Goal: Information Seeking & Learning: Learn about a topic

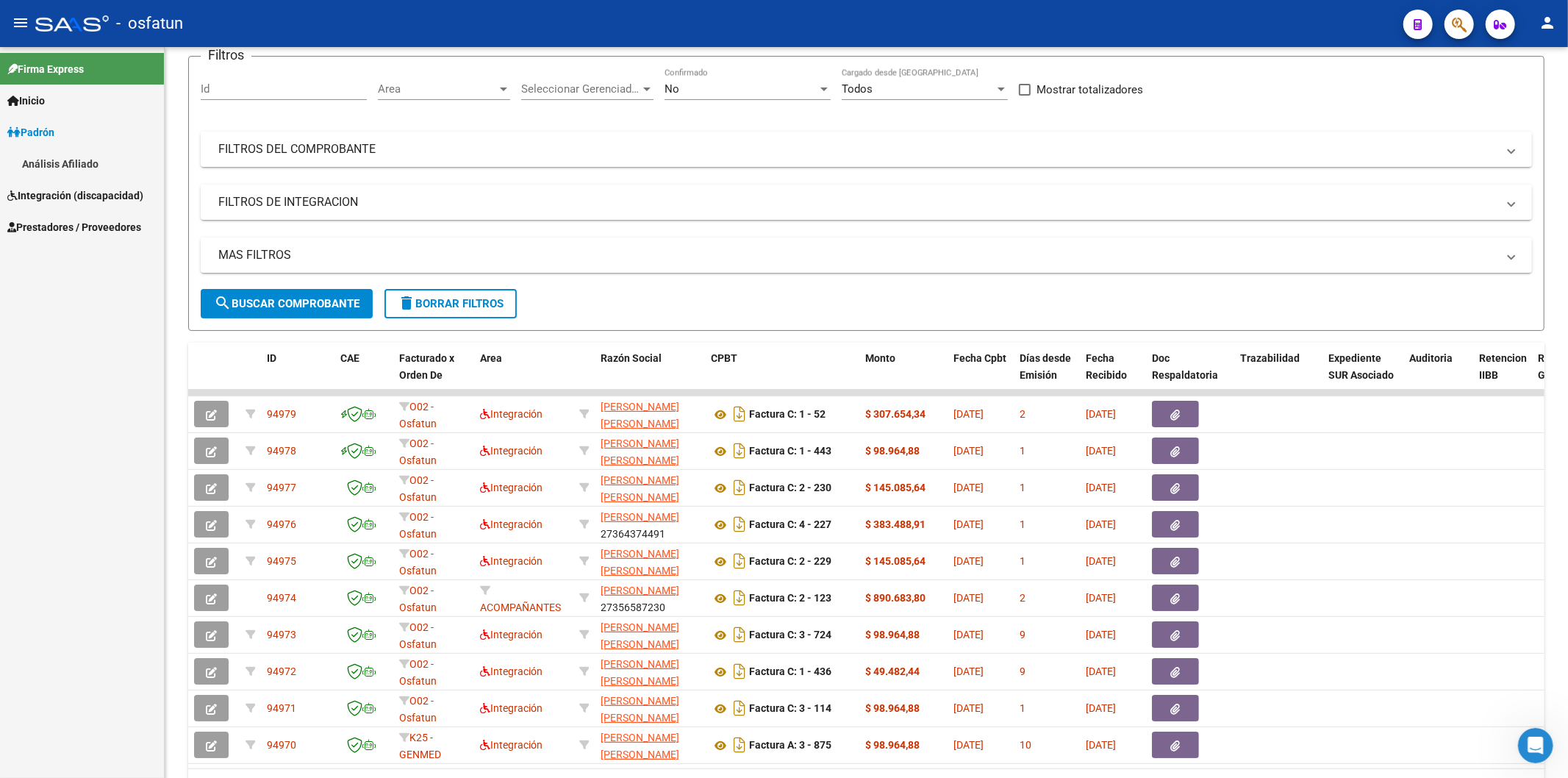
scroll to position [2, 0]
click at [75, 128] on link "Padrón" at bounding box center [82, 131] width 164 height 31
click at [64, 133] on link "Padrón" at bounding box center [82, 131] width 164 height 31
click at [66, 159] on link "Análisis Afiliado" at bounding box center [82, 164] width 164 height 31
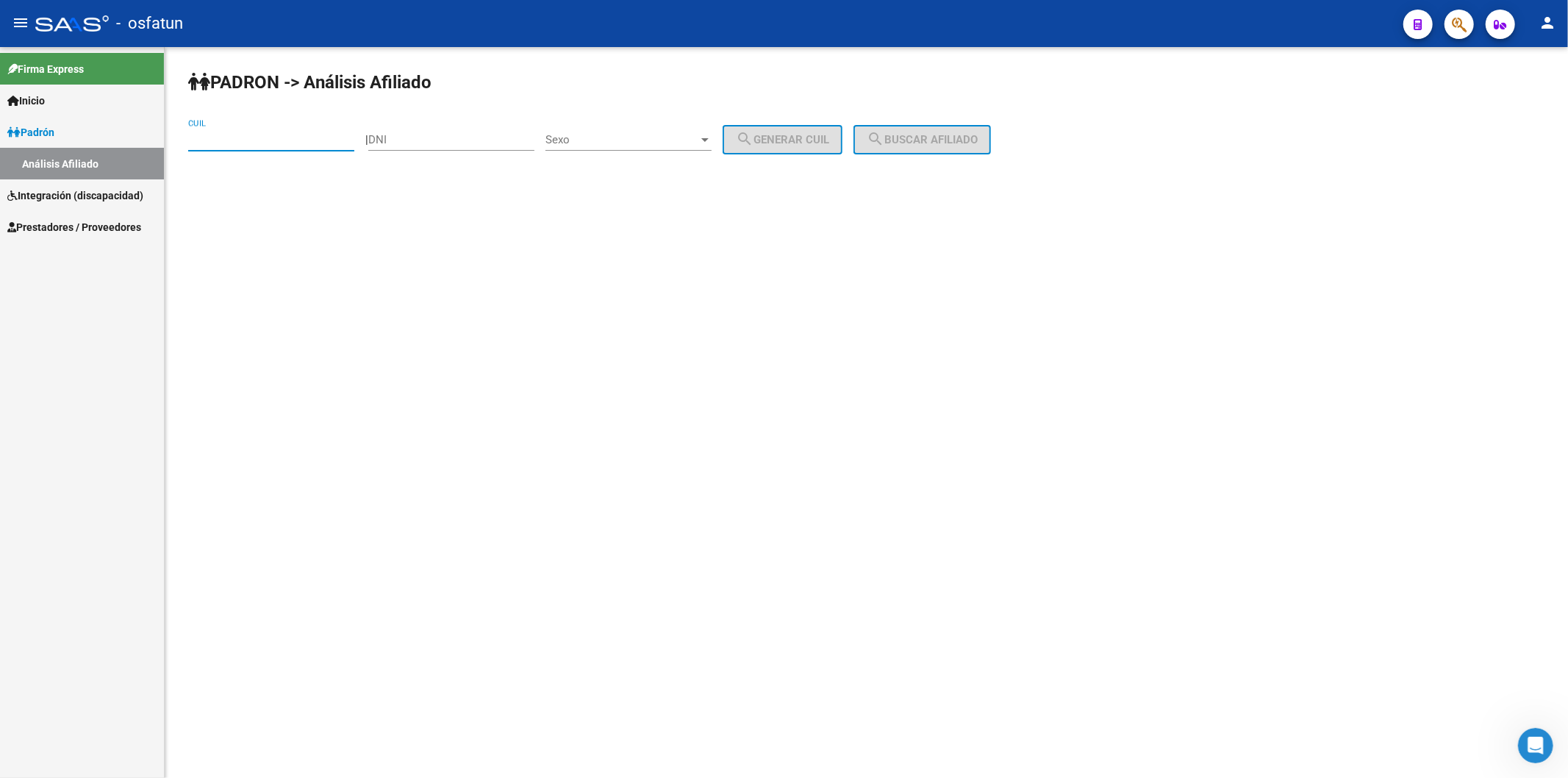
paste input "23-28521893-4"
type input "23-28521893-4"
click at [919, 144] on span "search Buscar afiliado" at bounding box center [922, 140] width 111 height 14
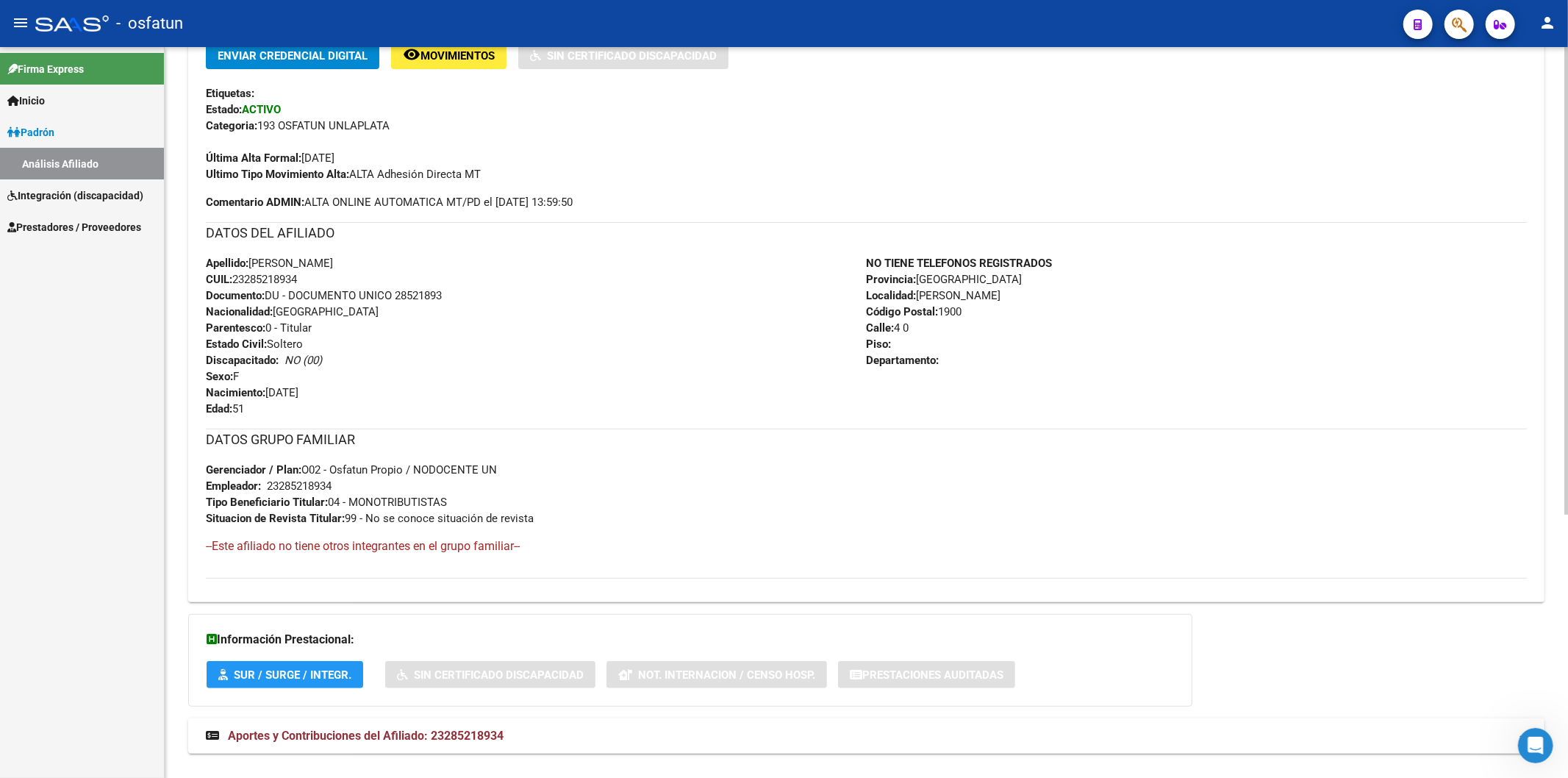
scroll to position [408, 0]
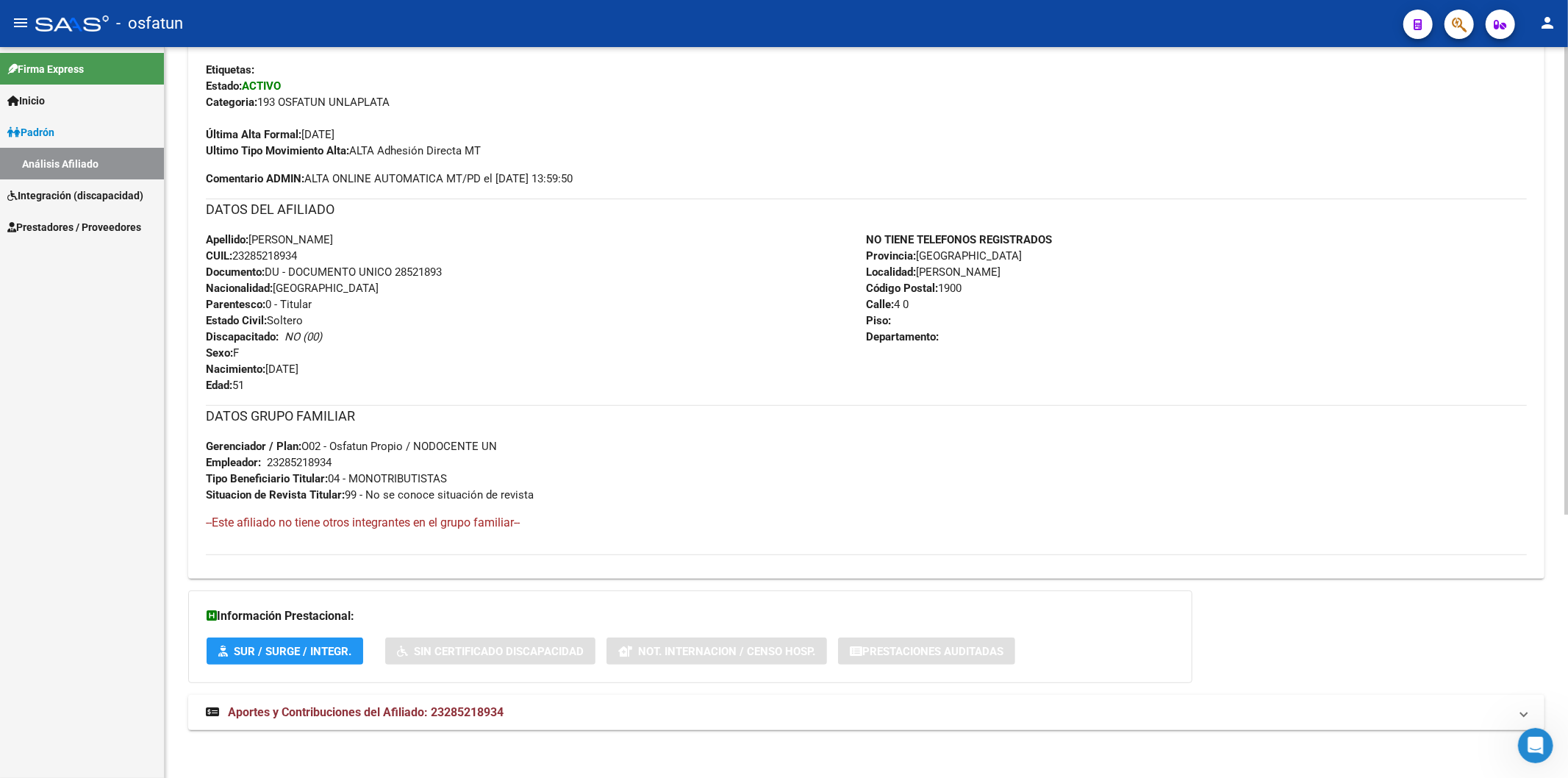
click at [417, 273] on span "Documento: DU - DOCUMENTO UNICO 28521893" at bounding box center [323, 272] width 236 height 14
copy span "28521893"
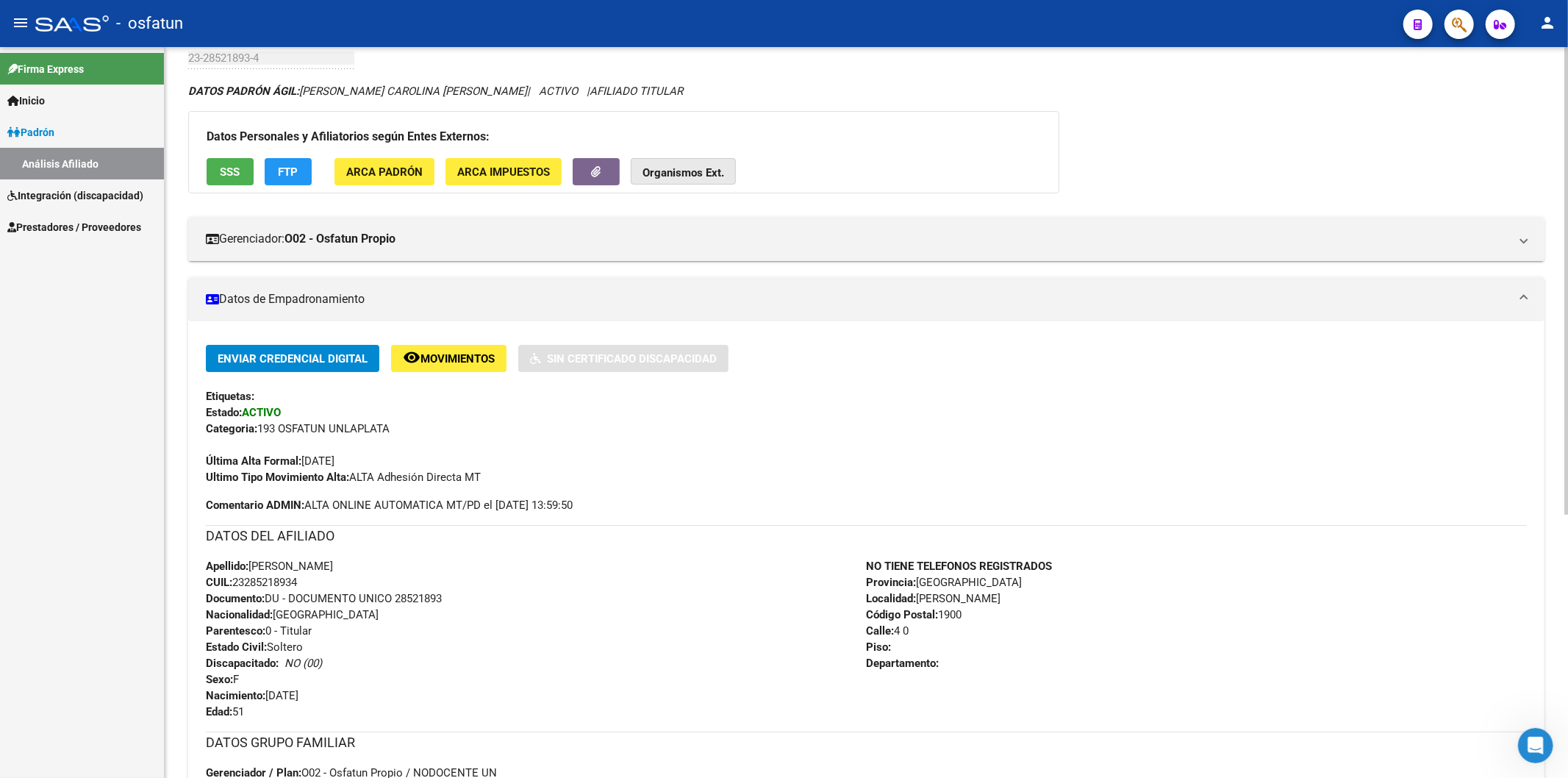
click at [714, 166] on span "Organismos Ext." at bounding box center [684, 172] width 82 height 14
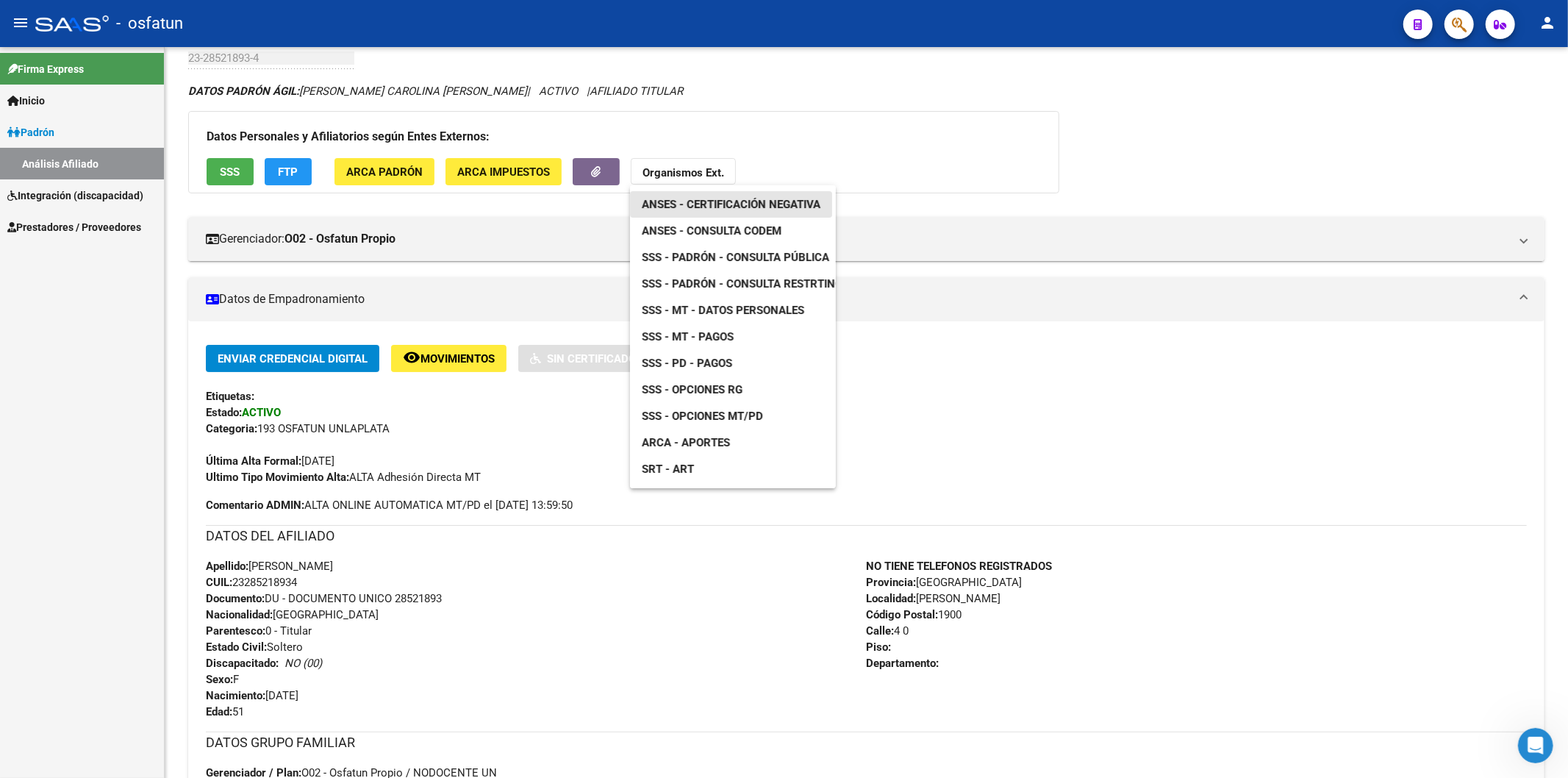
click at [717, 203] on span "ANSES - Certificación Negativa" at bounding box center [730, 204] width 178 height 14
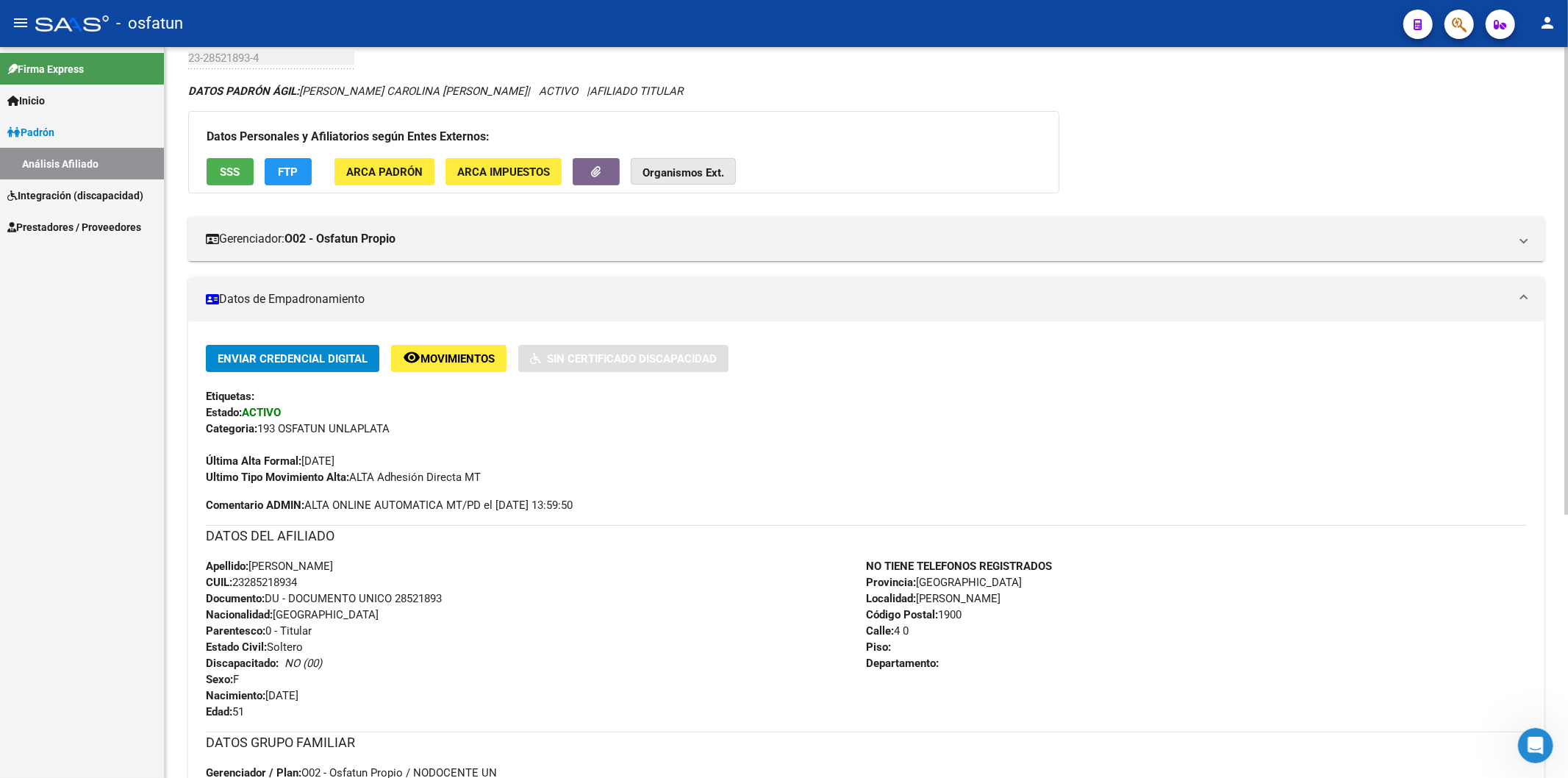
click at [685, 171] on strong "Organismos Ext." at bounding box center [684, 173] width 82 height 14
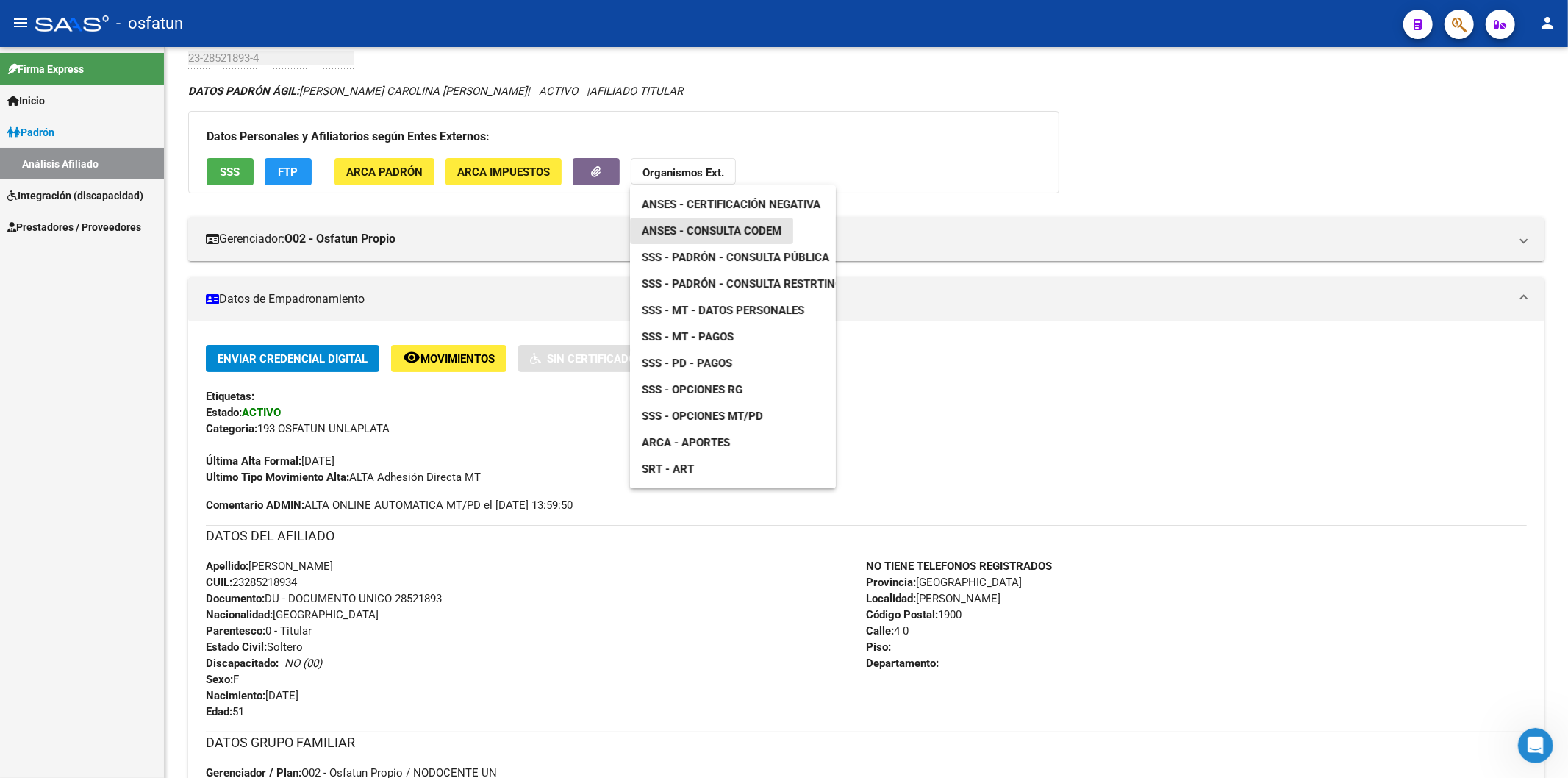
click at [731, 237] on link "ANSES - Consulta CODEM" at bounding box center [712, 230] width 164 height 26
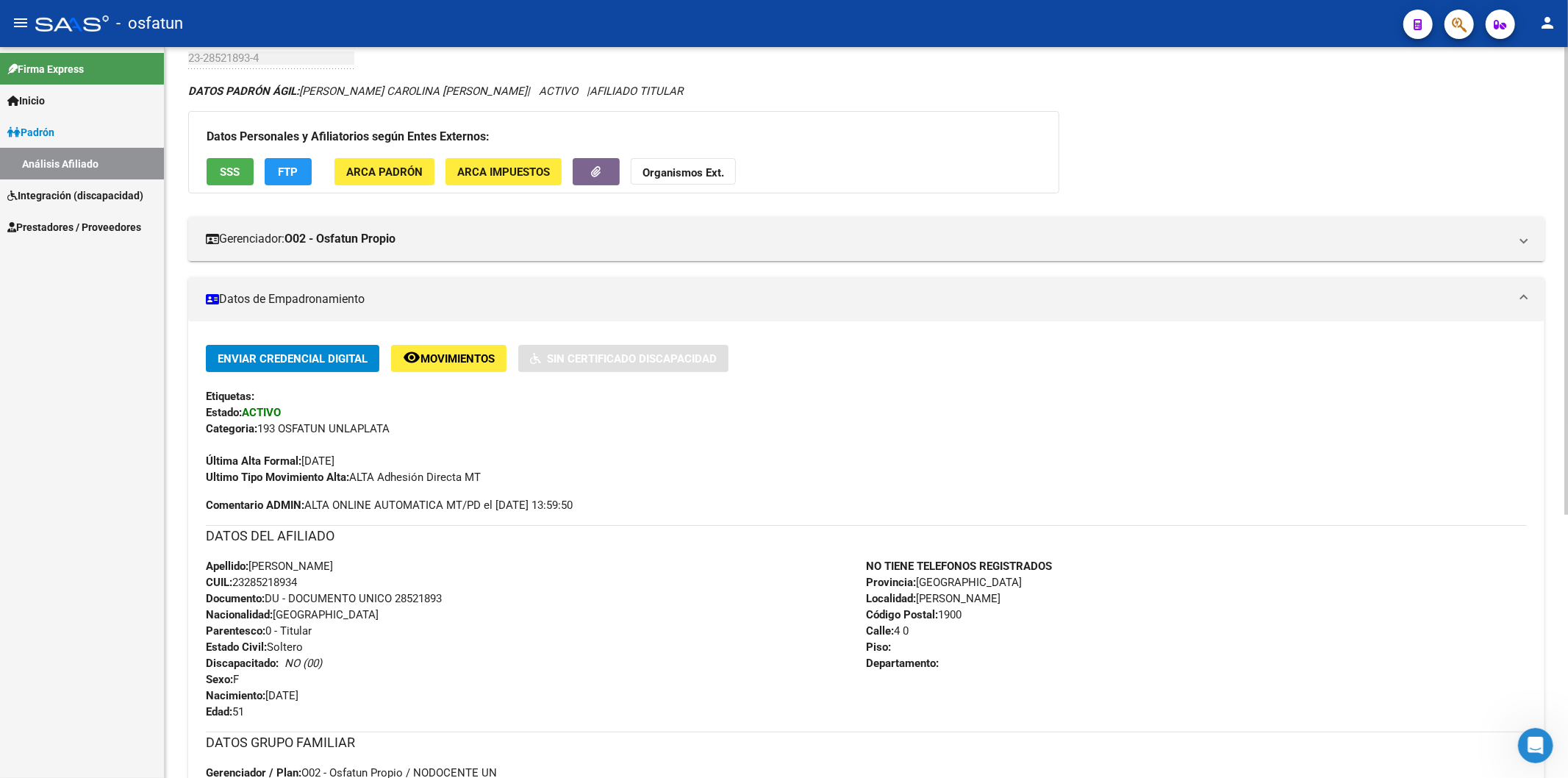
click at [706, 171] on strong "Organismos Ext." at bounding box center [684, 173] width 82 height 14
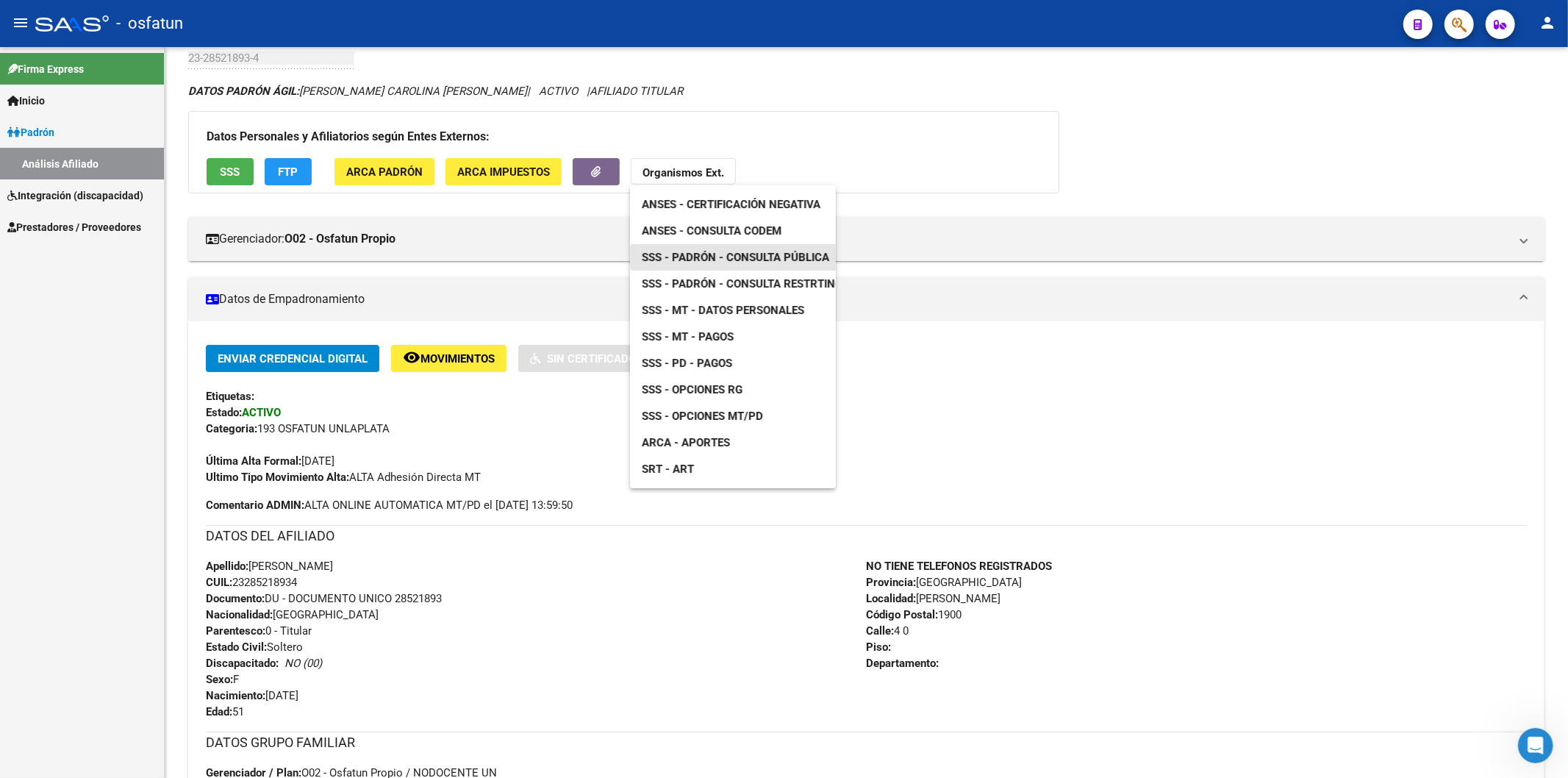
click at [765, 251] on span "SSS - Padrón - Consulta Pública" at bounding box center [735, 257] width 187 height 14
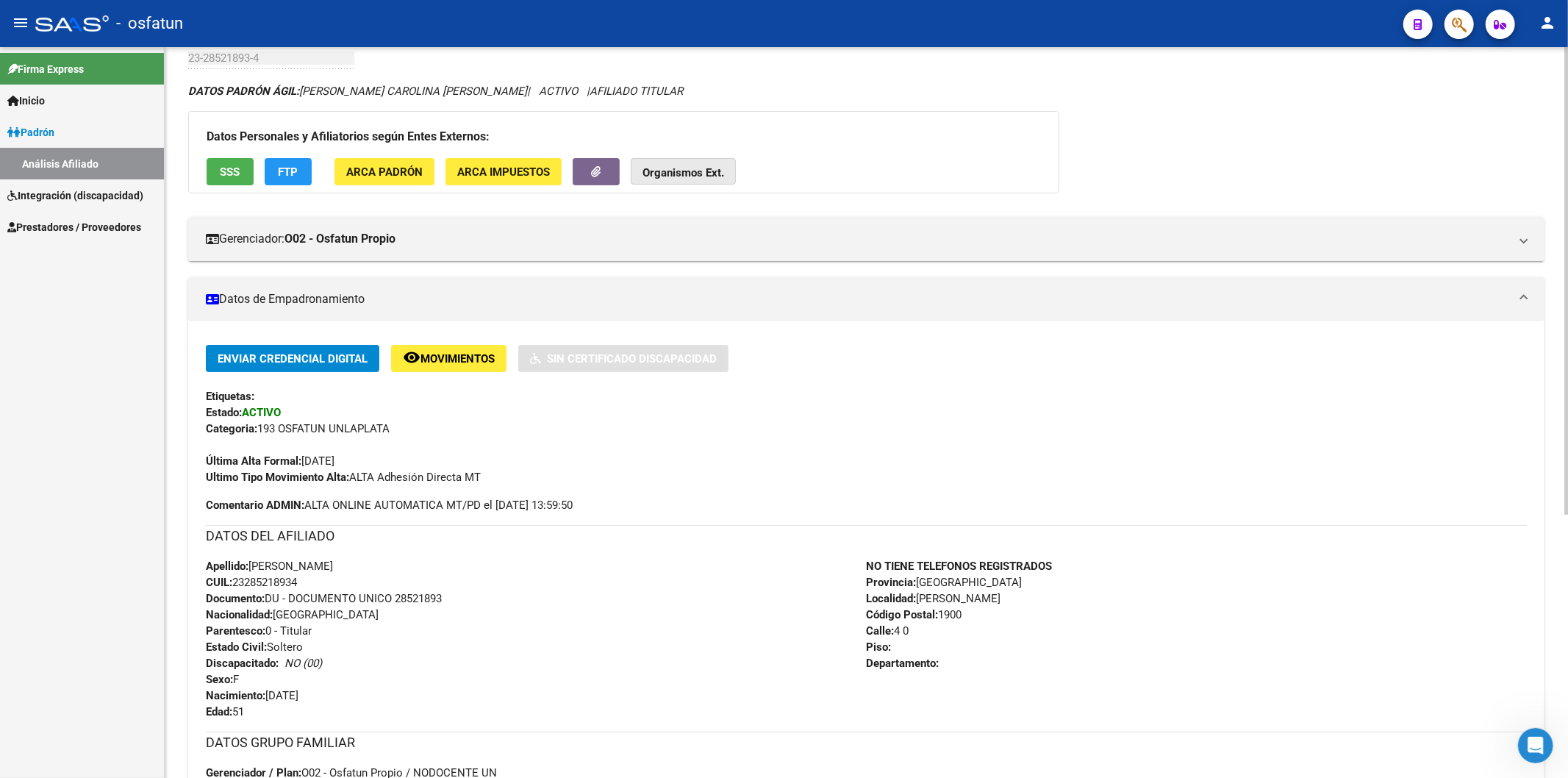
click at [708, 174] on strong "Organismos Ext." at bounding box center [684, 173] width 82 height 14
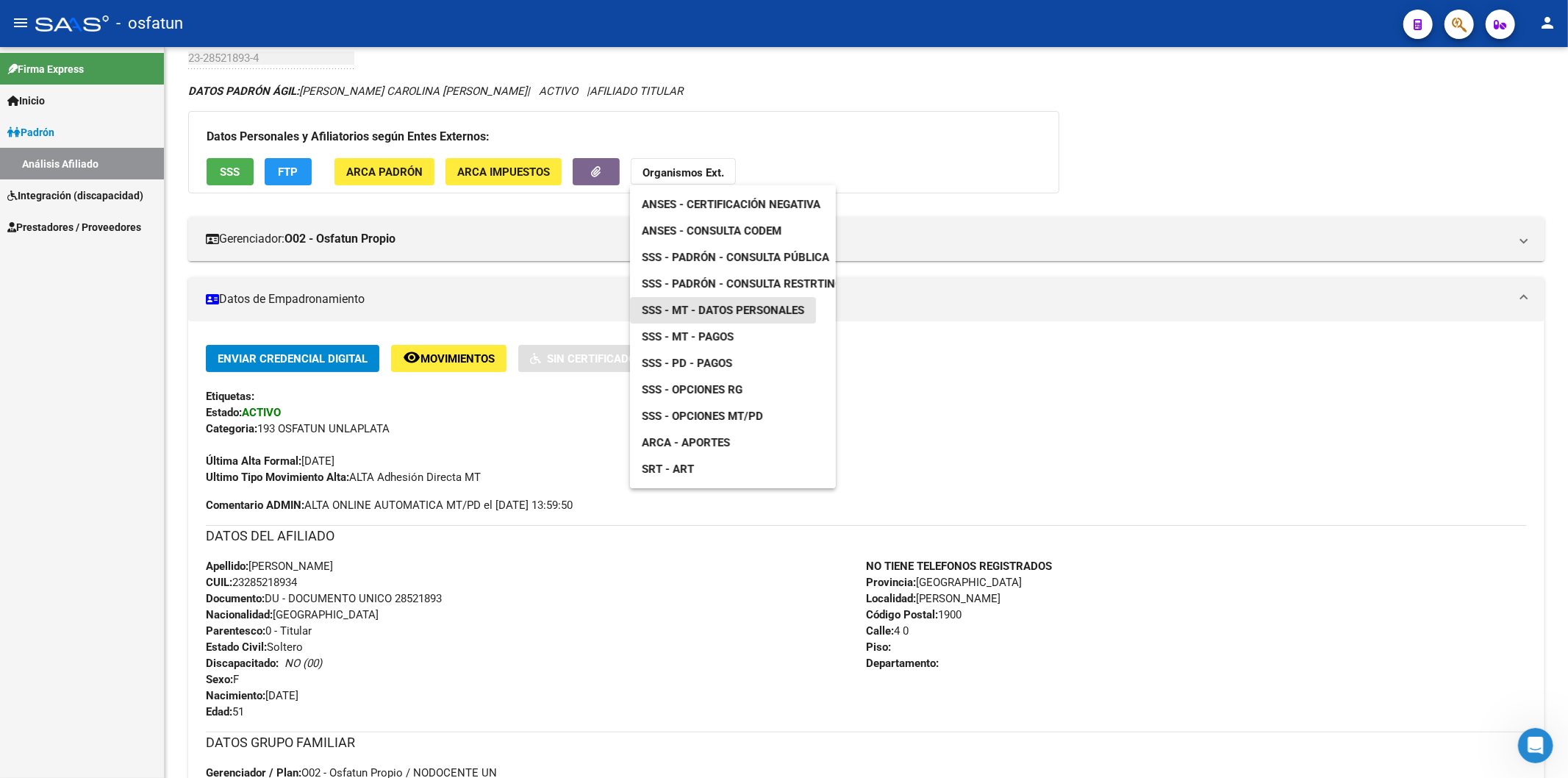
click at [754, 304] on span "SSS - MT - Datos Personales" at bounding box center [723, 311] width 163 height 14
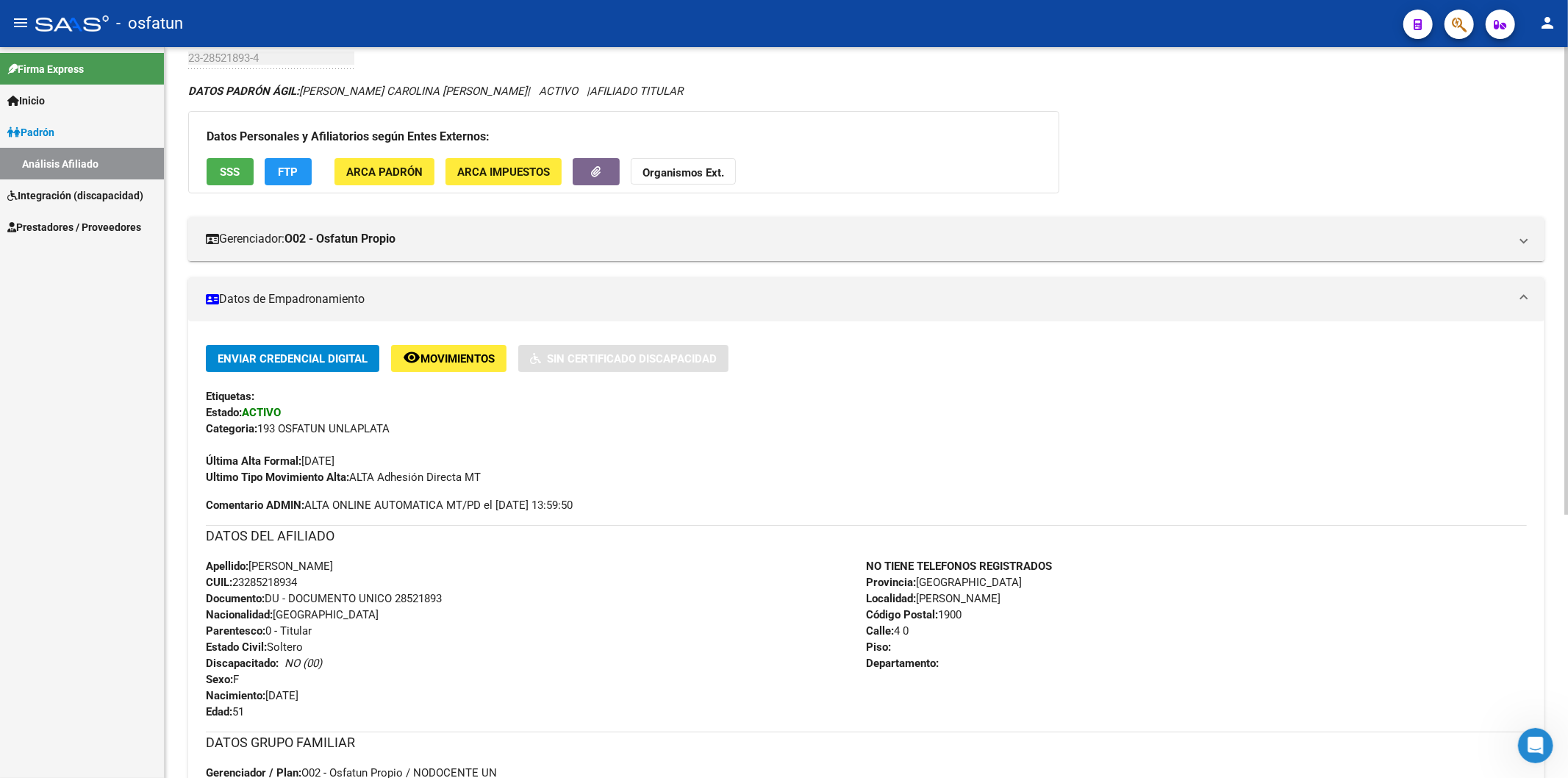
click at [692, 172] on strong "Organismos Ext." at bounding box center [684, 173] width 82 height 14
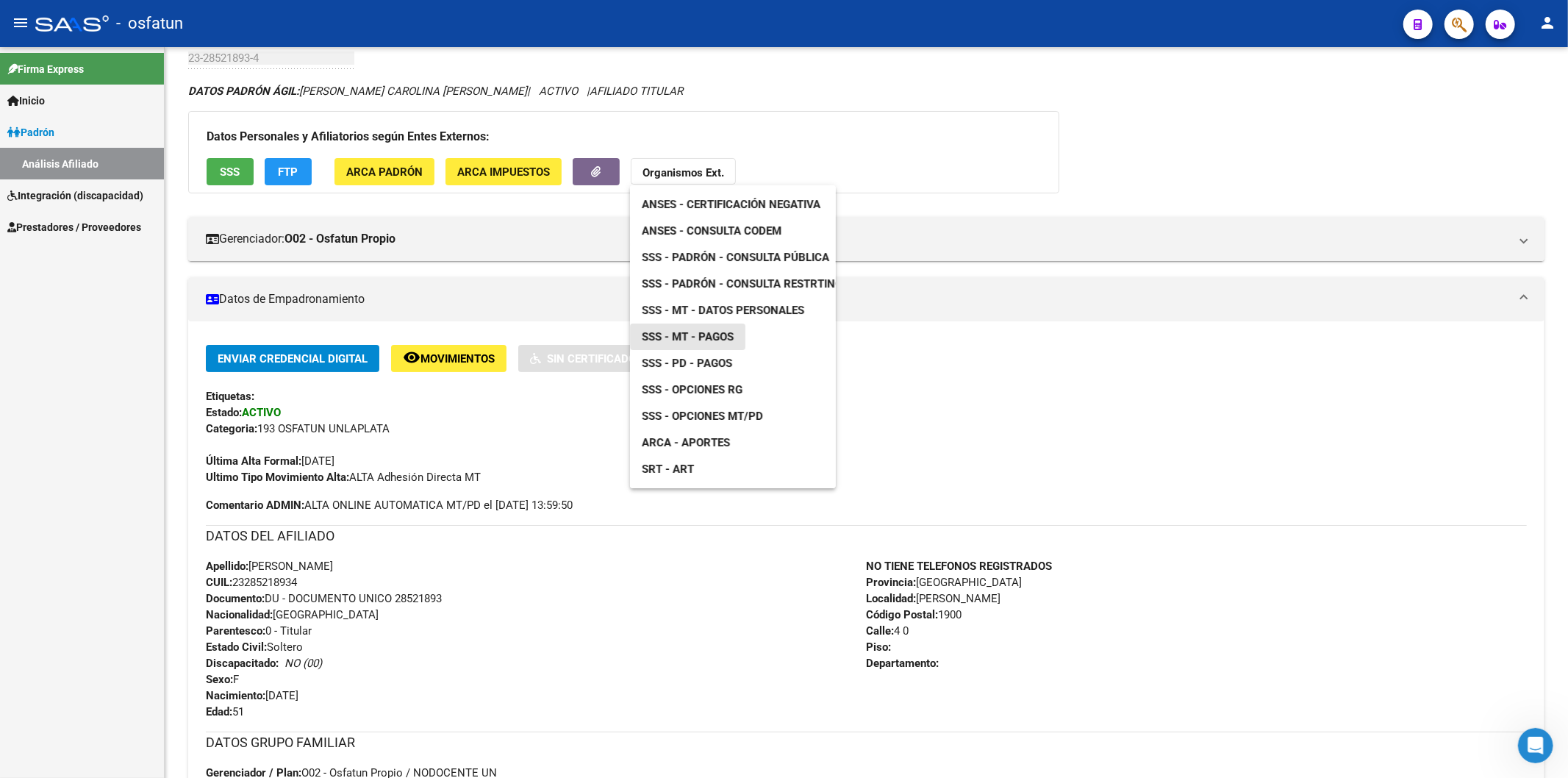
click at [719, 332] on span "SSS - MT - Pagos" at bounding box center [688, 337] width 92 height 14
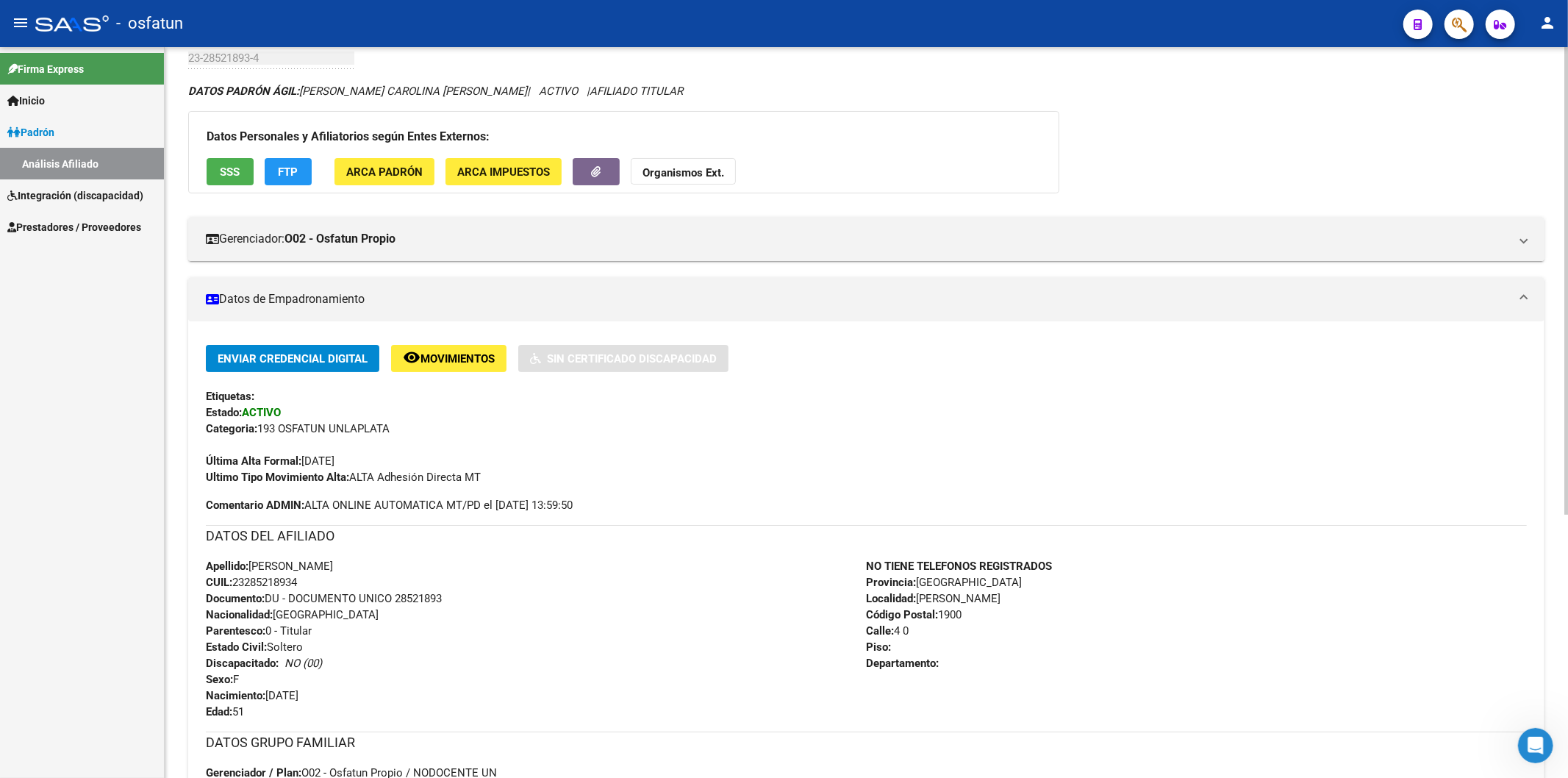
click at [690, 172] on strong "Organismos Ext." at bounding box center [684, 173] width 82 height 14
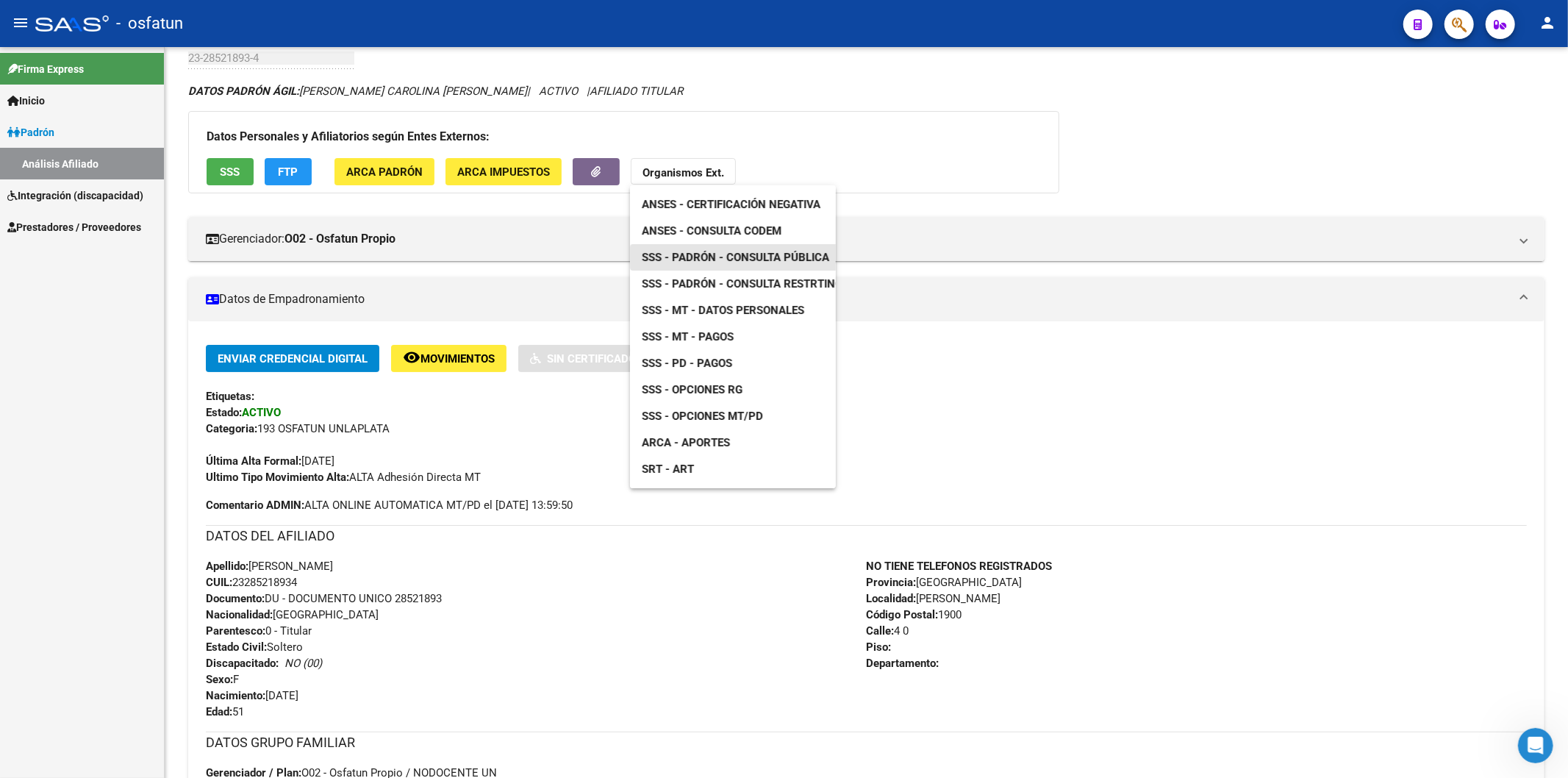
click at [753, 253] on span "SSS - Padrón - Consulta Pública" at bounding box center [735, 257] width 187 height 14
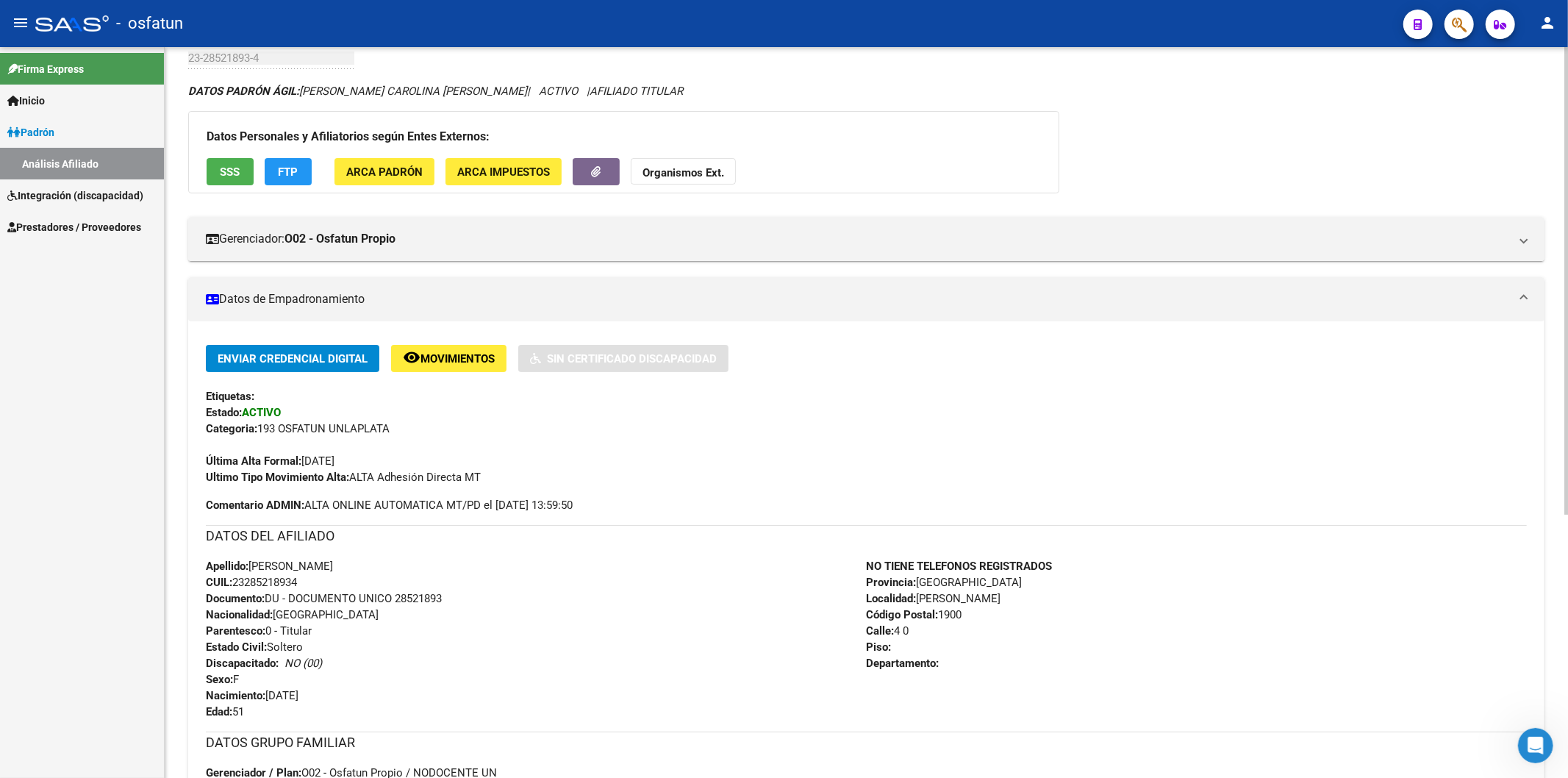
copy span "28521893"
click at [700, 170] on strong "Organismos Ext." at bounding box center [684, 173] width 82 height 14
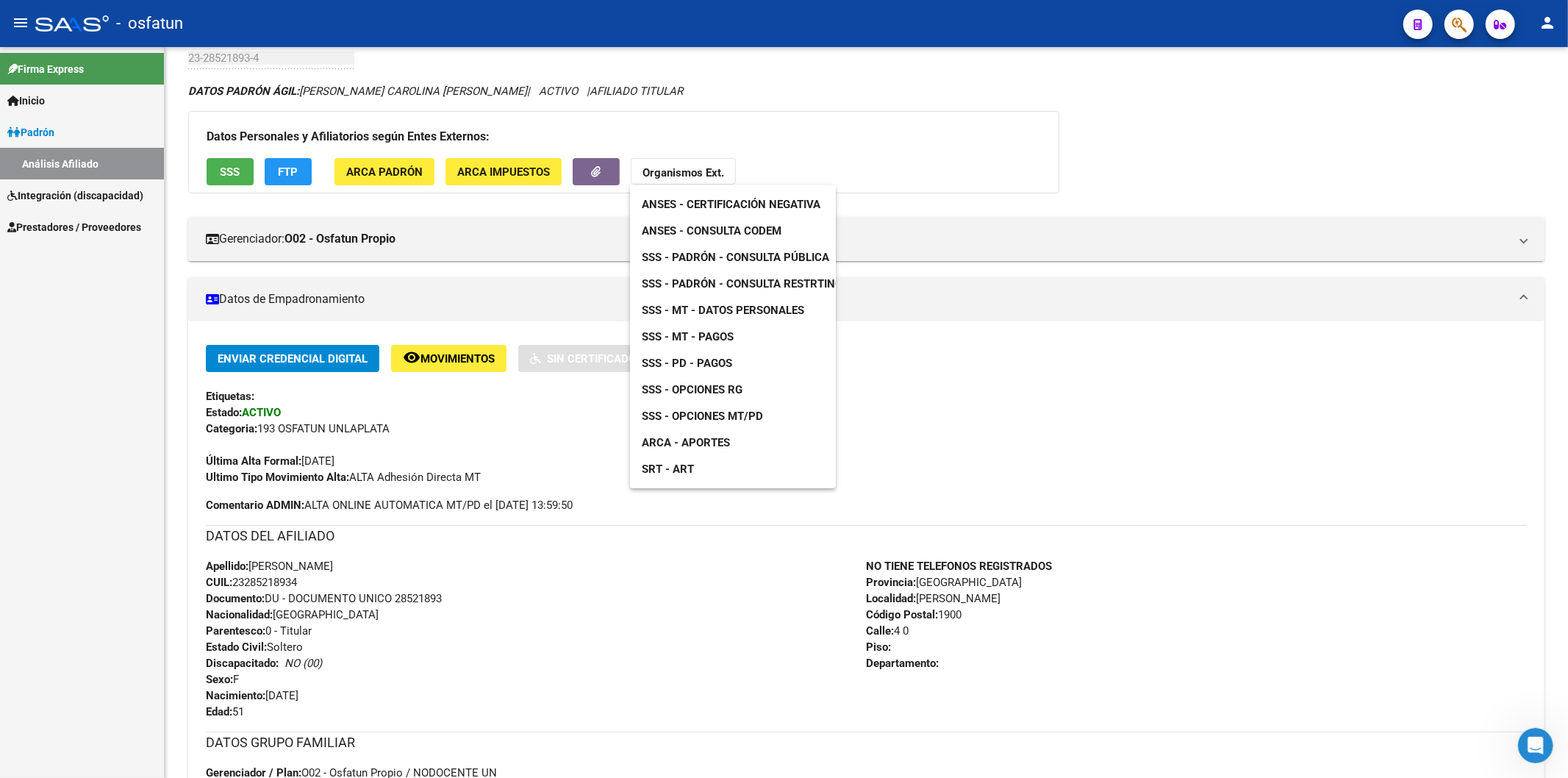
click at [739, 199] on span "ANSES - Certificación Negativa" at bounding box center [730, 204] width 178 height 14
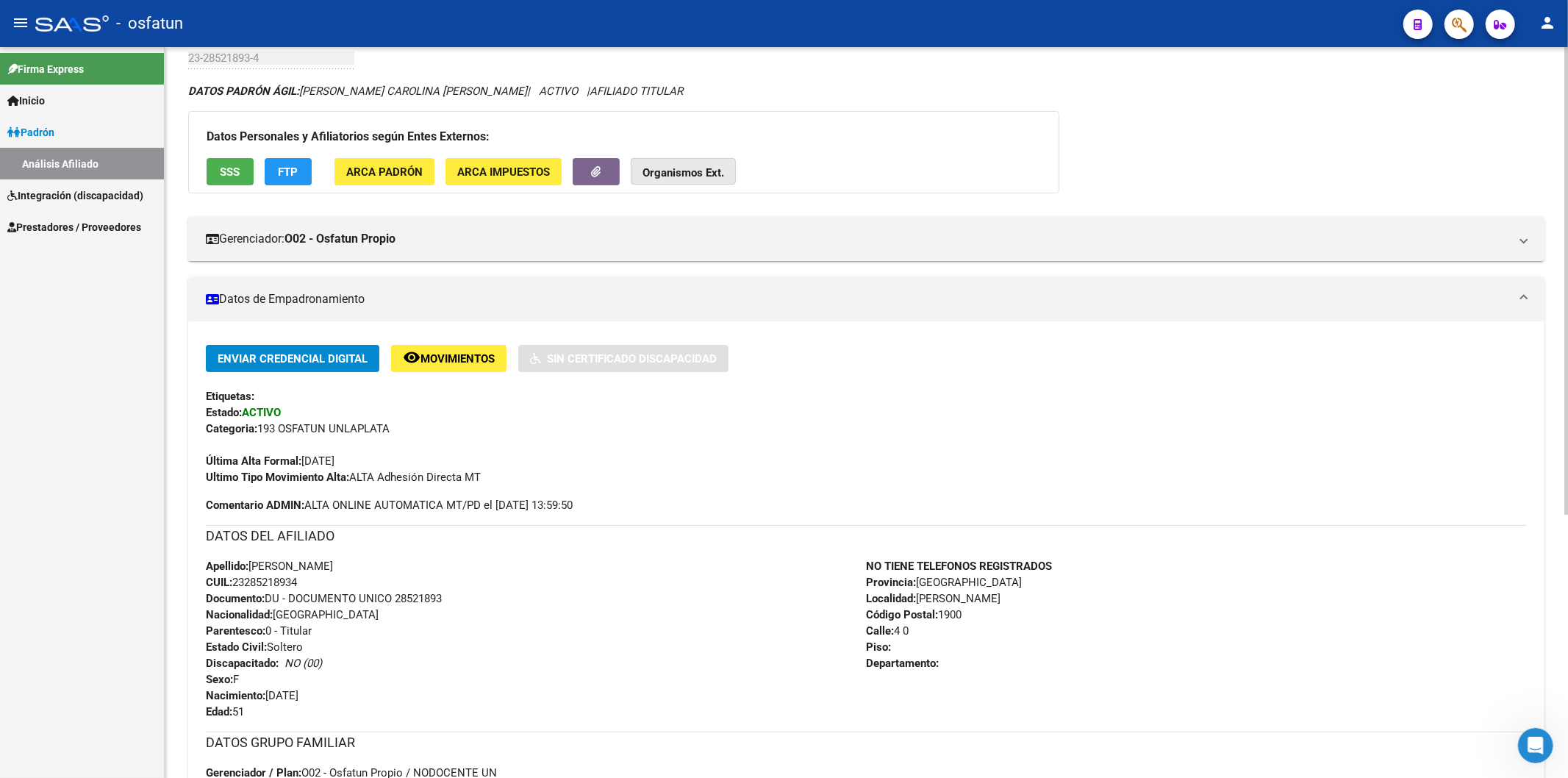
click at [661, 167] on strong "Organismos Ext." at bounding box center [684, 173] width 82 height 14
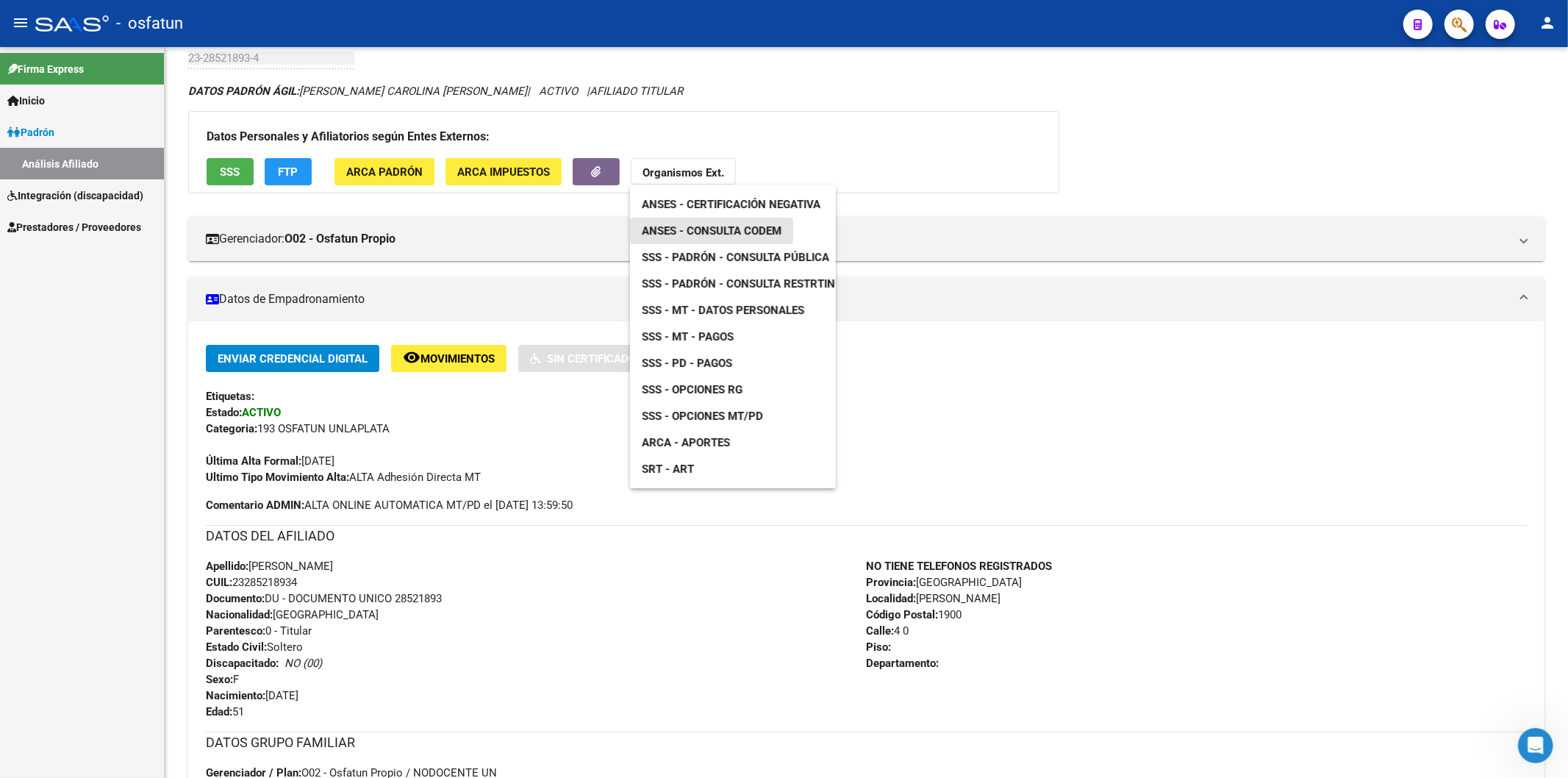
click at [742, 219] on link "ANSES - Consulta CODEM" at bounding box center [712, 230] width 164 height 26
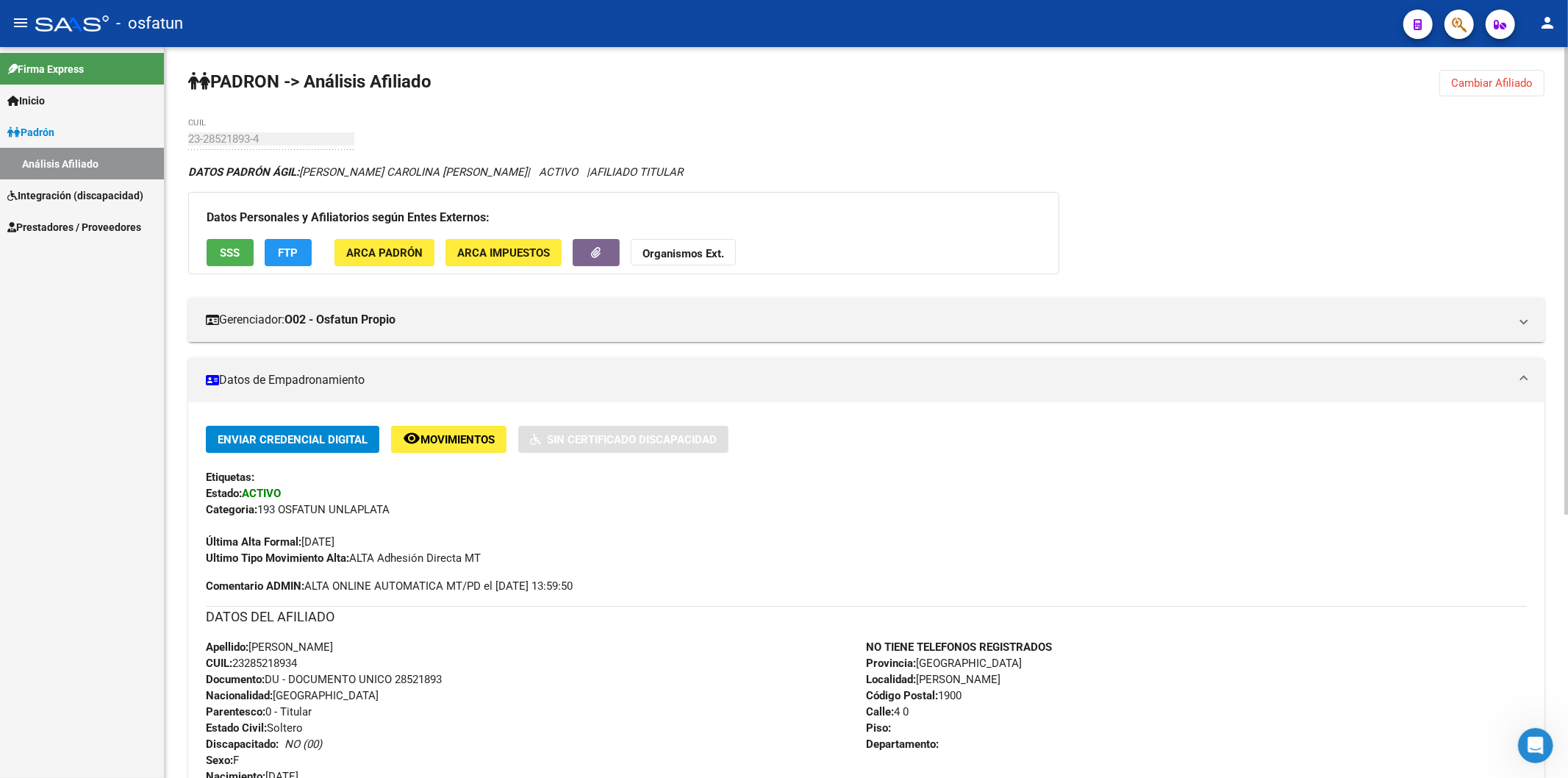
scroll to position [0, 0]
click at [1479, 86] on span "Cambiar Afiliado" at bounding box center [1492, 84] width 82 height 14
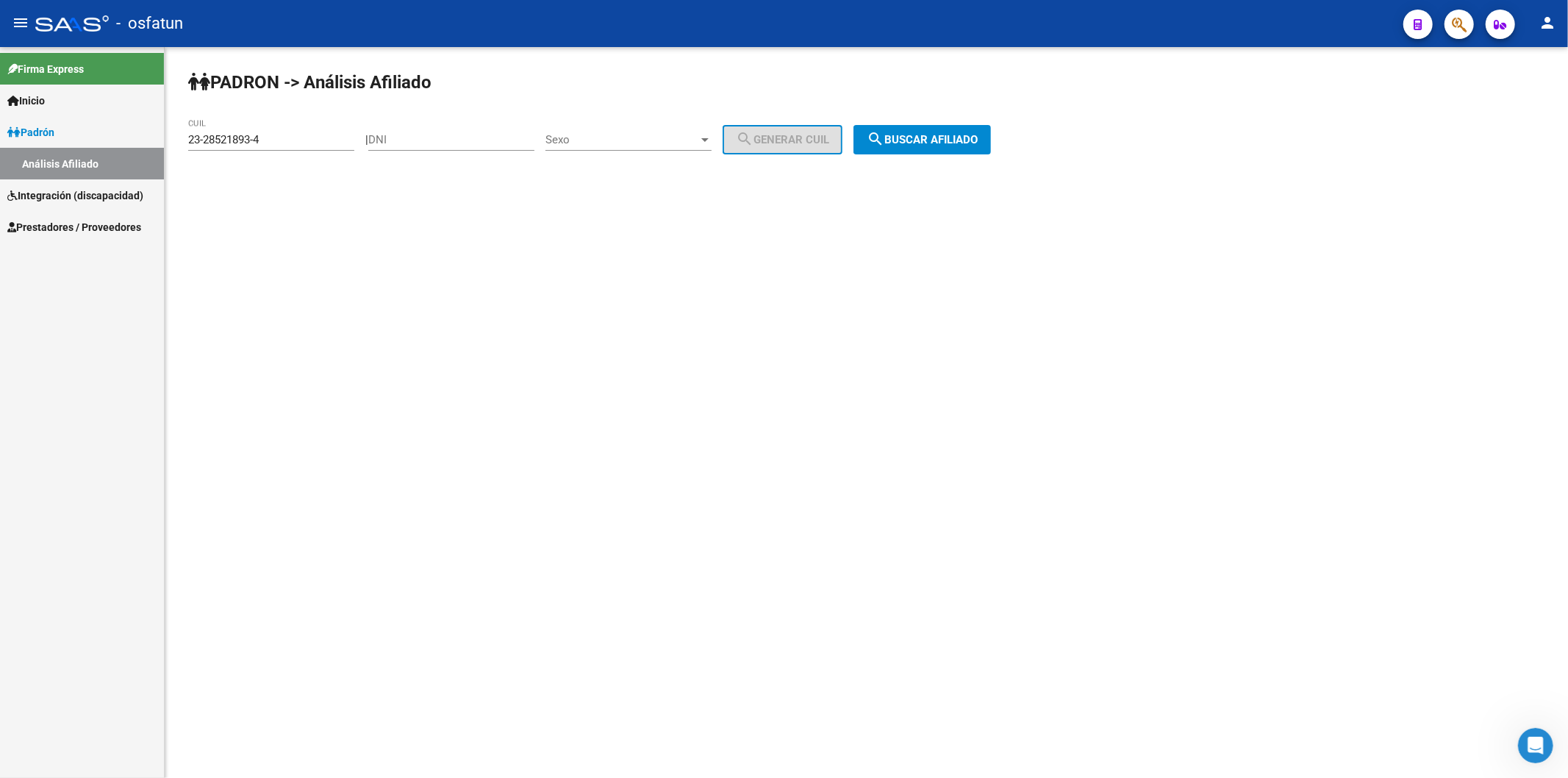
click at [873, 145] on button "search Buscar afiliado" at bounding box center [921, 139] width 137 height 29
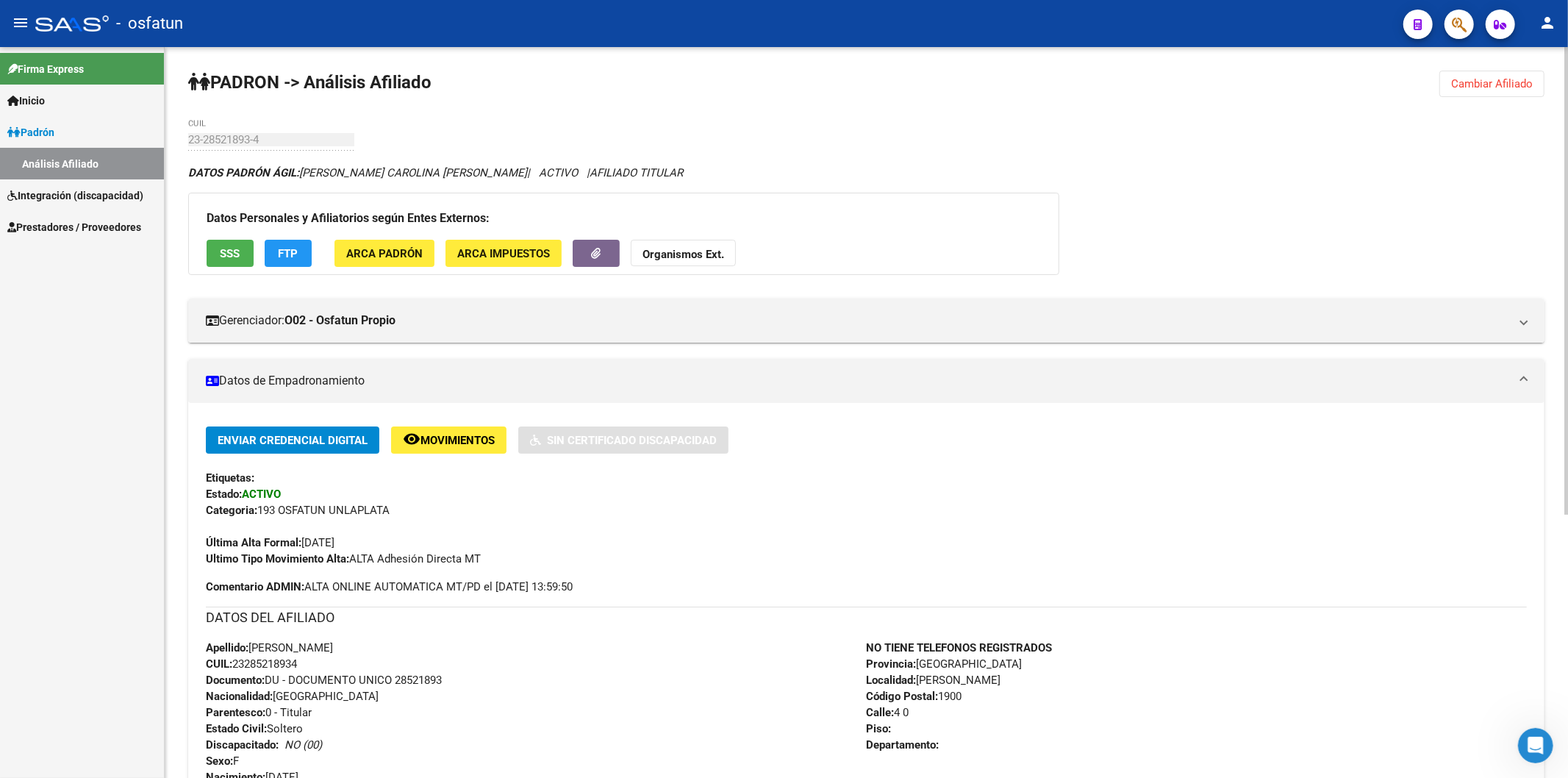
click at [1475, 98] on div "[PERSON_NAME] -> Análisis Afiliado Cambiar Afiliado 23-28521893-4 CUIL DATOS [P…" at bounding box center [866, 617] width 1403 height 1142
click at [1474, 80] on span "Cambiar Afiliado" at bounding box center [1492, 84] width 82 height 14
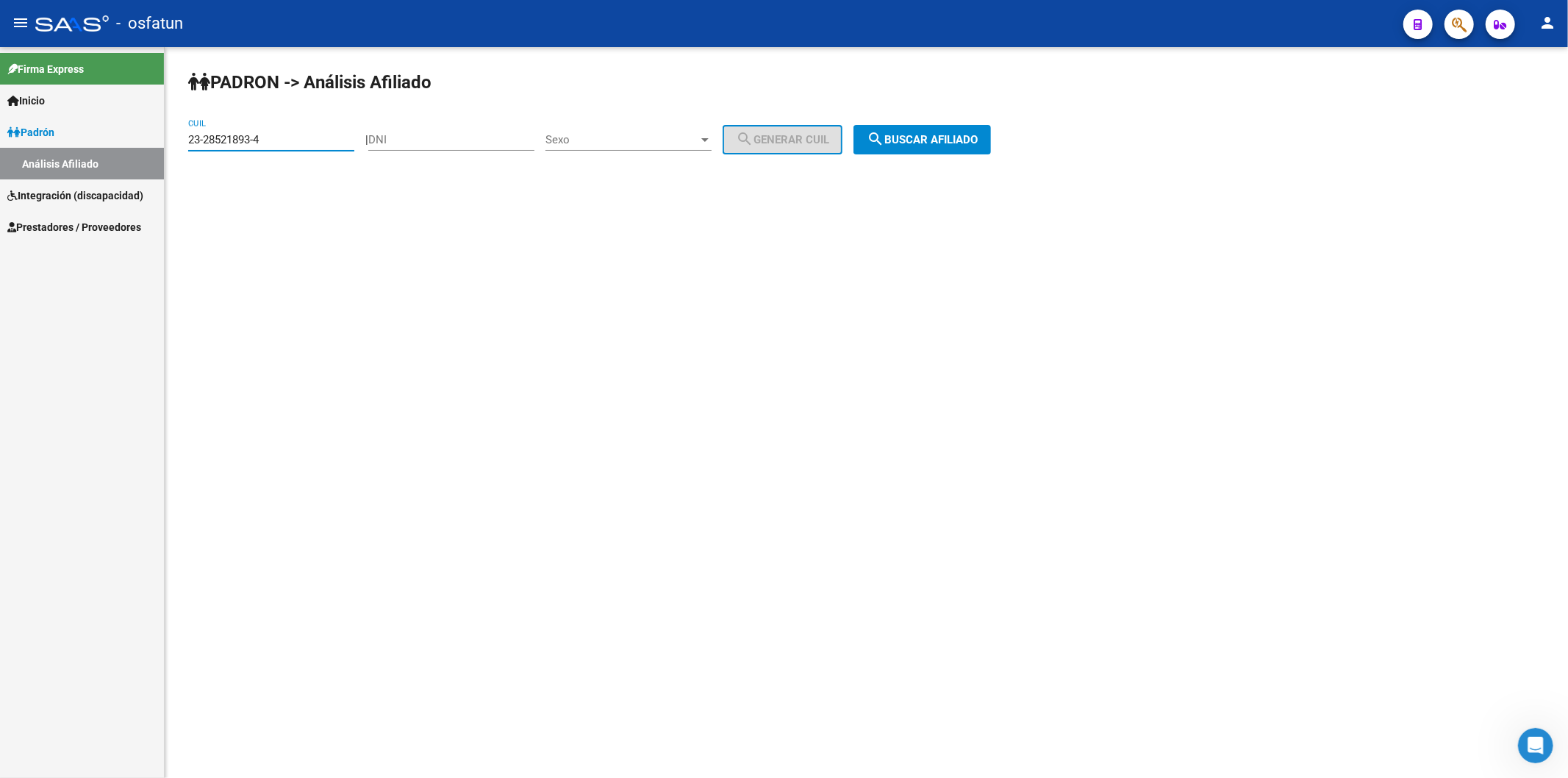
drag, startPoint x: 303, startPoint y: 136, endPoint x: 97, endPoint y: 138, distance: 206.0
click at [97, 138] on mat-sidenav-container "Firma Express Inicio Instructivos Contacto OS [PERSON_NAME] Análisis Afiliado I…" at bounding box center [784, 412] width 1568 height 730
paste input "27-33551651-1"
type input "27-33551651-1"
click at [934, 138] on span "search Buscar afiliado" at bounding box center [922, 140] width 111 height 14
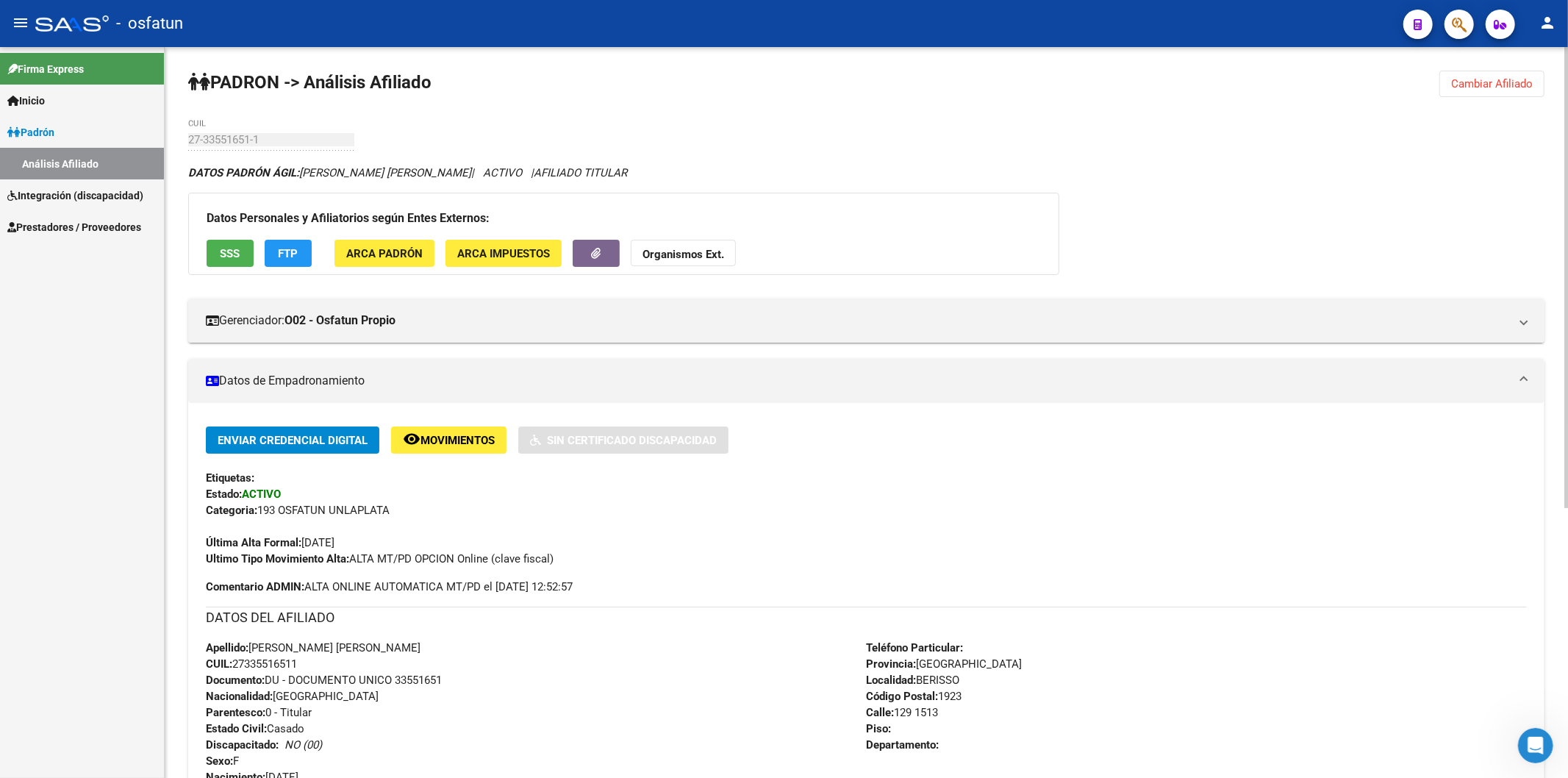
click at [434, 681] on span "Documento: DU - DOCUMENTO UNICO 33551651" at bounding box center [323, 680] width 236 height 14
copy span "33551651"
click at [670, 258] on strong "Organismos Ext." at bounding box center [684, 254] width 82 height 14
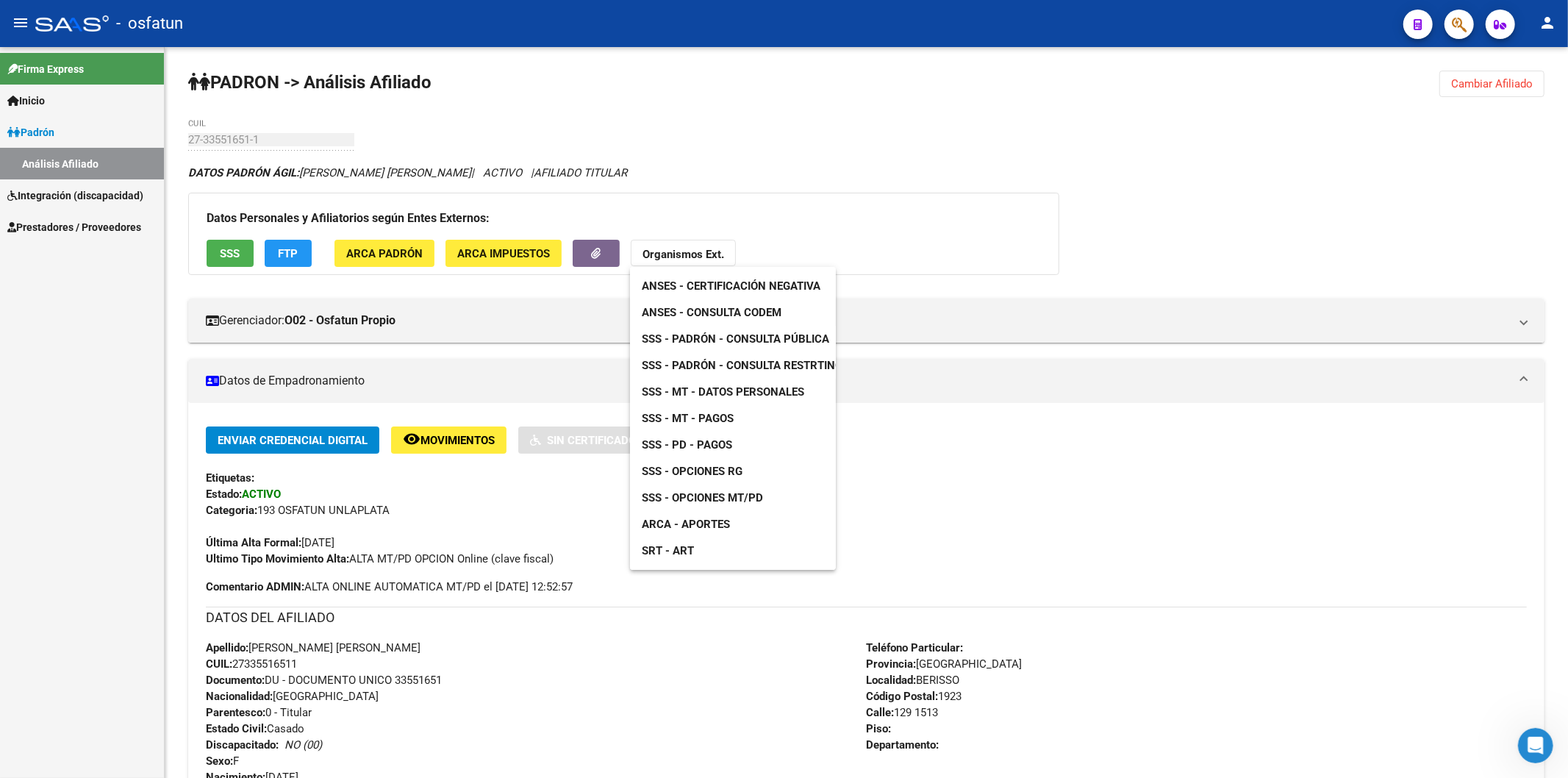
click at [742, 284] on span "ANSES - Certificación Negativa" at bounding box center [730, 286] width 178 height 14
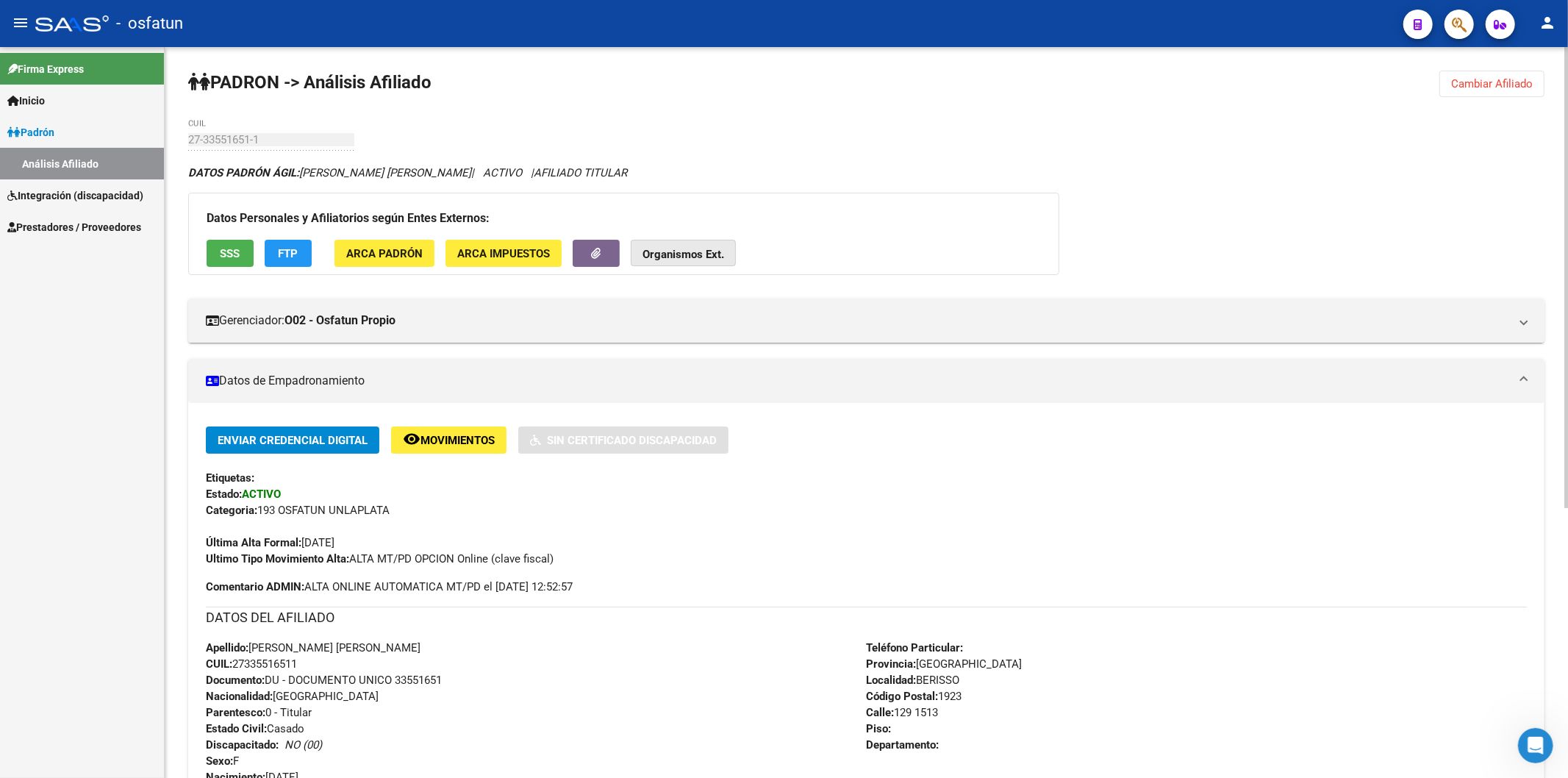
click at [706, 261] on strong "Organismos Ext." at bounding box center [684, 254] width 82 height 14
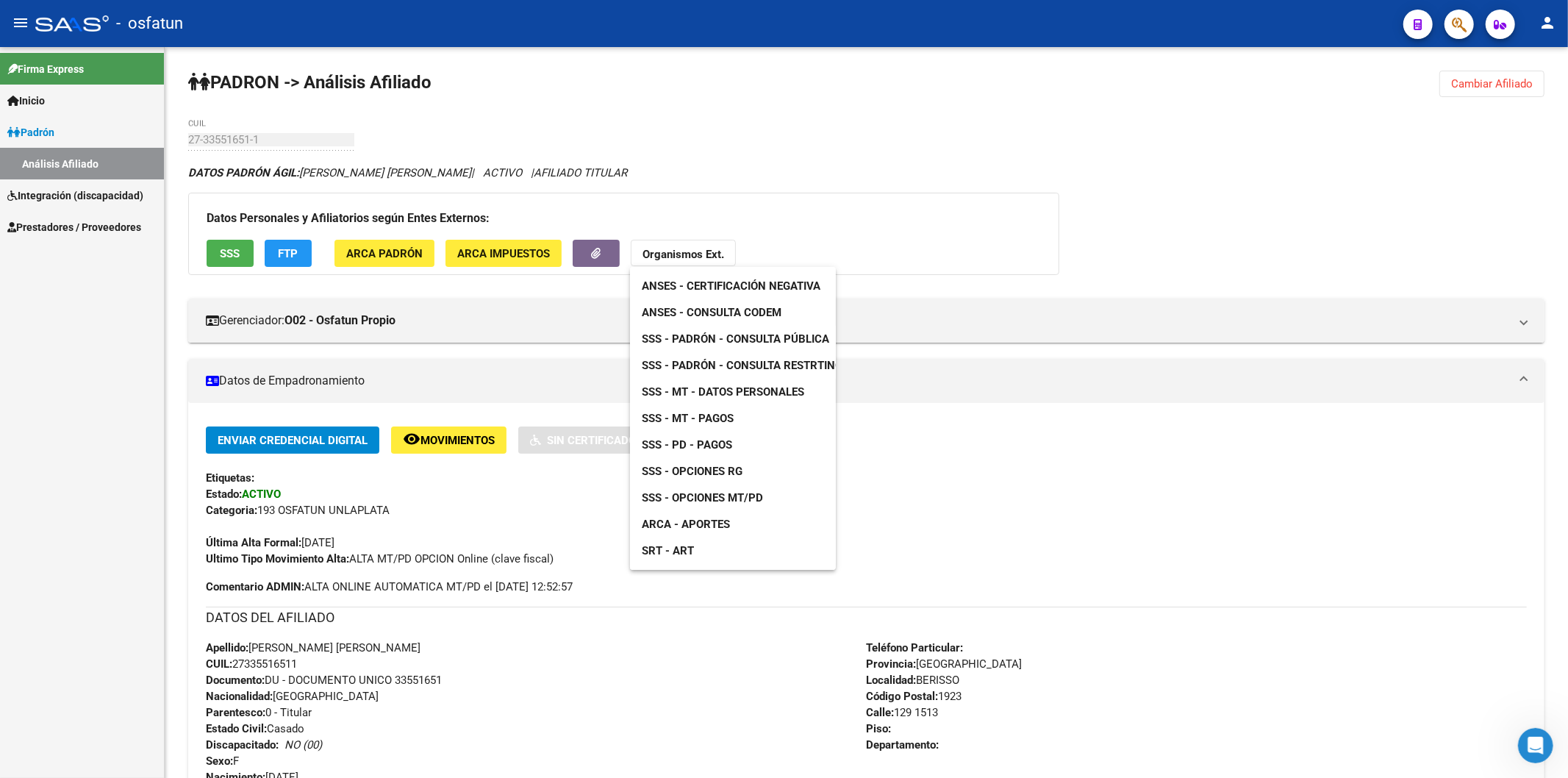
click at [760, 311] on span "ANSES - Consulta CODEM" at bounding box center [711, 313] width 139 height 14
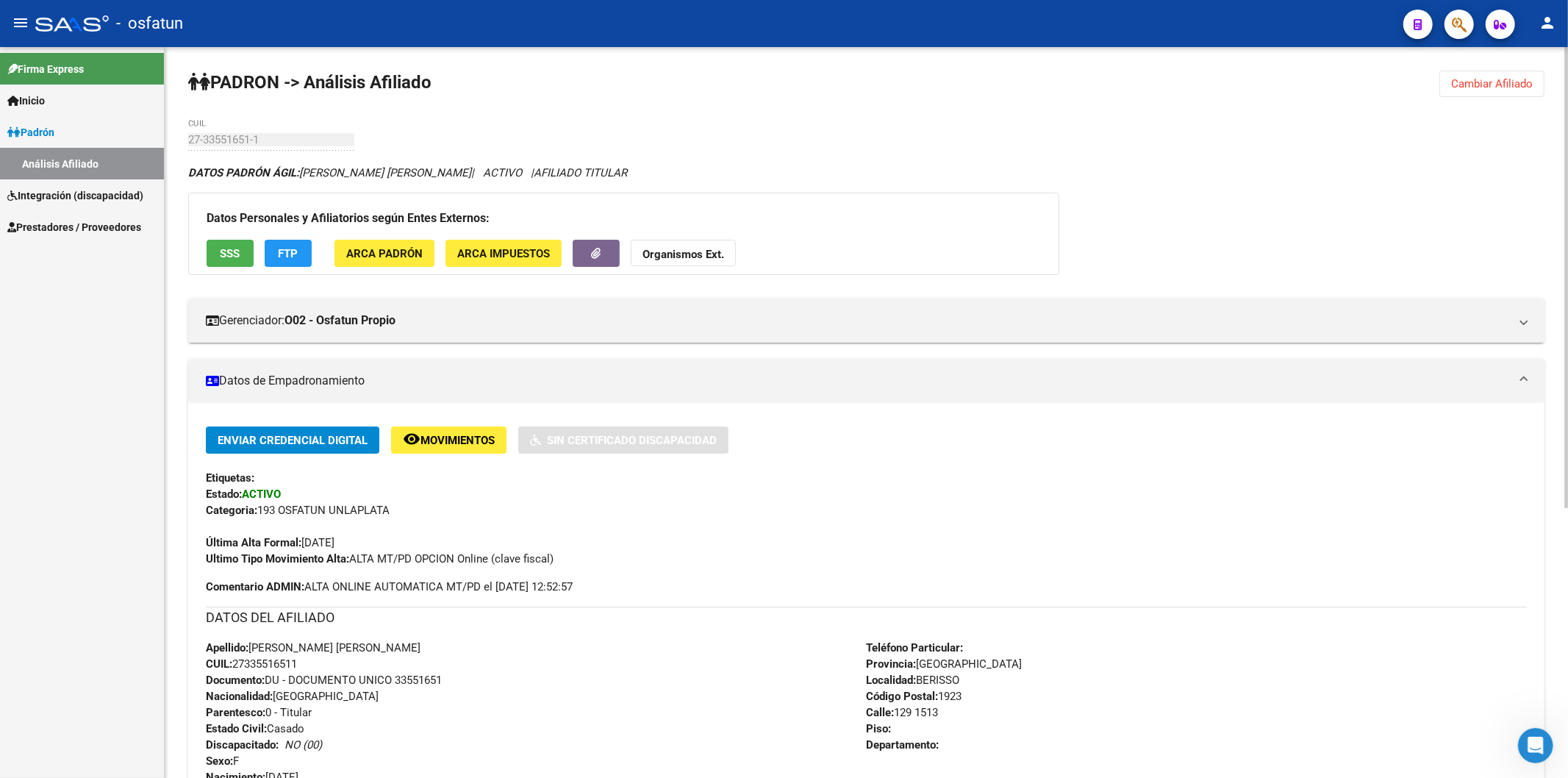
click at [714, 247] on strong "Organismos Ext." at bounding box center [684, 254] width 82 height 14
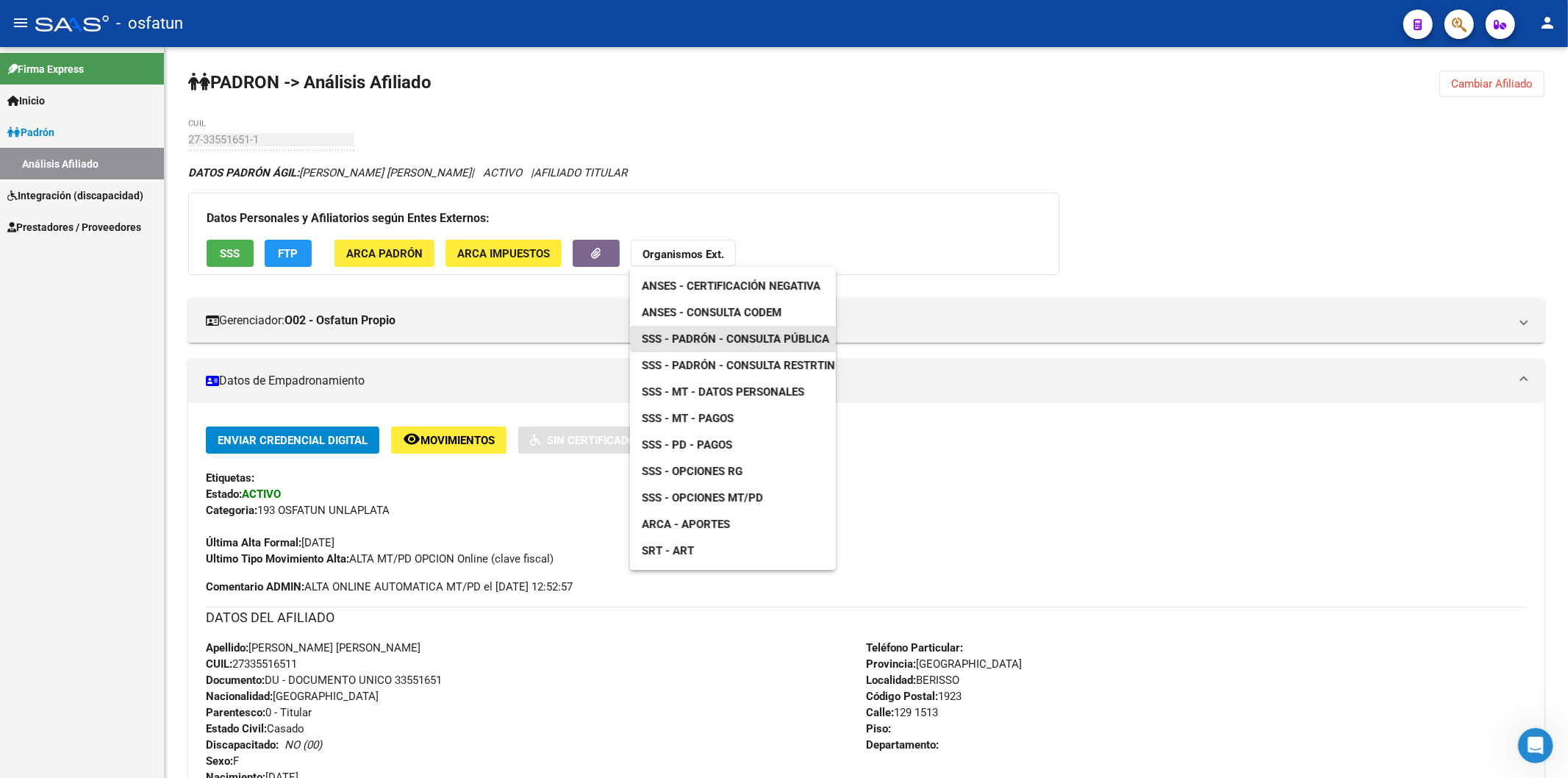
click at [754, 335] on span "SSS - Padrón - Consulta Pública" at bounding box center [735, 339] width 187 height 14
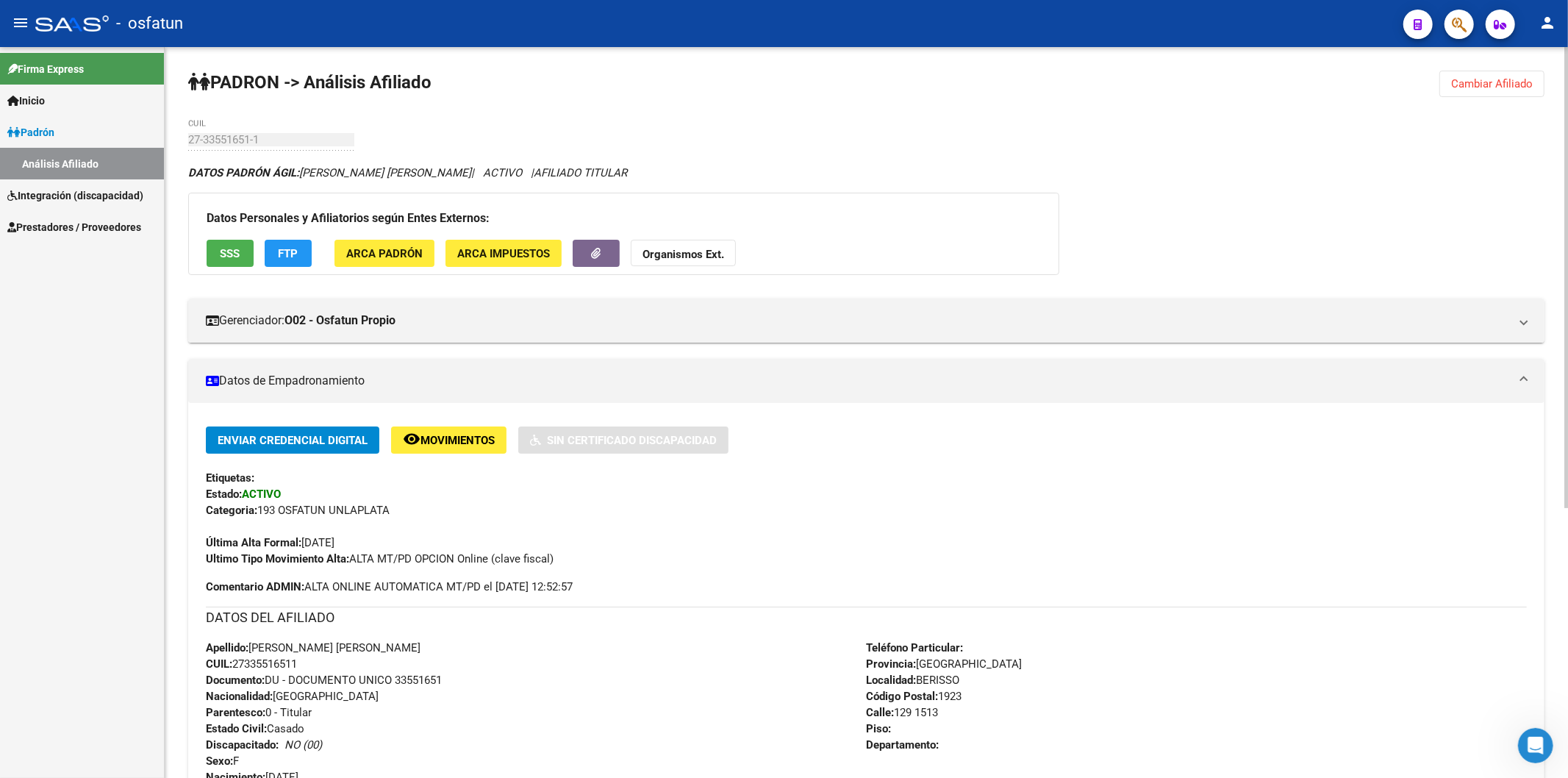
click at [727, 250] on button "Organismos Ext." at bounding box center [684, 253] width 105 height 27
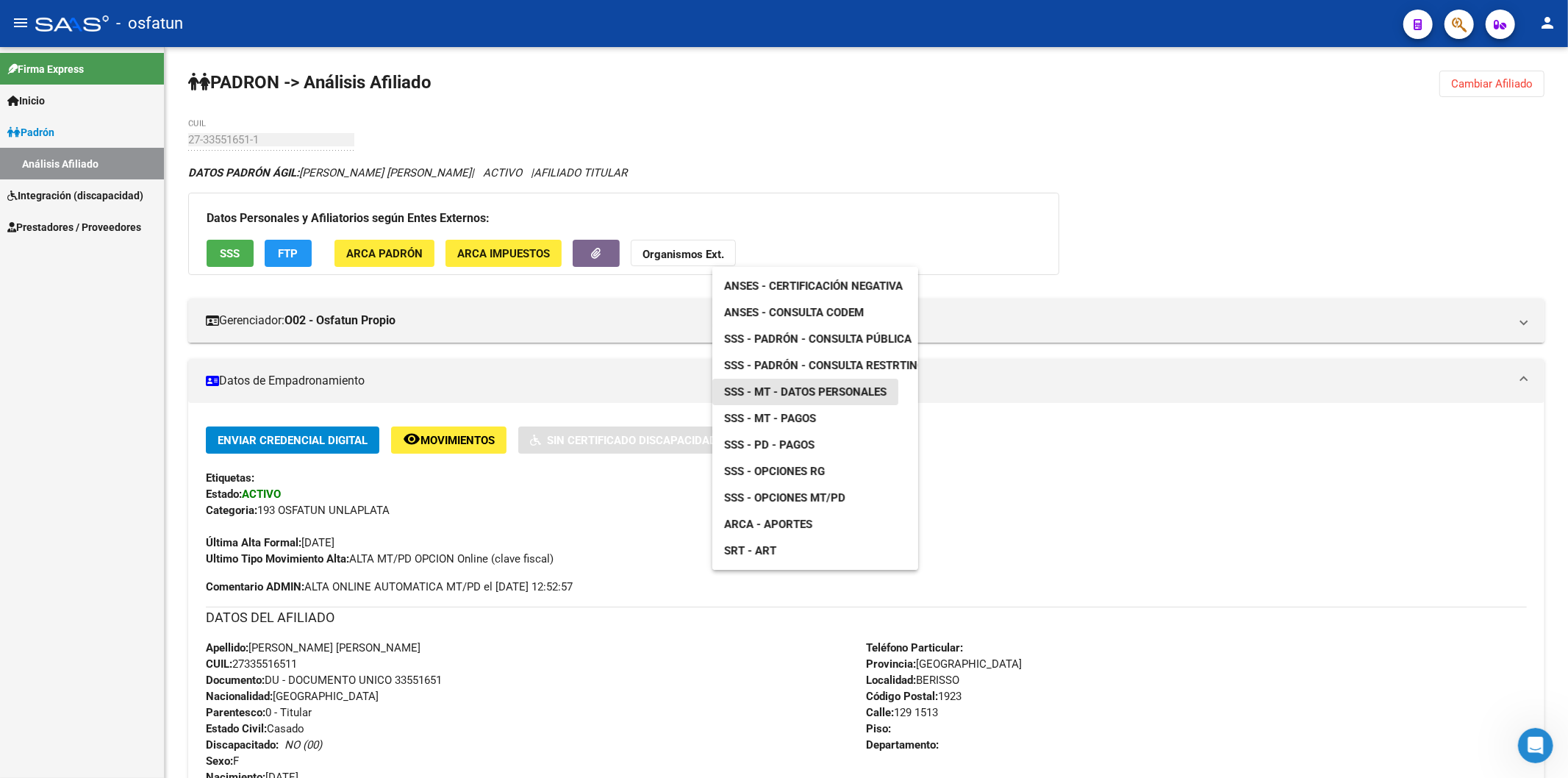
click at [776, 391] on span "SSS - MT - Datos Personales" at bounding box center [804, 392] width 163 height 14
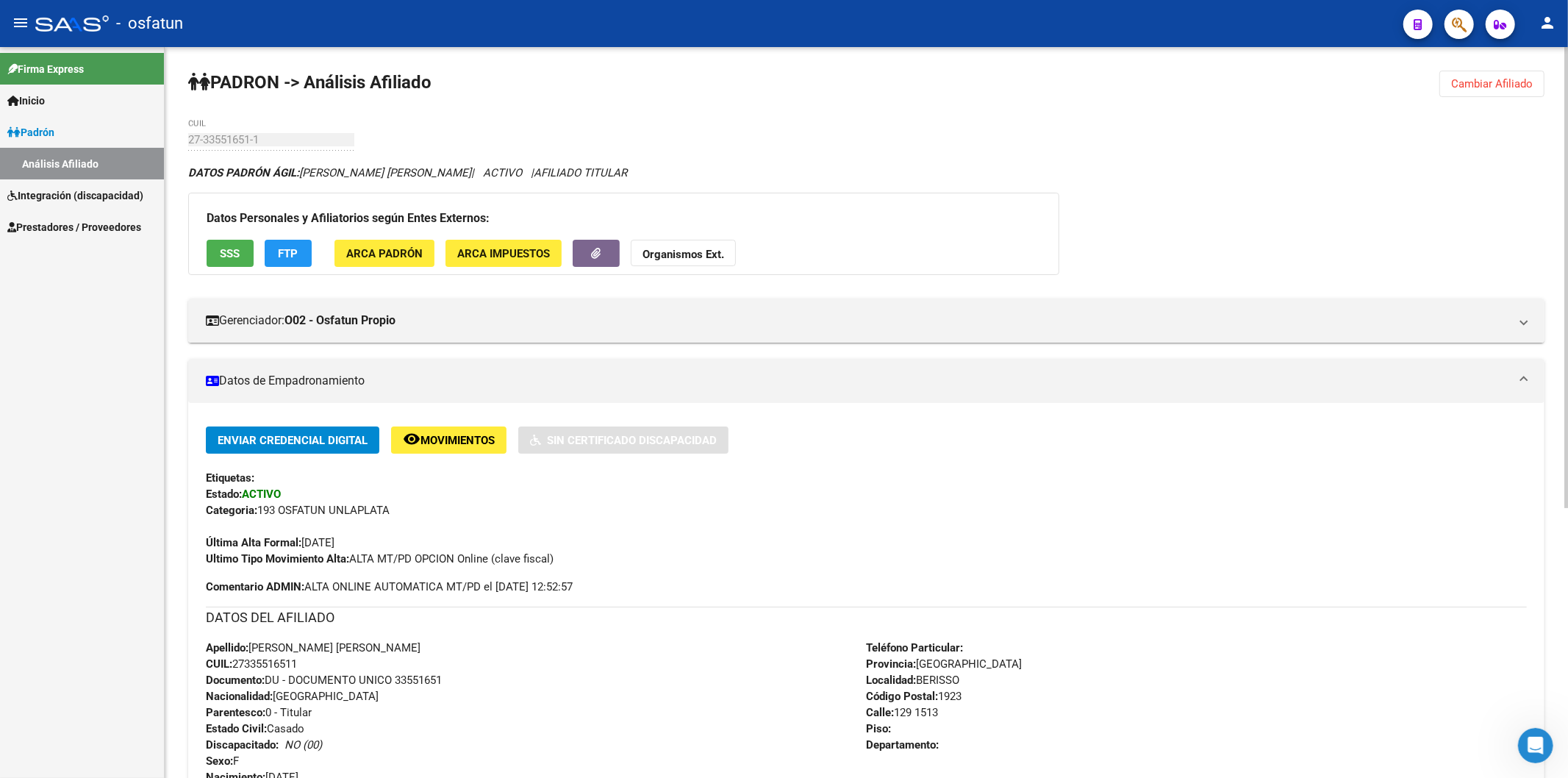
drag, startPoint x: 496, startPoint y: 664, endPoint x: 511, endPoint y: 664, distance: 15.0
click at [496, 664] on div "Apellido: [PERSON_NAME] [PERSON_NAME] CUIL: 27335516511 Documento: DU - DOCUMEN…" at bounding box center [536, 721] width 661 height 162
click at [1492, 84] on span "Cambiar Afiliado" at bounding box center [1492, 84] width 82 height 14
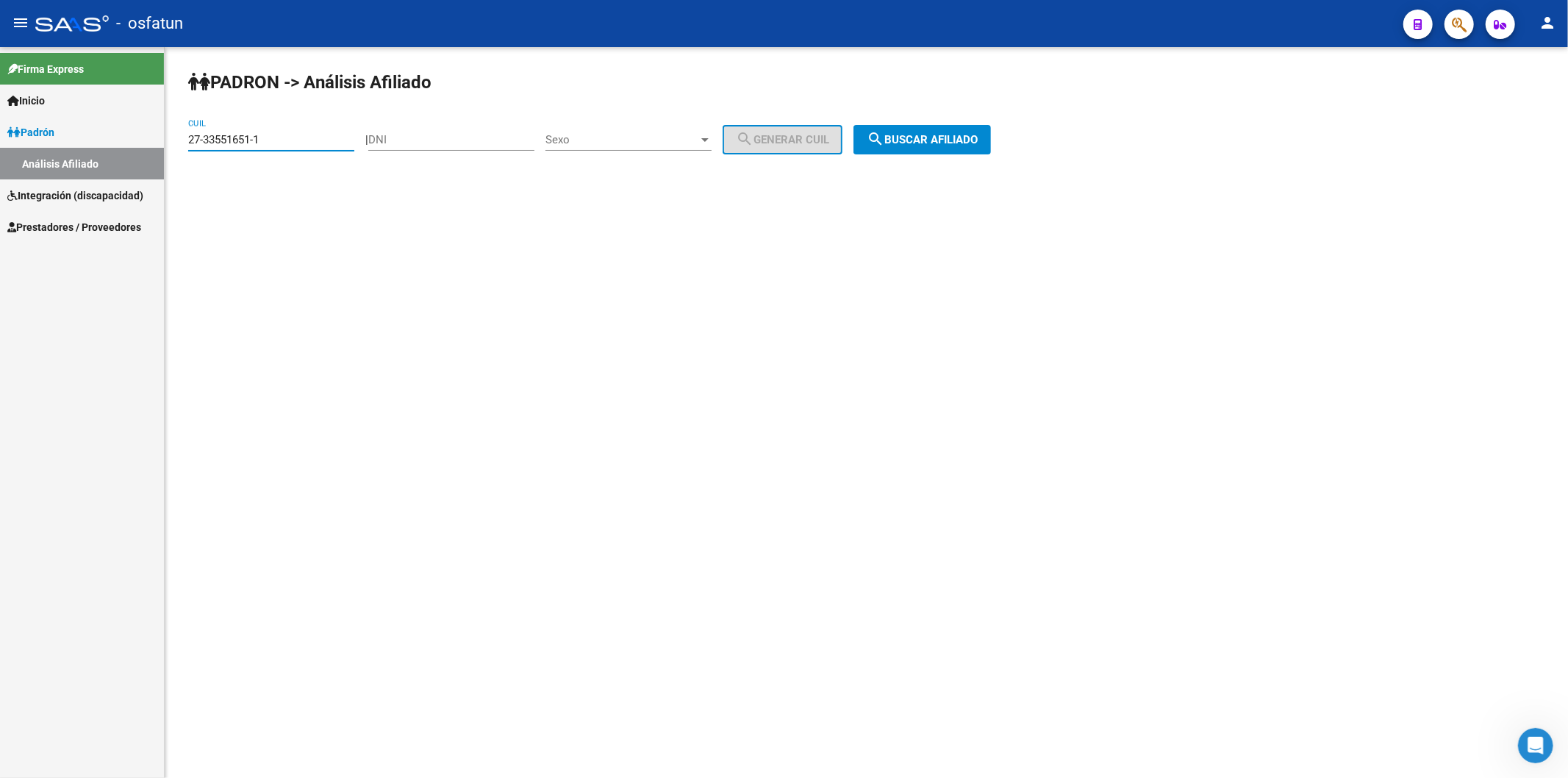
drag, startPoint x: 280, startPoint y: 136, endPoint x: 37, endPoint y: 137, distance: 243.0
click at [37, 137] on mat-sidenav-container "Firma Express Inicio Instructivos Contacto OS [PERSON_NAME] Análisis Afiliado I…" at bounding box center [784, 412] width 1568 height 730
paste input "23-17979350-4"
type input "23-17979350-4"
click at [937, 139] on span "search Buscar afiliado" at bounding box center [922, 140] width 111 height 14
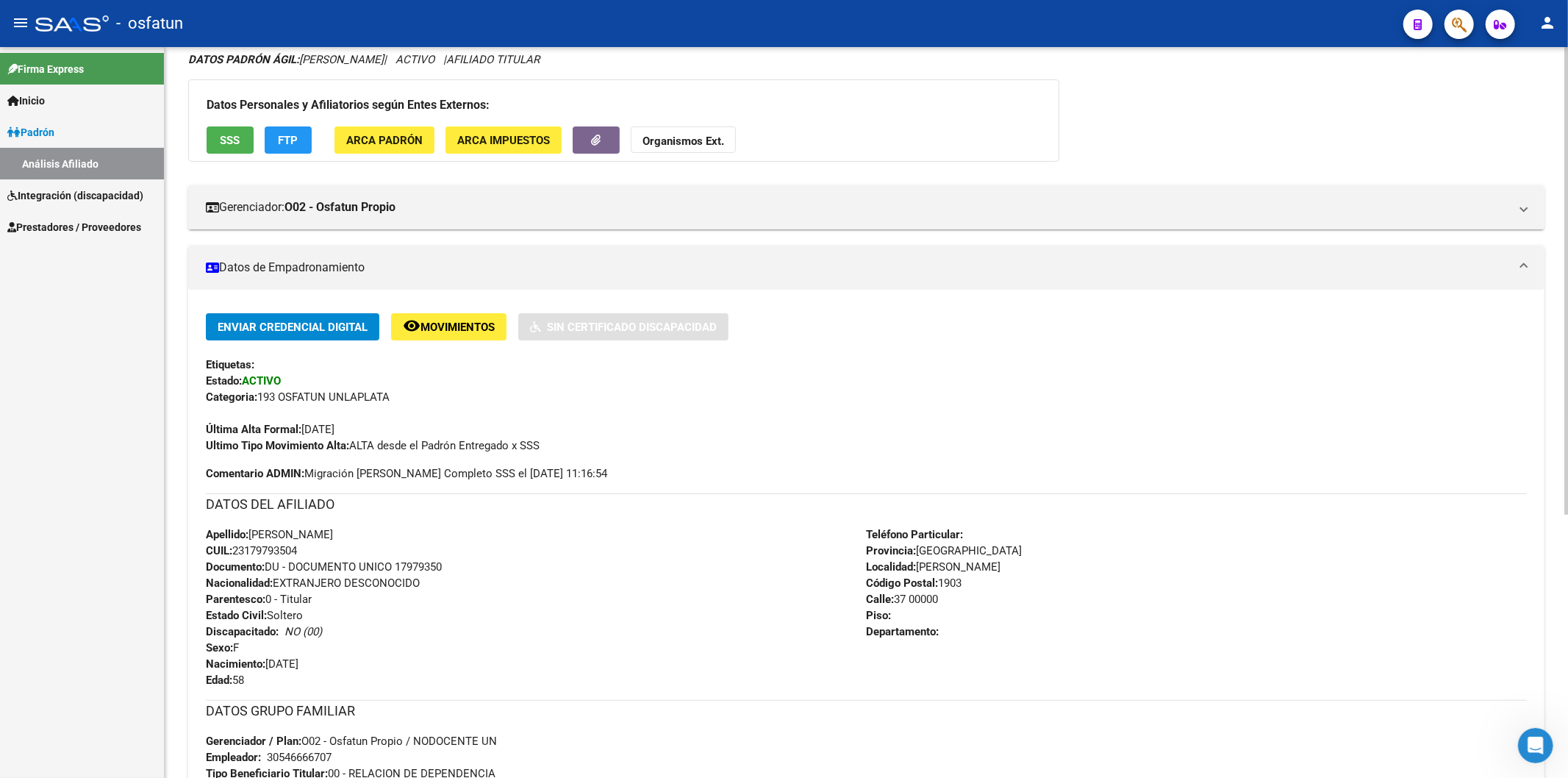
scroll to position [82, 0]
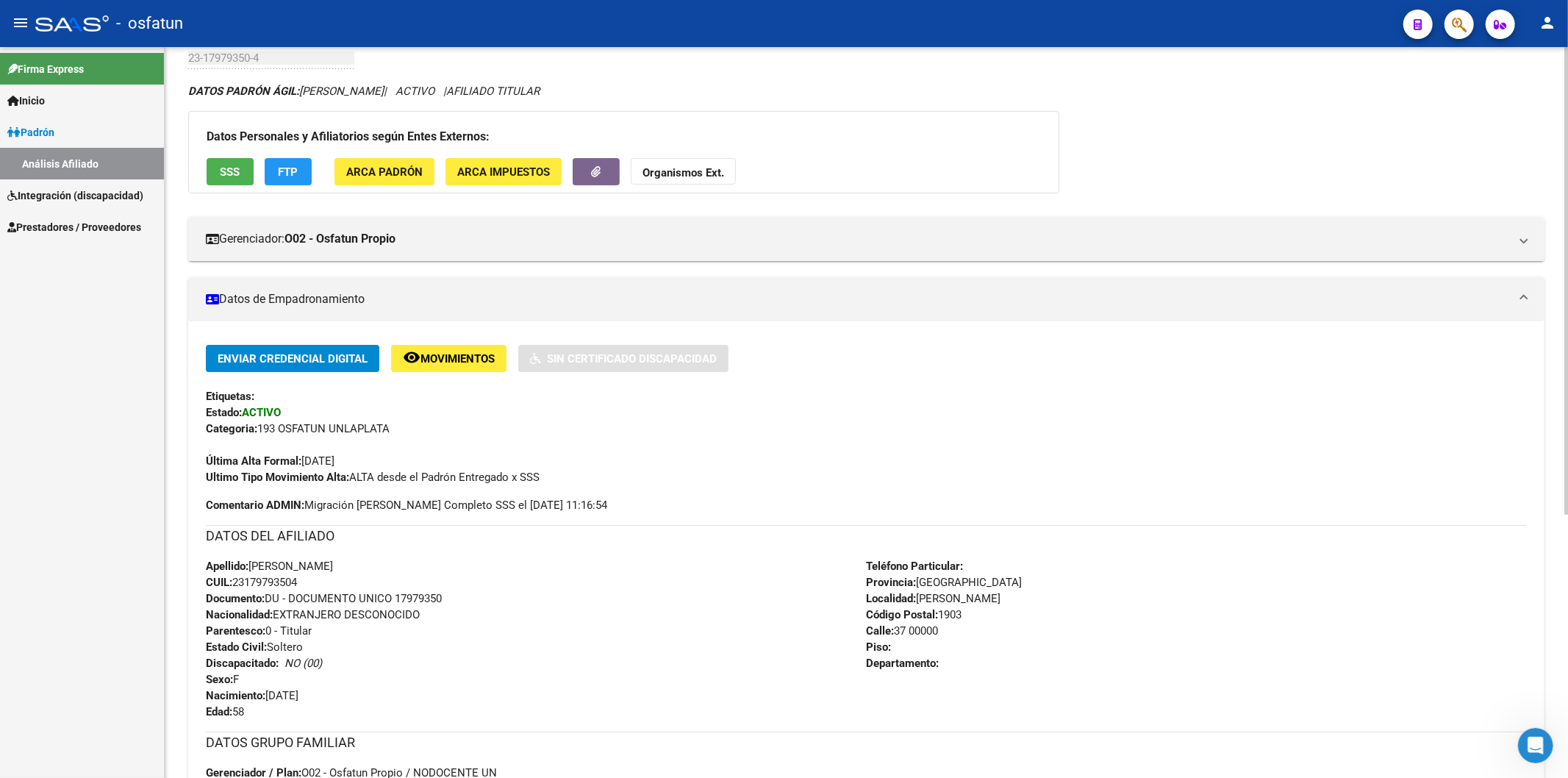
click at [439, 598] on span "Documento: DU - DOCUMENTO UNICO 17979350" at bounding box center [323, 599] width 236 height 14
copy span "17979350"
click at [685, 159] on button "Organismos Ext." at bounding box center [684, 171] width 105 height 27
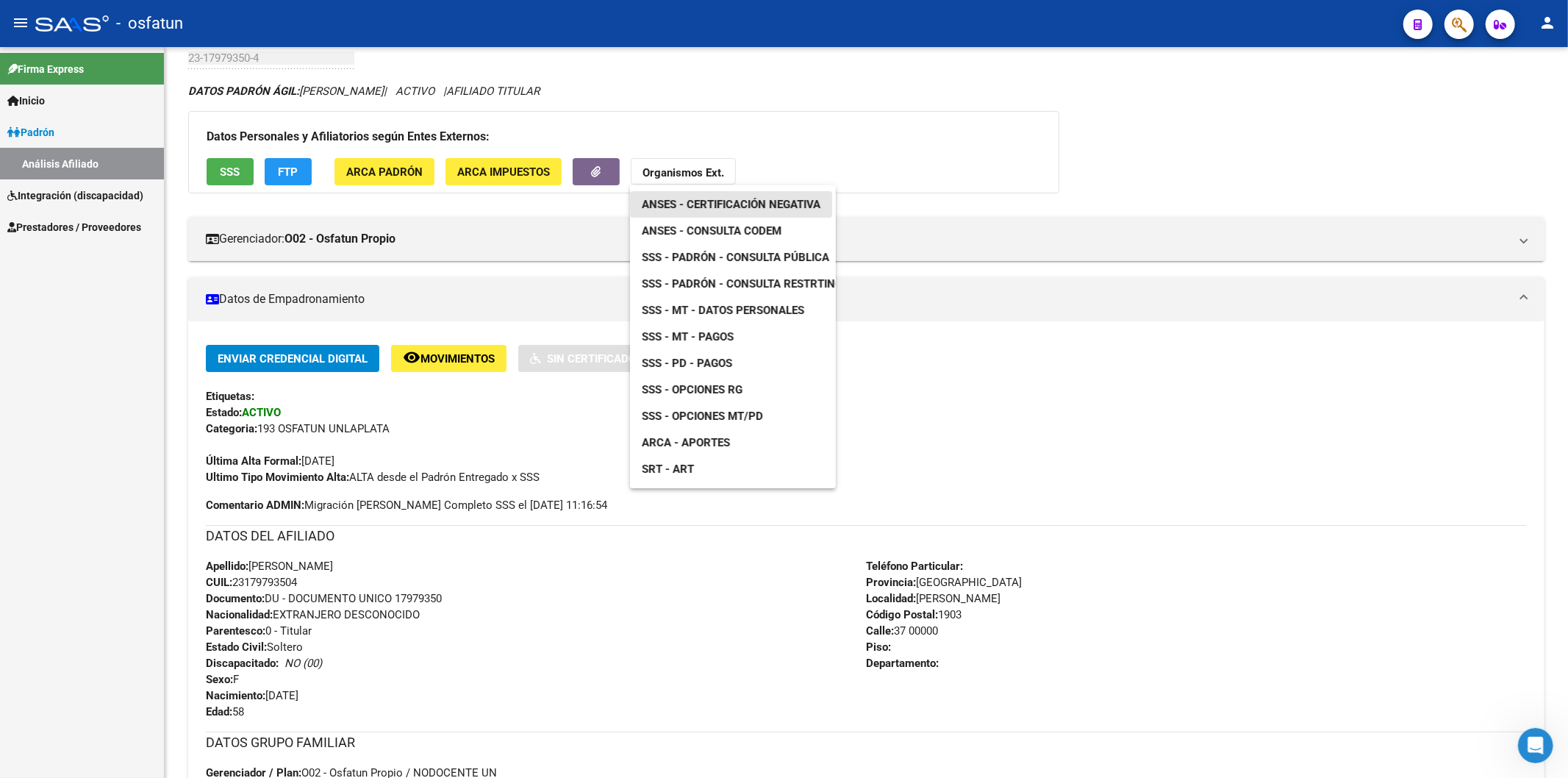
click at [761, 199] on span "ANSES - Certificación Negativa" at bounding box center [730, 204] width 178 height 14
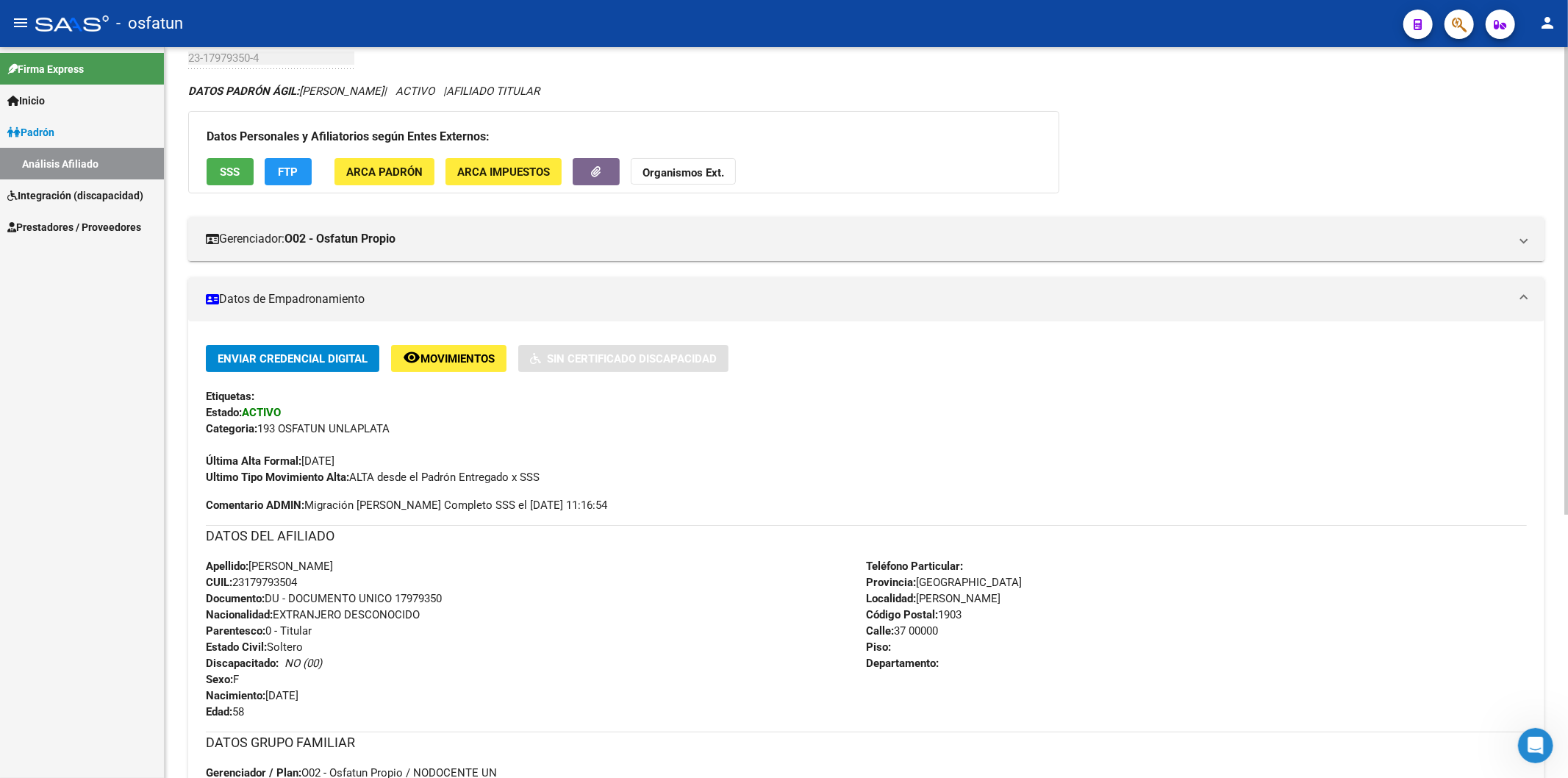
click at [693, 170] on strong "Organismos Ext." at bounding box center [684, 173] width 82 height 14
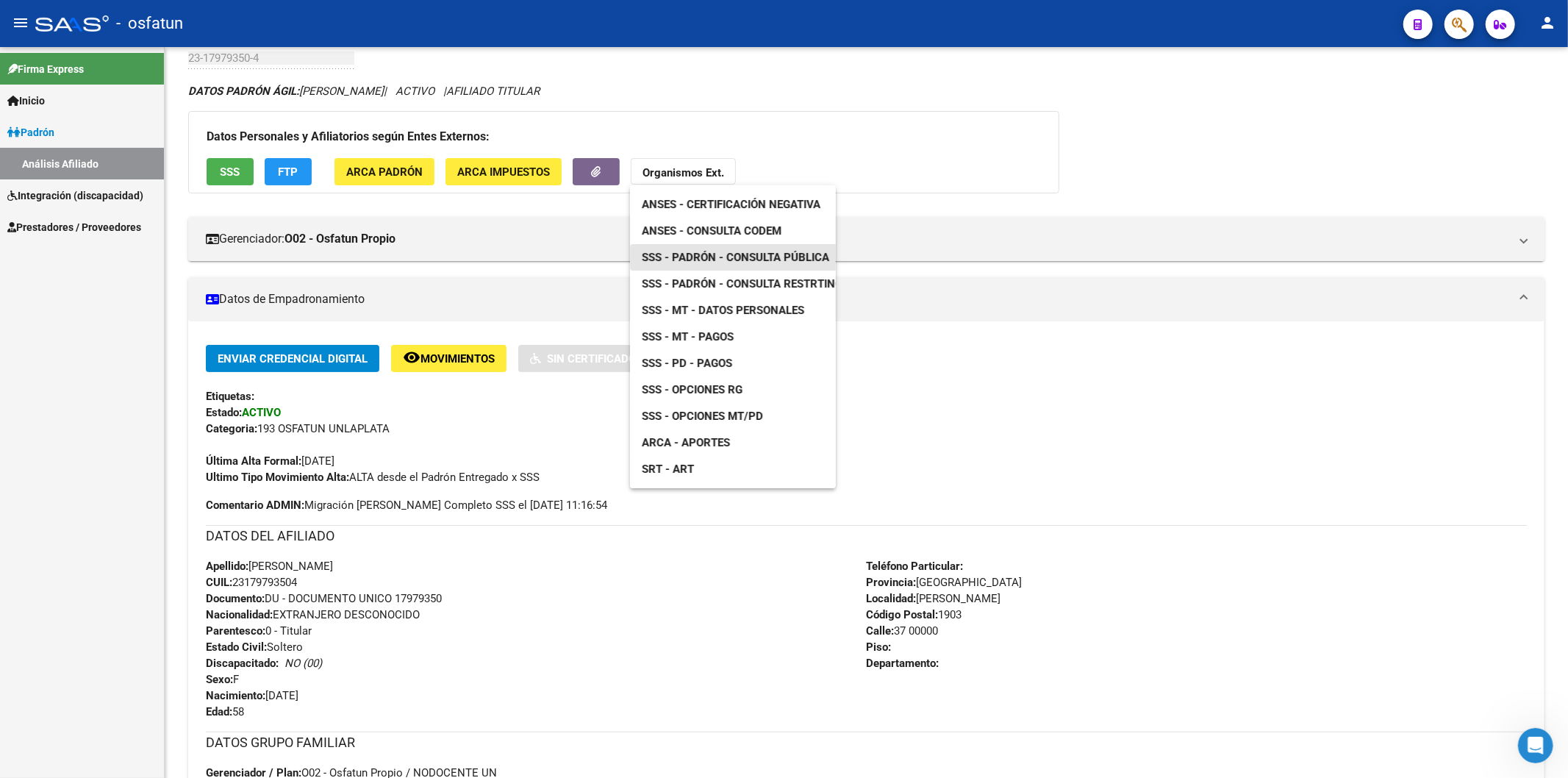
click at [751, 251] on span "SSS - Padrón - Consulta Pública" at bounding box center [735, 257] width 187 height 14
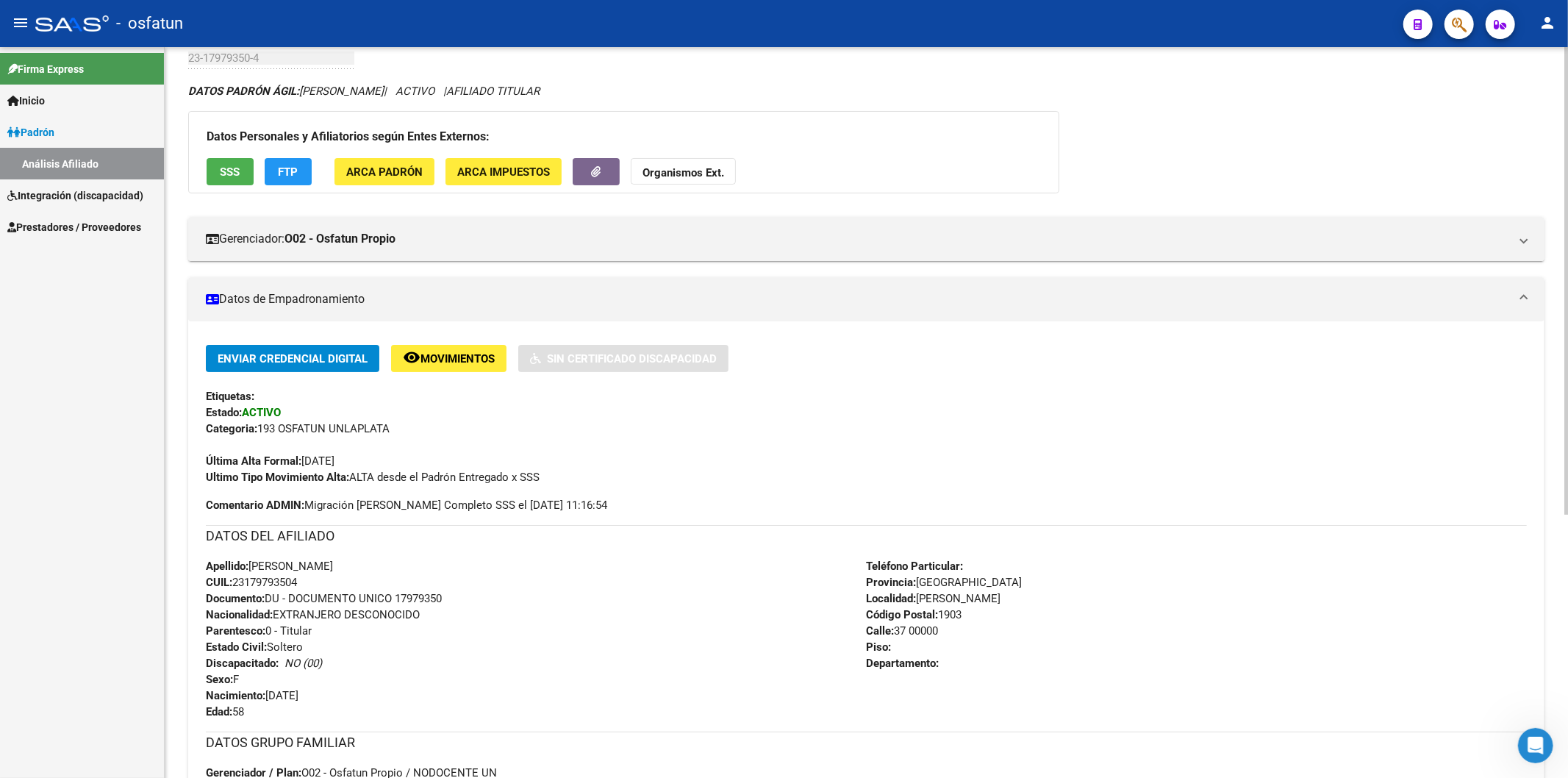
click at [687, 172] on strong "Organismos Ext." at bounding box center [684, 173] width 82 height 14
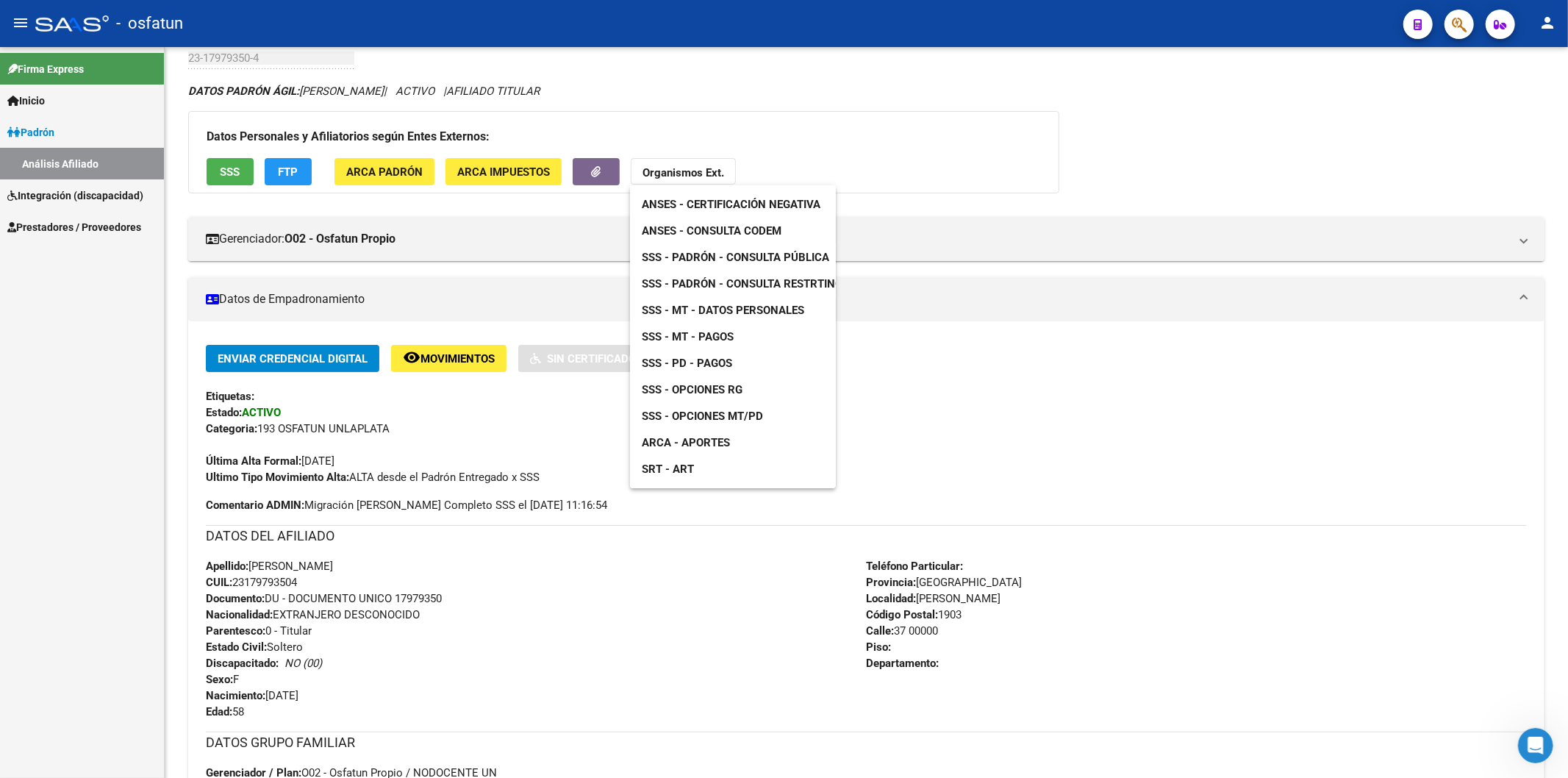
click at [700, 388] on span "SSS - Opciones RG" at bounding box center [691, 389] width 100 height 14
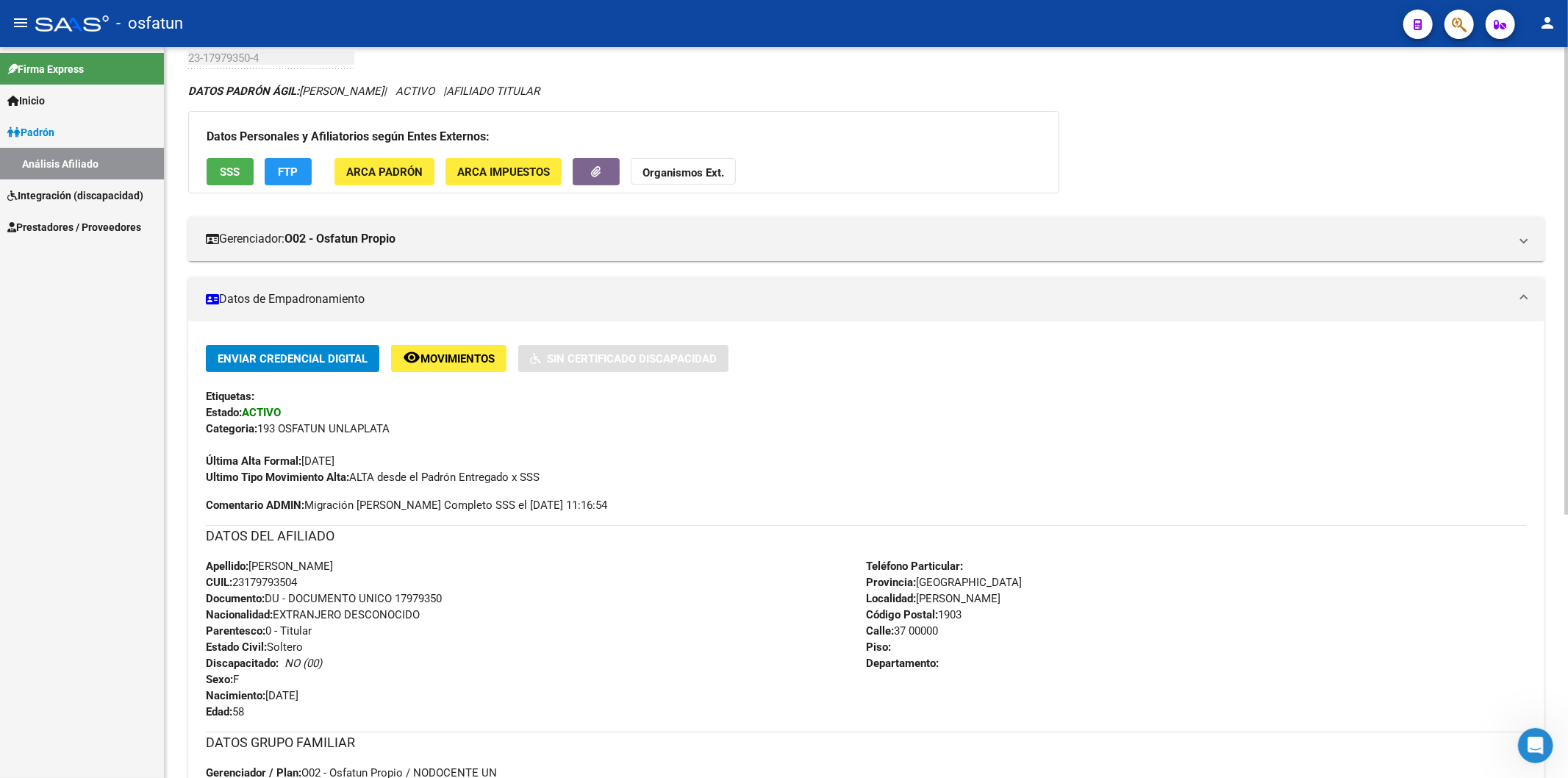
click at [643, 178] on strong "Organismos Ext." at bounding box center [684, 173] width 82 height 14
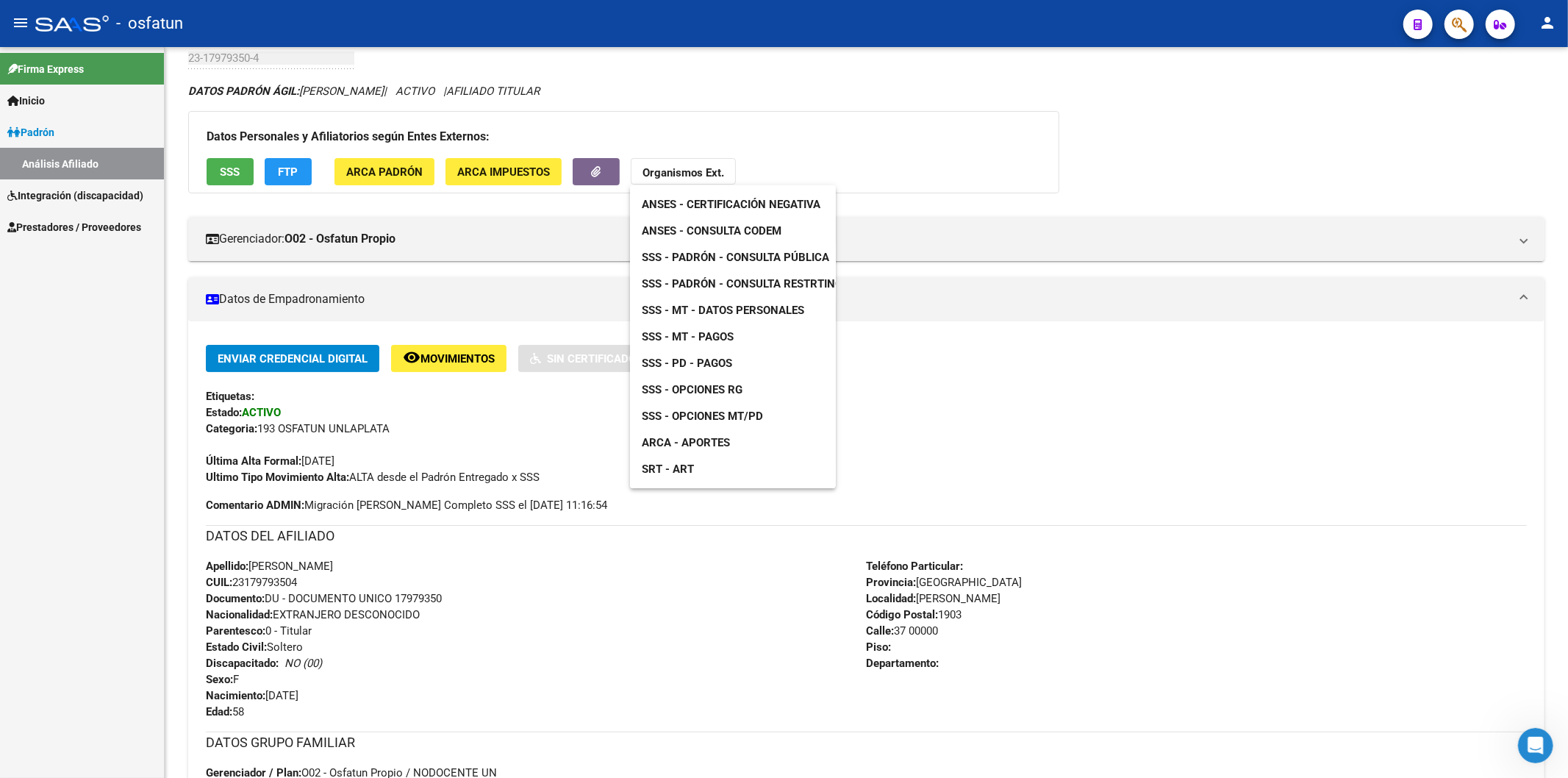
click at [418, 596] on div at bounding box center [784, 389] width 1568 height 778
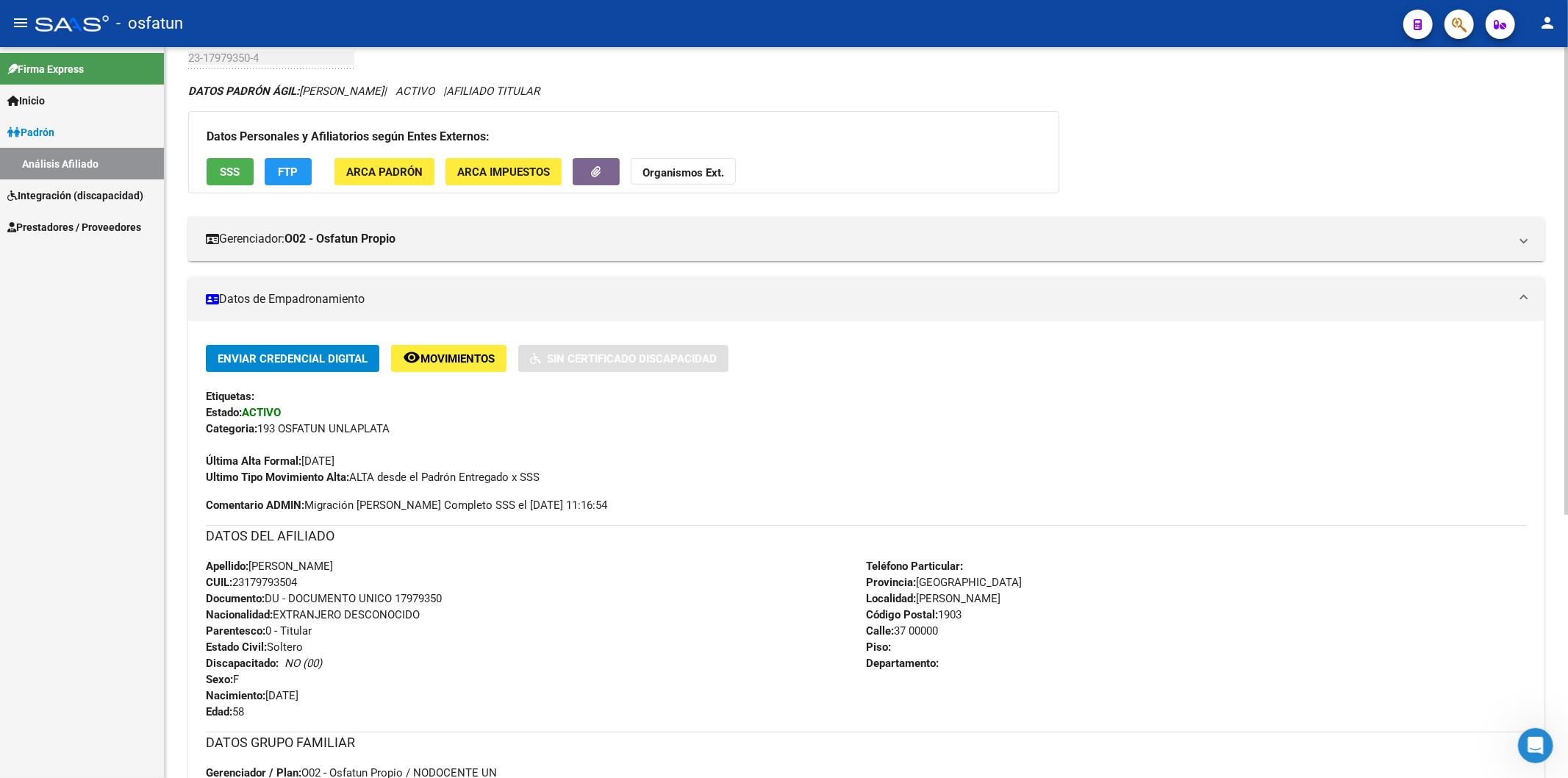
click at [419, 597] on span "Documento: DU - DOCUMENTO UNICO 17979350" at bounding box center [323, 599] width 236 height 14
copy span "17979350"
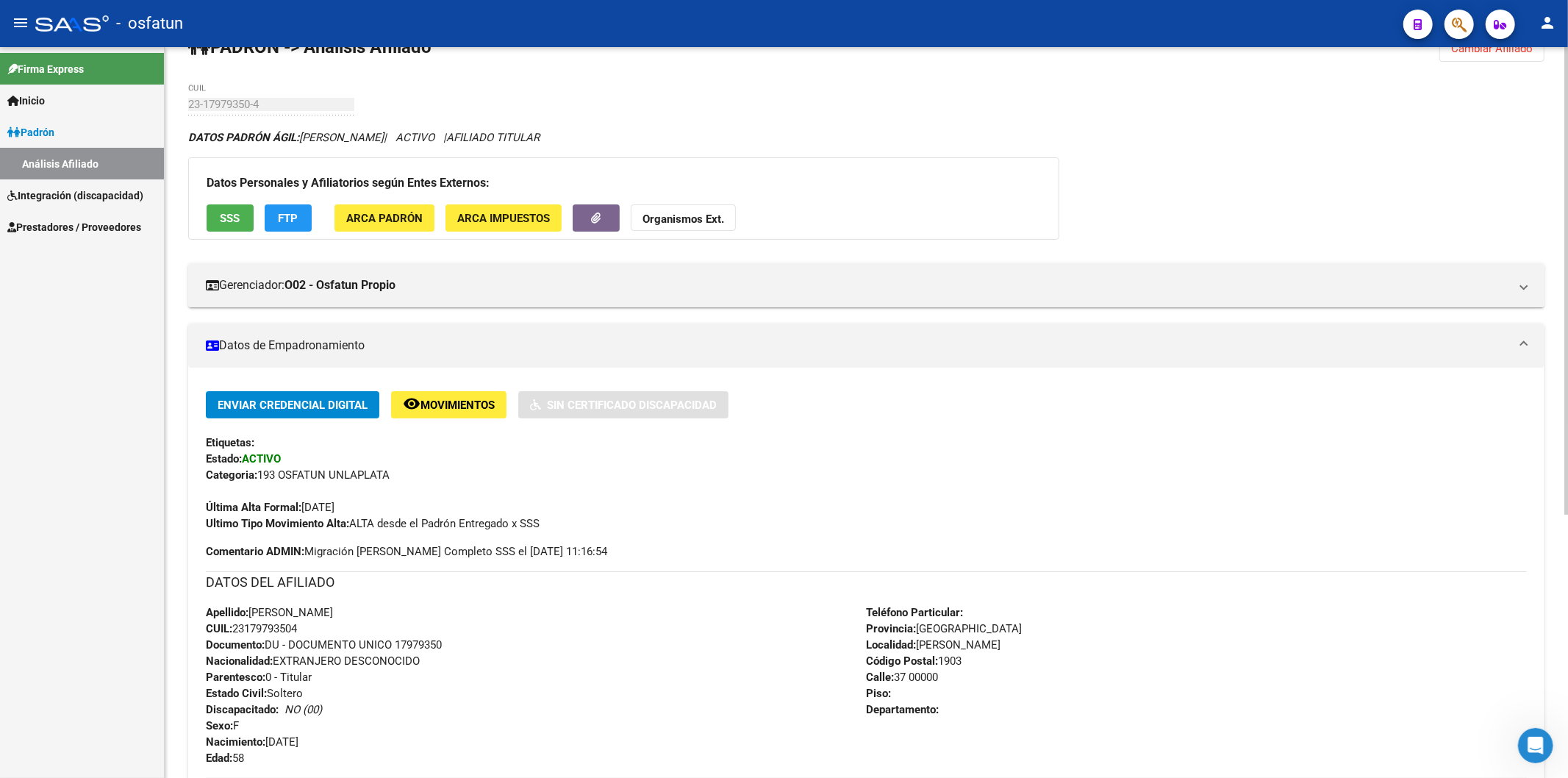
scroll to position [0, 0]
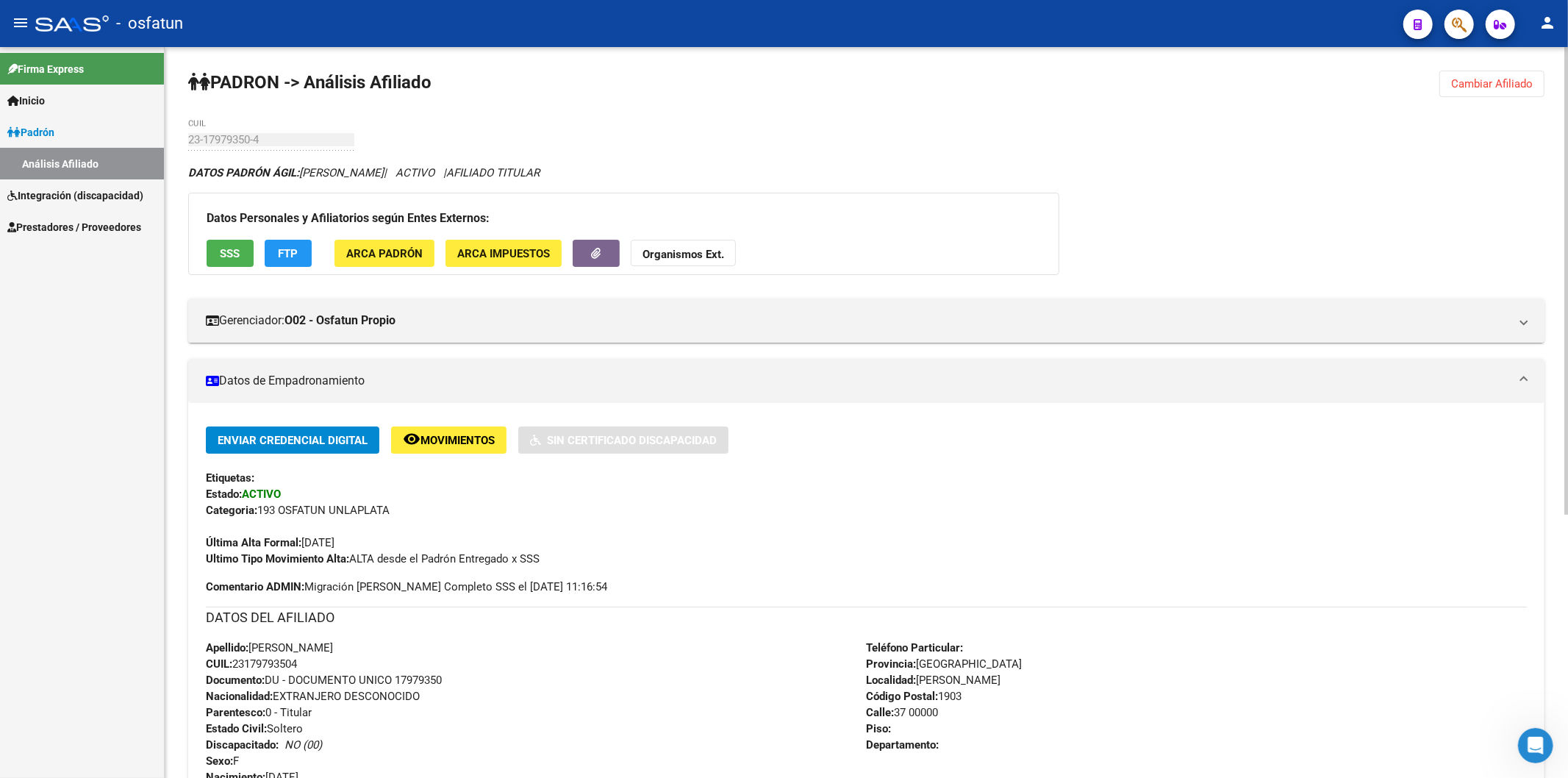
click at [1462, 96] on button "Cambiar Afiliado" at bounding box center [1492, 83] width 105 height 26
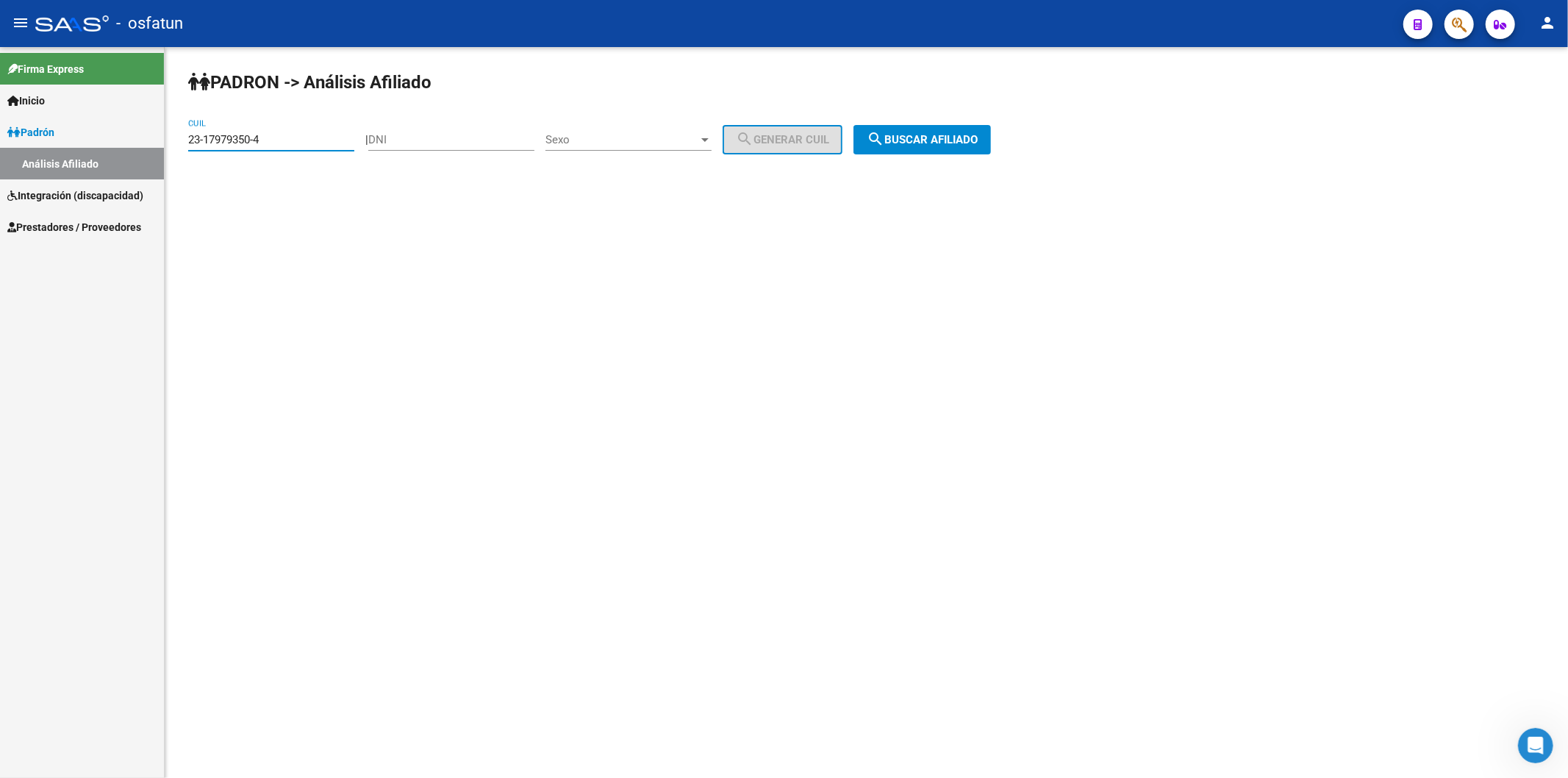
drag, startPoint x: 284, startPoint y: 139, endPoint x: 37, endPoint y: 141, distance: 247.0
click at [37, 141] on mat-sidenav-container "Firma Express Inicio Instructivos Contacto OS [PERSON_NAME] Análisis Afiliado I…" at bounding box center [784, 412] width 1568 height 730
paste input "20-17992661-0"
type input "20-17992661-0"
click at [938, 142] on span "search Buscar afiliado" at bounding box center [922, 140] width 111 height 14
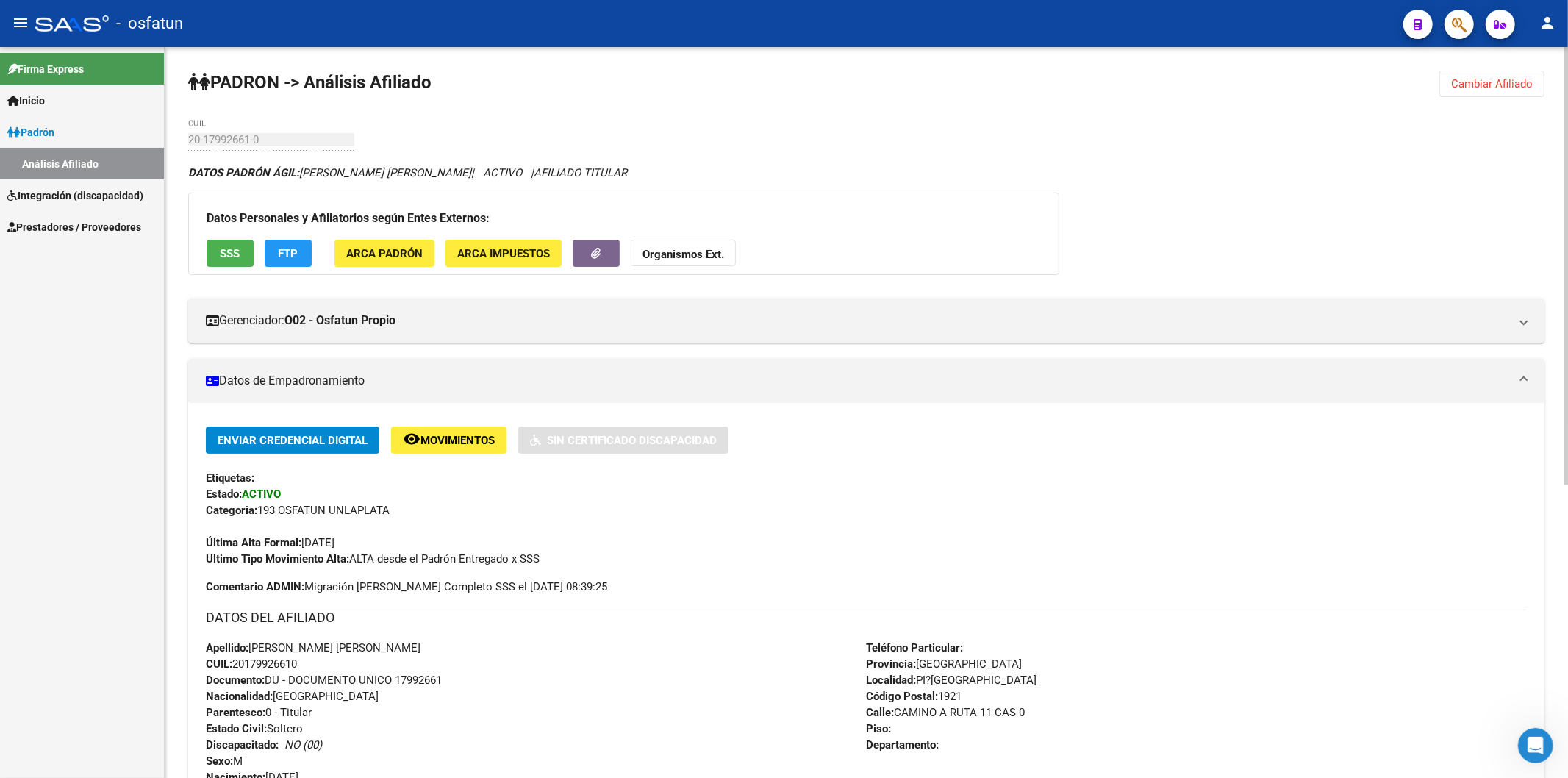
click at [667, 257] on strong "Organismos Ext." at bounding box center [684, 254] width 82 height 14
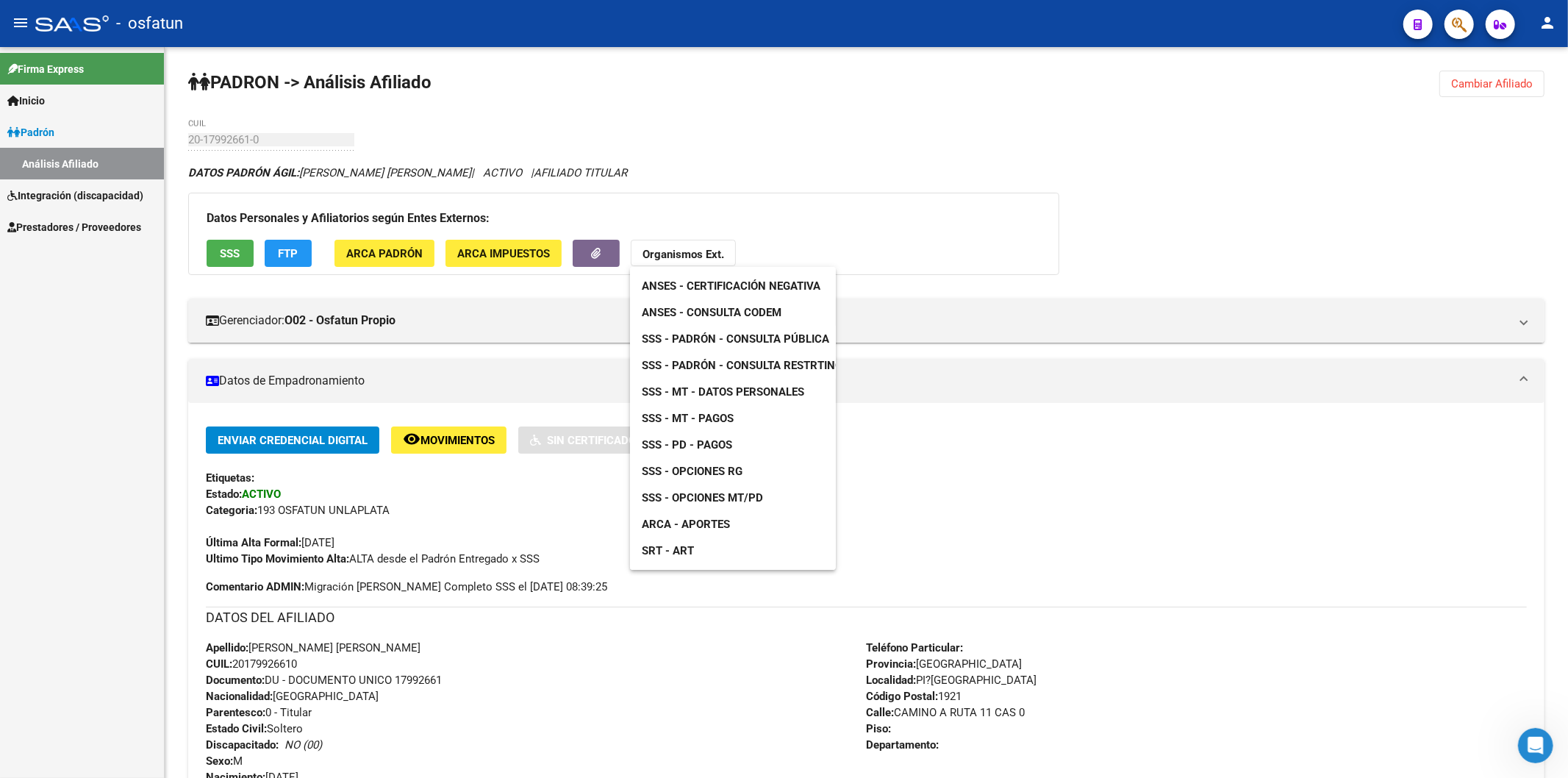
click at [428, 679] on div at bounding box center [784, 389] width 1568 height 778
click at [428, 679] on span "Documento: DU - DOCUMENTO UNICO 17992661" at bounding box center [323, 680] width 236 height 14
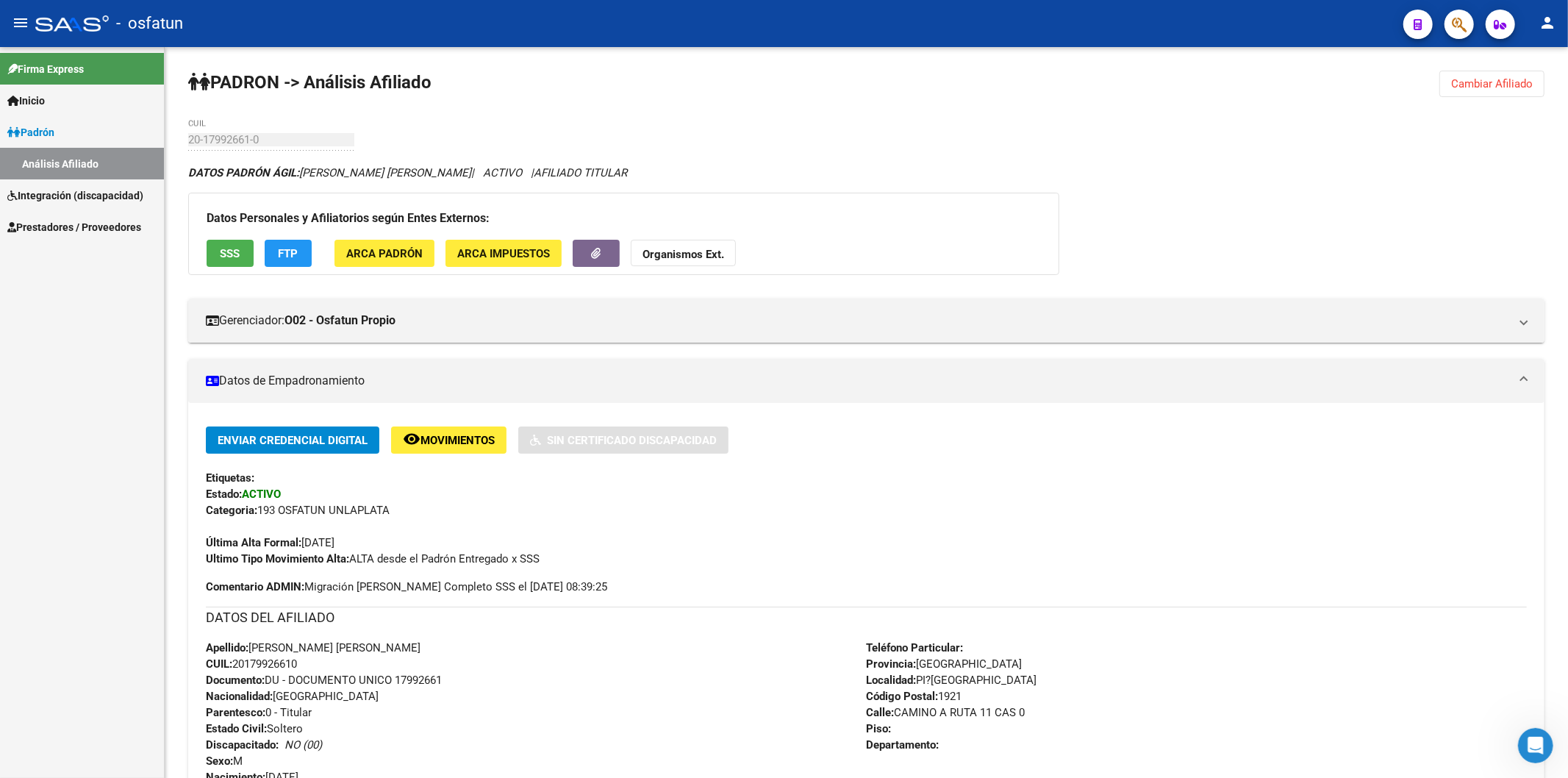
copy span "17992661"
click at [688, 252] on strong "Organismos Ext." at bounding box center [684, 254] width 82 height 14
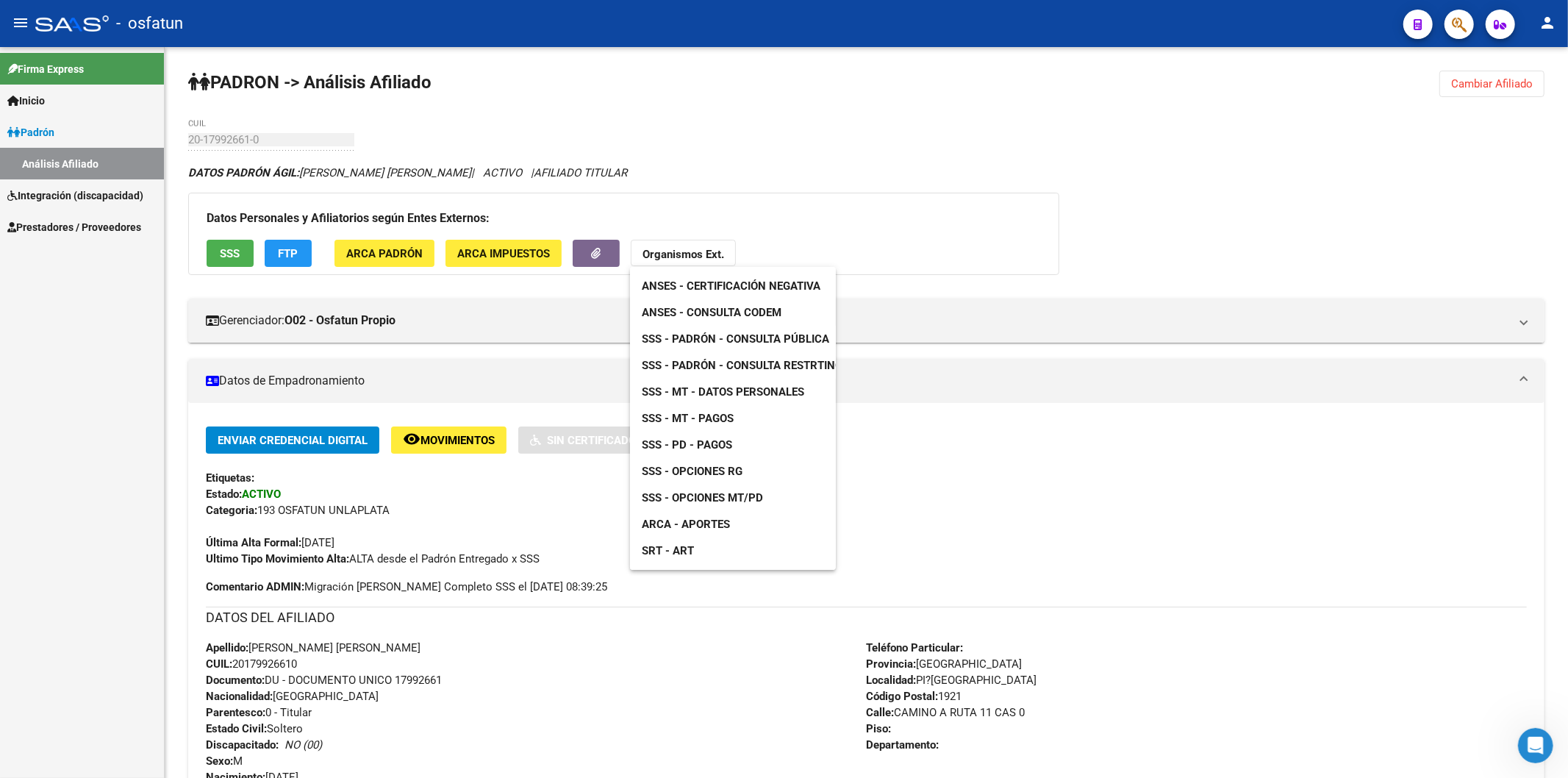
click at [718, 286] on span "ANSES - Certificación Negativa" at bounding box center [730, 286] width 178 height 14
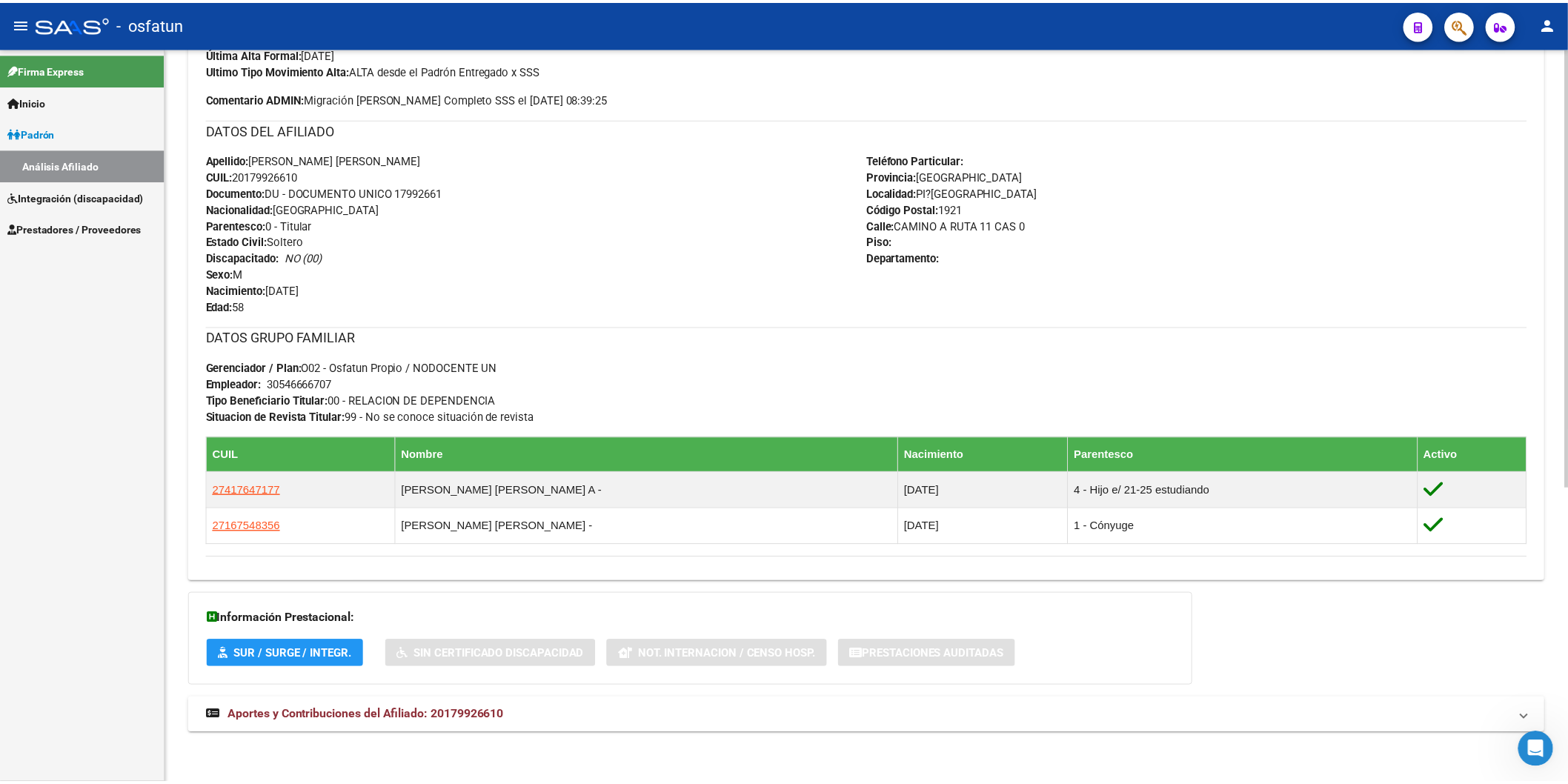
scroll to position [495, 0]
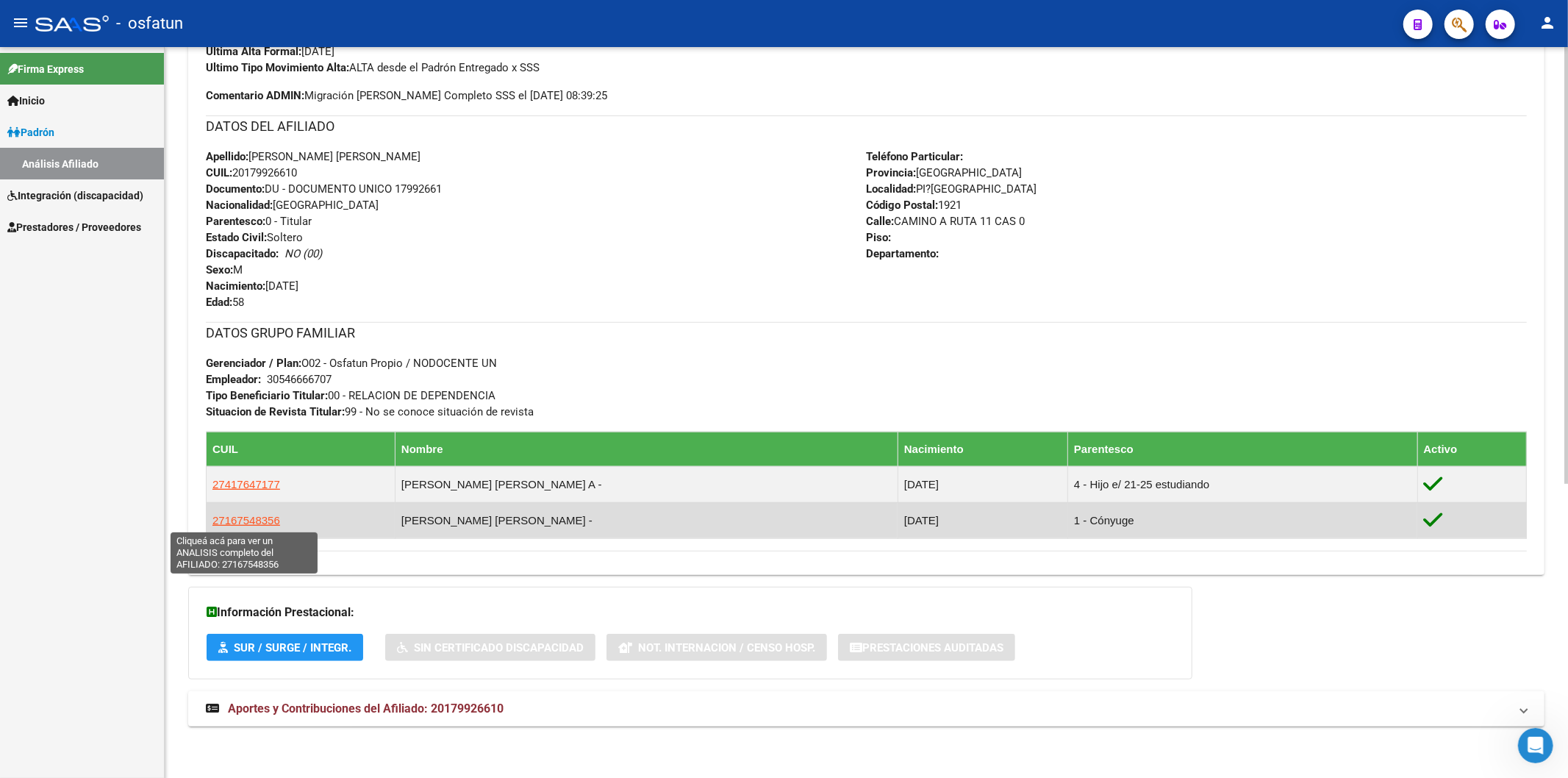
click at [243, 517] on span "27167548356" at bounding box center [245, 520] width 67 height 13
type textarea "27167548356"
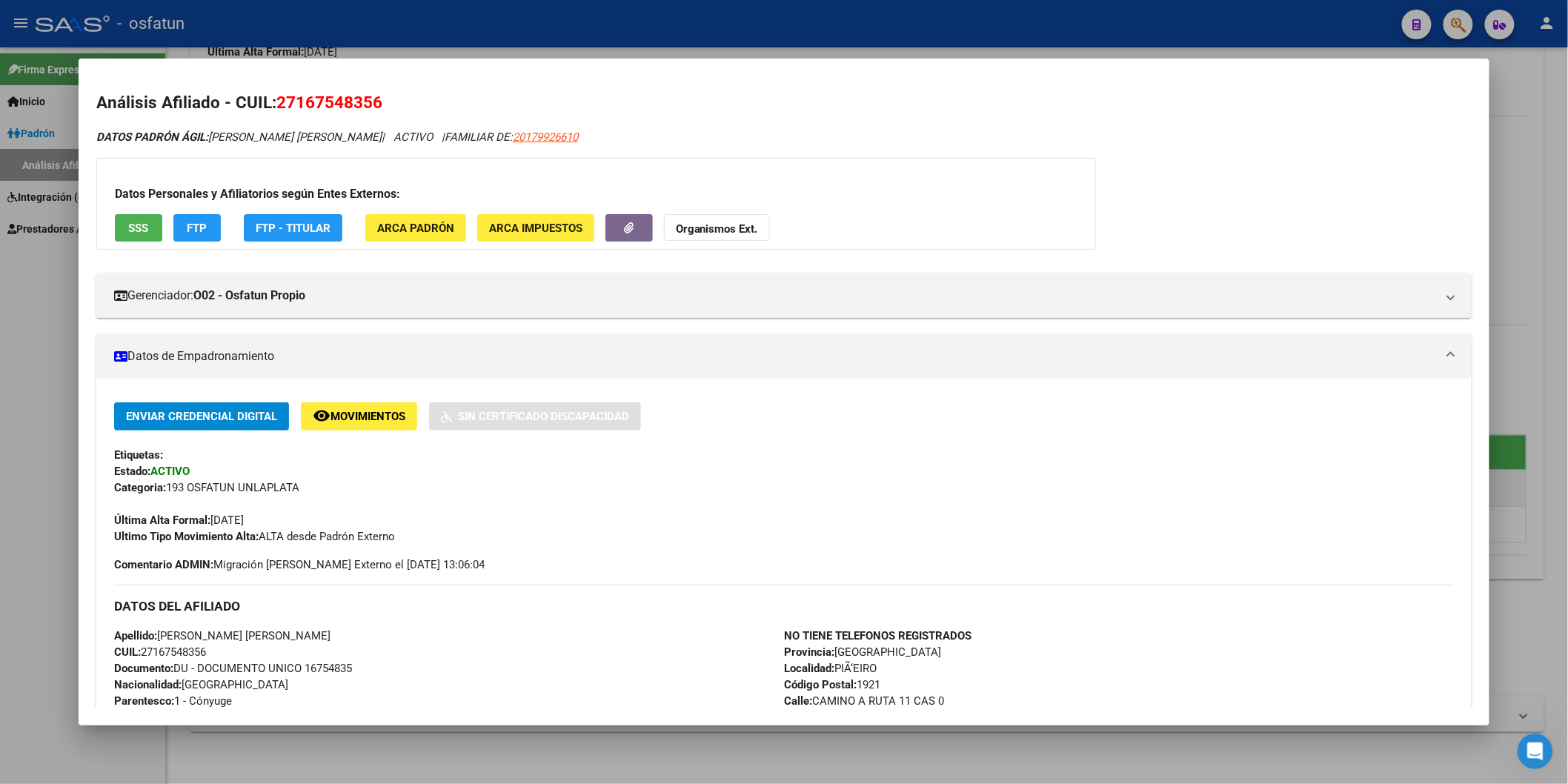
click at [325, 663] on span "Documento: DU - DOCUMENTO UNICO 16754835" at bounding box center [233, 668] width 238 height 14
copy span "16754835"
click at [705, 230] on strong "Organismos Ext." at bounding box center [717, 229] width 82 height 14
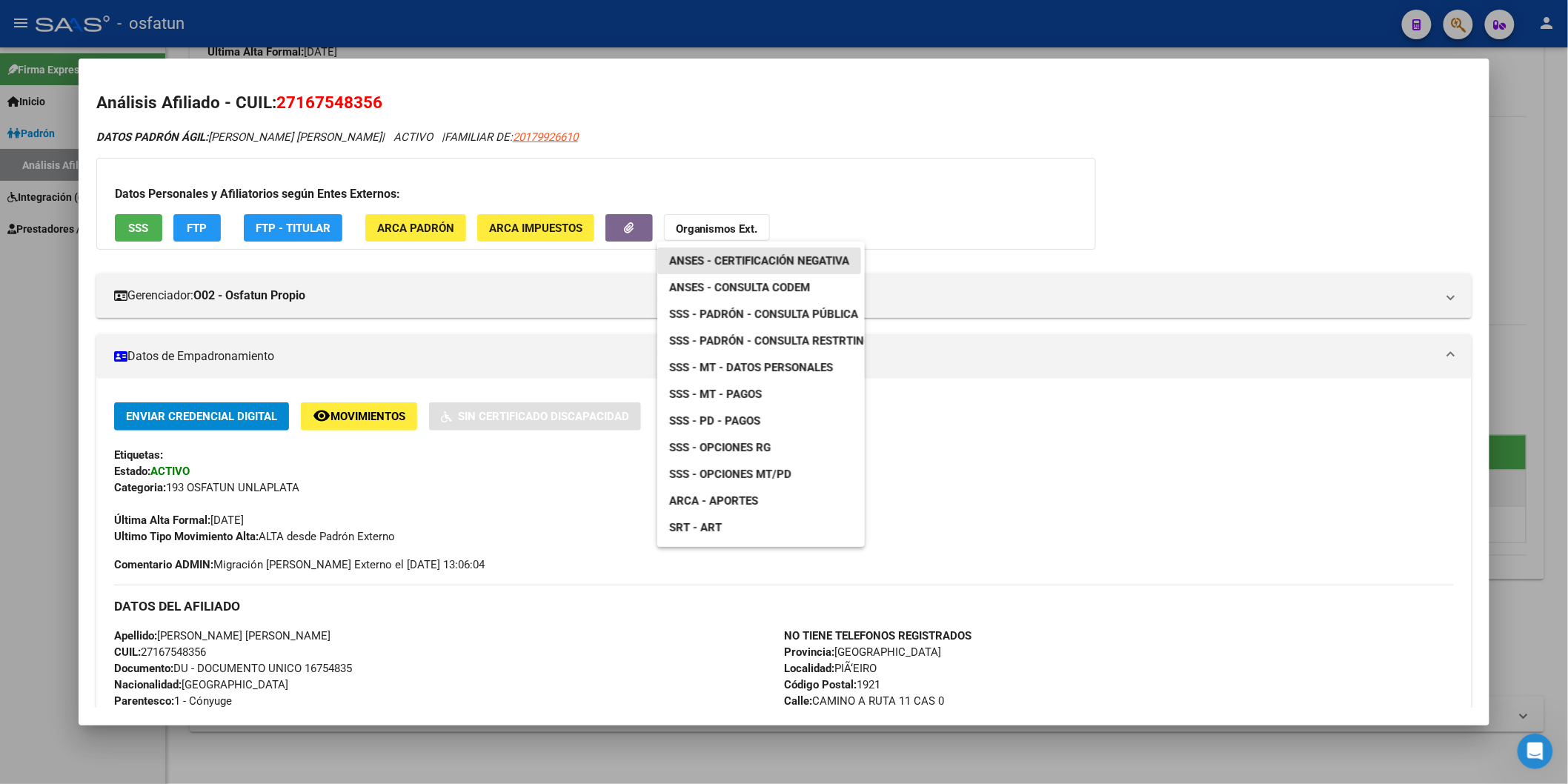
click at [727, 261] on span "ANSES - Certificación Negativa" at bounding box center [759, 261] width 180 height 14
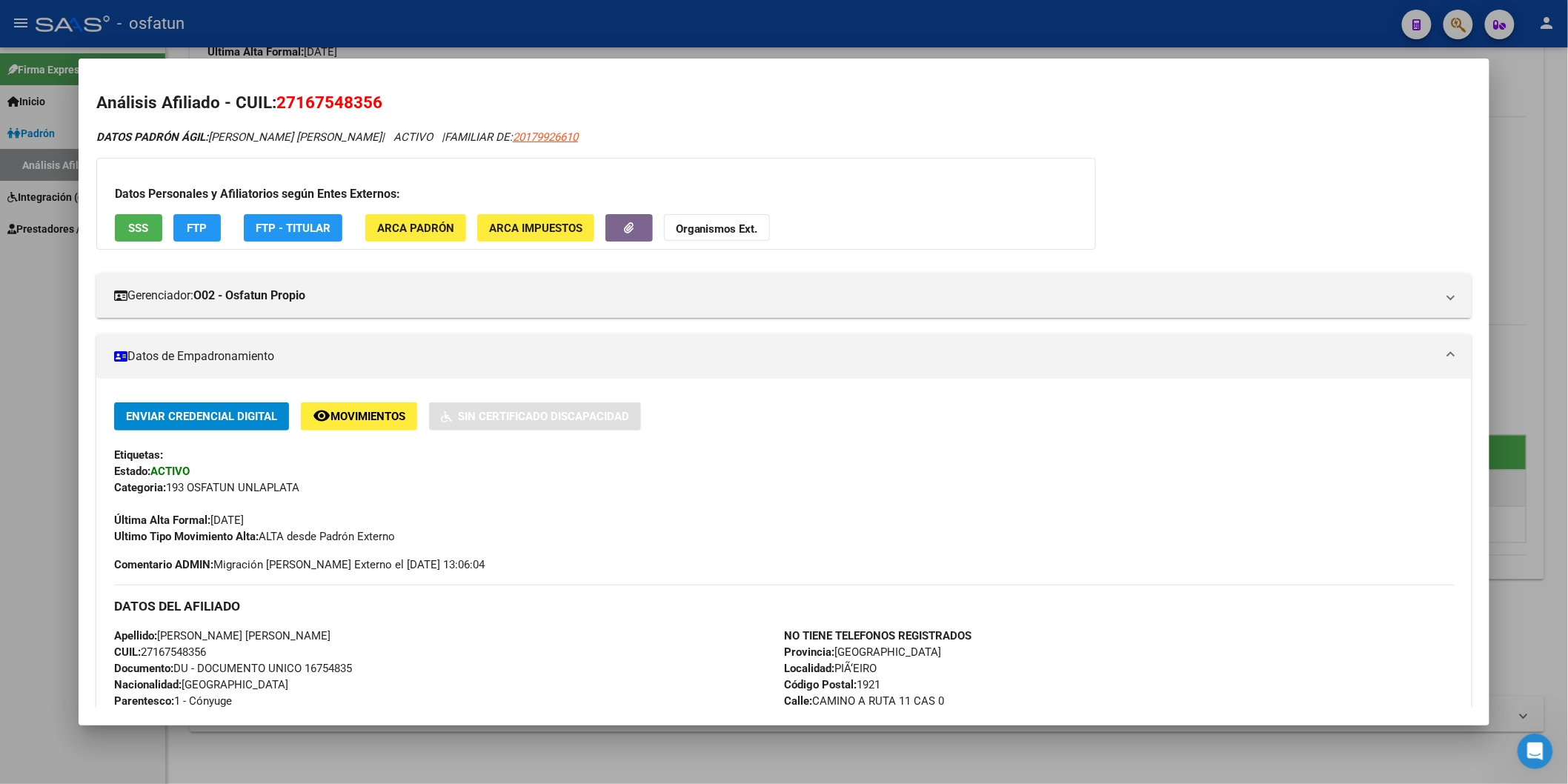
copy span "16754835"
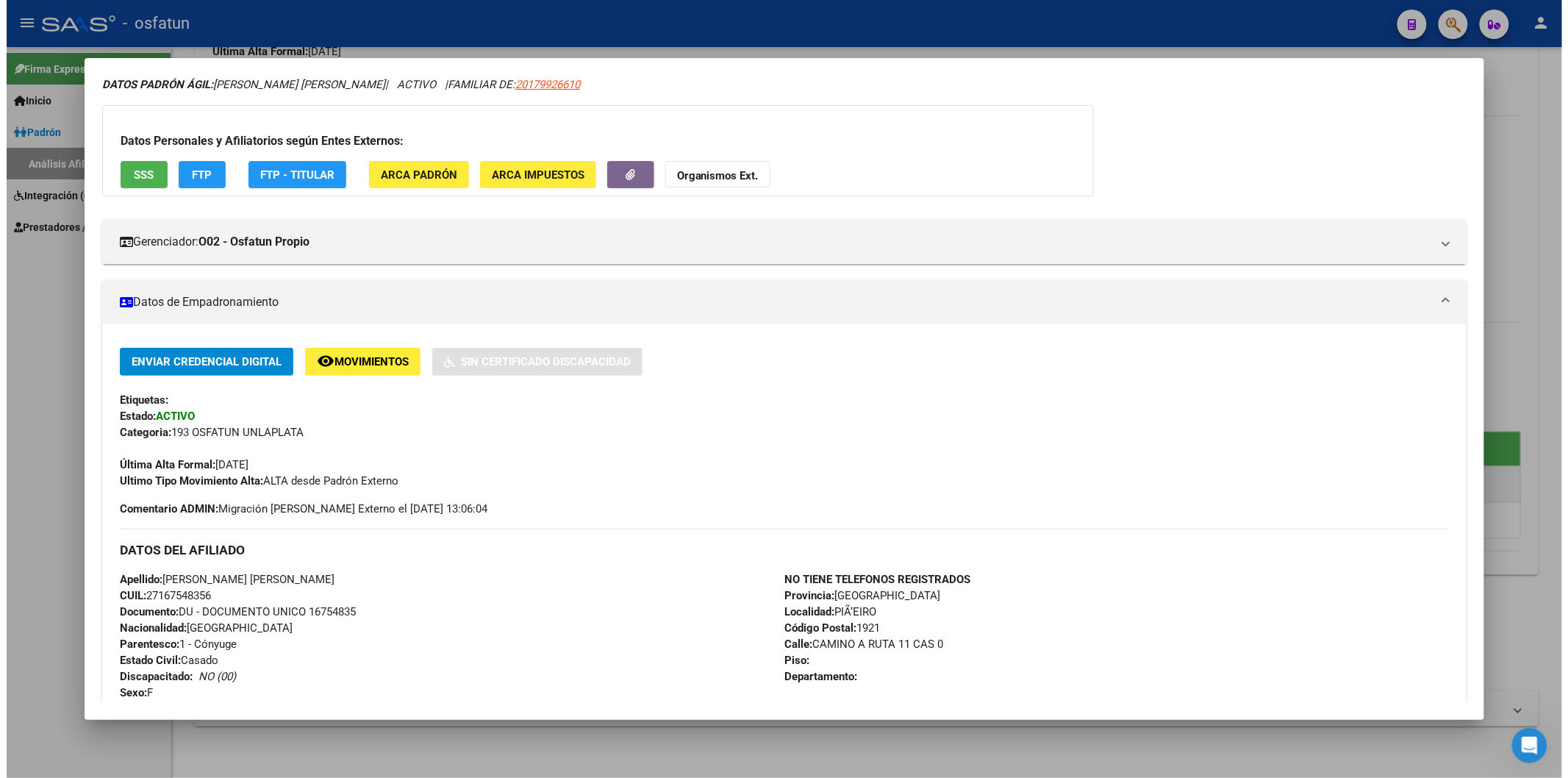
scroll to position [0, 0]
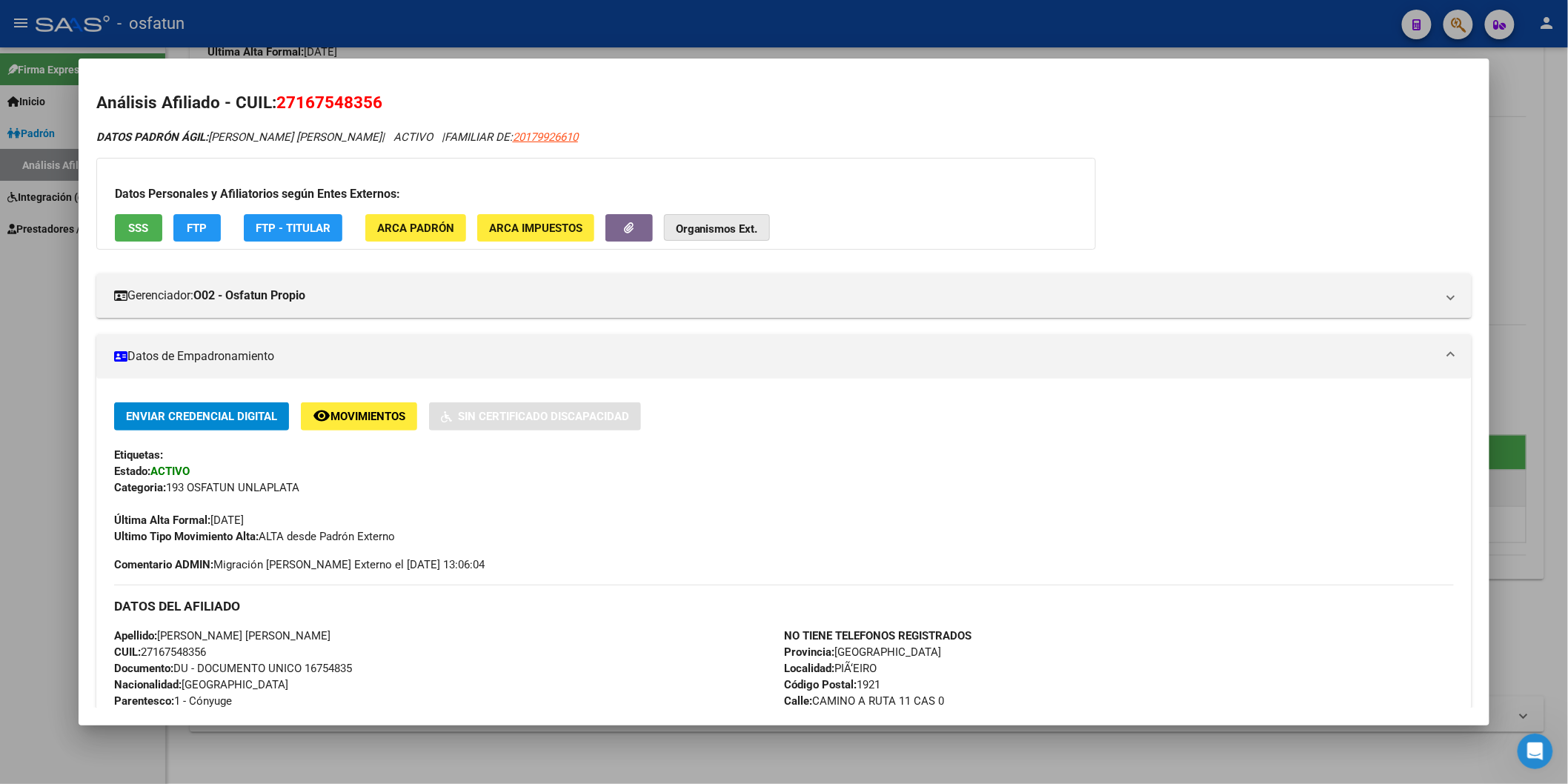
click at [712, 228] on strong "Organismos Ext." at bounding box center [717, 229] width 82 height 14
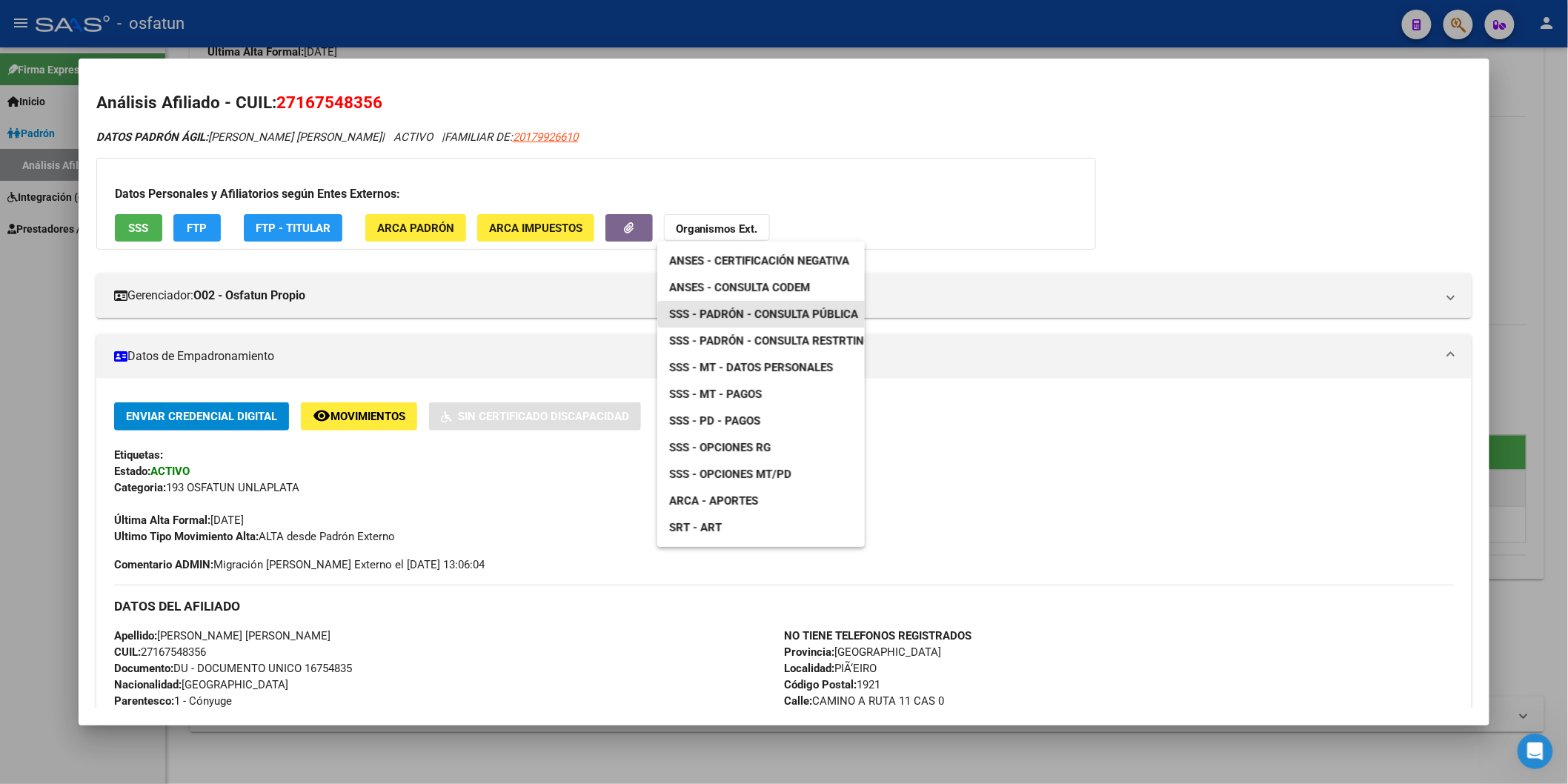
click at [783, 312] on span "SSS - Padrón - Consulta Pública" at bounding box center [764, 314] width 189 height 14
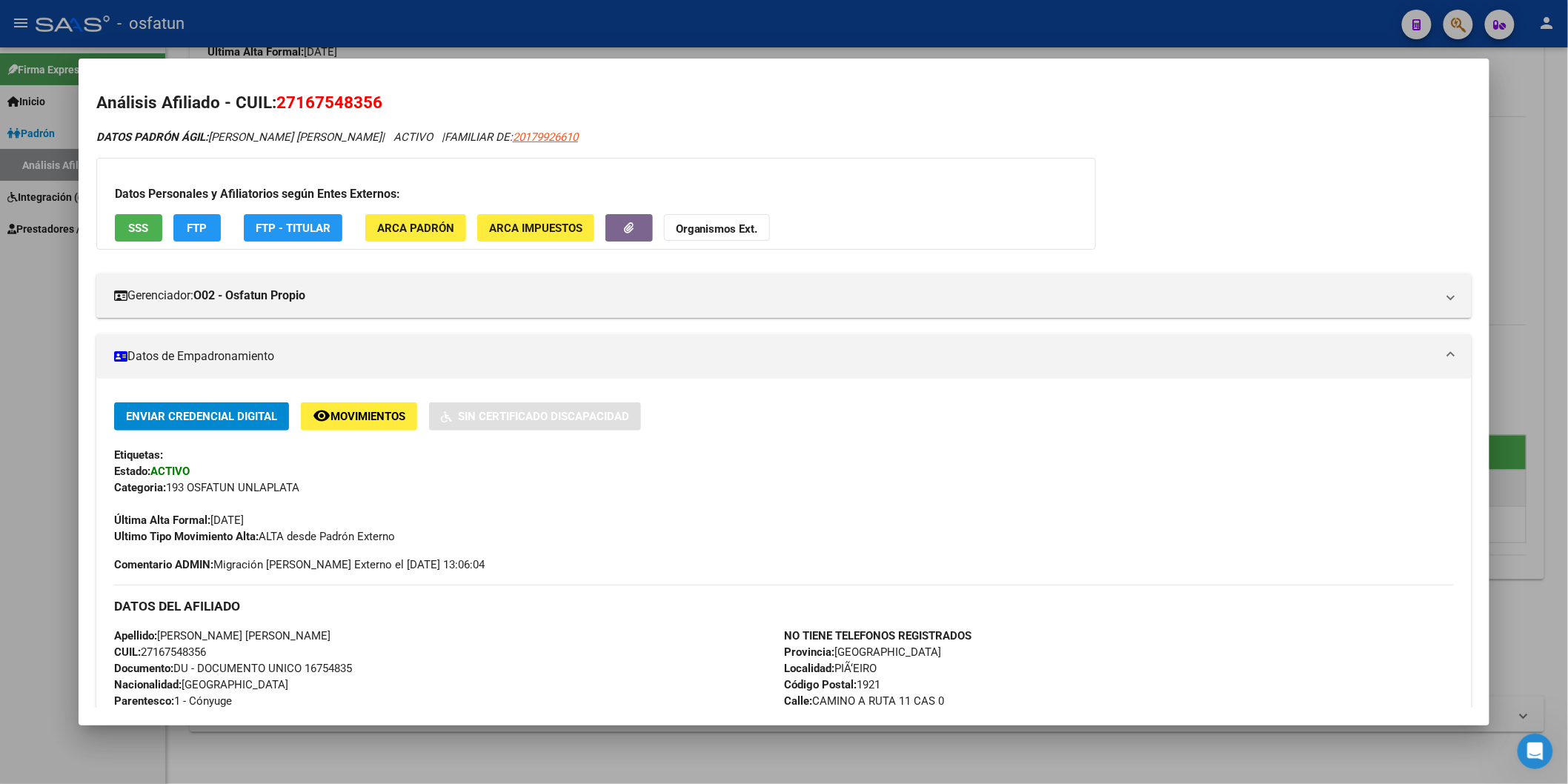
click at [14, 471] on div at bounding box center [784, 392] width 1568 height 784
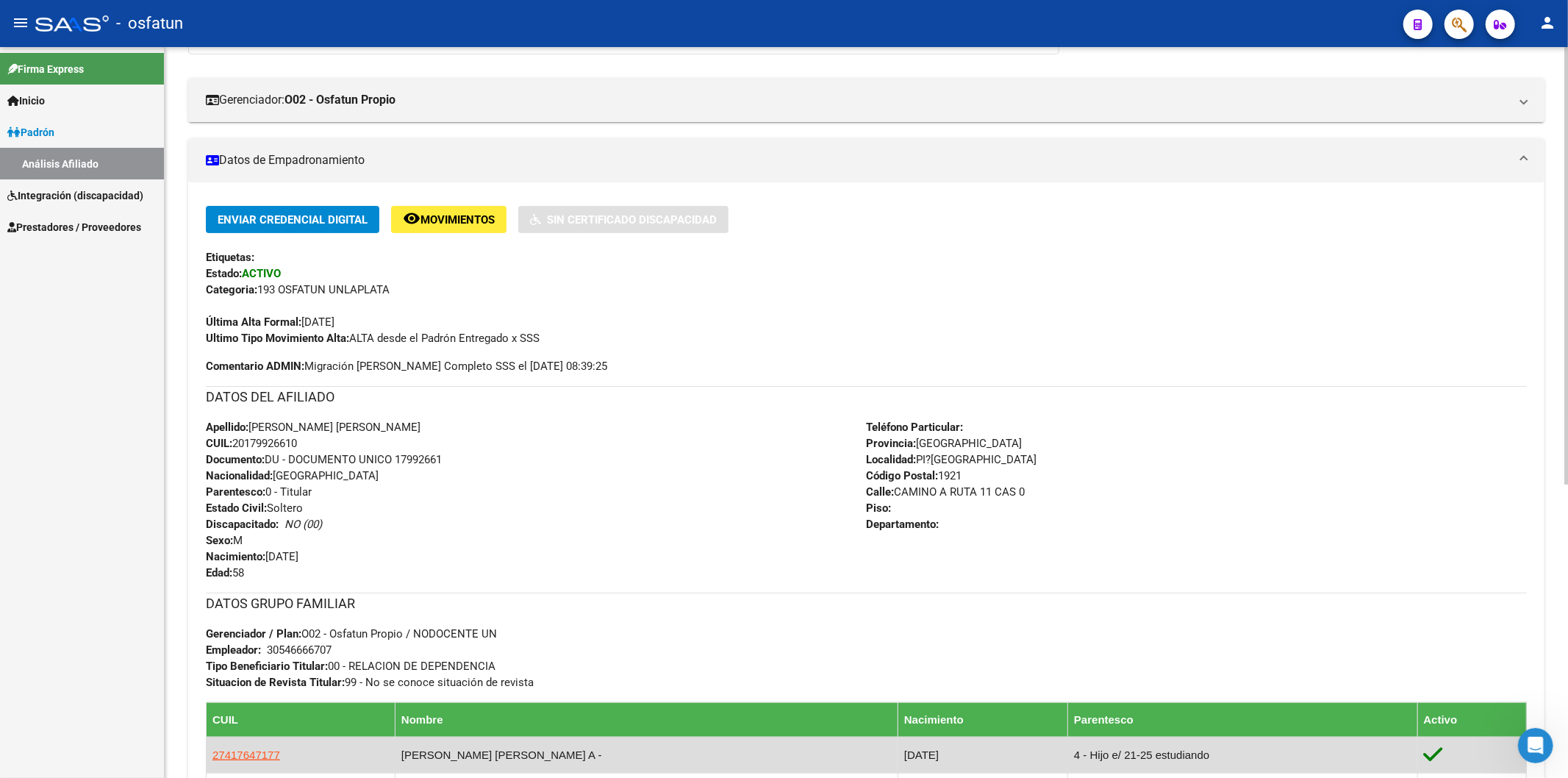
scroll to position [2, 0]
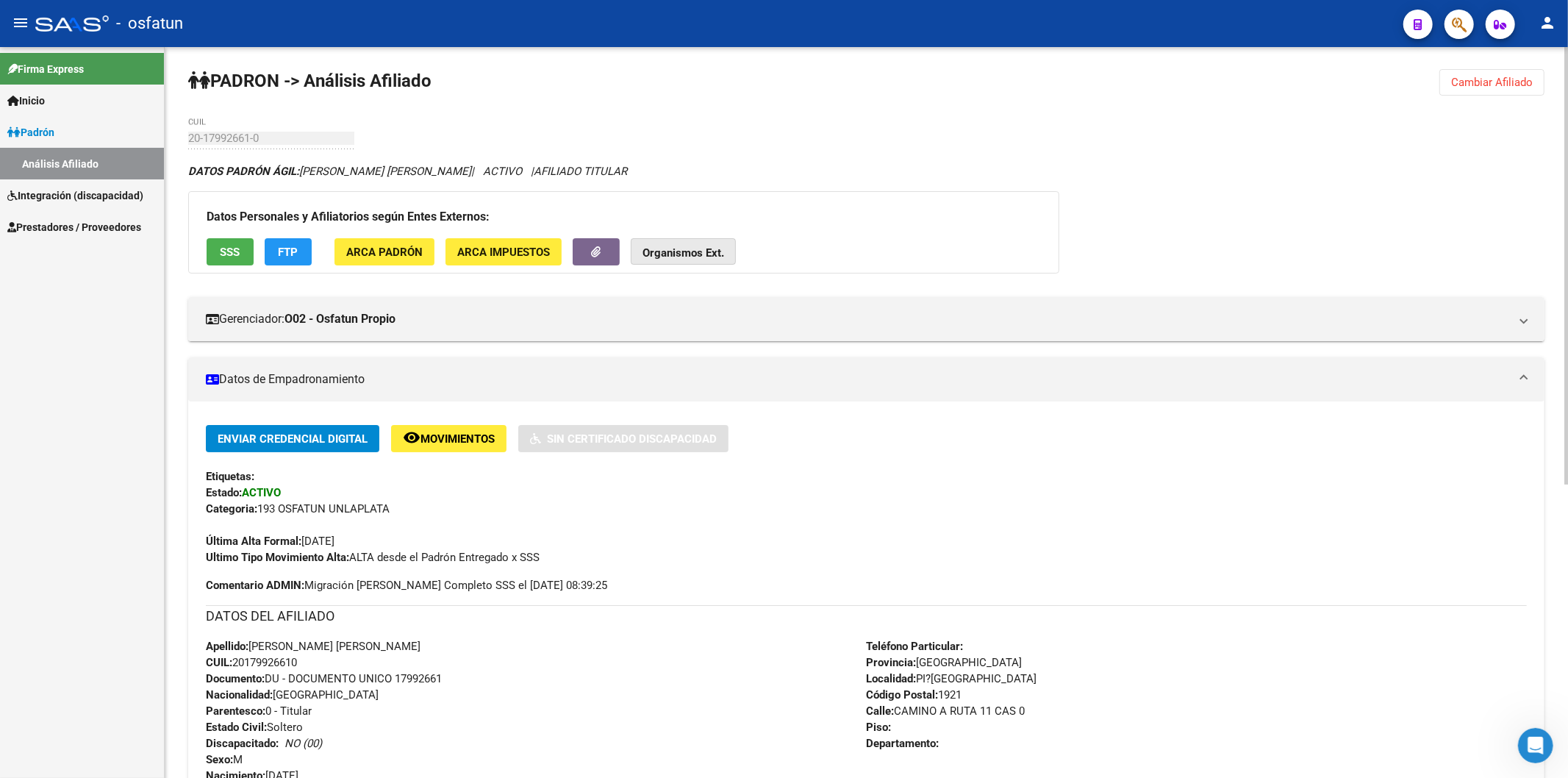
click at [682, 244] on button "Organismos Ext." at bounding box center [684, 252] width 105 height 27
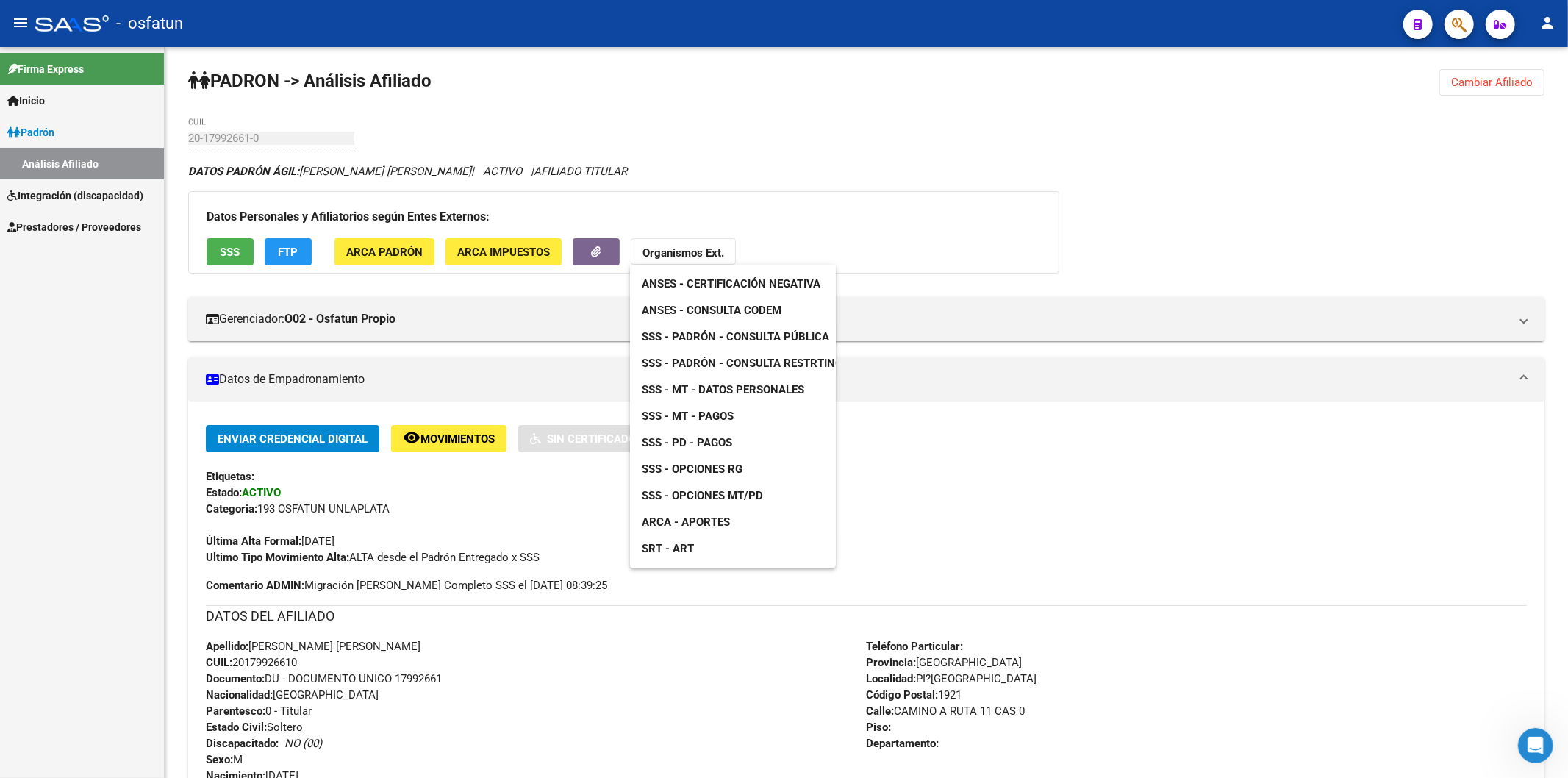
click at [1498, 84] on div at bounding box center [784, 389] width 1568 height 778
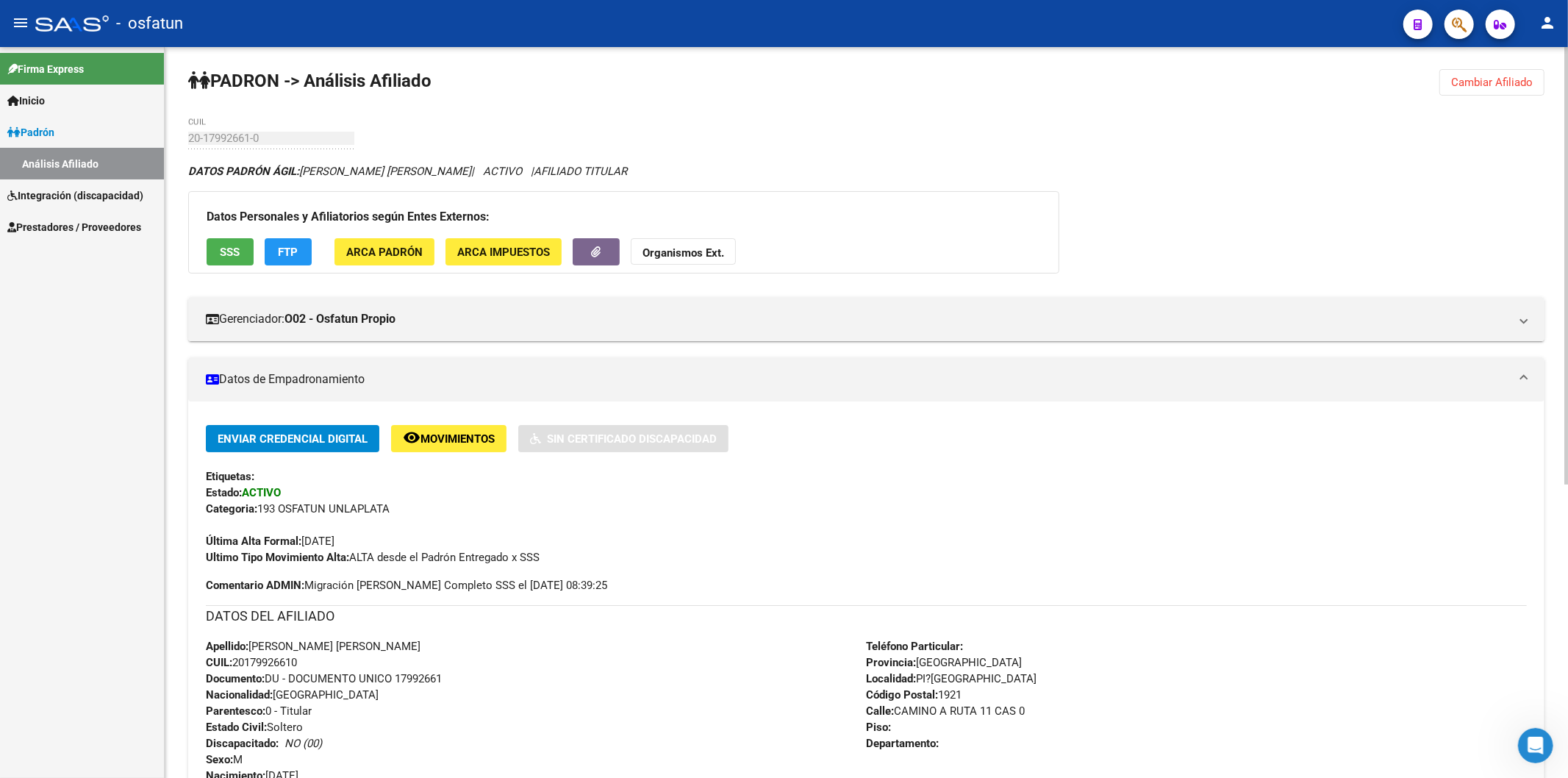
click at [1490, 86] on span "Cambiar Afiliado" at bounding box center [1492, 83] width 82 height 14
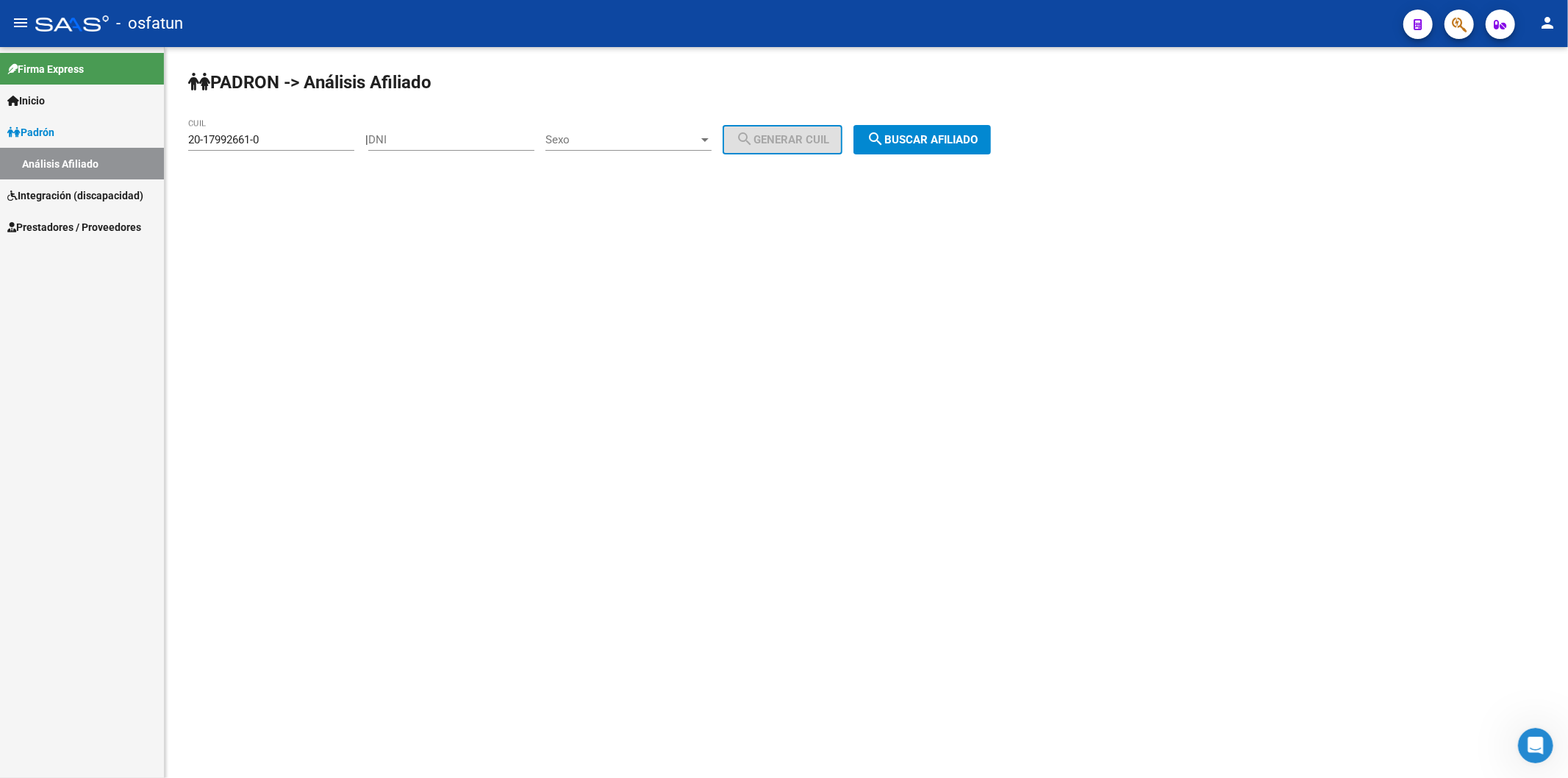
scroll to position [0, 0]
drag, startPoint x: 311, startPoint y: 136, endPoint x: 28, endPoint y: 130, distance: 283.1
click at [33, 136] on mat-sidenav-container "Firma Express Inicio Instructivos Contacto OS [PERSON_NAME] Análisis Afiliado I…" at bounding box center [784, 412] width 1568 height 730
paste input "20-43044791-3"
type input "20-43044791-3"
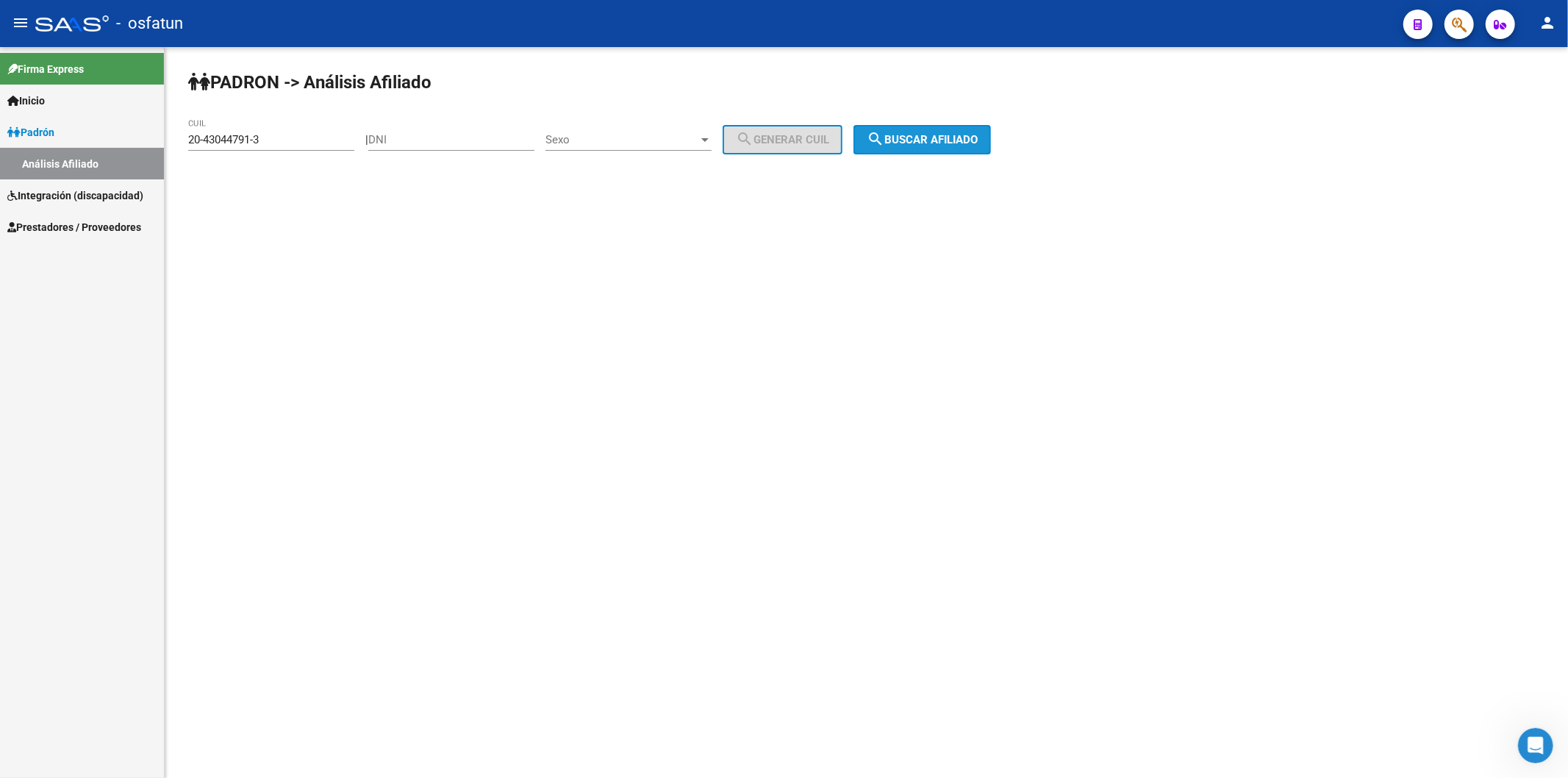
click at [961, 147] on button "search Buscar afiliado" at bounding box center [921, 139] width 137 height 29
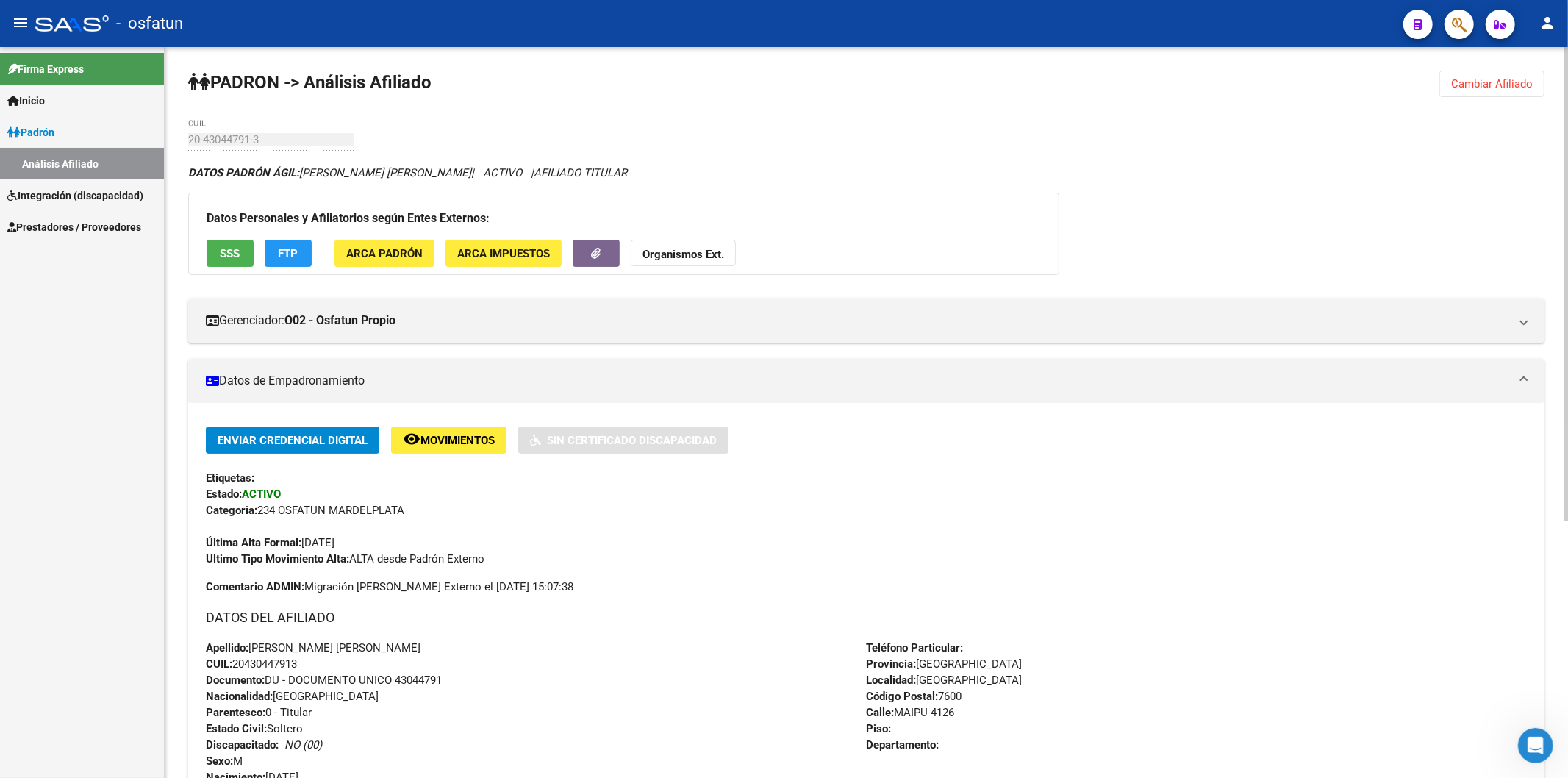
click at [424, 678] on span "Documento: DU - DOCUMENTO UNICO 43044791" at bounding box center [323, 680] width 236 height 14
copy span "43044791"
click at [718, 256] on strong "Organismos Ext." at bounding box center [684, 254] width 82 height 14
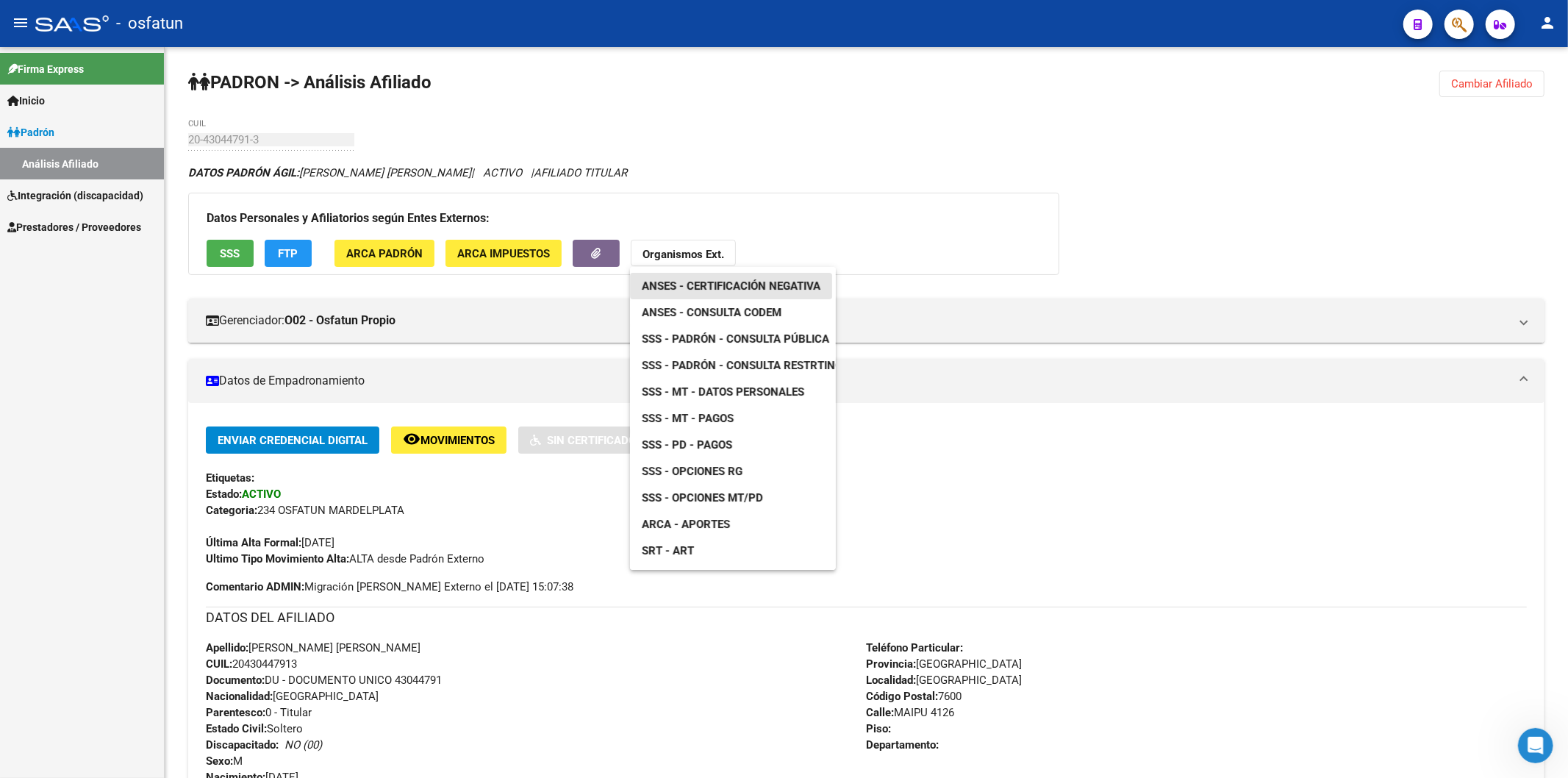
click at [766, 275] on link "ANSES - Certificación Negativa" at bounding box center [731, 285] width 203 height 26
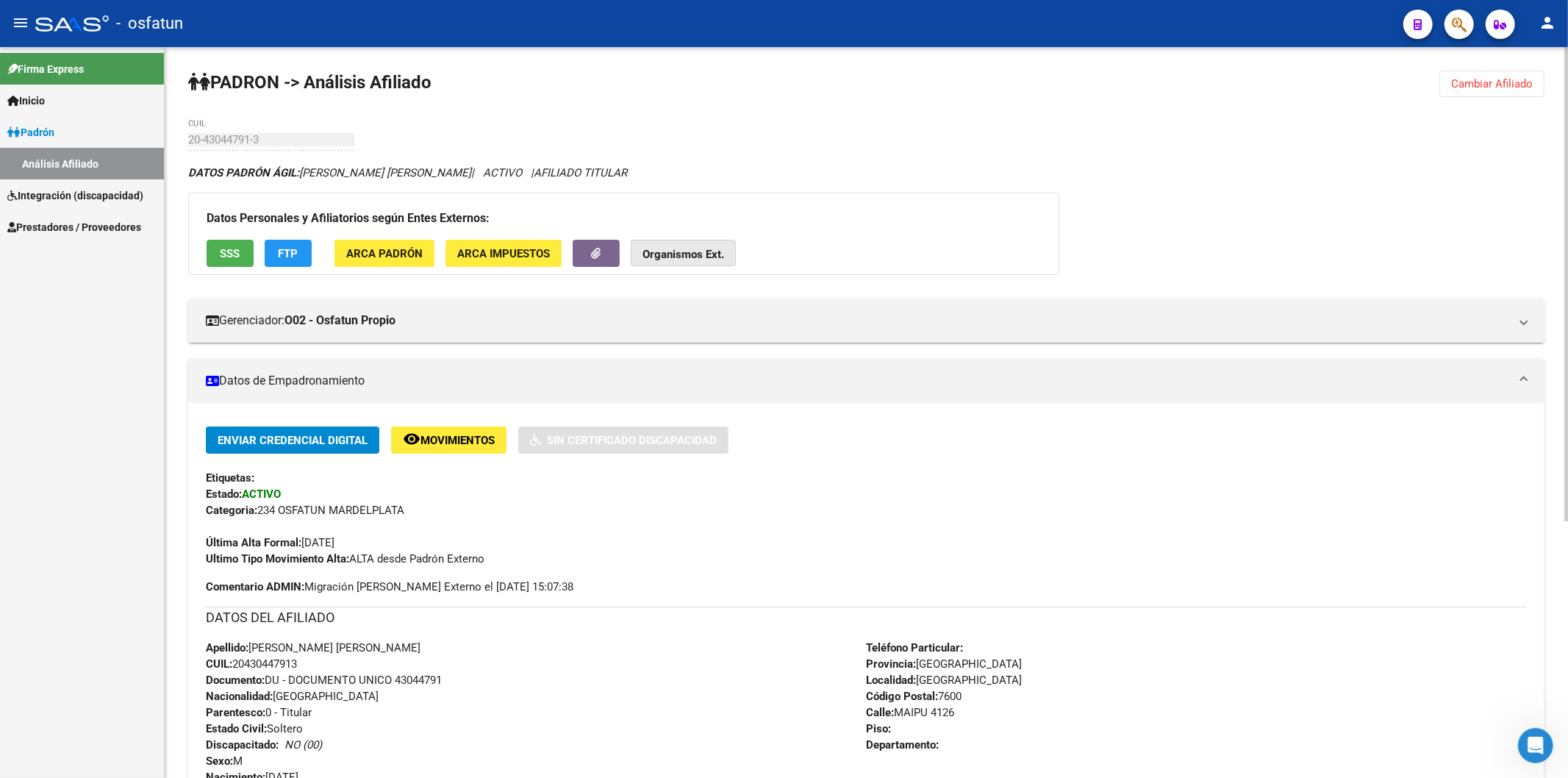
click at [677, 256] on strong "Organismos Ext." at bounding box center [684, 254] width 82 height 14
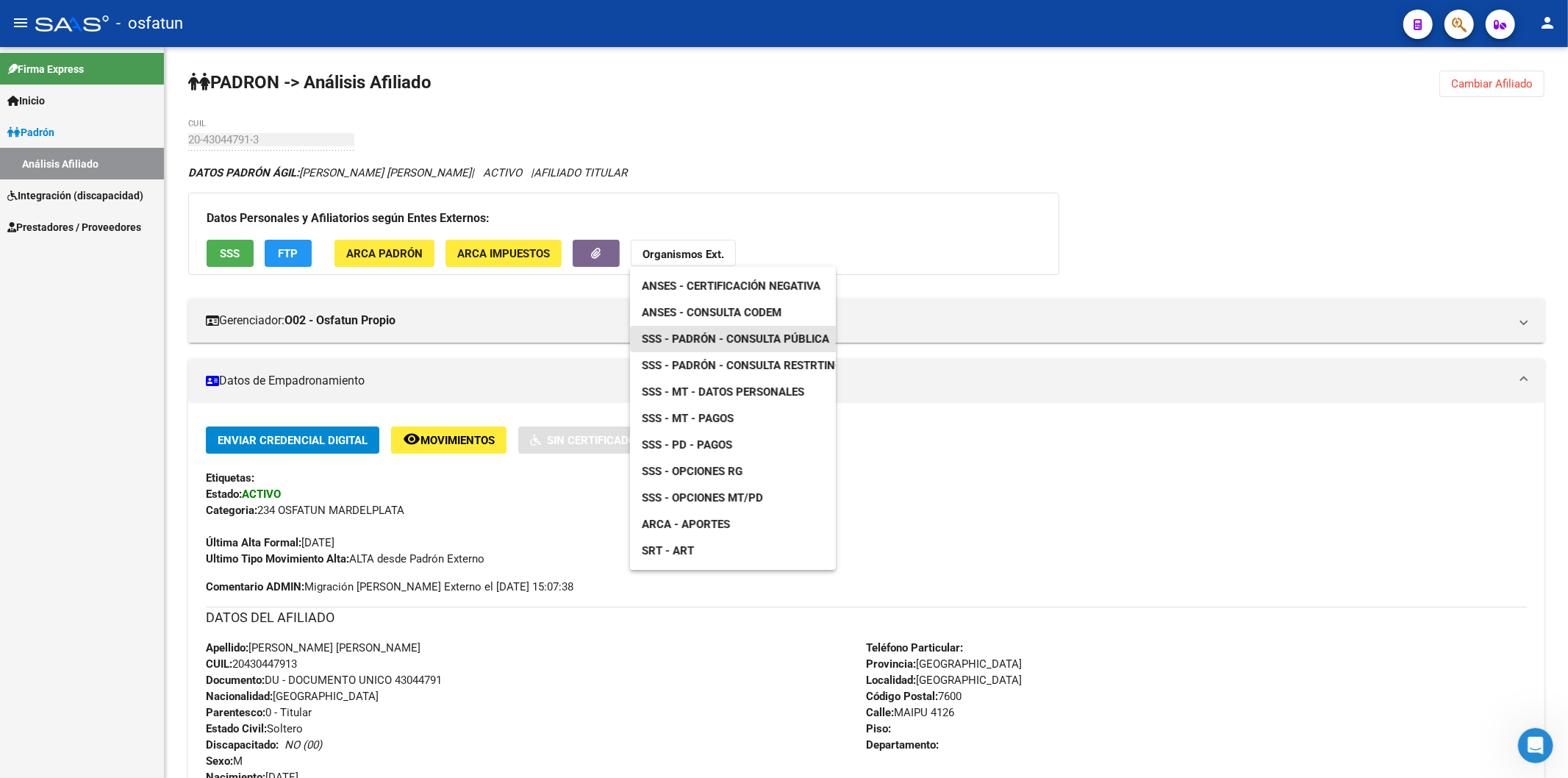
click at [745, 334] on span "SSS - Padrón - Consulta Pública" at bounding box center [735, 339] width 187 height 14
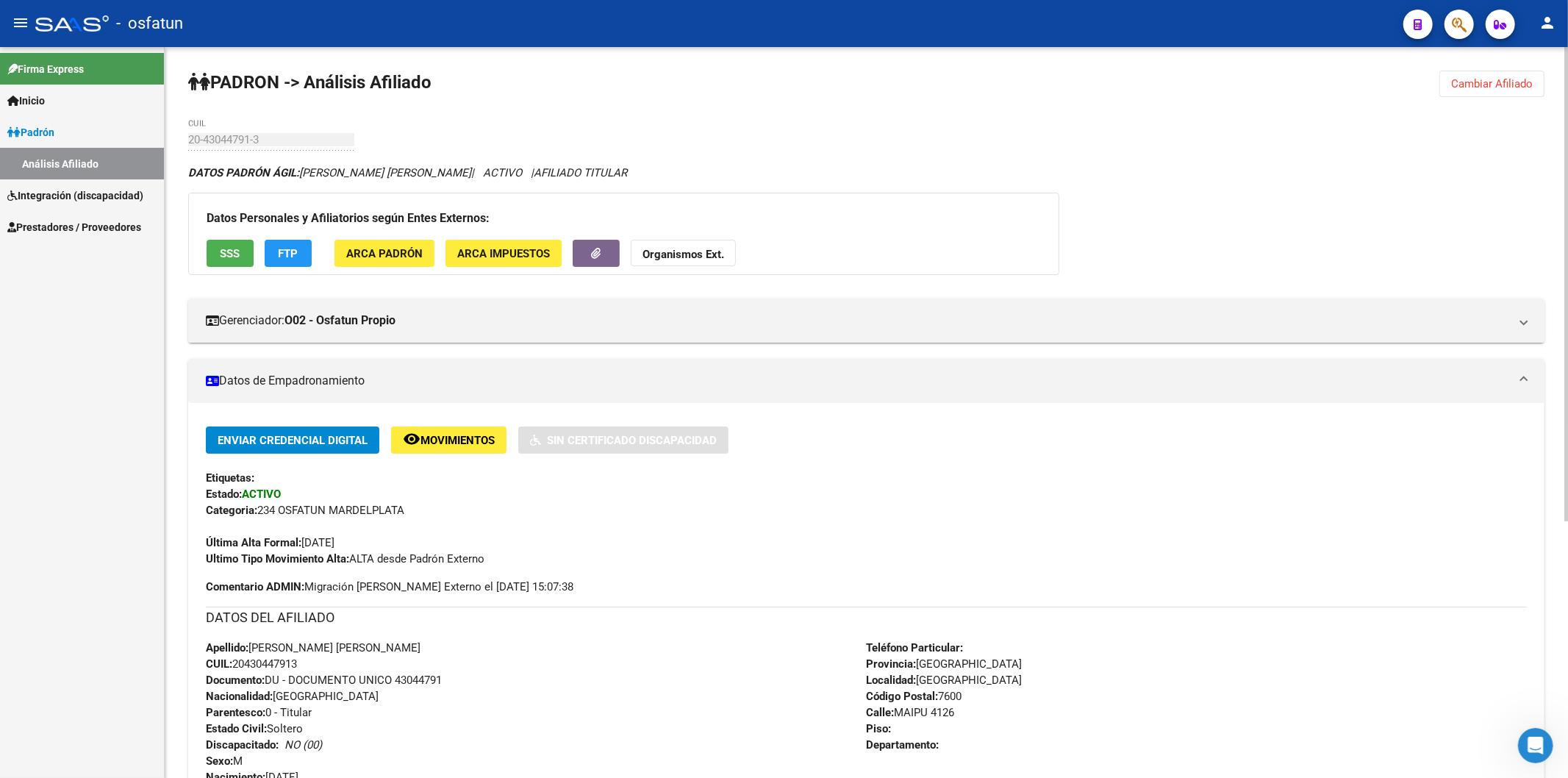
click at [1506, 87] on span "Cambiar Afiliado" at bounding box center [1492, 84] width 82 height 14
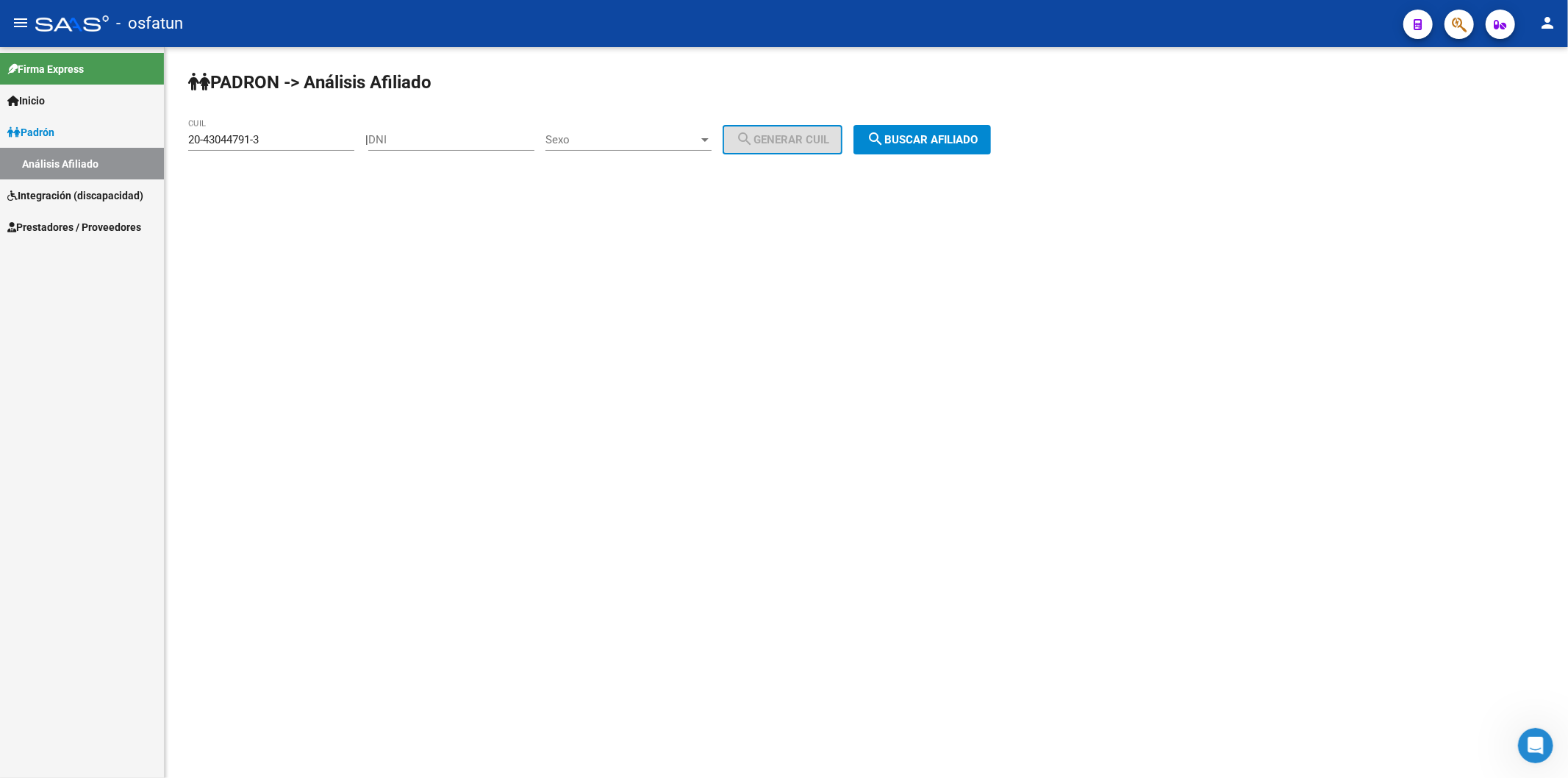
drag, startPoint x: 298, startPoint y: 130, endPoint x: 89, endPoint y: 138, distance: 209.2
click at [85, 138] on mat-sidenav-container "Firma Express Inicio Instructivos Contacto OS [PERSON_NAME] Análisis Afiliado I…" at bounding box center [784, 412] width 1568 height 730
drag, startPoint x: 266, startPoint y: 139, endPoint x: 128, endPoint y: 139, distance: 138.0
click at [128, 139] on mat-sidenav-container "Firma Express Inicio Instructivos Contacto OS [PERSON_NAME] Análisis Afiliado I…" at bounding box center [784, 412] width 1568 height 730
paste input "27-41764717-7"
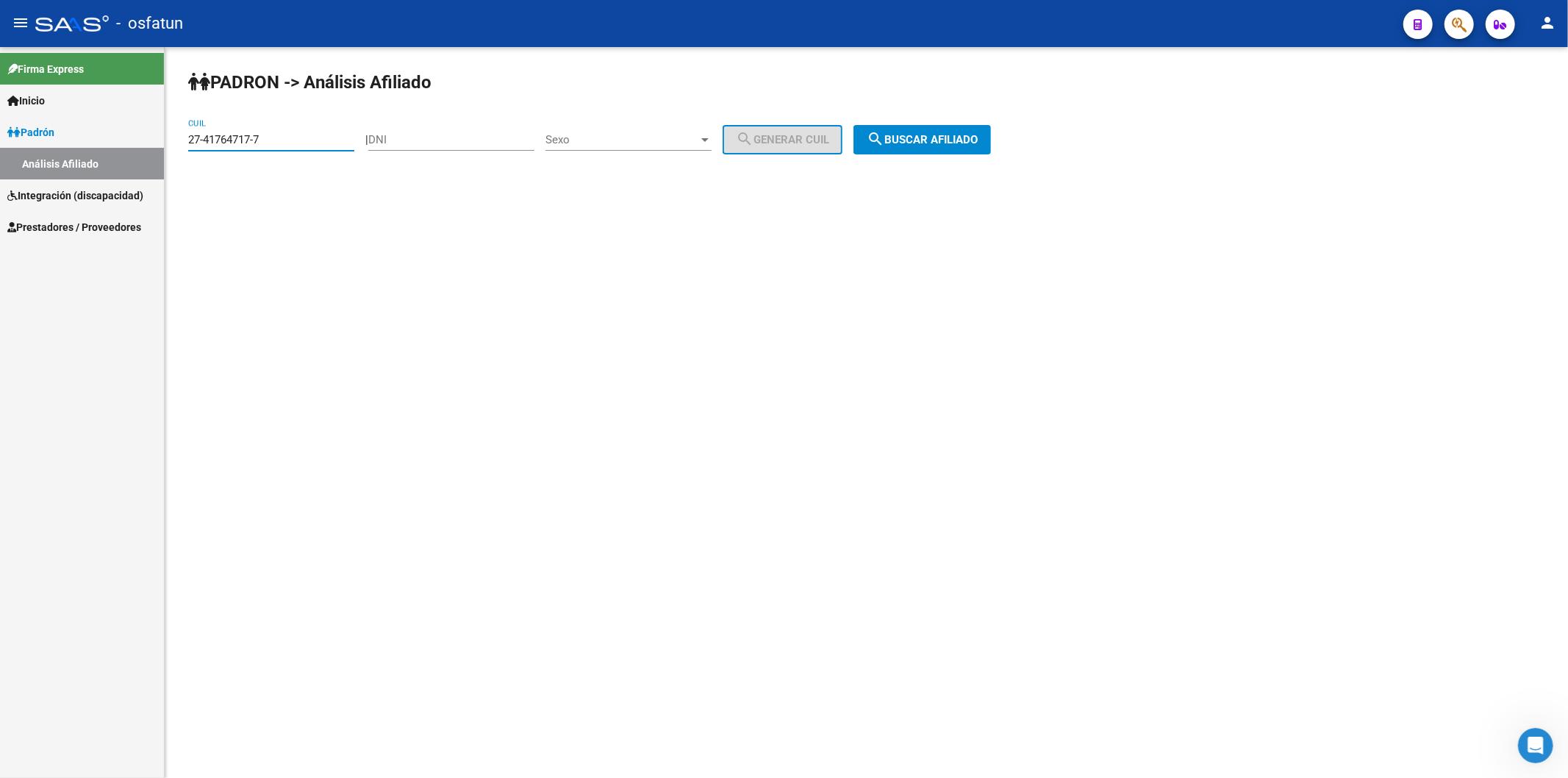
type input "27-41764717-7"
click at [961, 139] on span "search Buscar afiliado" at bounding box center [922, 140] width 111 height 14
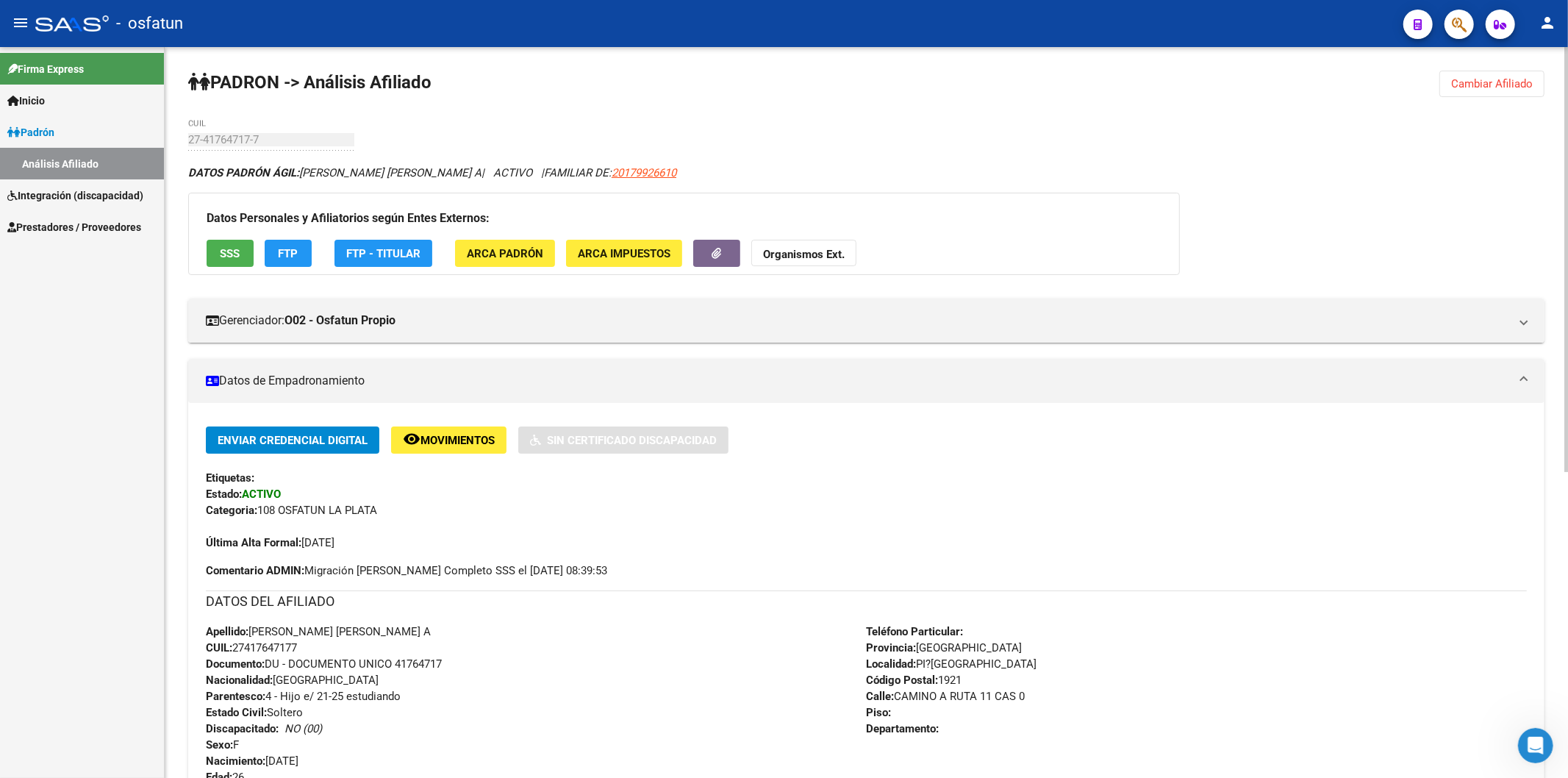
click at [431, 663] on span "Documento: DU - DOCUMENTO UNICO 41764717" at bounding box center [323, 664] width 236 height 14
copy span "41764717"
click at [811, 245] on button "Organismos Ext." at bounding box center [803, 253] width 105 height 27
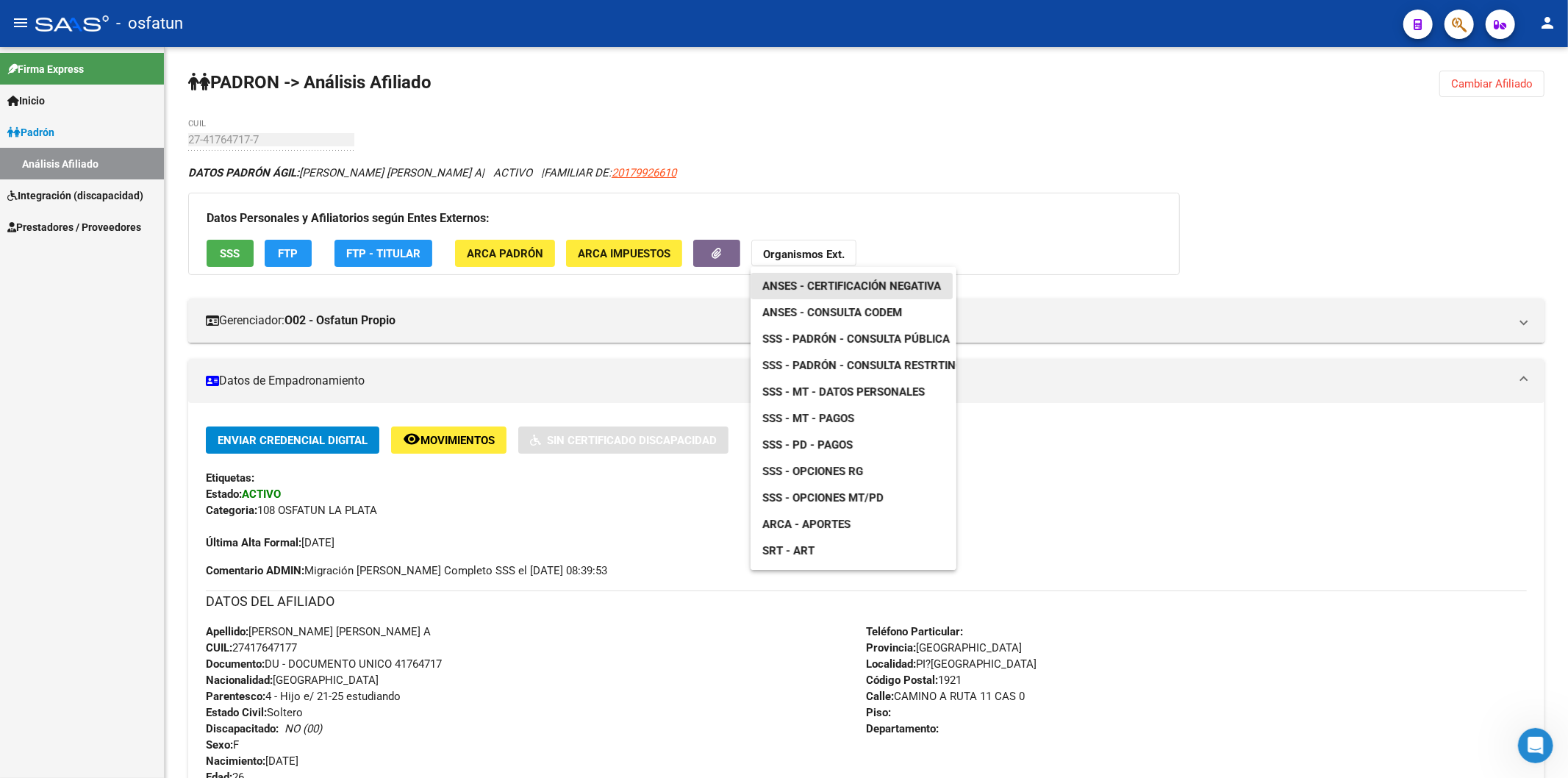
click at [845, 283] on span "ANSES - Certificación Negativa" at bounding box center [851, 286] width 178 height 14
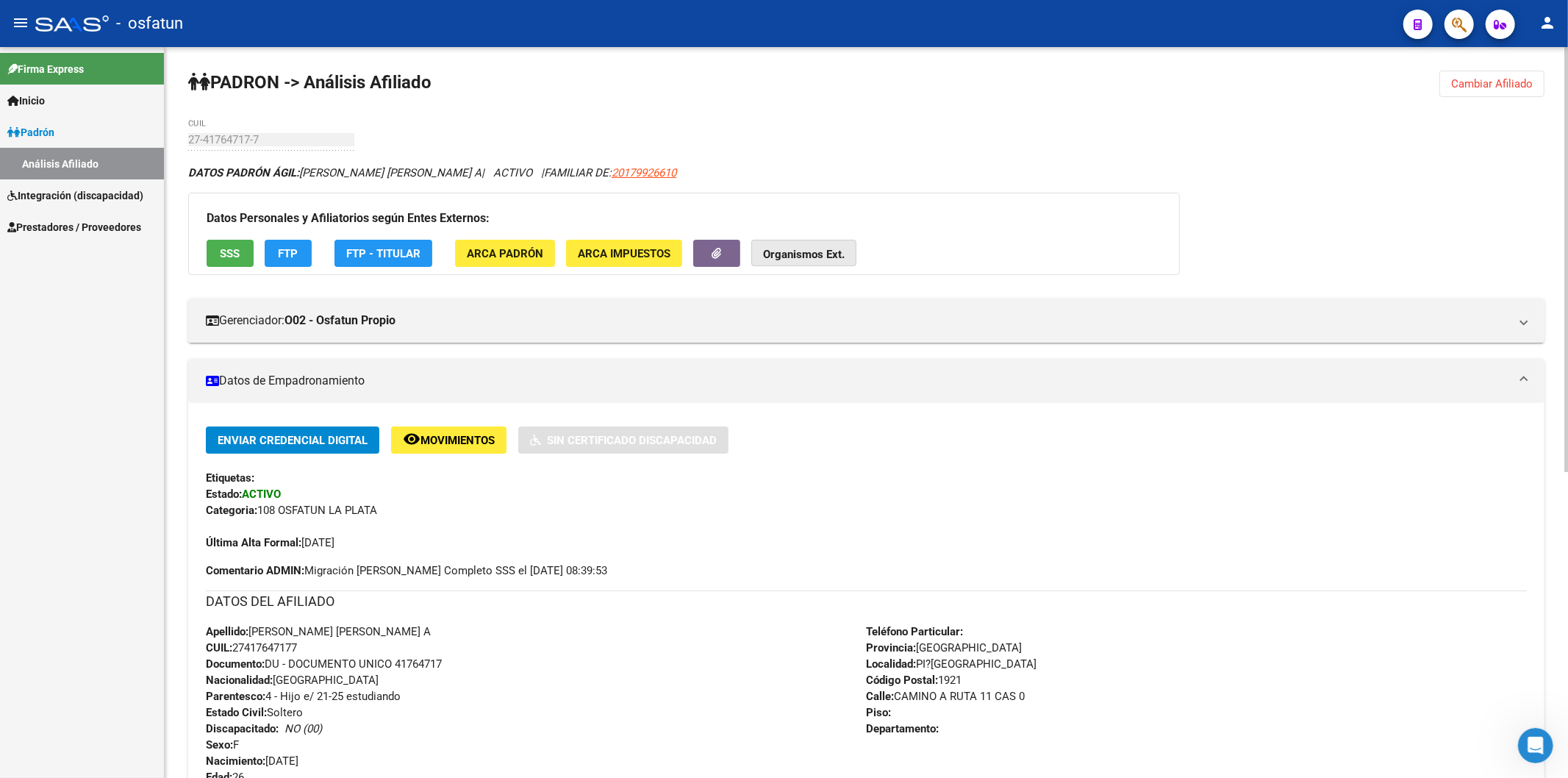
click at [791, 248] on strong "Organismos Ext." at bounding box center [803, 254] width 82 height 14
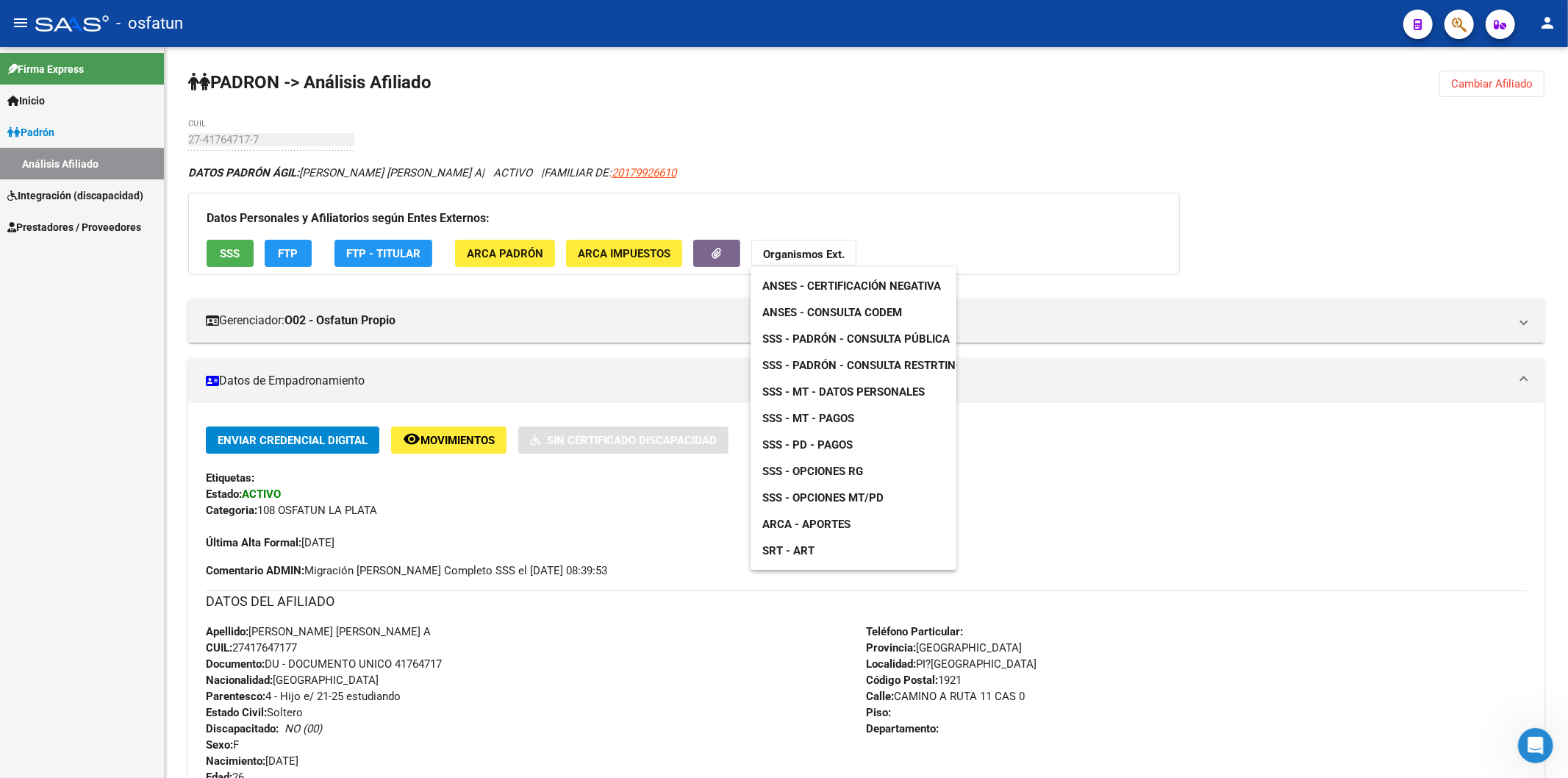
click at [833, 342] on span "SSS - Padrón - Consulta Pública" at bounding box center [856, 339] width 187 height 14
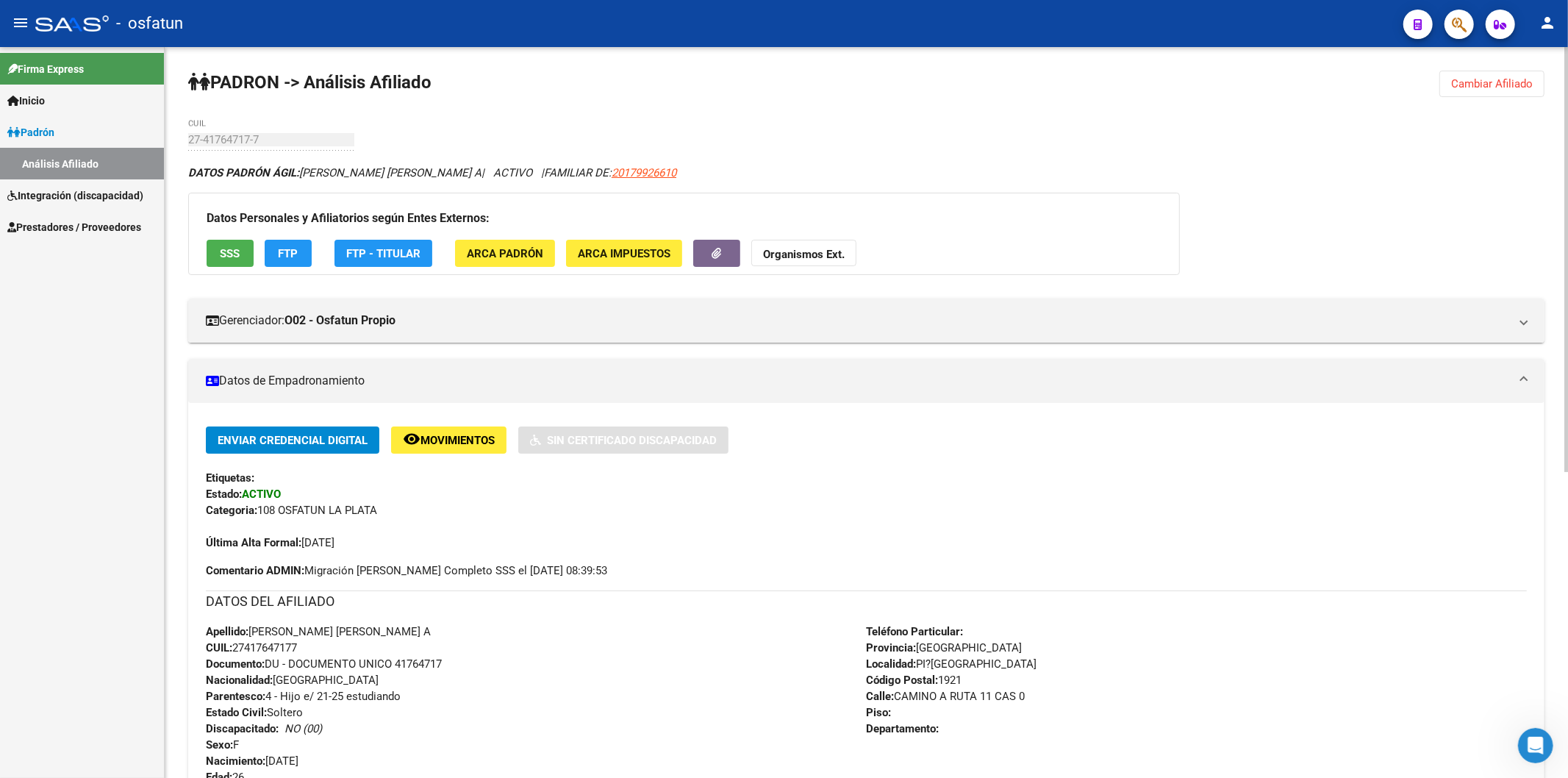
click at [1463, 86] on span "Cambiar Afiliado" at bounding box center [1492, 84] width 82 height 14
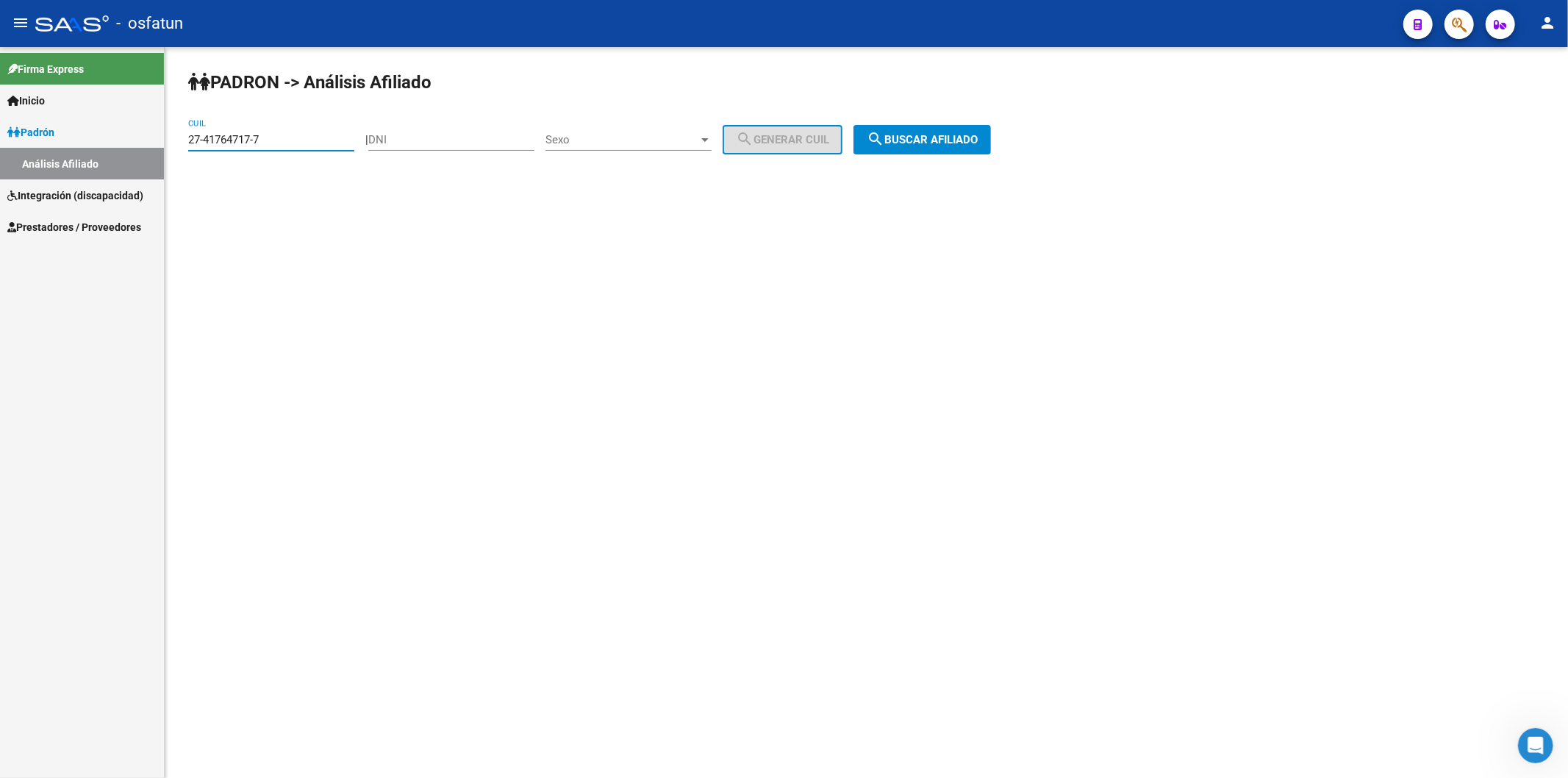
drag, startPoint x: 303, startPoint y: 142, endPoint x: 92, endPoint y: 142, distance: 211.0
click at [85, 142] on mat-sidenav-container "Firma Express Inicio Instructivos Contacto OS [PERSON_NAME] Análisis Afiliado I…" at bounding box center [784, 412] width 1568 height 730
paste input "20-39801532-1"
type input "20-39801532-1"
click at [968, 141] on span "search Buscar afiliado" at bounding box center [922, 140] width 111 height 14
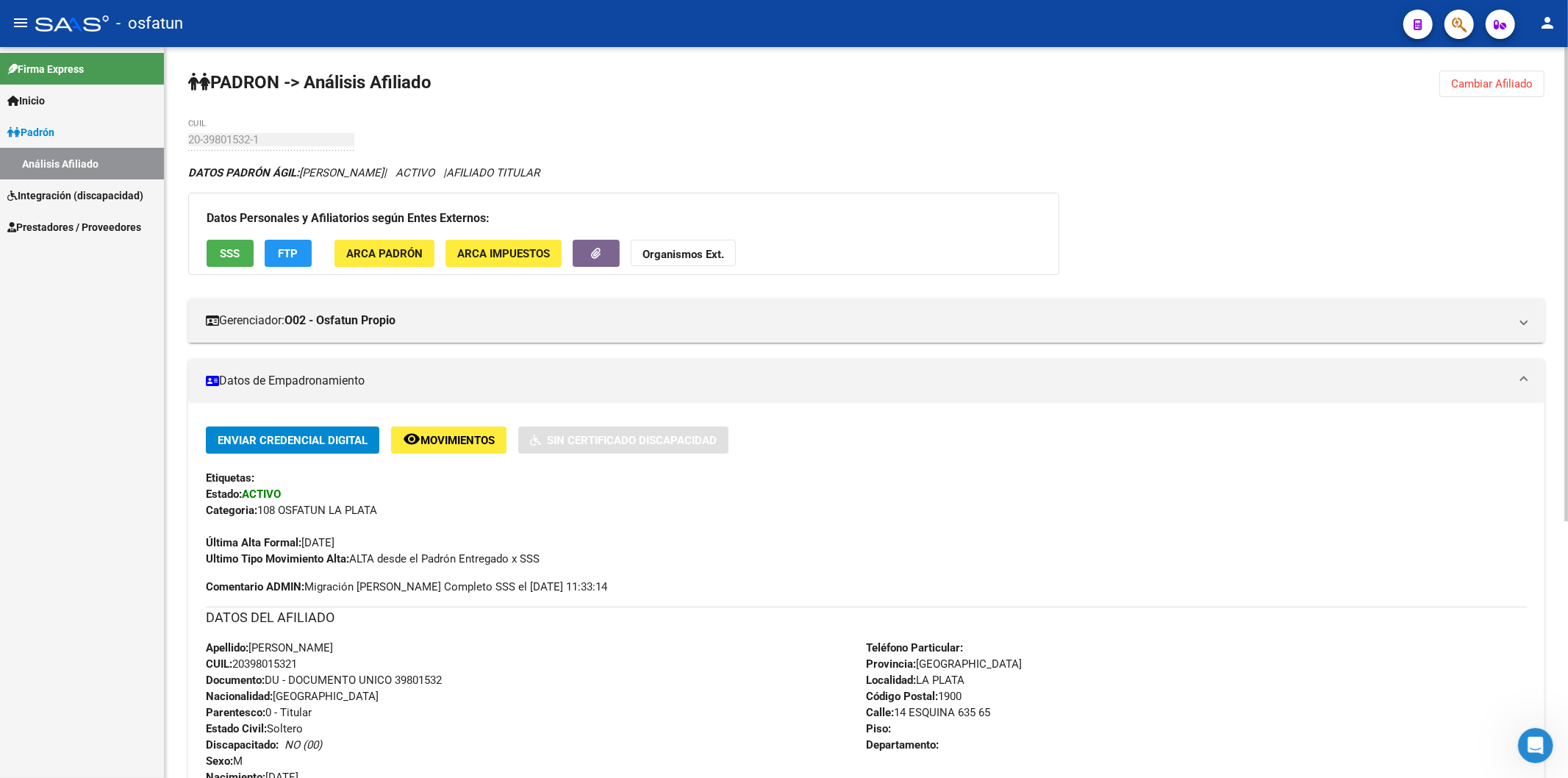
click at [412, 679] on span "Documento: DU - DOCUMENTO UNICO 39801532" at bounding box center [323, 680] width 236 height 14
click at [660, 253] on strong "Organismos Ext." at bounding box center [684, 254] width 82 height 14
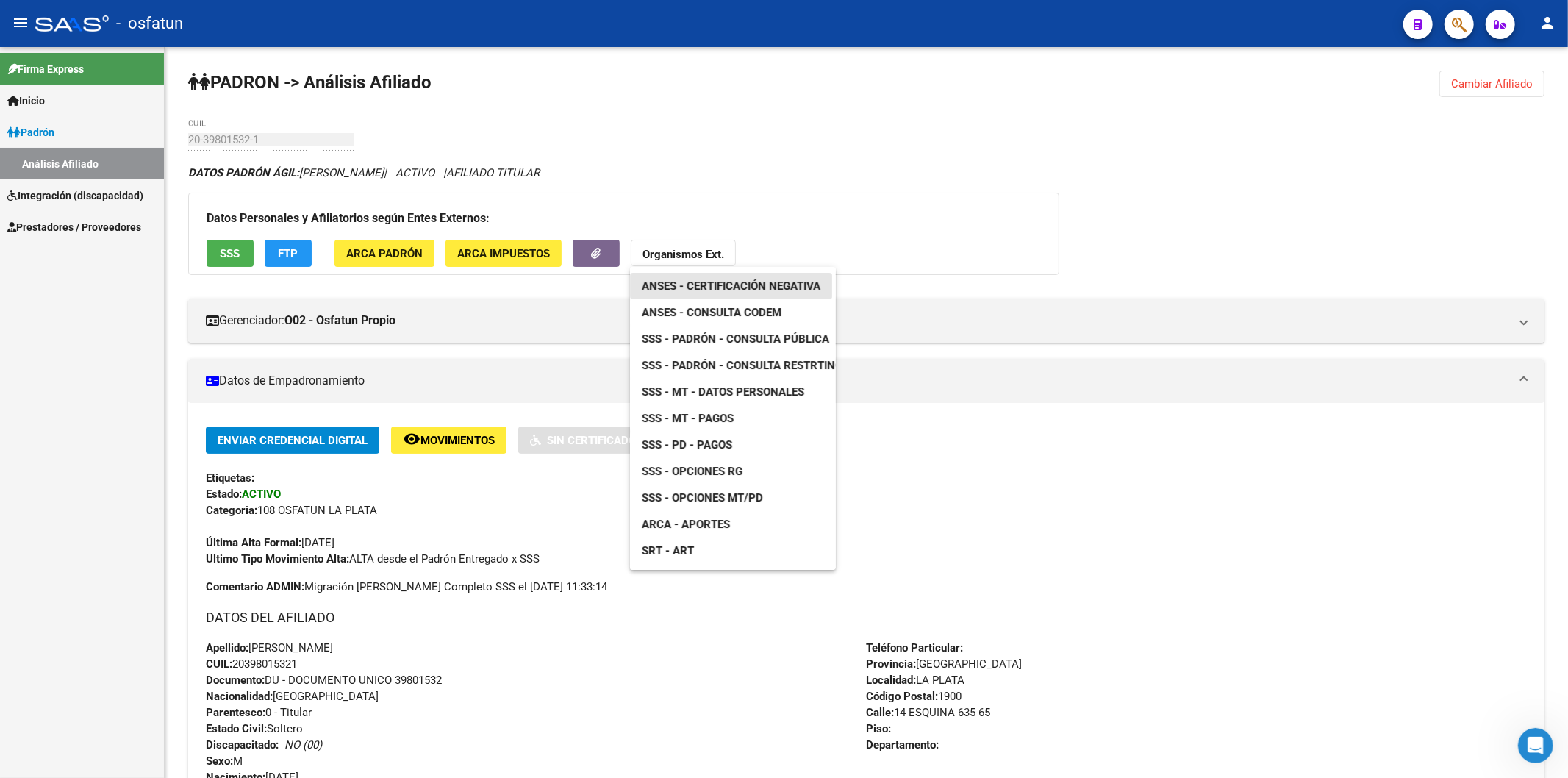
click at [714, 286] on span "ANSES - Certificación Negativa" at bounding box center [730, 286] width 178 height 14
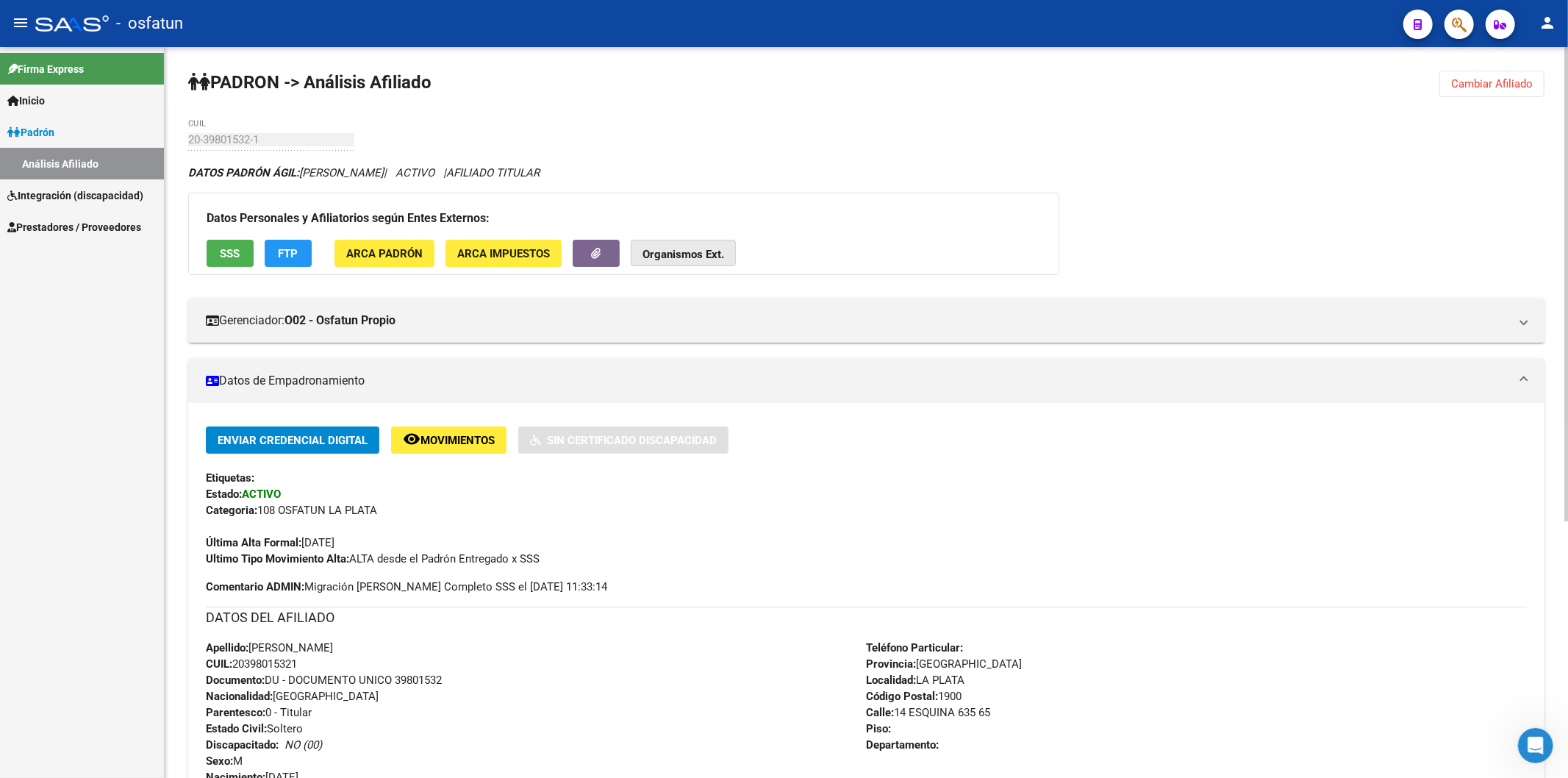
click at [688, 253] on strong "Organismos Ext." at bounding box center [684, 254] width 82 height 14
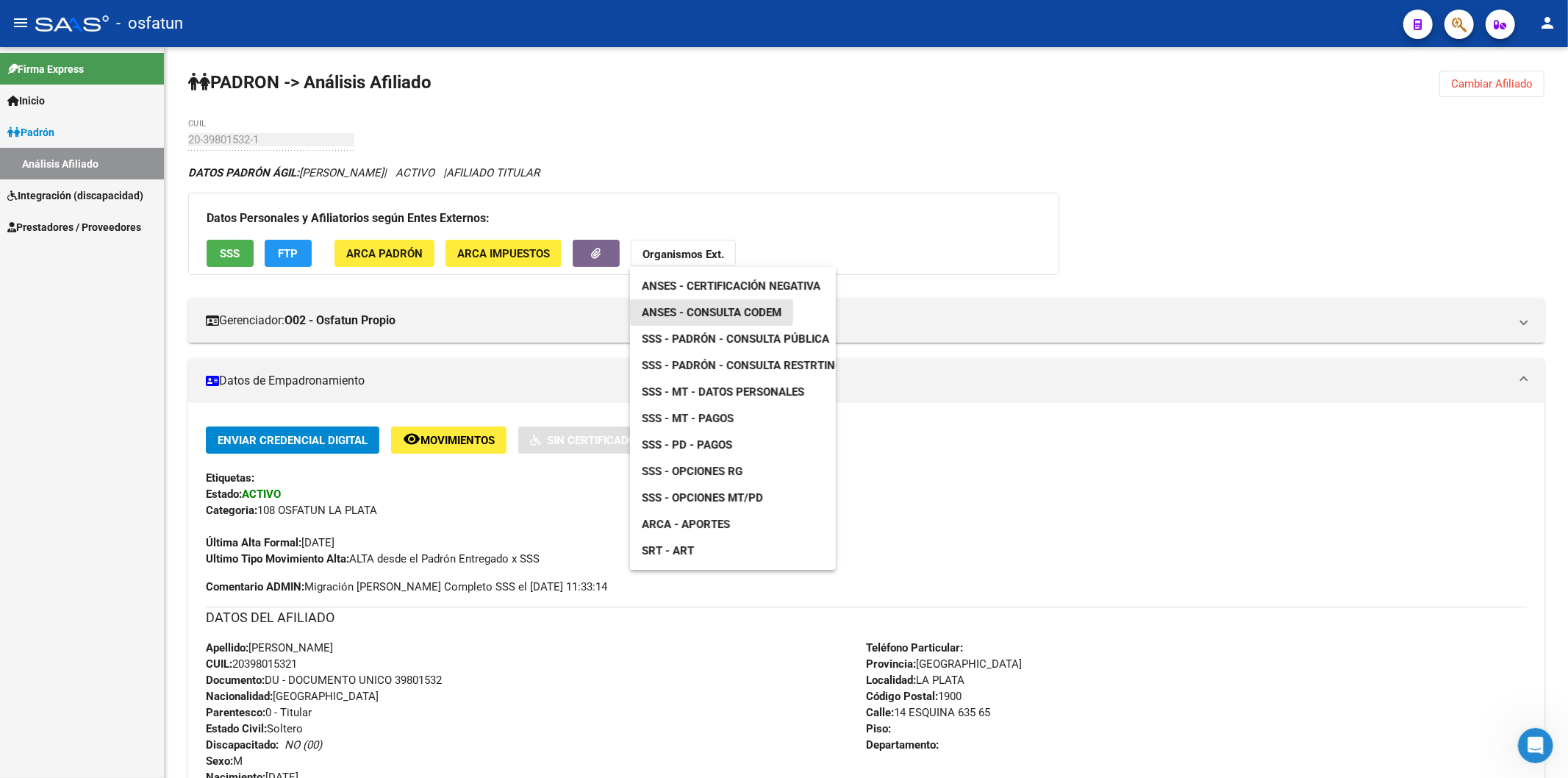
click at [730, 310] on span "ANSES - Consulta CODEM" at bounding box center [711, 313] width 139 height 14
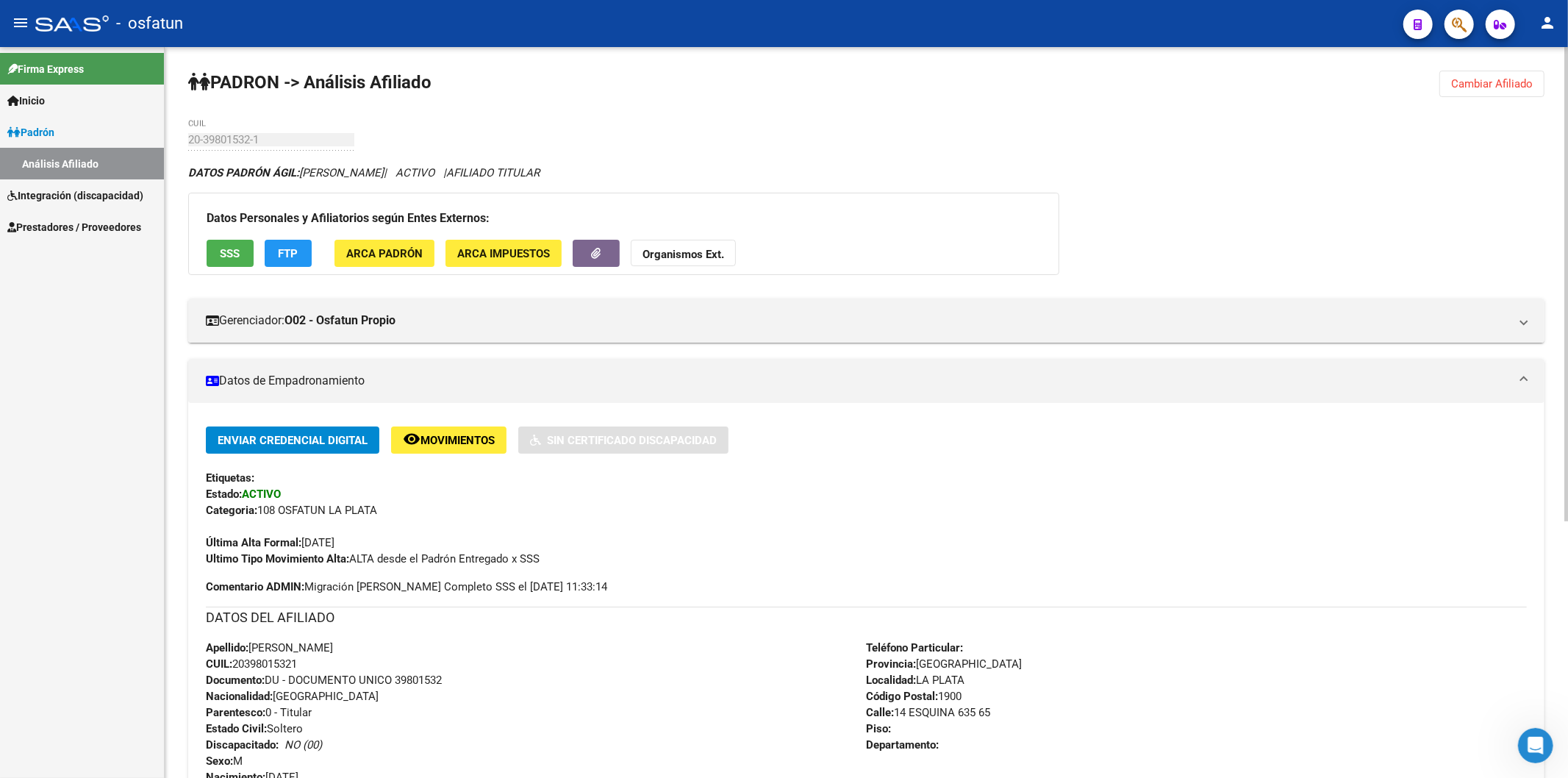
click at [709, 251] on strong "Organismos Ext." at bounding box center [684, 254] width 82 height 14
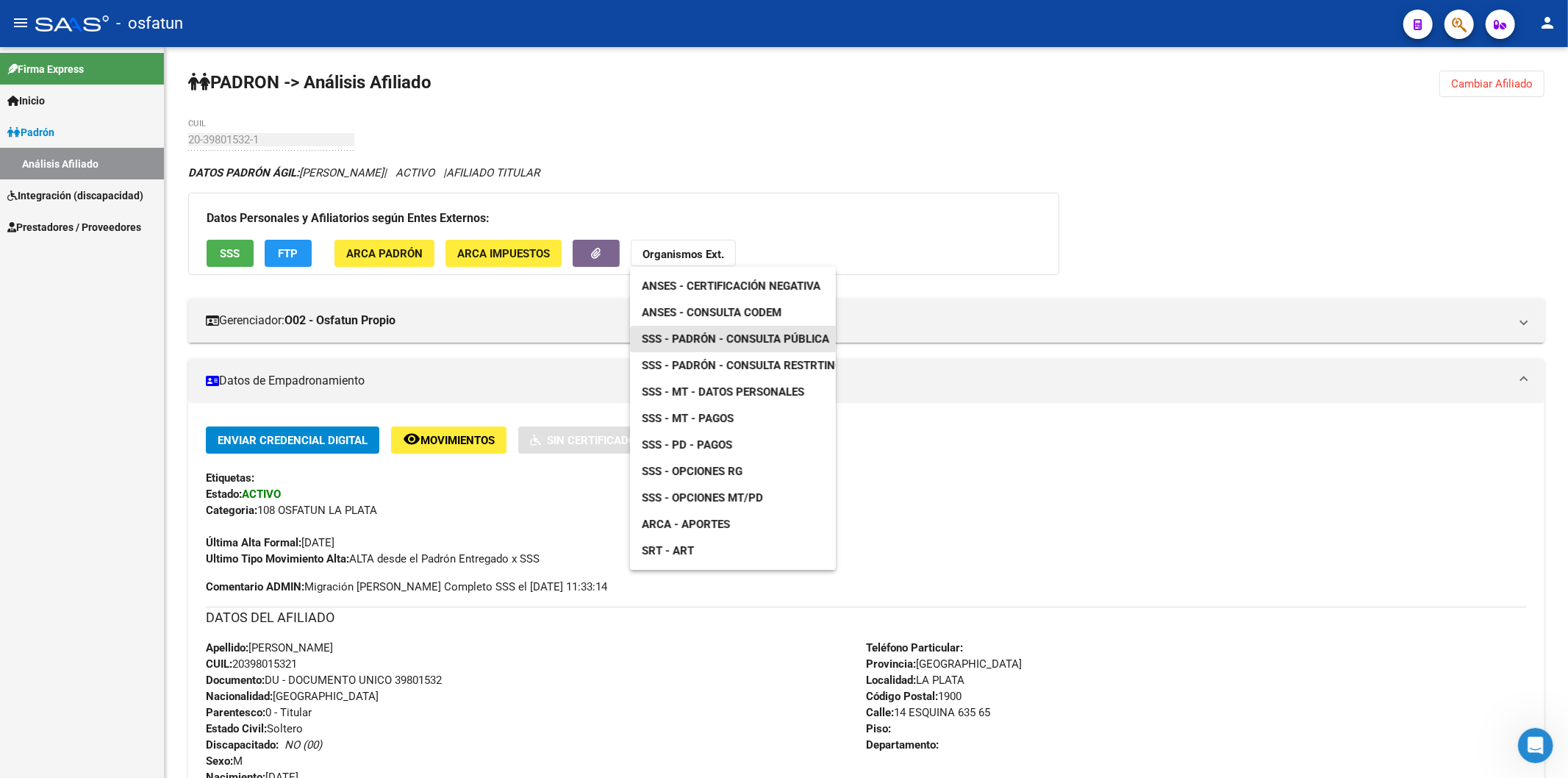
click at [728, 334] on span "SSS - Padrón - Consulta Pública" at bounding box center [735, 339] width 187 height 14
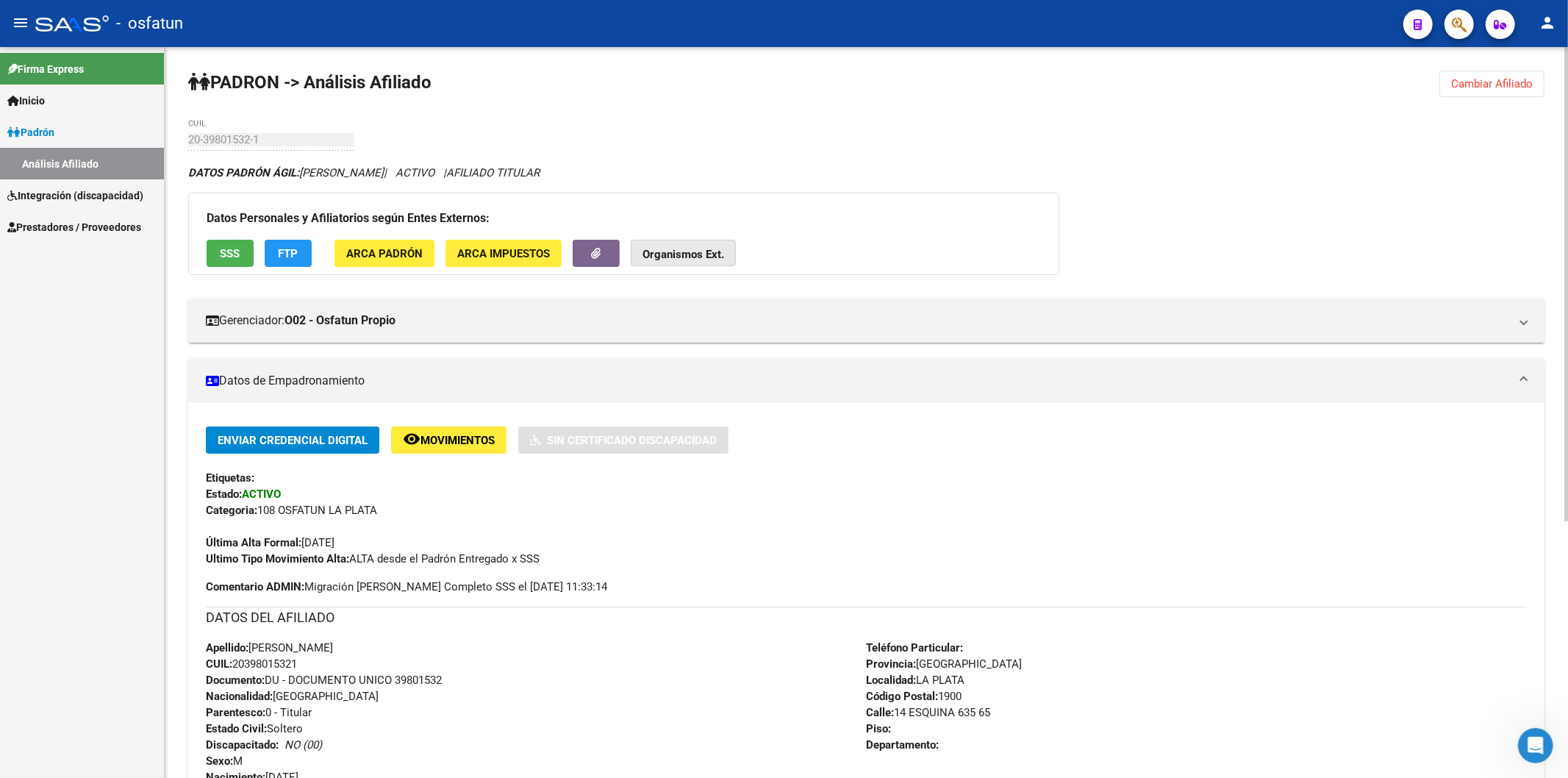
click at [698, 253] on strong "Organismos Ext." at bounding box center [684, 254] width 82 height 14
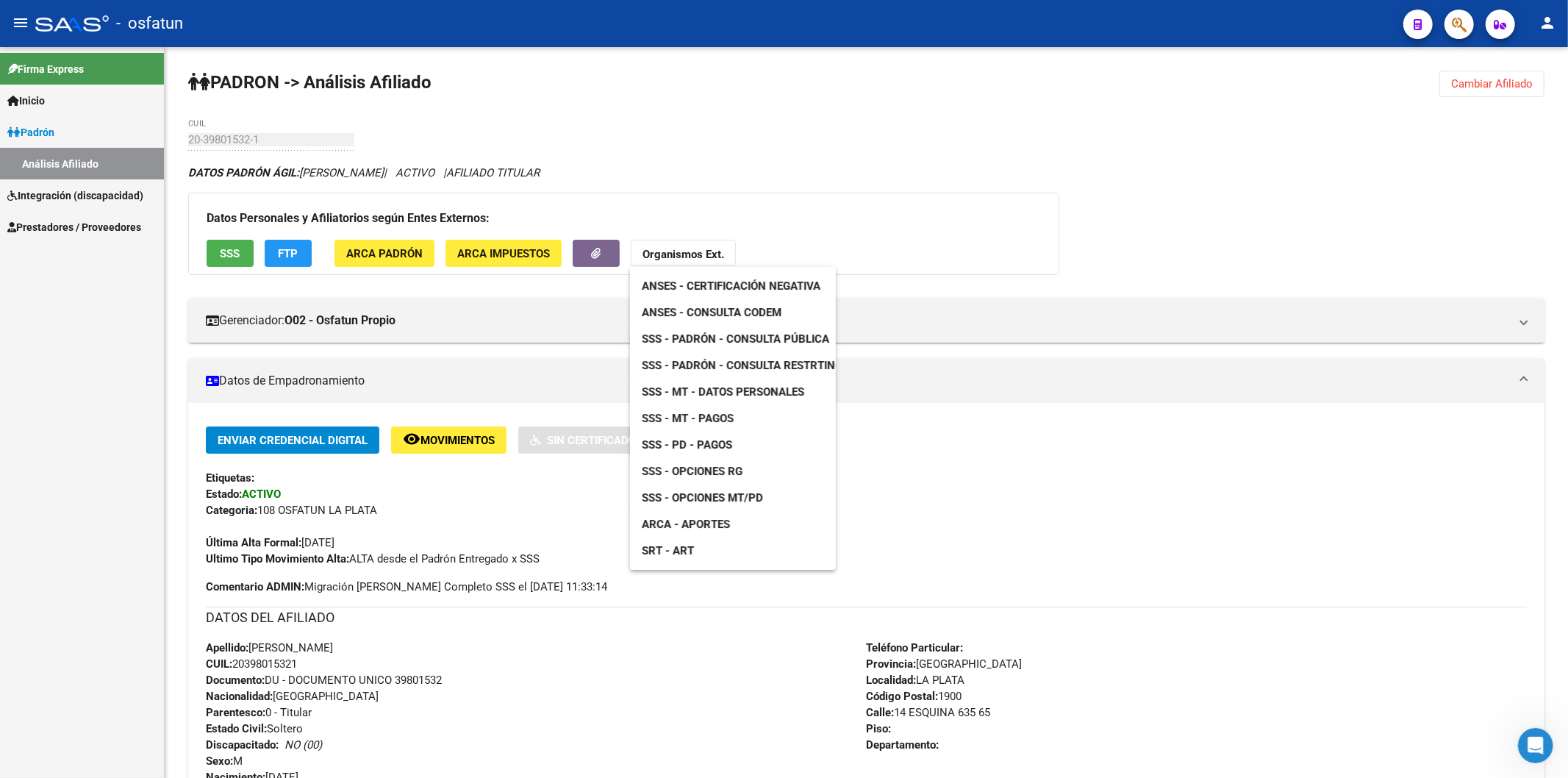
click at [778, 283] on span "ANSES - Certificación Negativa" at bounding box center [730, 286] width 178 height 14
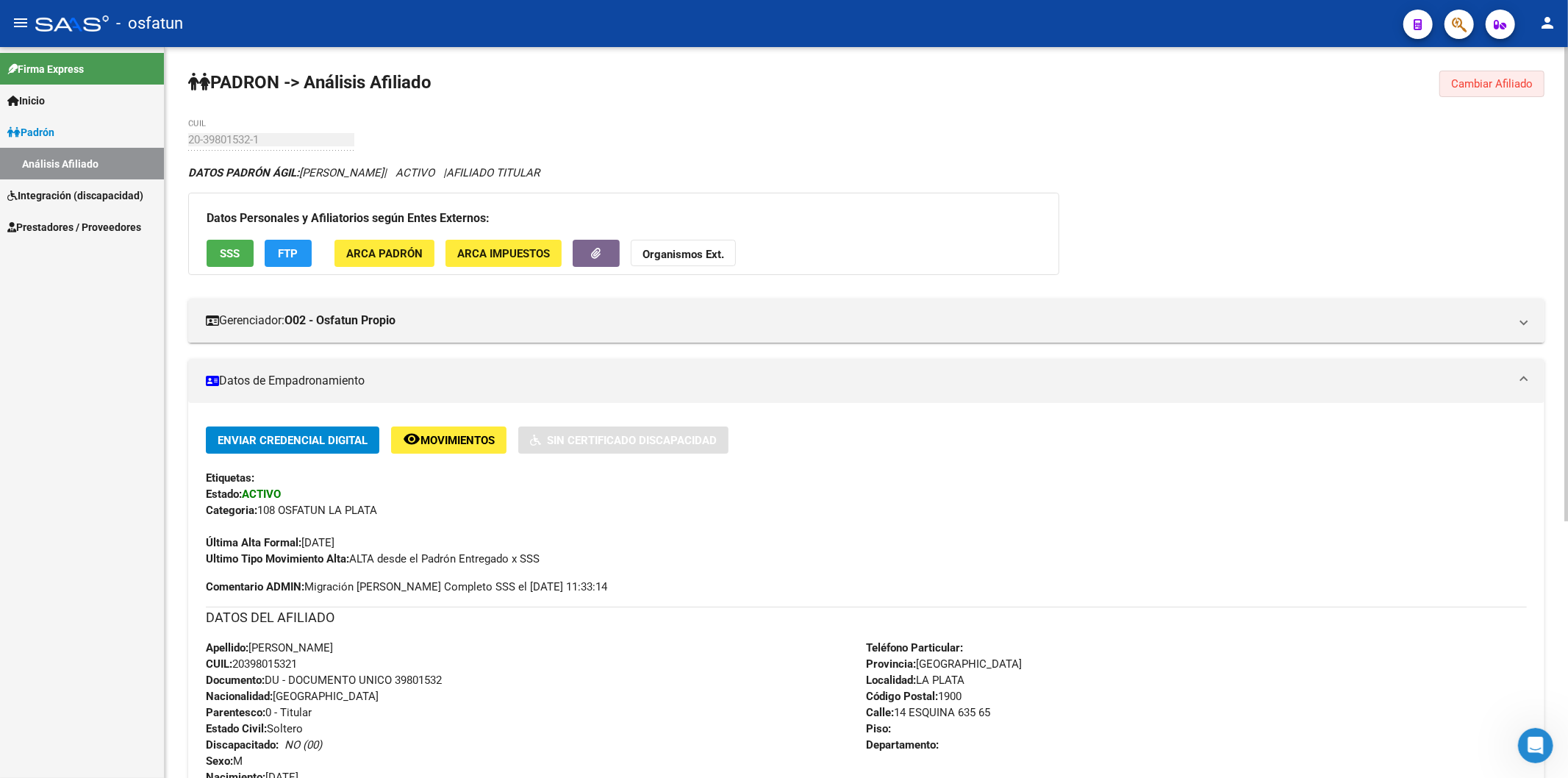
click at [1502, 85] on span "Cambiar Afiliado" at bounding box center [1492, 84] width 82 height 14
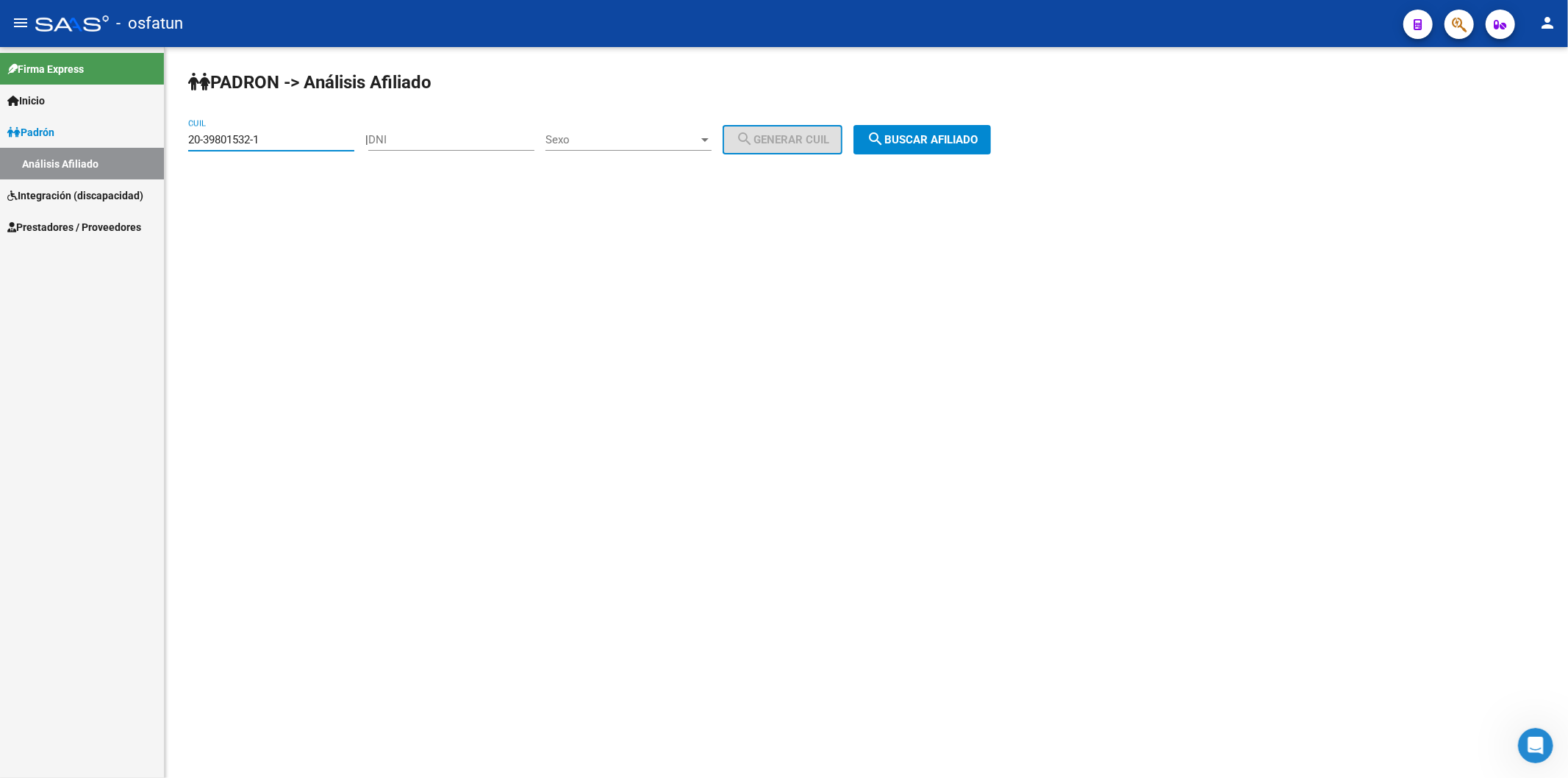
drag, startPoint x: 285, startPoint y: 142, endPoint x: 77, endPoint y: 142, distance: 208.0
click at [78, 142] on mat-sidenav-container "Firma Express Inicio Instructivos Contacto OS [PERSON_NAME] Análisis Afiliado I…" at bounding box center [784, 412] width 1568 height 730
paste input "27-39592888-6"
type input "27-39592888-6"
click at [942, 142] on span "search Buscar afiliado" at bounding box center [922, 140] width 111 height 14
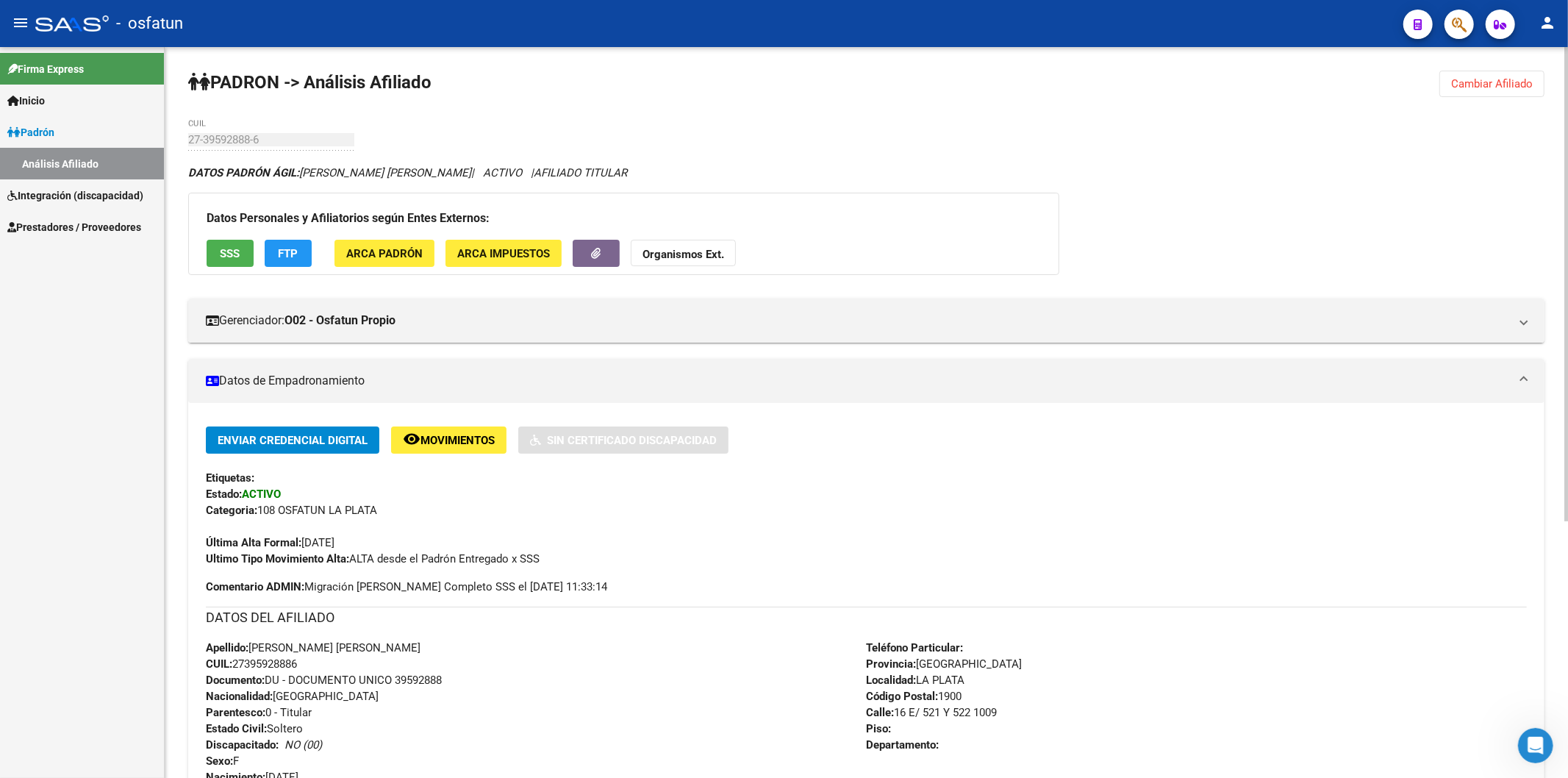
click at [429, 681] on span "Documento: DU - DOCUMENTO UNICO 39592888" at bounding box center [323, 680] width 236 height 14
click at [691, 247] on span "Organismos Ext." at bounding box center [684, 254] width 82 height 14
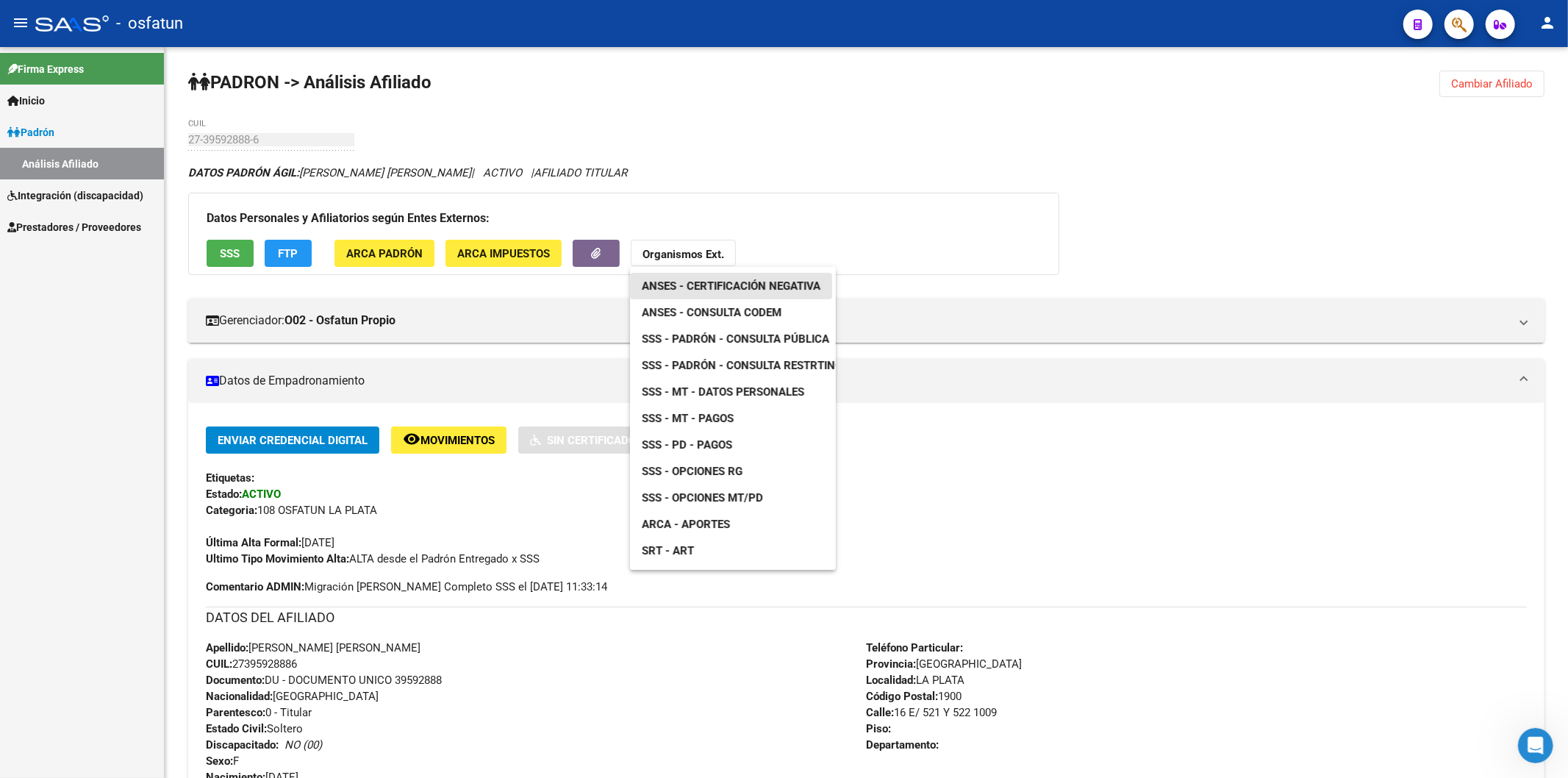
click at [741, 282] on span "ANSES - Certificación Negativa" at bounding box center [730, 286] width 178 height 14
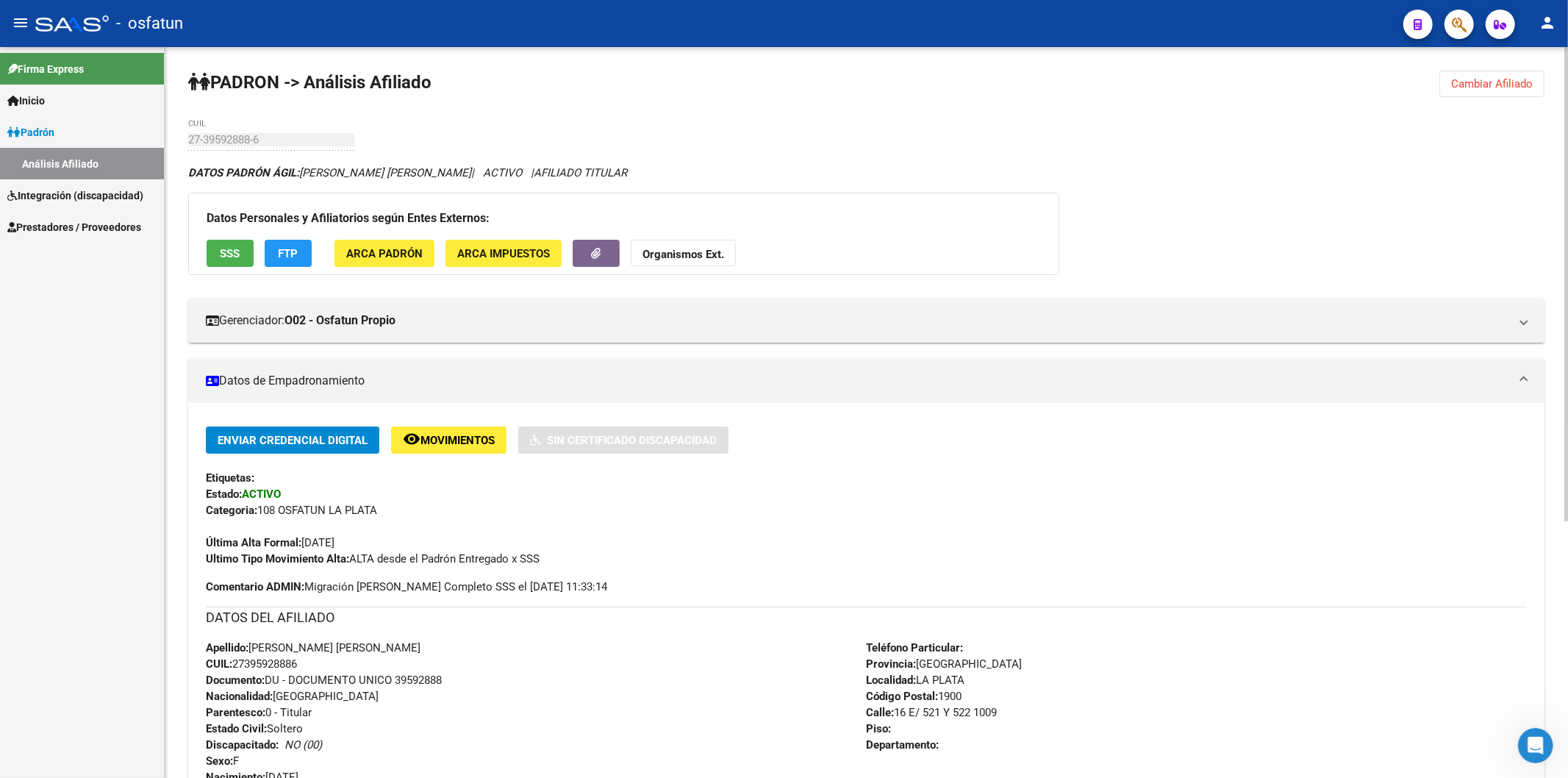
click at [689, 254] on strong "Organismos Ext." at bounding box center [684, 254] width 82 height 14
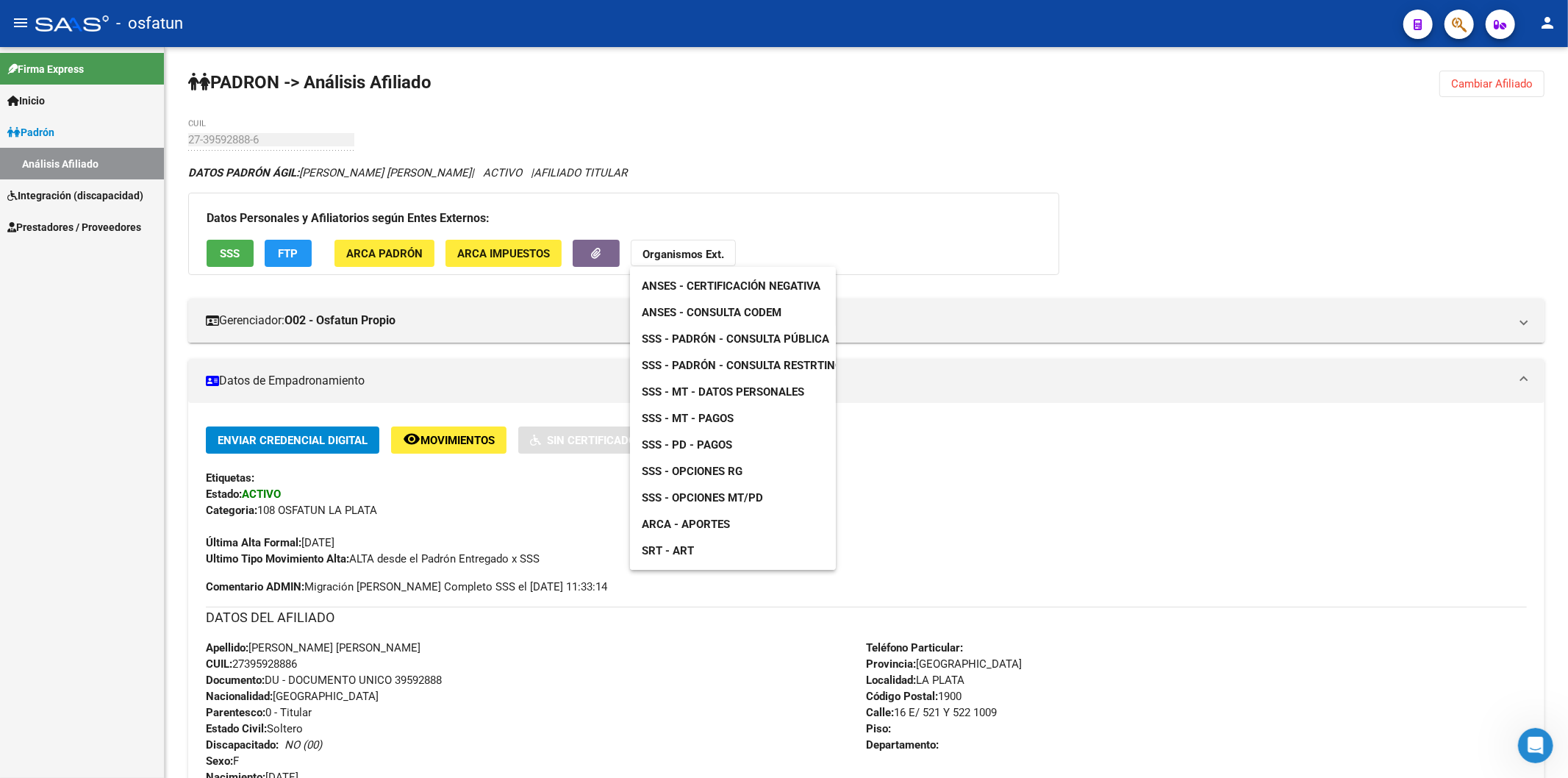
click at [729, 309] on span "ANSES - Consulta CODEM" at bounding box center [711, 313] width 139 height 14
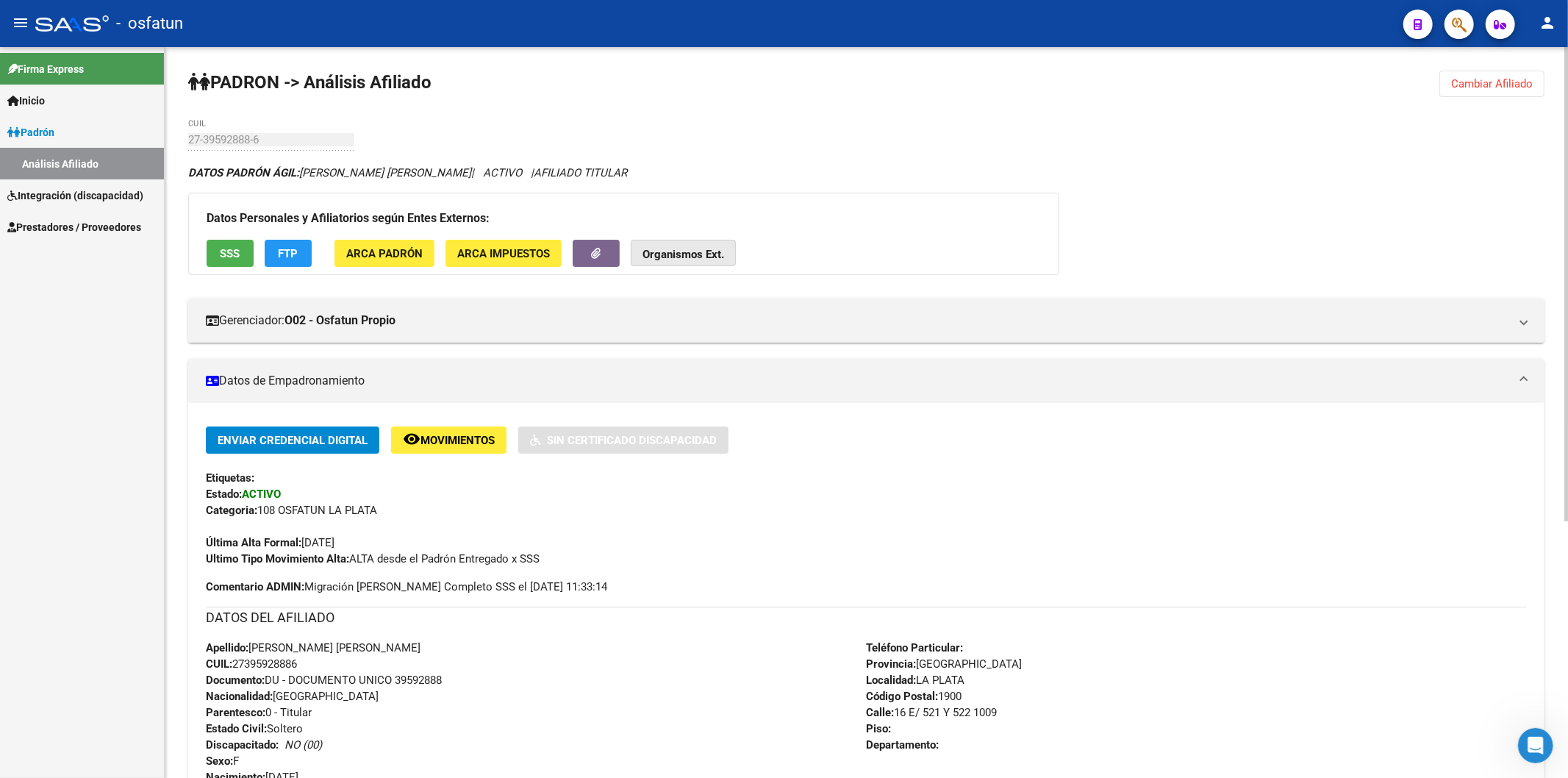
click at [692, 244] on button "Organismos Ext." at bounding box center [684, 253] width 105 height 27
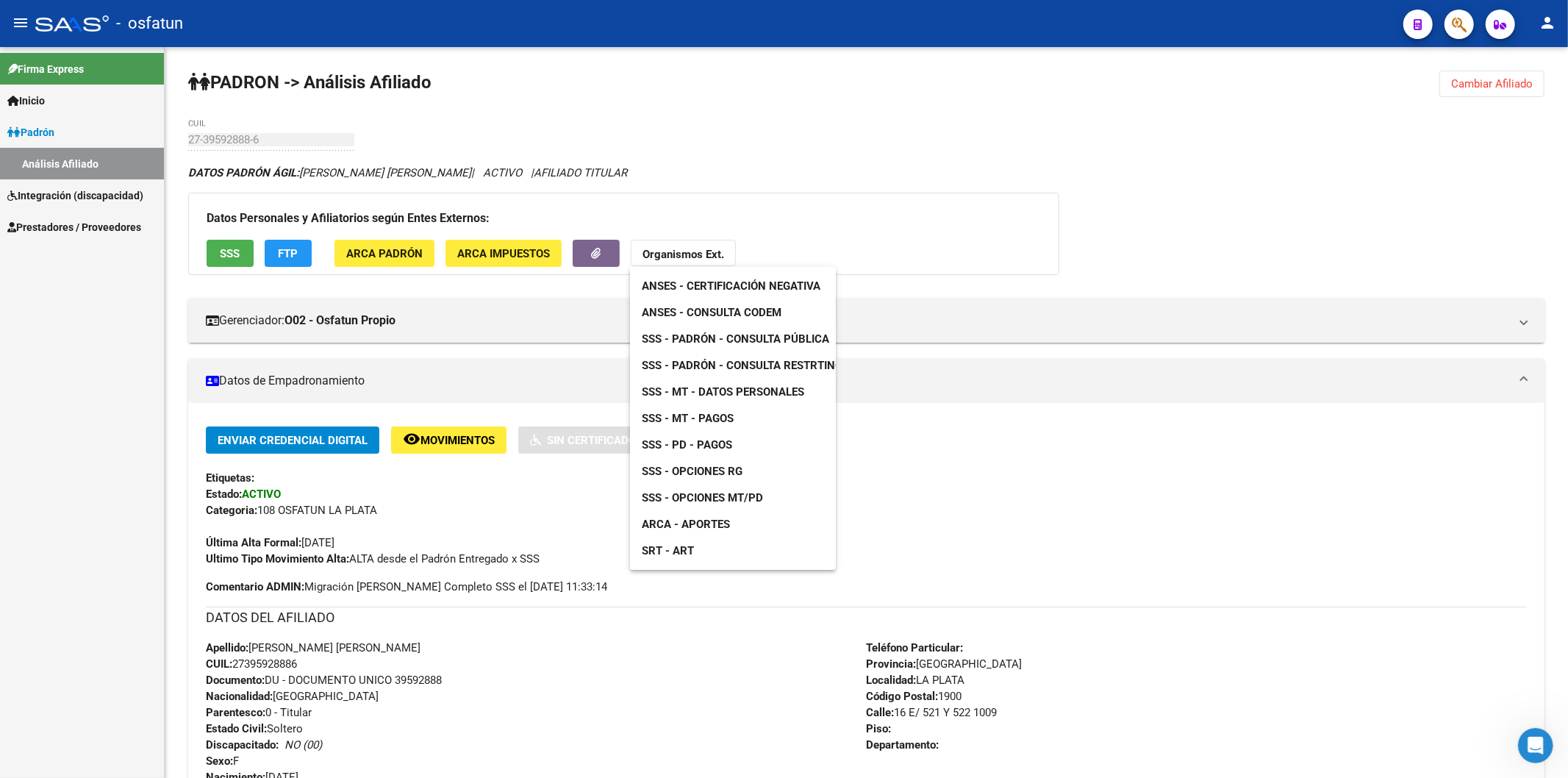
click at [731, 328] on link "SSS - Padrón - Consulta Pública" at bounding box center [735, 338] width 211 height 26
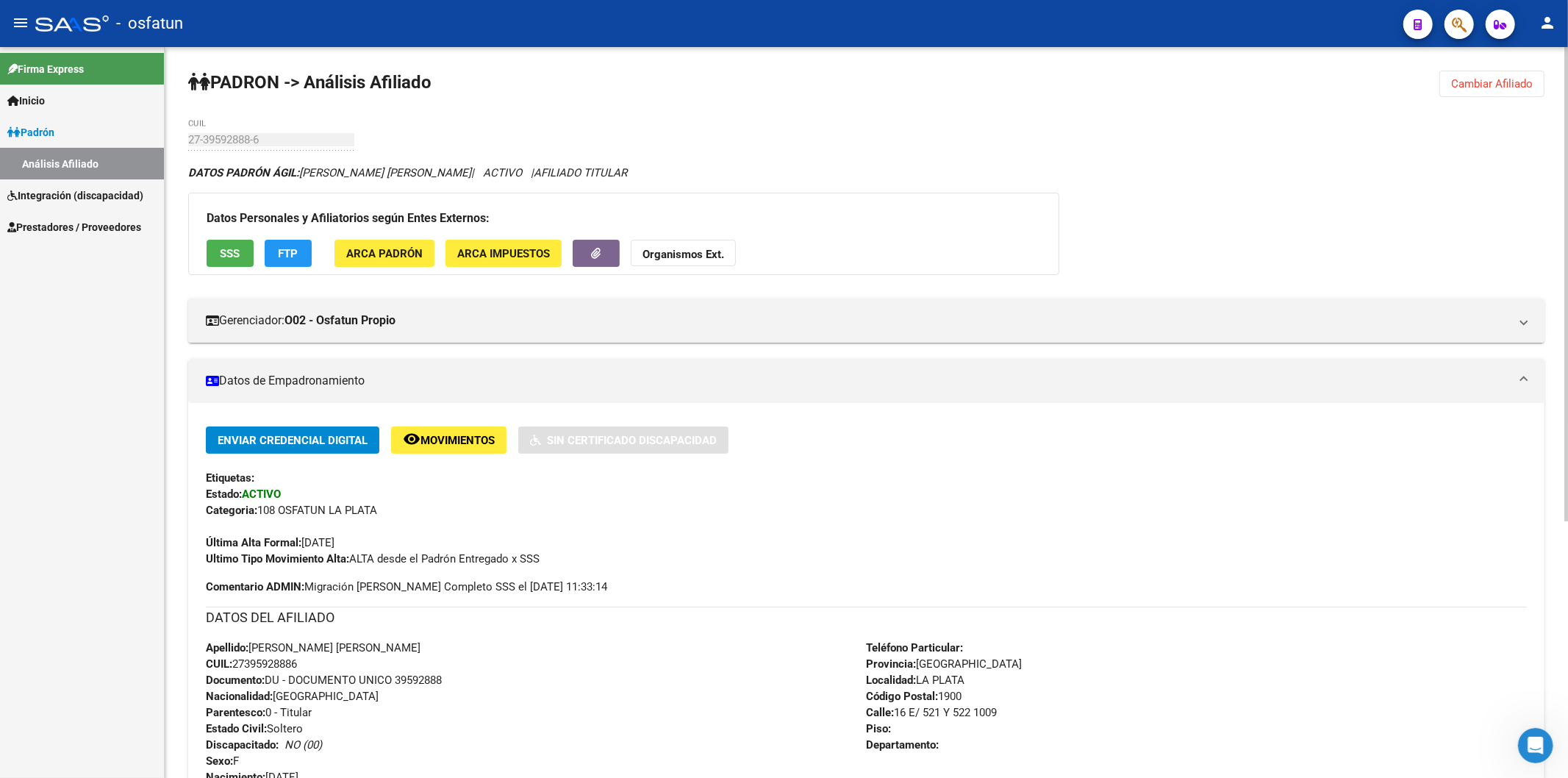
click at [661, 250] on strong "Organismos Ext." at bounding box center [684, 254] width 82 height 14
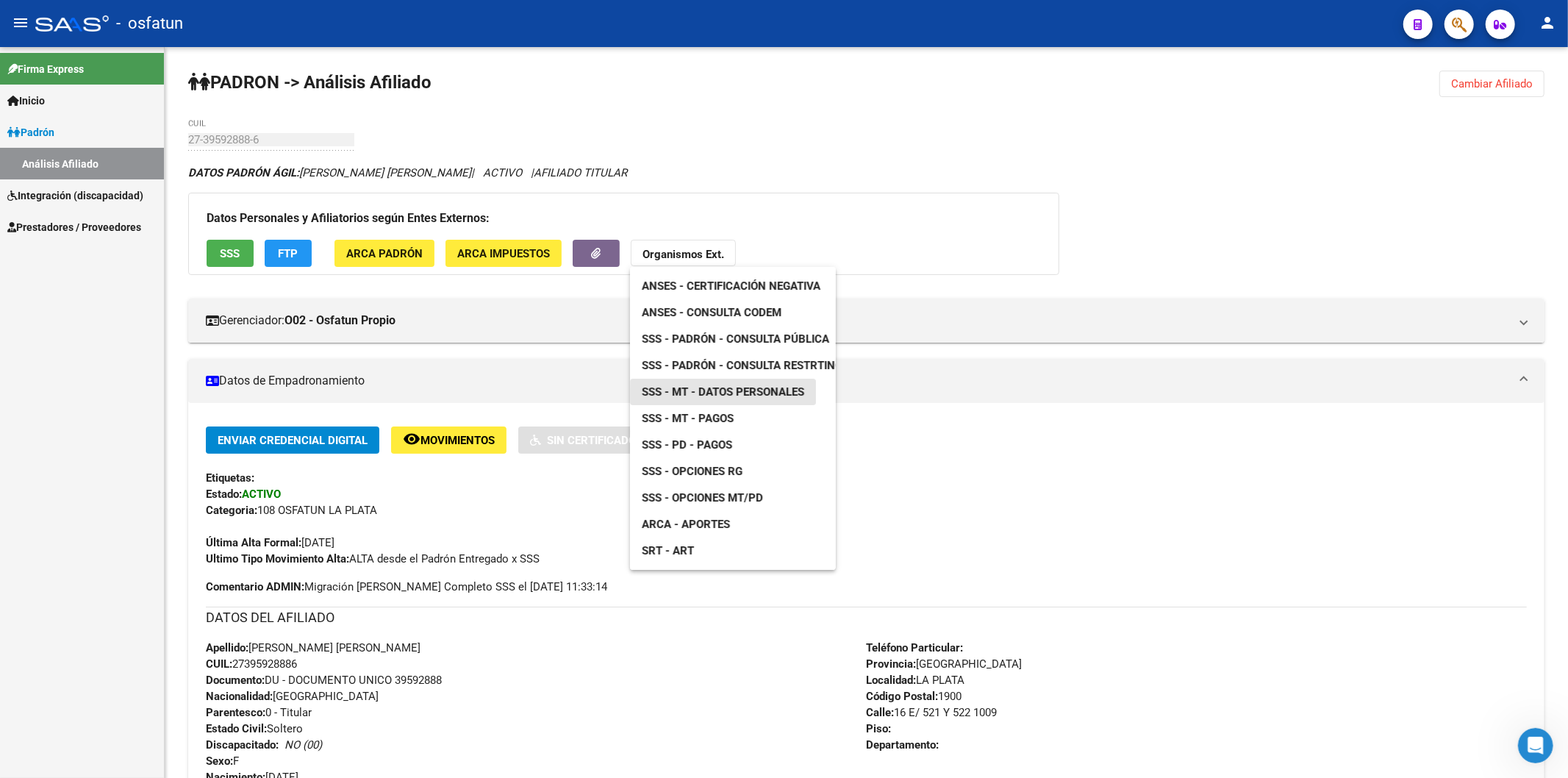
click at [760, 394] on span "SSS - MT - Datos Personales" at bounding box center [723, 392] width 163 height 14
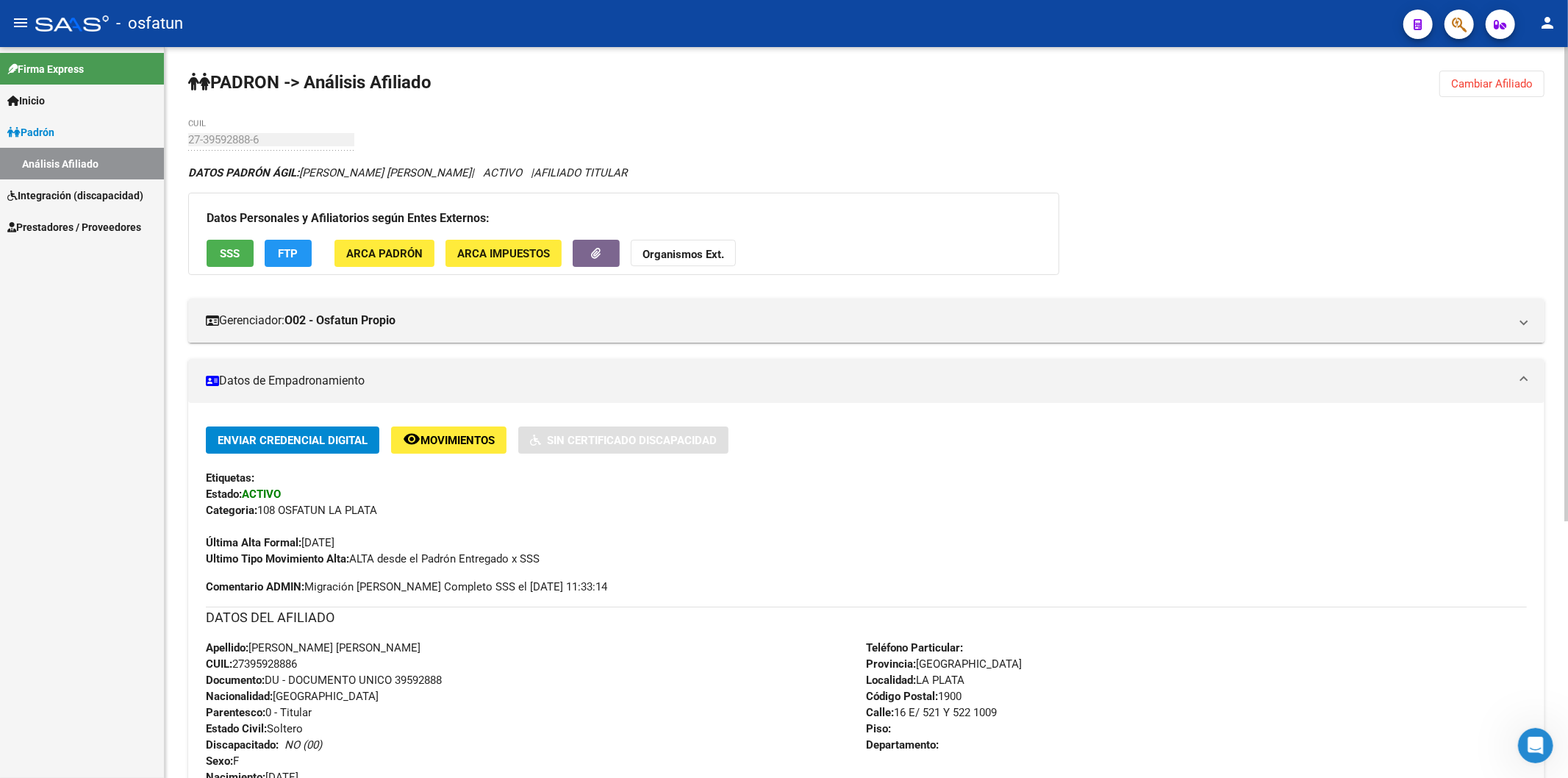
click at [710, 257] on strong "Organismos Ext." at bounding box center [684, 254] width 82 height 14
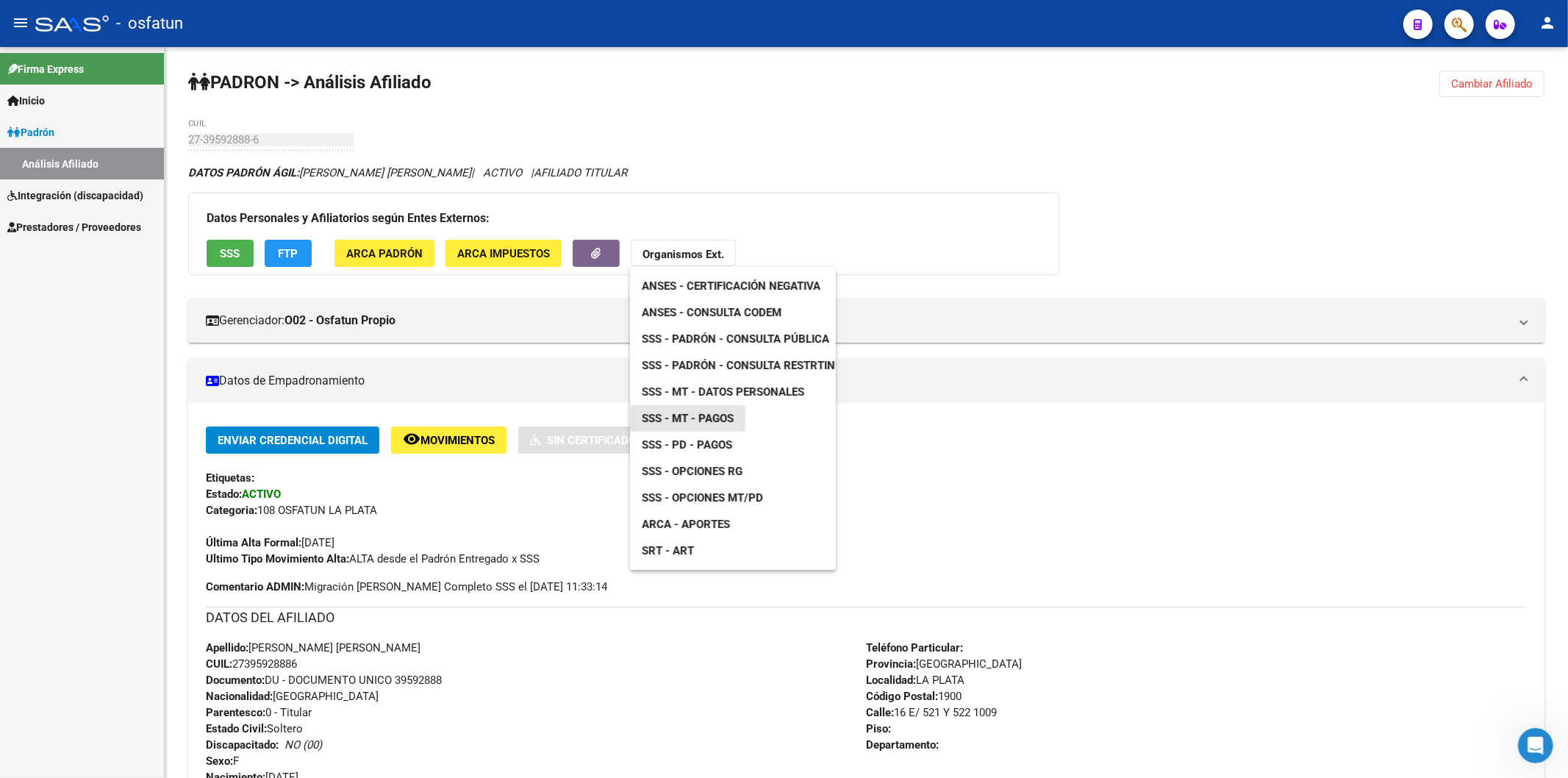
click at [714, 422] on span "SSS - MT - Pagos" at bounding box center [688, 419] width 92 height 14
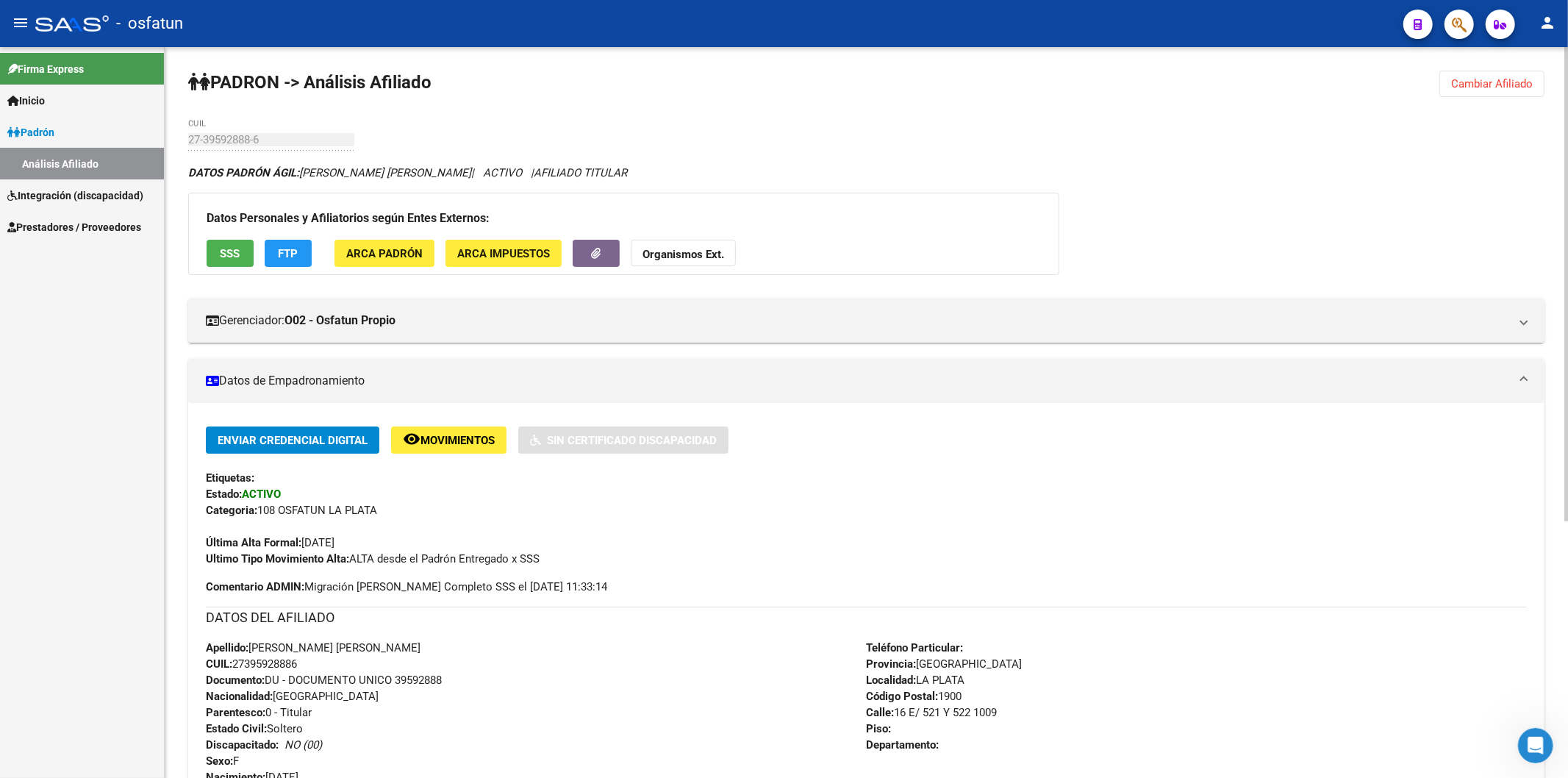
click at [1501, 66] on div "[PERSON_NAME] -> Análisis Afiliado Cambiar Afiliado 27-39592888-6 CUIL DATOS [P…" at bounding box center [866, 610] width 1403 height 1126
click at [1492, 86] on span "Cambiar Afiliado" at bounding box center [1492, 84] width 82 height 14
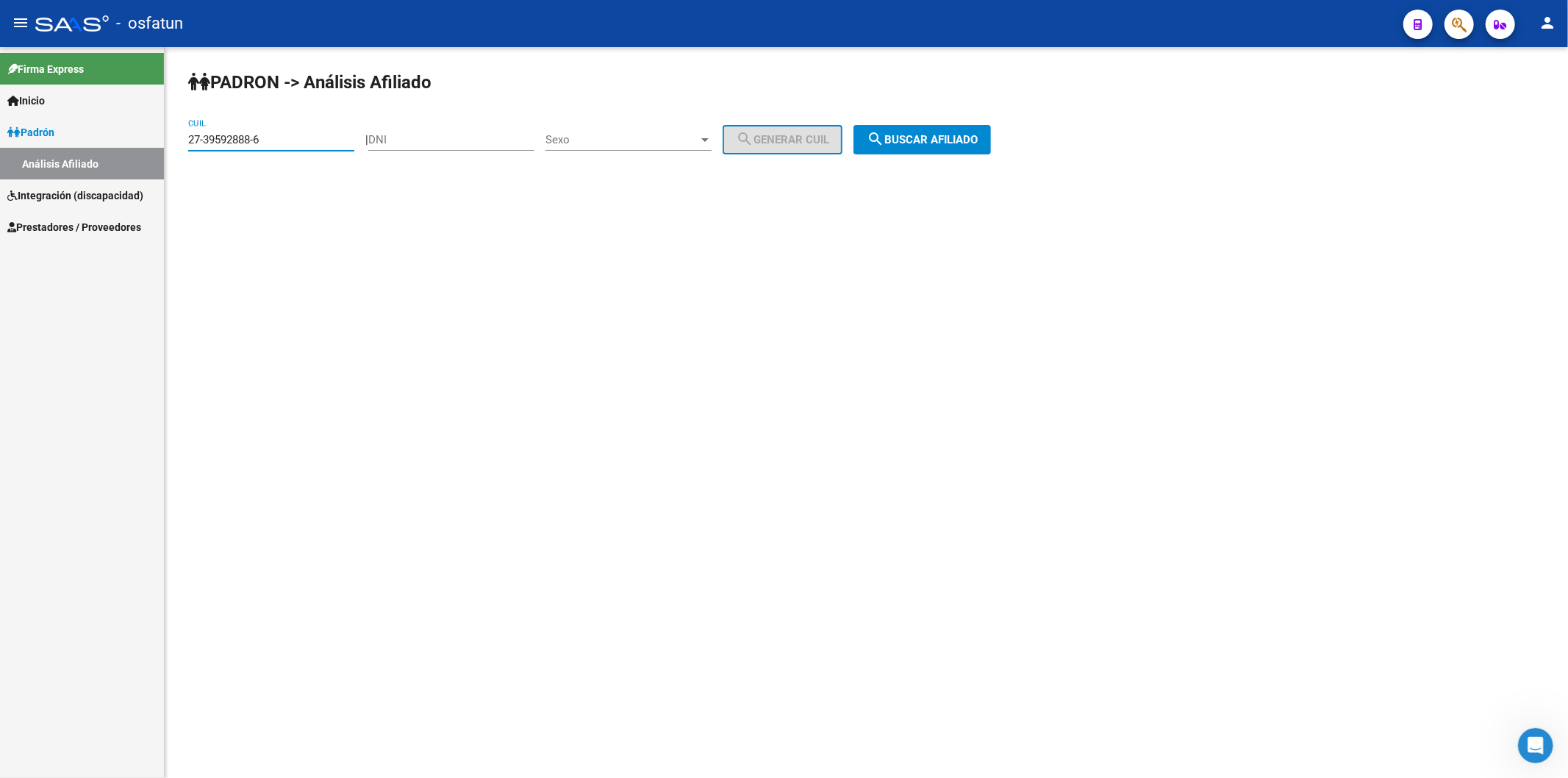
drag, startPoint x: 285, startPoint y: 142, endPoint x: 27, endPoint y: 145, distance: 258.0
click at [27, 145] on mat-sidenav-container "Firma Express Inicio Instructivos Contacto OS [PERSON_NAME] Análisis Afiliado I…" at bounding box center [784, 412] width 1568 height 730
paste input "27-38545680-3"
type input "27-38545680-3"
click at [949, 133] on span "search Buscar afiliado" at bounding box center [922, 140] width 111 height 14
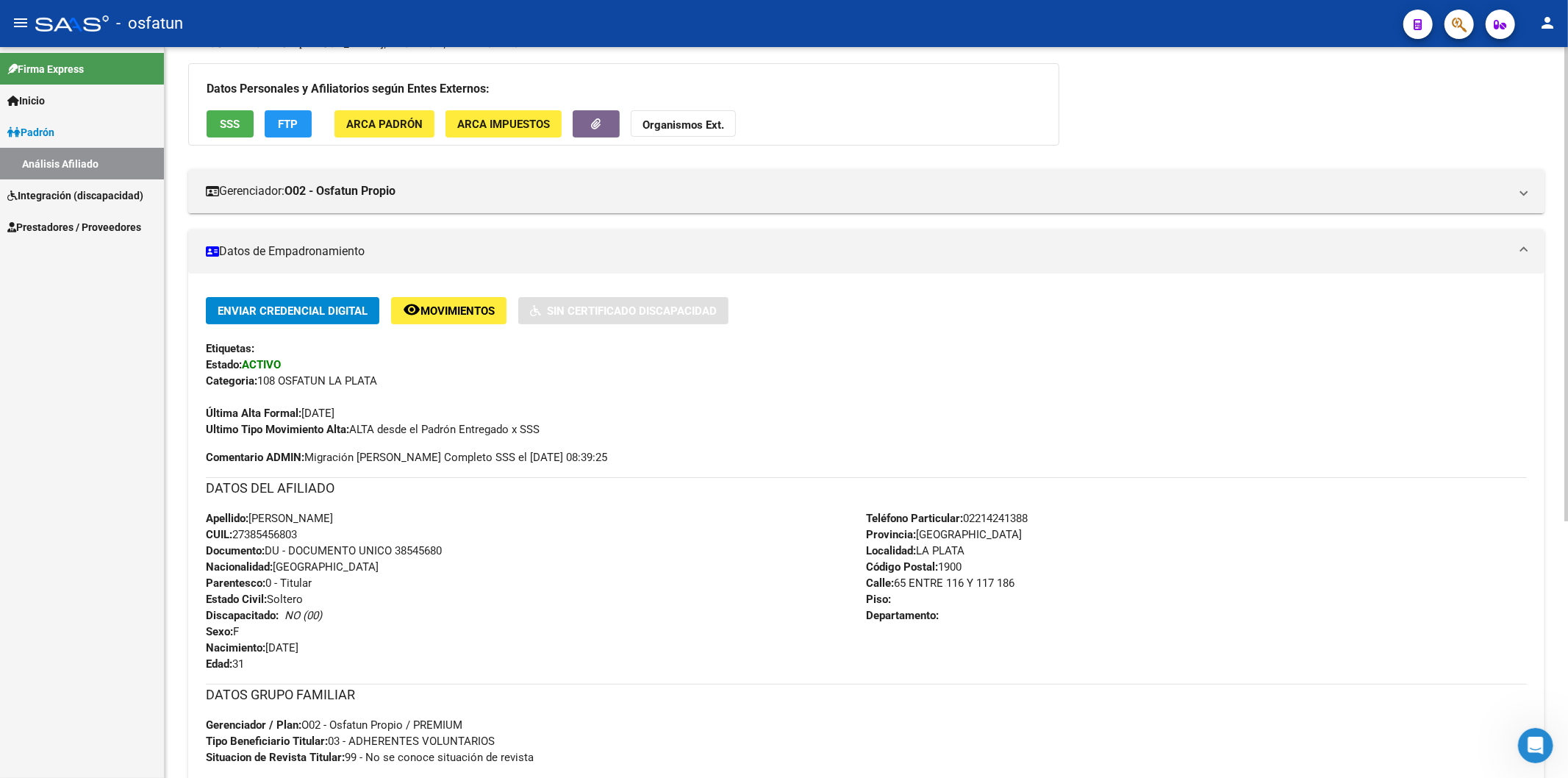
scroll to position [244, 0]
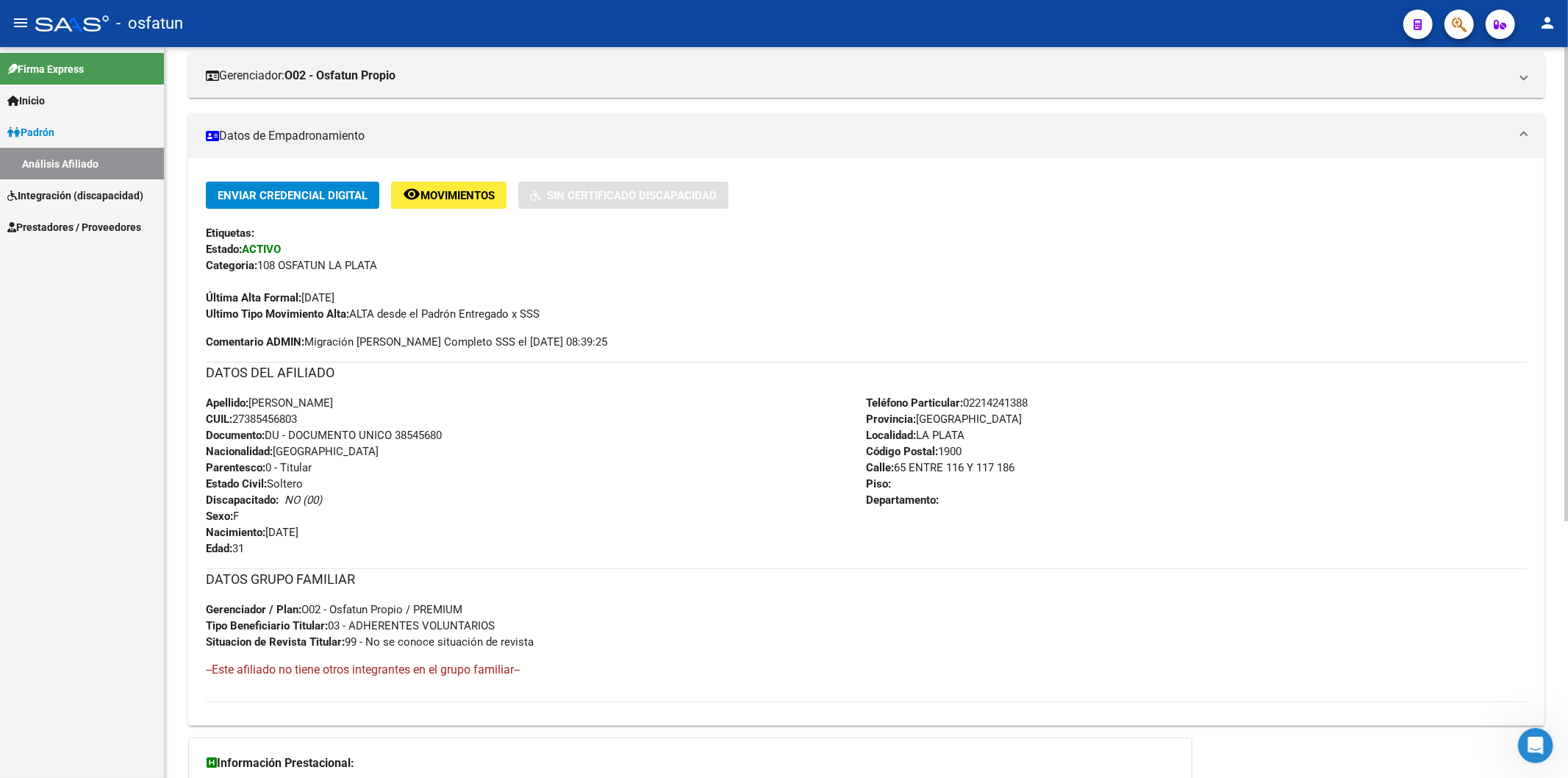
click at [429, 433] on span "Documento: DU - DOCUMENTO UNICO 38545680" at bounding box center [323, 435] width 236 height 14
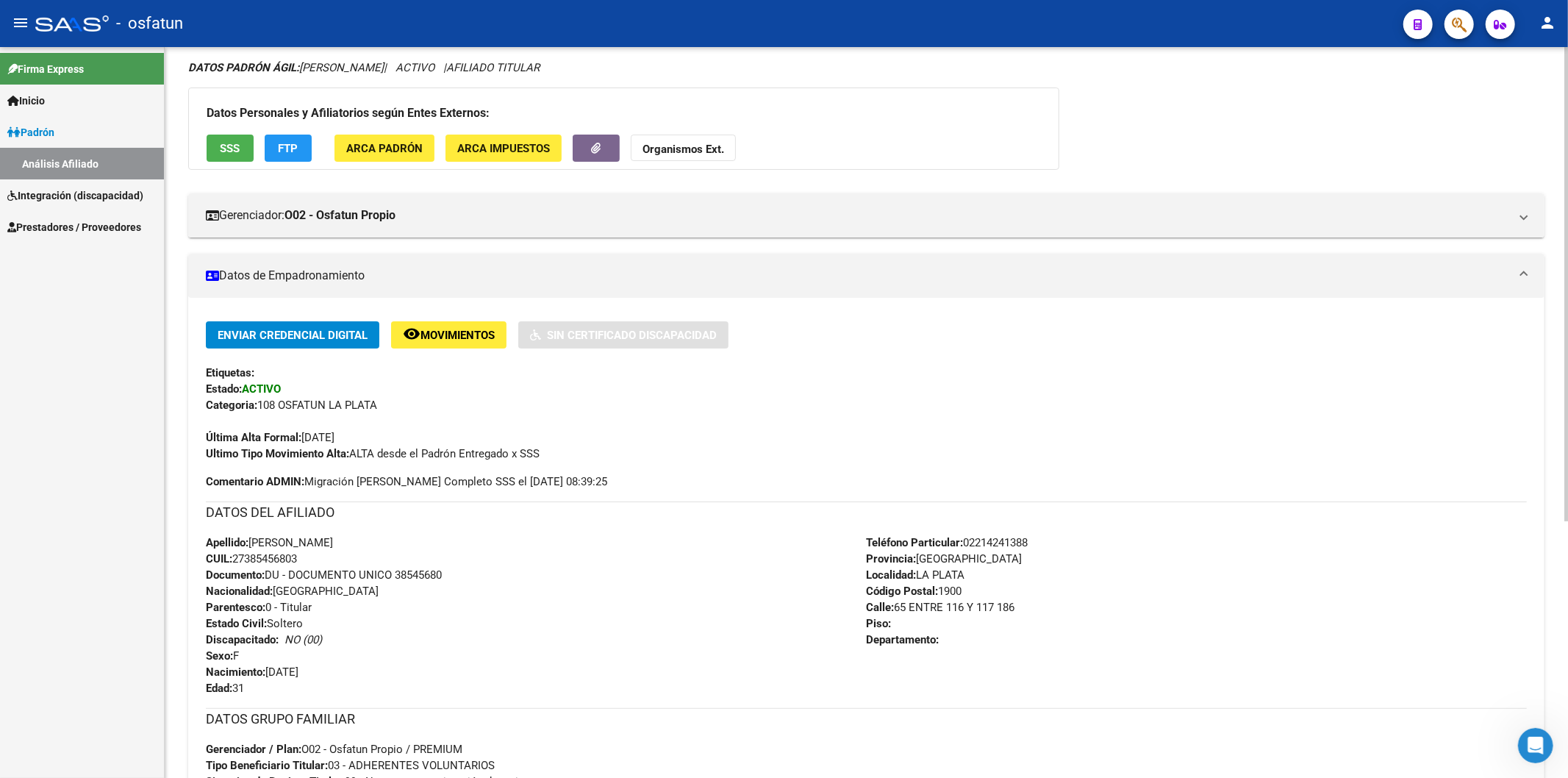
scroll to position [0, 0]
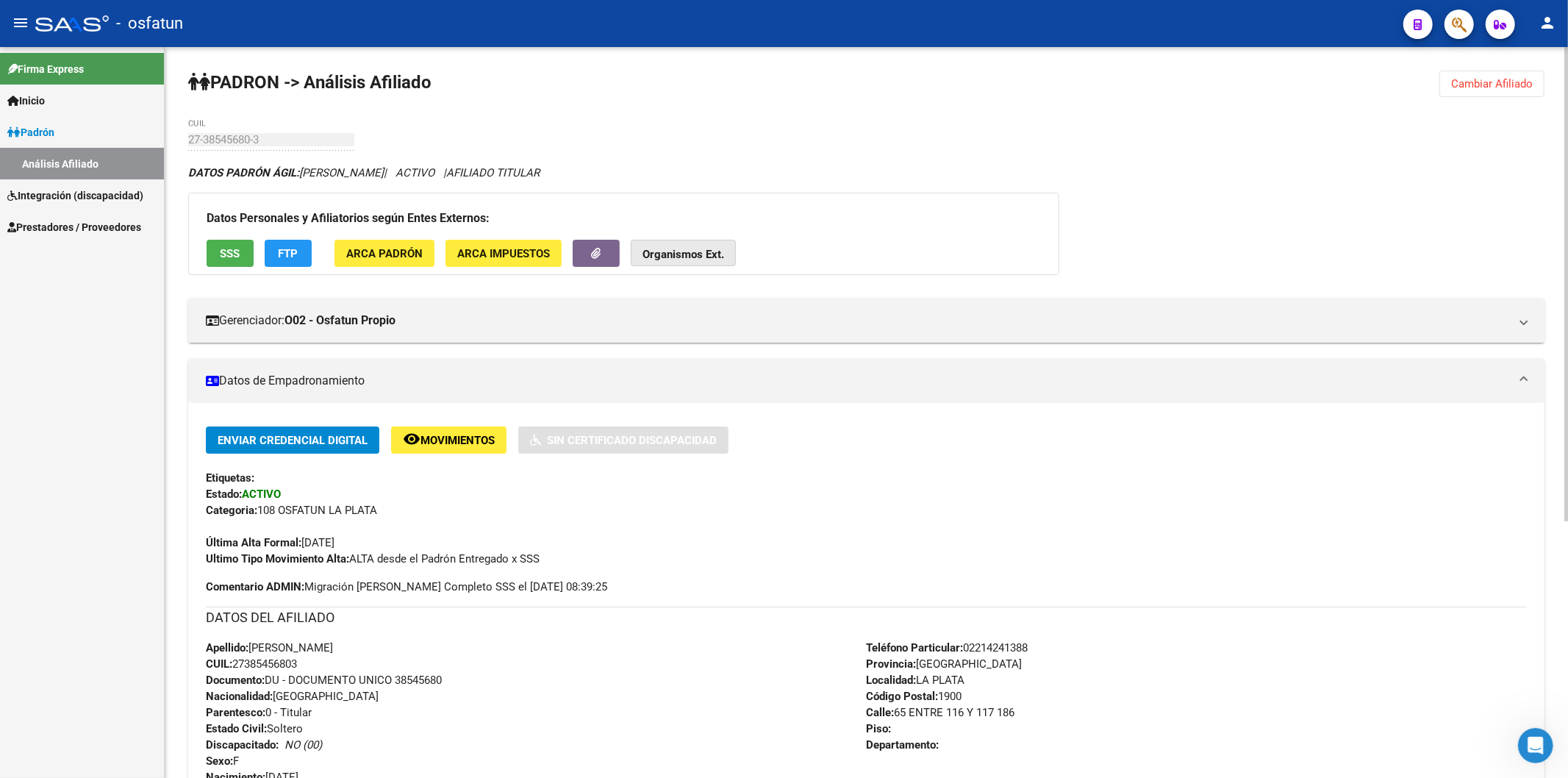
click at [690, 244] on button "Organismos Ext." at bounding box center [684, 253] width 105 height 27
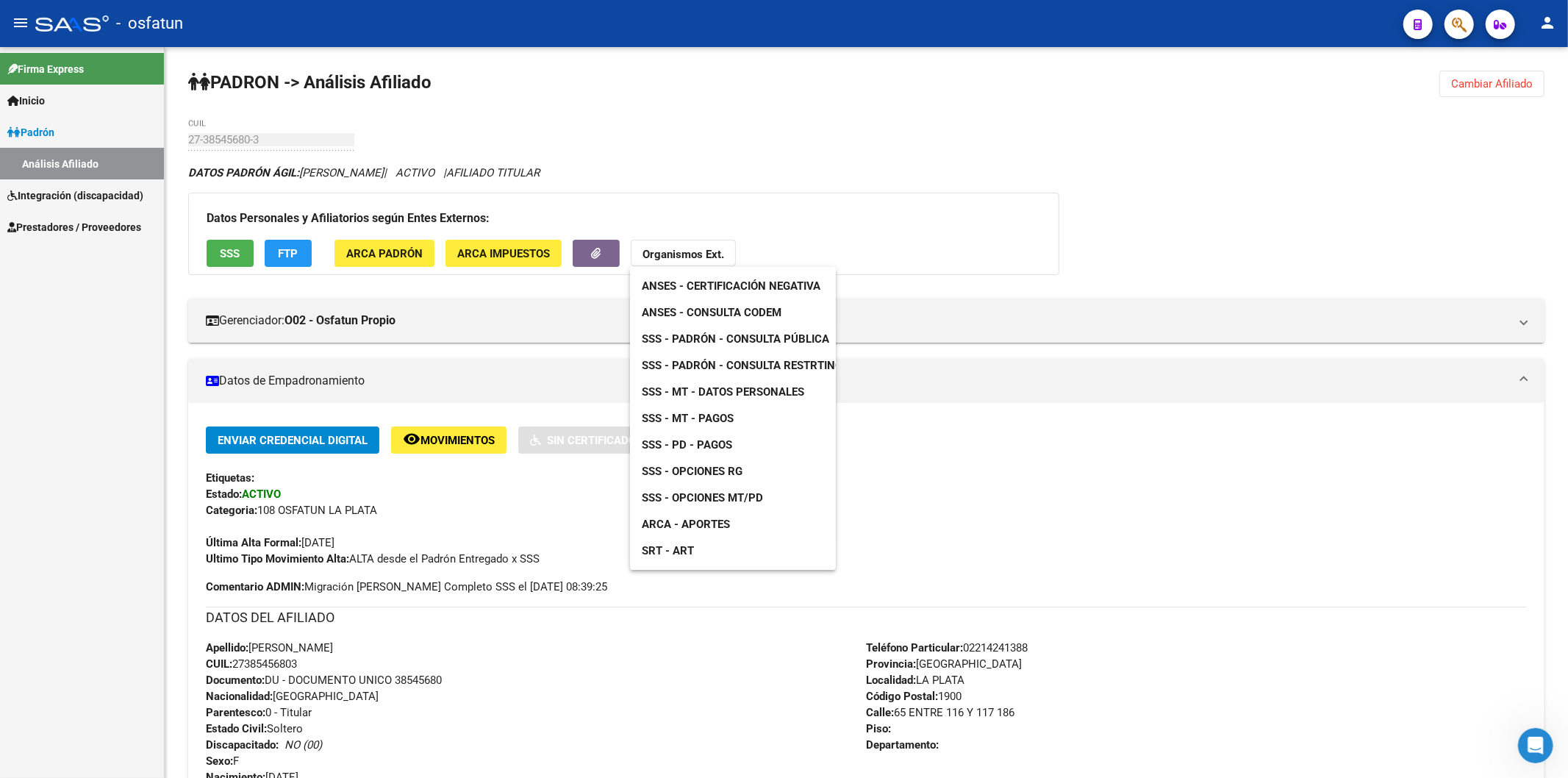
click at [698, 286] on span "ANSES - Certificación Negativa" at bounding box center [730, 286] width 178 height 14
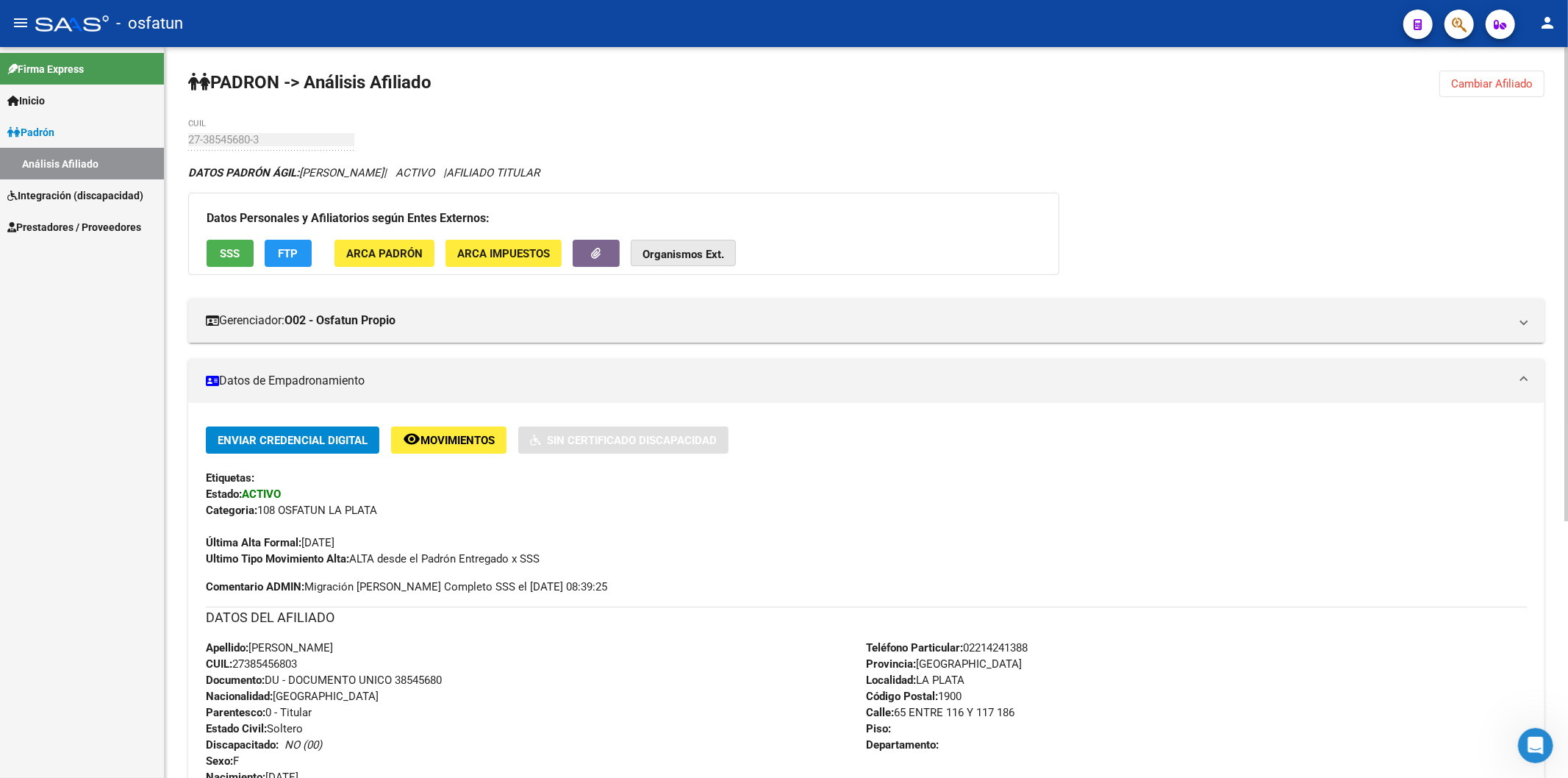
click at [694, 253] on strong "Organismos Ext." at bounding box center [684, 254] width 82 height 14
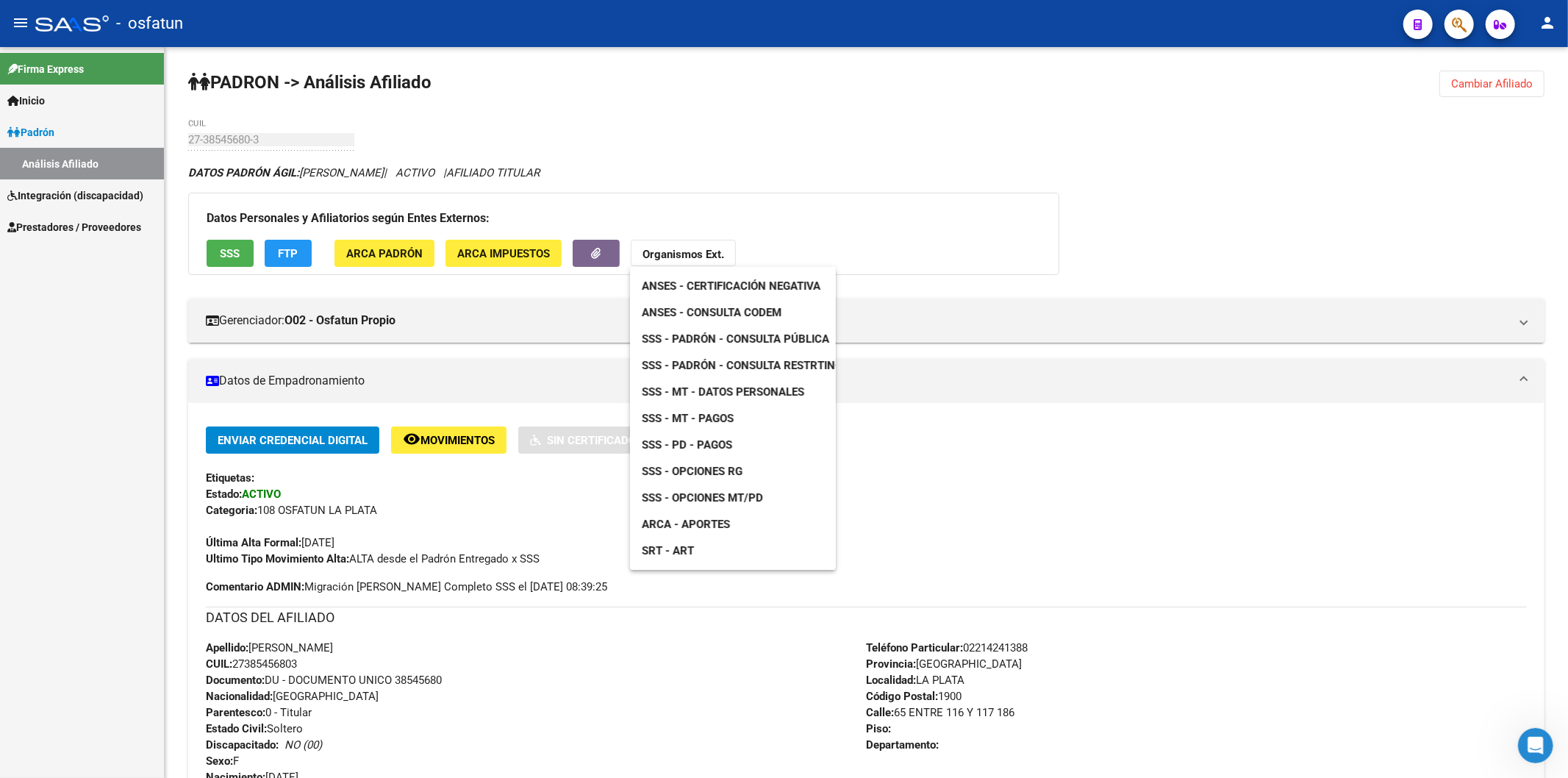
click at [757, 310] on span "ANSES - Consulta CODEM" at bounding box center [711, 313] width 139 height 14
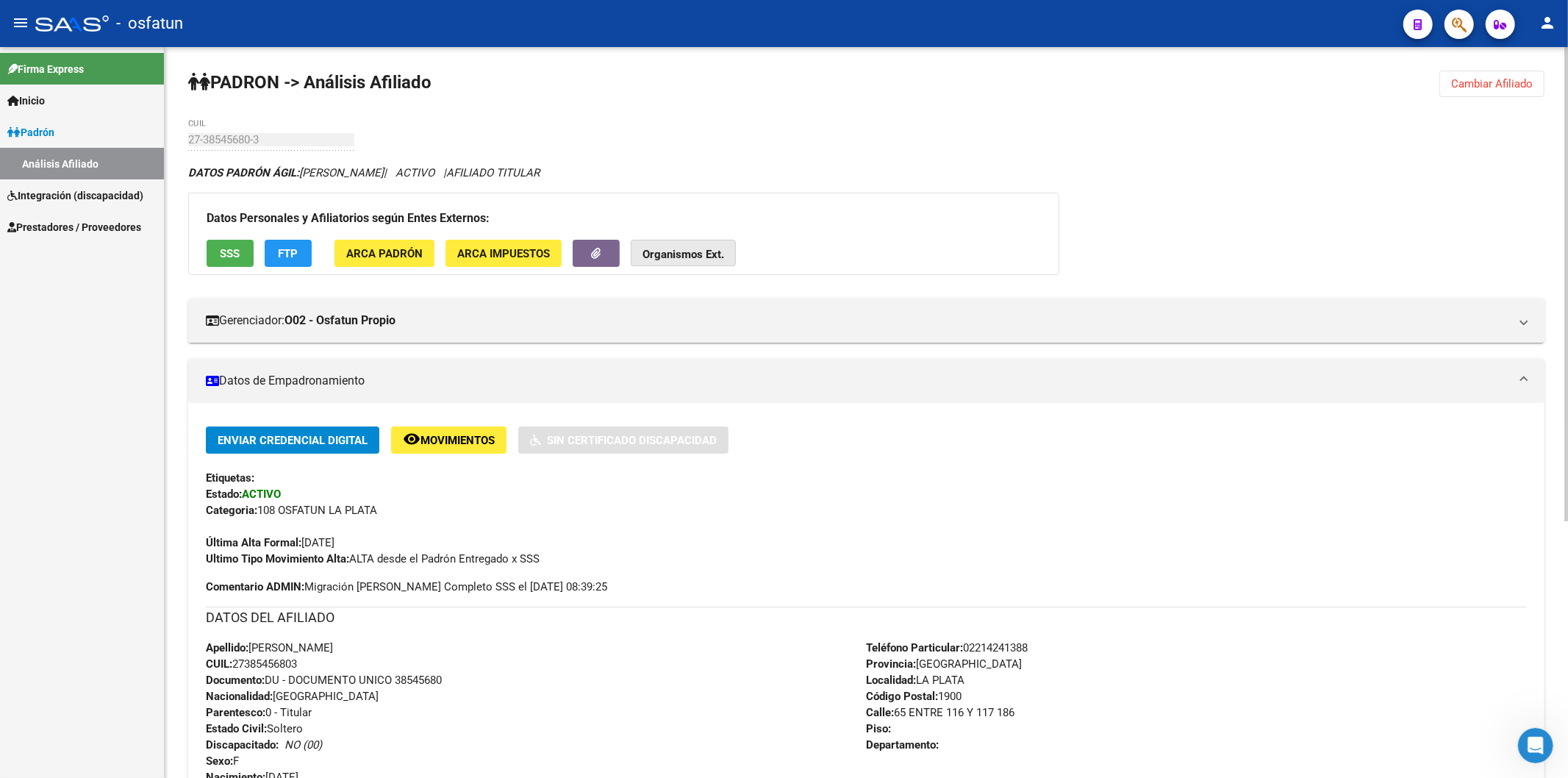
click at [674, 253] on strong "Organismos Ext." at bounding box center [684, 254] width 82 height 14
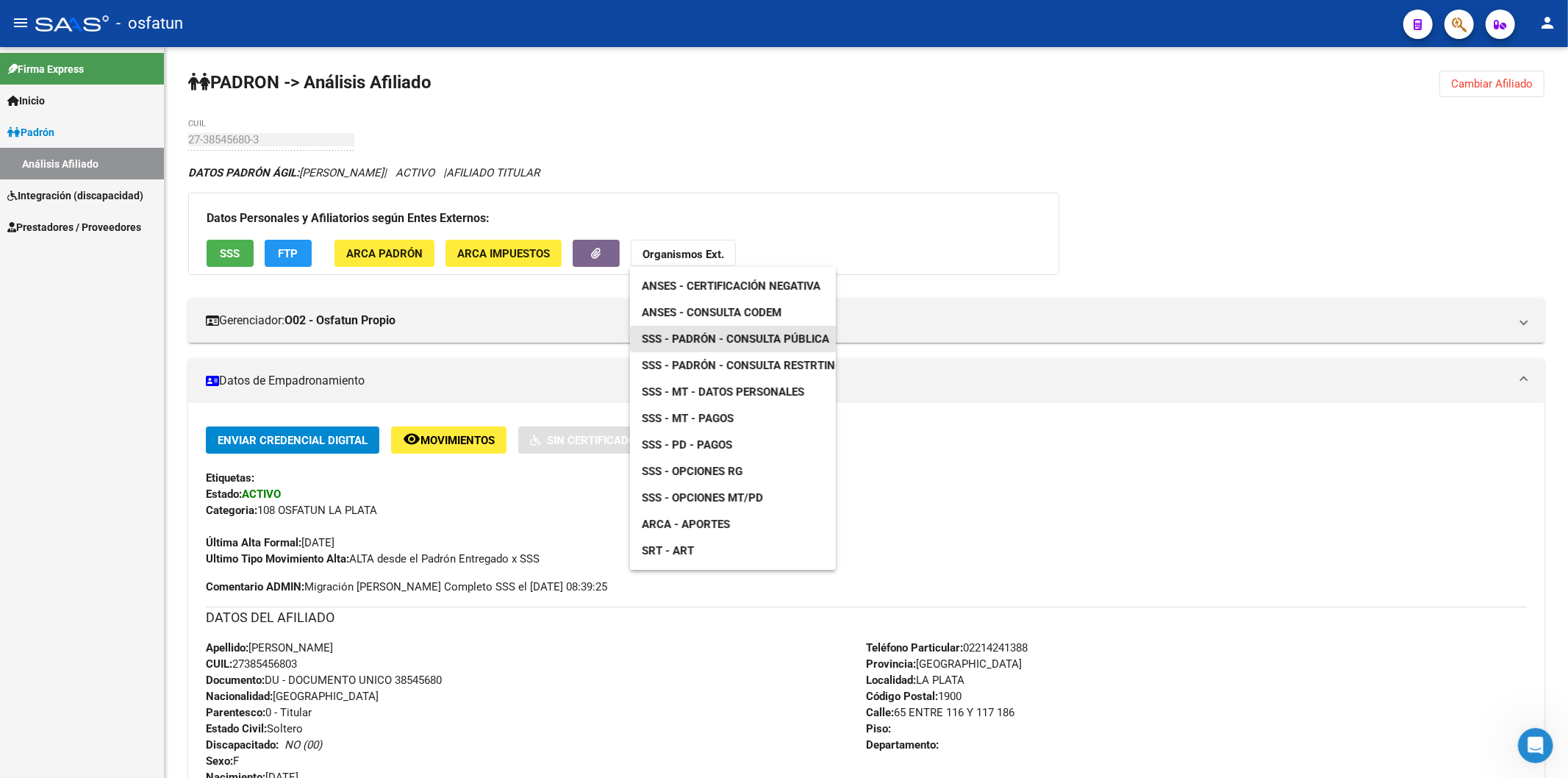
click at [738, 338] on span "SSS - Padrón - Consulta Pública" at bounding box center [735, 339] width 187 height 14
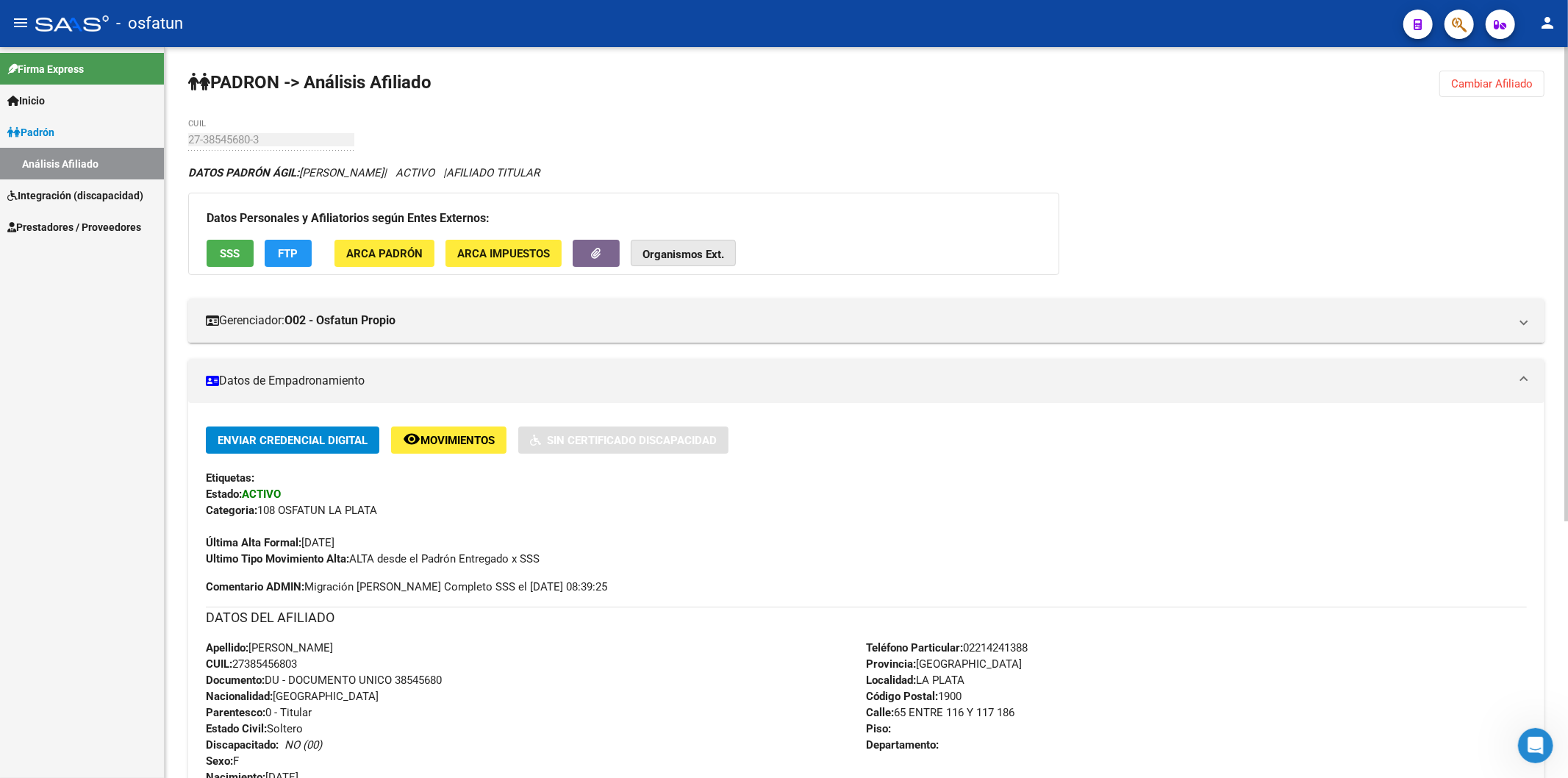
click at [644, 258] on strong "Organismos Ext." at bounding box center [684, 254] width 82 height 14
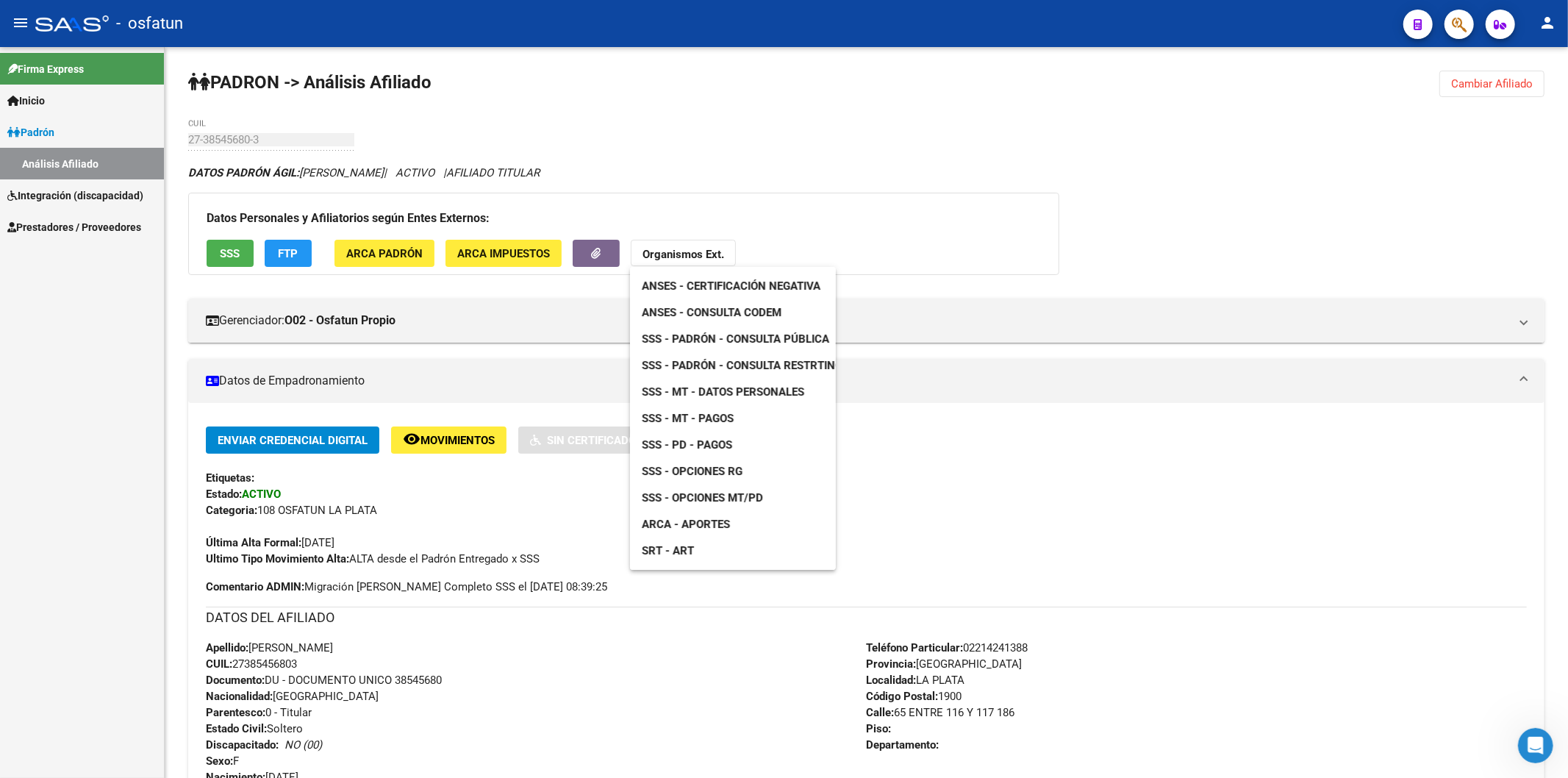
click at [703, 522] on span "ARCA - Aportes" at bounding box center [686, 524] width 89 height 14
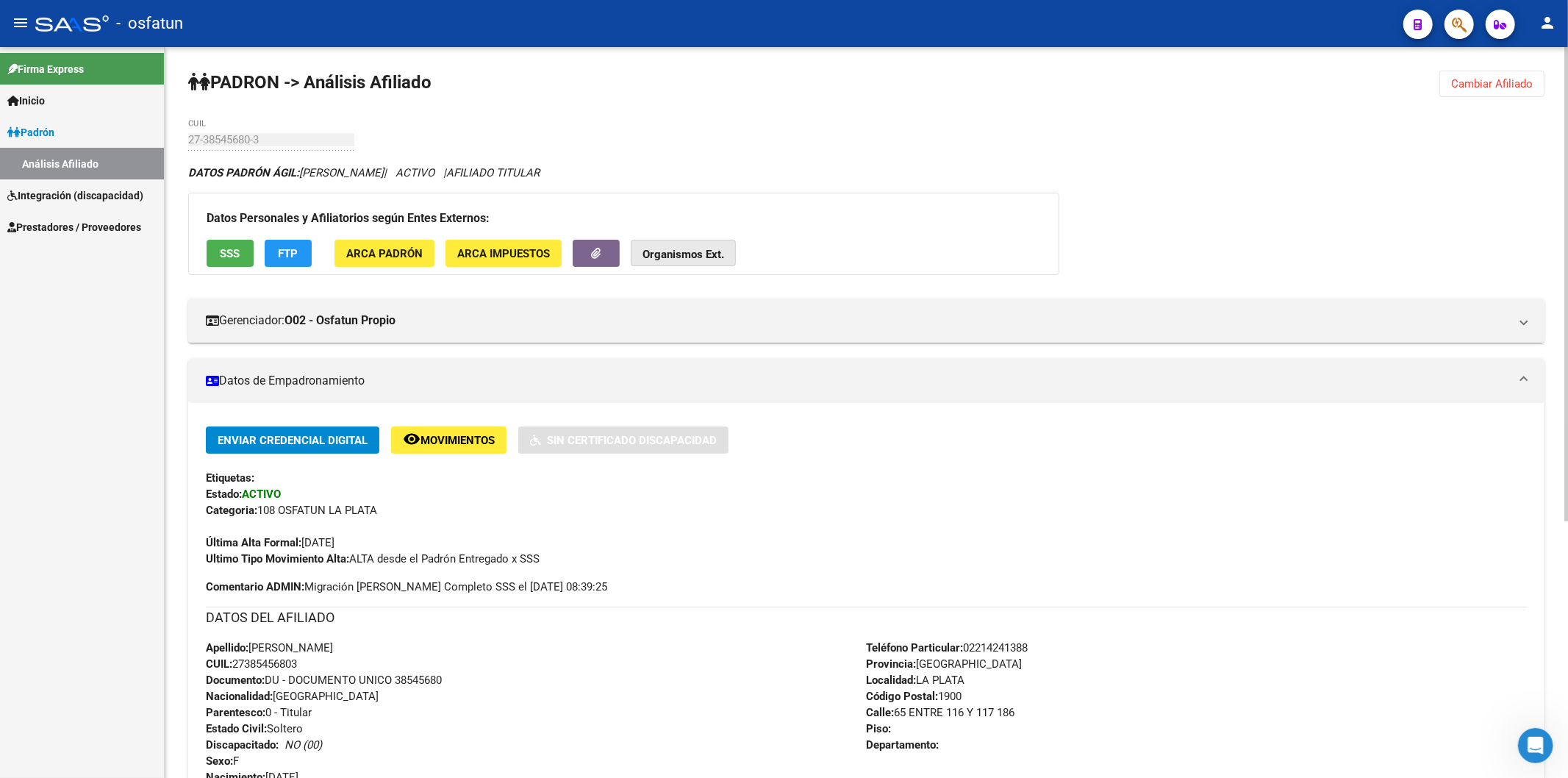
click at [691, 250] on strong "Organismos Ext." at bounding box center [684, 254] width 82 height 14
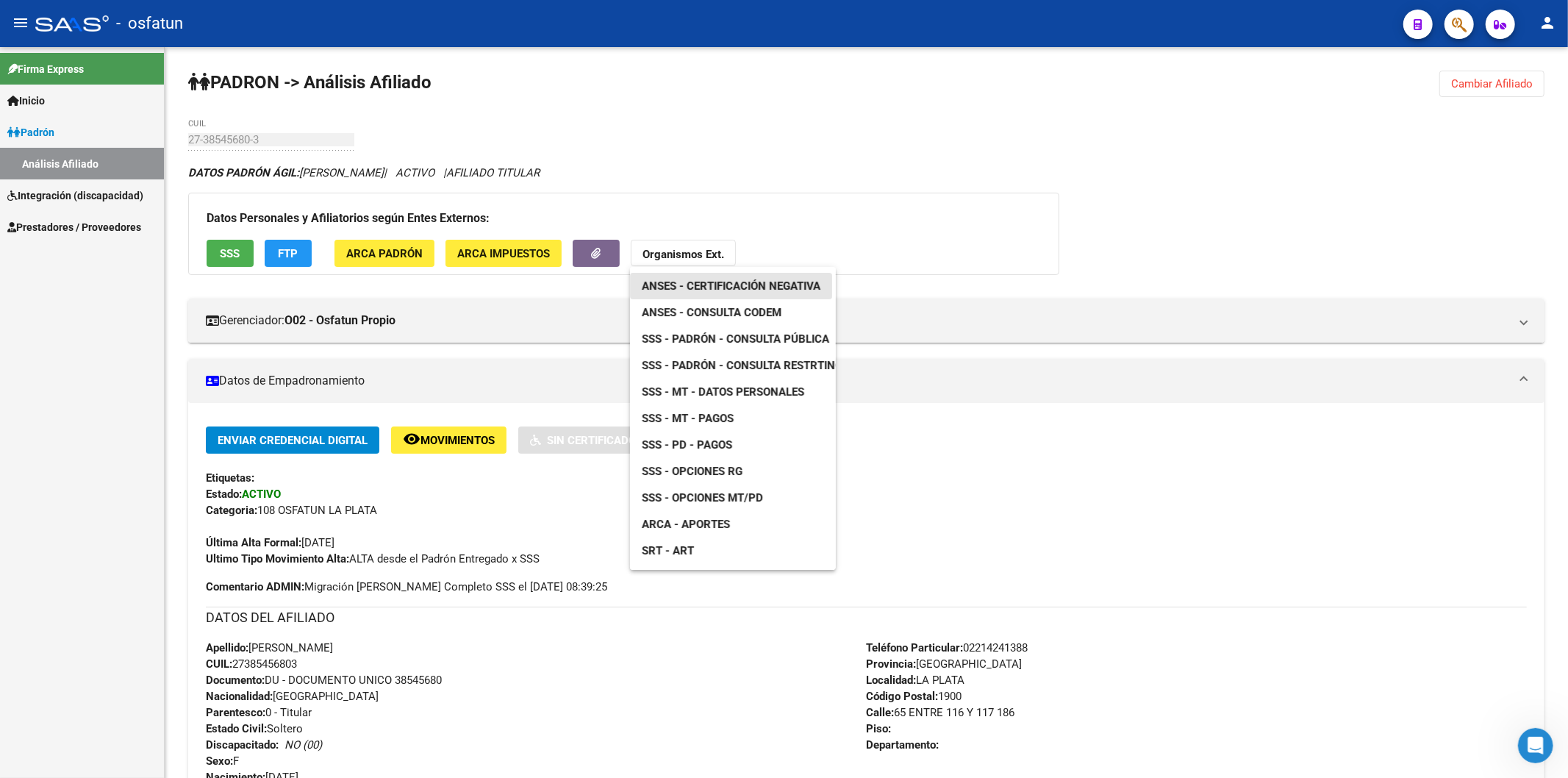
click at [719, 280] on span "ANSES - Certificación Negativa" at bounding box center [730, 286] width 178 height 14
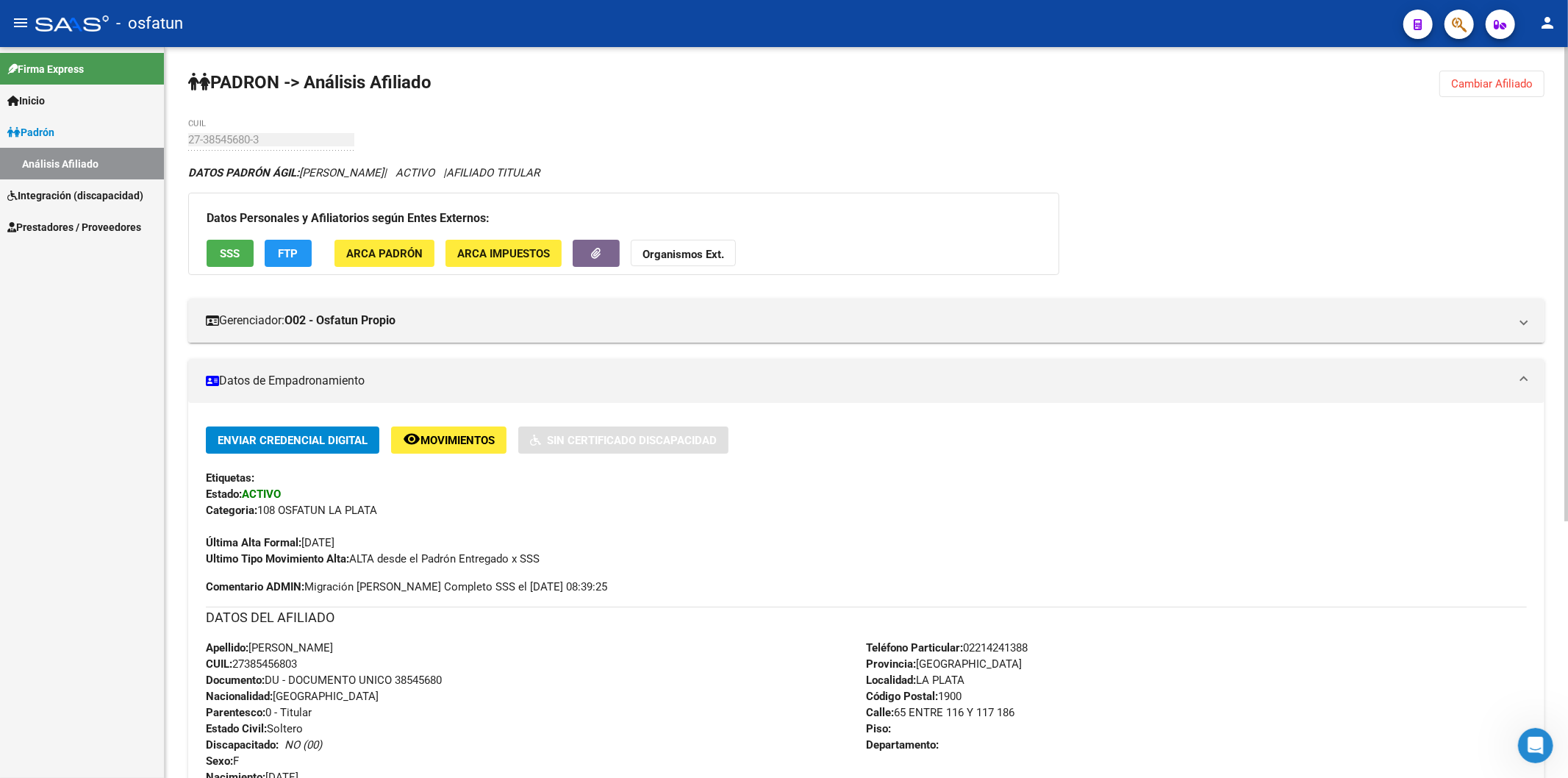
click at [706, 251] on strong "Organismos Ext." at bounding box center [684, 254] width 82 height 14
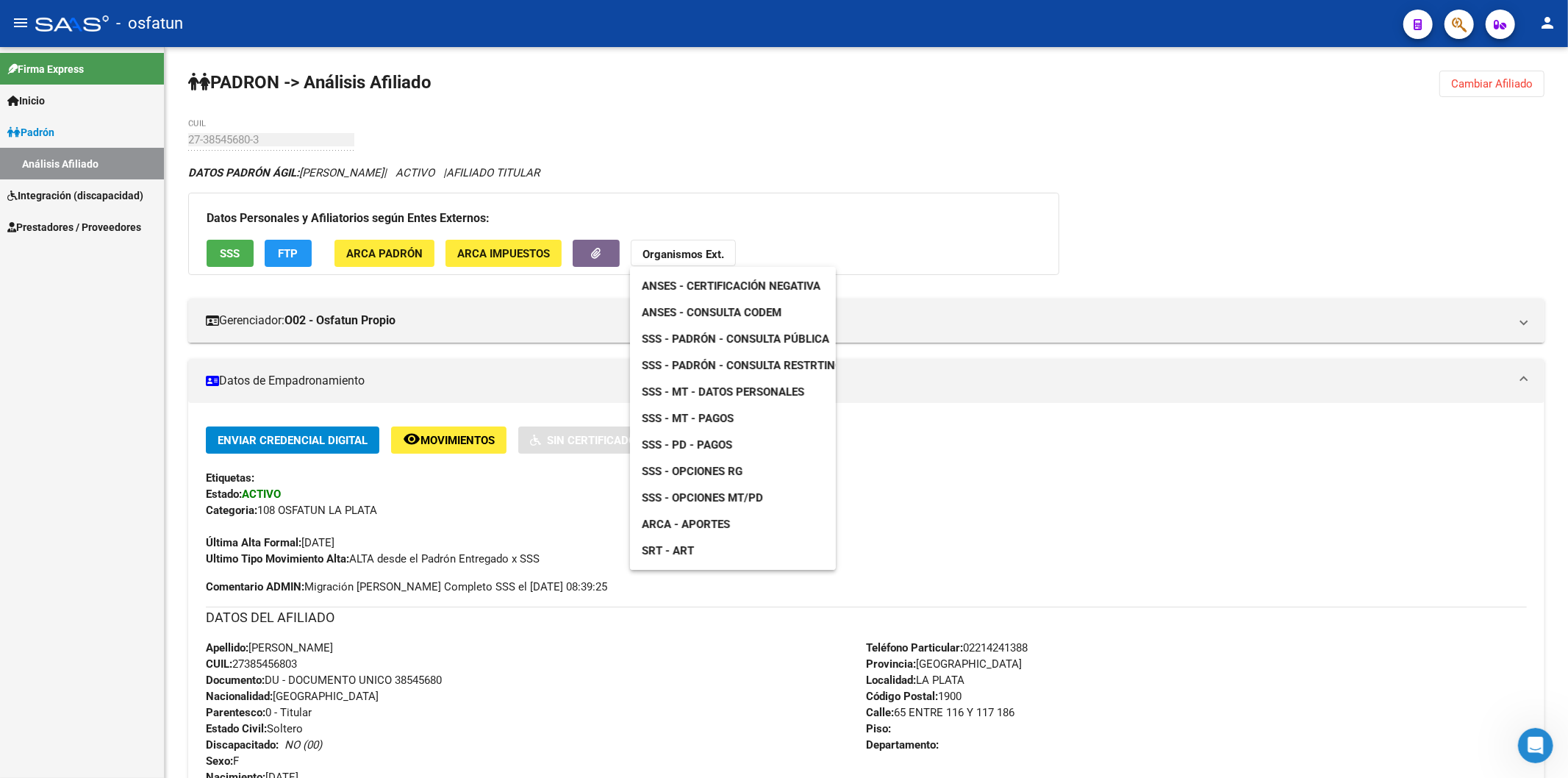
click at [1473, 84] on div at bounding box center [784, 389] width 1568 height 778
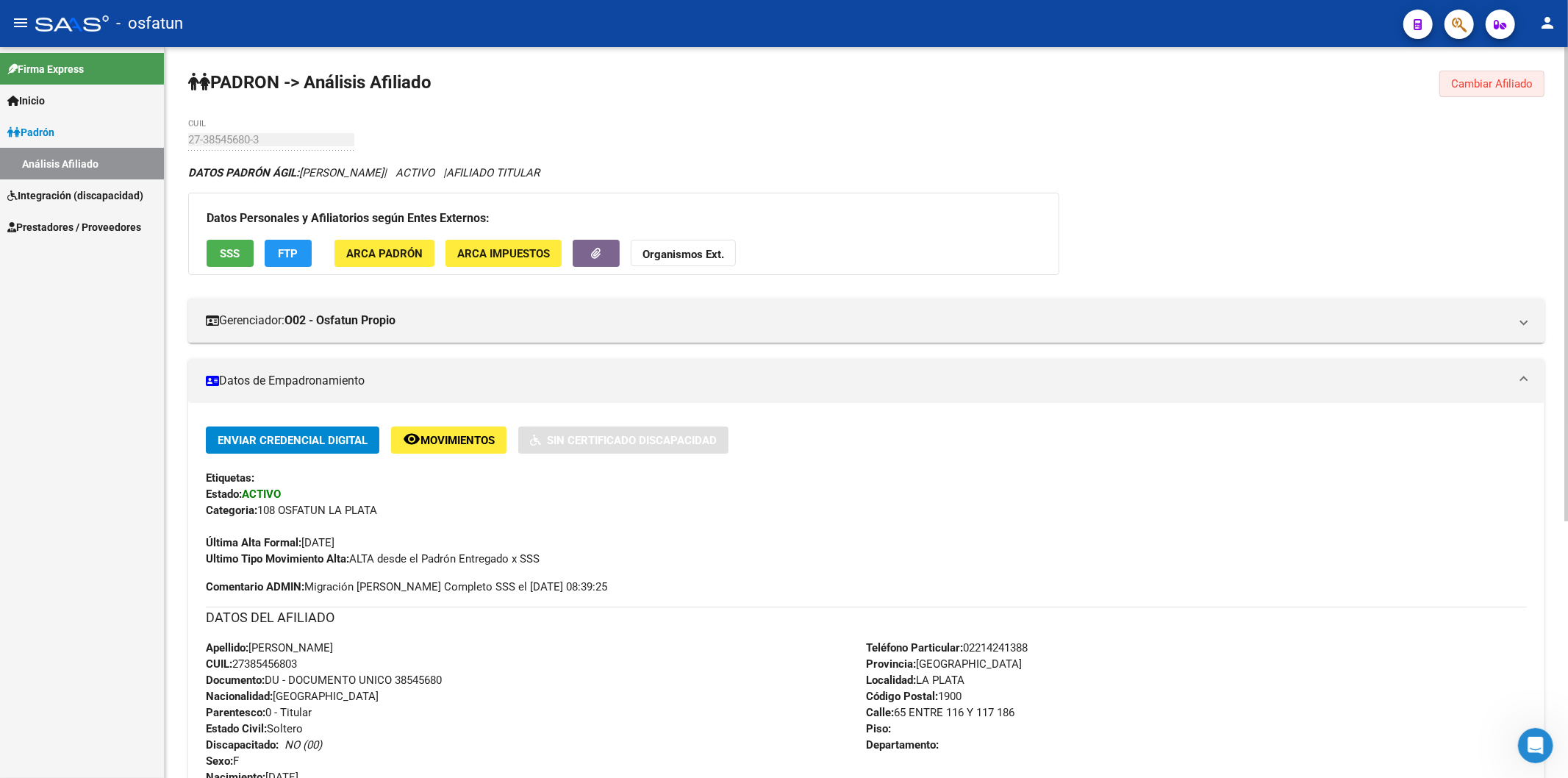
click at [1459, 82] on span "Cambiar Afiliado" at bounding box center [1492, 84] width 82 height 14
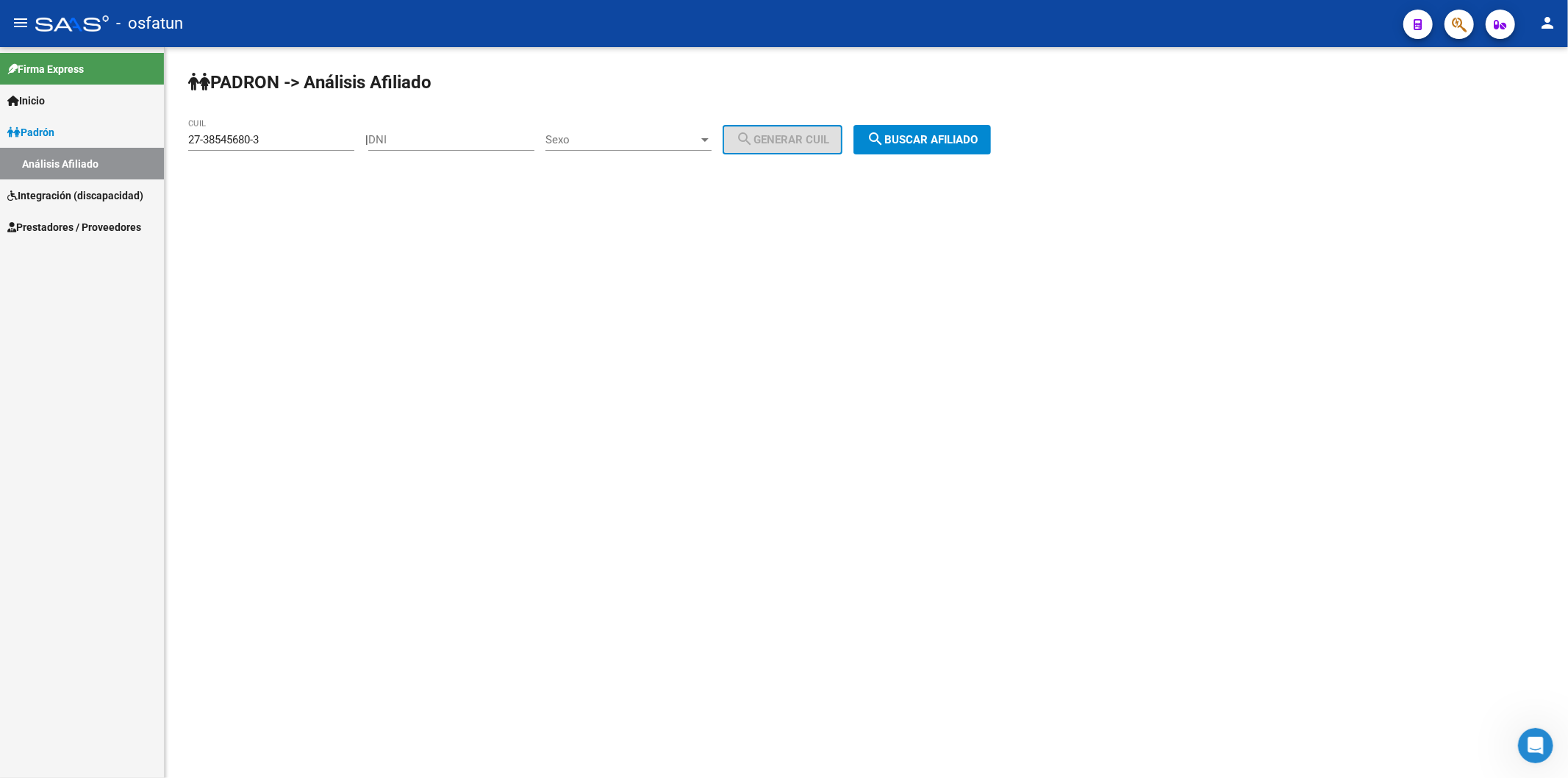
drag, startPoint x: 304, startPoint y: 130, endPoint x: 108, endPoint y: 133, distance: 196.0
click at [108, 133] on mat-sidenav-container "Firma Express Inicio Instructivos Contacto OS [PERSON_NAME] Análisis Afiliado I…" at bounding box center [784, 412] width 1568 height 730
click at [307, 135] on input "27-38545680-3" at bounding box center [271, 140] width 167 height 14
drag, startPoint x: 303, startPoint y: 136, endPoint x: 134, endPoint y: 142, distance: 169.1
click at [134, 142] on mat-sidenav-container "Firma Express Inicio Instructivos Contacto OS [PERSON_NAME] Análisis Afiliado I…" at bounding box center [784, 412] width 1568 height 730
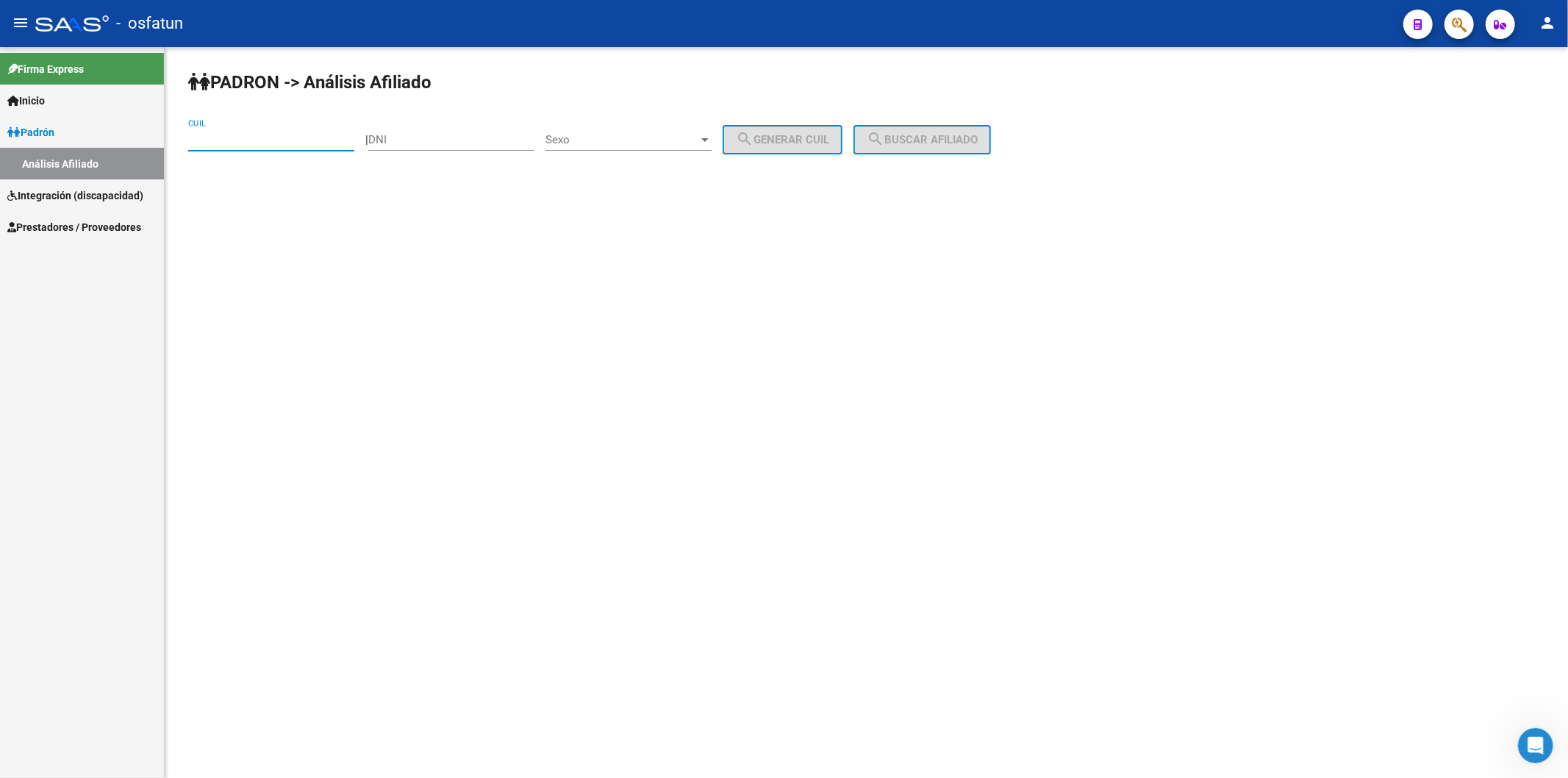
paste input "27-53831381-0"
type input "27-53831381-0"
click at [957, 144] on span "search Buscar afiliado" at bounding box center [922, 140] width 111 height 14
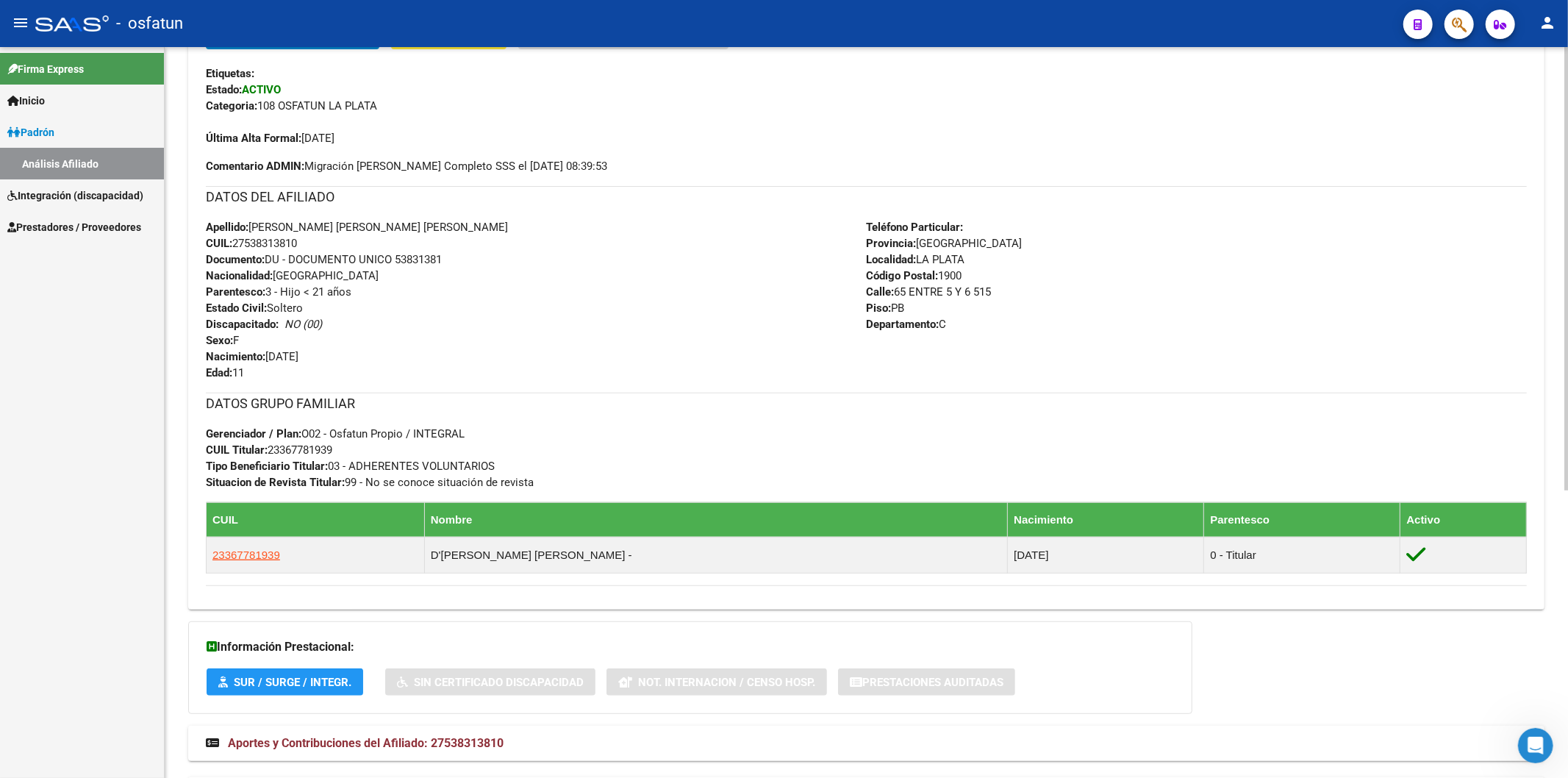
scroll to position [408, 0]
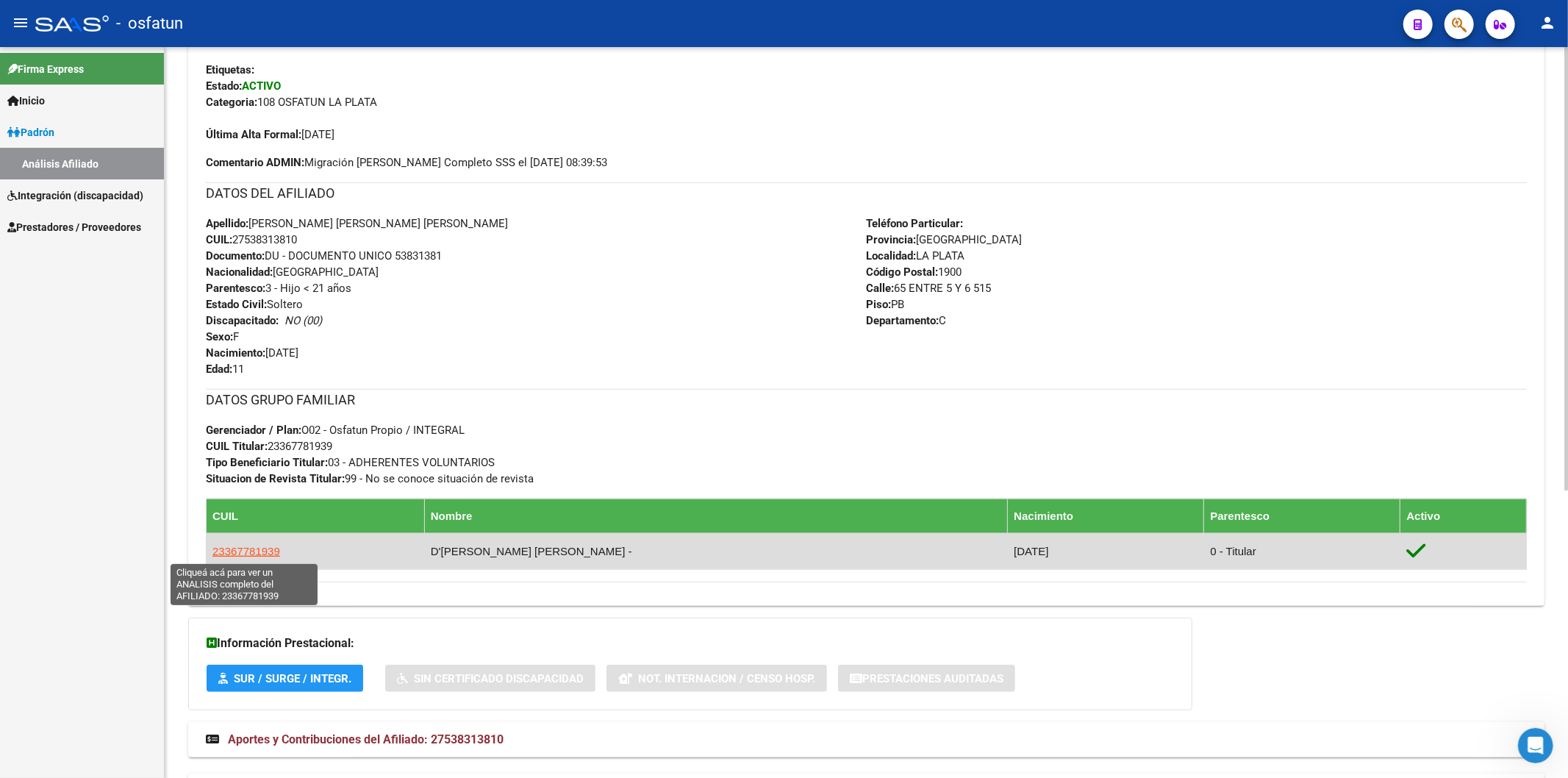
click at [253, 552] on span "23367781939" at bounding box center [245, 550] width 67 height 13
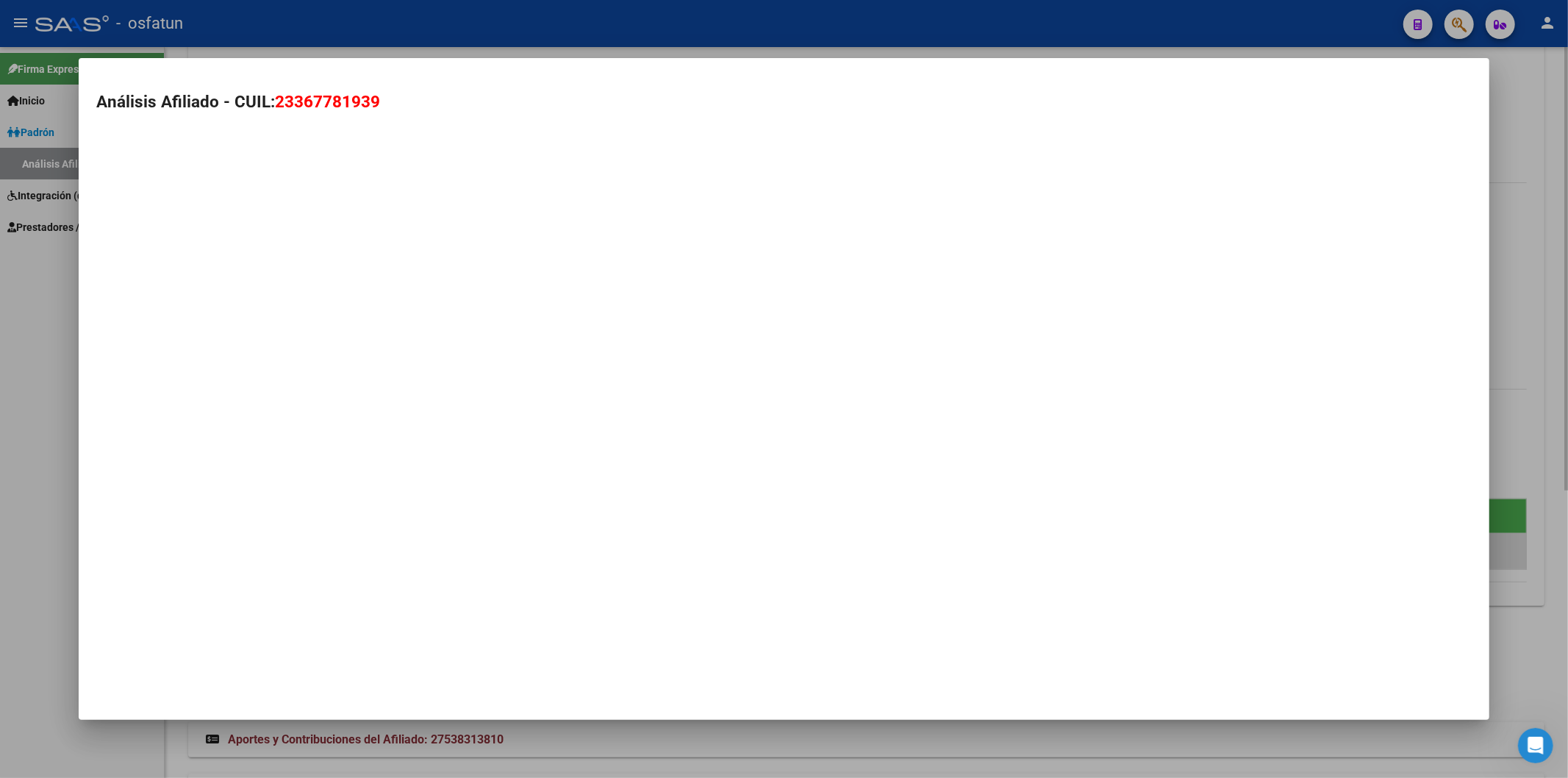
type textarea "23367781939"
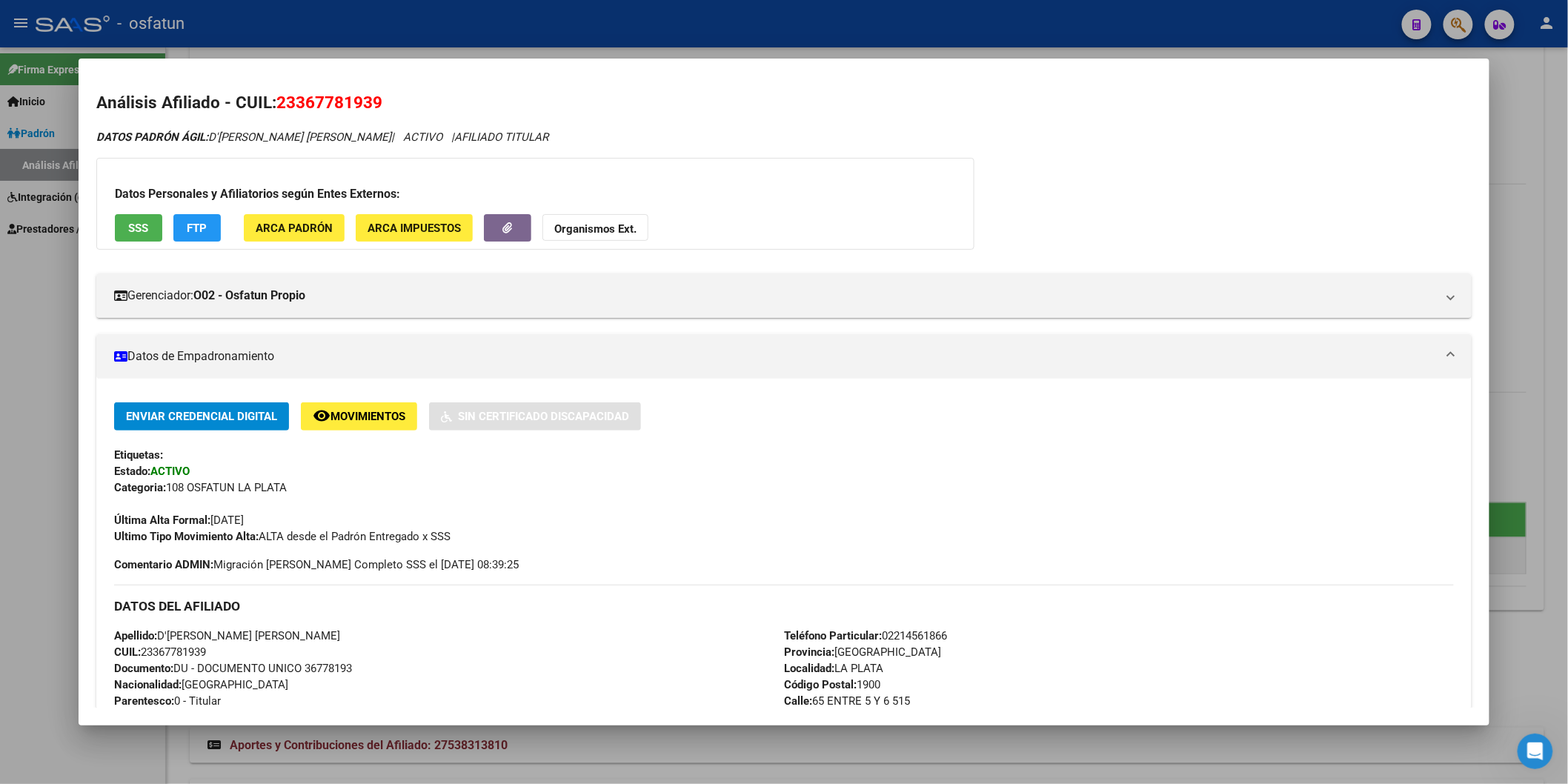
click at [332, 666] on span "Documento: DU - DOCUMENTO UNICO 36778193" at bounding box center [233, 668] width 238 height 14
click at [585, 237] on button "Organismos Ext." at bounding box center [596, 228] width 106 height 27
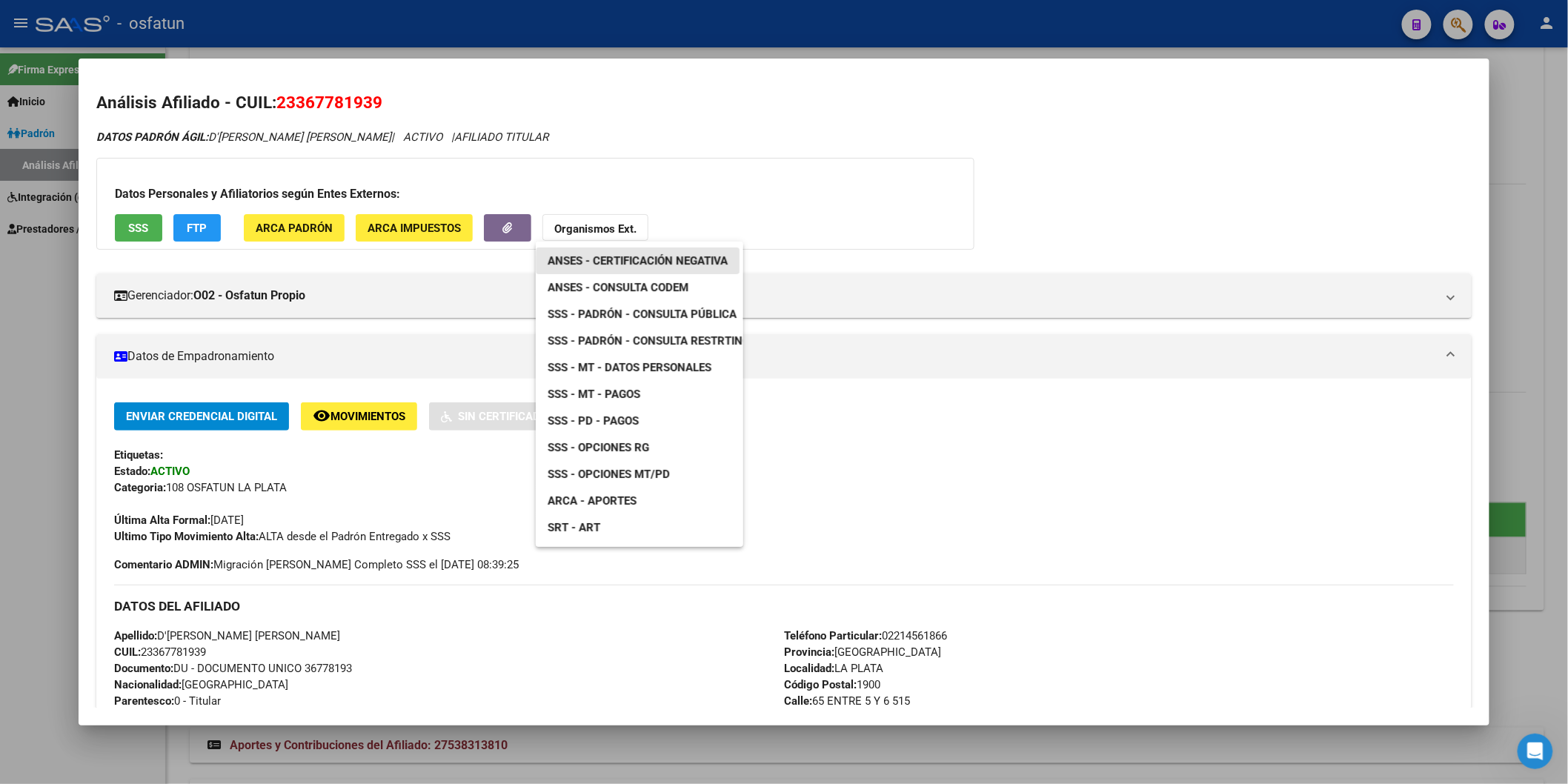
click at [642, 263] on span "ANSES - Certificación Negativa" at bounding box center [637, 261] width 180 height 14
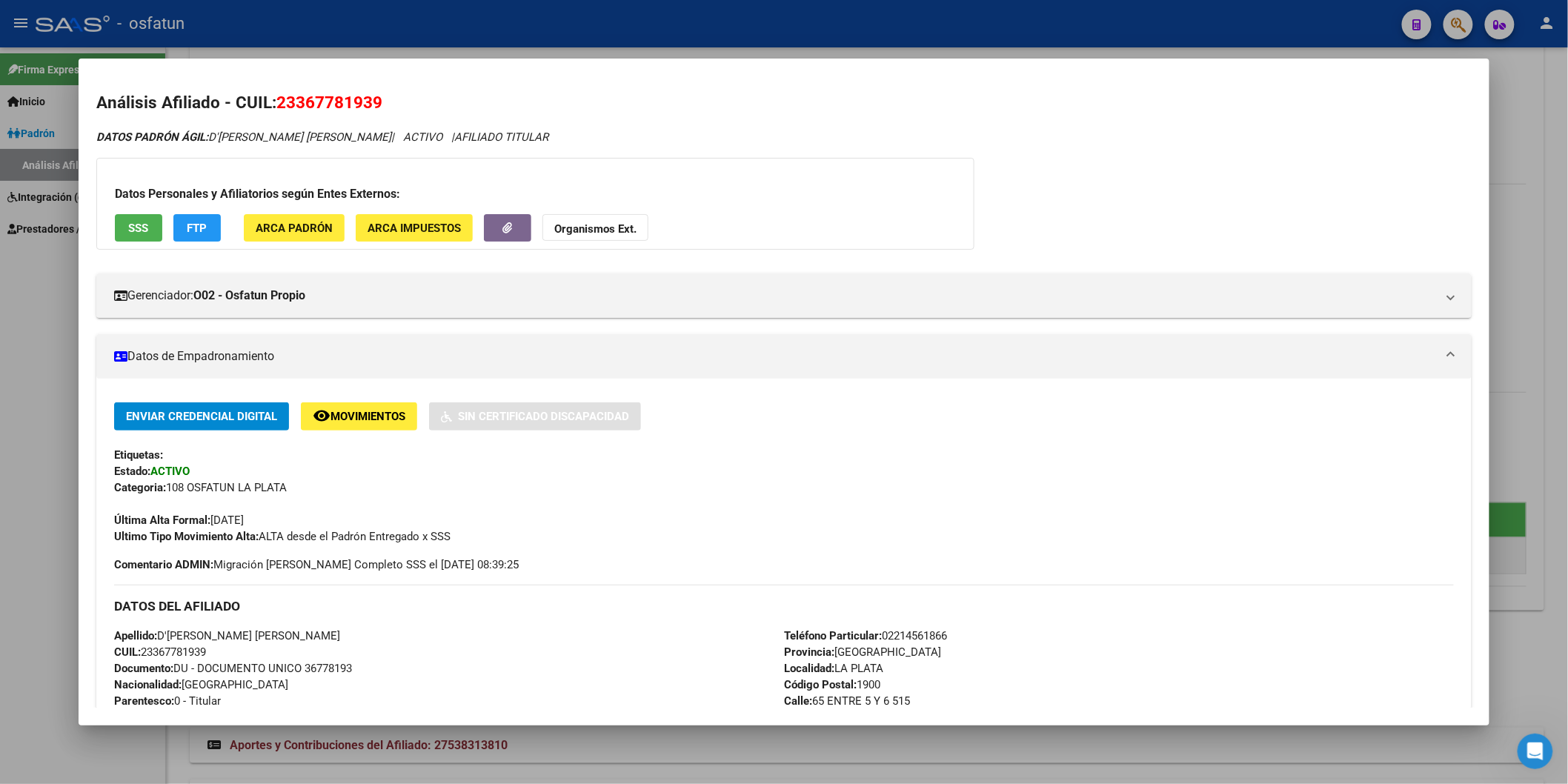
click at [605, 228] on strong "Organismos Ext." at bounding box center [596, 229] width 82 height 14
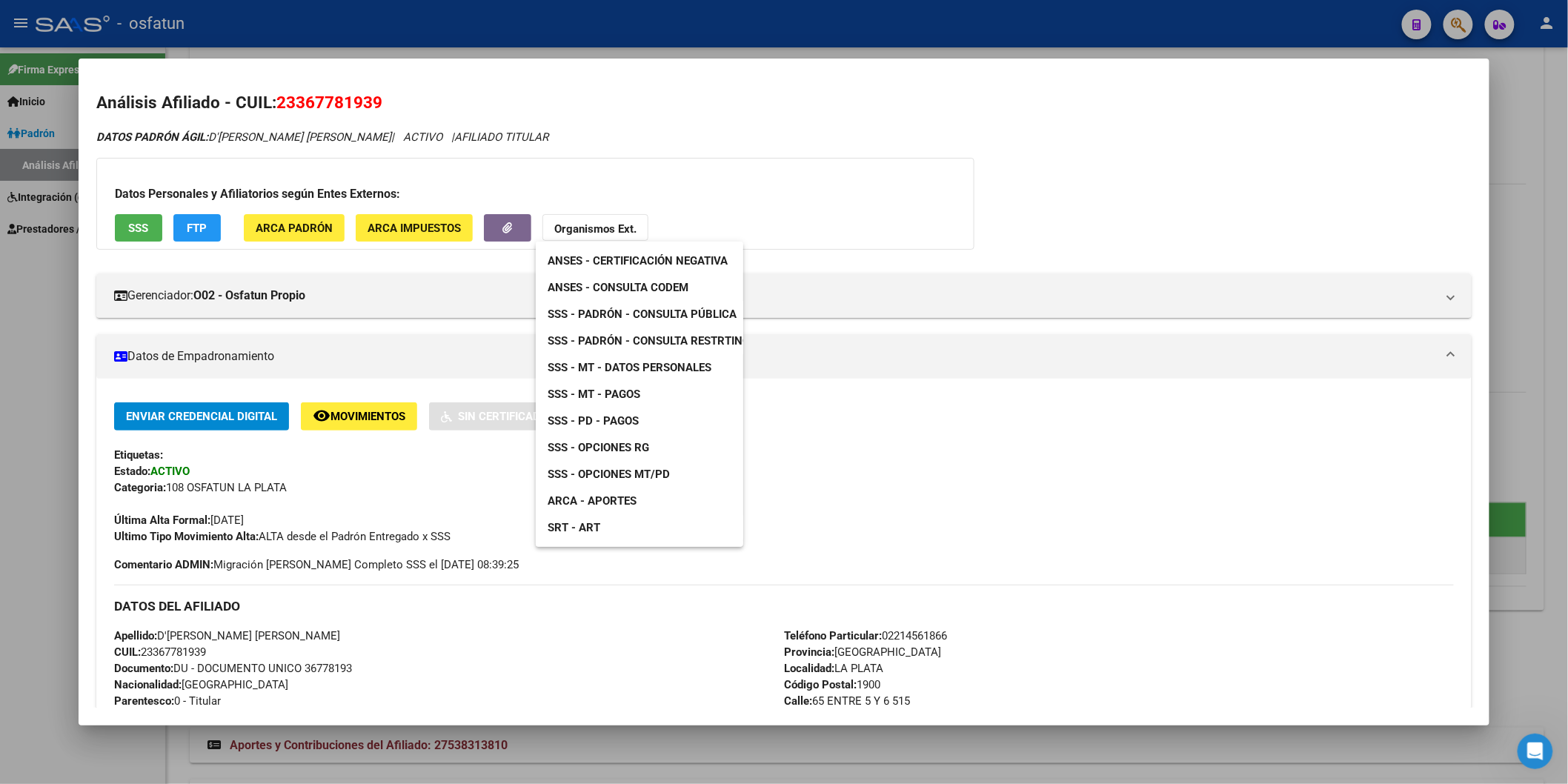
click at [666, 313] on span "SSS - Padrón - Consulta Pública" at bounding box center [642, 314] width 189 height 14
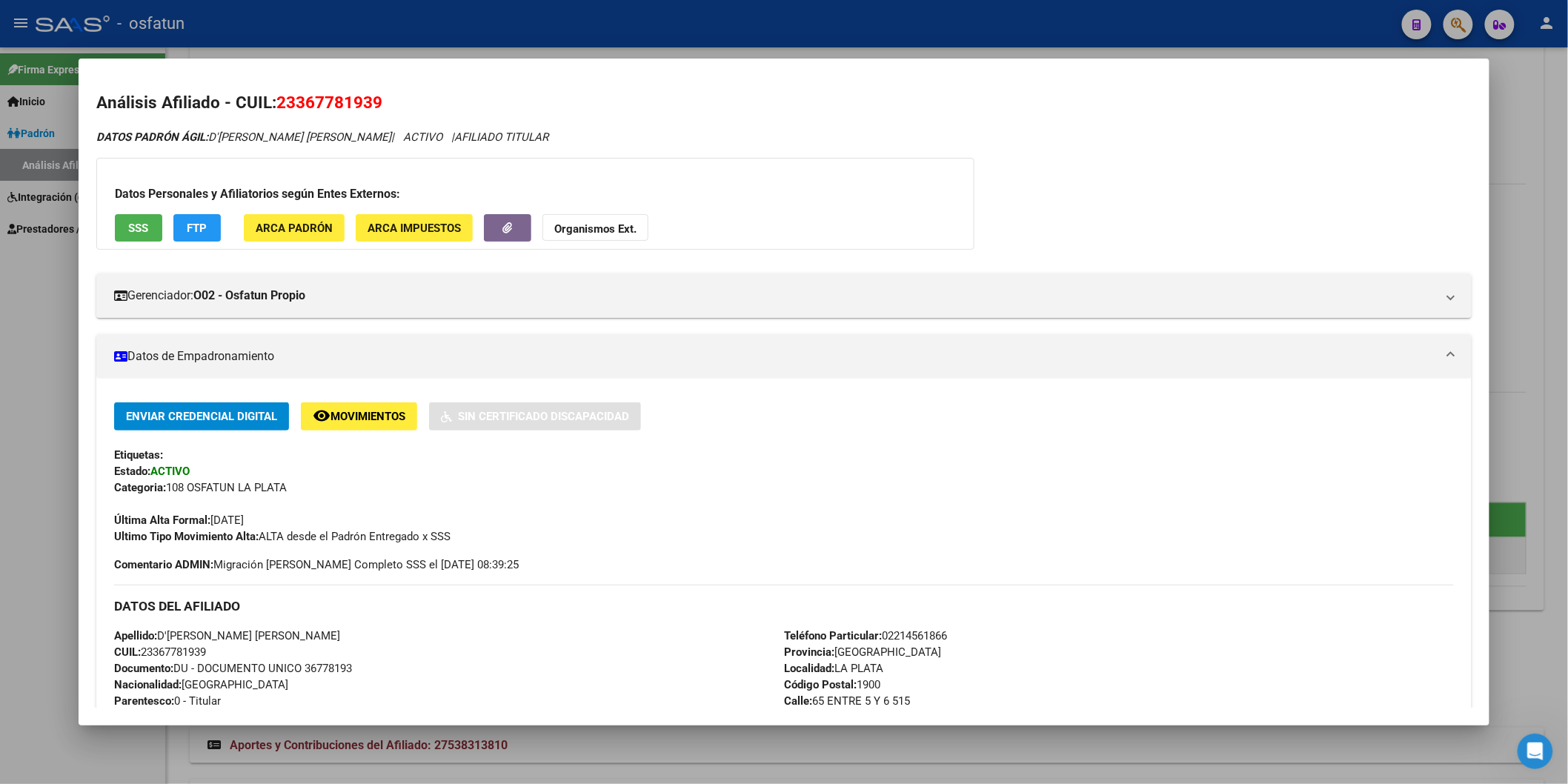
click at [23, 550] on div at bounding box center [784, 392] width 1568 height 784
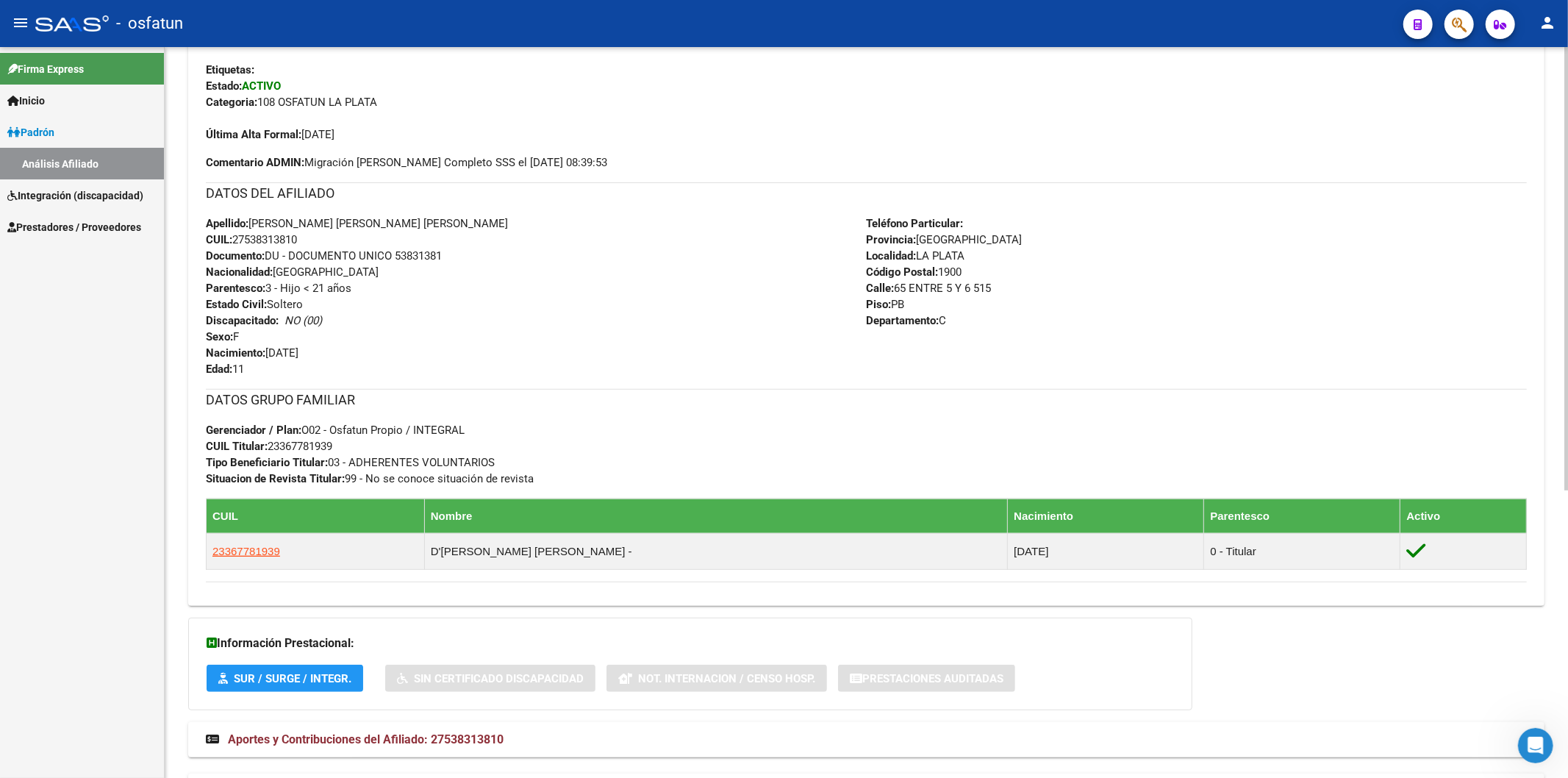
click at [416, 253] on span "Documento: DU - DOCUMENTO UNICO 53831381" at bounding box center [323, 256] width 236 height 14
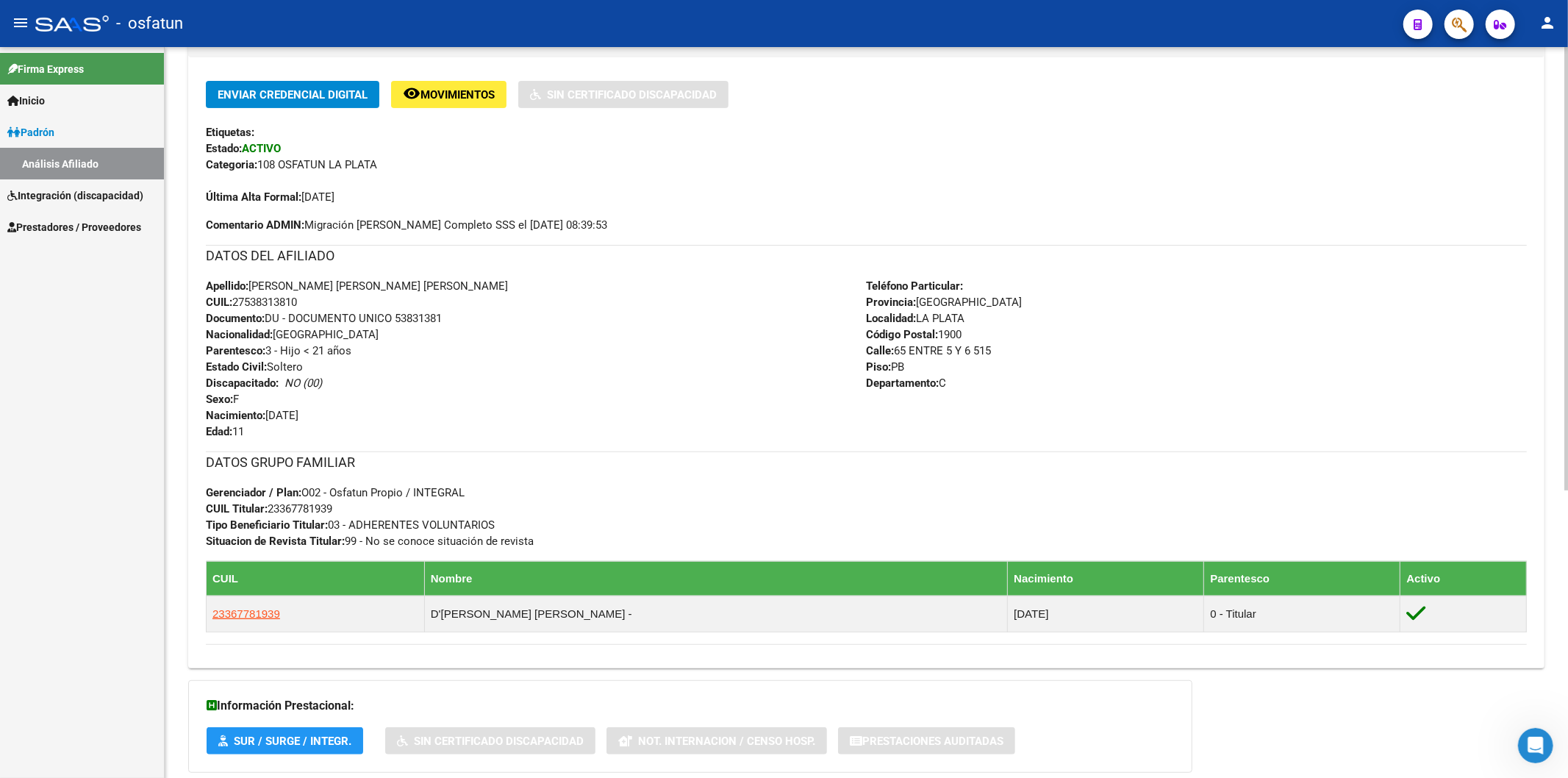
scroll to position [82, 0]
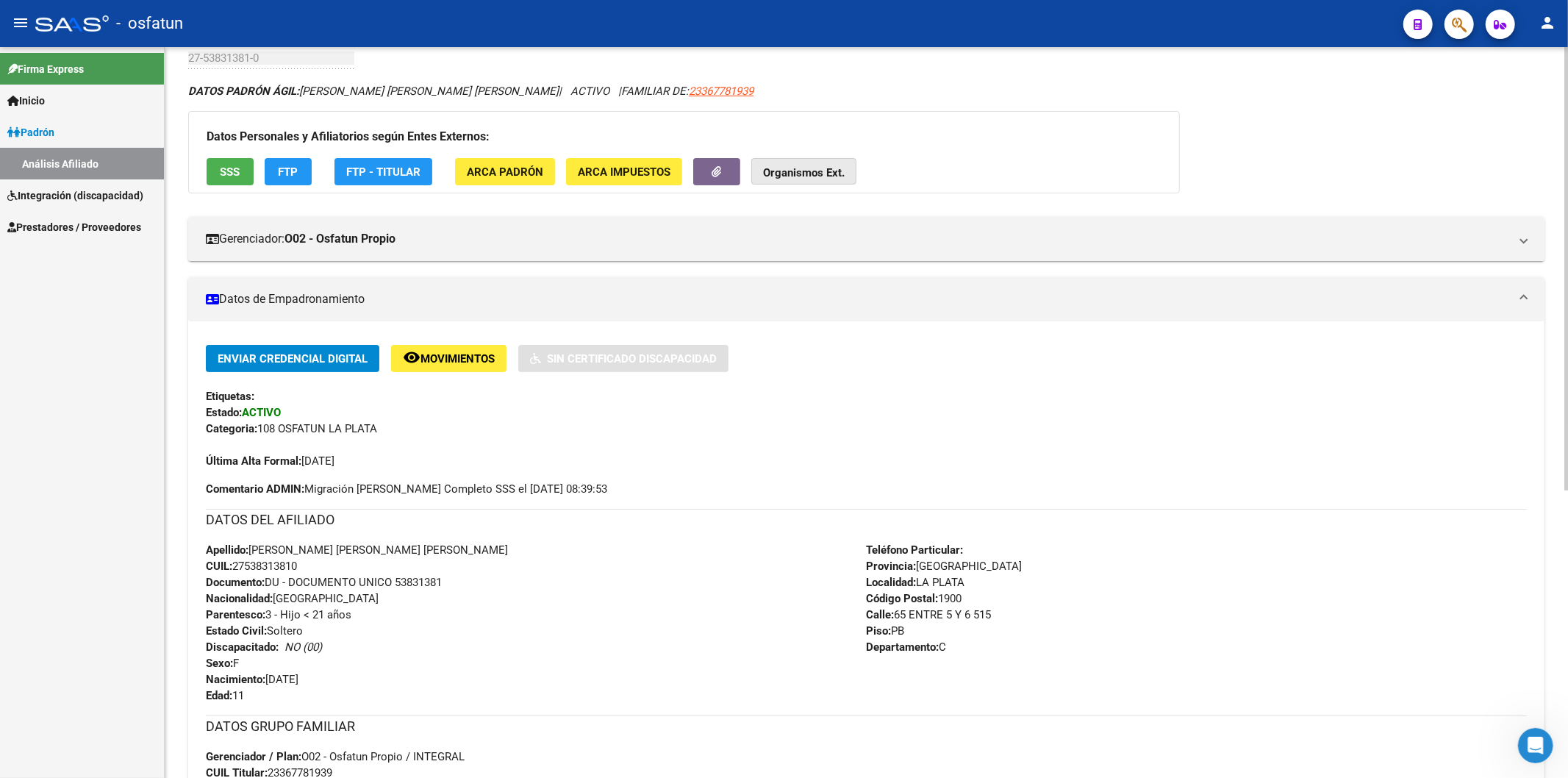
click at [839, 167] on strong "Organismos Ext." at bounding box center [803, 173] width 82 height 14
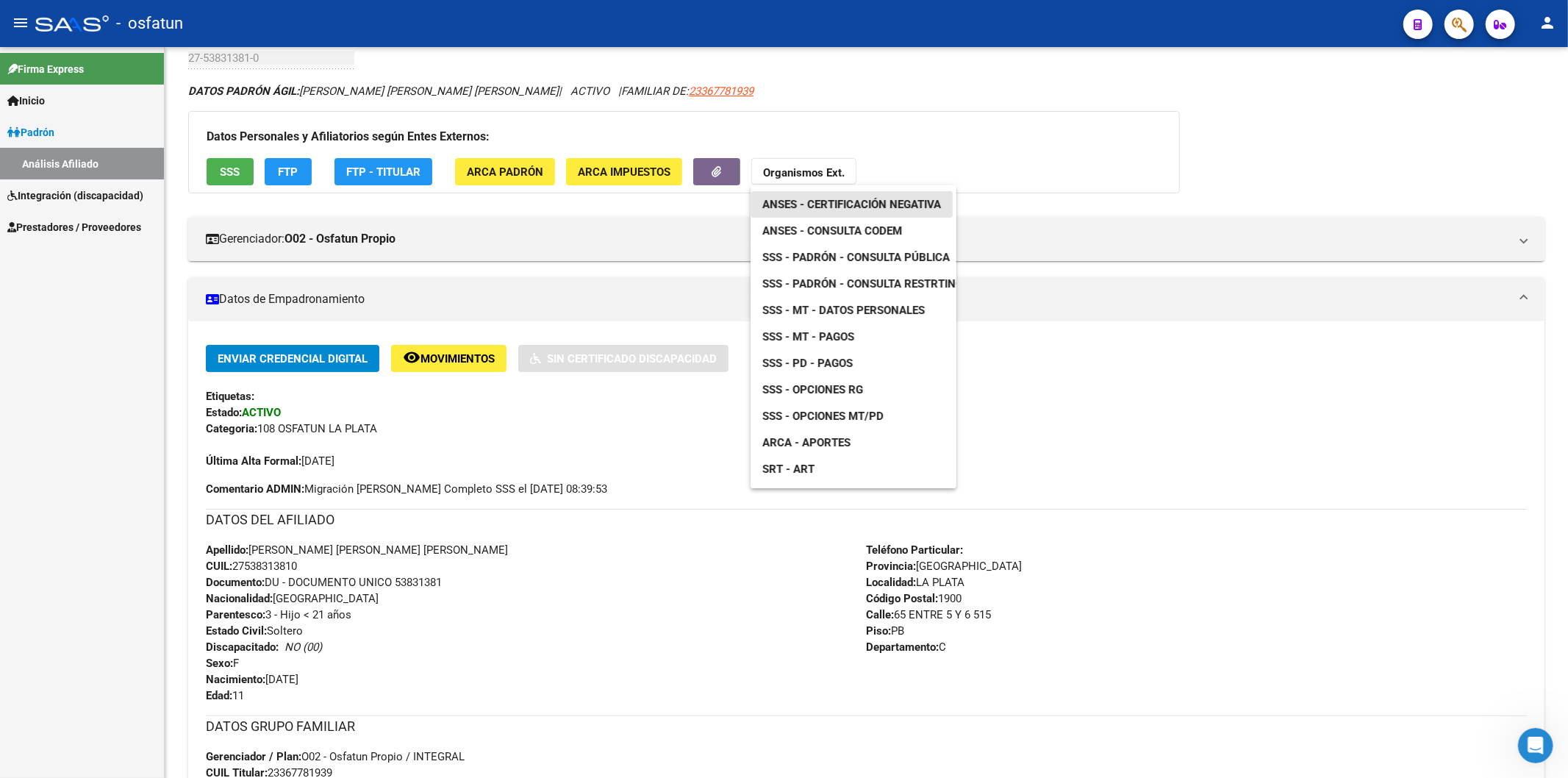
click at [836, 202] on span "ANSES - Certificación Negativa" at bounding box center [851, 204] width 178 height 14
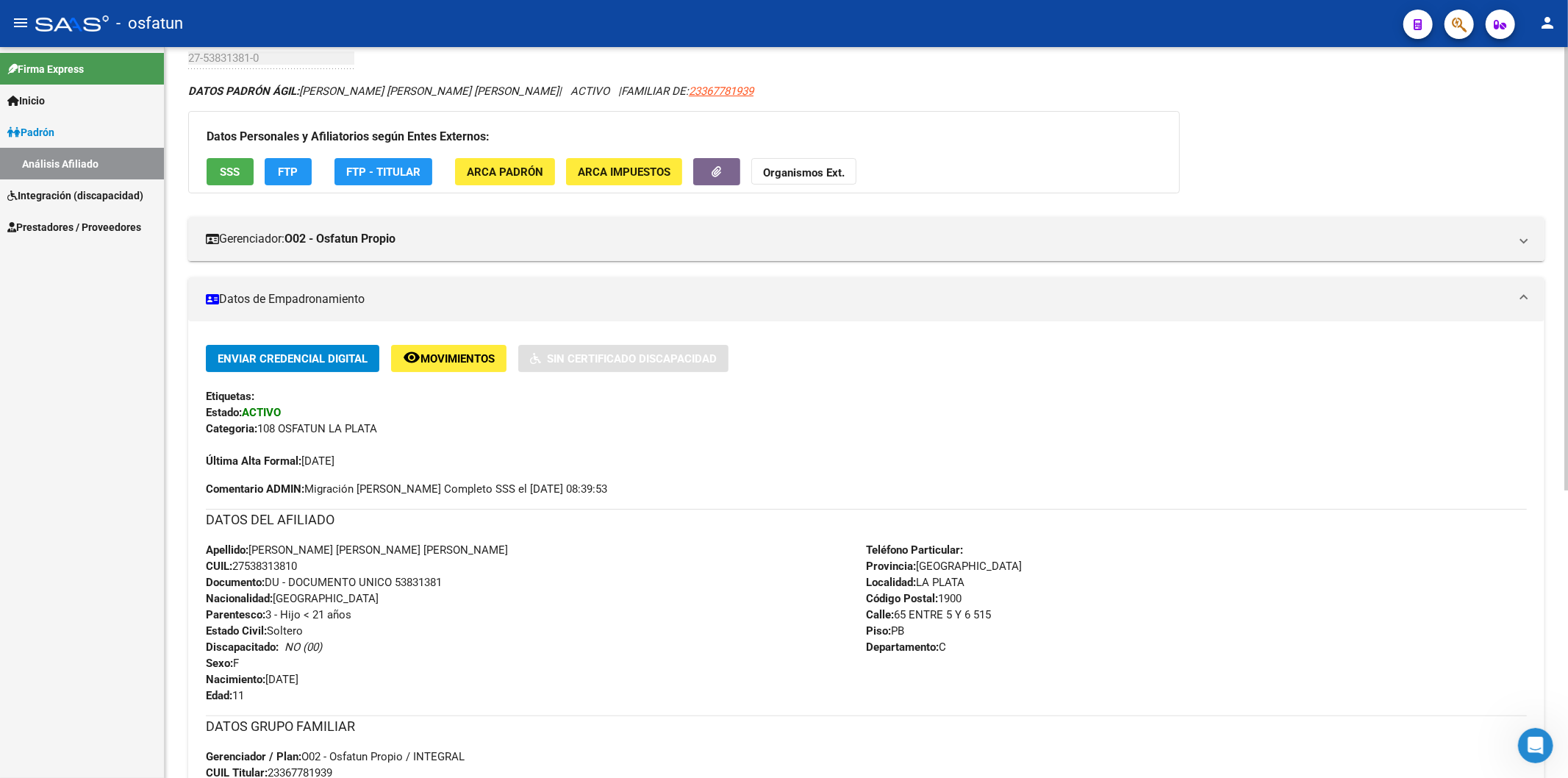
click at [800, 170] on strong "Organismos Ext." at bounding box center [803, 173] width 82 height 14
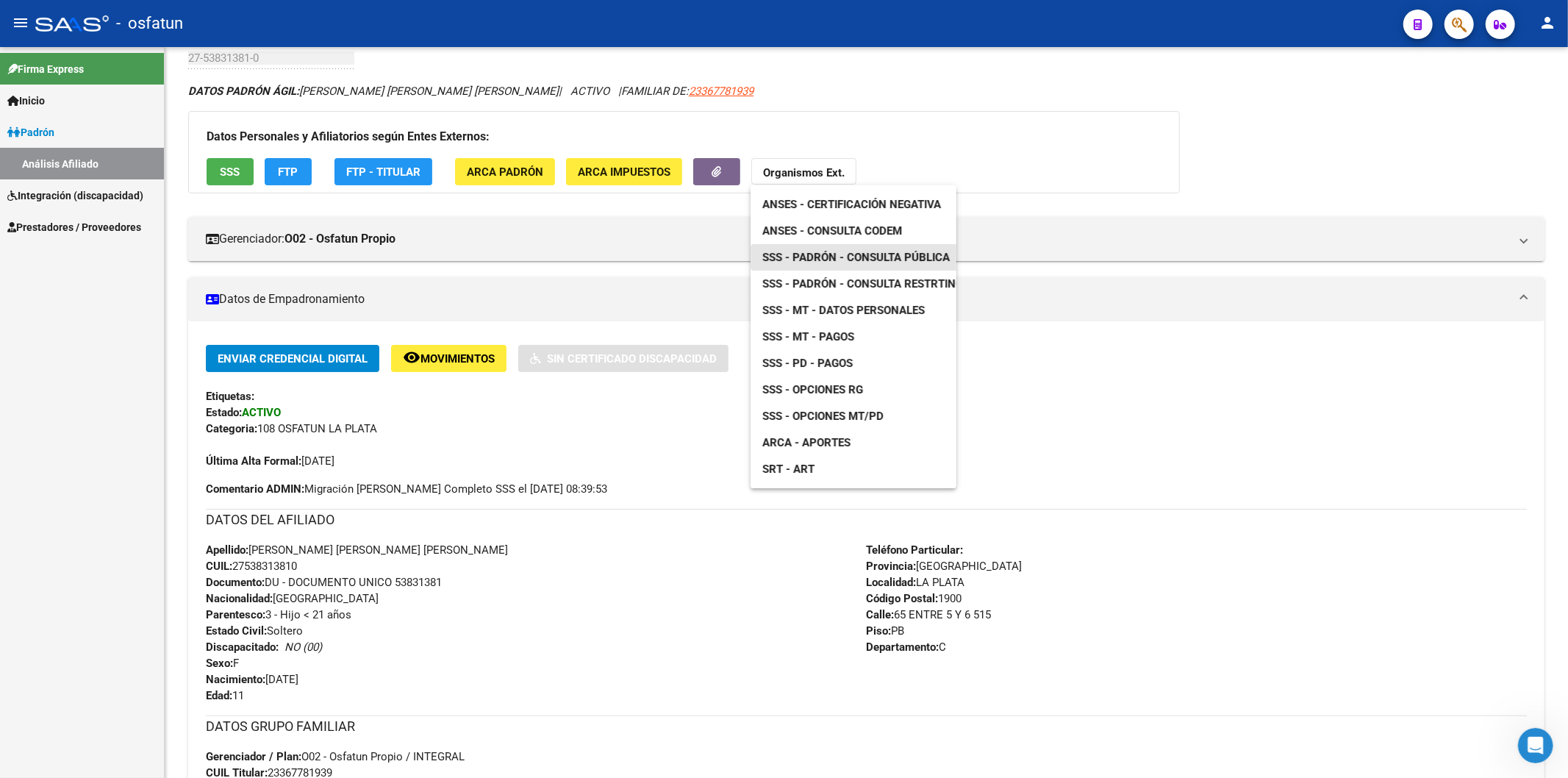
click at [868, 261] on span "SSS - Padrón - Consulta Pública" at bounding box center [856, 257] width 187 height 14
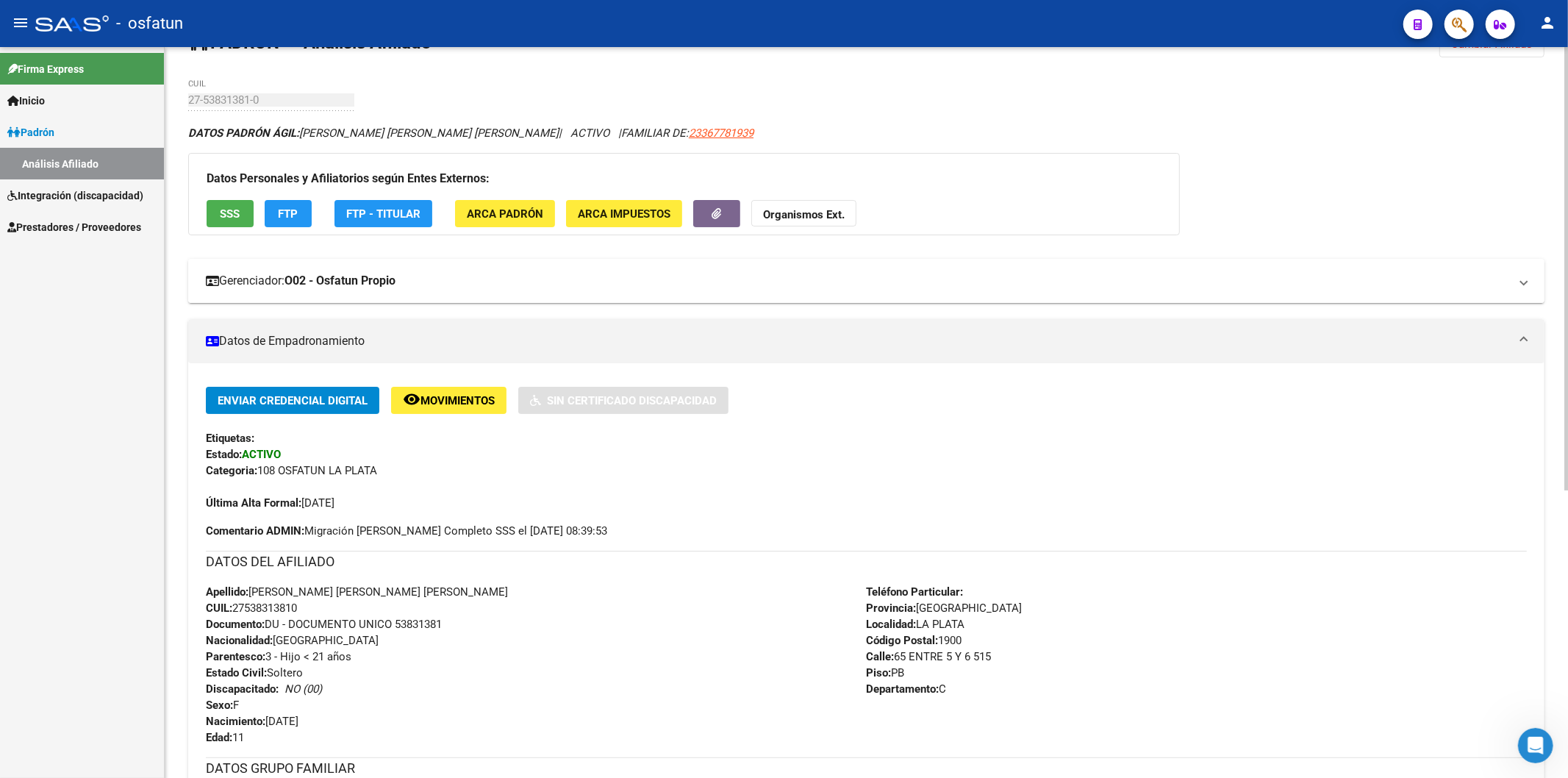
scroll to position [0, 0]
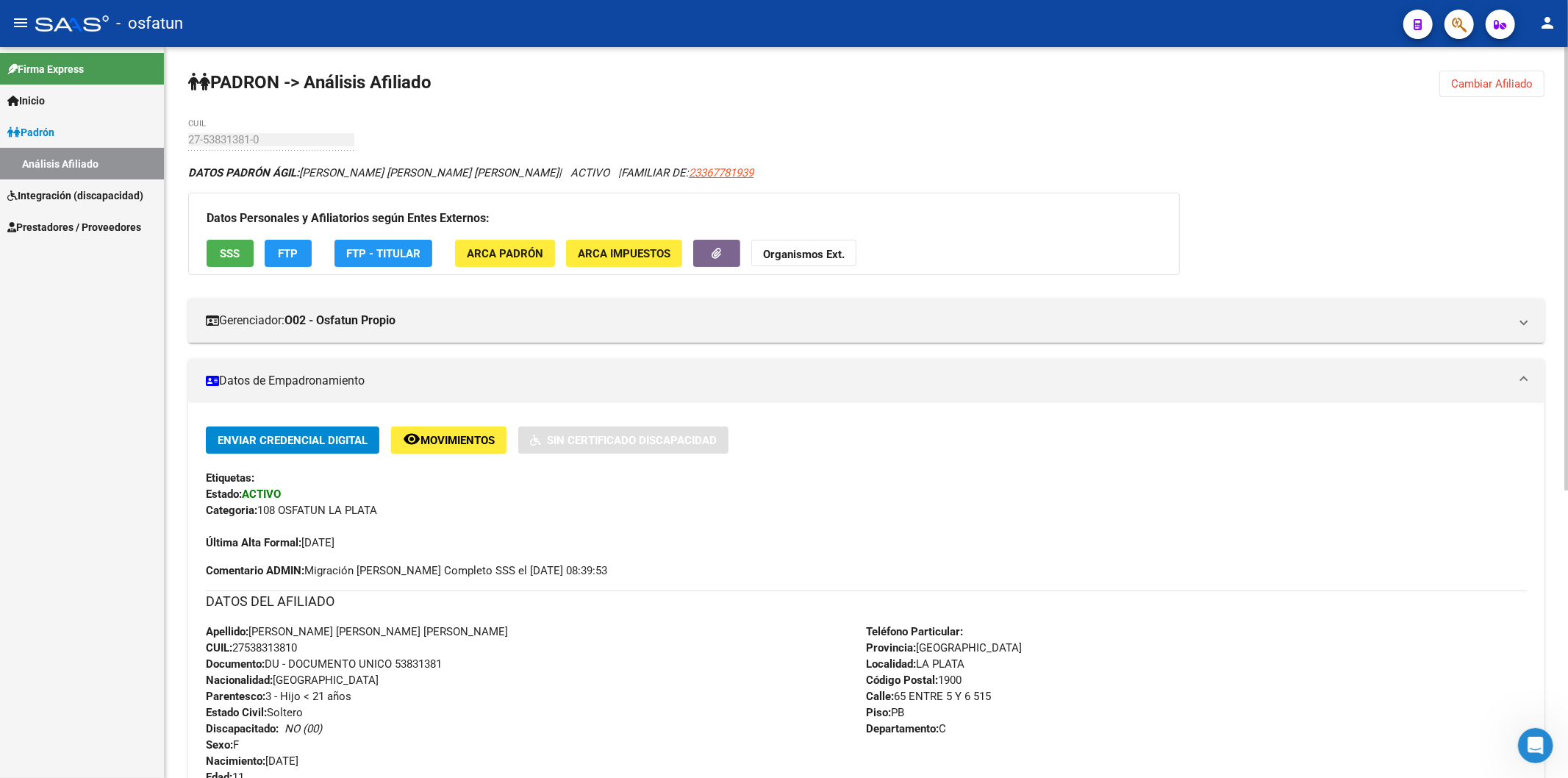
click at [1483, 83] on span "Cambiar Afiliado" at bounding box center [1492, 84] width 82 height 14
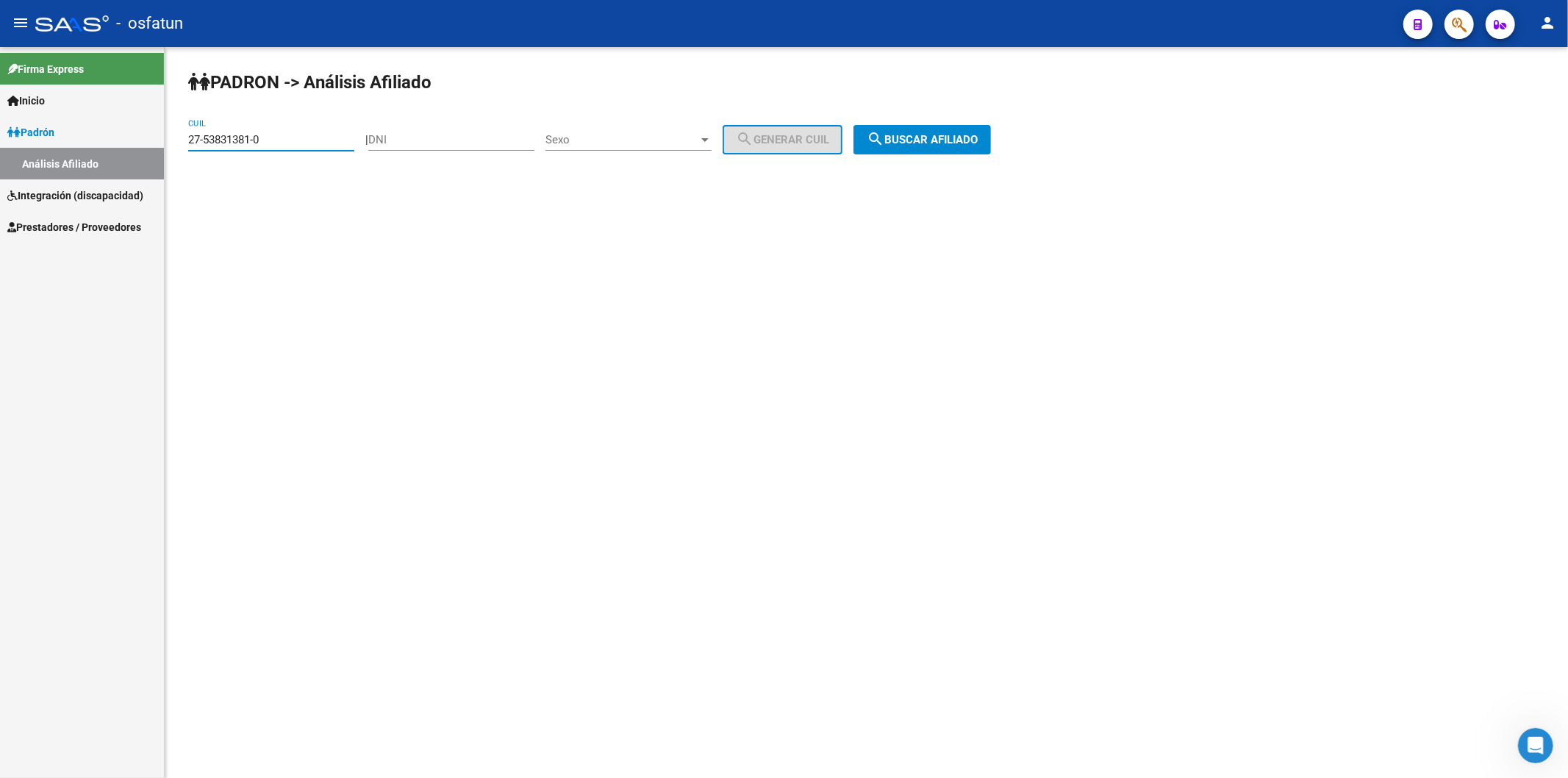
drag, startPoint x: 295, startPoint y: 139, endPoint x: 110, endPoint y: 135, distance: 185.0
click at [113, 137] on mat-sidenav-container "Firma Express Inicio Instructivos Contacto OS [PERSON_NAME] Análisis Afiliado I…" at bounding box center [784, 412] width 1568 height 730
paste input "24-33746371-8"
type input "24-33746371-8"
click at [919, 145] on span "search Buscar afiliado" at bounding box center [922, 140] width 111 height 14
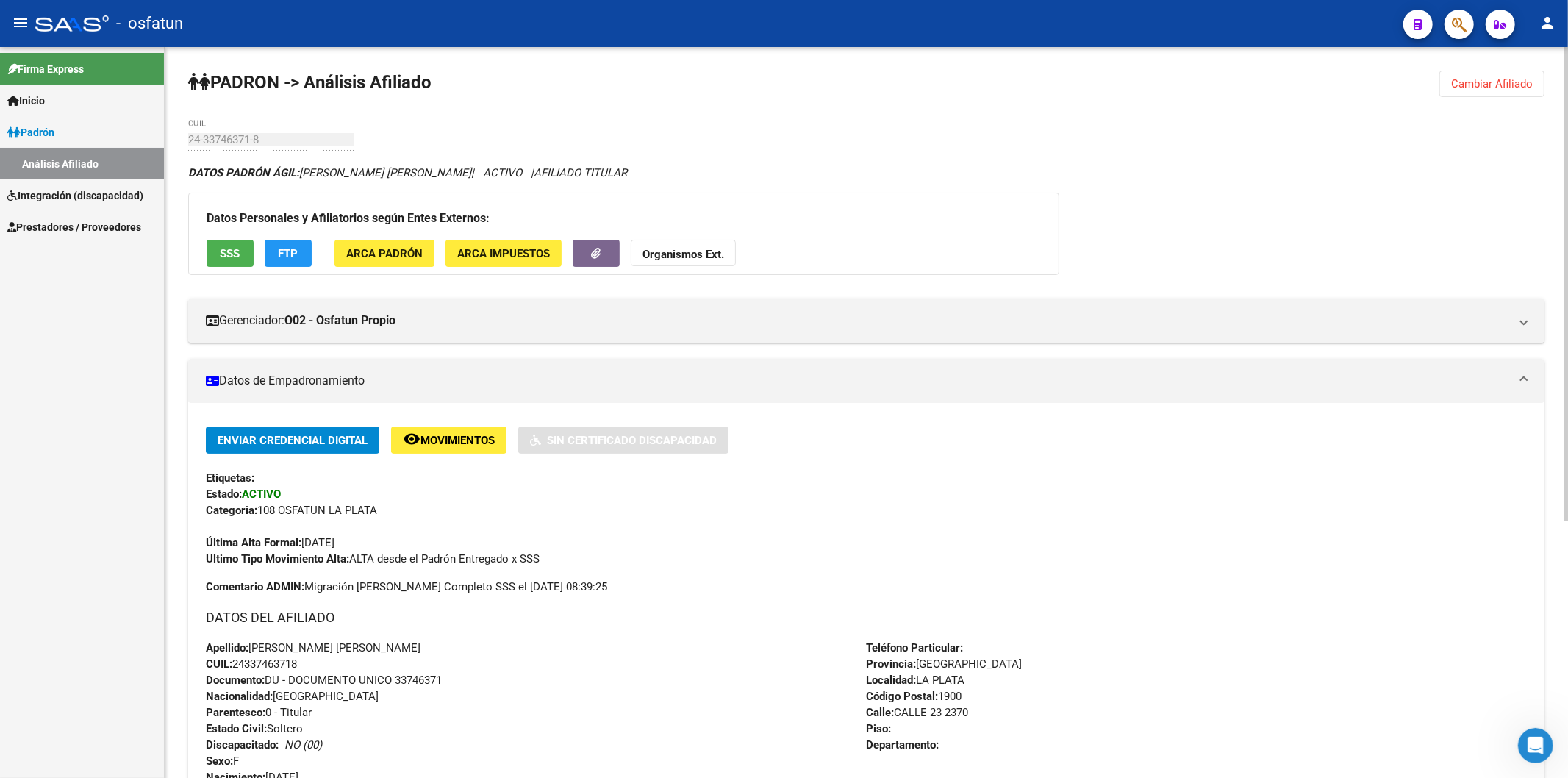
click at [677, 242] on button "Organismos Ext." at bounding box center [684, 253] width 105 height 27
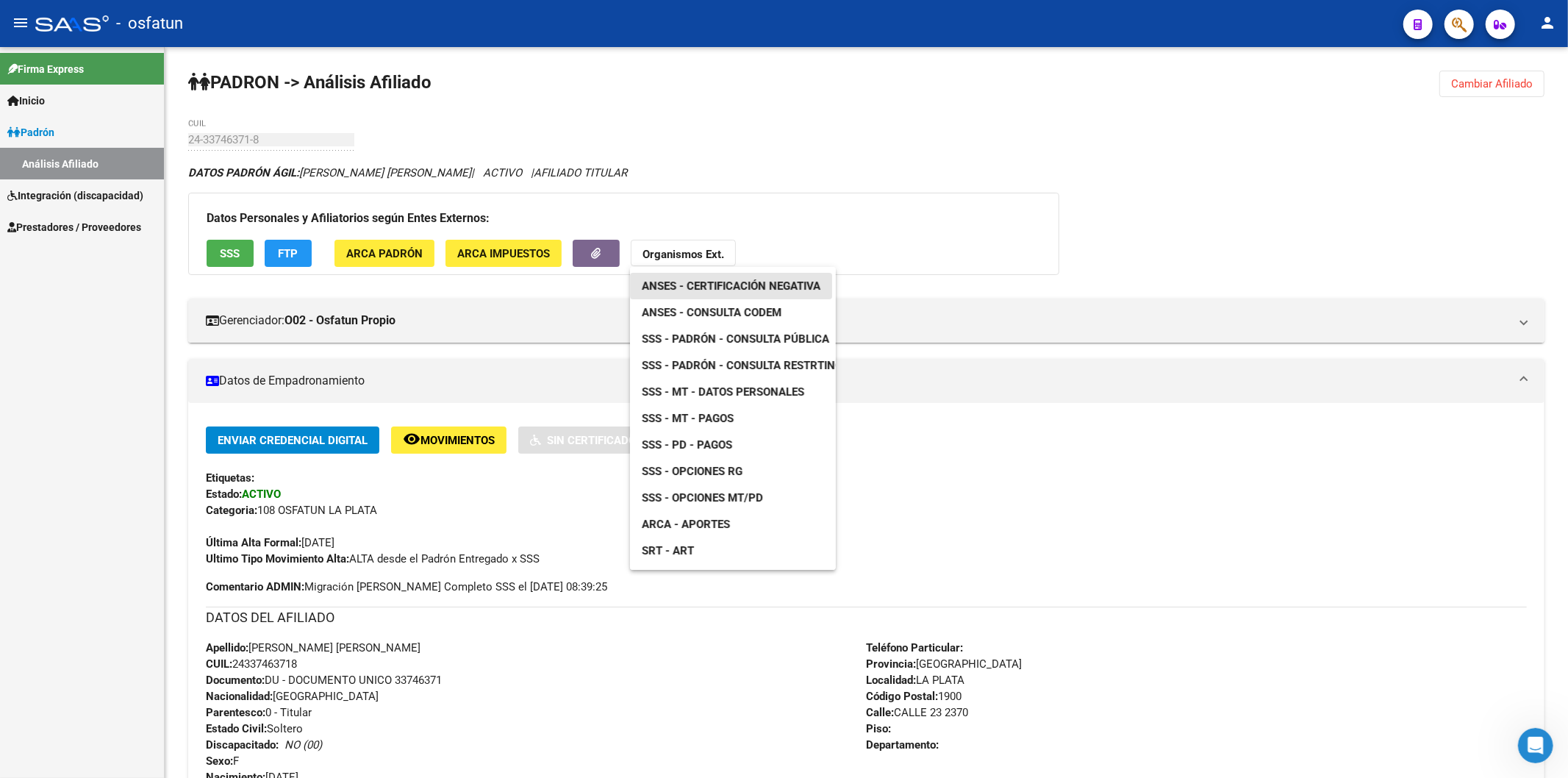
click at [740, 277] on link "ANSES - Certificación Negativa" at bounding box center [731, 285] width 203 height 26
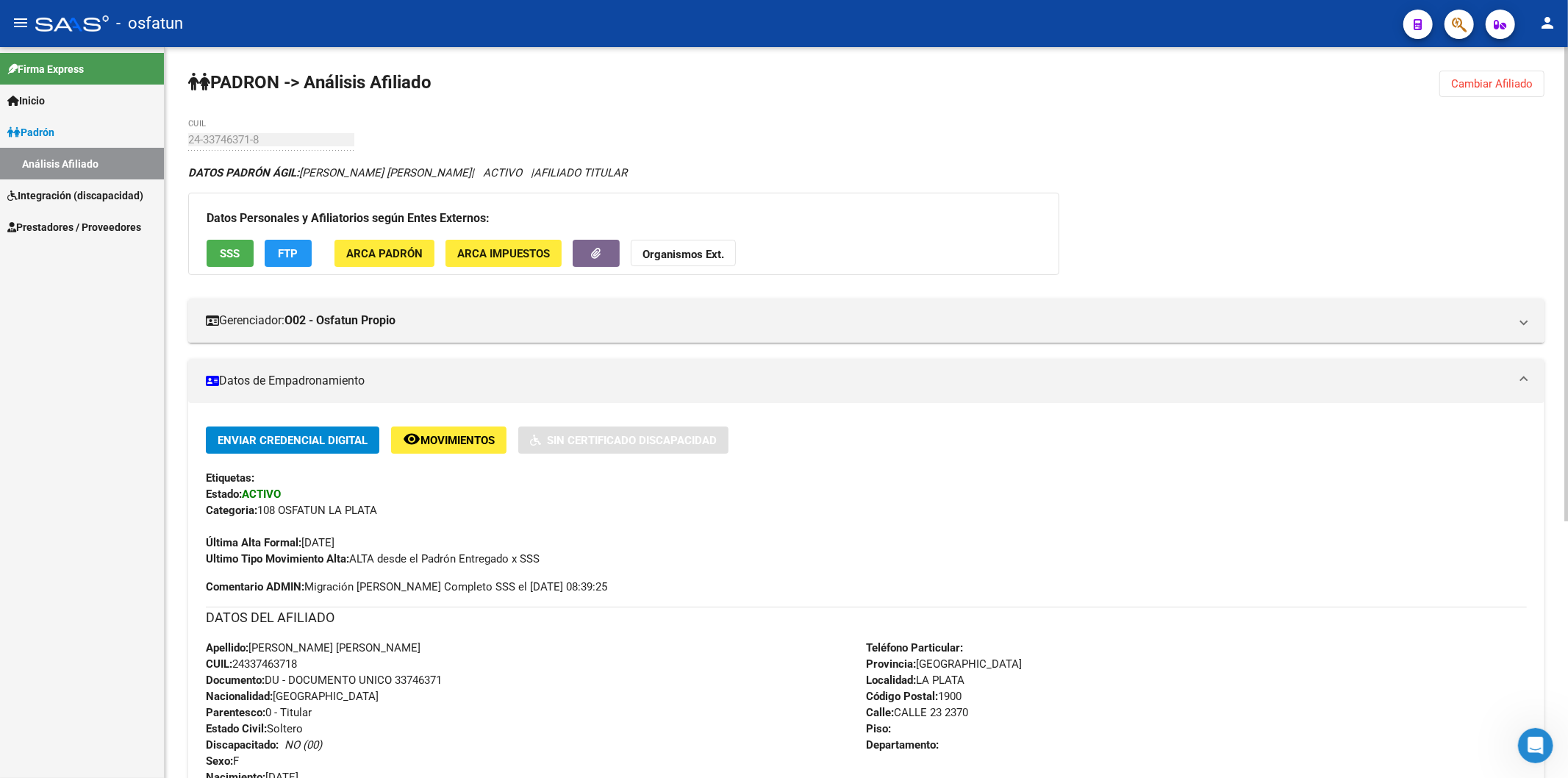
click at [431, 679] on span "Documento: DU - DOCUMENTO UNICO 33746371" at bounding box center [323, 680] width 236 height 14
click at [715, 253] on strong "Organismos Ext." at bounding box center [684, 254] width 82 height 14
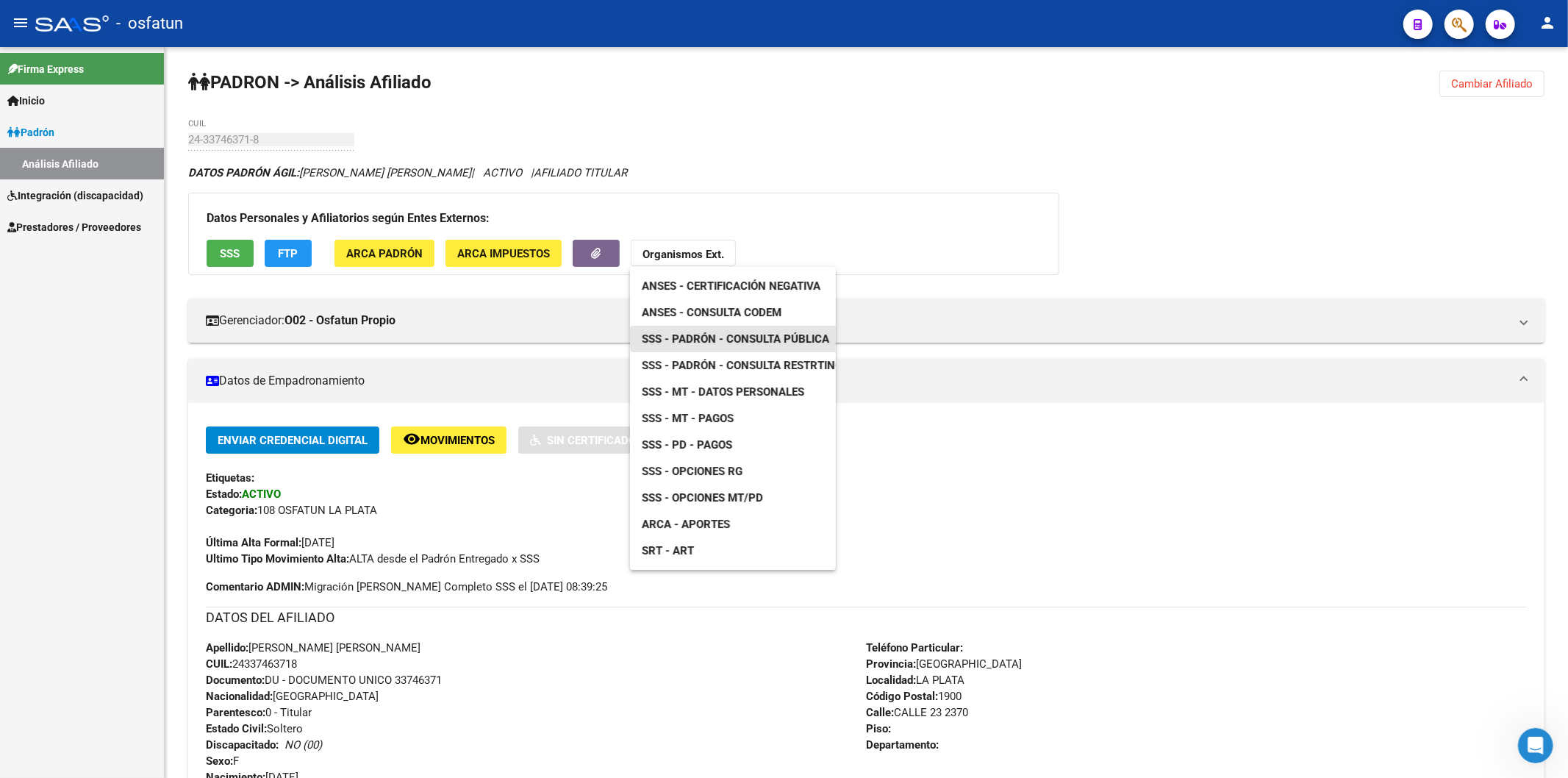
click at [762, 331] on link "SSS - Padrón - Consulta Pública" at bounding box center [735, 338] width 211 height 26
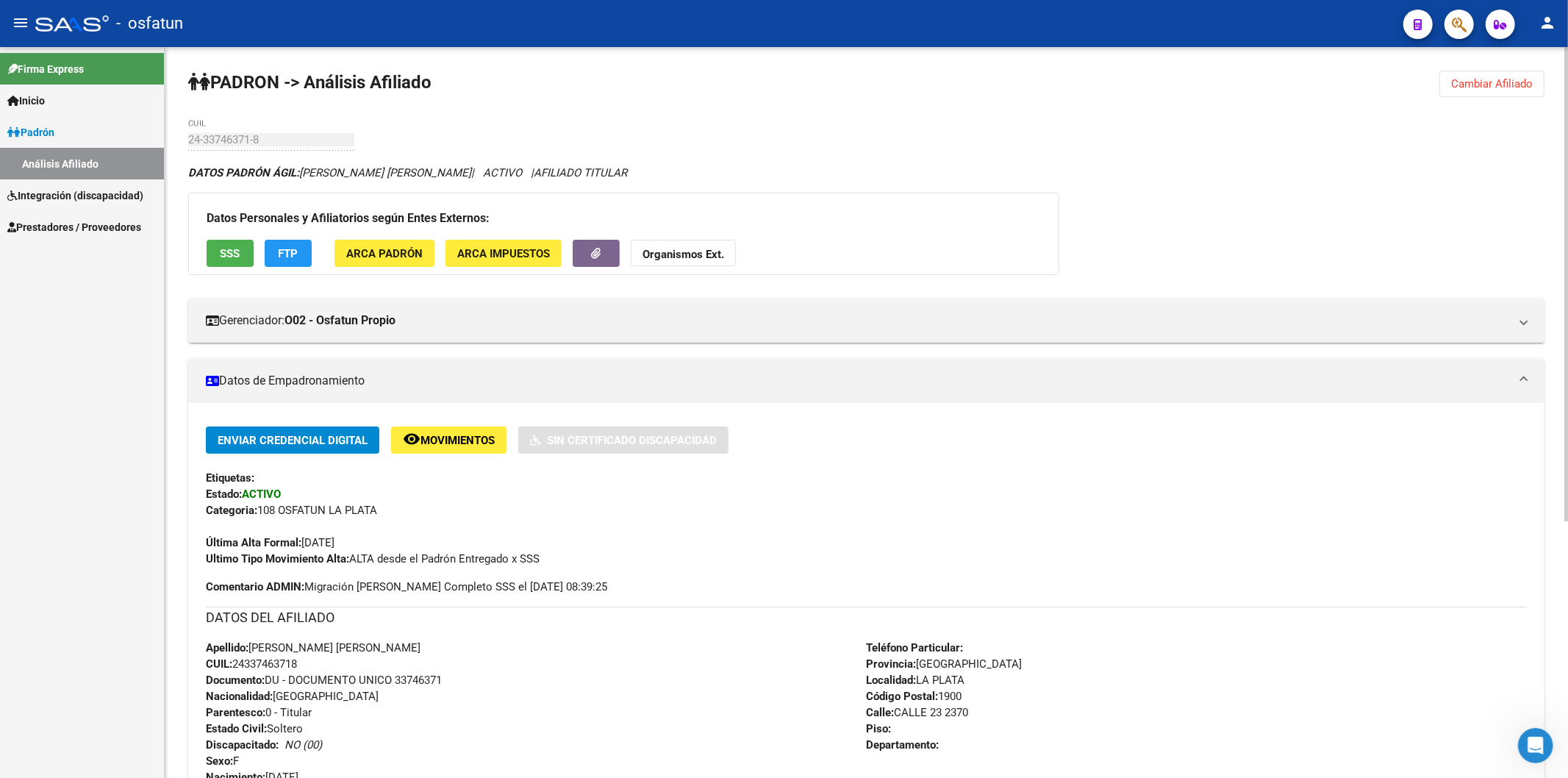
click at [1522, 84] on span "Cambiar Afiliado" at bounding box center [1492, 84] width 82 height 14
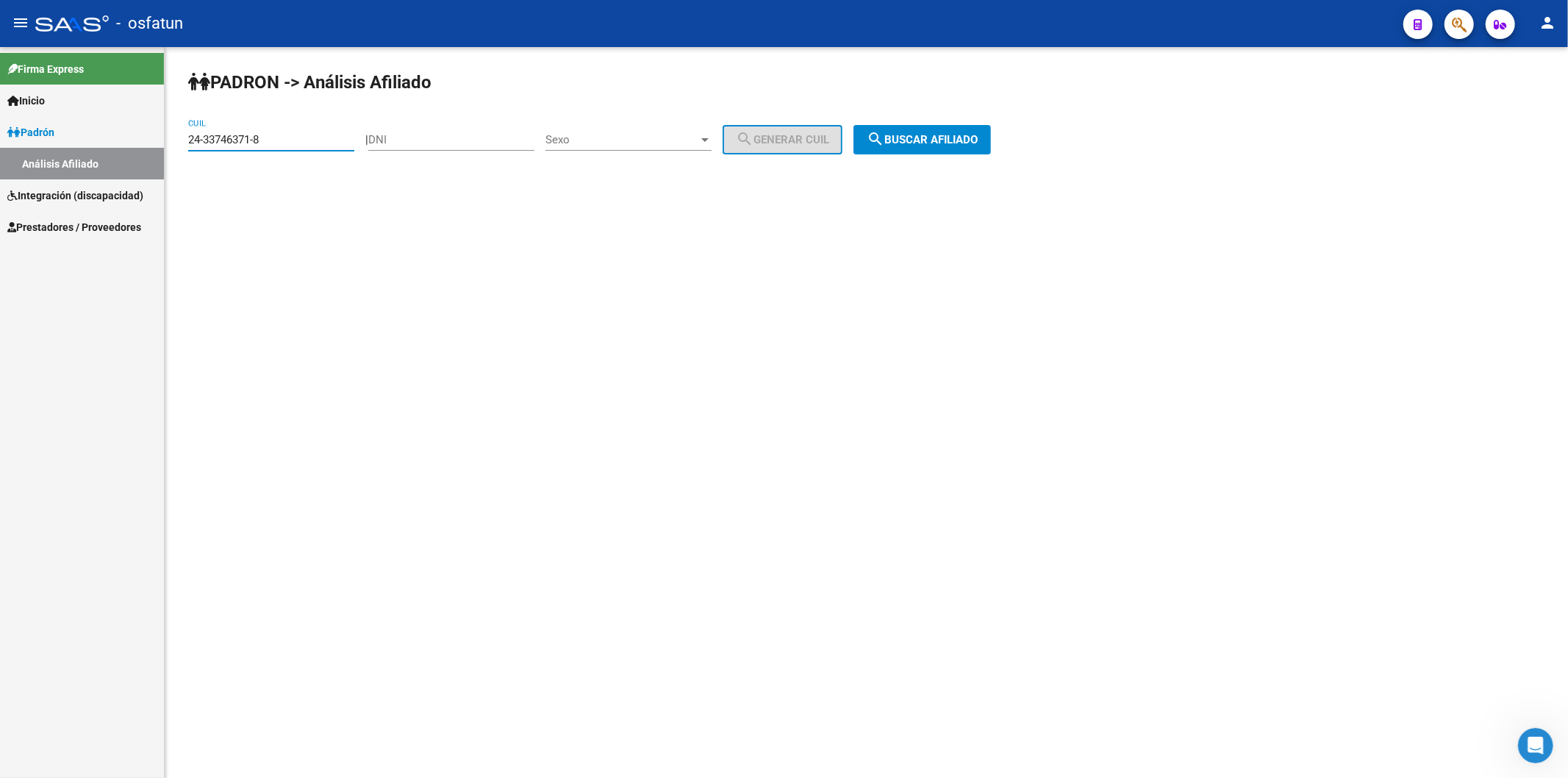
drag, startPoint x: 311, startPoint y: 135, endPoint x: 185, endPoint y: 138, distance: 126.0
click at [185, 138] on div "[PERSON_NAME] -> Análisis Afiliado 24-33746371-8 CUIL | DNI Sexo Sexo search Ge…" at bounding box center [866, 124] width 1403 height 155
paste input "20-31491533-0"
type input "20-31491533-0"
click at [943, 138] on span "search Buscar afiliado" at bounding box center [922, 140] width 111 height 14
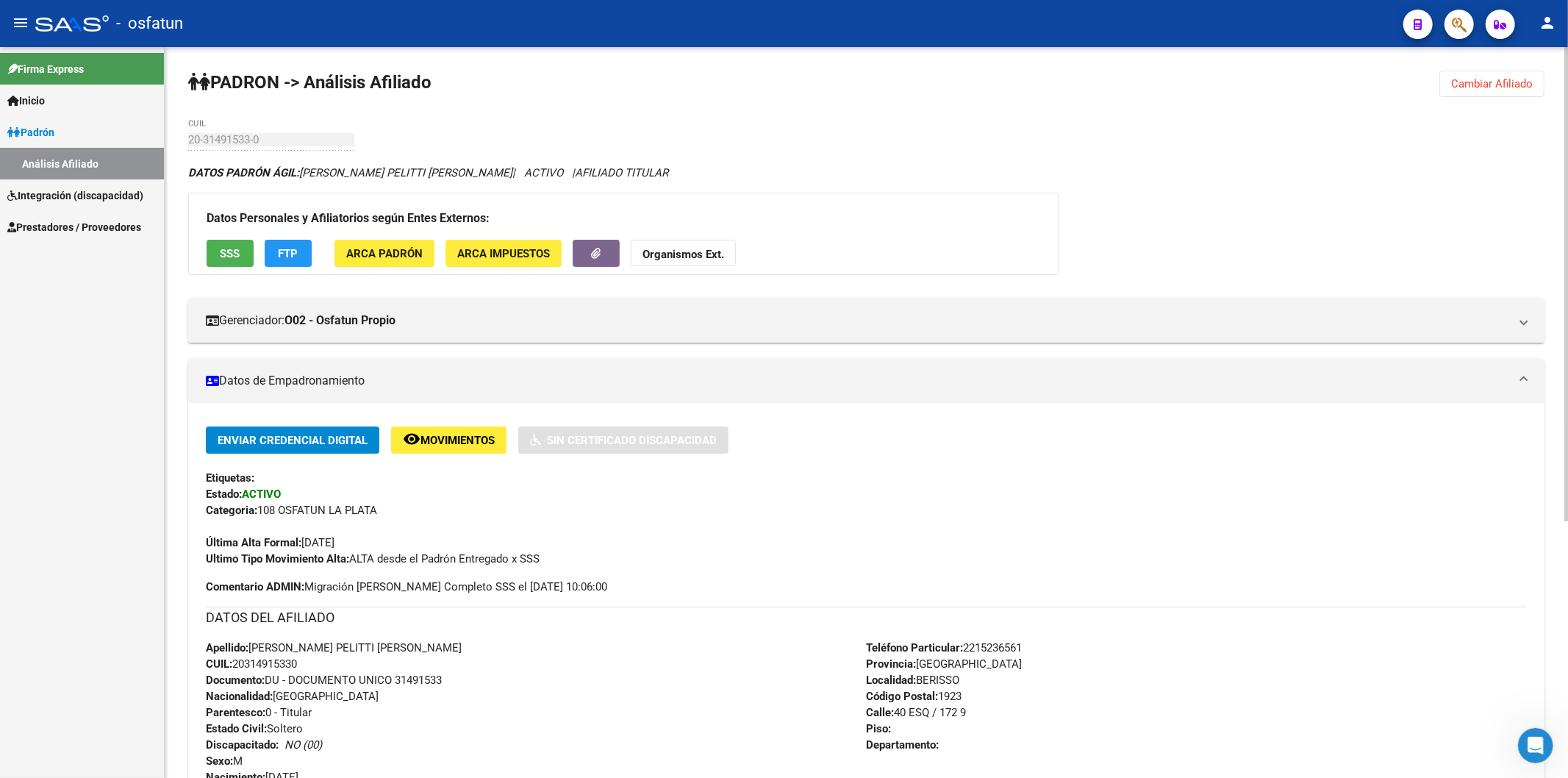
click at [422, 676] on span "Documento: DU - DOCUMENTO UNICO 31491533" at bounding box center [323, 680] width 236 height 14
click at [686, 244] on button "Organismos Ext." at bounding box center [684, 253] width 105 height 27
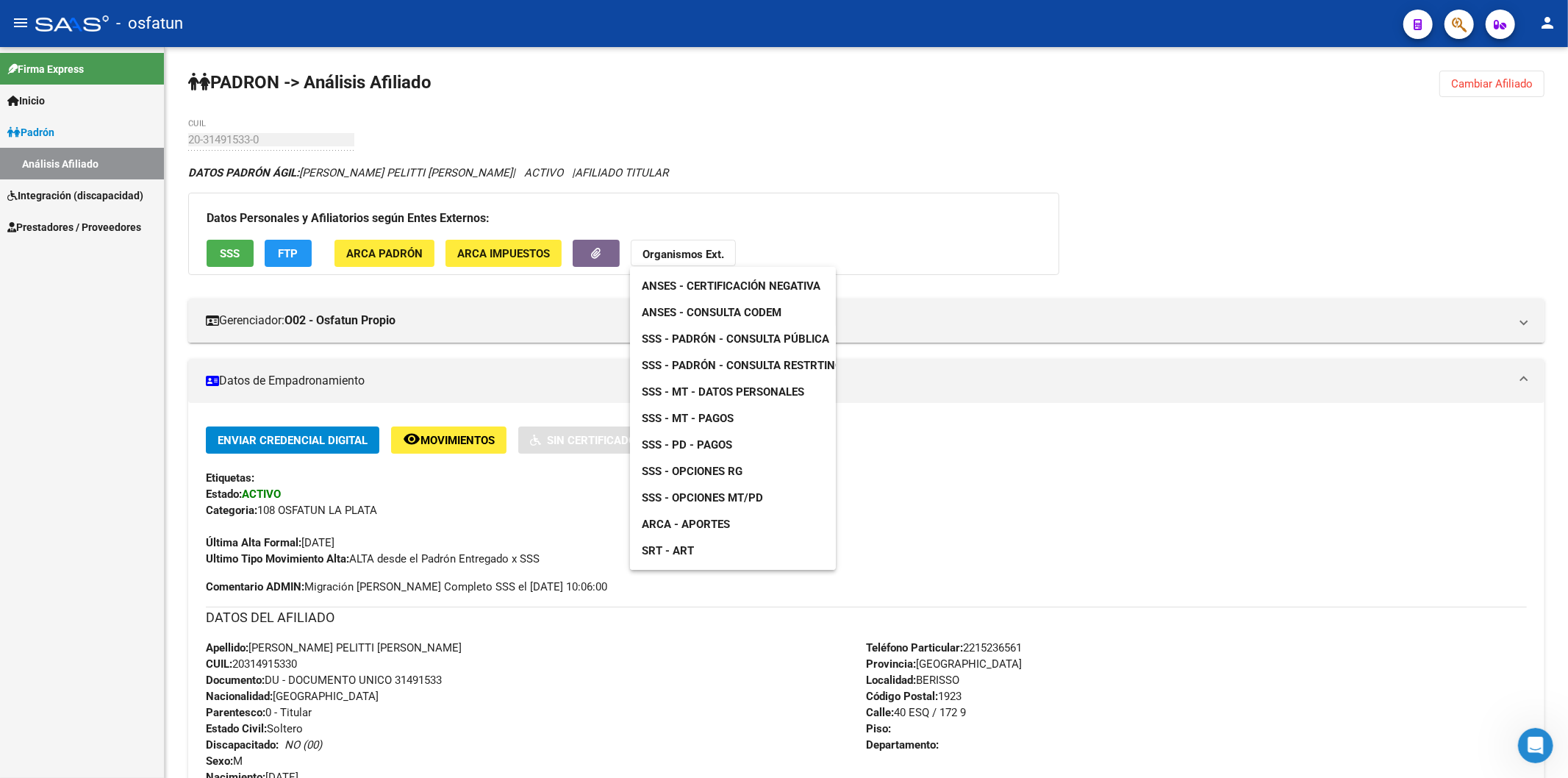
click at [704, 280] on span "ANSES - Certificación Negativa" at bounding box center [730, 286] width 178 height 14
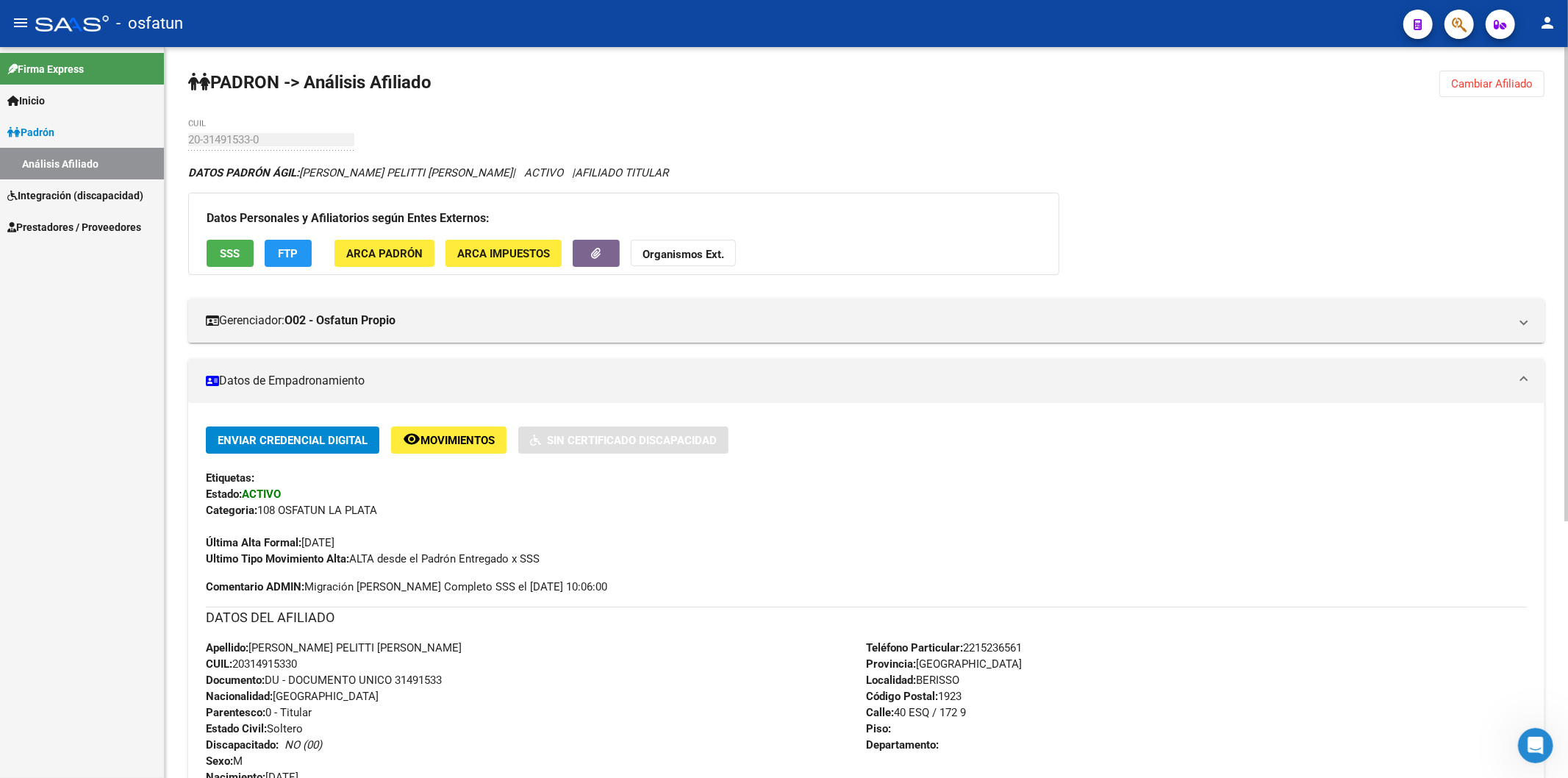
click at [652, 251] on strong "Organismos Ext." at bounding box center [684, 254] width 82 height 14
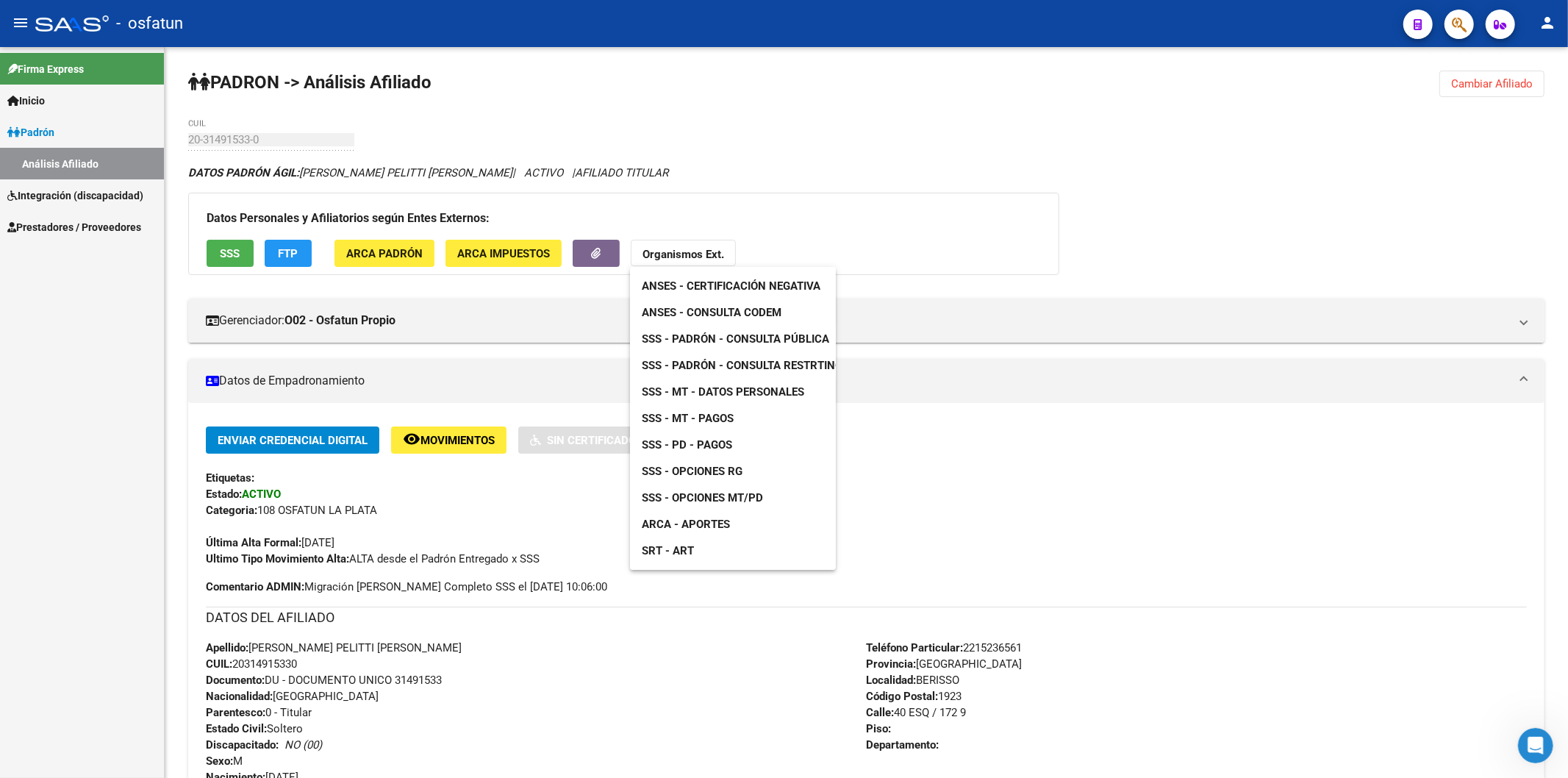
click at [736, 311] on span "ANSES - Consulta CODEM" at bounding box center [711, 313] width 139 height 14
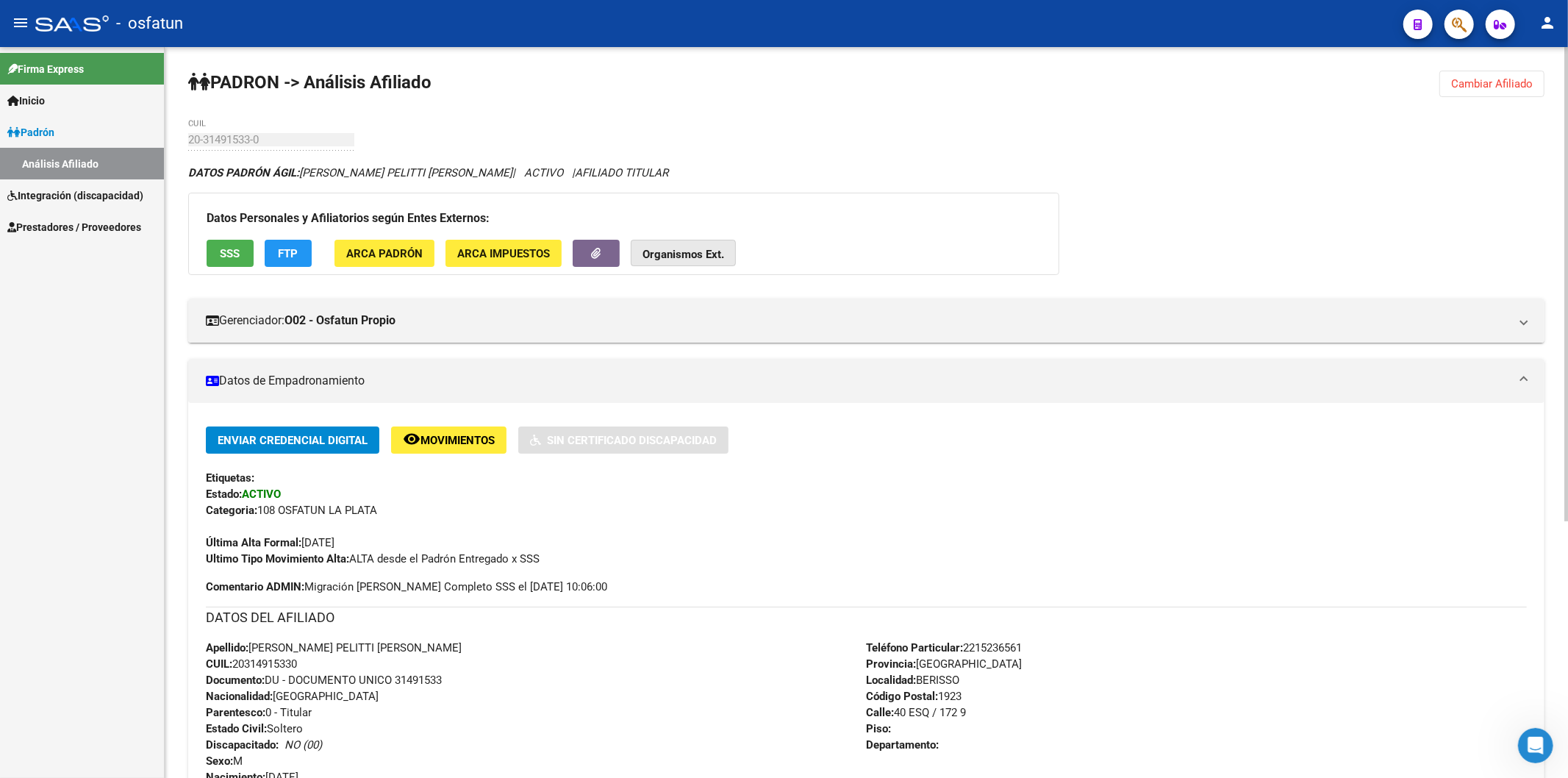
click at [688, 252] on strong "Organismos Ext." at bounding box center [684, 254] width 82 height 14
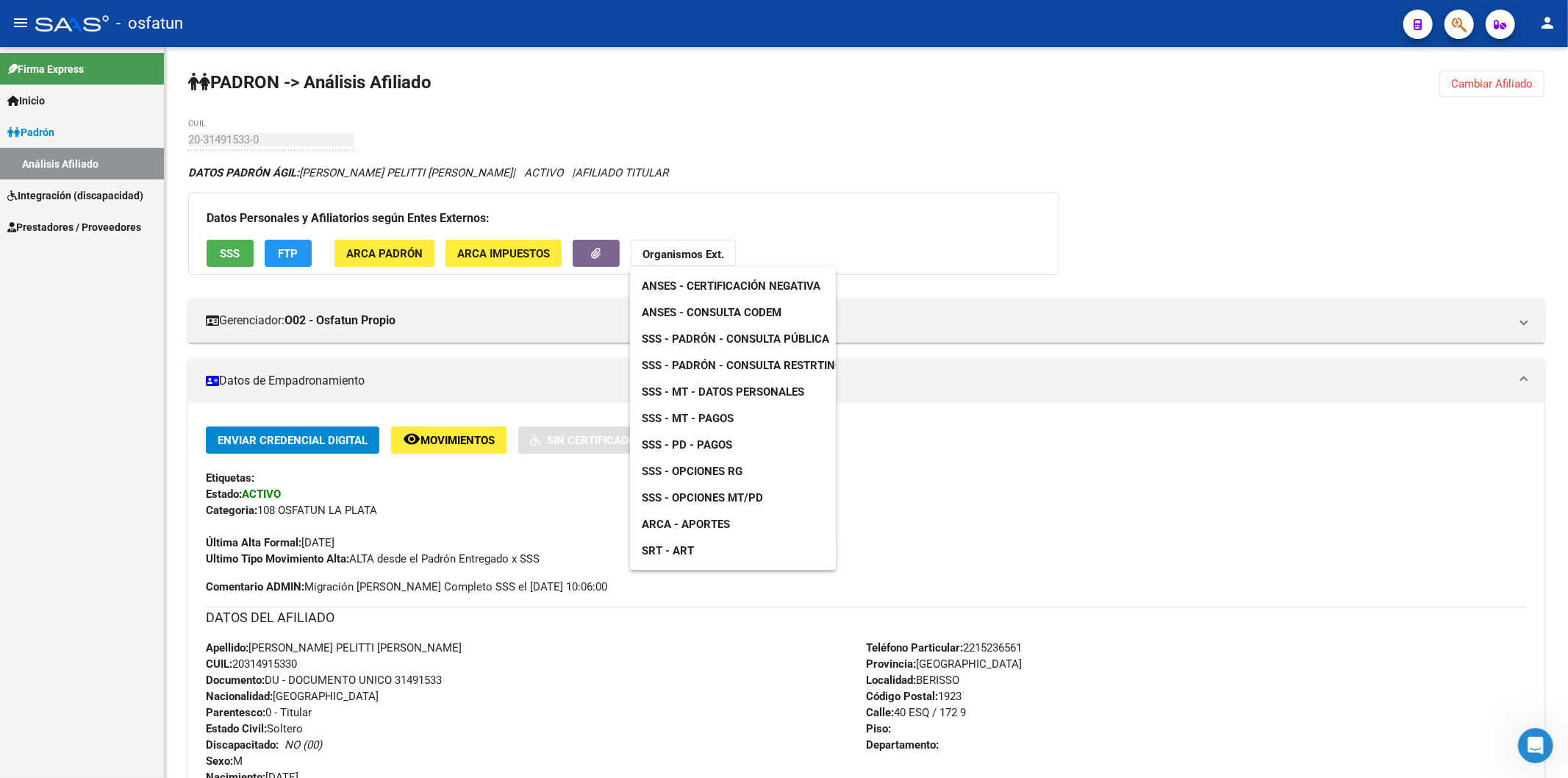
click at [746, 339] on span "SSS - Padrón - Consulta Pública" at bounding box center [735, 339] width 187 height 14
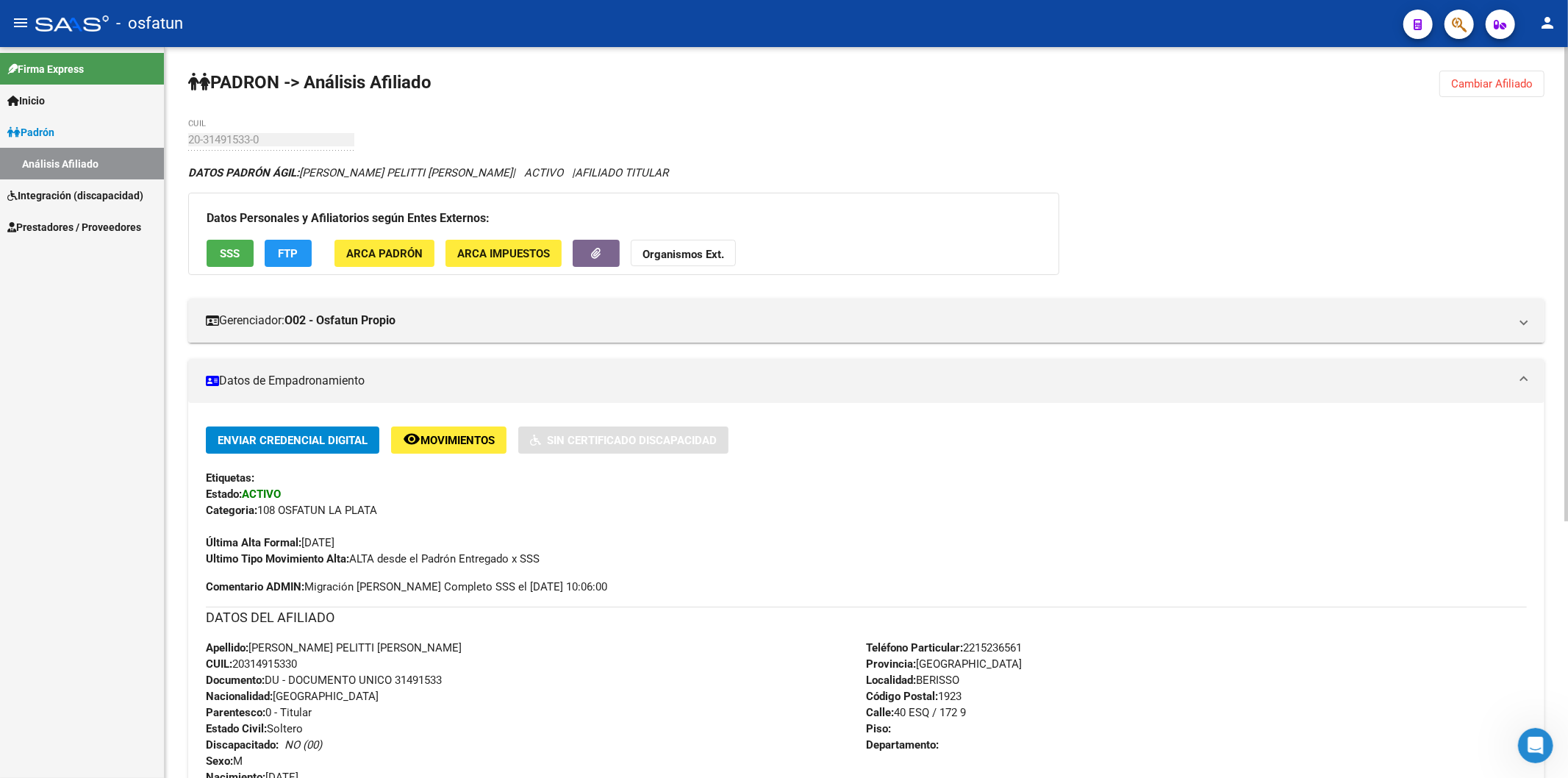
drag, startPoint x: 236, startPoint y: 662, endPoint x: 306, endPoint y: 661, distance: 70.0
click at [306, 661] on div "Apellido: [PERSON_NAME] PELITTI [PERSON_NAME]: 20314915330 Documento: DU - DOCU…" at bounding box center [536, 721] width 661 height 162
click at [695, 245] on button "Organismos Ext." at bounding box center [684, 253] width 105 height 27
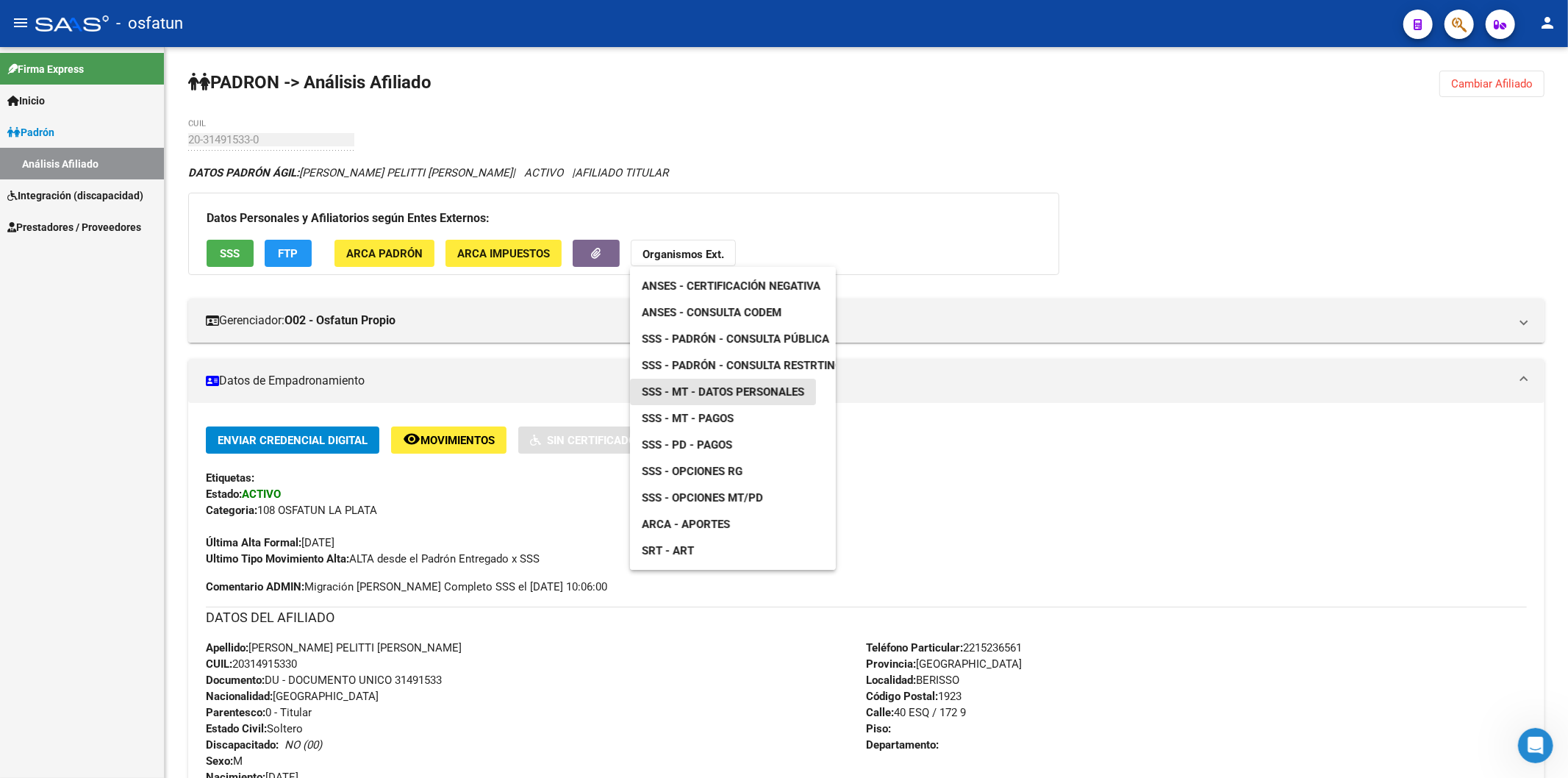
click at [725, 390] on span "SSS - MT - Datos Personales" at bounding box center [723, 392] width 163 height 14
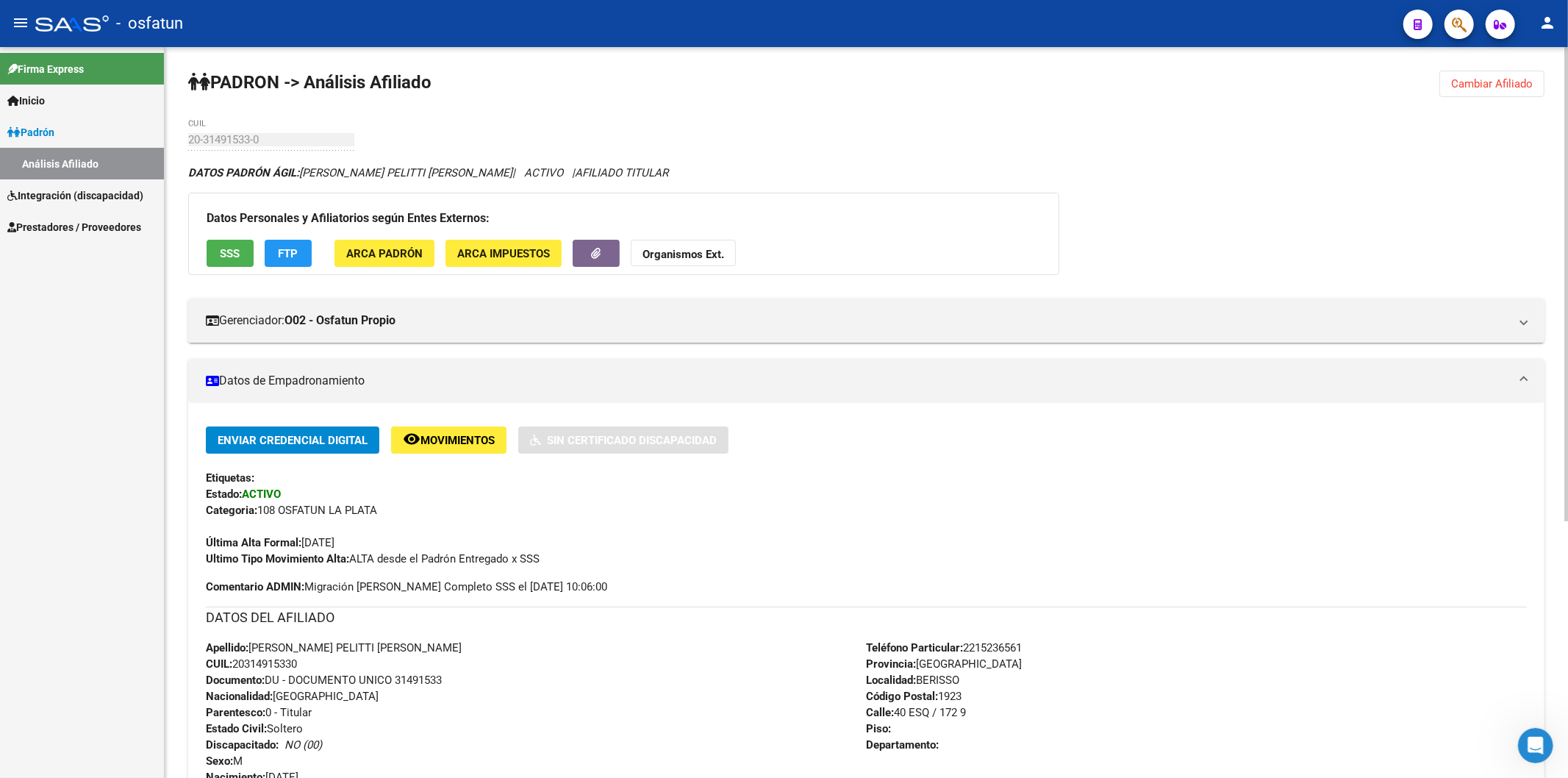
click at [706, 250] on strong "Organismos Ext." at bounding box center [684, 254] width 82 height 14
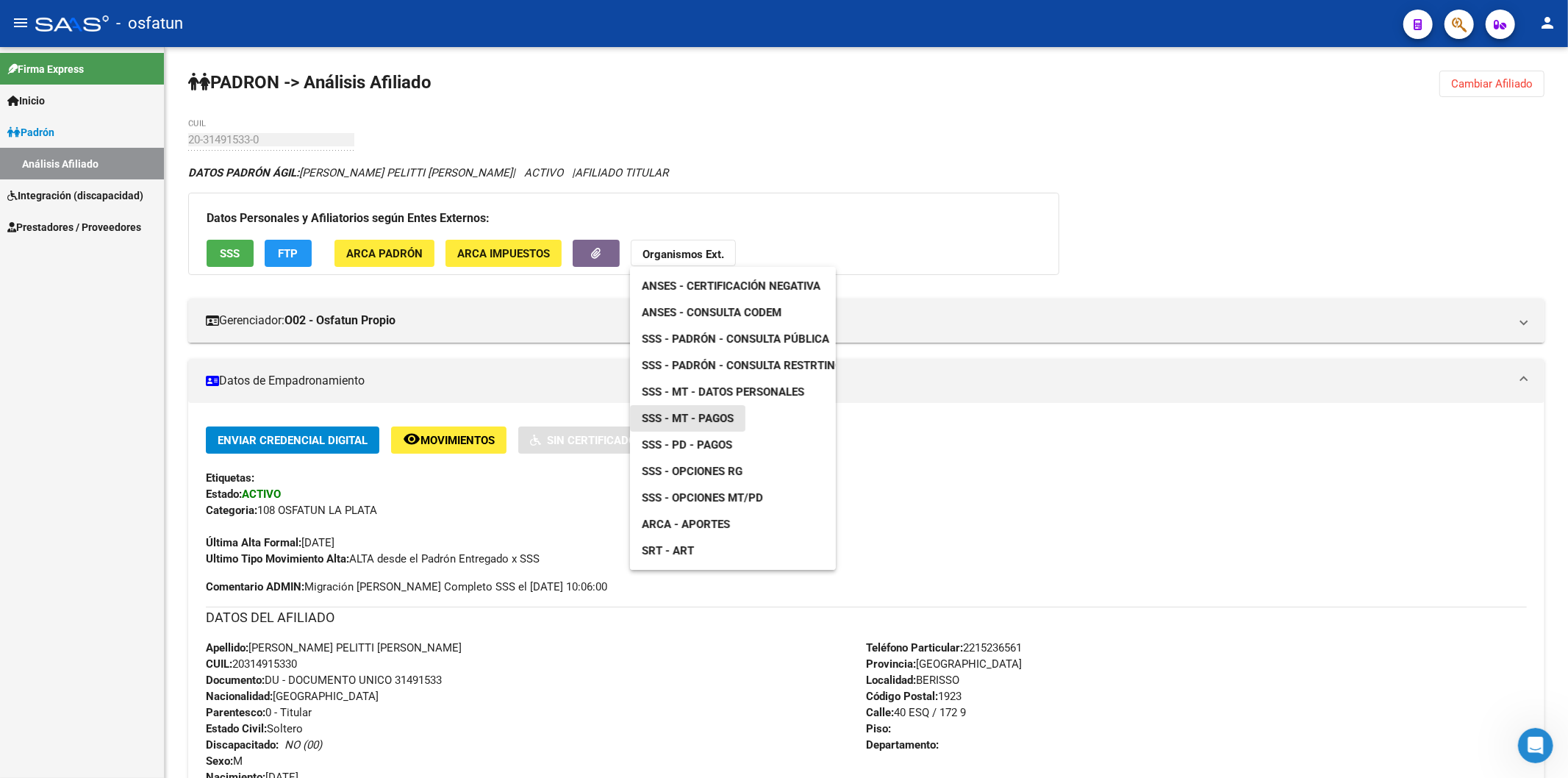
click at [703, 413] on span "SSS - MT - Pagos" at bounding box center [688, 419] width 92 height 14
click at [1511, 86] on span "Cambiar Afiliado" at bounding box center [1492, 84] width 82 height 14
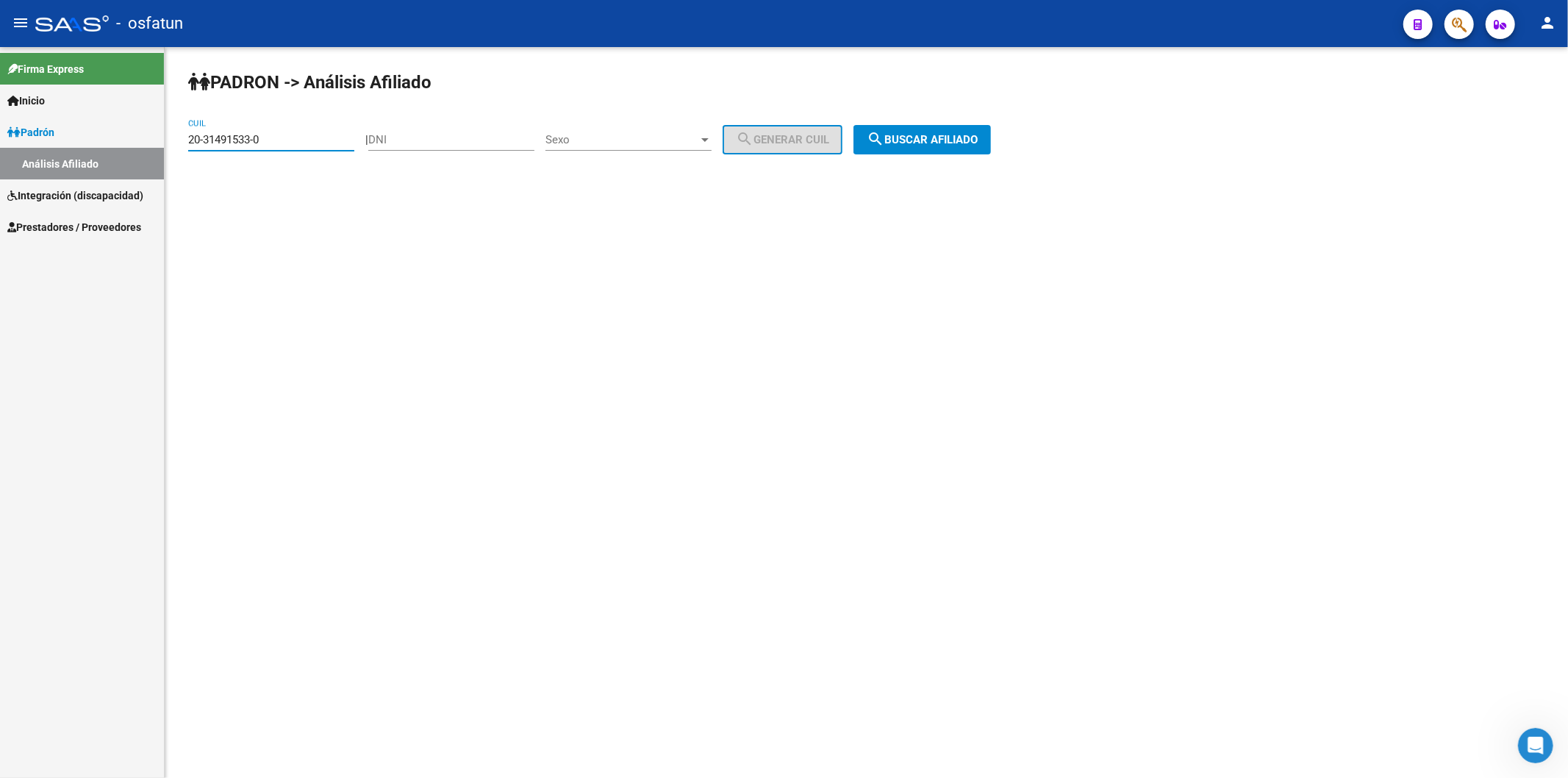
drag, startPoint x: 335, startPoint y: 135, endPoint x: 78, endPoint y: 140, distance: 257.0
click at [86, 142] on mat-sidenav-container "Firma Express Inicio Instructivos Contacto OS [PERSON_NAME] Análisis Afiliado I…" at bounding box center [784, 412] width 1568 height 730
paste input "20-27854137-2"
type input "20-27854137-2"
click at [925, 144] on span "search Buscar afiliado" at bounding box center [922, 140] width 111 height 14
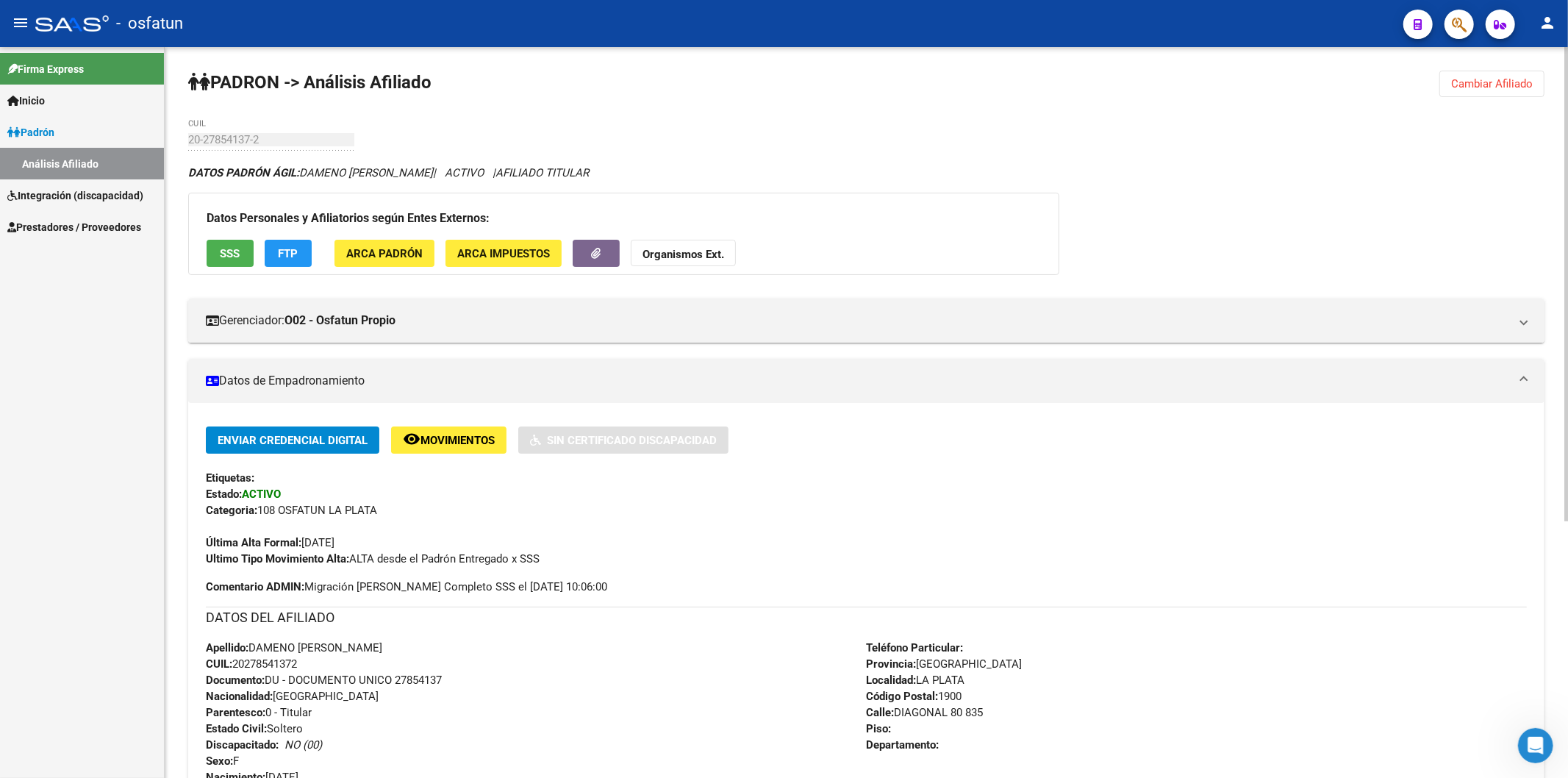
click at [430, 679] on span "Documento: DU - DOCUMENTO UNICO 27854137" at bounding box center [323, 680] width 236 height 14
click at [700, 247] on span "Organismos Ext." at bounding box center [684, 254] width 82 height 14
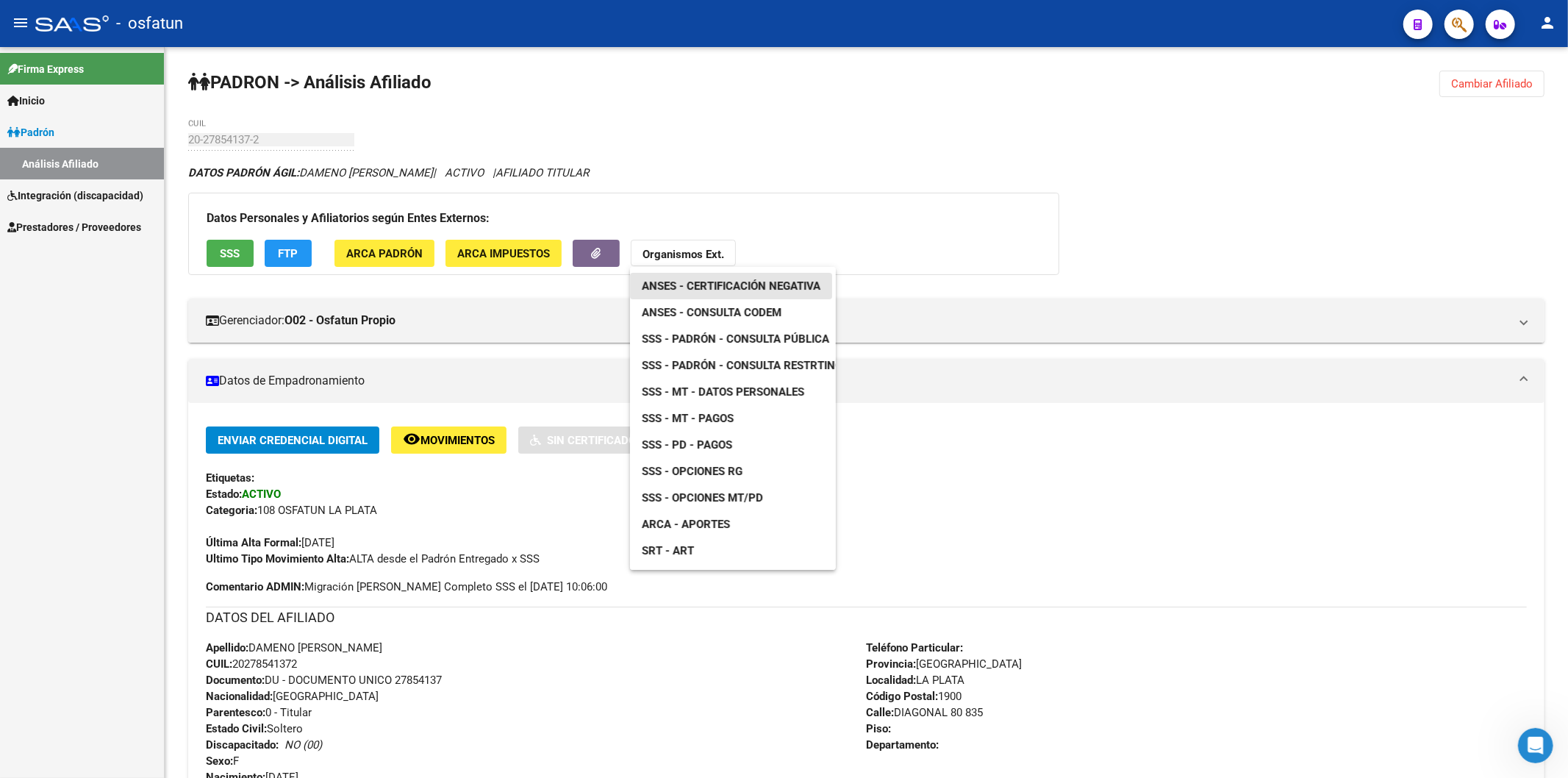
click at [722, 280] on span "ANSES - Certificación Negativa" at bounding box center [730, 286] width 178 height 14
click at [679, 251] on strong "Organismos Ext." at bounding box center [684, 254] width 82 height 14
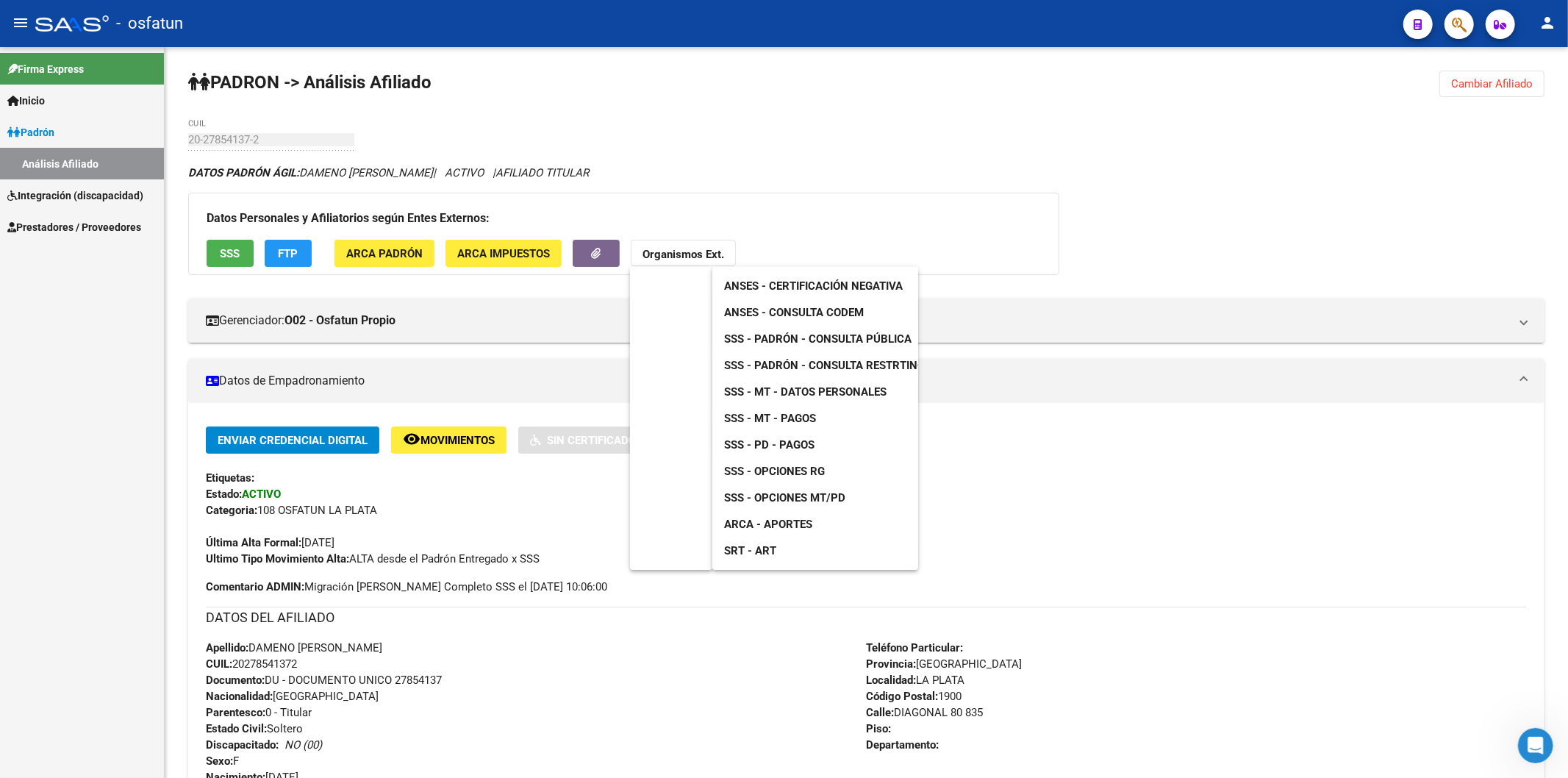
click at [826, 306] on span "ANSES - Consulta CODEM" at bounding box center [793, 313] width 139 height 14
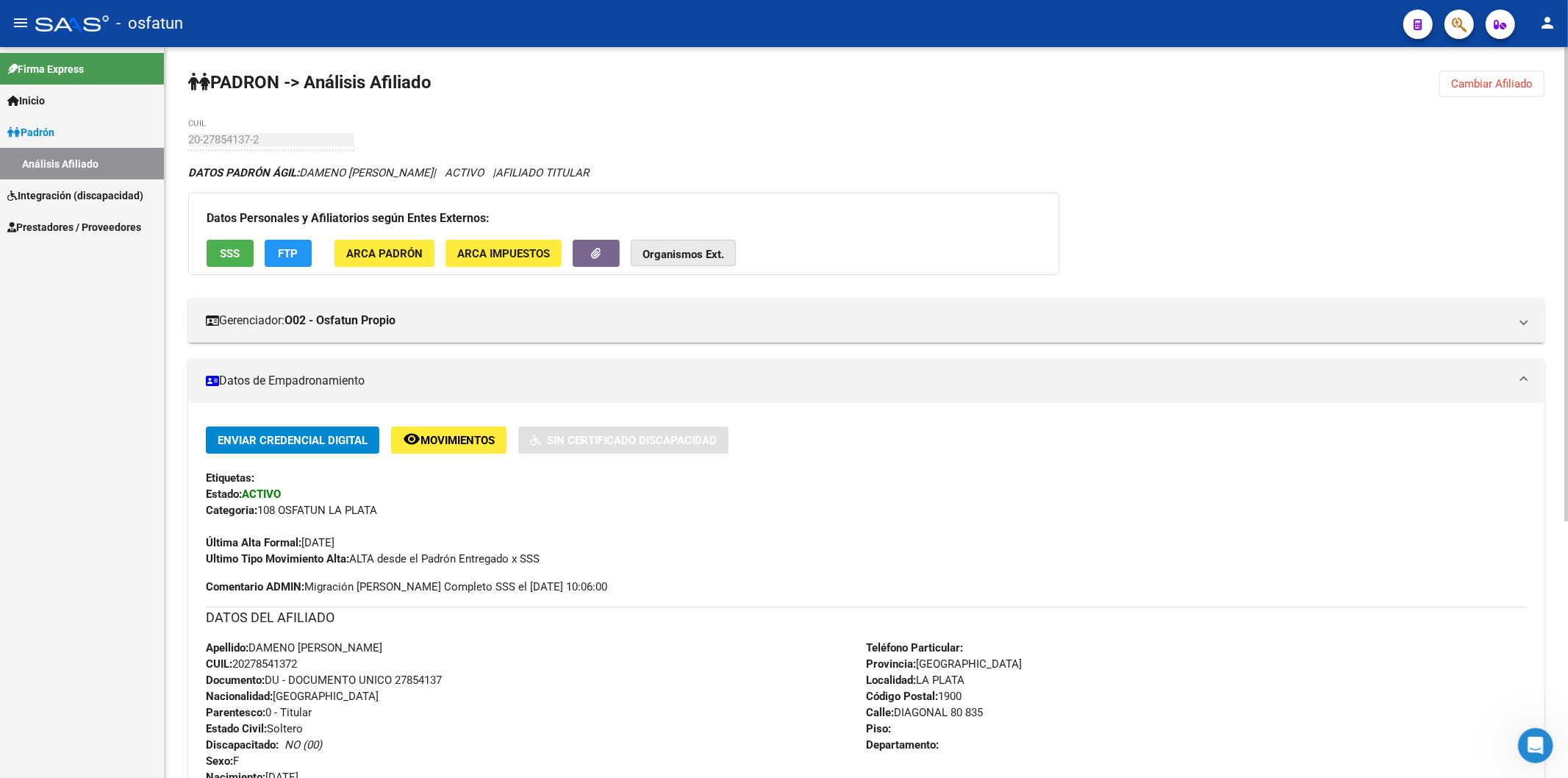
click at [658, 245] on button "Organismos Ext." at bounding box center [684, 253] width 105 height 27
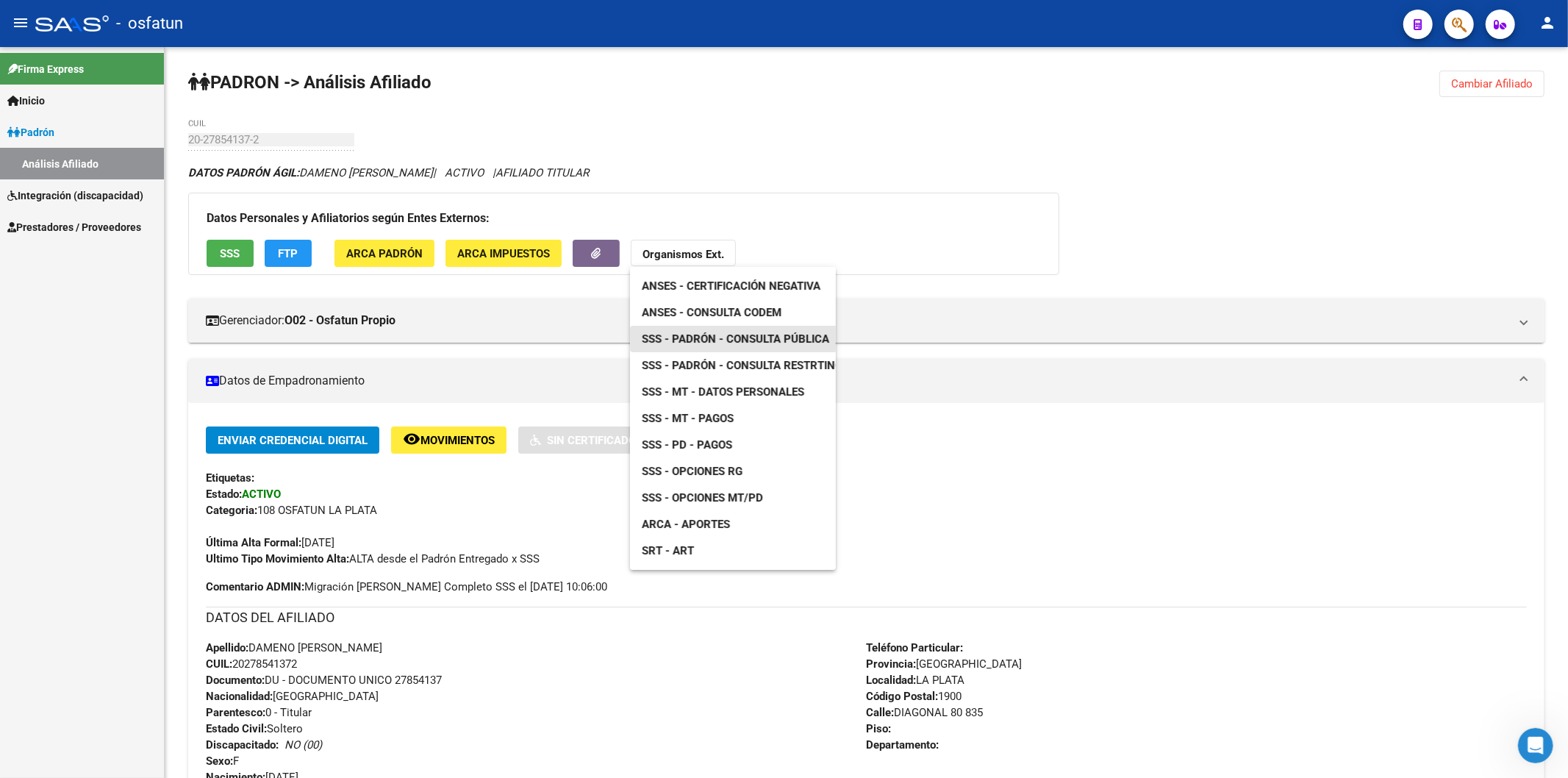
click at [743, 334] on span "SSS - Padrón - Consulta Pública" at bounding box center [735, 339] width 187 height 14
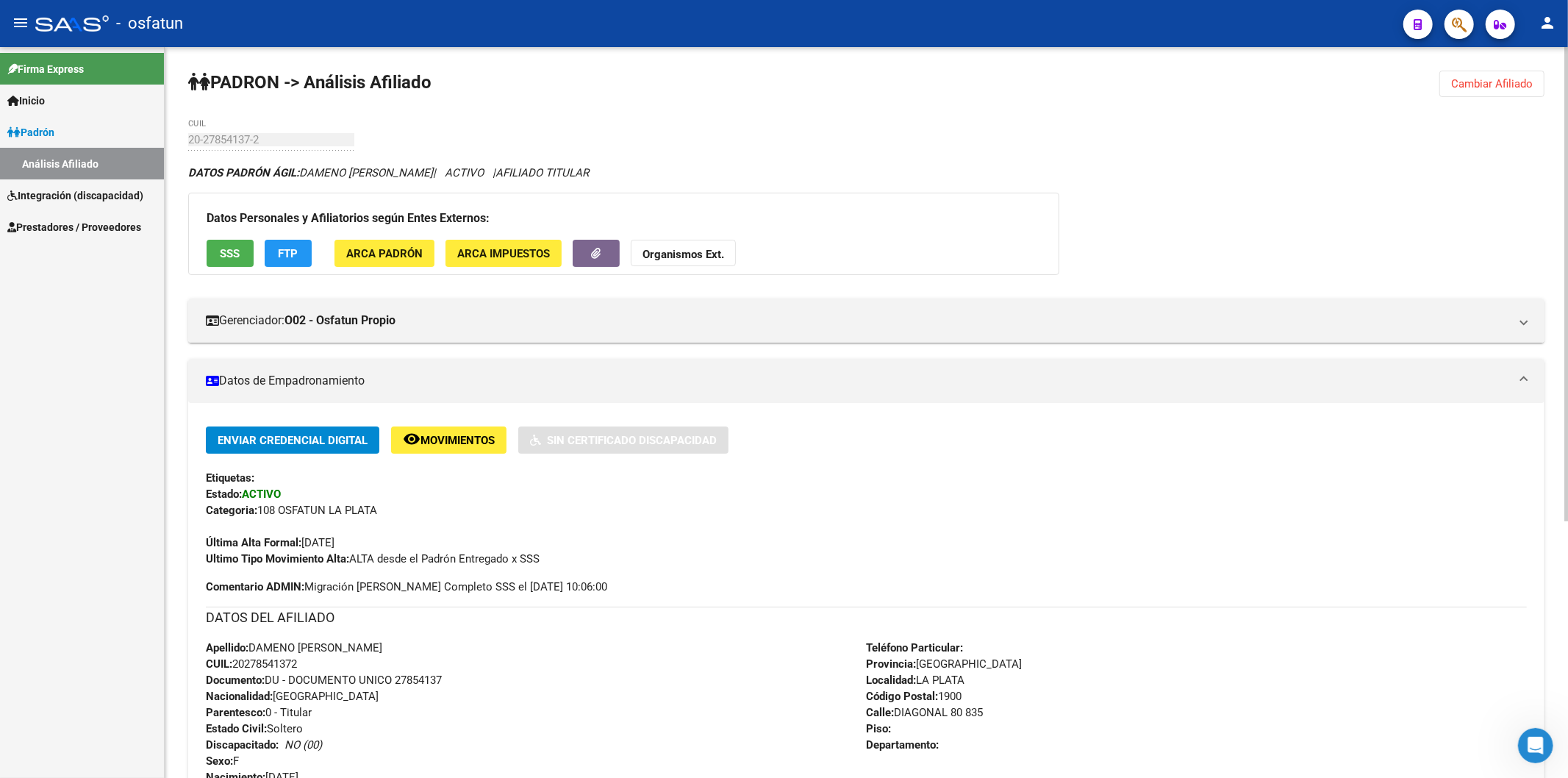
click at [686, 261] on strong "Organismos Ext." at bounding box center [684, 254] width 82 height 14
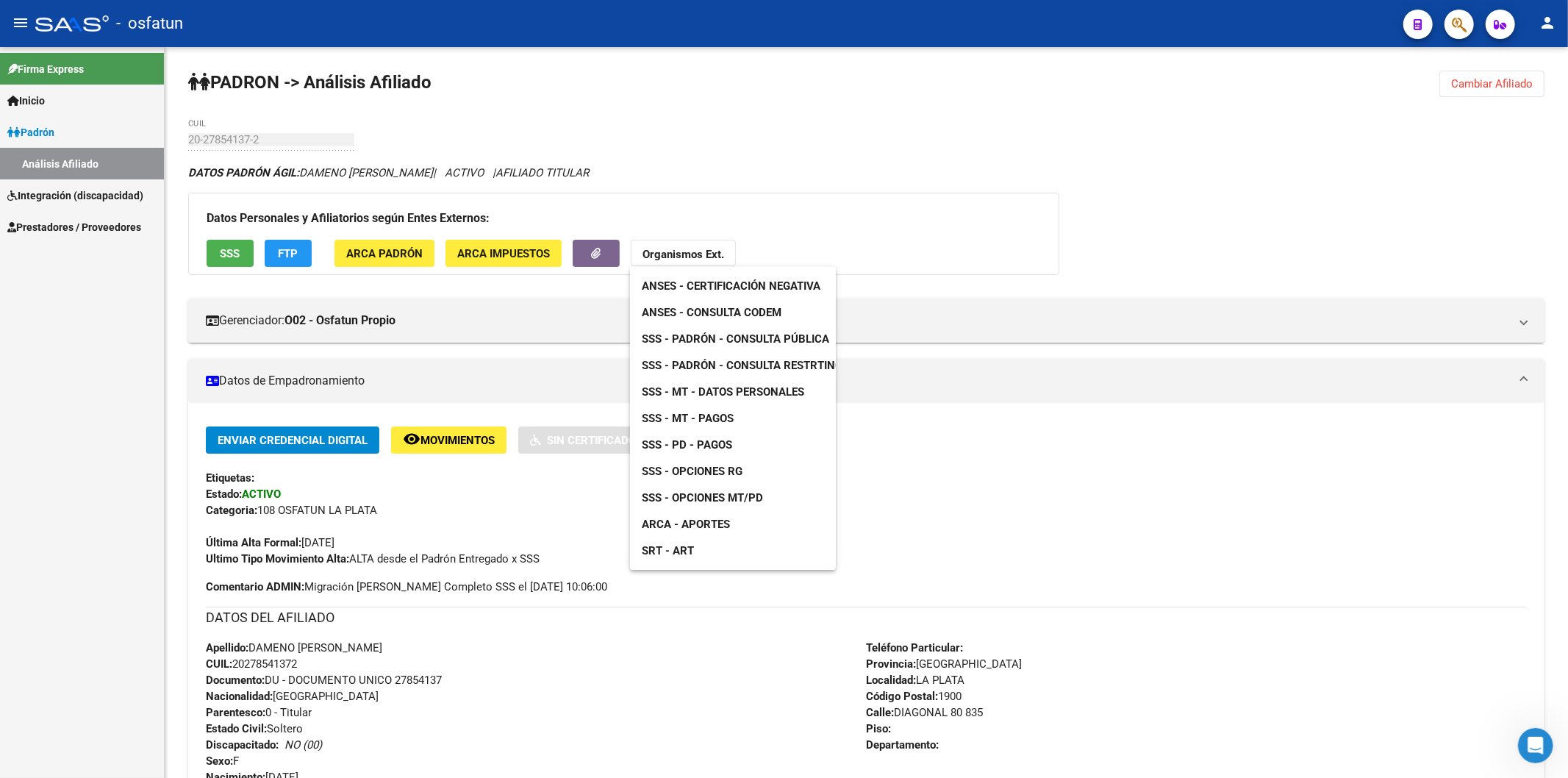
click at [710, 516] on link "ARCA - Aportes" at bounding box center [686, 524] width 112 height 26
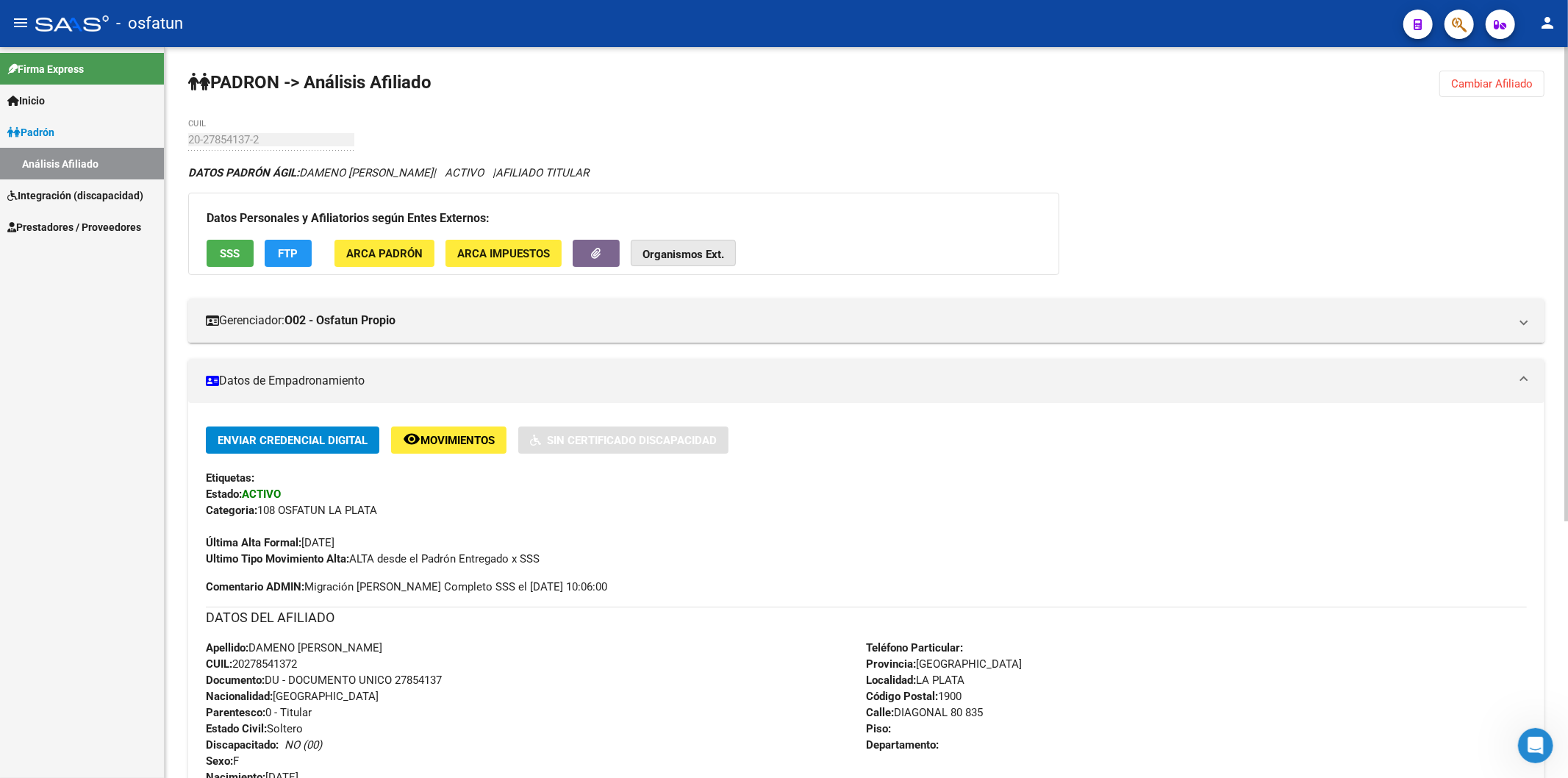
click at [685, 241] on button "Organismos Ext." at bounding box center [684, 253] width 105 height 27
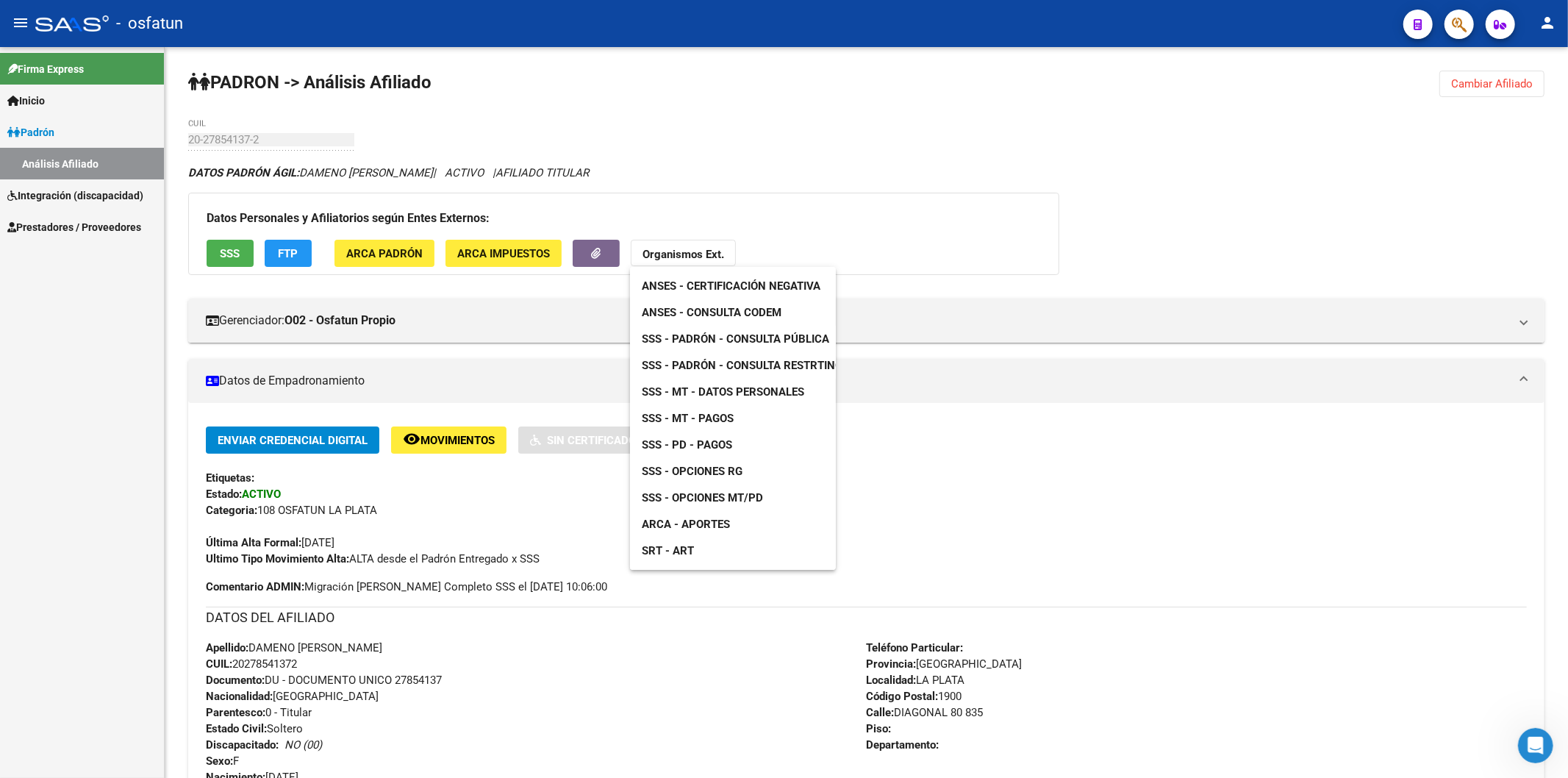
click at [1490, 86] on div at bounding box center [784, 389] width 1568 height 778
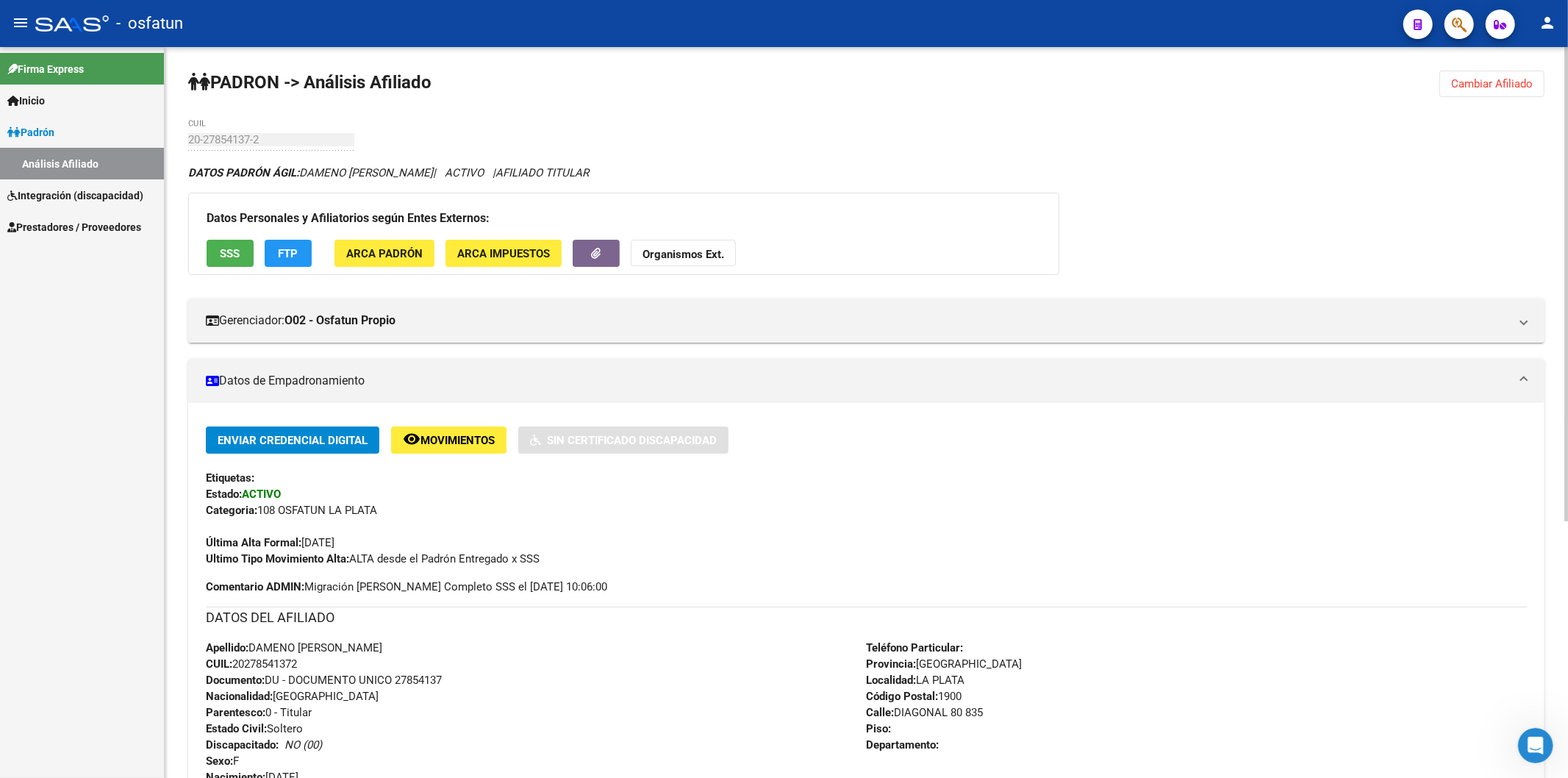
click at [1472, 80] on span "Cambiar Afiliado" at bounding box center [1492, 84] width 82 height 14
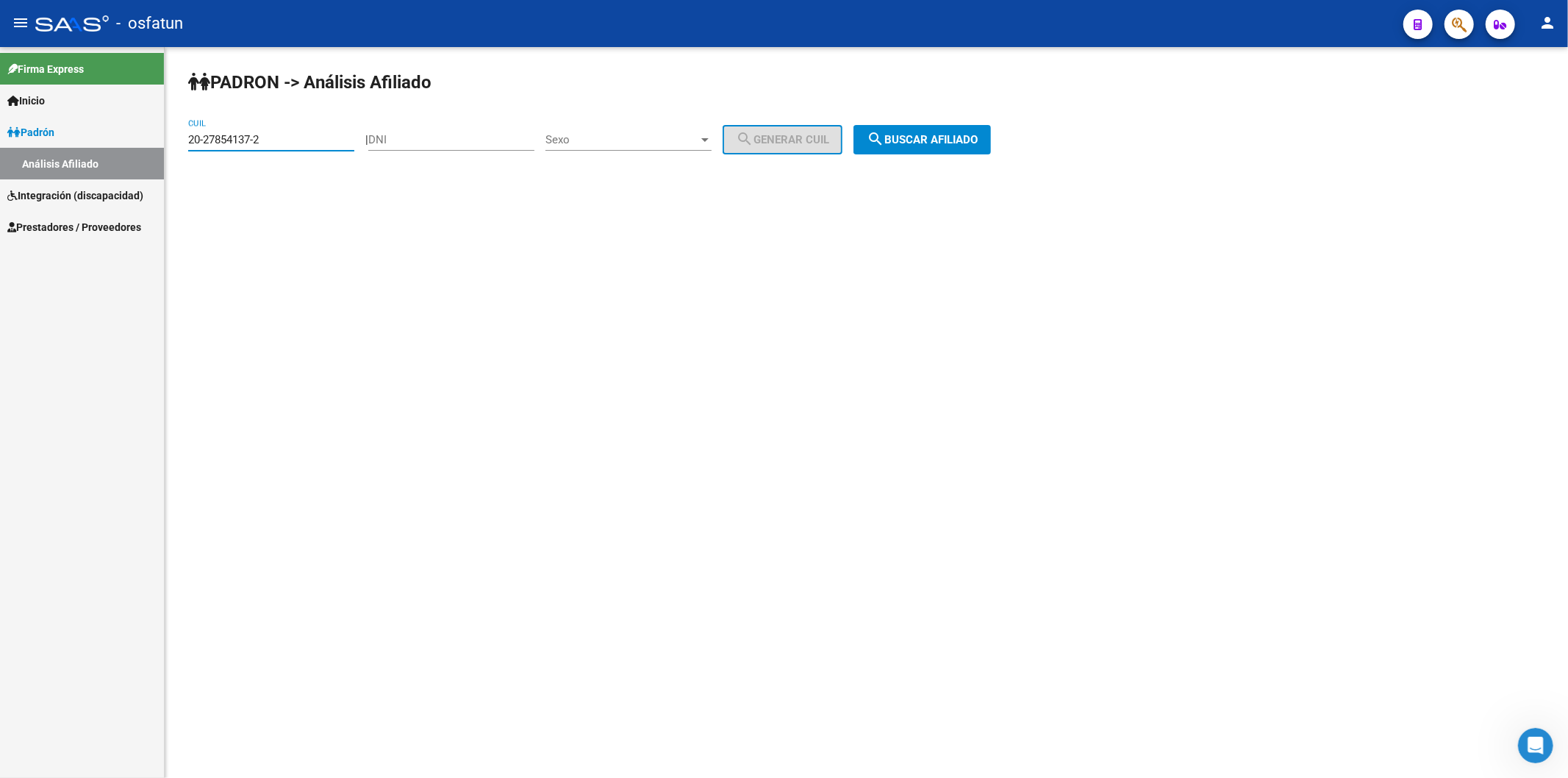
drag, startPoint x: 303, startPoint y: 142, endPoint x: 175, endPoint y: 144, distance: 128.0
click at [175, 144] on div "[PERSON_NAME] -> Análisis Afiliado 20-27854137-2 CUIL | DNI Sexo Sexo search Ge…" at bounding box center [866, 124] width 1403 height 155
paste input "20-27319940-4"
type input "20-27319940-4"
click at [978, 145] on span "search Buscar afiliado" at bounding box center [922, 140] width 111 height 14
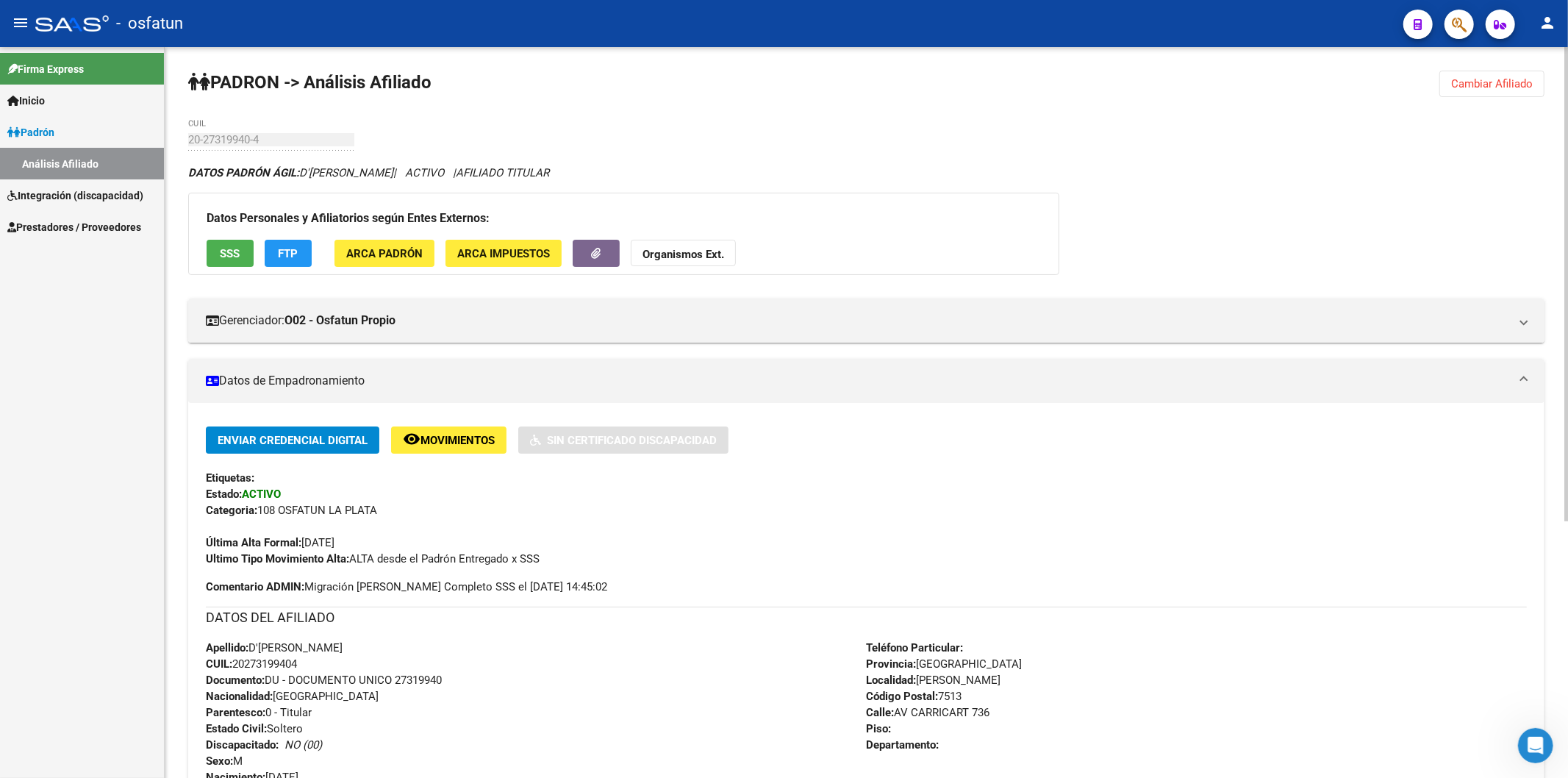
click at [424, 678] on span "Documento: DU - DOCUMENTO UNICO 27319940" at bounding box center [323, 680] width 236 height 14
click at [424, 679] on span "Documento: DU - DOCUMENTO UNICO 27319940" at bounding box center [323, 680] width 236 height 14
click at [706, 253] on strong "Organismos Ext." at bounding box center [684, 254] width 82 height 14
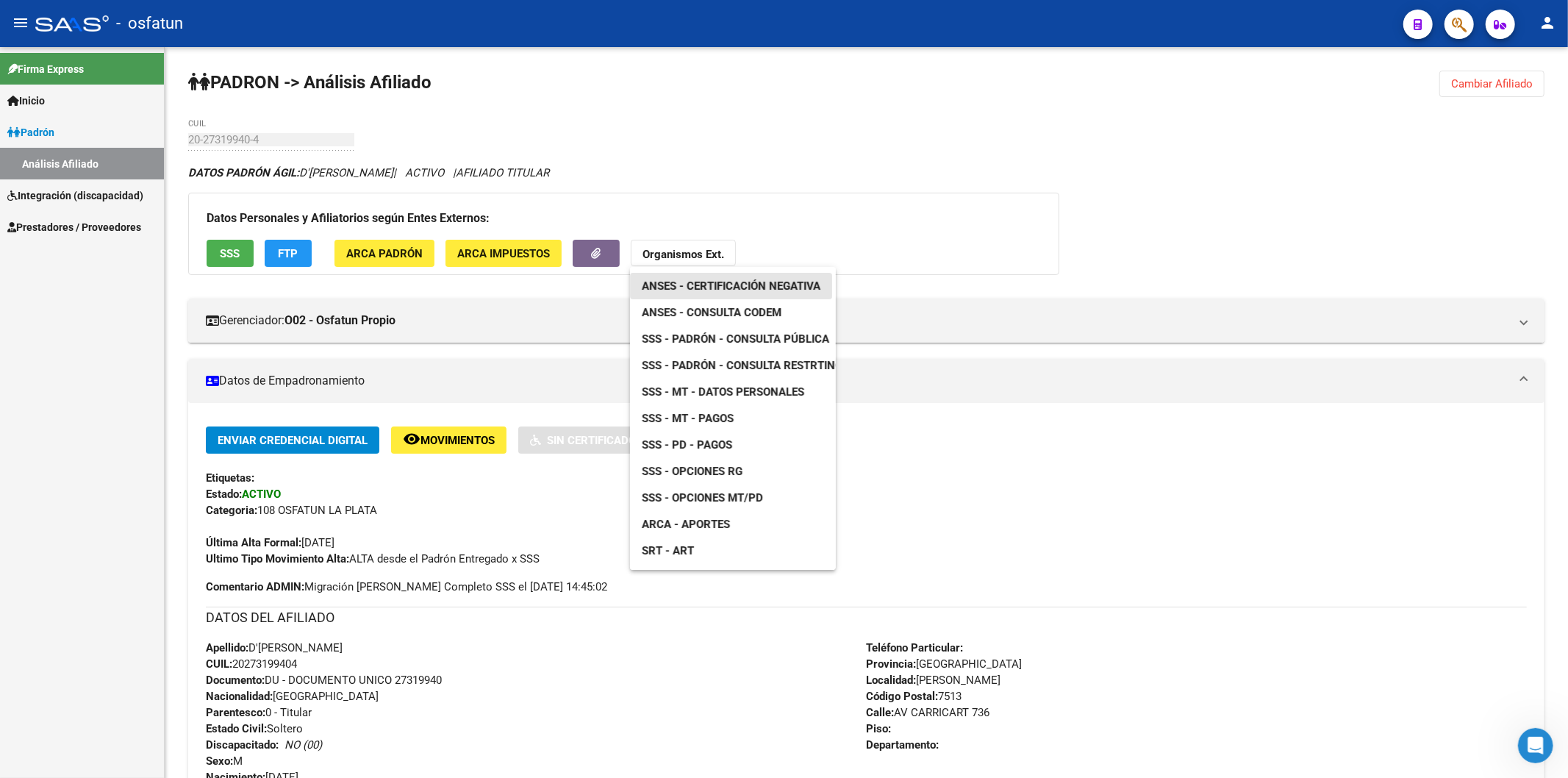
click at [716, 280] on span "ANSES - Certificación Negativa" at bounding box center [730, 286] width 178 height 14
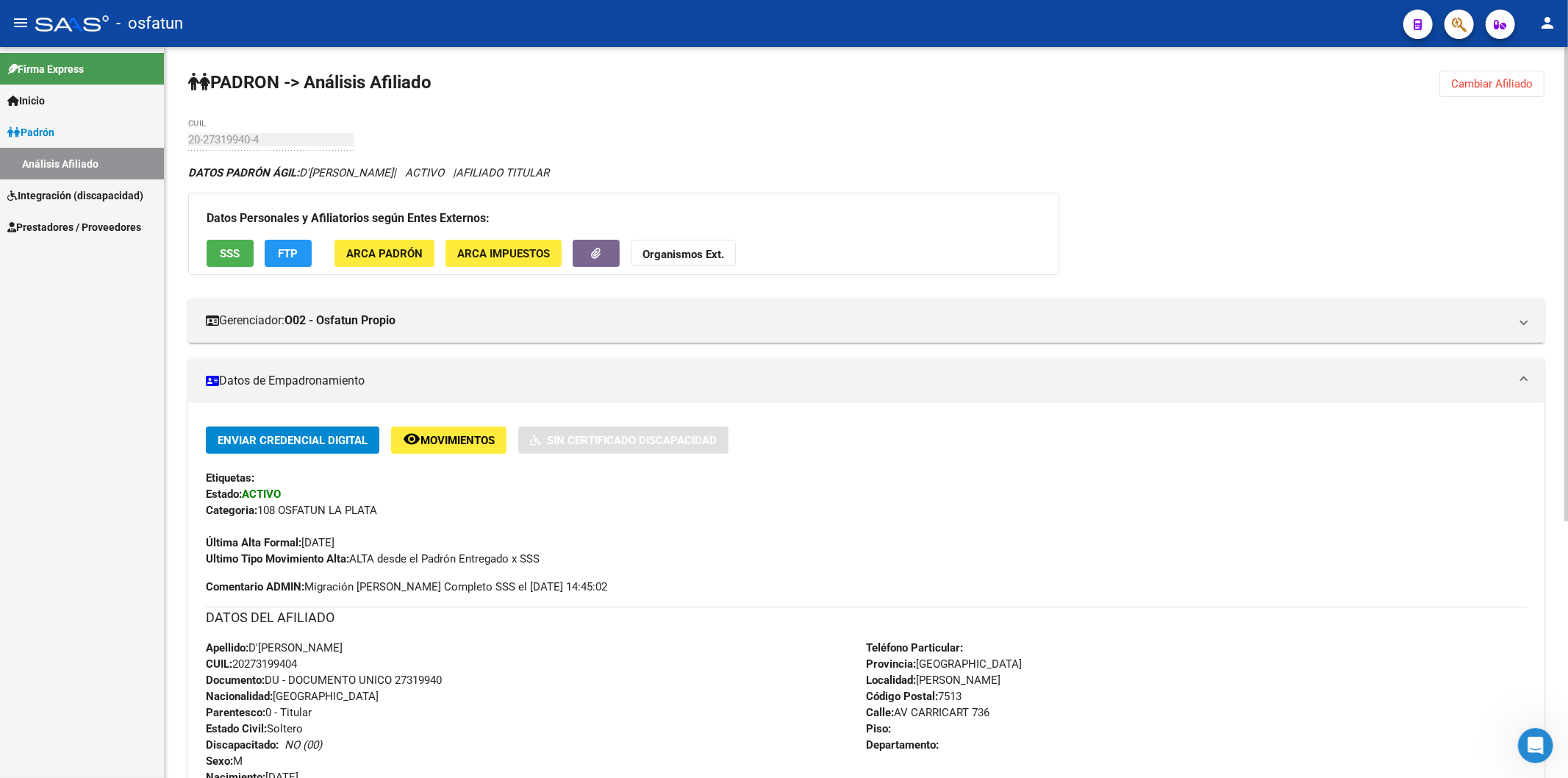
click at [691, 267] on button "Organismos Ext." at bounding box center [684, 253] width 105 height 27
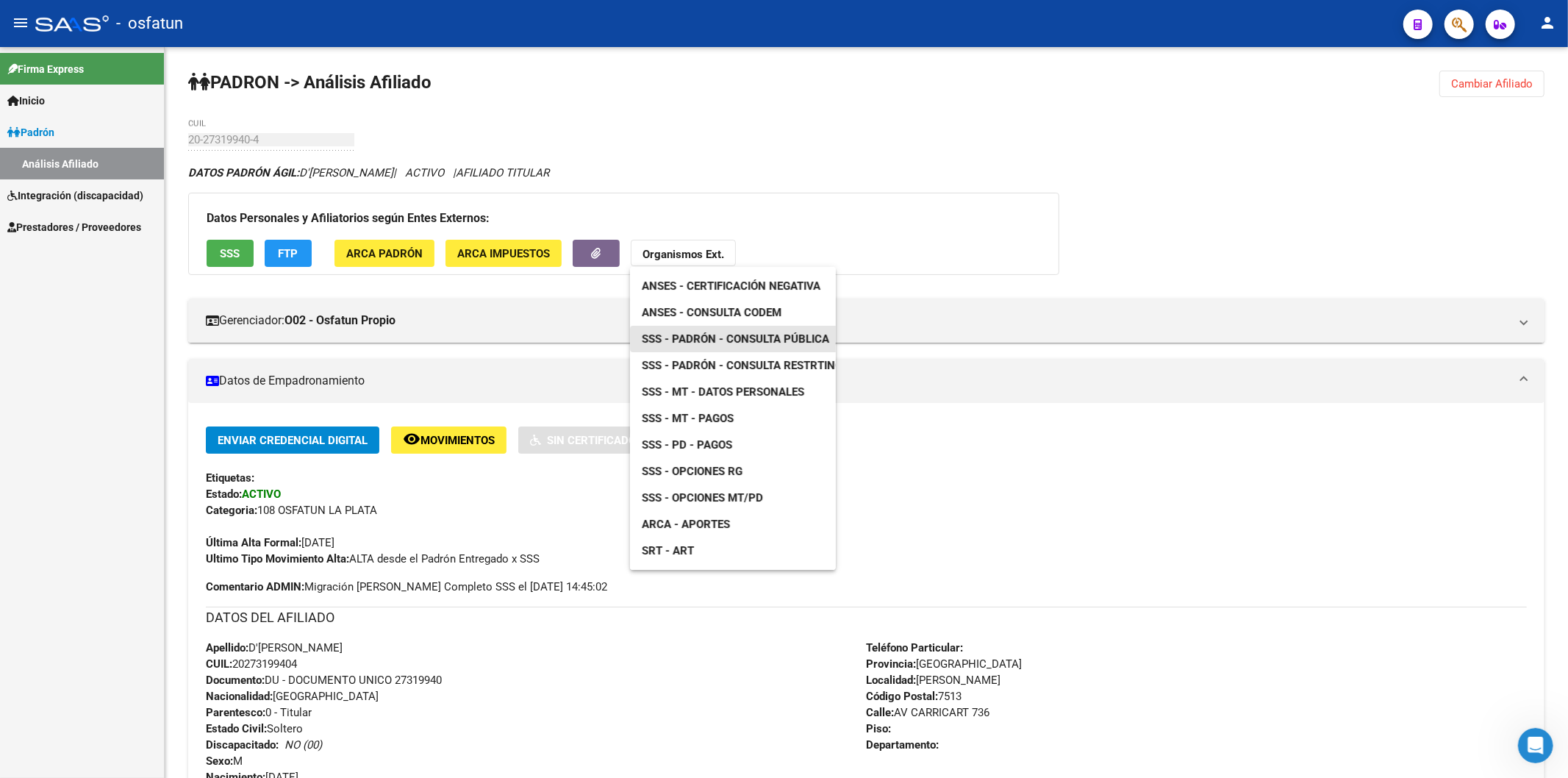
click at [710, 342] on span "SSS - Padrón - Consulta Pública" at bounding box center [735, 339] width 187 height 14
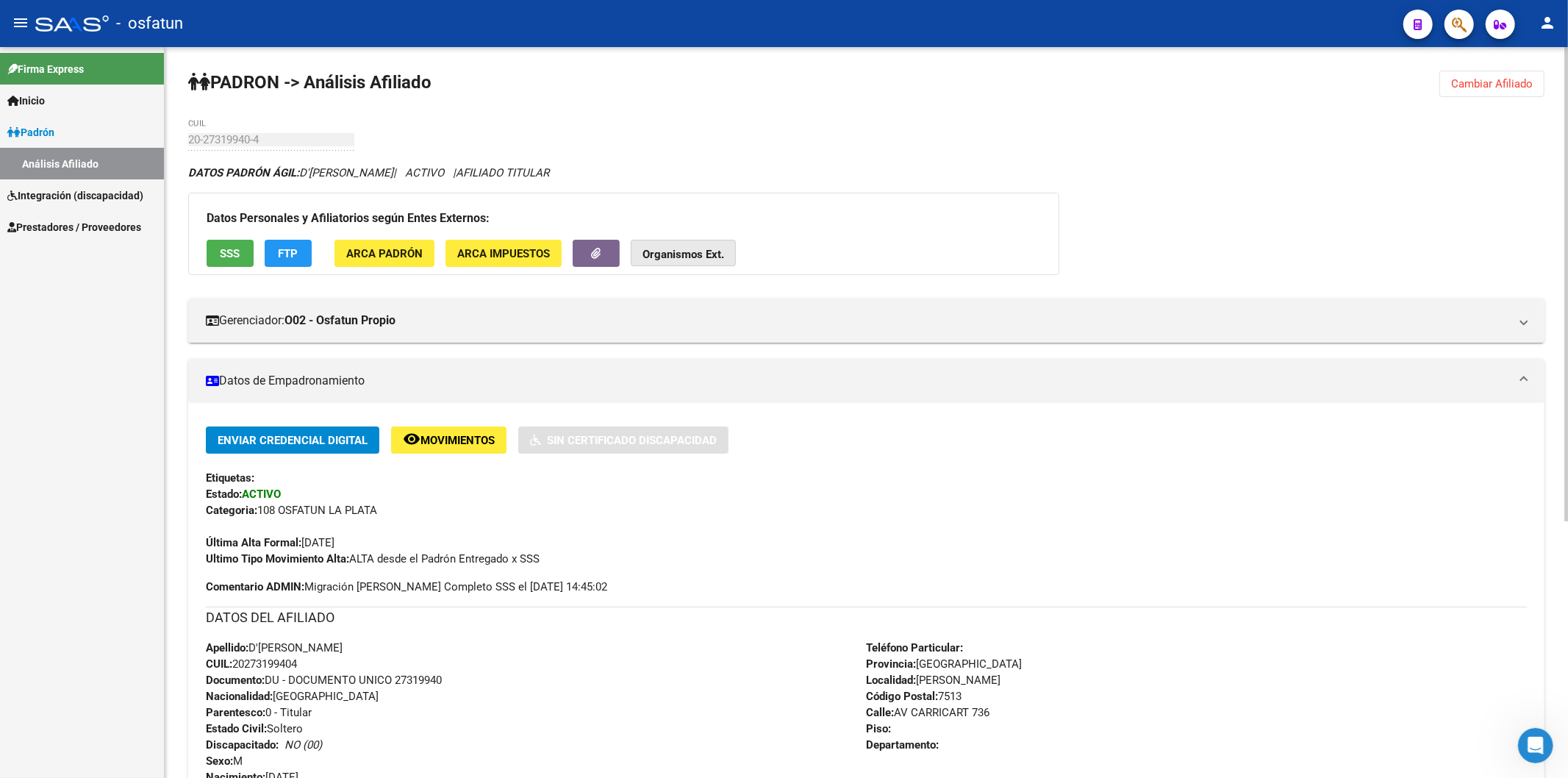
click at [685, 251] on strong "Organismos Ext." at bounding box center [684, 254] width 82 height 14
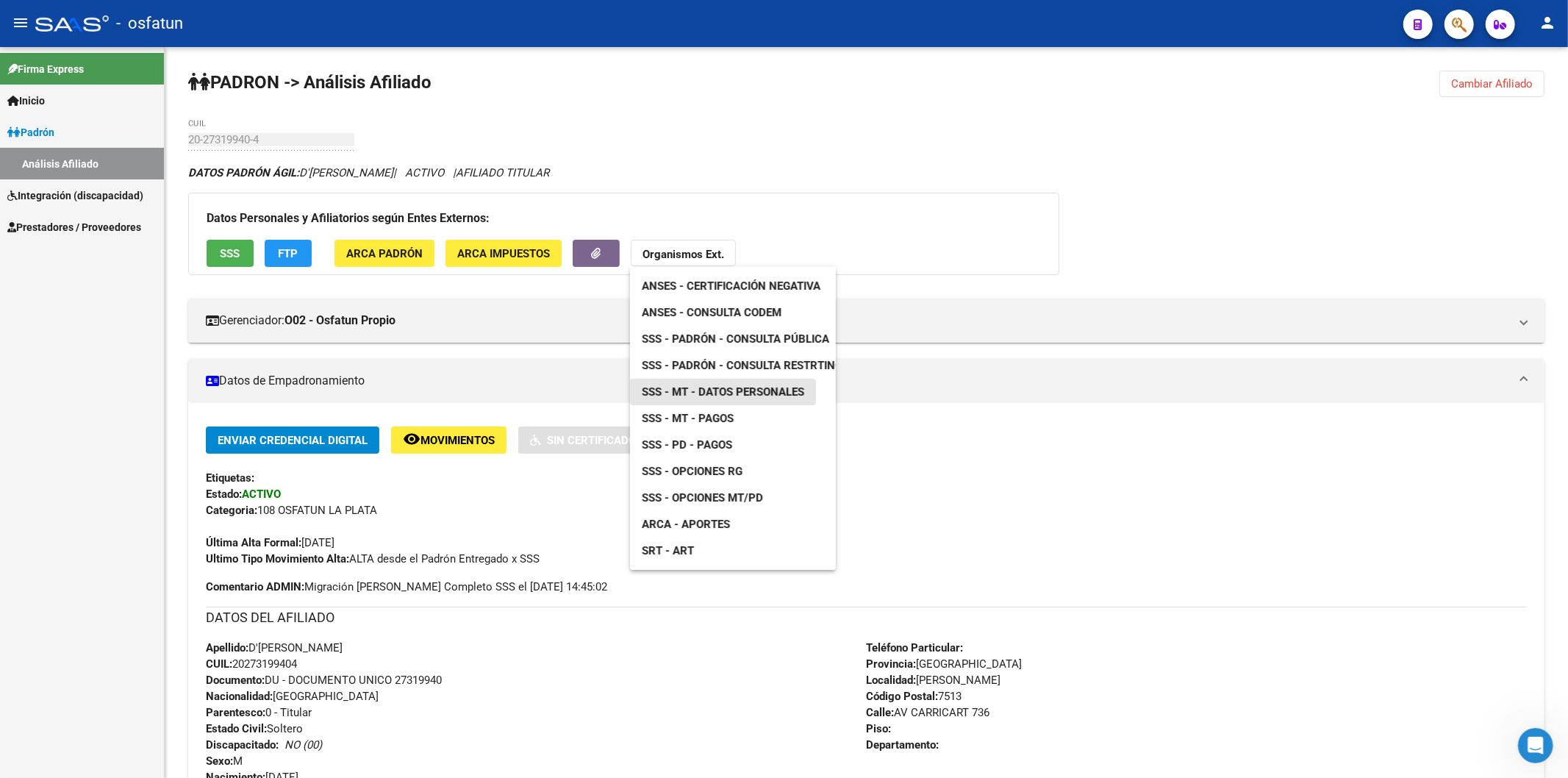
click at [744, 390] on span "SSS - MT - Datos Personales" at bounding box center [723, 392] width 163 height 14
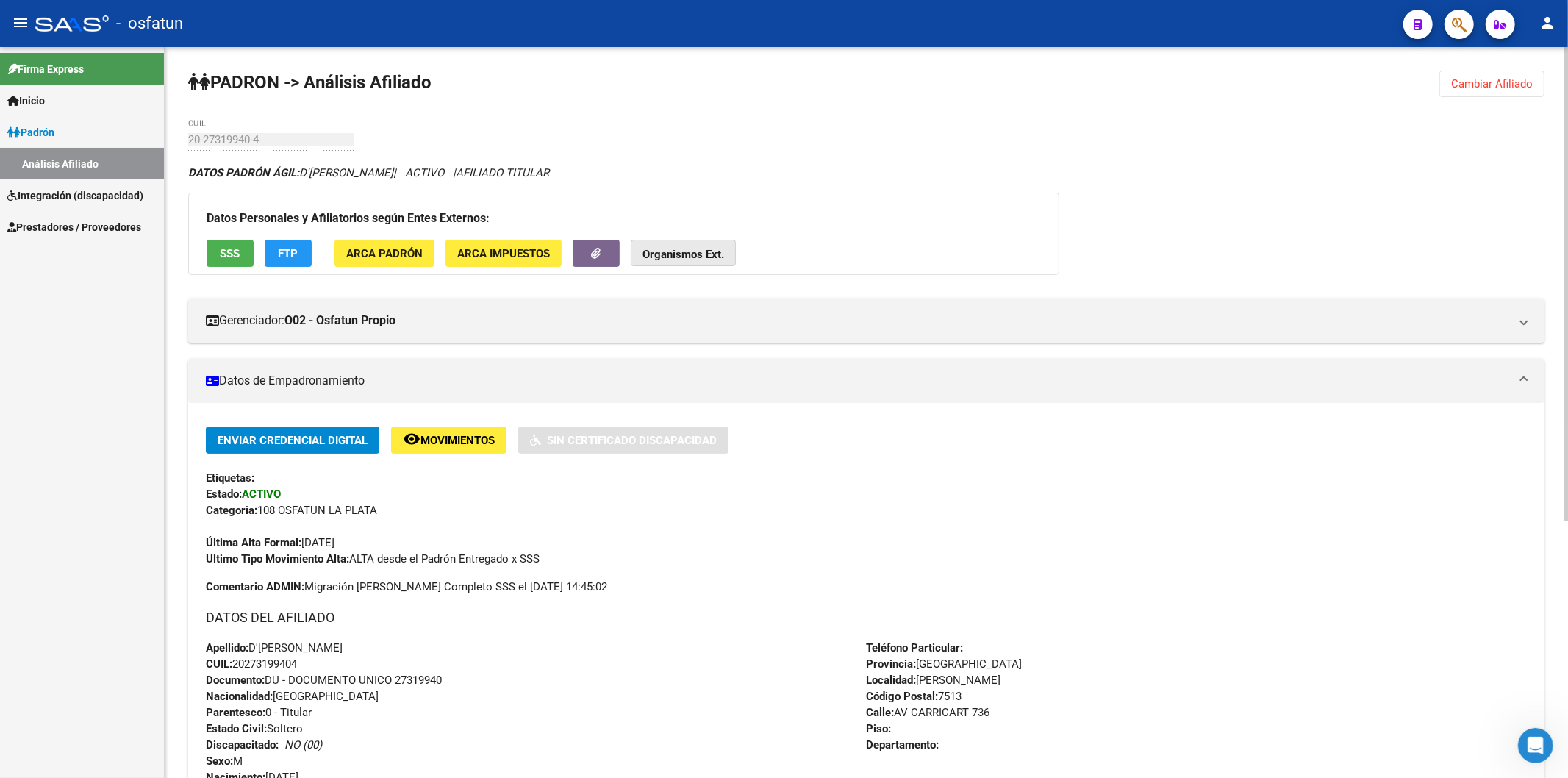
click at [728, 253] on button "Organismos Ext." at bounding box center [684, 253] width 105 height 27
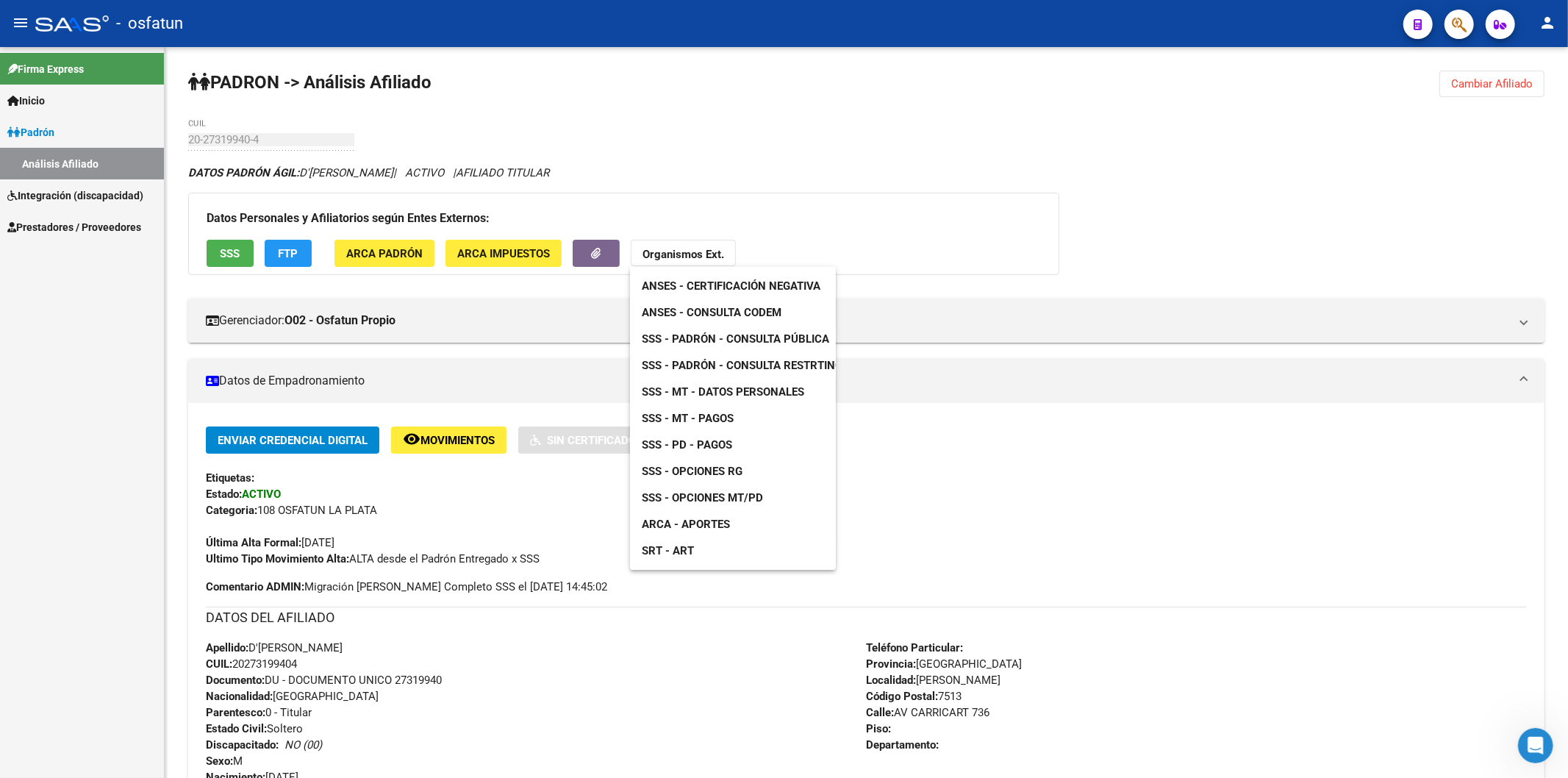
click at [763, 334] on span "SSS - Padrón - Consulta Pública" at bounding box center [735, 339] width 187 height 14
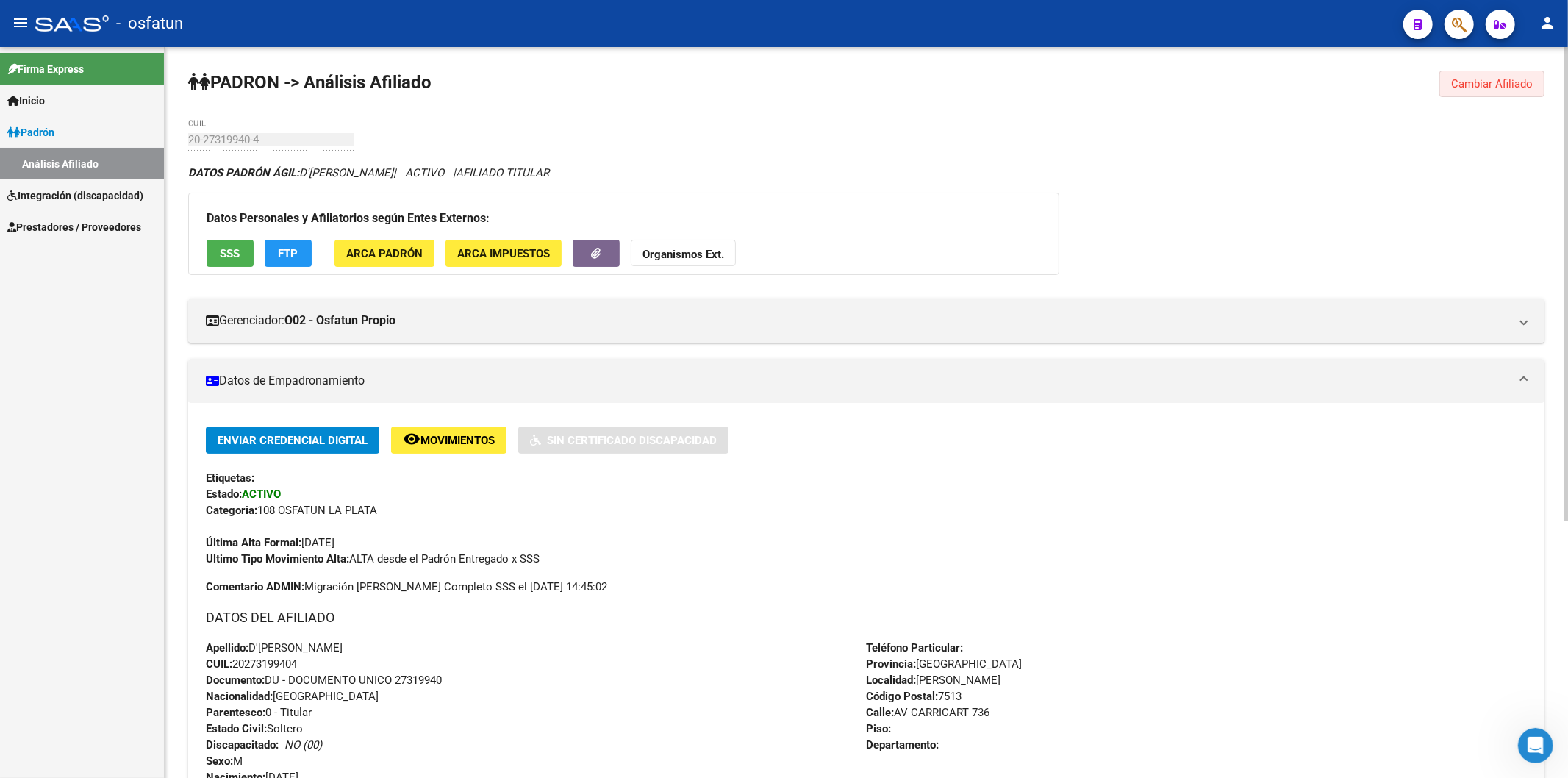
click at [1478, 93] on button "Cambiar Afiliado" at bounding box center [1492, 83] width 105 height 26
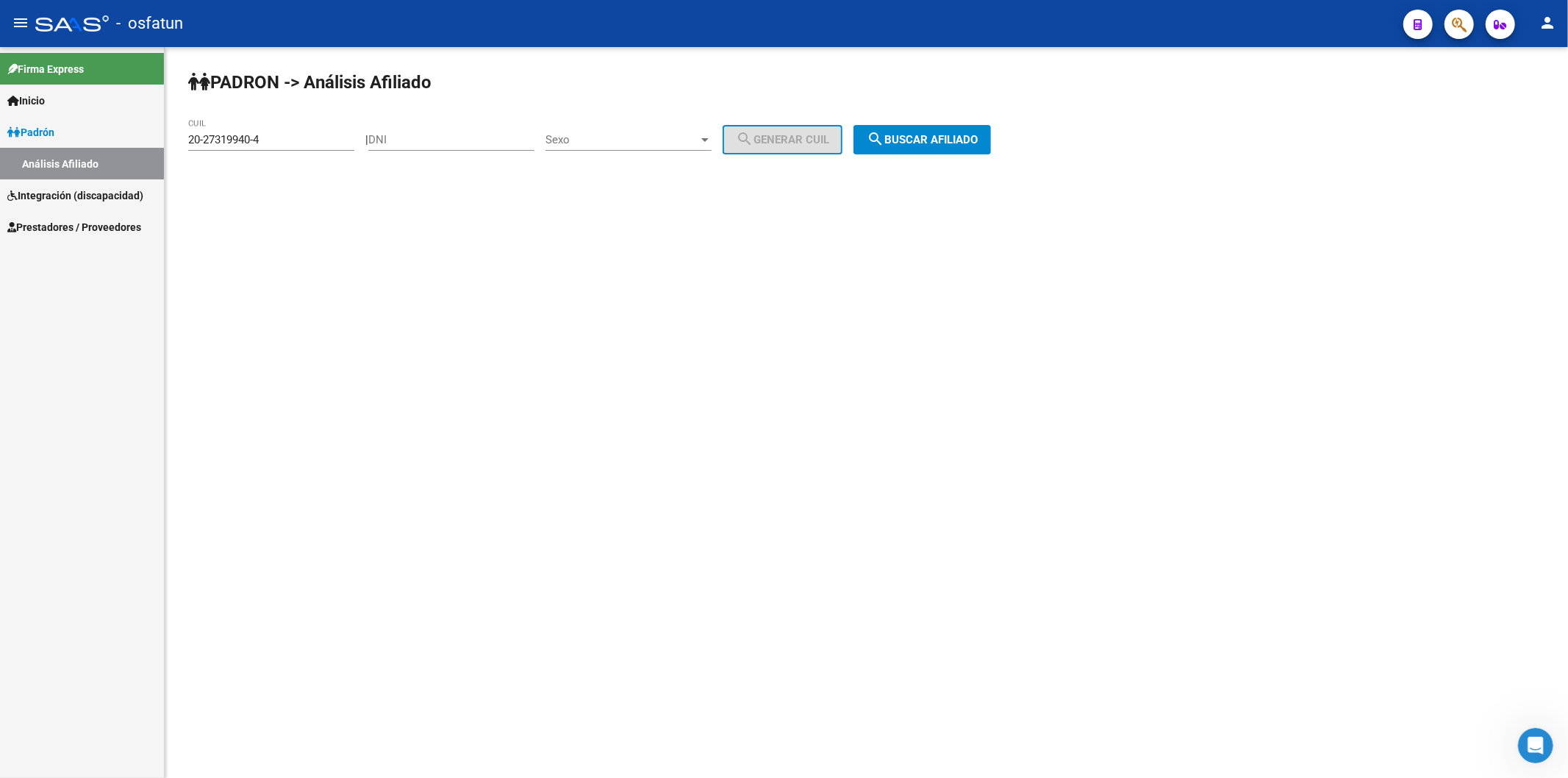
drag, startPoint x: 303, startPoint y: 147, endPoint x: 148, endPoint y: 144, distance: 155.0
click at [148, 144] on mat-sidenav-container "Firma Express Inicio Instructivos Contacto OS [PERSON_NAME] Análisis Afiliado I…" at bounding box center [784, 412] width 1568 height 730
click at [265, 137] on input "20-27319940-4" at bounding box center [271, 140] width 167 height 14
drag, startPoint x: 285, startPoint y: 137, endPoint x: 67, endPoint y: 137, distance: 218.0
click at [67, 137] on mat-sidenav-container "Firma Express Inicio Instructivos Contacto OS [PERSON_NAME] Análisis Afiliado I…" at bounding box center [784, 412] width 1568 height 730
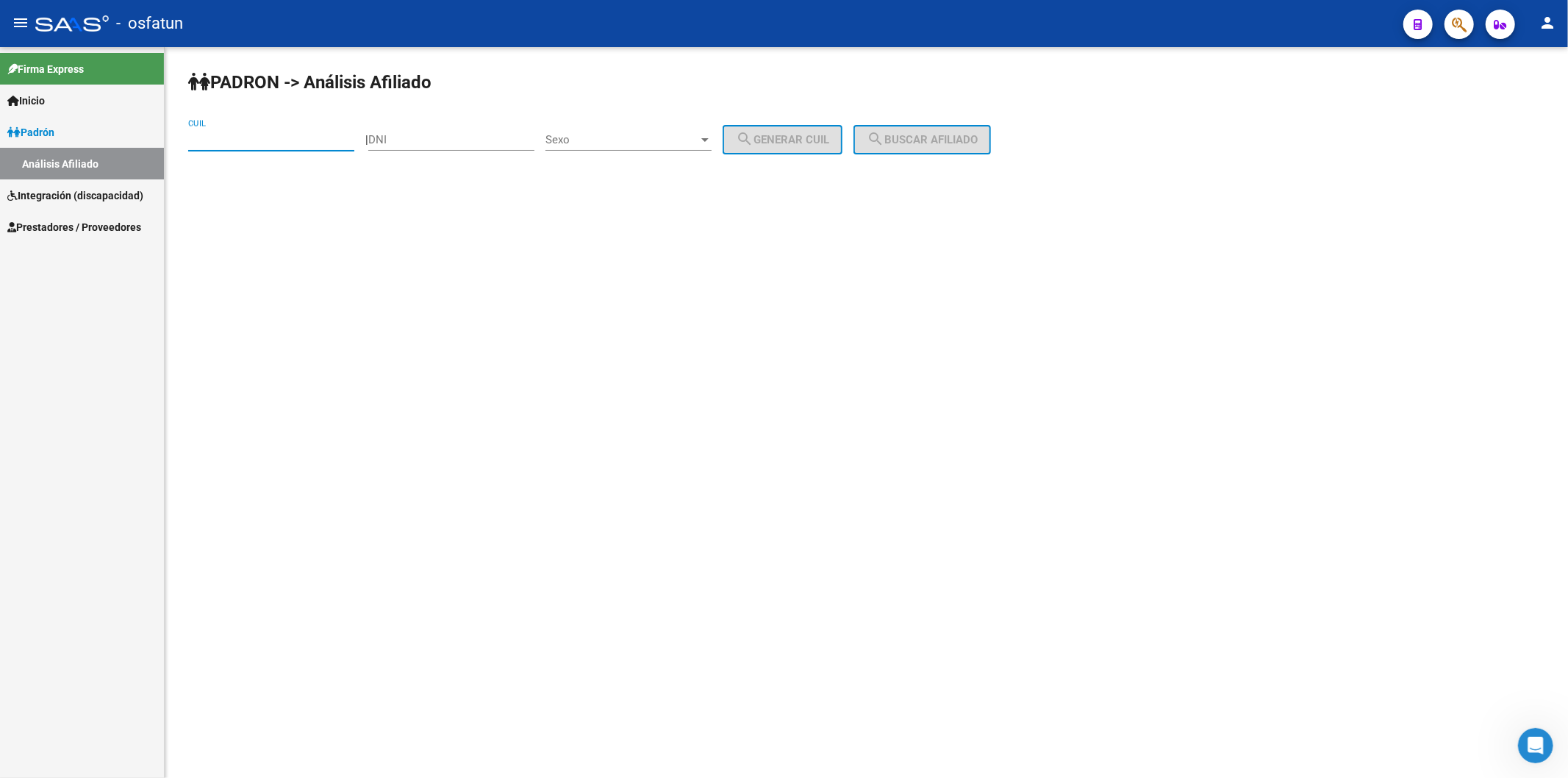
paste input "20-22598872-3"
type input "20-22598872-3"
click at [975, 138] on span "search Buscar afiliado" at bounding box center [922, 140] width 111 height 14
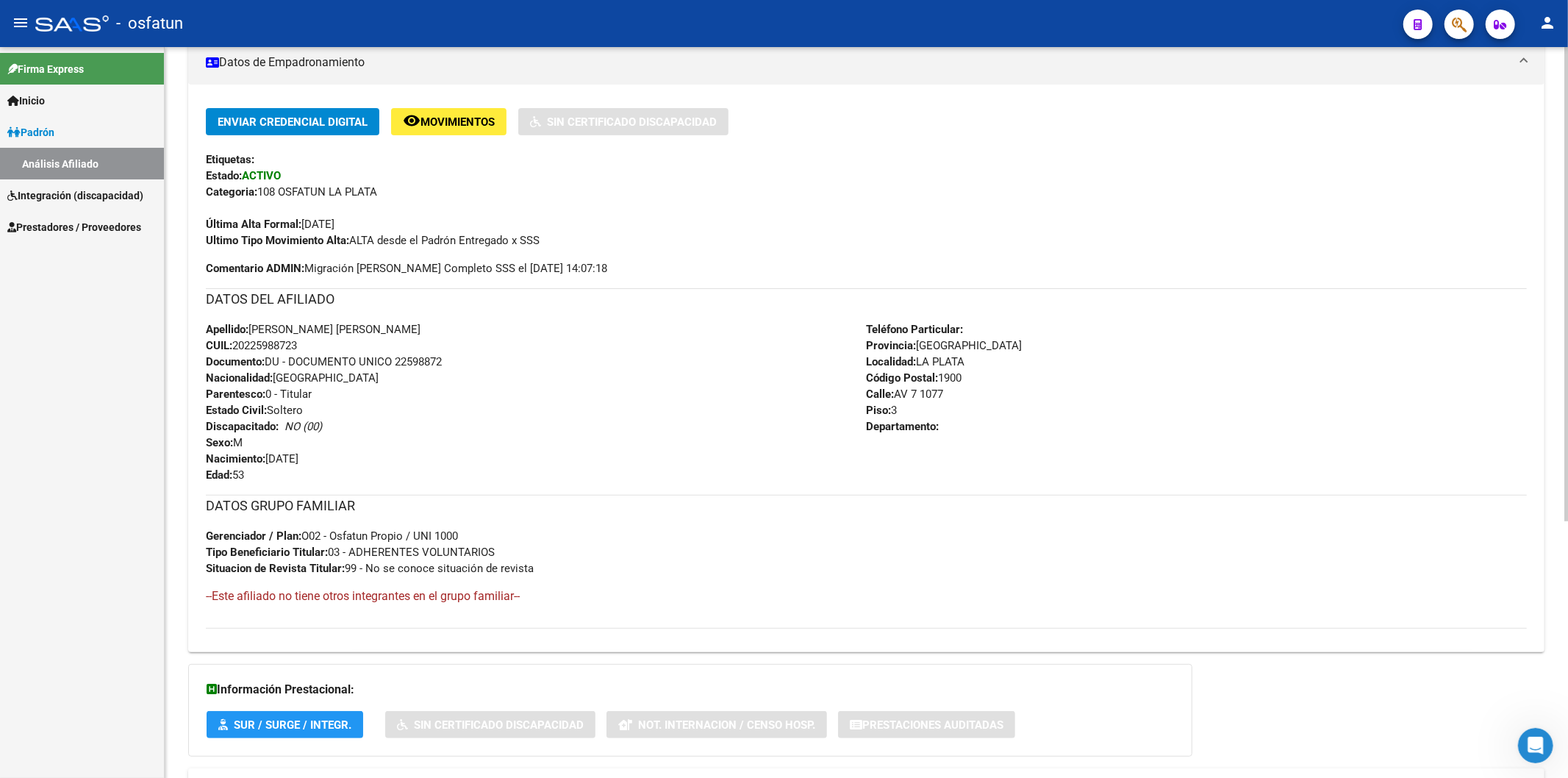
scroll to position [326, 0]
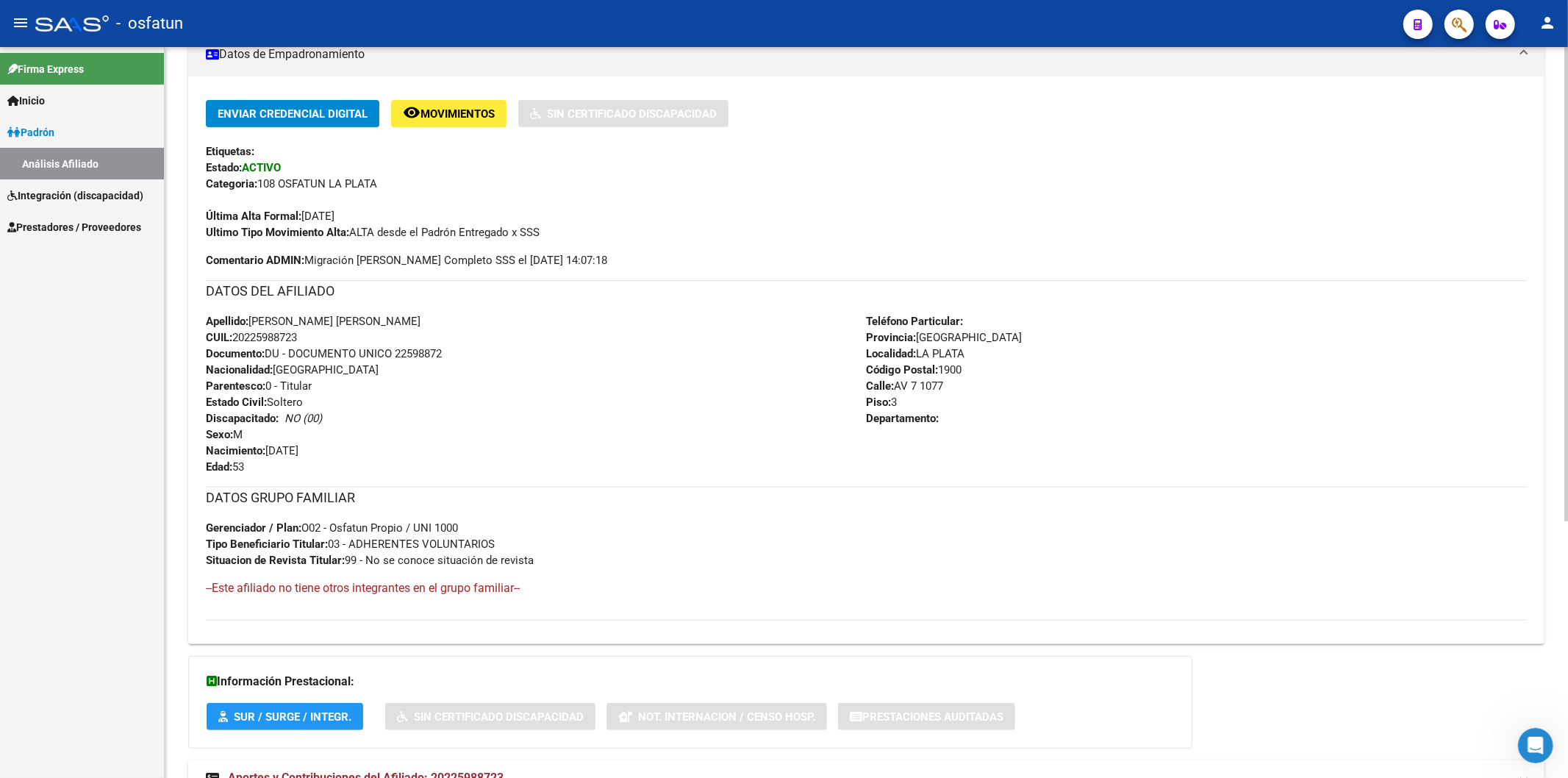
click at [420, 354] on span "Documento: DU - DOCUMENTO UNICO 22598872" at bounding box center [323, 353] width 236 height 14
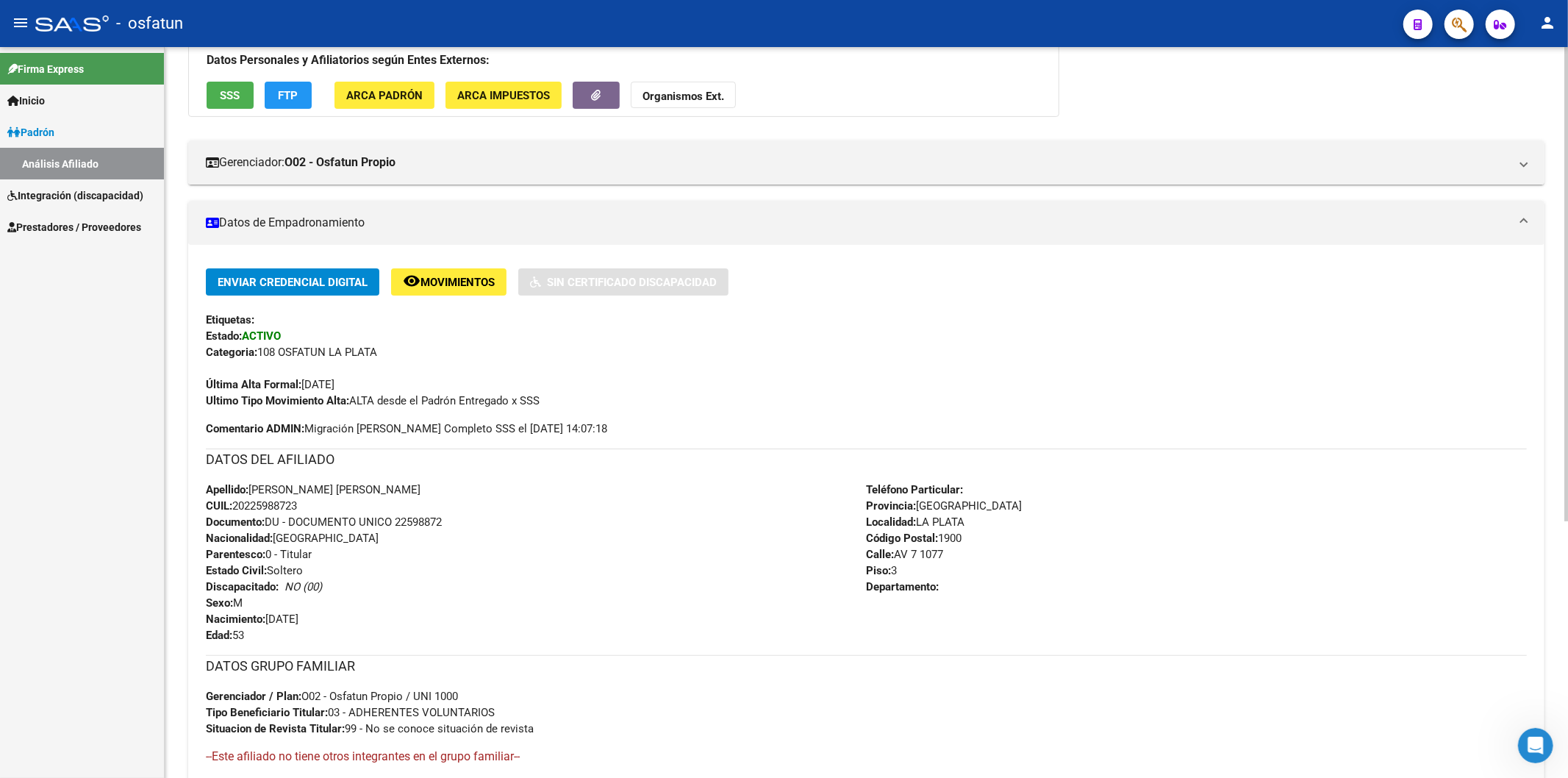
scroll to position [0, 0]
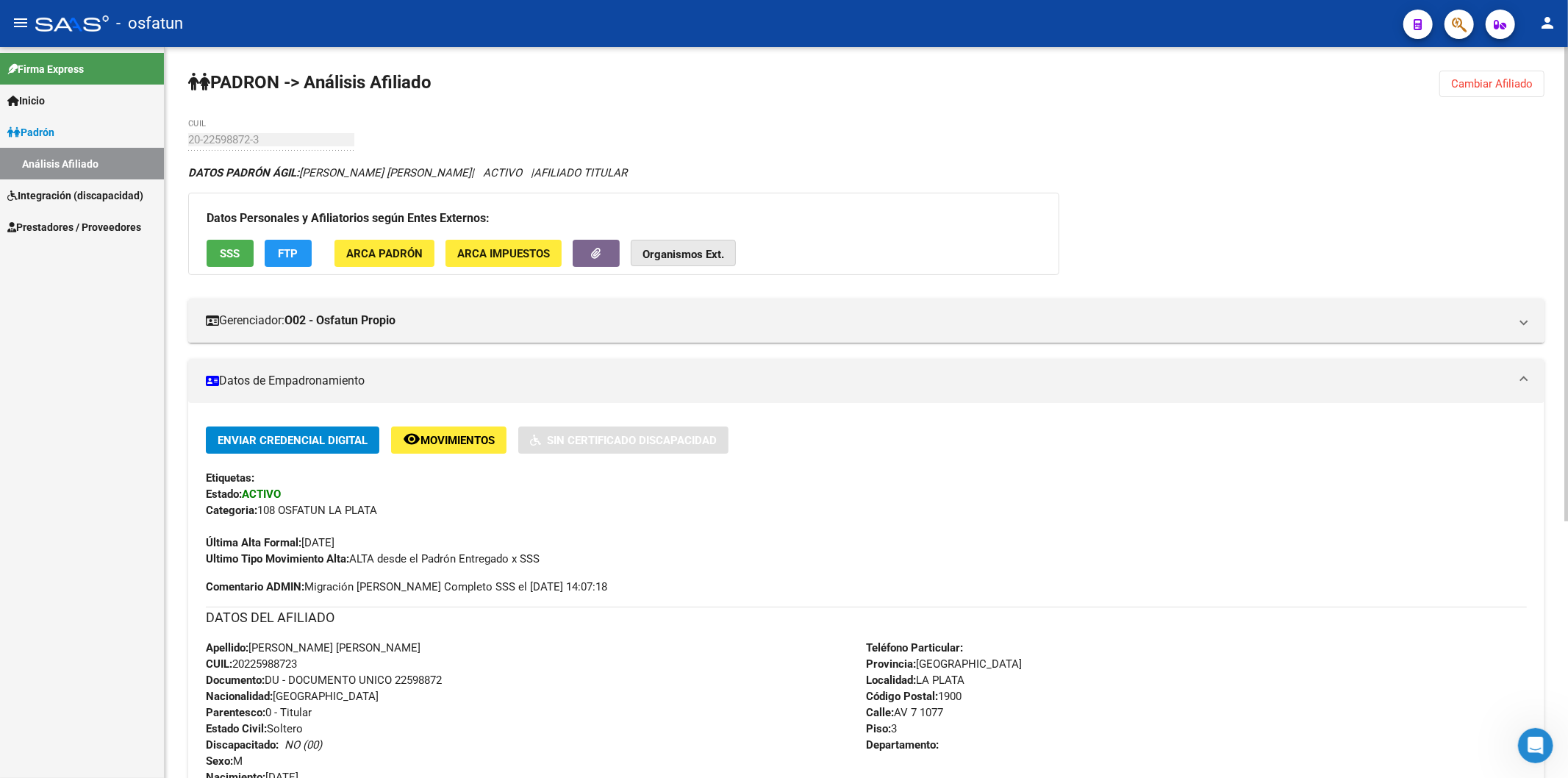
click at [700, 248] on strong "Organismos Ext." at bounding box center [684, 254] width 82 height 14
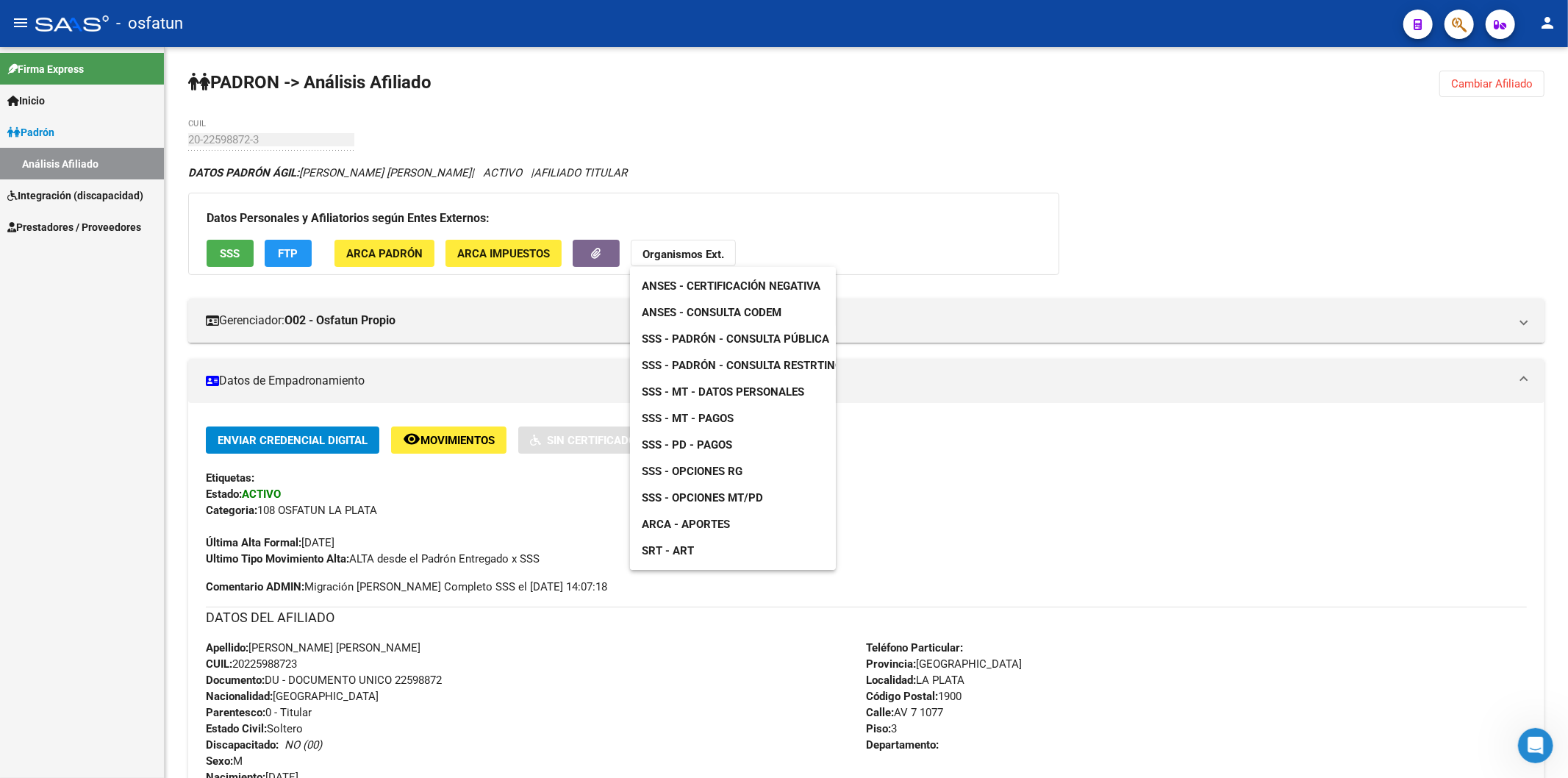
click at [703, 279] on span "ANSES - Certificación Negativa" at bounding box center [730, 286] width 178 height 14
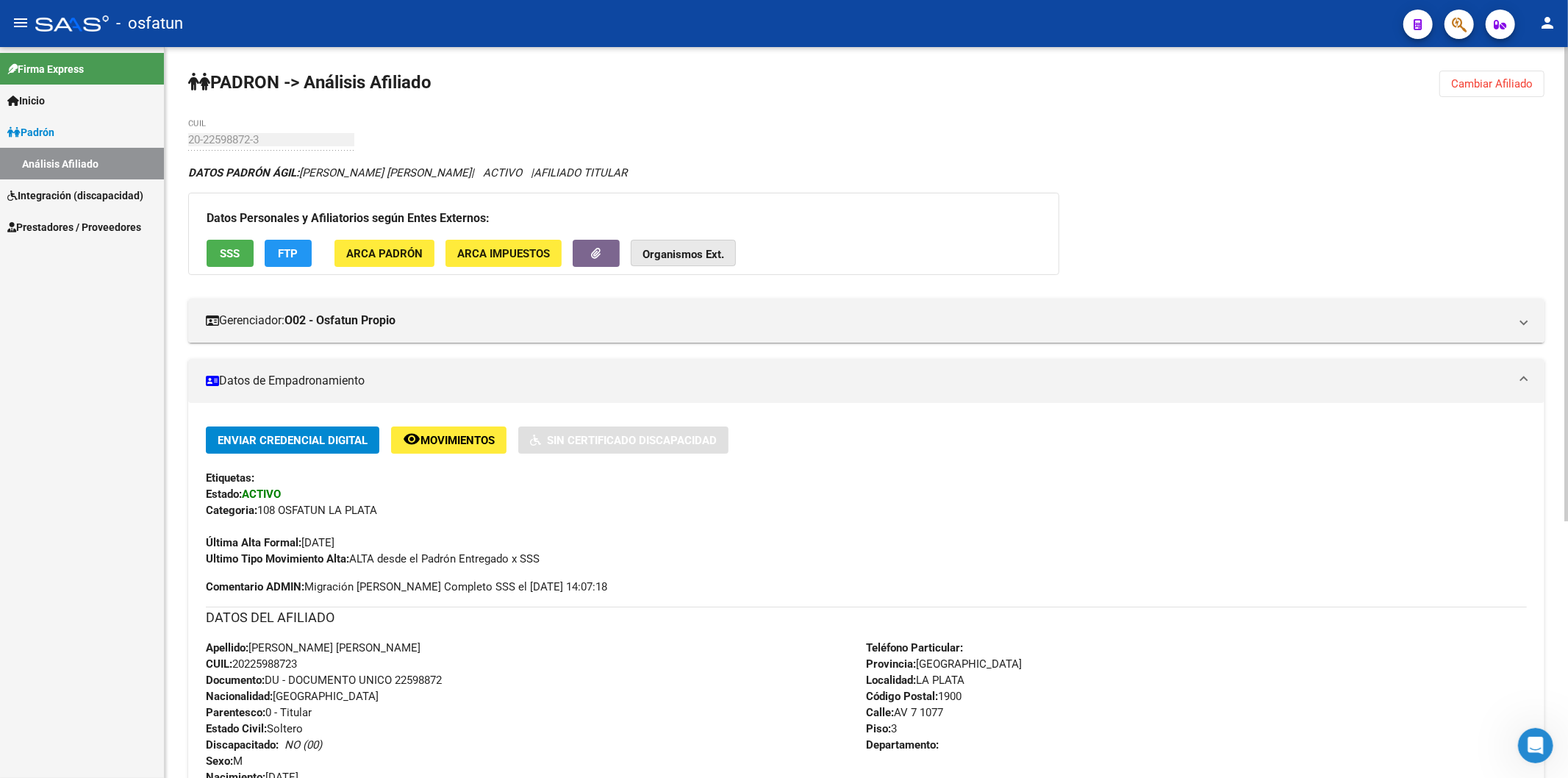
click at [686, 248] on strong "Organismos Ext." at bounding box center [684, 254] width 82 height 14
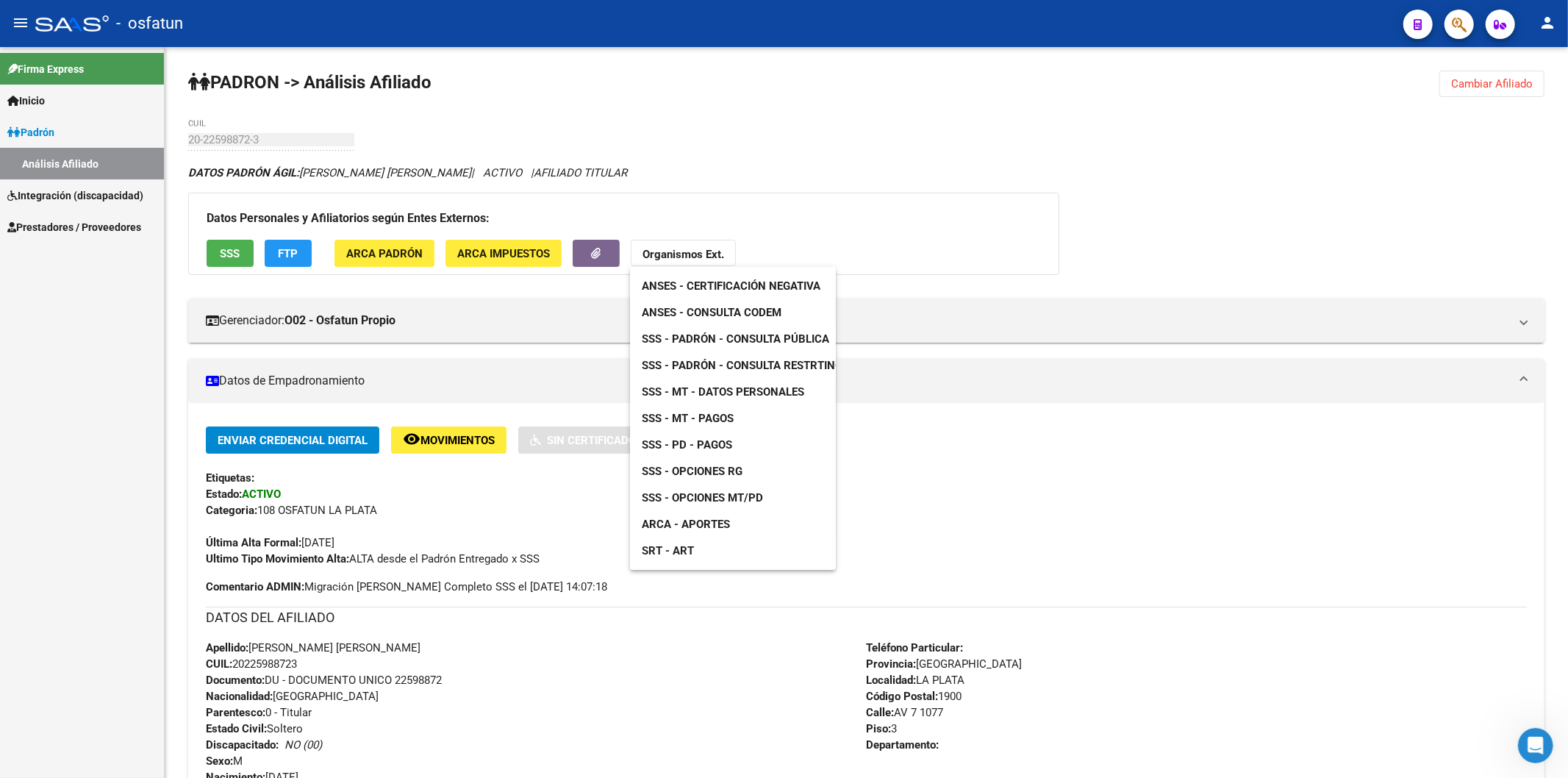
click at [703, 339] on span "SSS - Padrón - Consulta Pública" at bounding box center [735, 339] width 187 height 14
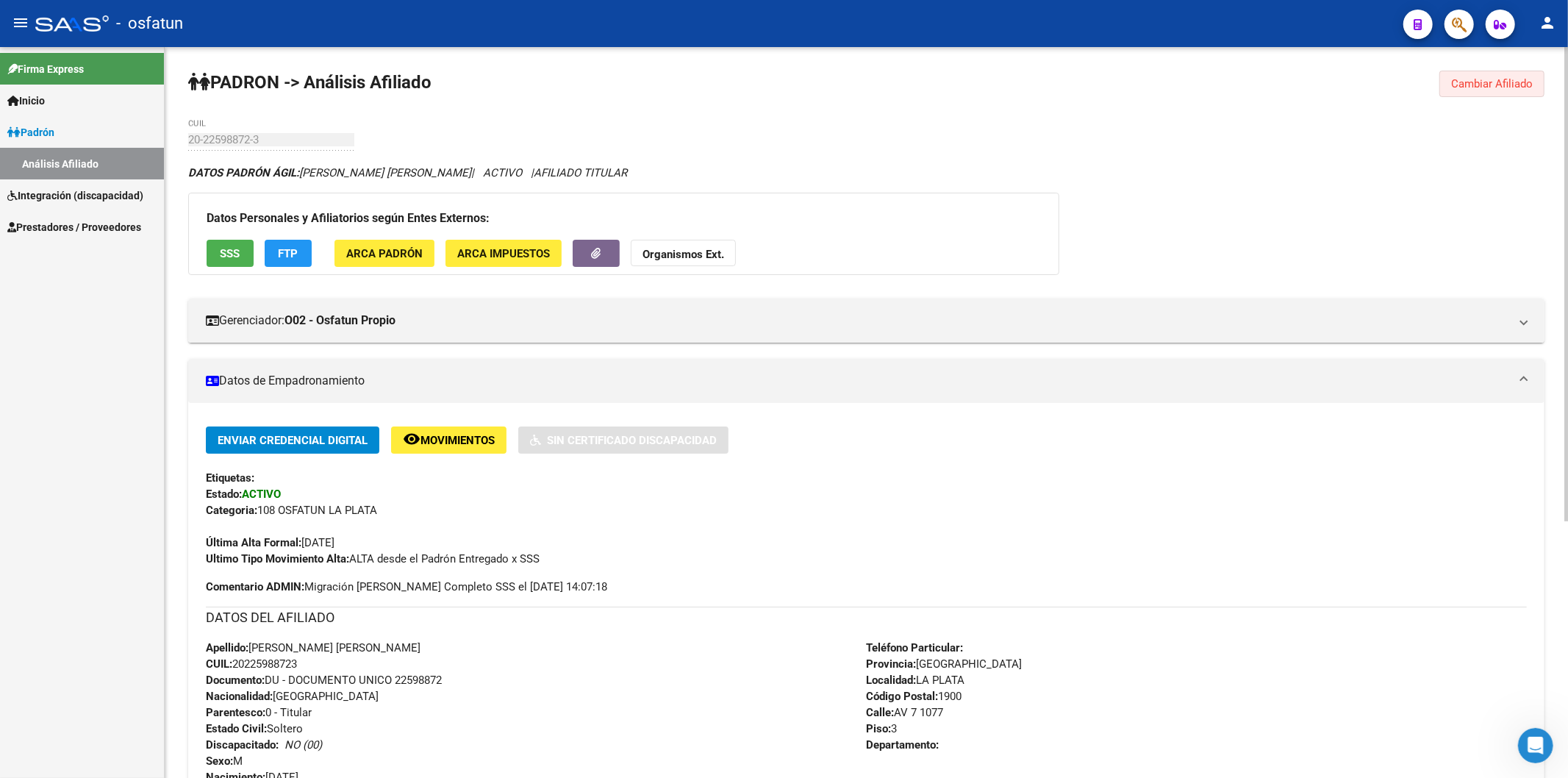
click at [1451, 71] on button "Cambiar Afiliado" at bounding box center [1492, 83] width 105 height 26
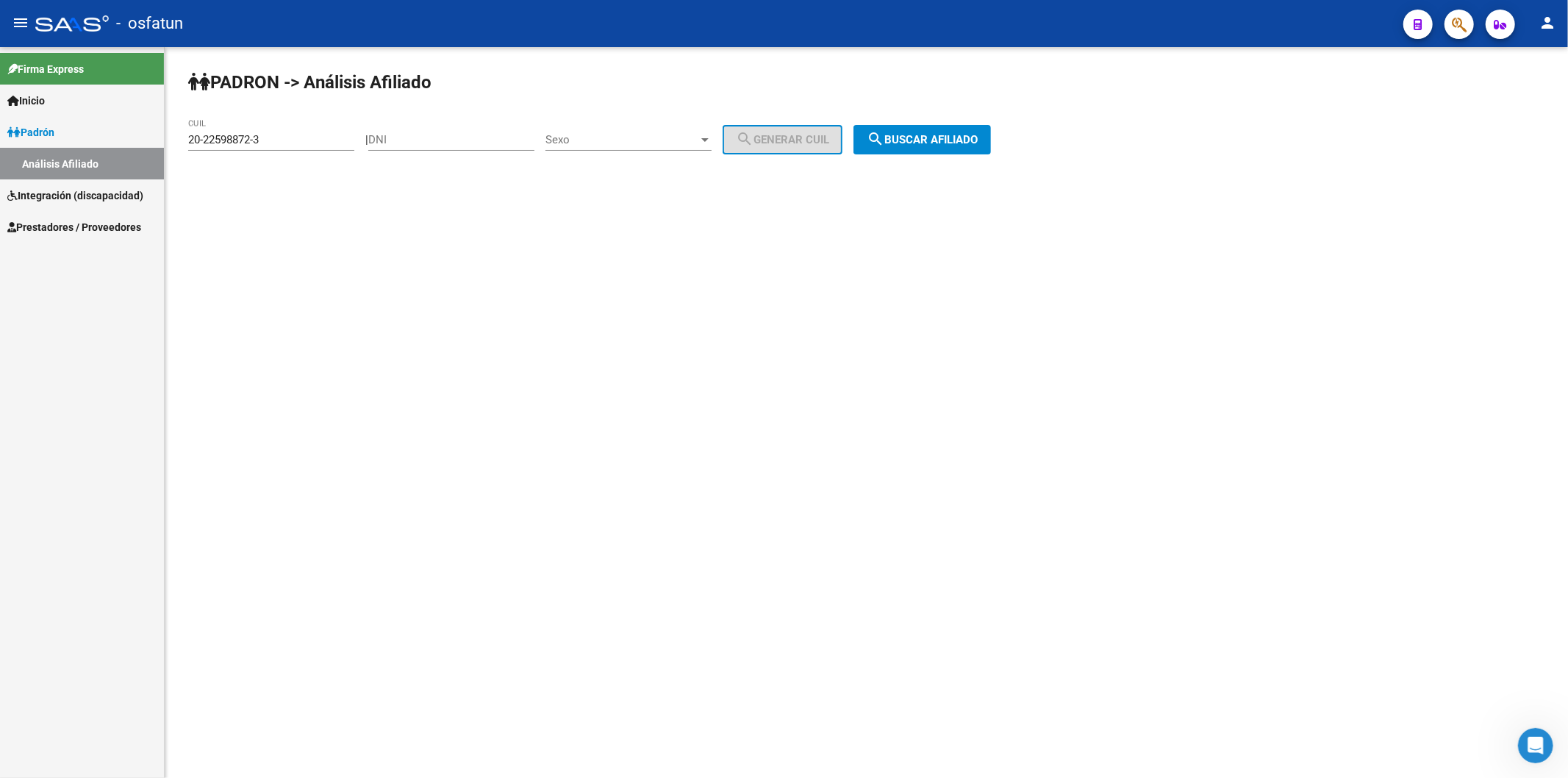
drag, startPoint x: 301, startPoint y: 132, endPoint x: 158, endPoint y: 136, distance: 143.1
click at [158, 136] on mat-sidenav-container "Firma Express Inicio Instructivos Contacto OS [PERSON_NAME] Análisis Afiliado I…" at bounding box center [784, 412] width 1568 height 730
drag, startPoint x: 298, startPoint y: 137, endPoint x: 156, endPoint y: 143, distance: 142.1
click at [156, 143] on mat-sidenav-container "Firma Express Inicio Instructivos Contacto OS [PERSON_NAME] Análisis Afiliado I…" at bounding box center [784, 412] width 1568 height 730
paste input "27-18427406-5"
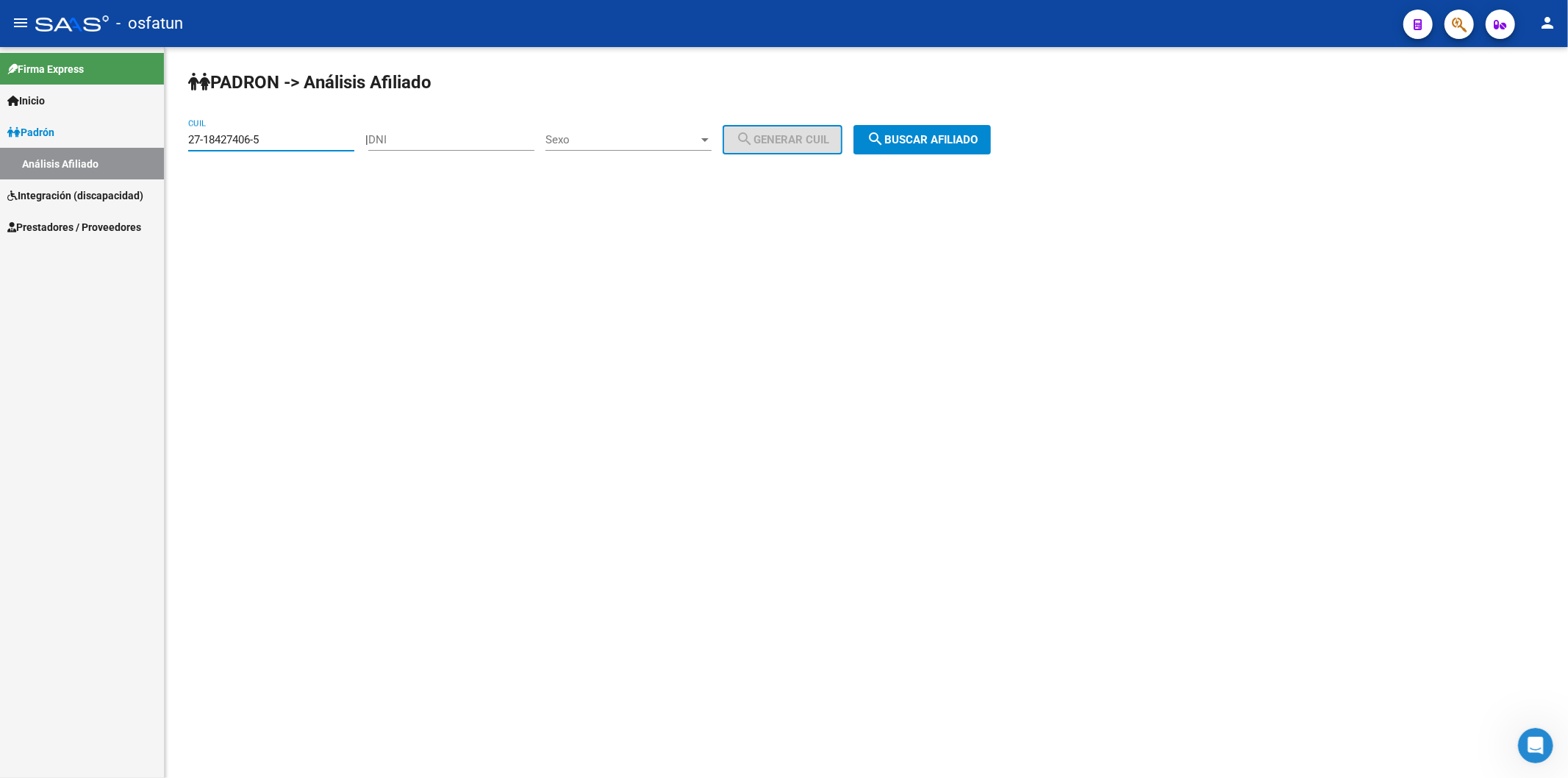
type input "27-18427406-5"
click at [934, 145] on span "search Buscar afiliado" at bounding box center [922, 140] width 111 height 14
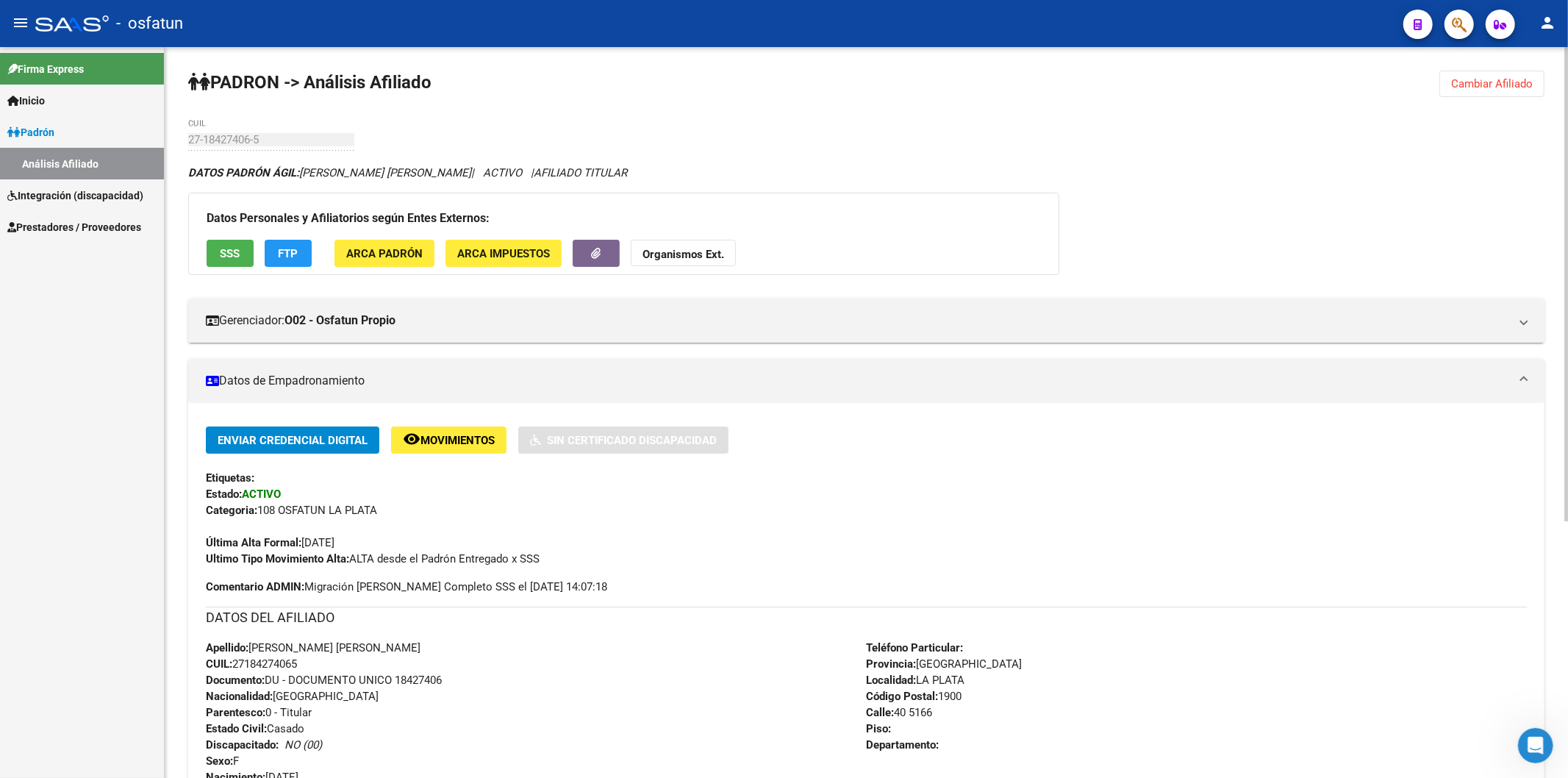
click at [429, 676] on span "Documento: DU - DOCUMENTO UNICO 18427406" at bounding box center [323, 680] width 236 height 14
click at [658, 262] on button "Organismos Ext." at bounding box center [684, 253] width 105 height 27
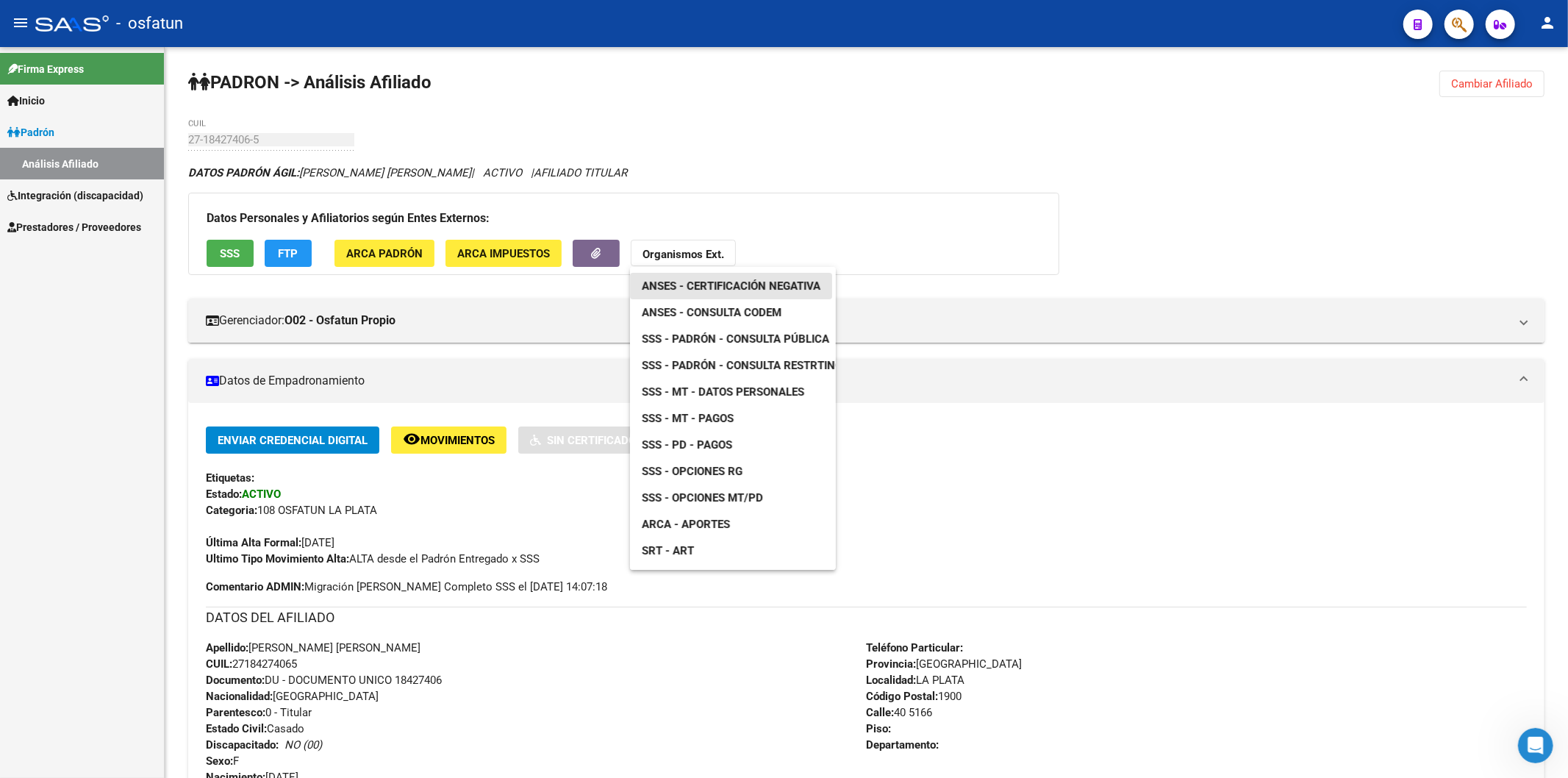
click at [679, 284] on span "ANSES - Certificación Negativa" at bounding box center [730, 286] width 178 height 14
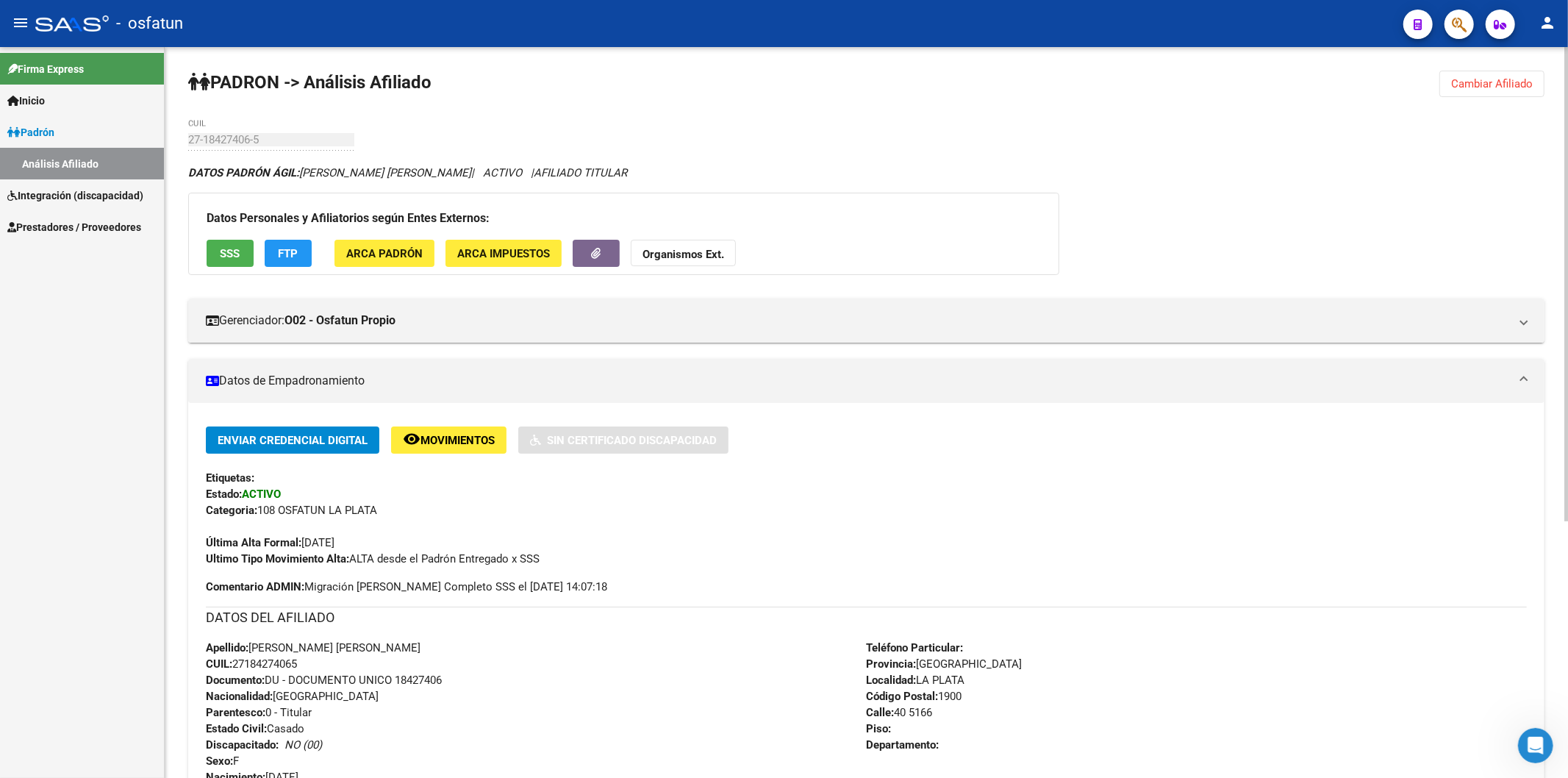
click at [709, 255] on strong "Organismos Ext." at bounding box center [684, 254] width 82 height 14
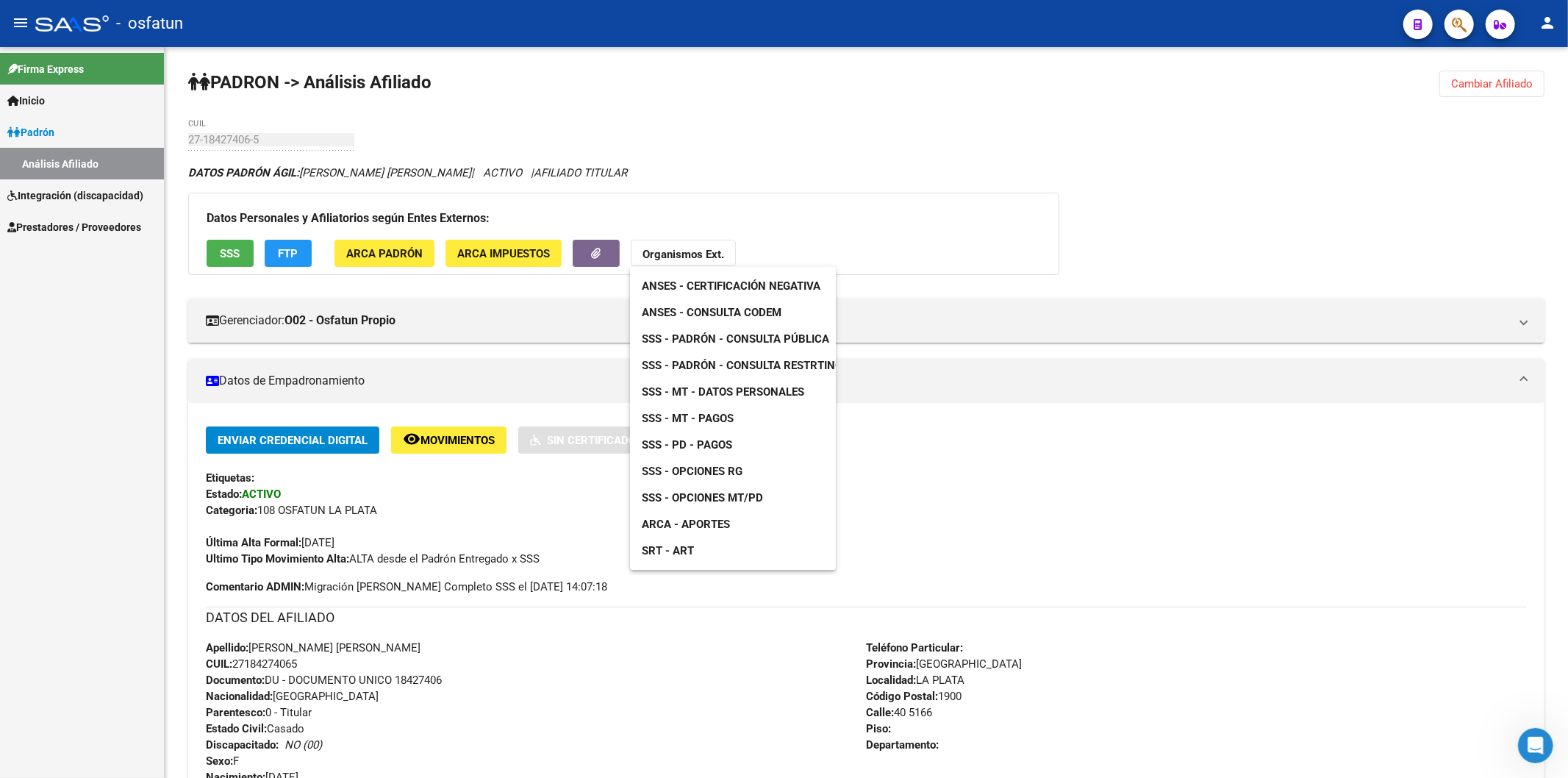
click at [735, 312] on span "ANSES - Consulta CODEM" at bounding box center [711, 313] width 139 height 14
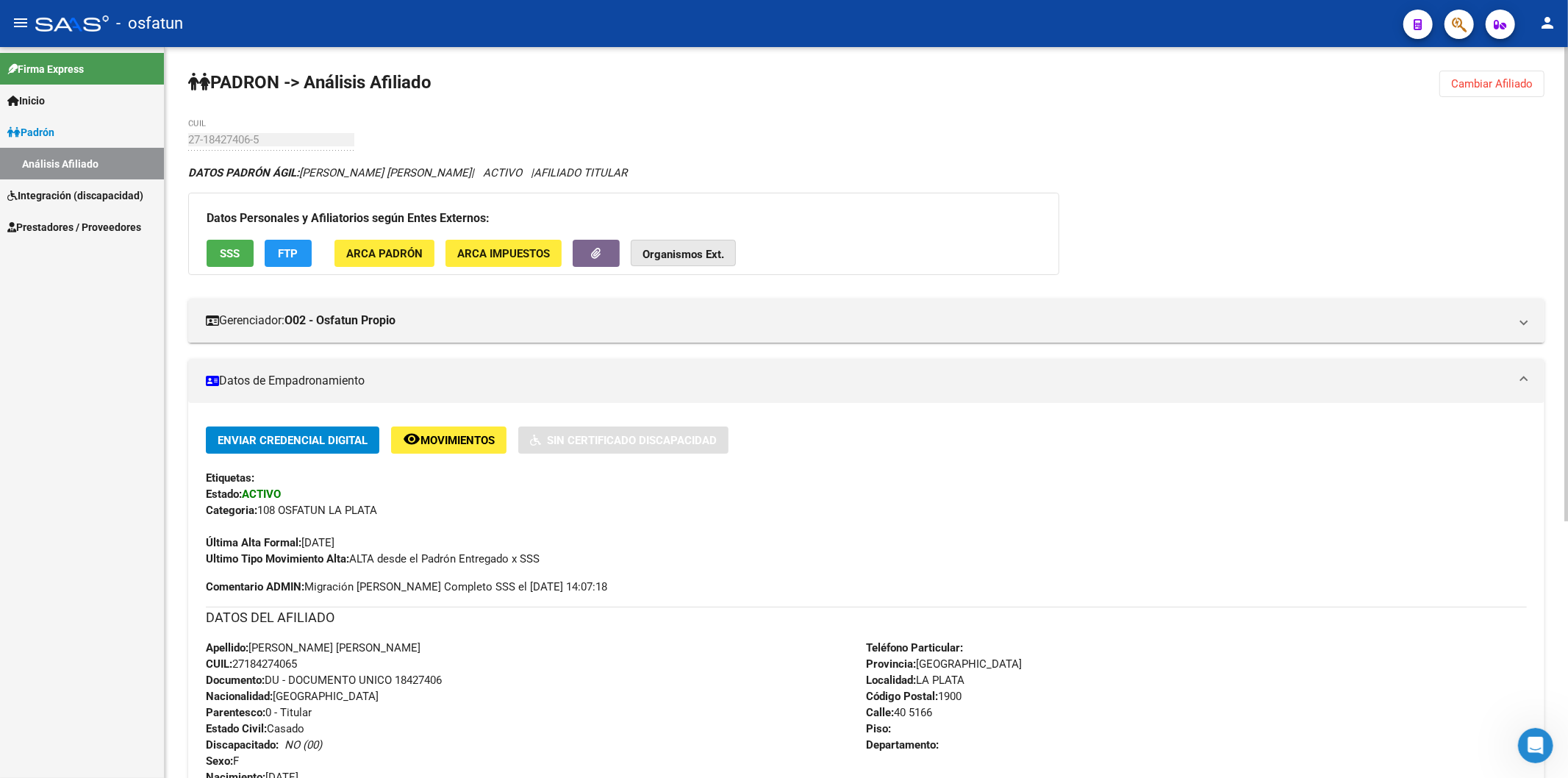
click at [710, 253] on strong "Organismos Ext." at bounding box center [684, 254] width 82 height 14
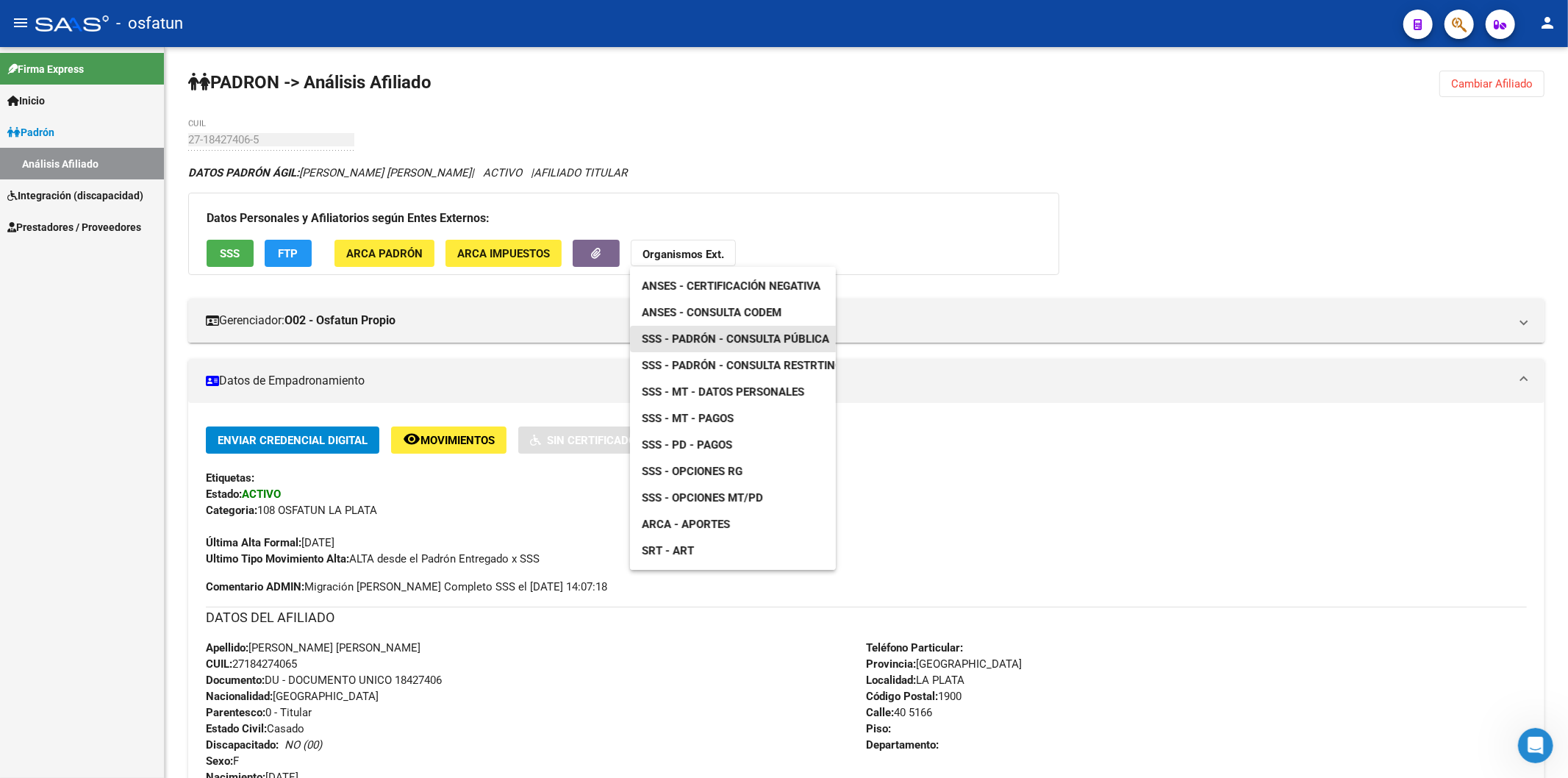
click at [737, 332] on span "SSS - Padrón - Consulta Pública" at bounding box center [735, 339] width 187 height 14
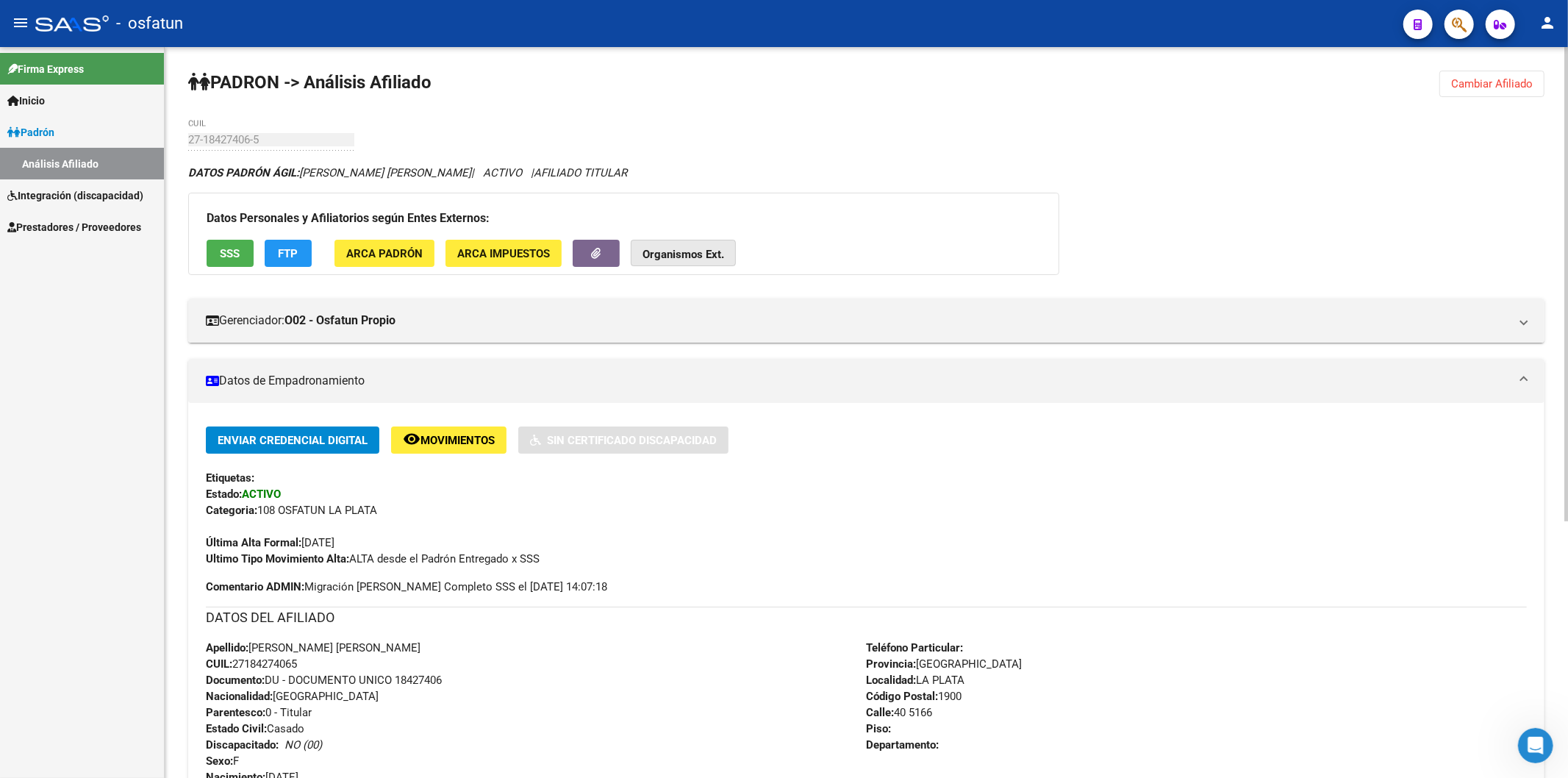
click at [685, 253] on strong "Organismos Ext." at bounding box center [684, 254] width 82 height 14
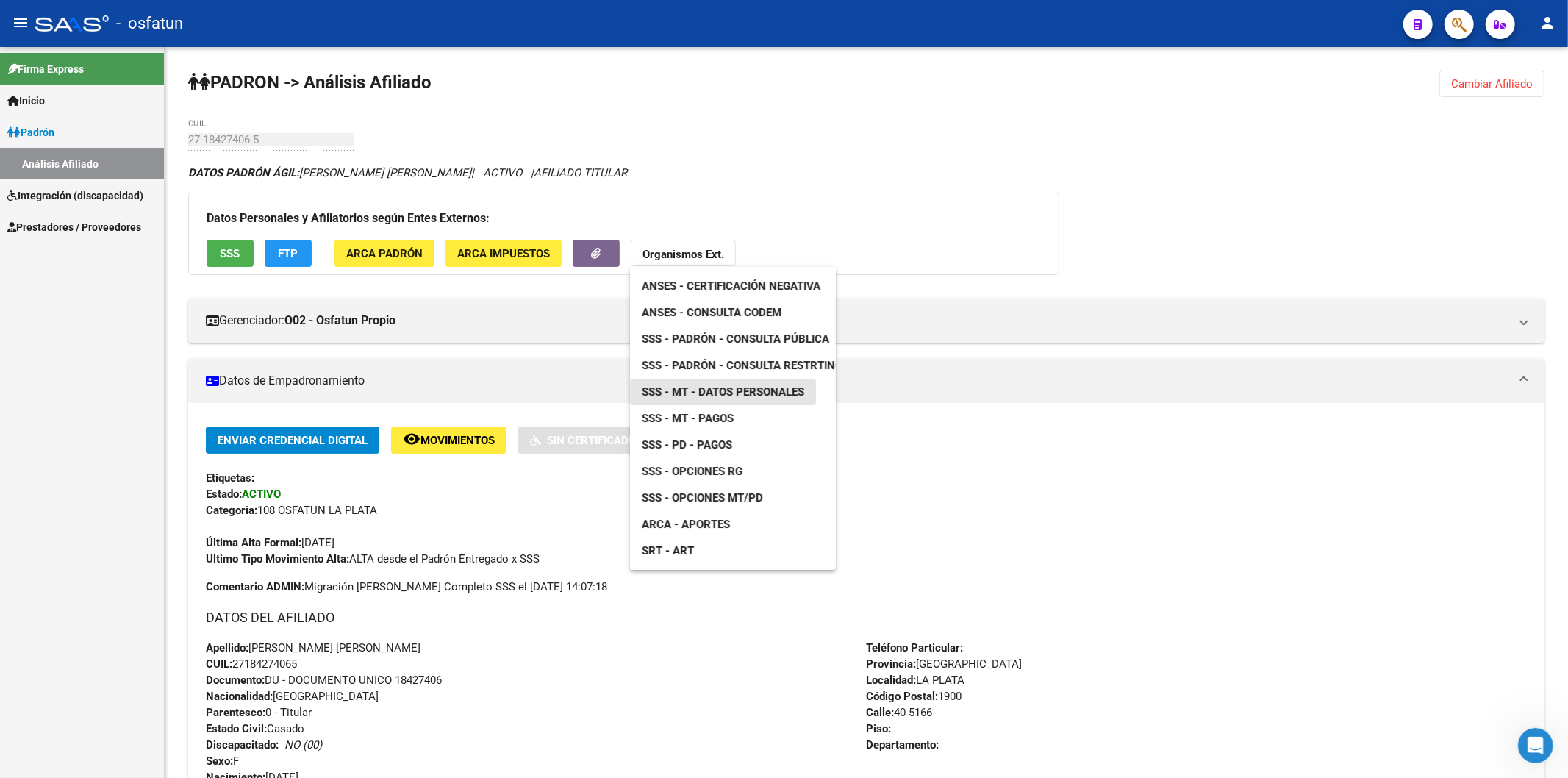
click at [707, 386] on span "SSS - MT - Datos Personales" at bounding box center [723, 392] width 163 height 14
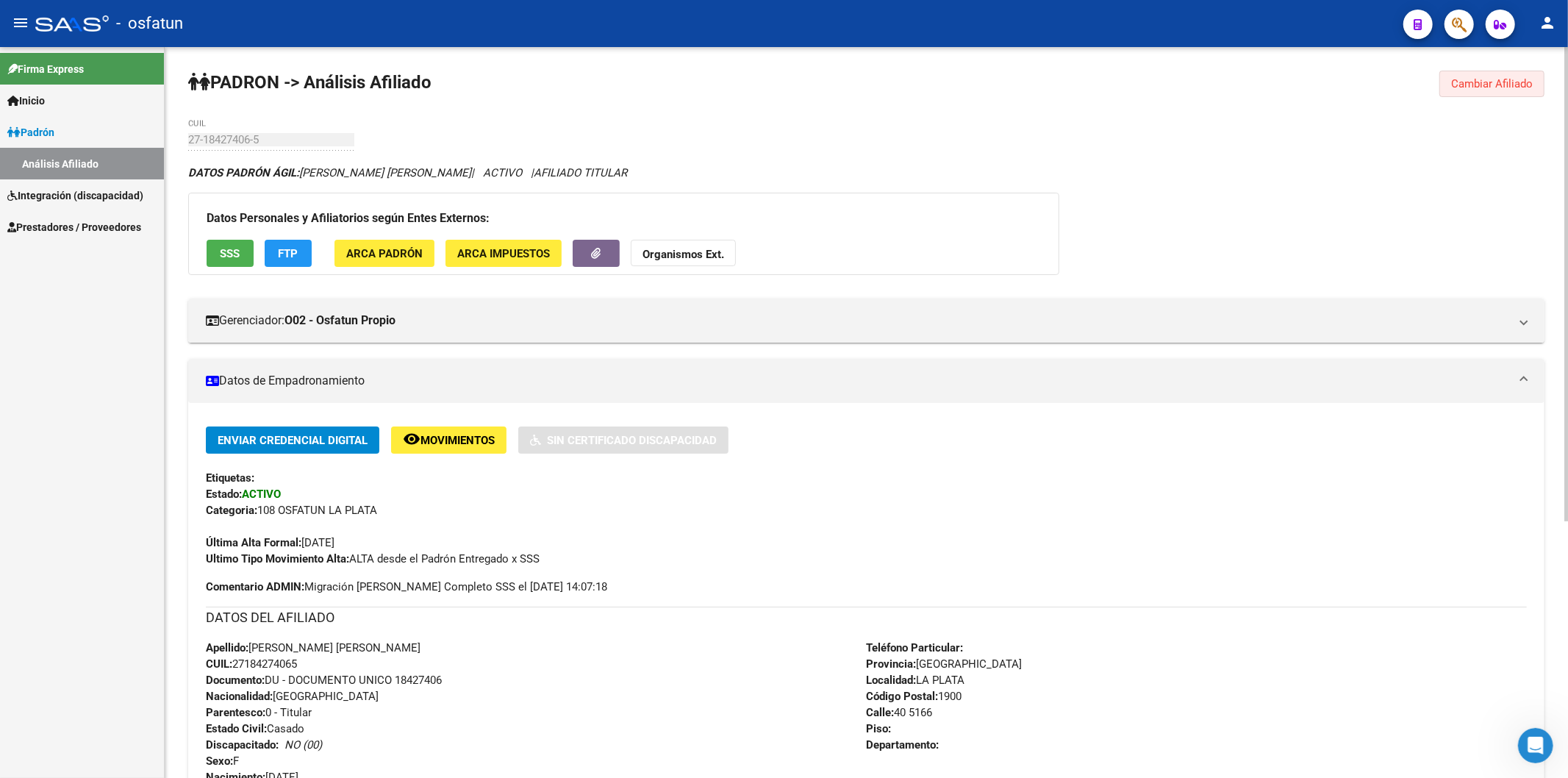
click at [1459, 89] on span "Cambiar Afiliado" at bounding box center [1492, 84] width 82 height 14
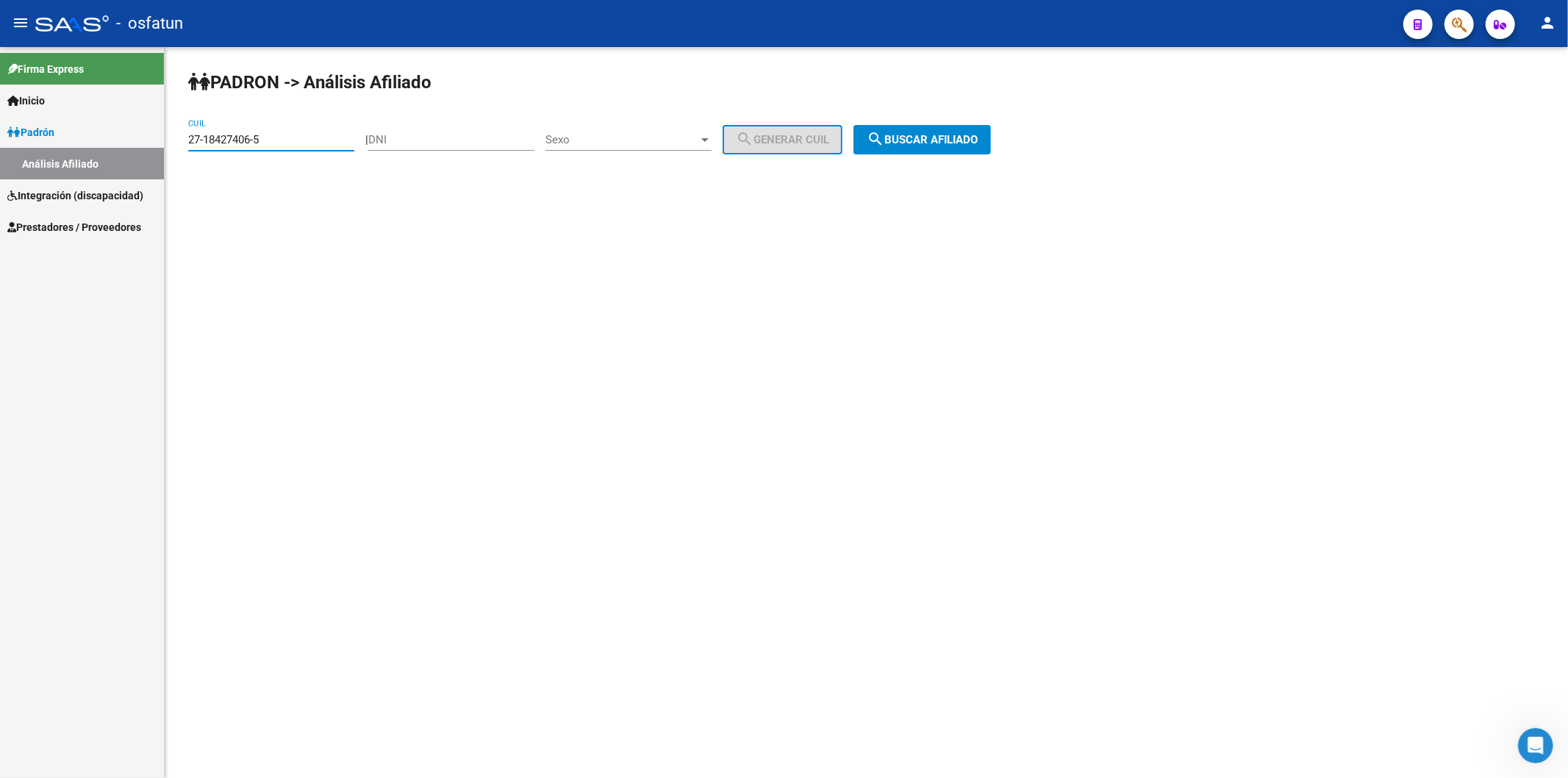
drag, startPoint x: 284, startPoint y: 134, endPoint x: 133, endPoint y: 137, distance: 151.0
click at [133, 137] on mat-sidenav-container "Firma Express Inicio Instructivos Contacto OS [PERSON_NAME] Análisis Afiliado I…" at bounding box center [784, 412] width 1568 height 730
paste input "20-18039621-8"
type input "20-18039621-8"
click at [908, 142] on span "search Buscar afiliado" at bounding box center [922, 140] width 111 height 14
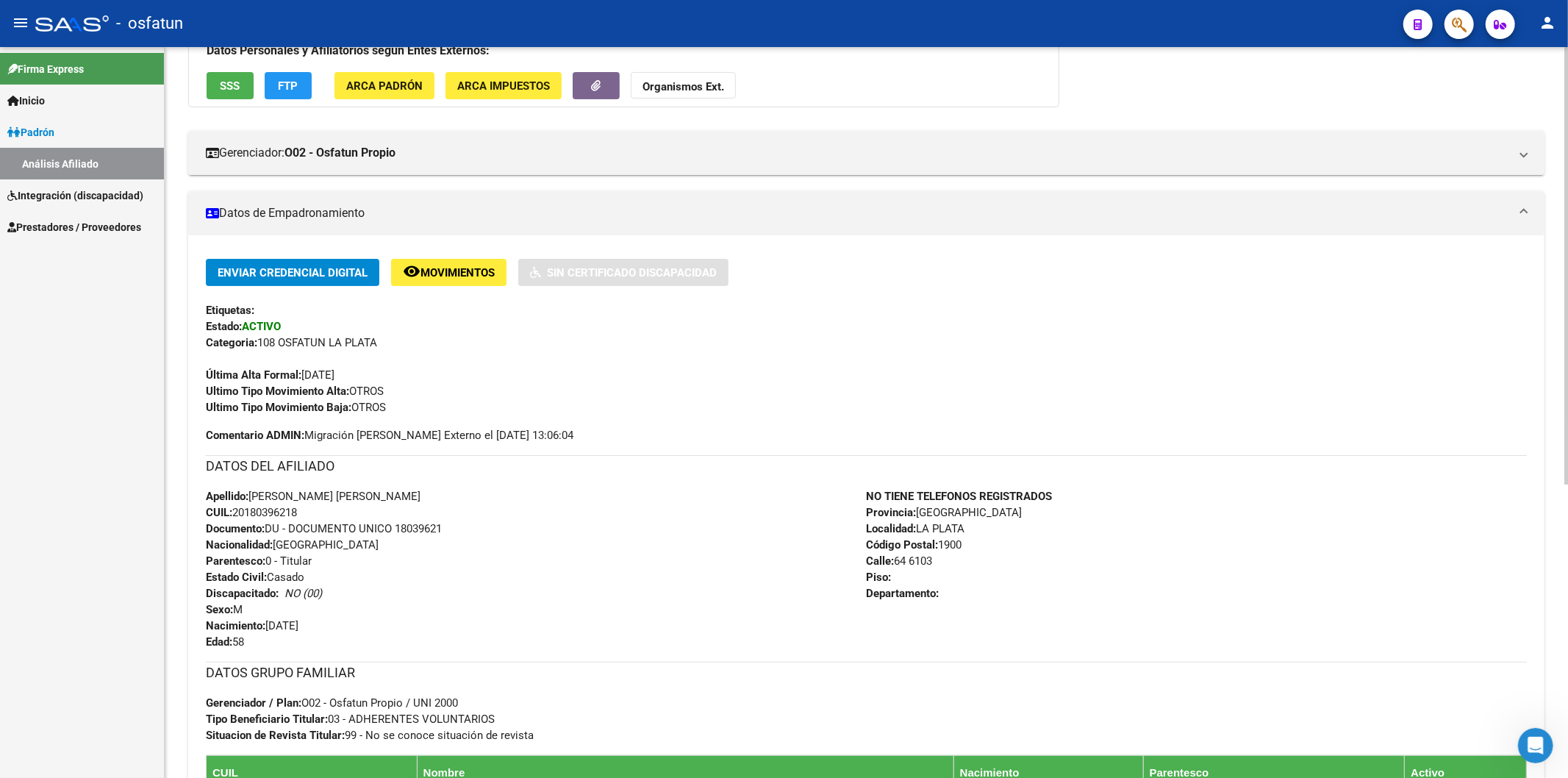
scroll to position [164, 0]
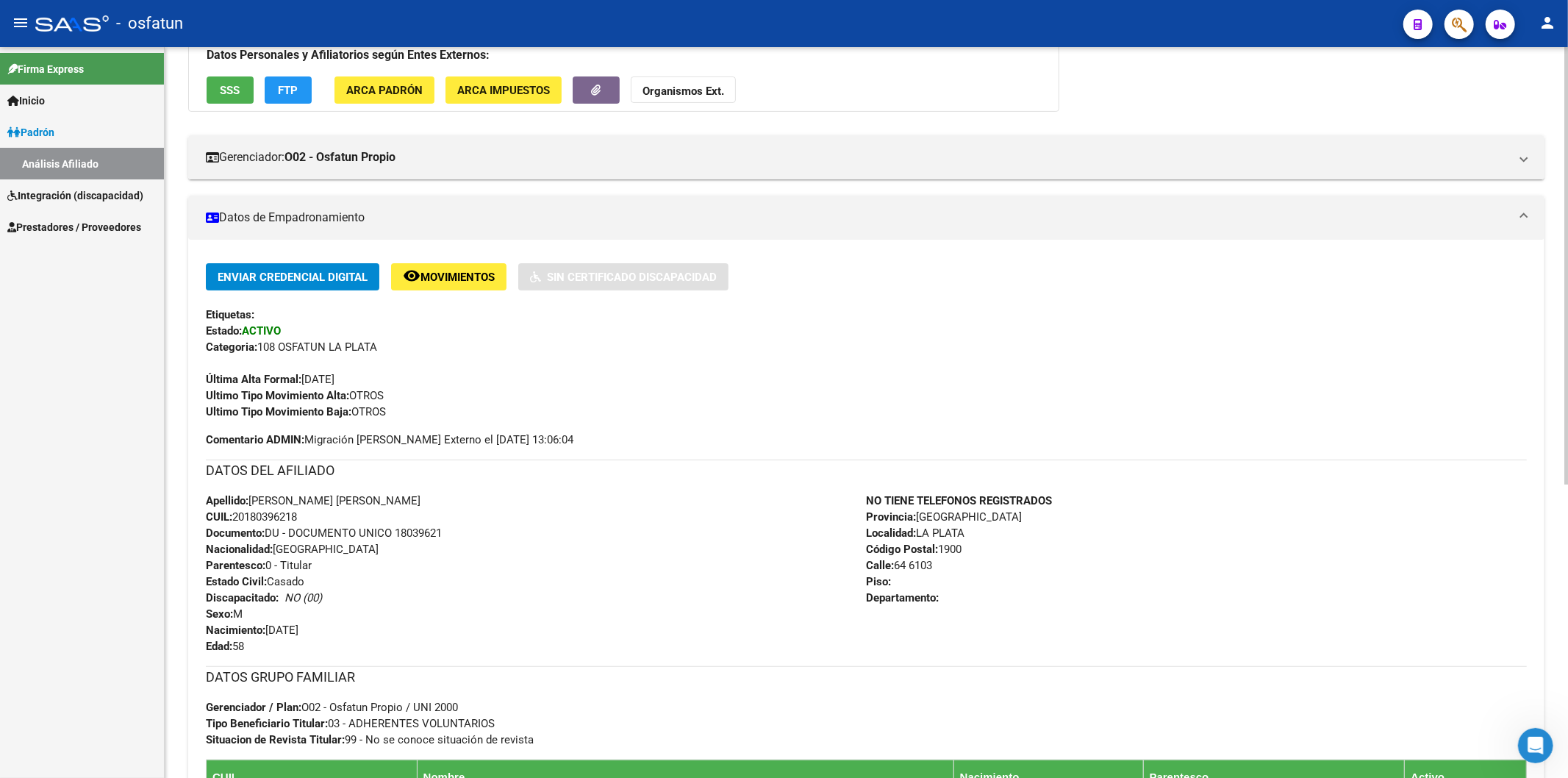
click at [420, 533] on span "Documento: DU - DOCUMENTO UNICO 18039621" at bounding box center [323, 533] width 236 height 14
click at [656, 81] on button "Organismos Ext." at bounding box center [684, 91] width 105 height 27
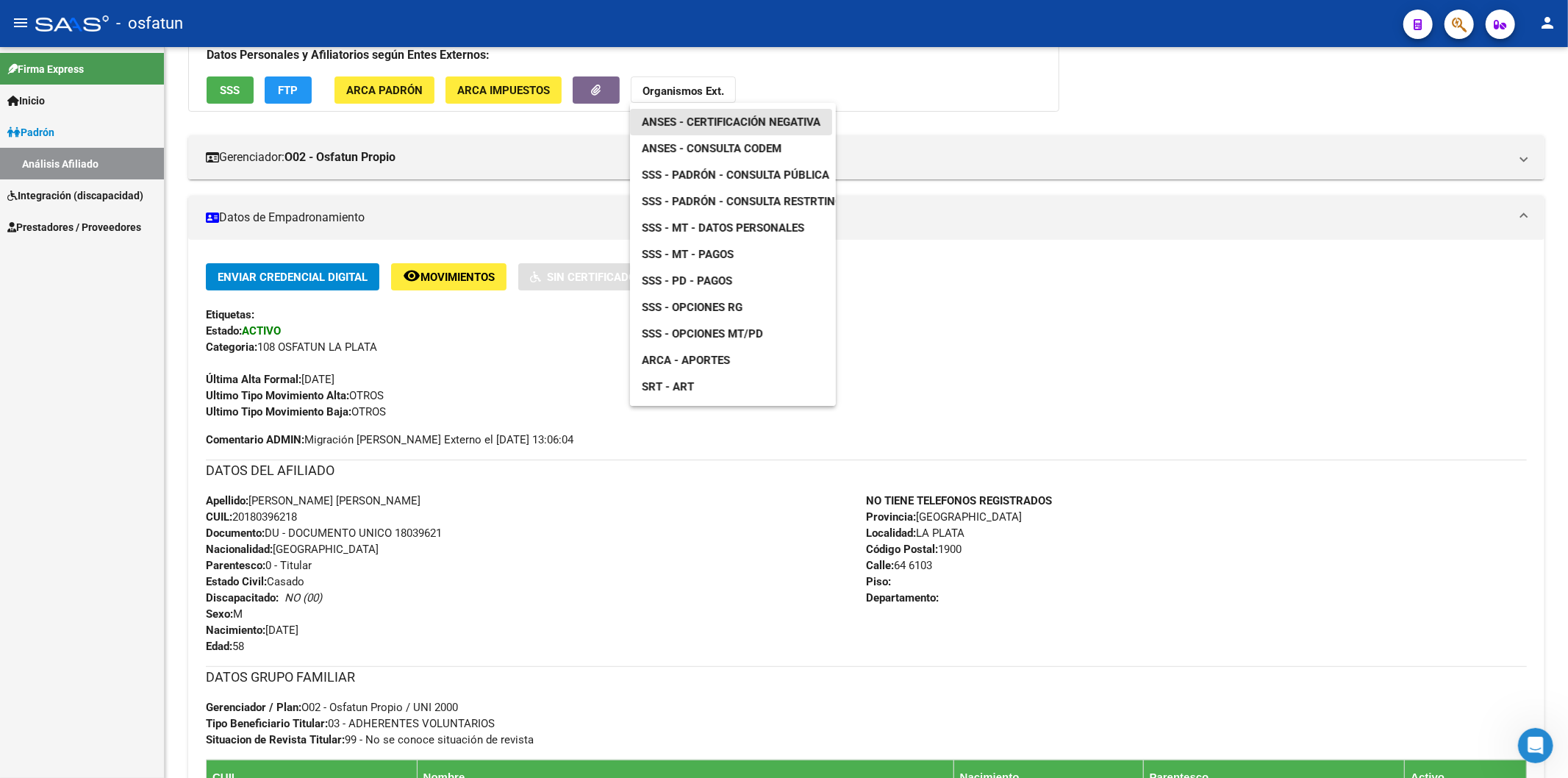
click at [715, 116] on span "ANSES - Certificación Negativa" at bounding box center [730, 123] width 178 height 14
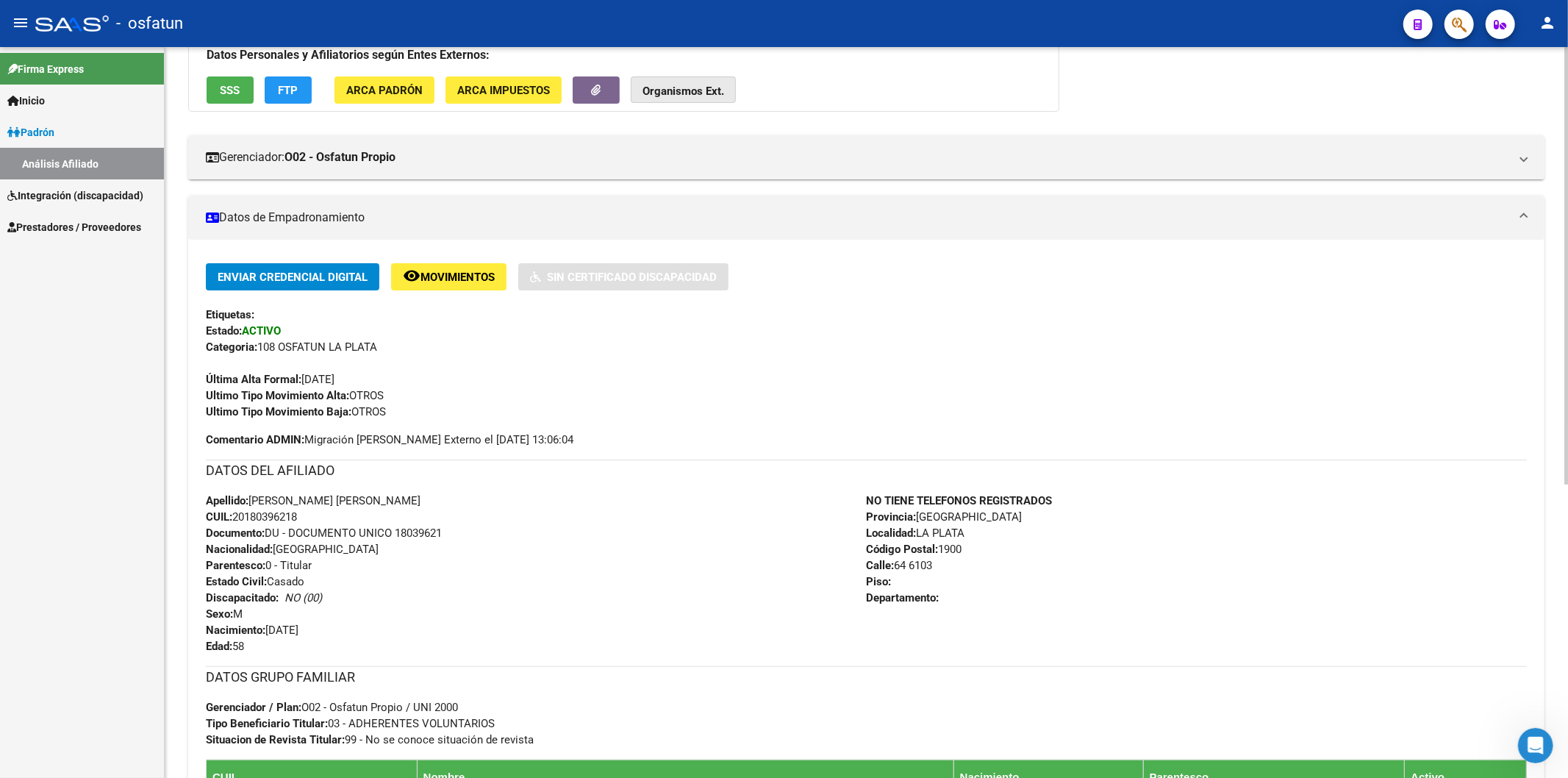
click at [673, 89] on strong "Organismos Ext." at bounding box center [684, 92] width 82 height 14
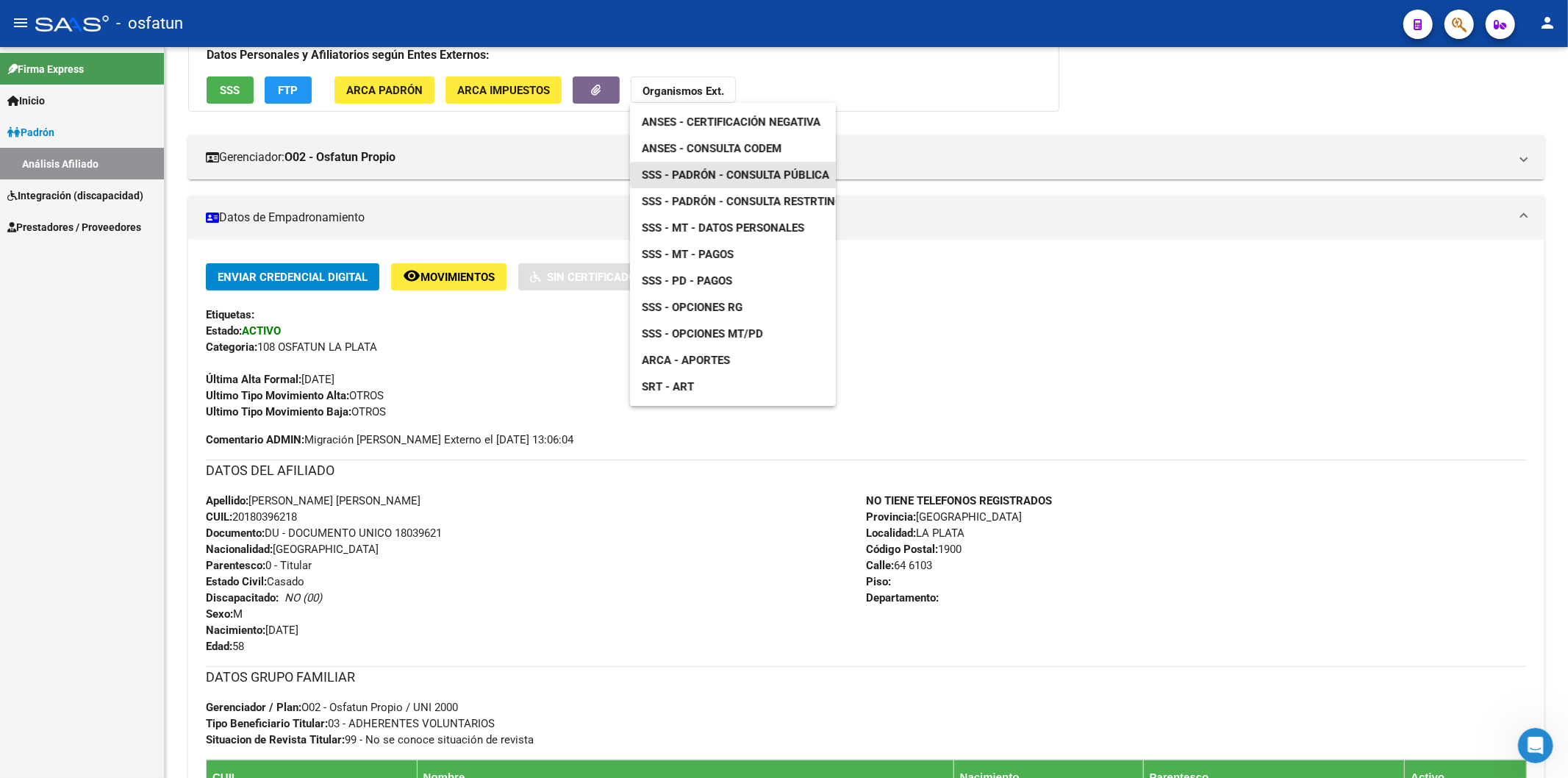
click at [750, 172] on span "SSS - Padrón - Consulta Pública" at bounding box center [735, 175] width 187 height 14
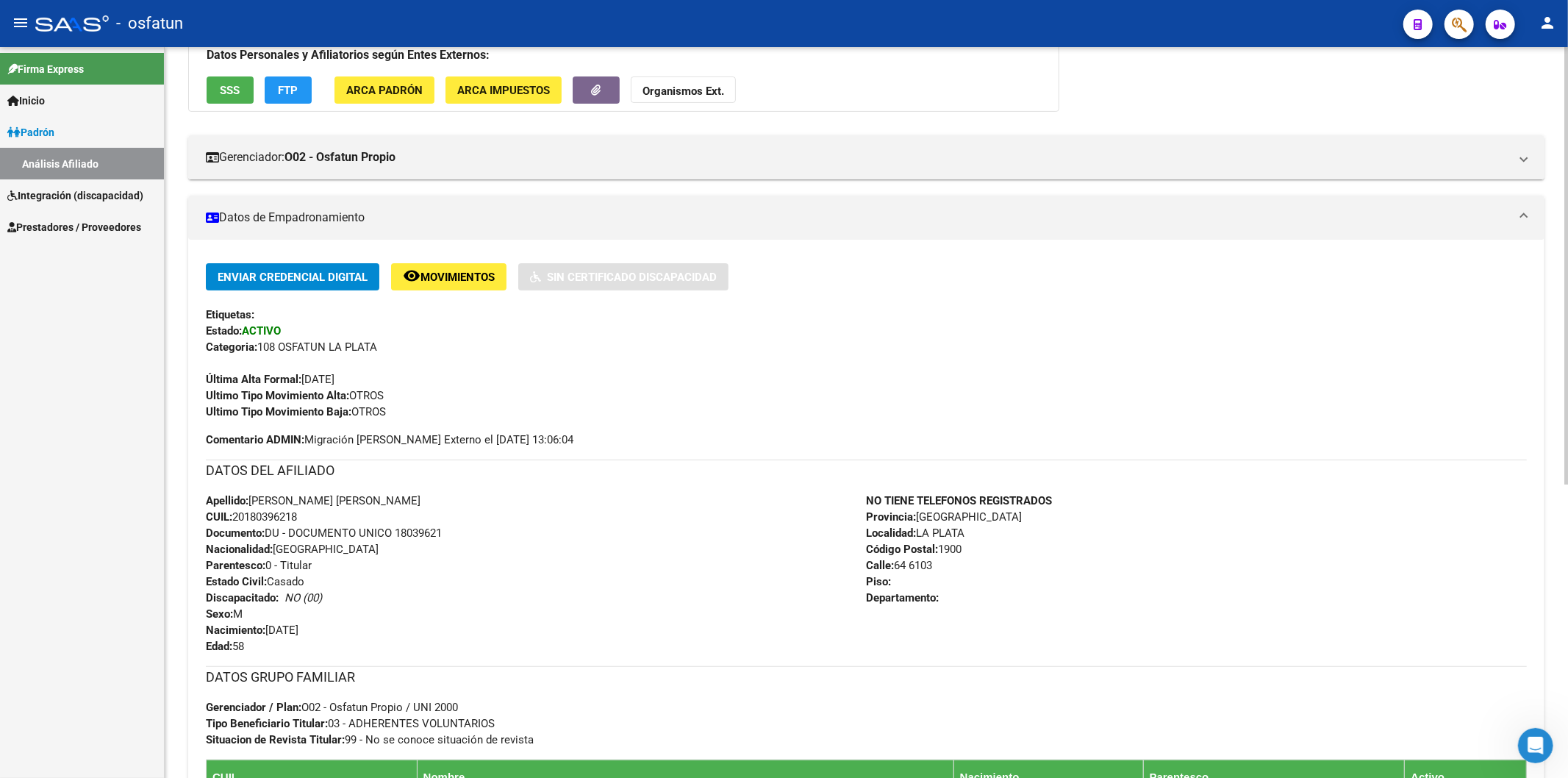
click at [701, 89] on strong "Organismos Ext." at bounding box center [684, 92] width 82 height 14
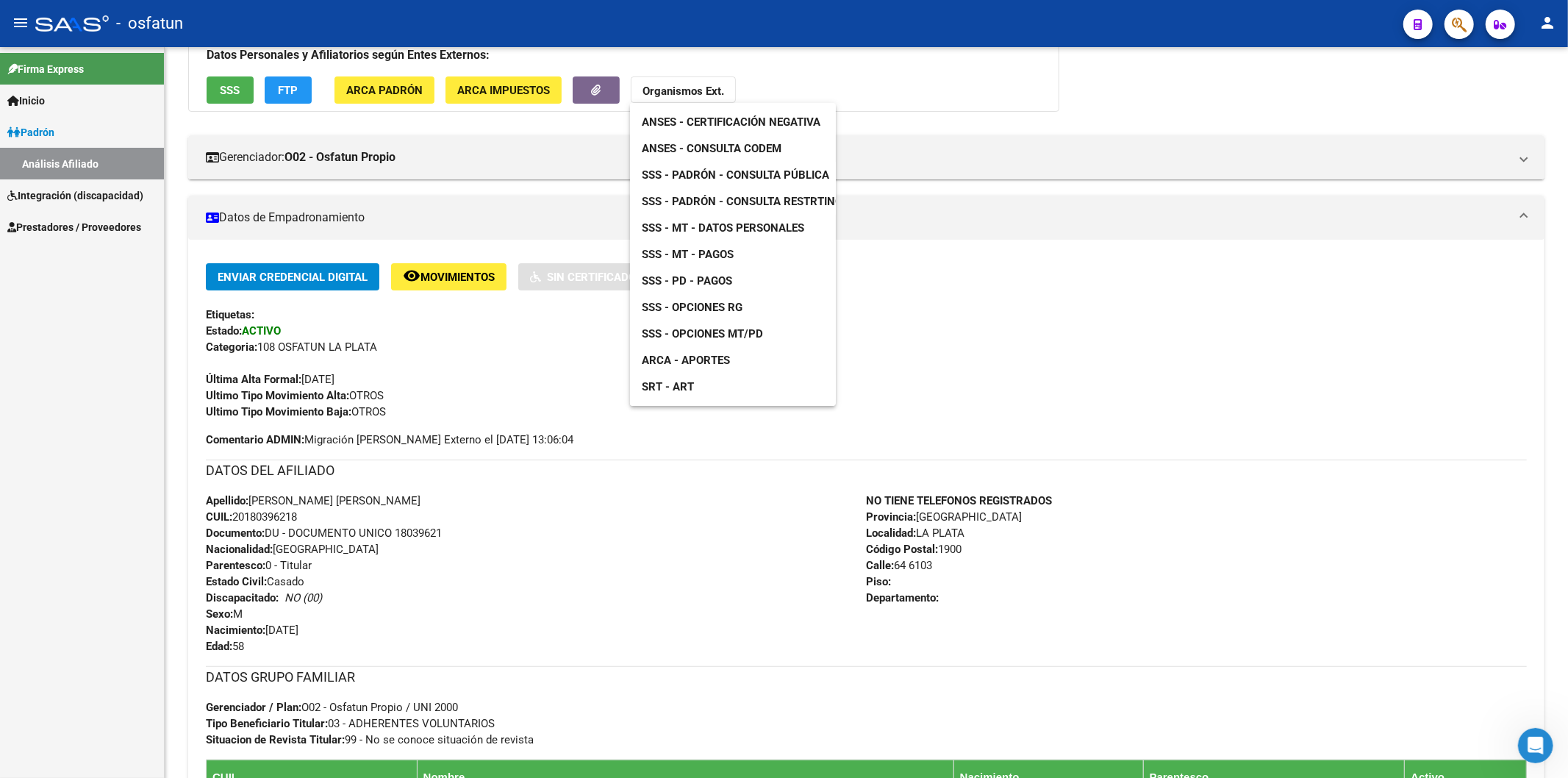
click at [713, 630] on div at bounding box center [784, 389] width 1568 height 778
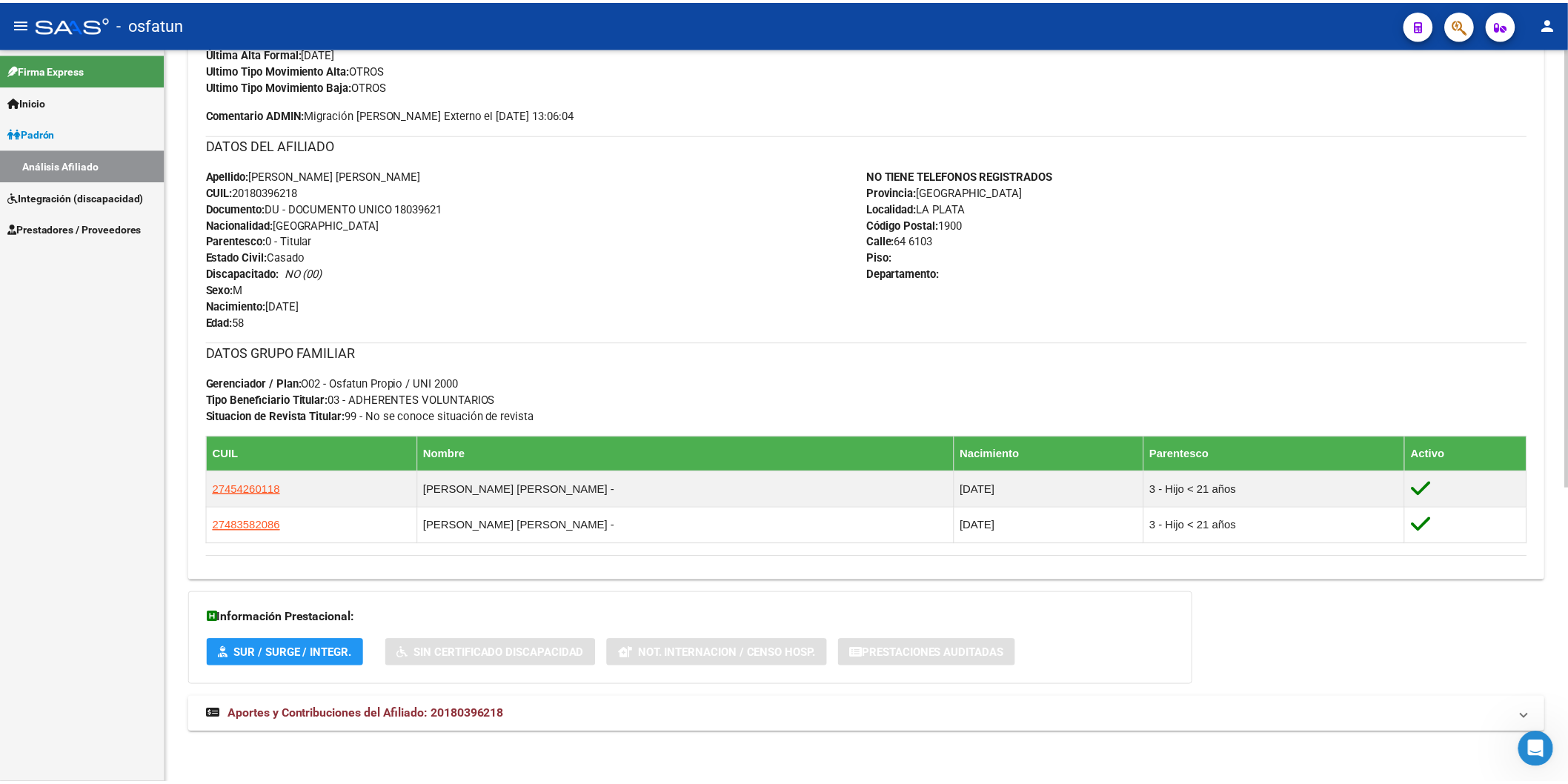
scroll to position [495, 0]
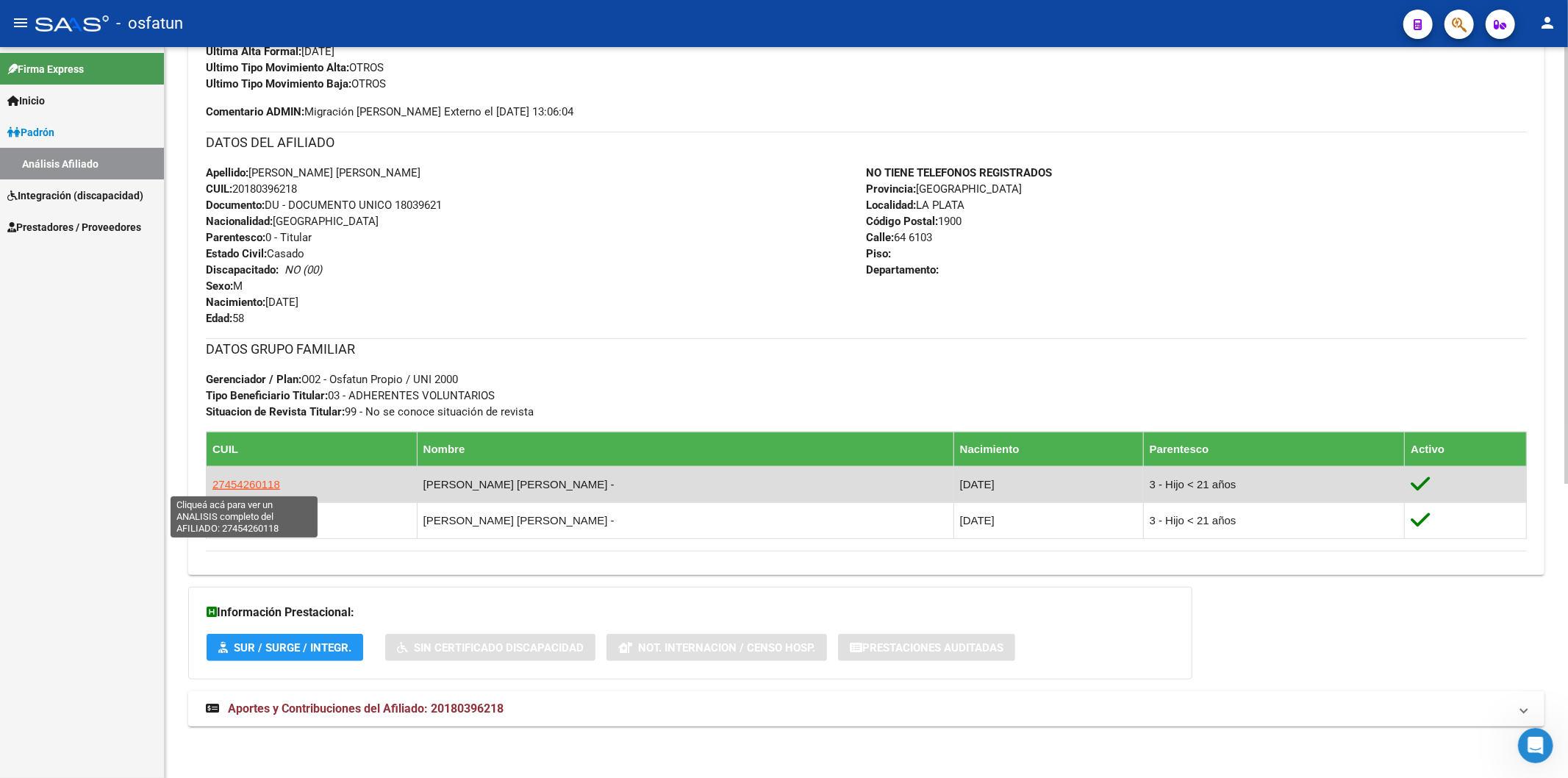
click at [241, 478] on span "27454260118" at bounding box center [245, 484] width 67 height 13
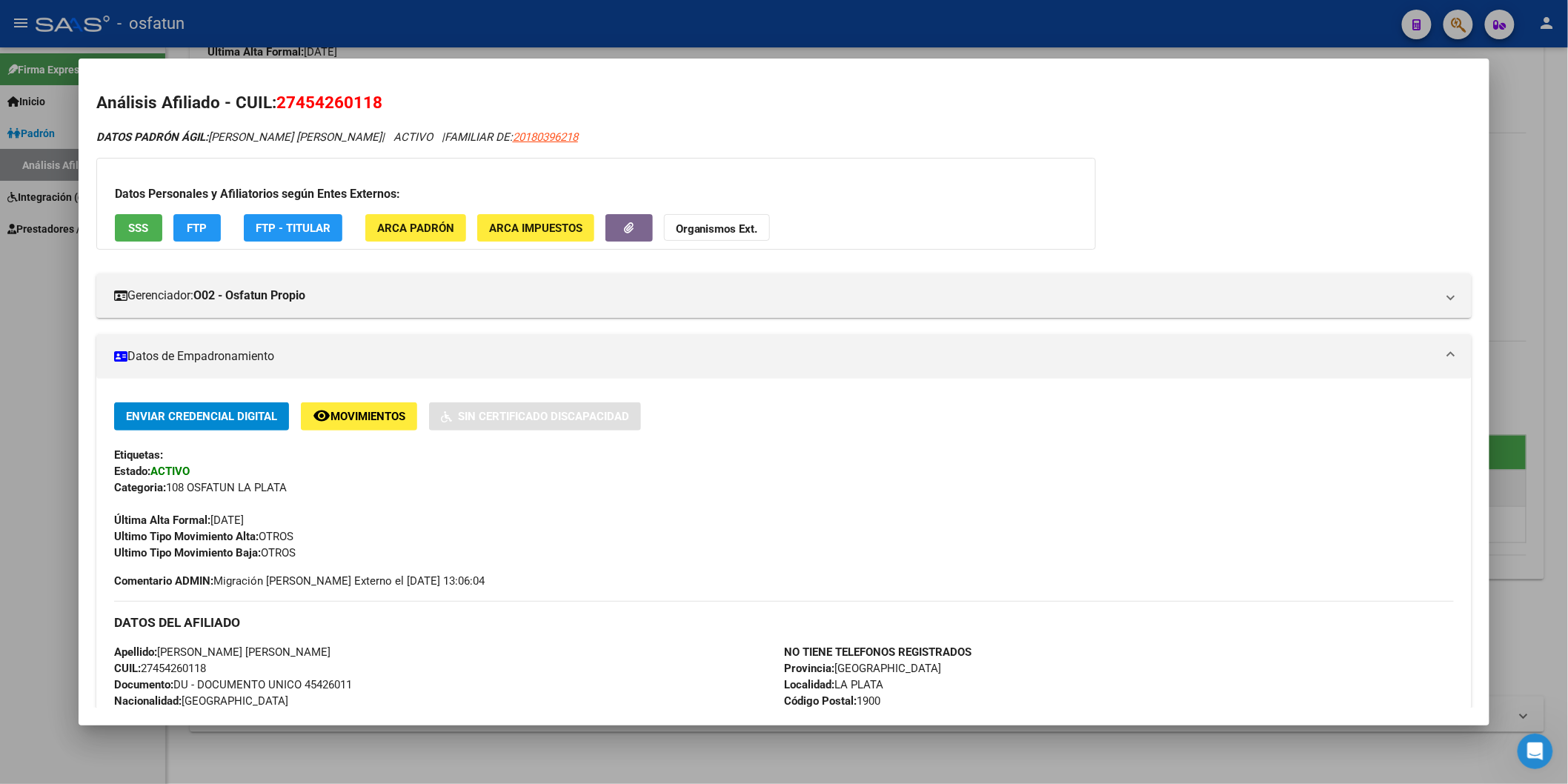
click at [312, 684] on span "Documento: DU - DOCUMENTO UNICO 45426011" at bounding box center [233, 685] width 238 height 14
click at [701, 225] on strong "Organismos Ext." at bounding box center [717, 229] width 82 height 14
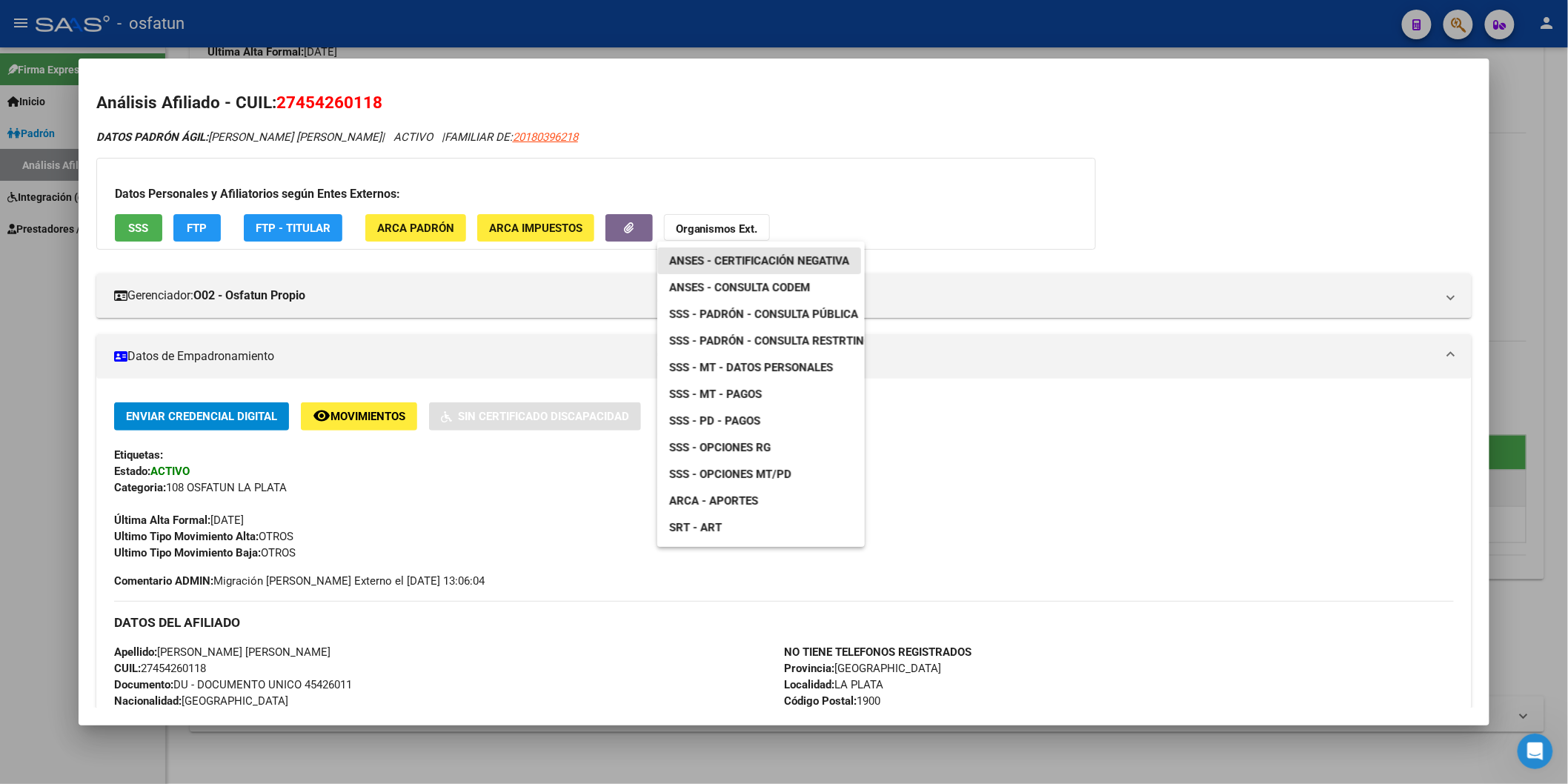
click at [769, 260] on span "ANSES - Certificación Negativa" at bounding box center [759, 261] width 180 height 14
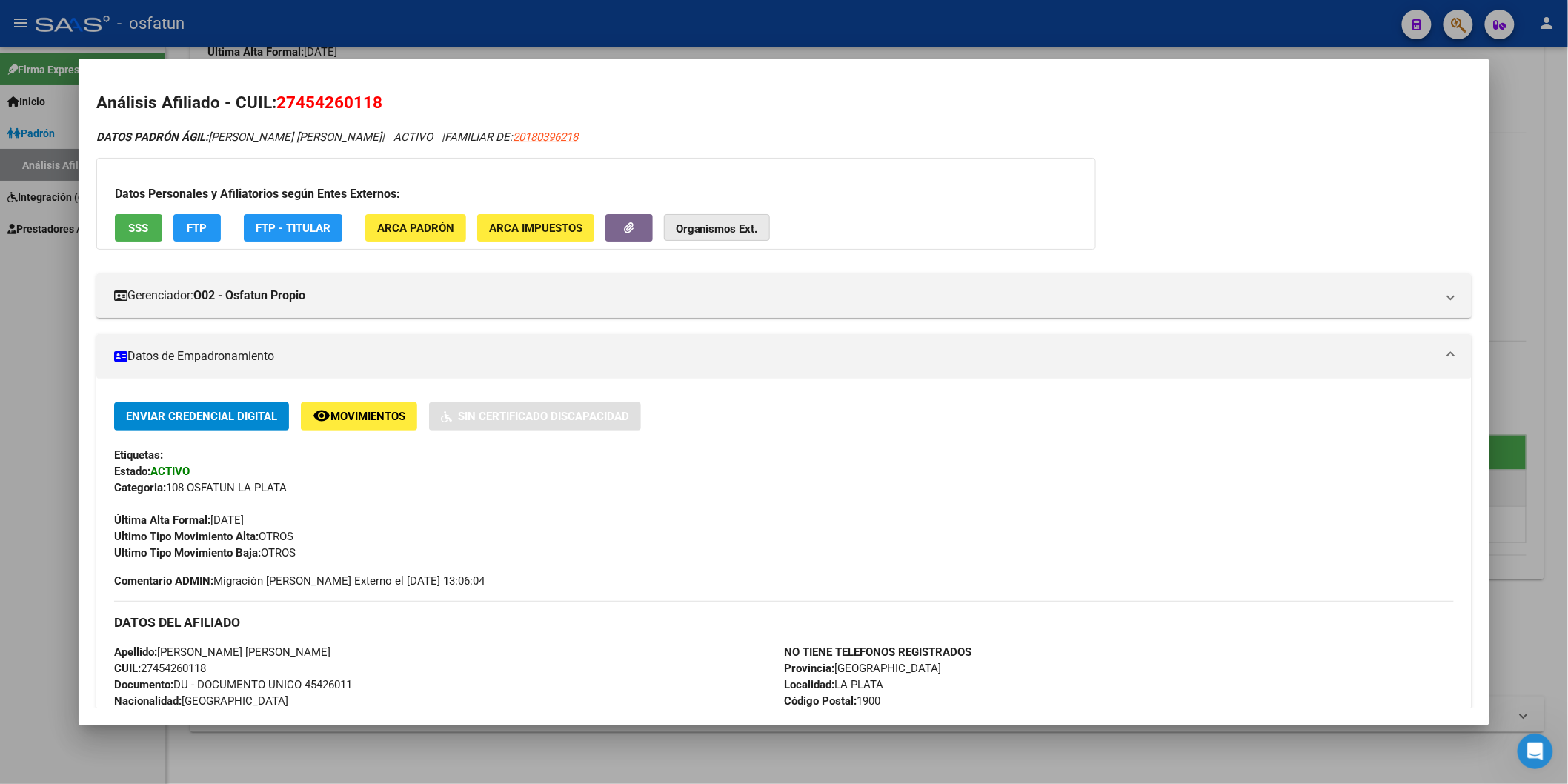
click at [714, 230] on strong "Organismos Ext." at bounding box center [717, 229] width 82 height 14
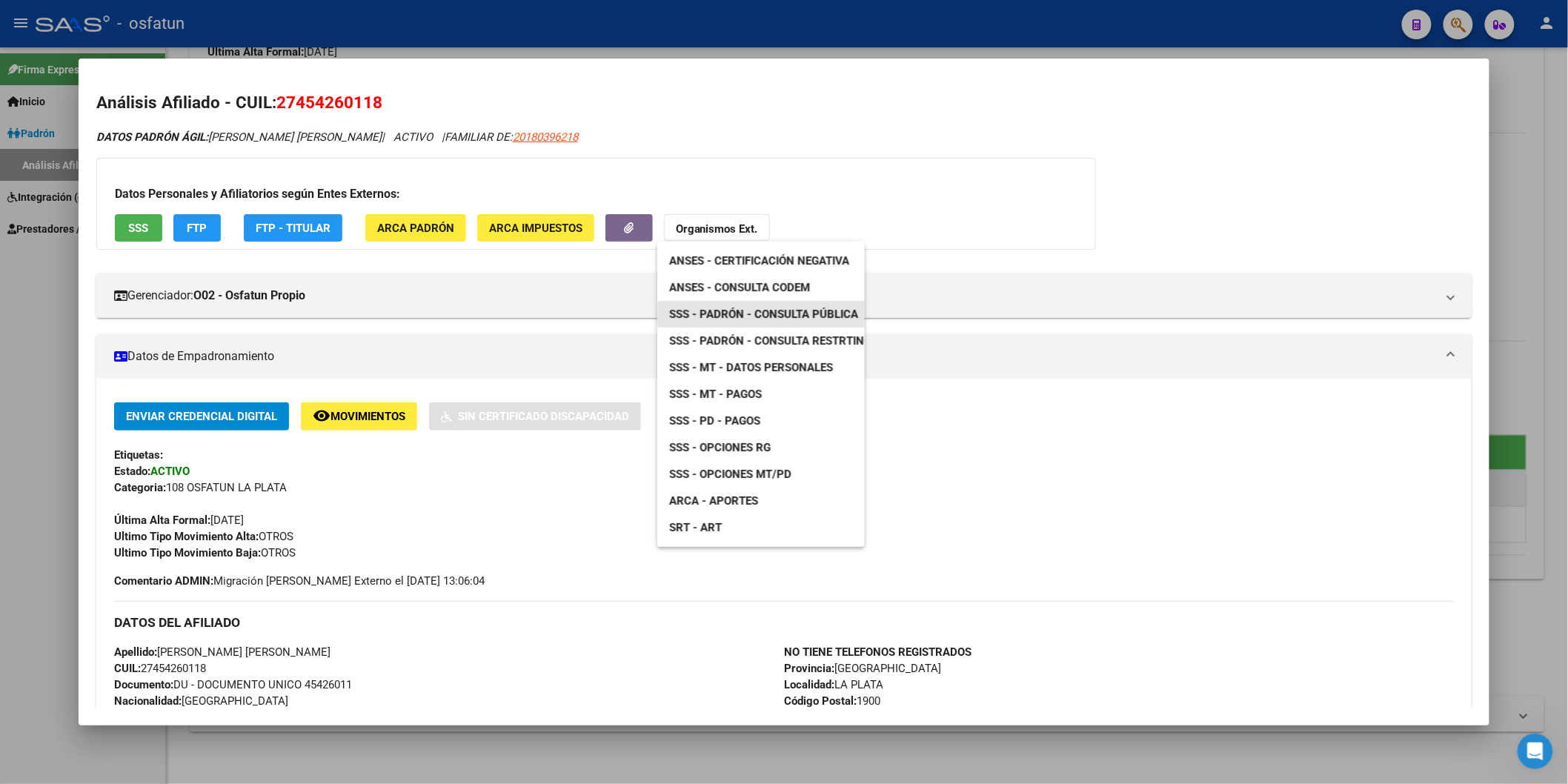
click at [782, 316] on span "SSS - Padrón - Consulta Pública" at bounding box center [764, 314] width 189 height 14
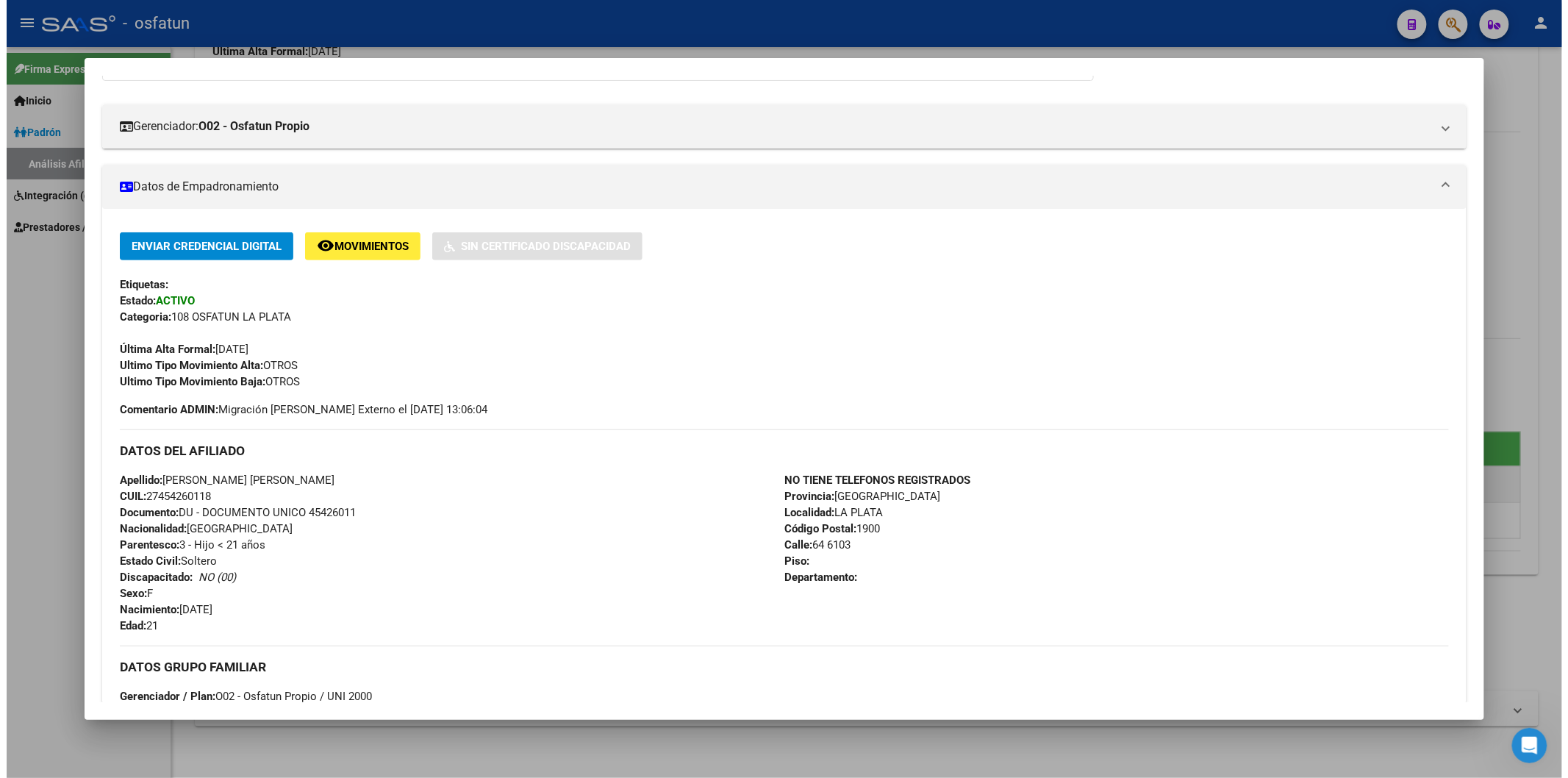
scroll to position [408, 0]
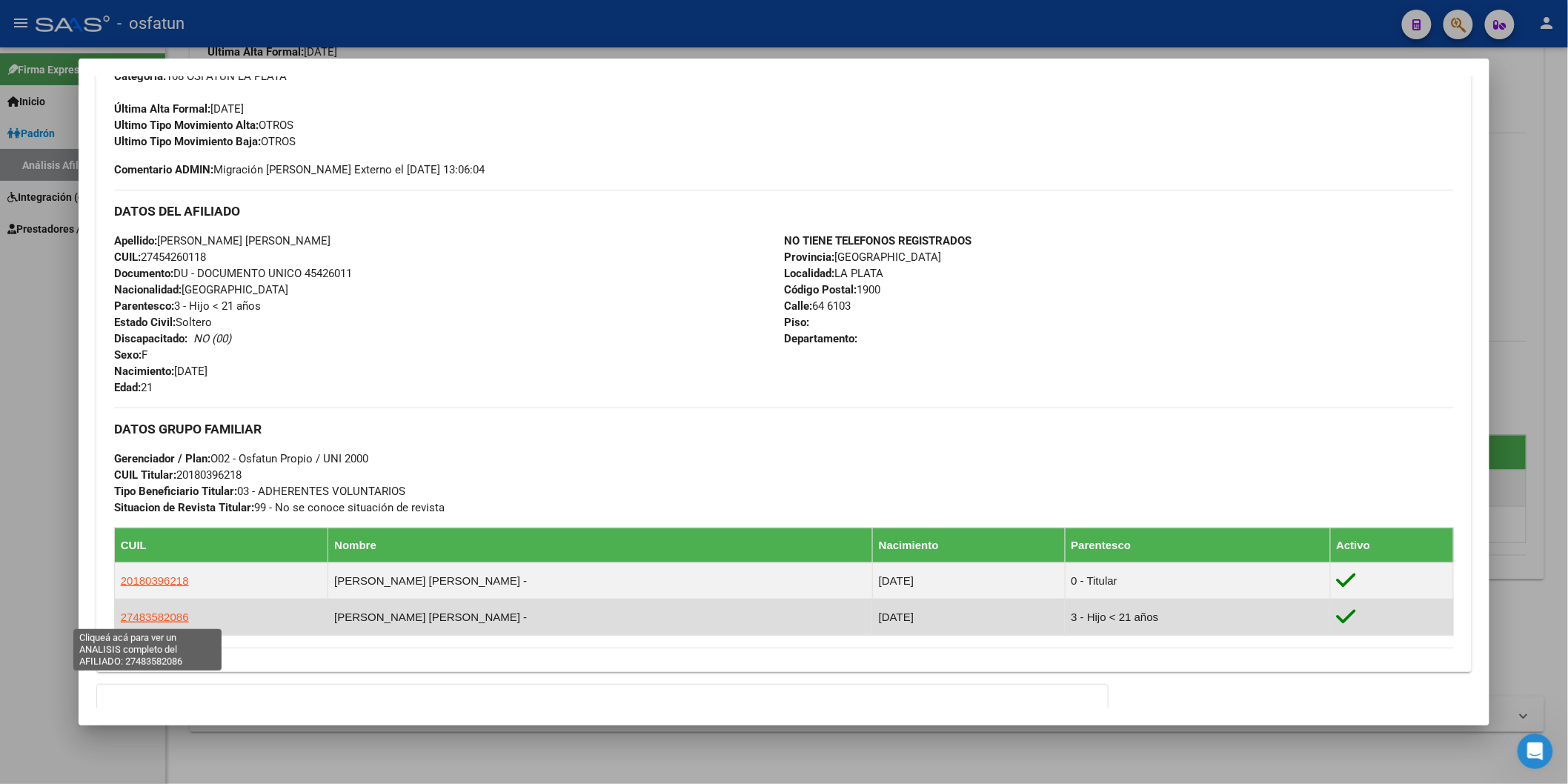
click at [136, 613] on span "27483582086" at bounding box center [154, 616] width 68 height 13
type textarea "27483582086"
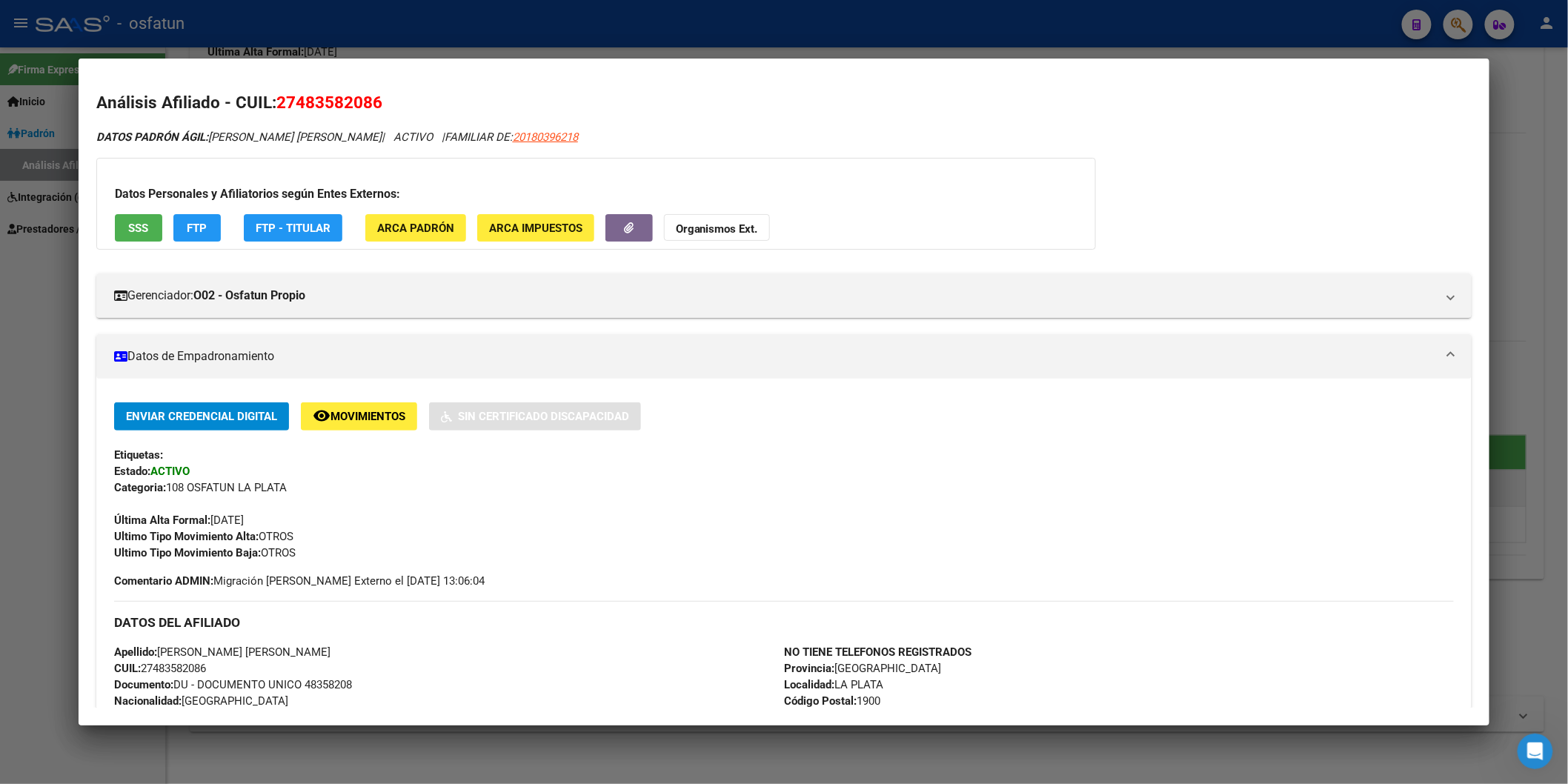
click at [322, 679] on span "Documento: DU - DOCUMENTO UNICO 48358208" at bounding box center [233, 685] width 238 height 14
click at [721, 228] on strong "Organismos Ext." at bounding box center [717, 229] width 82 height 14
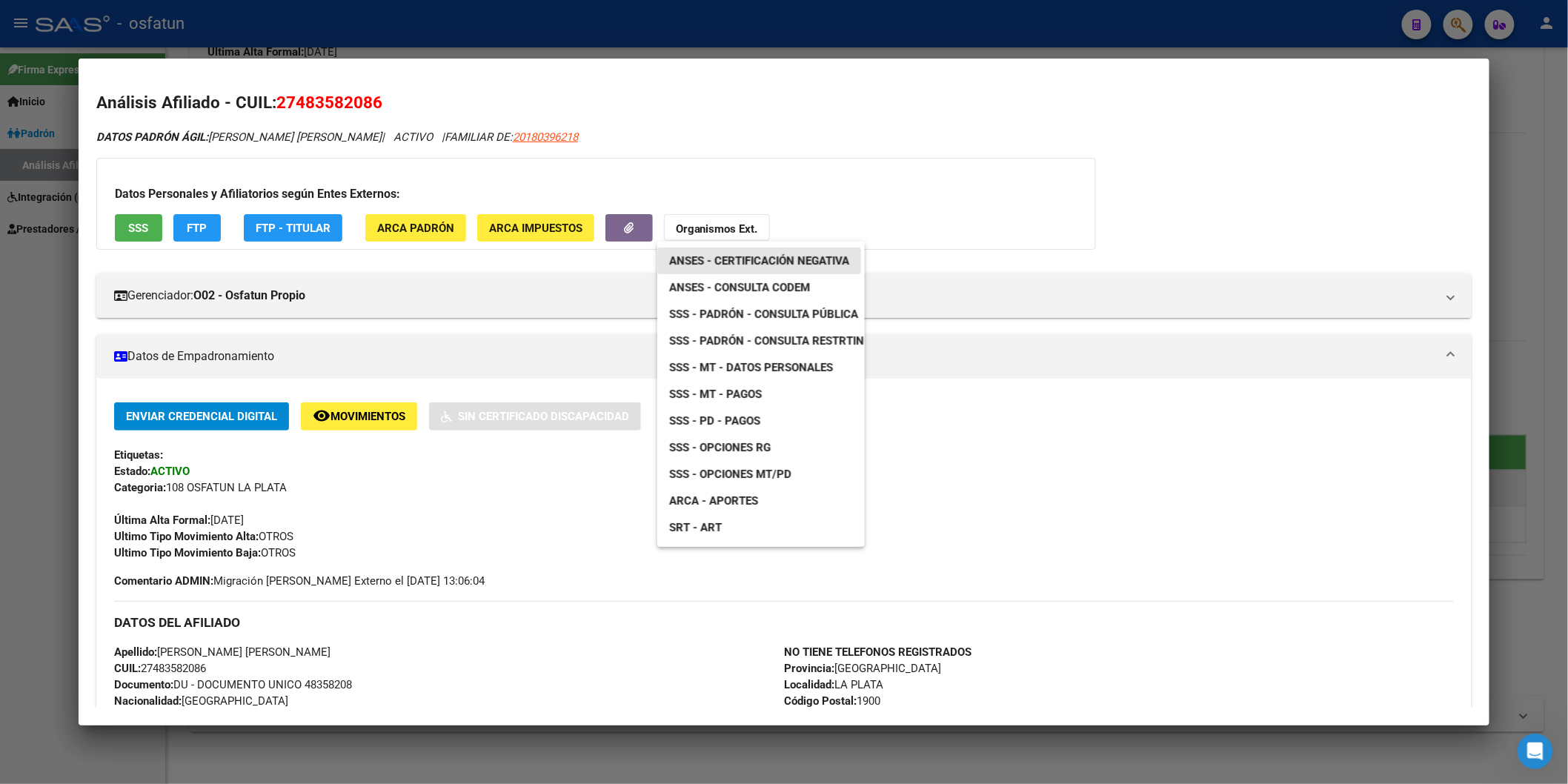
click at [720, 249] on link "ANSES - Certificación Negativa" at bounding box center [760, 260] width 204 height 26
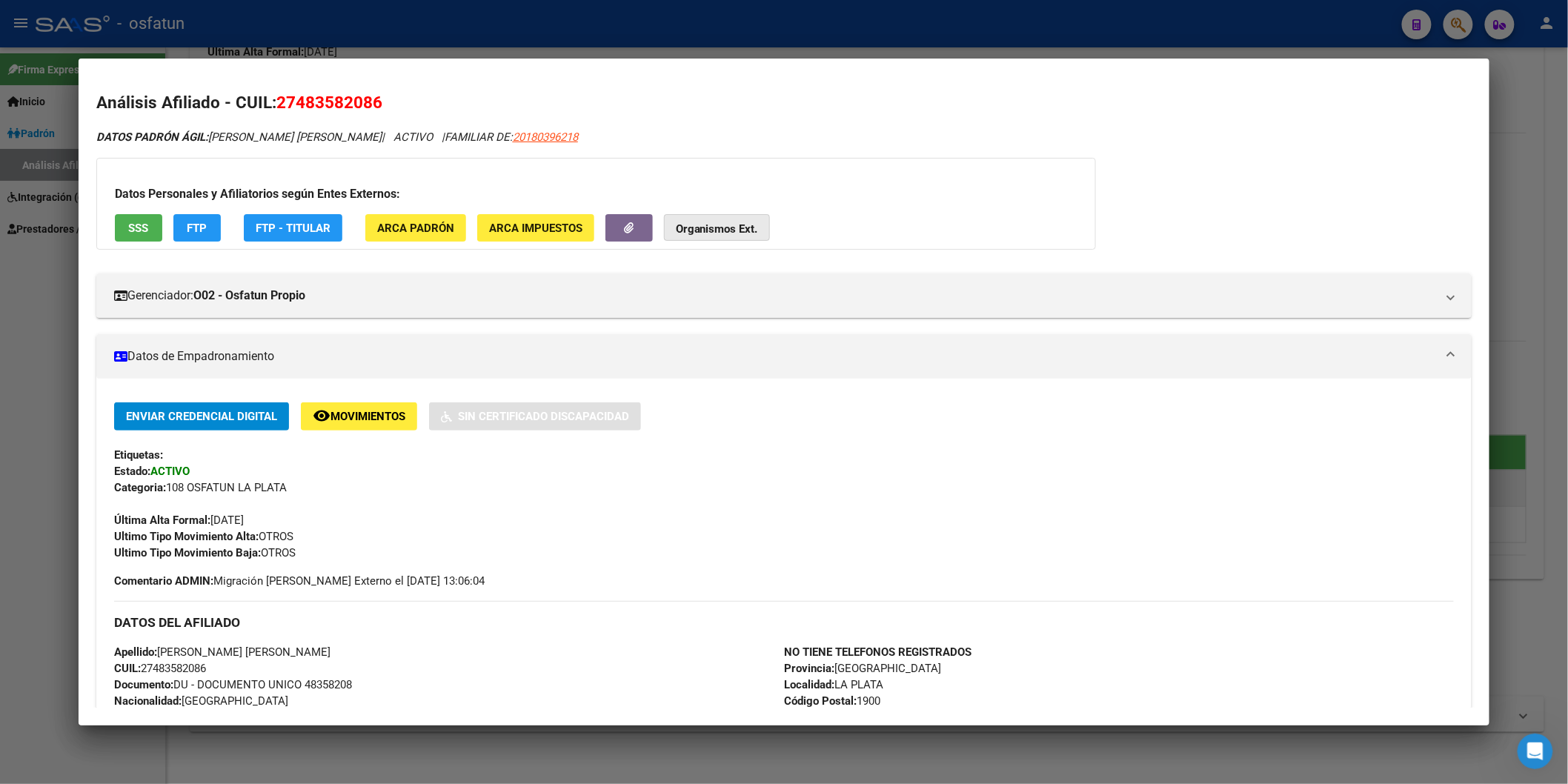
click at [730, 237] on button "Organismos Ext." at bounding box center [717, 228] width 106 height 27
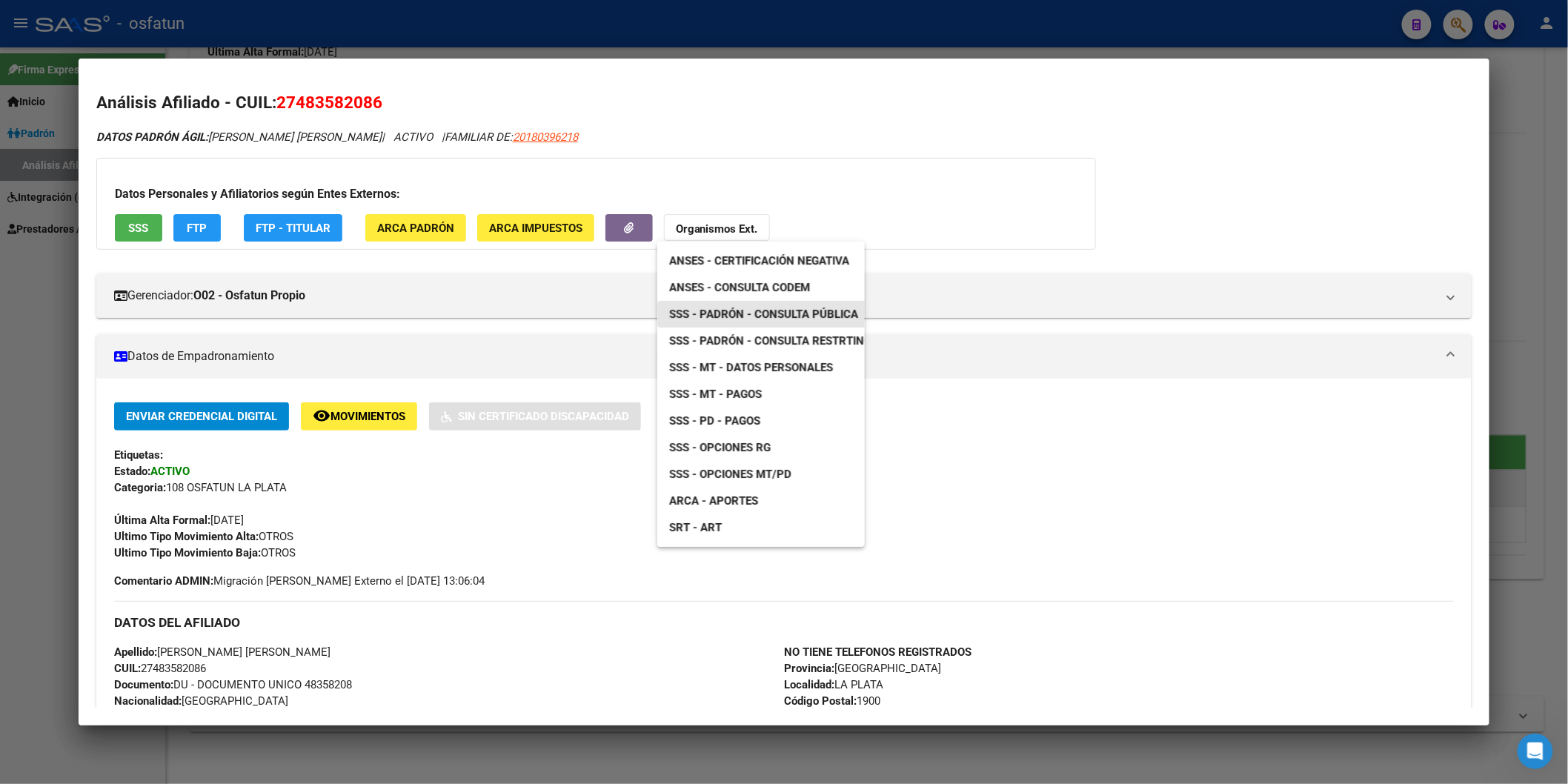
click at [833, 308] on span "SSS - Padrón - Consulta Pública" at bounding box center [764, 314] width 189 height 14
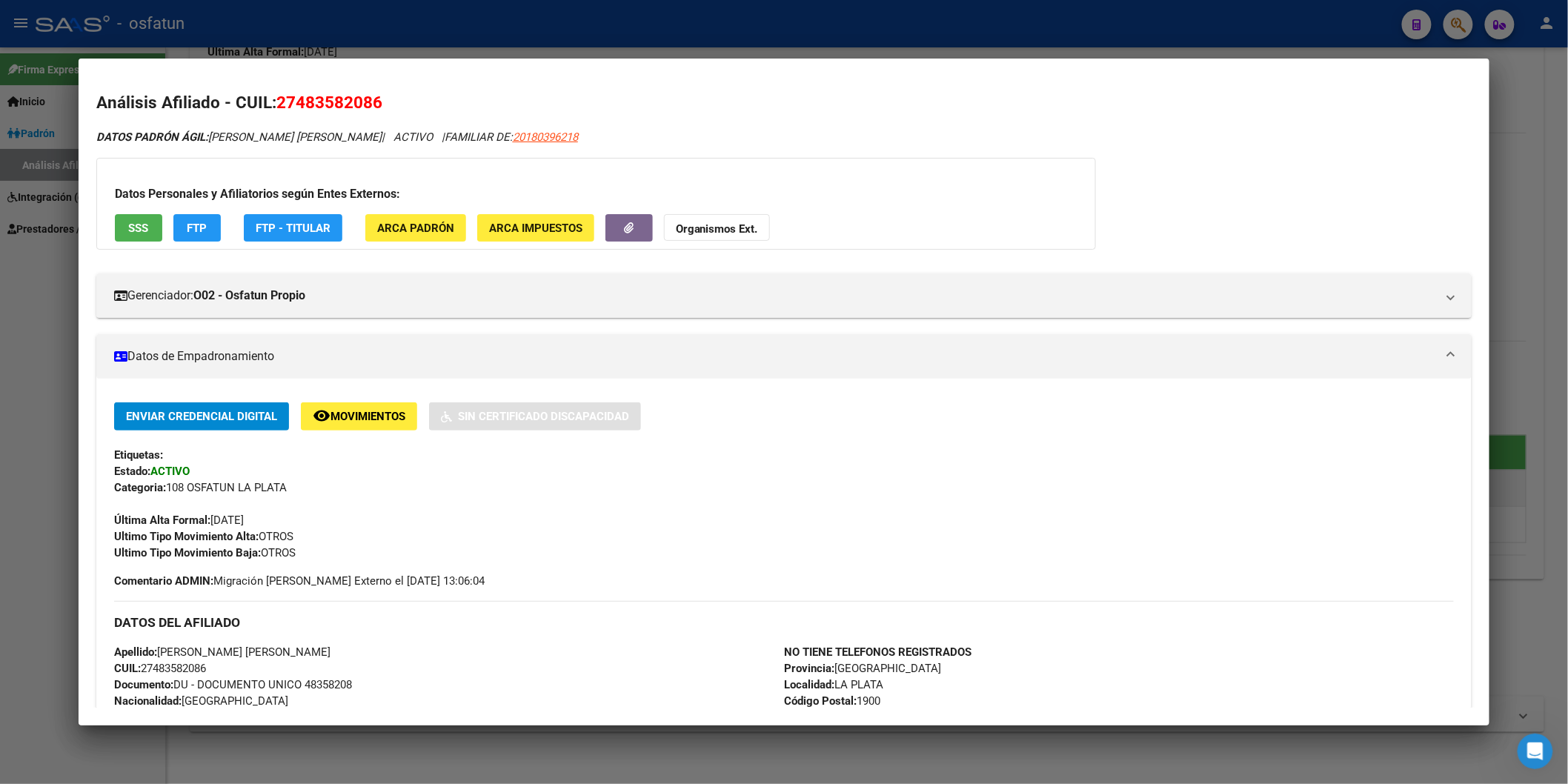
click at [8, 337] on div at bounding box center [784, 392] width 1568 height 784
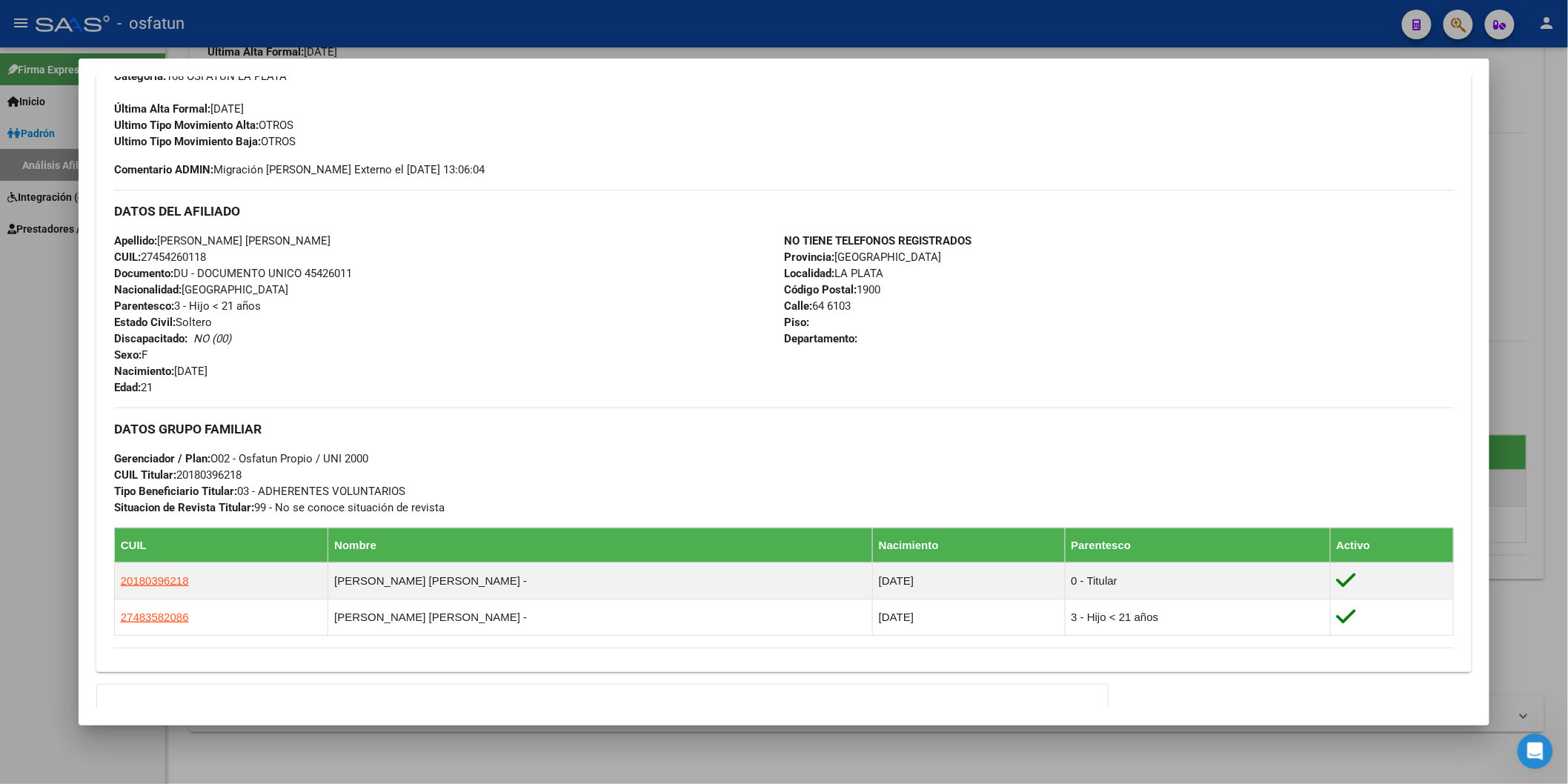
click at [27, 369] on div at bounding box center [784, 392] width 1568 height 784
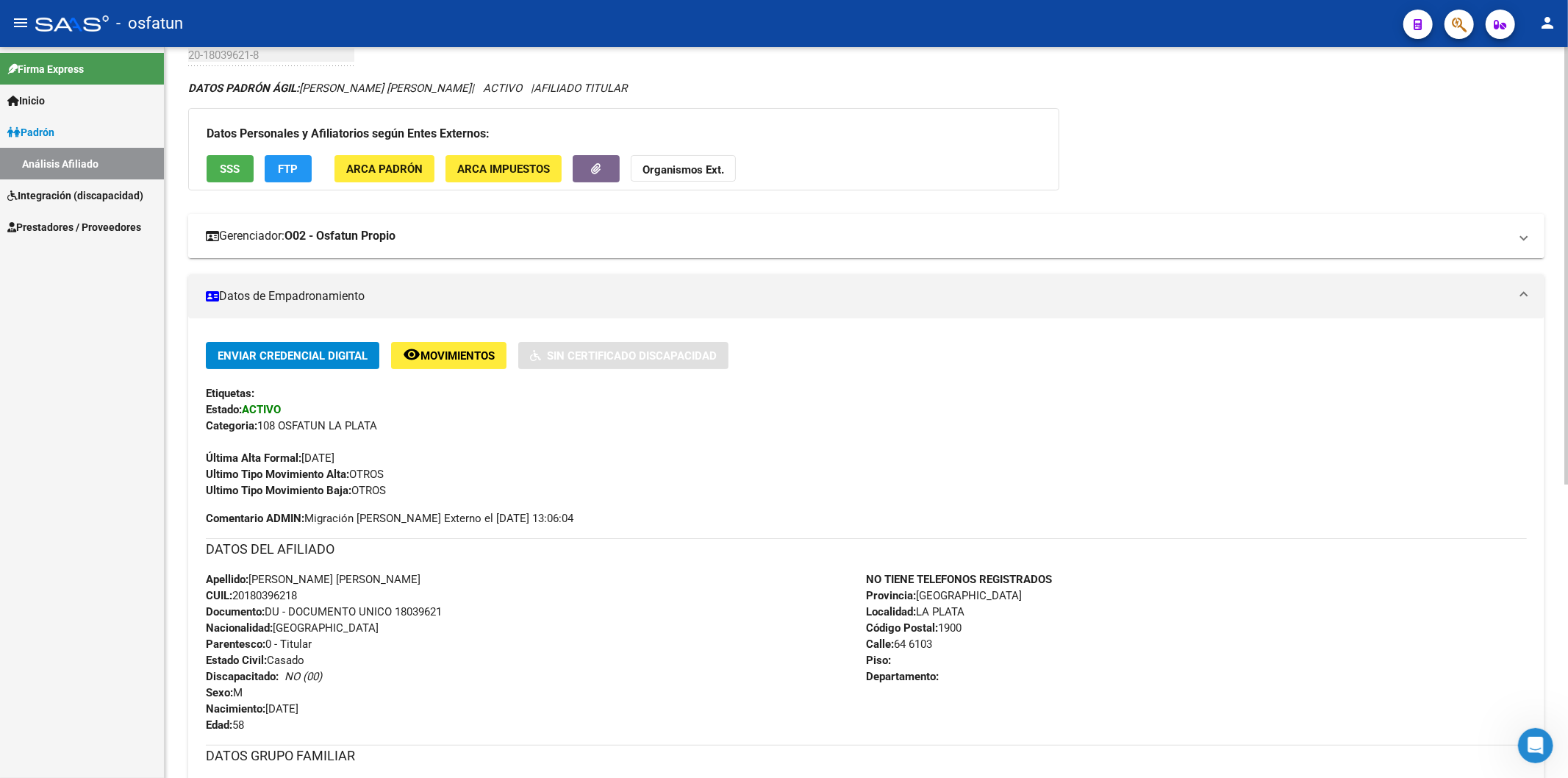
scroll to position [0, 0]
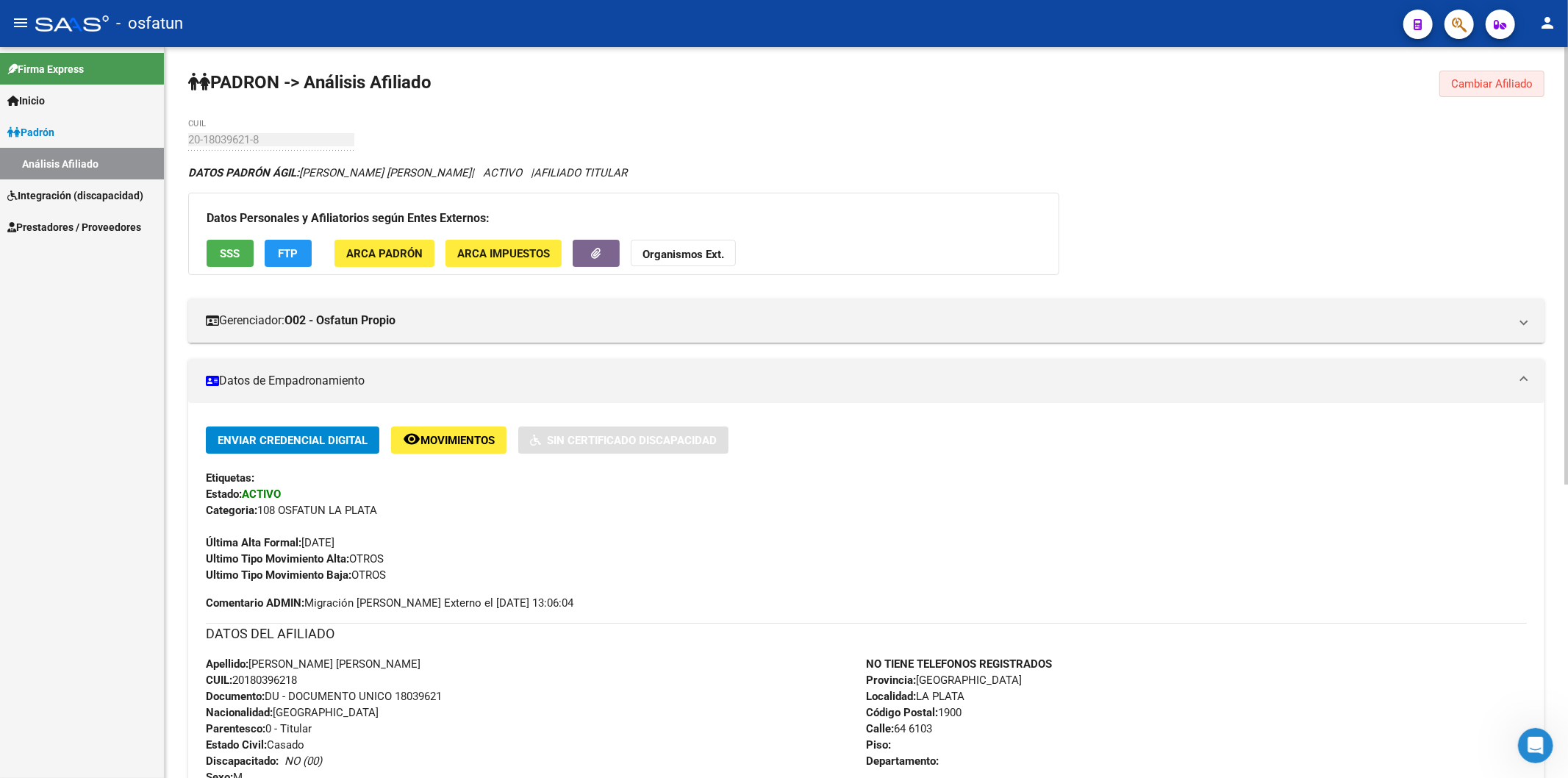
click at [1474, 92] on button "Cambiar Afiliado" at bounding box center [1492, 83] width 105 height 26
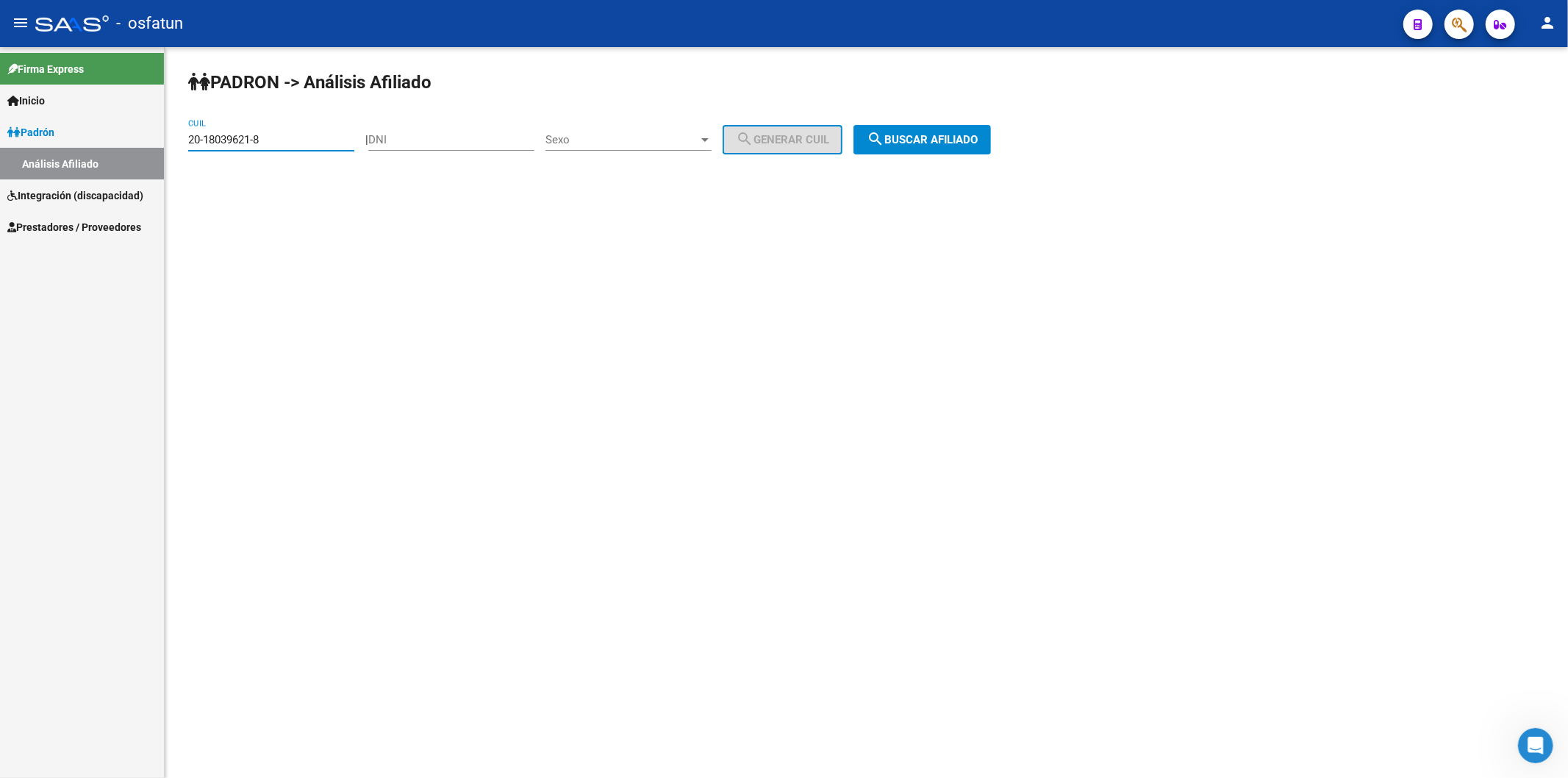
drag, startPoint x: 277, startPoint y: 138, endPoint x: 82, endPoint y: 155, distance: 195.7
click at [82, 155] on mat-sidenav-container "Firma Express Inicio Instructivos Contacto OS [PERSON_NAME] Análisis Afiliado I…" at bounding box center [784, 412] width 1568 height 730
paste input "27-43948116-7"
type input "27-43948116-7"
click at [922, 148] on button "search Buscar afiliado" at bounding box center [921, 139] width 137 height 29
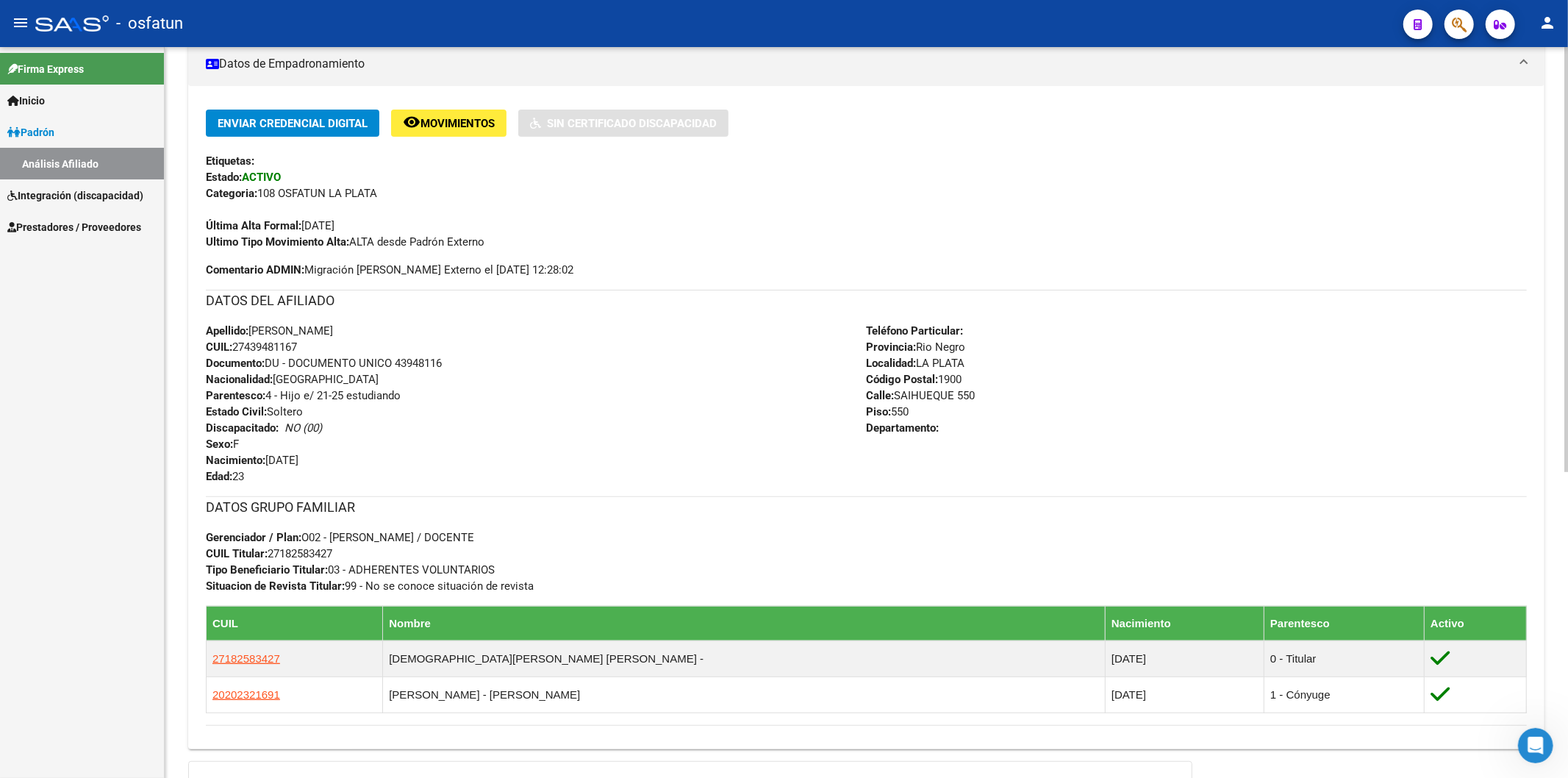
scroll to position [326, 0]
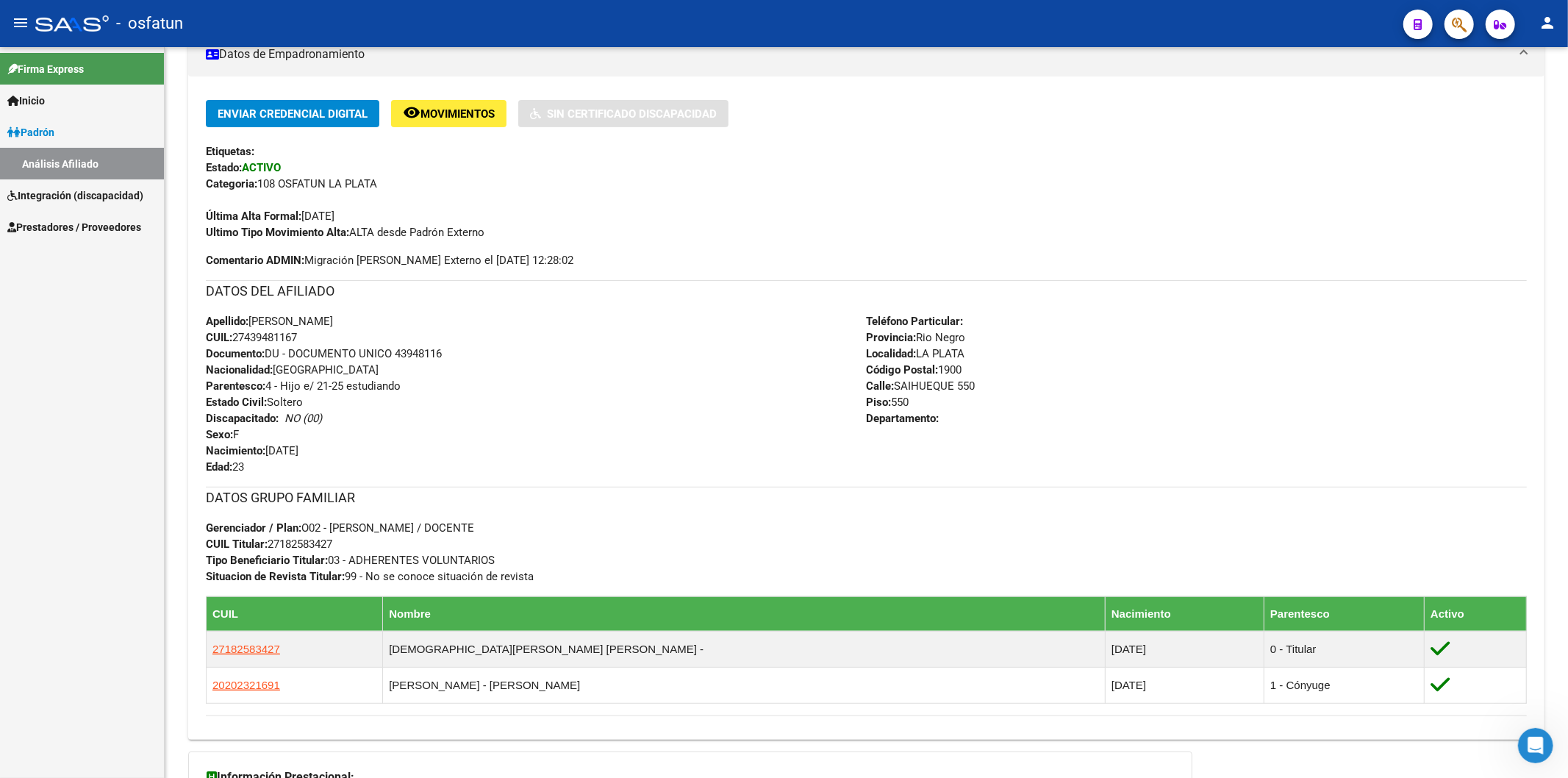
click at [34, 585] on div "Firma Express Inicio Instructivos Contacto OS Padrón Análisis Afiliado Integrac…" at bounding box center [82, 412] width 164 height 730
click at [421, 348] on span "Documento: DU - DOCUMENTO UNICO 43948116" at bounding box center [323, 353] width 236 height 14
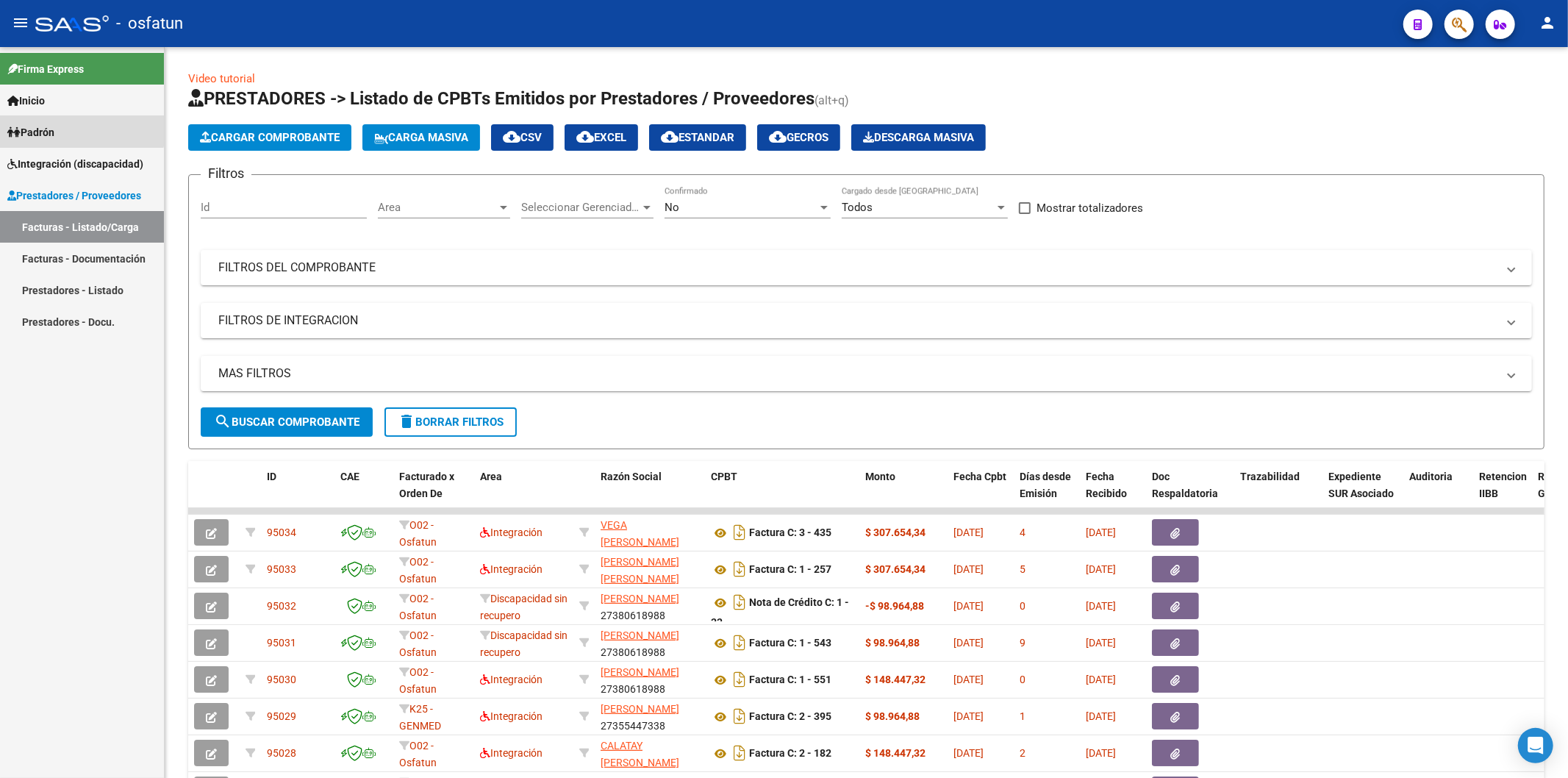
click at [63, 125] on link "Padrón" at bounding box center [82, 131] width 164 height 31
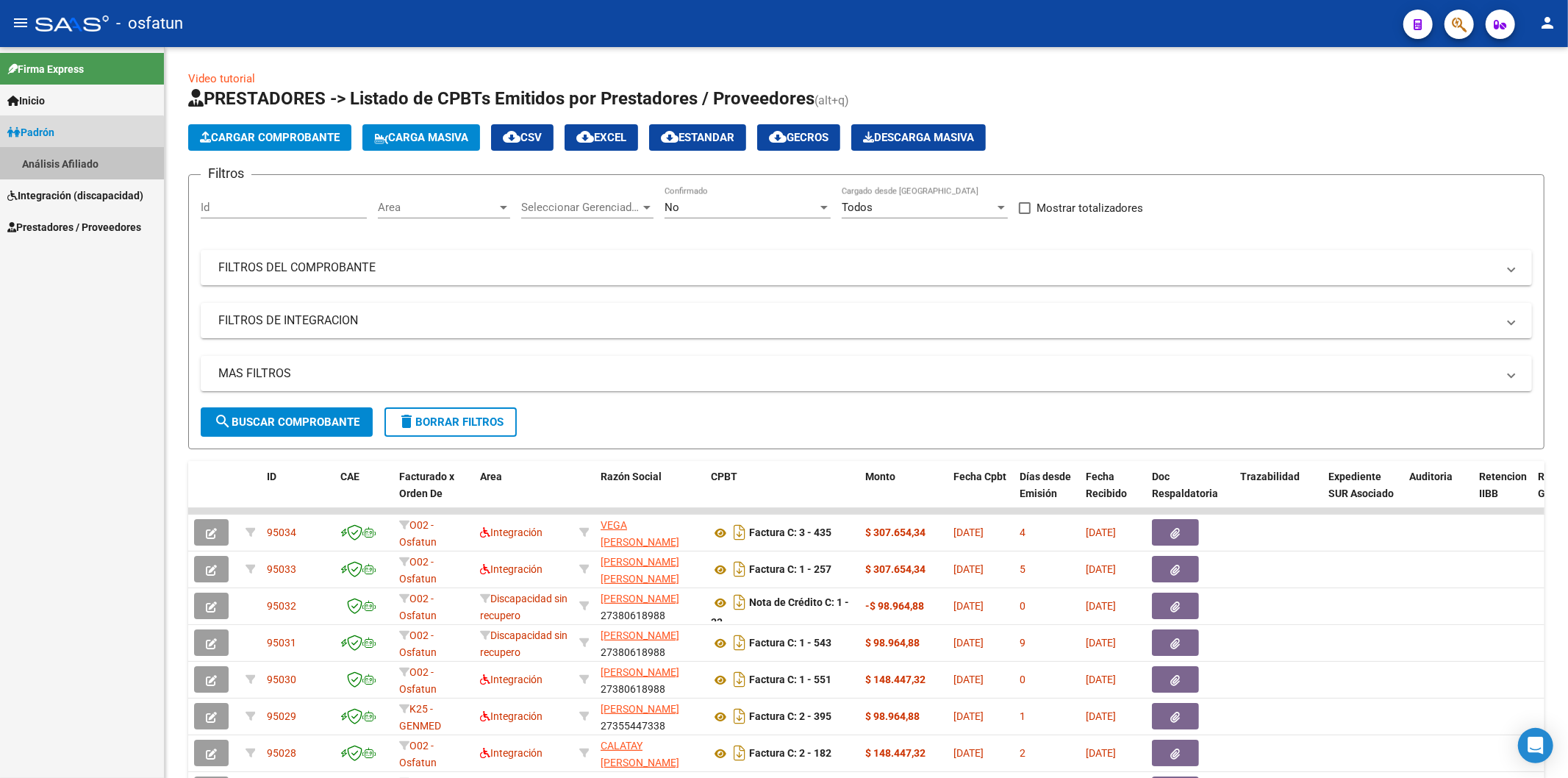
click at [81, 158] on link "Análisis Afiliado" at bounding box center [82, 164] width 164 height 31
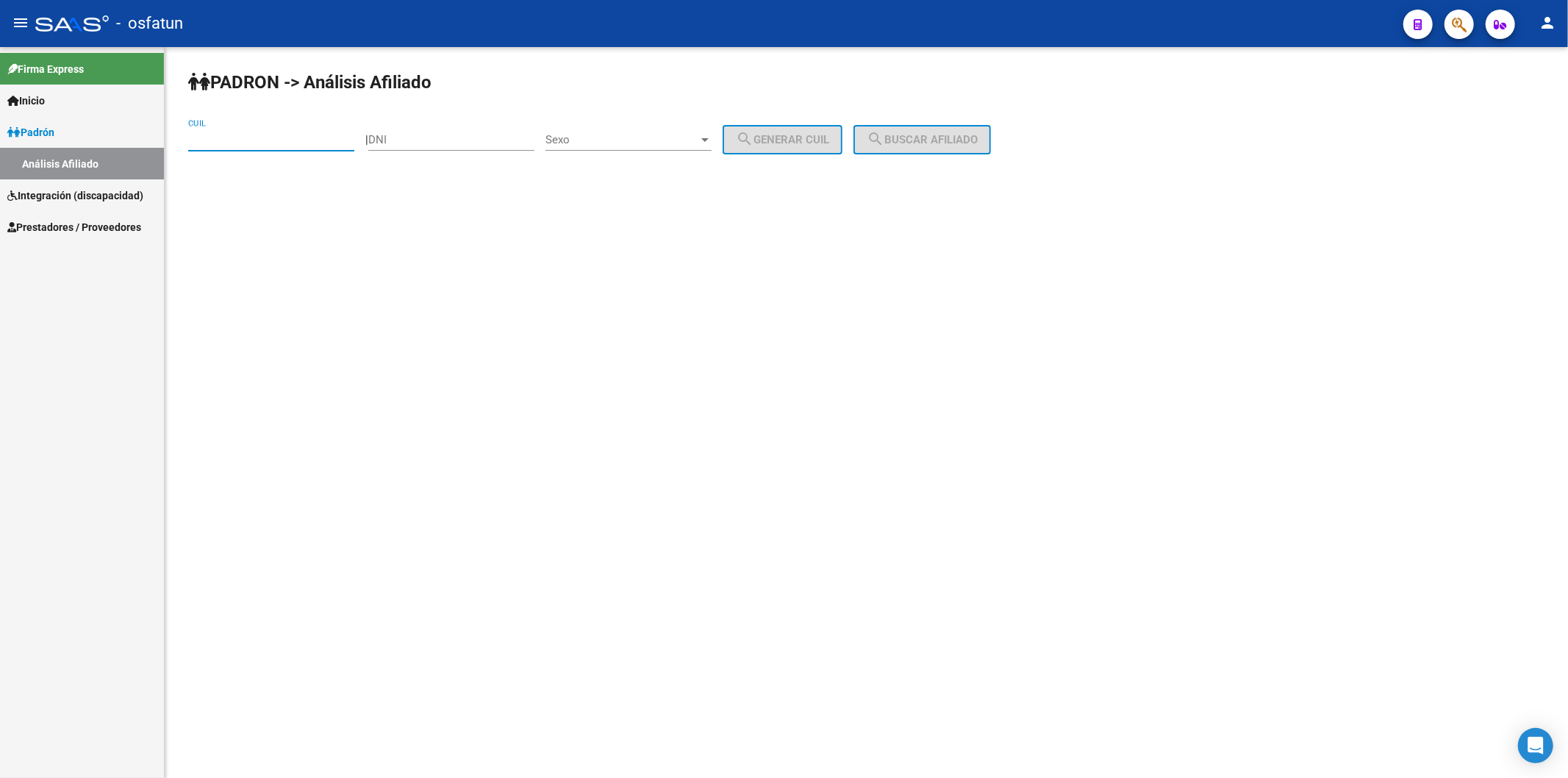
paste input "23-37178126-9"
type input "23-37178126-9"
click at [934, 136] on span "search Buscar afiliado" at bounding box center [922, 140] width 111 height 14
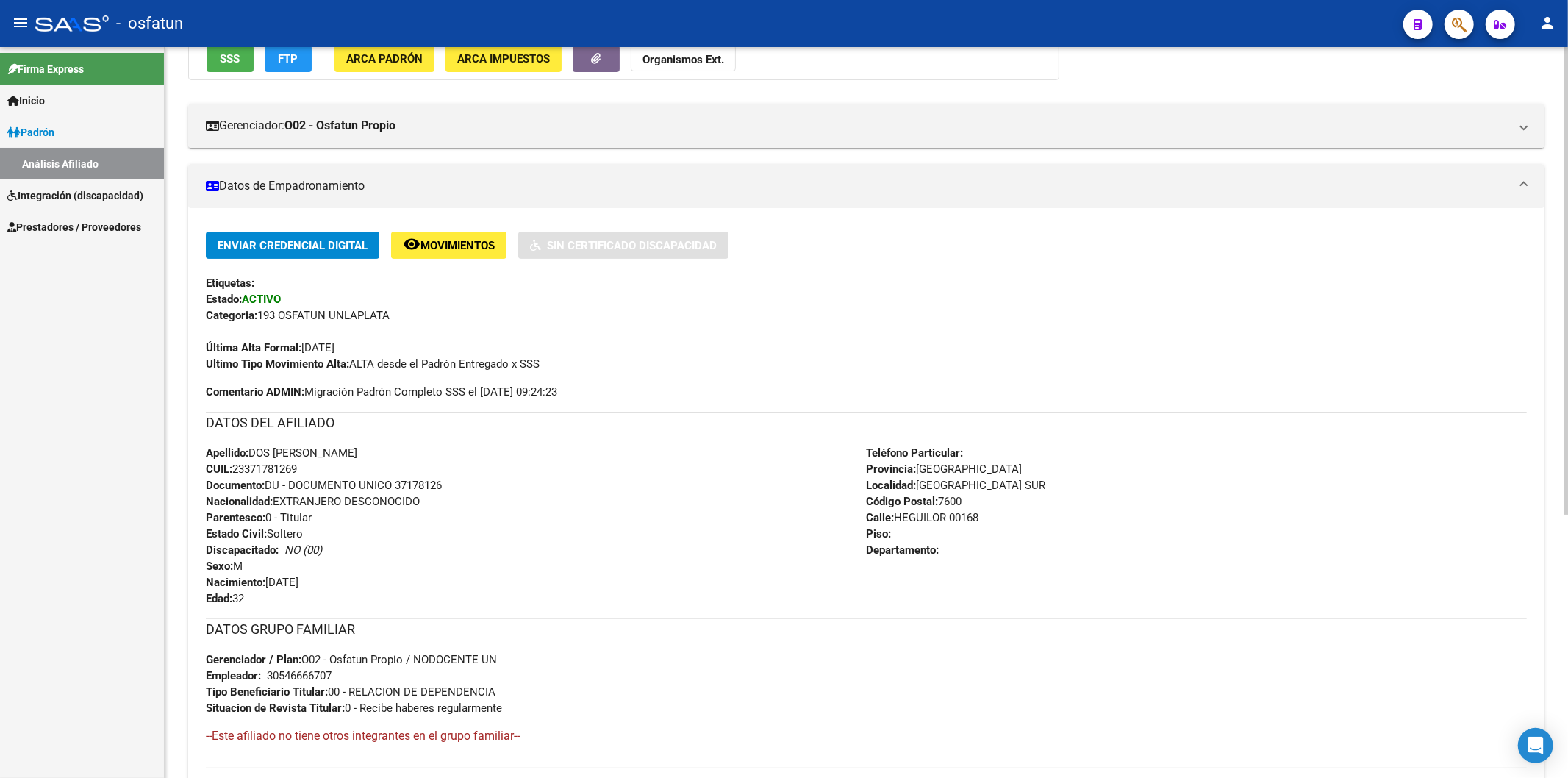
scroll to position [244, 0]
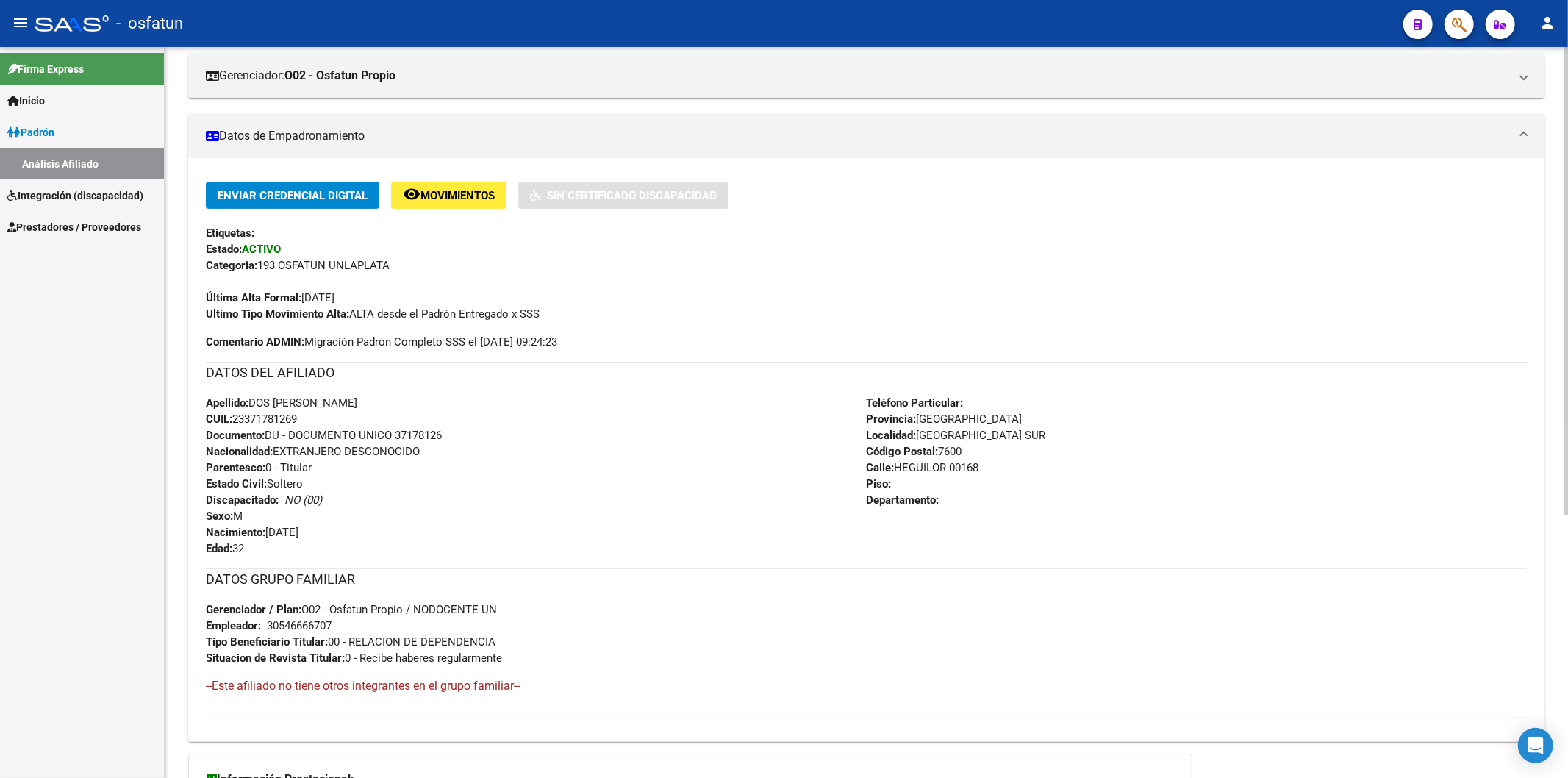
click at [420, 431] on span "Documento: DU - DOCUMENTO UNICO 37178126" at bounding box center [323, 435] width 236 height 14
copy span "37178126"
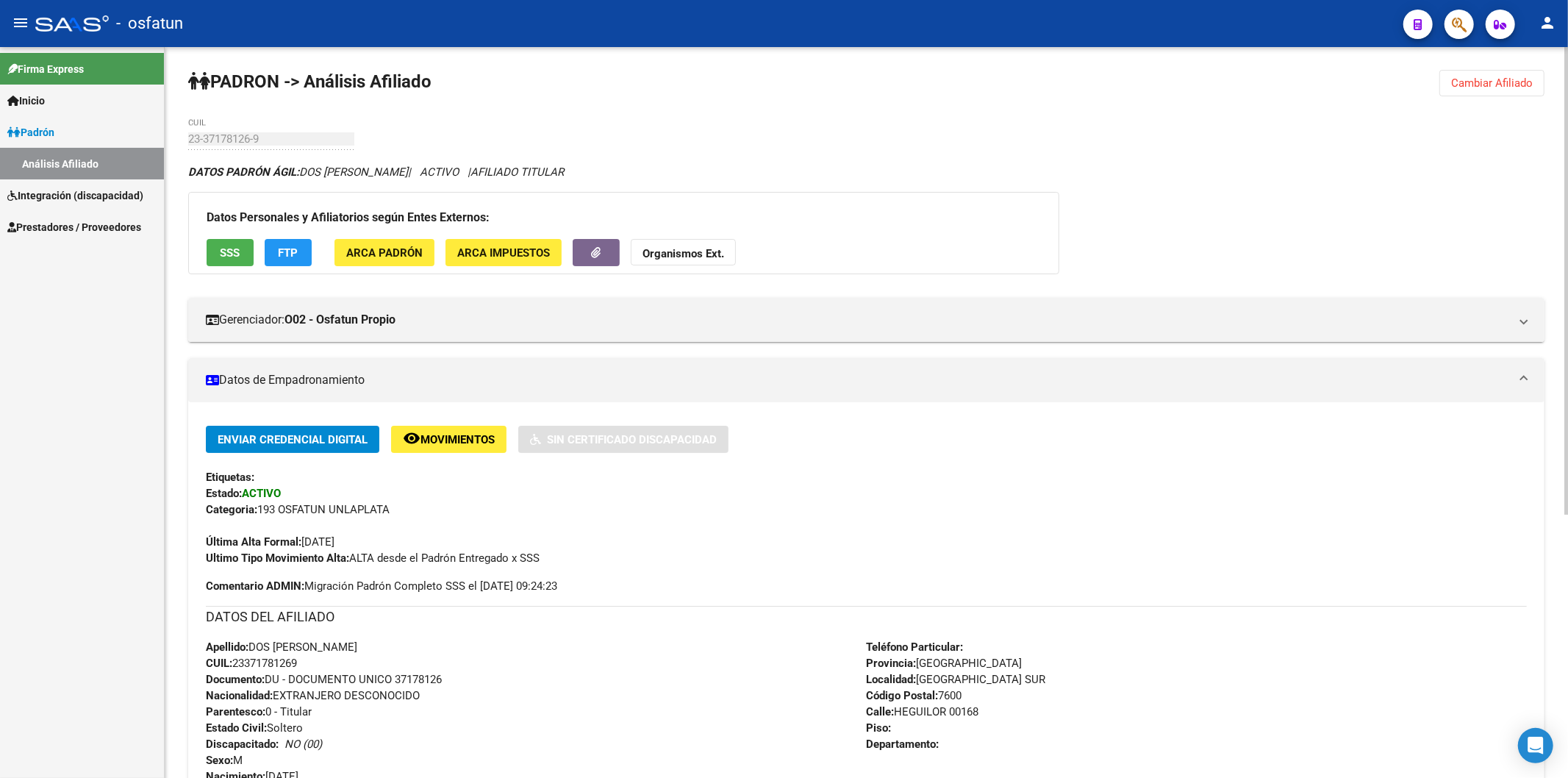
scroll to position [0, 0]
click at [693, 265] on button "Organismos Ext." at bounding box center [684, 253] width 105 height 27
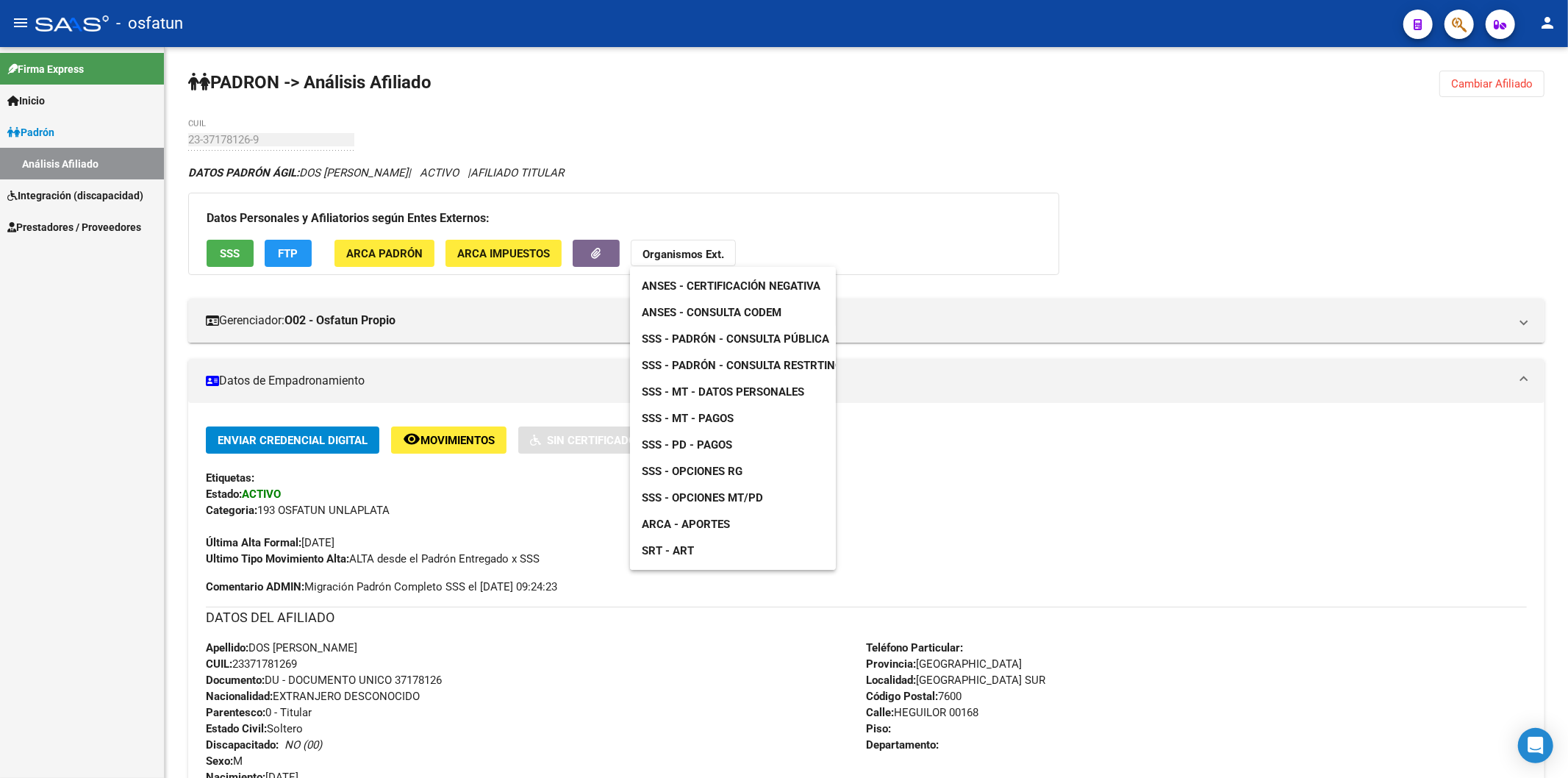
click at [709, 285] on span "ANSES - Certificación Negativa" at bounding box center [730, 286] width 178 height 14
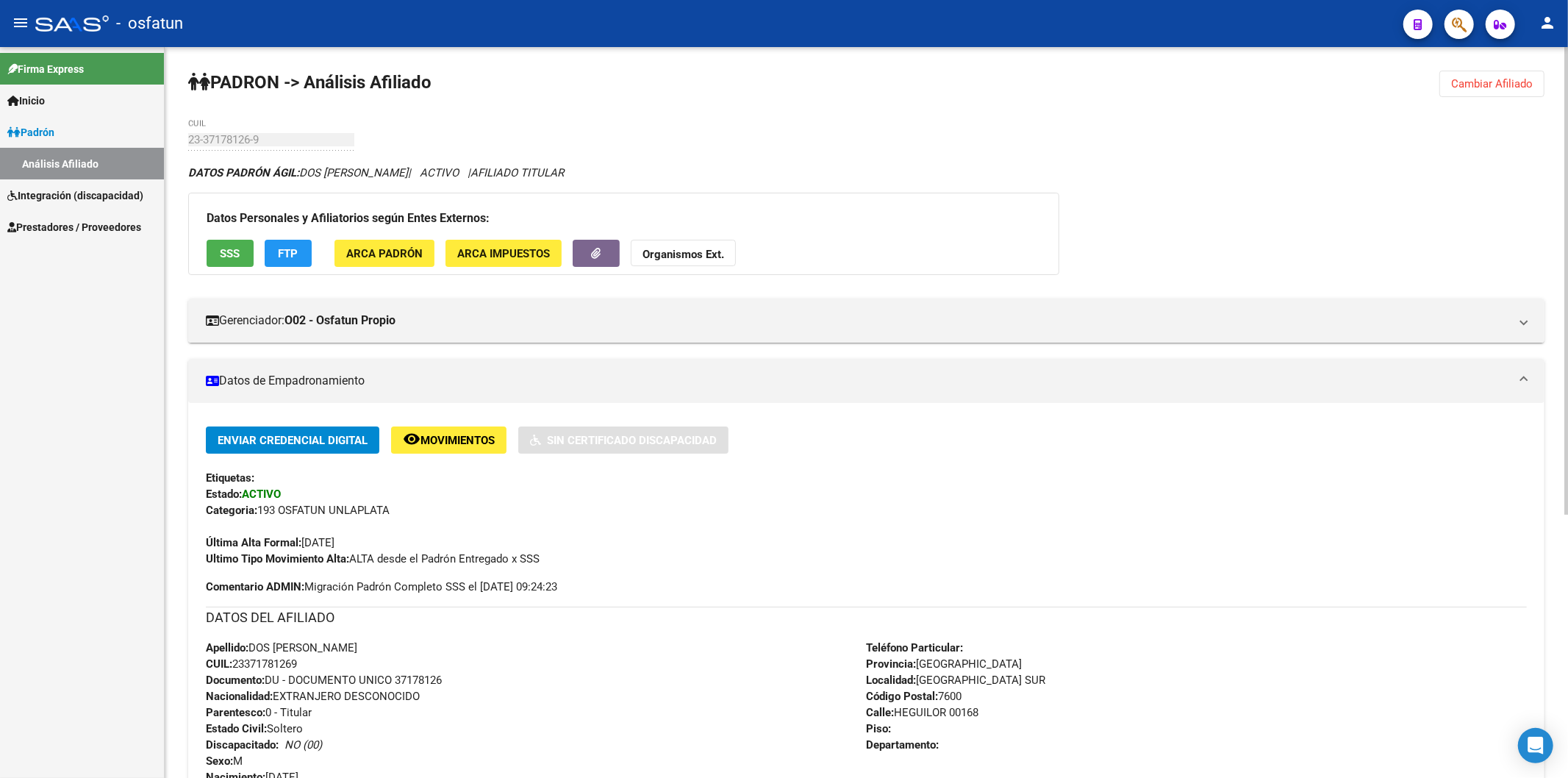
click at [658, 247] on span "Organismos Ext." at bounding box center [684, 254] width 82 height 14
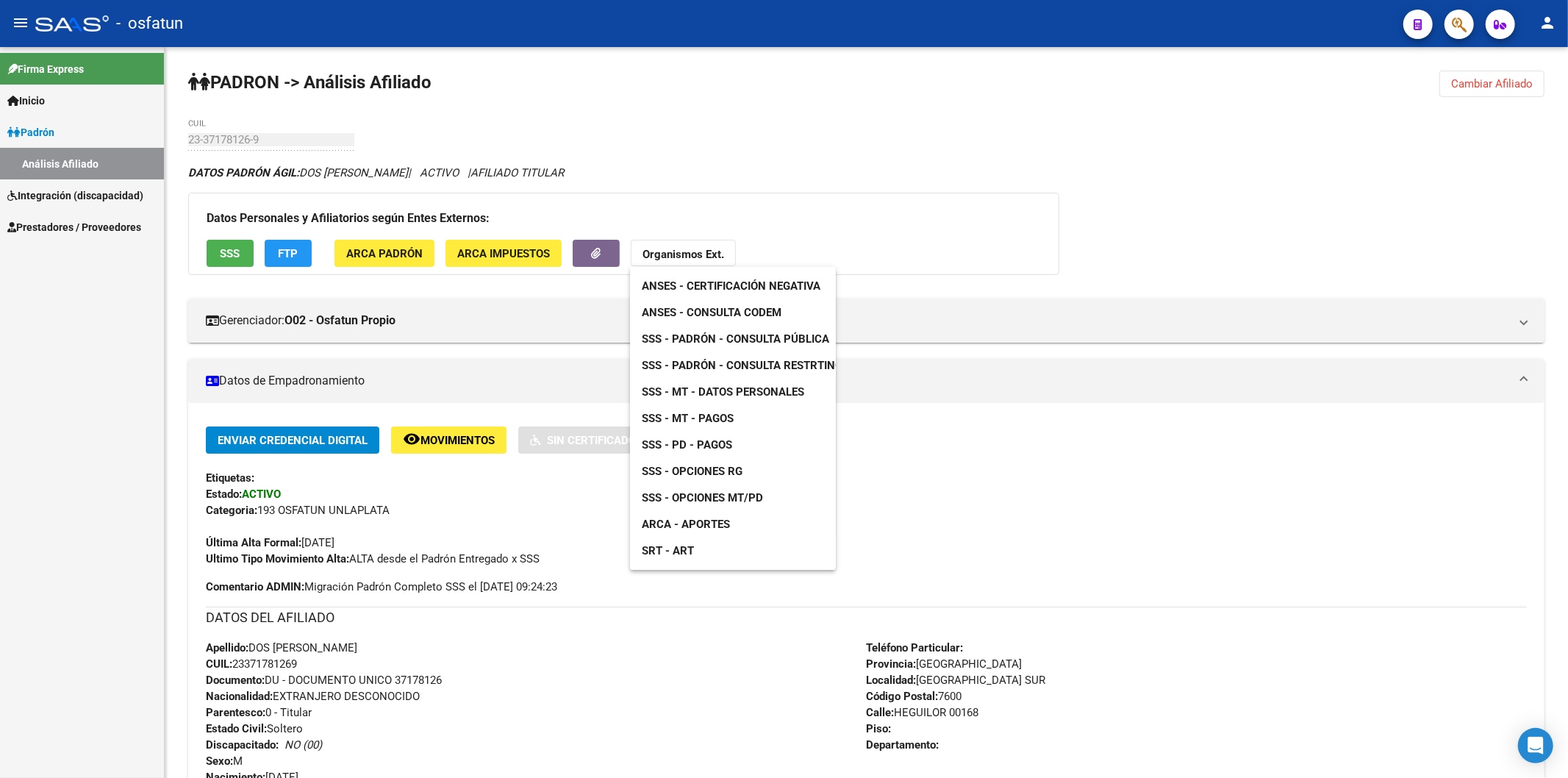
click at [691, 331] on link "SSS - Padrón - Consulta Pública" at bounding box center [735, 338] width 211 height 26
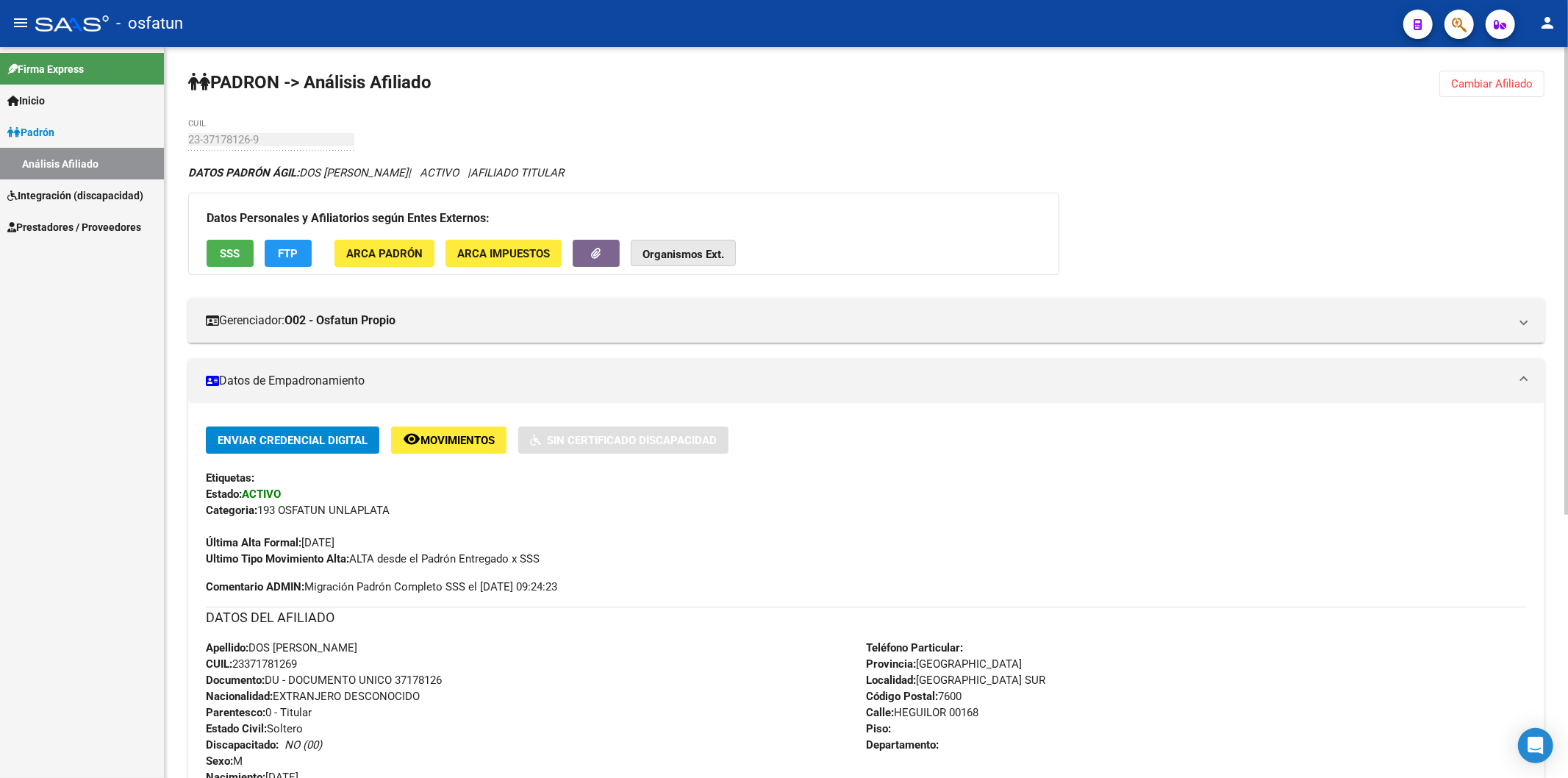
click at [677, 250] on strong "Organismos Ext." at bounding box center [684, 254] width 82 height 14
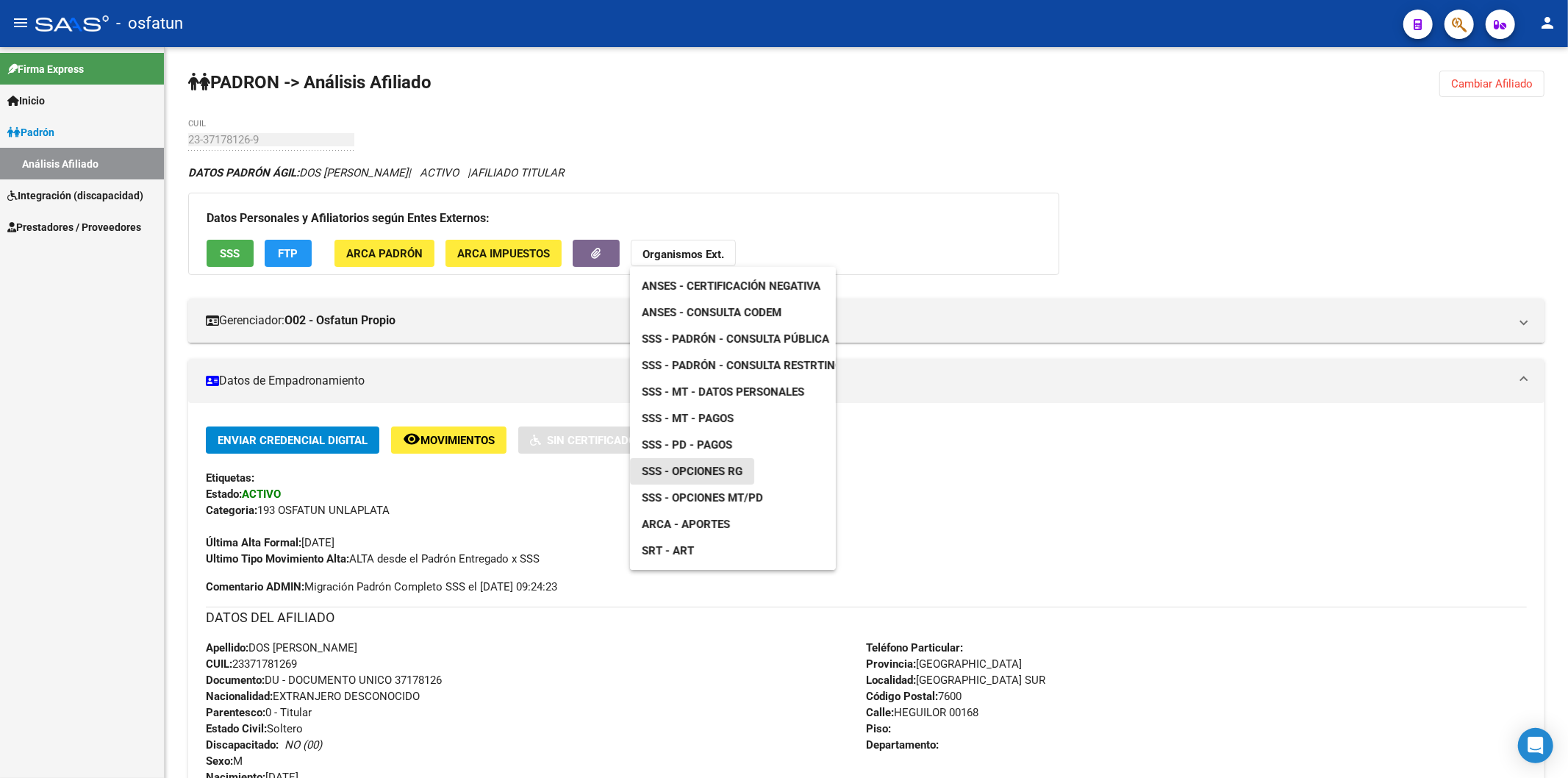
click at [702, 466] on span "SSS - Opciones RG" at bounding box center [691, 471] width 100 height 14
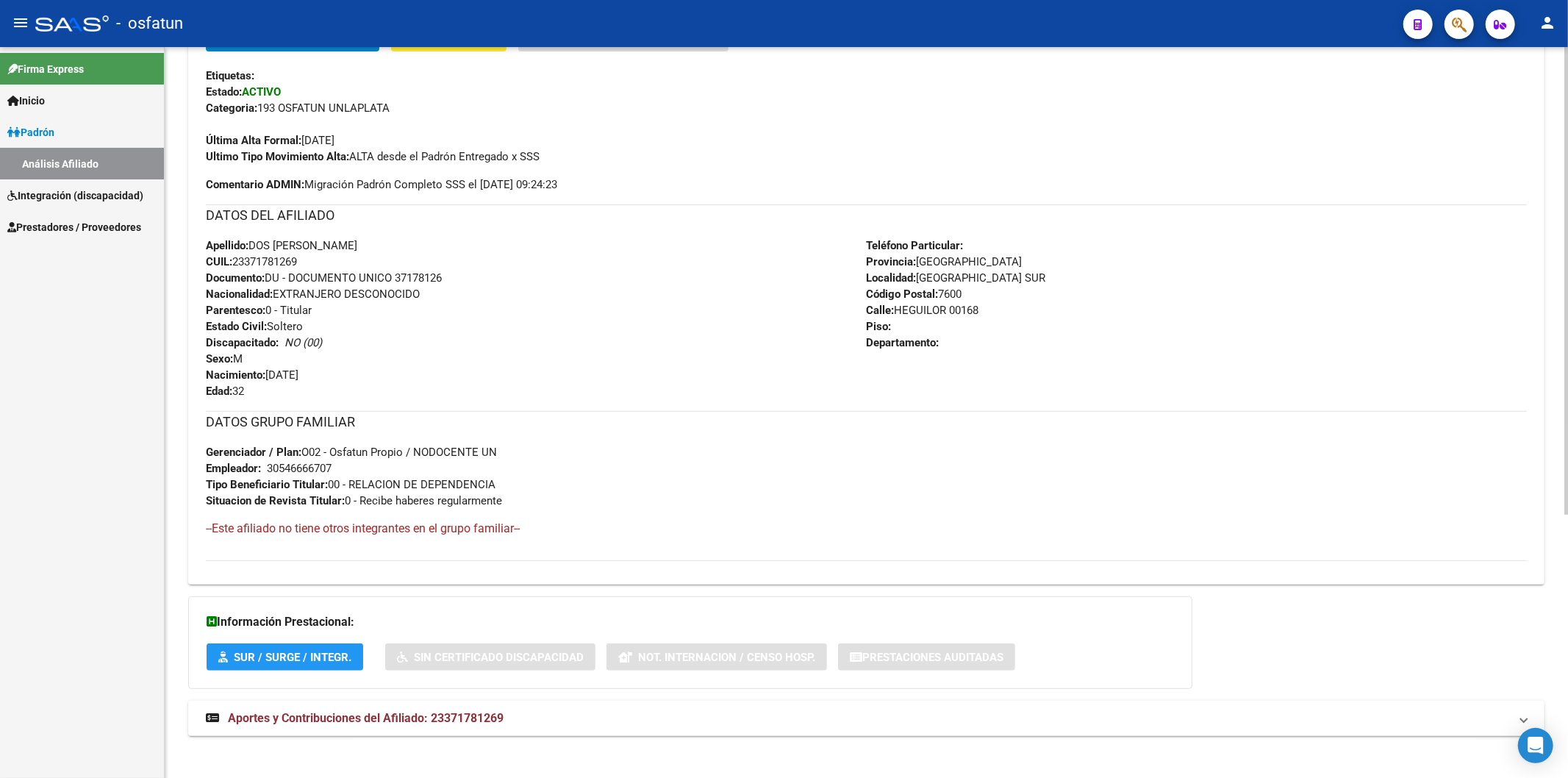
scroll to position [408, 0]
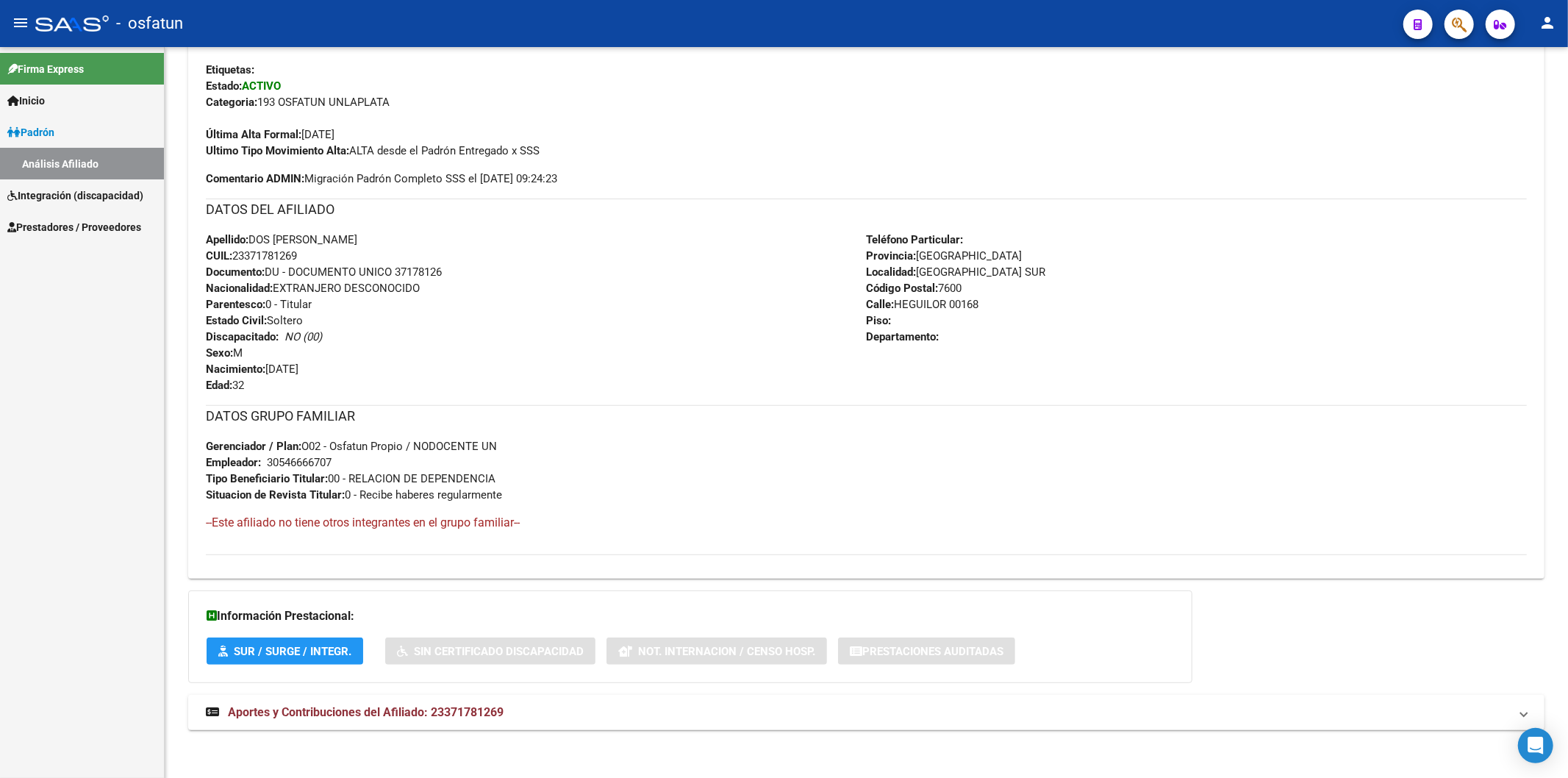
click at [121, 376] on div "Firma Express Inicio Instructivos Contacto OS Padrón Análisis Afiliado Integrac…" at bounding box center [82, 412] width 164 height 730
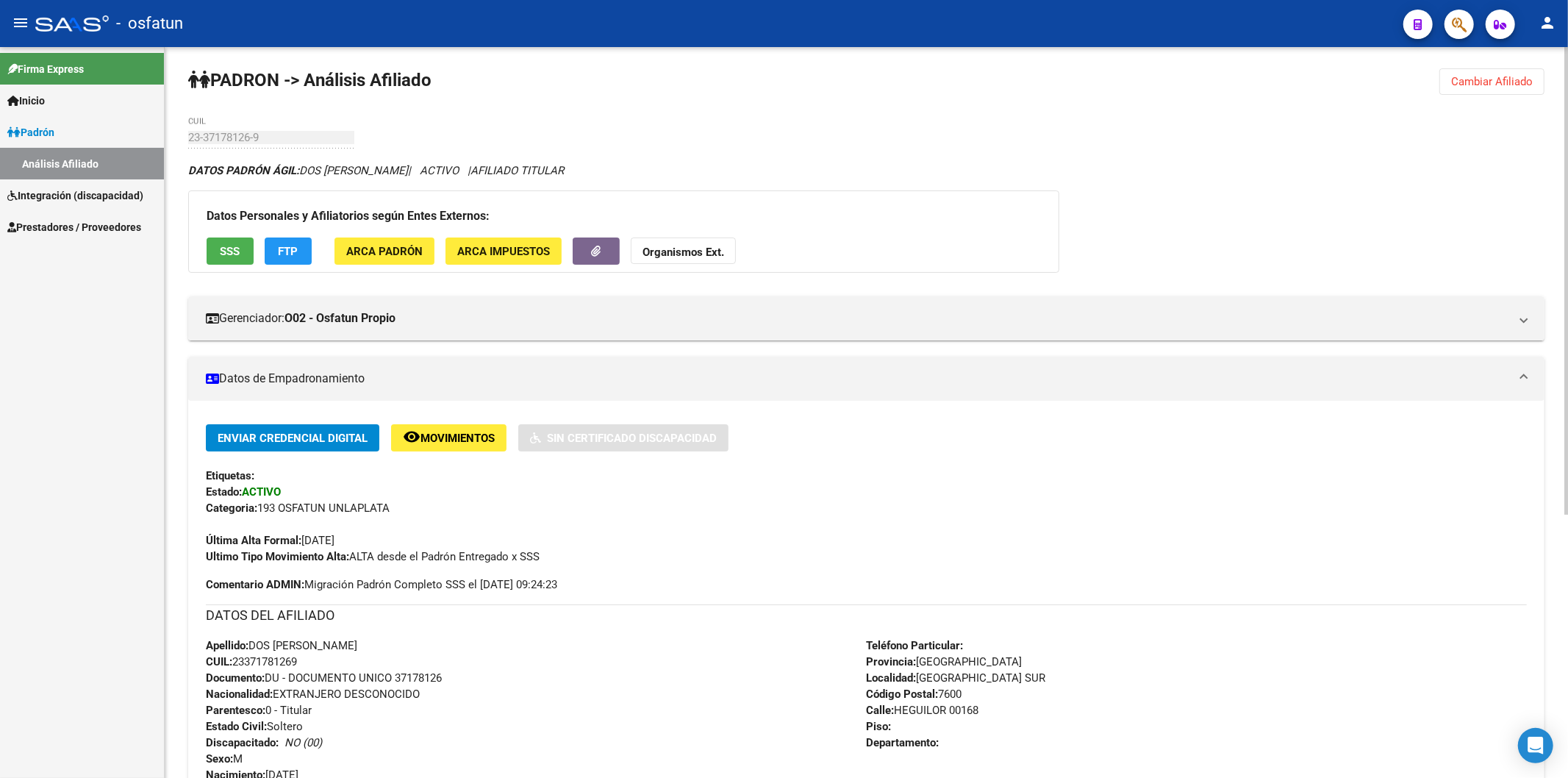
scroll to position [0, 0]
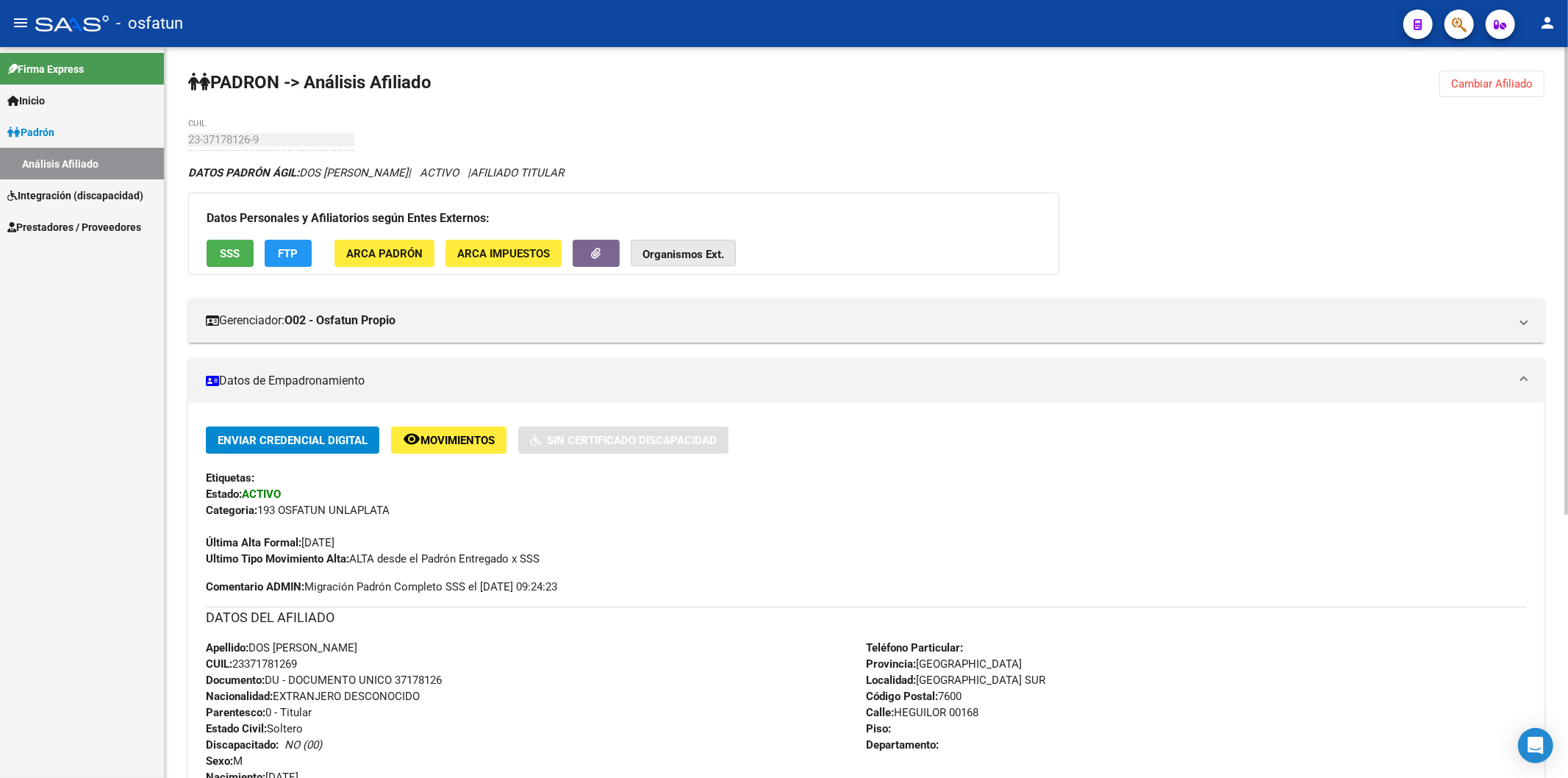
click at [693, 256] on strong "Organismos Ext." at bounding box center [684, 254] width 82 height 14
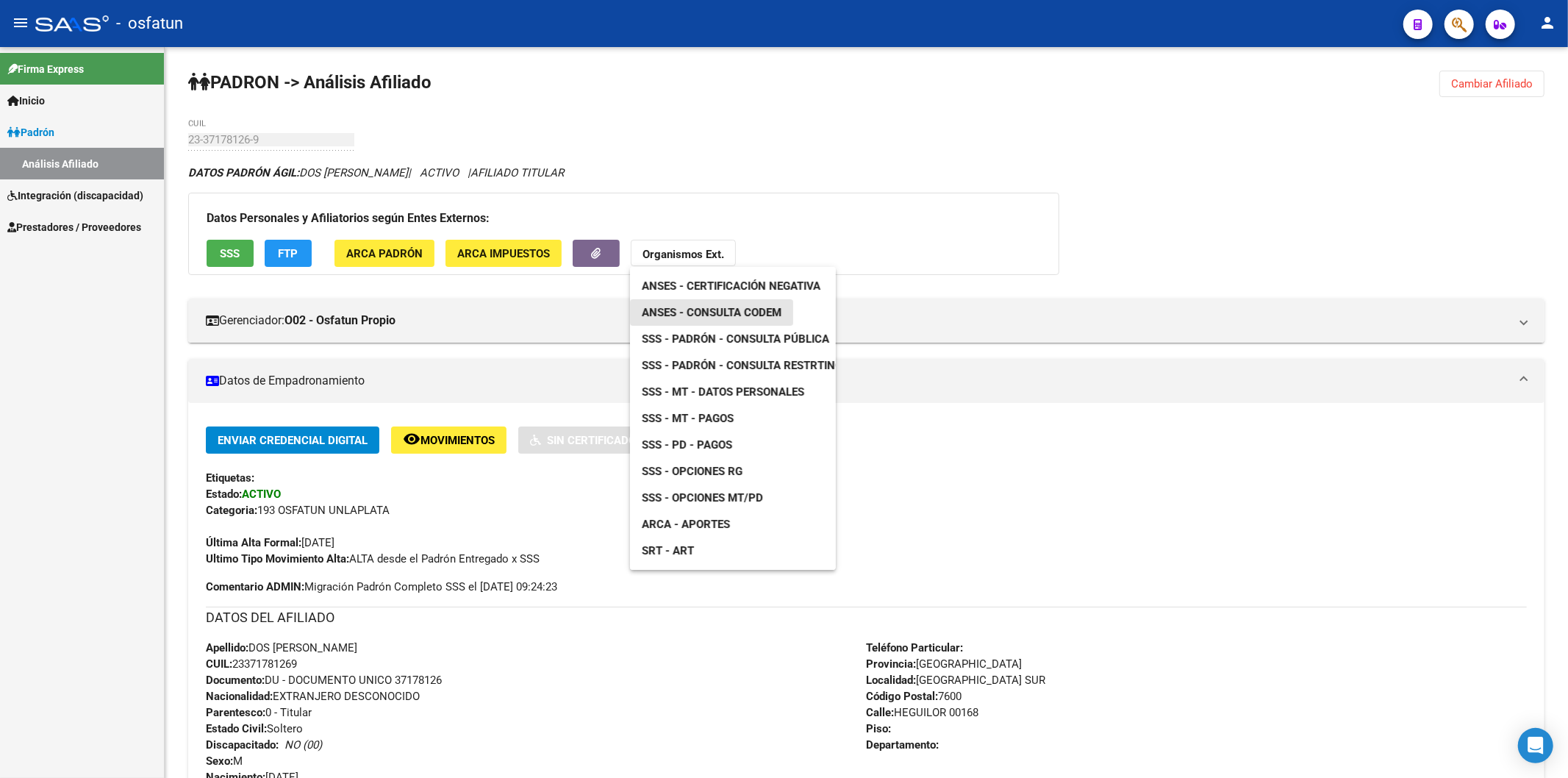
click at [706, 316] on span "ANSES - Consulta CODEM" at bounding box center [711, 313] width 139 height 14
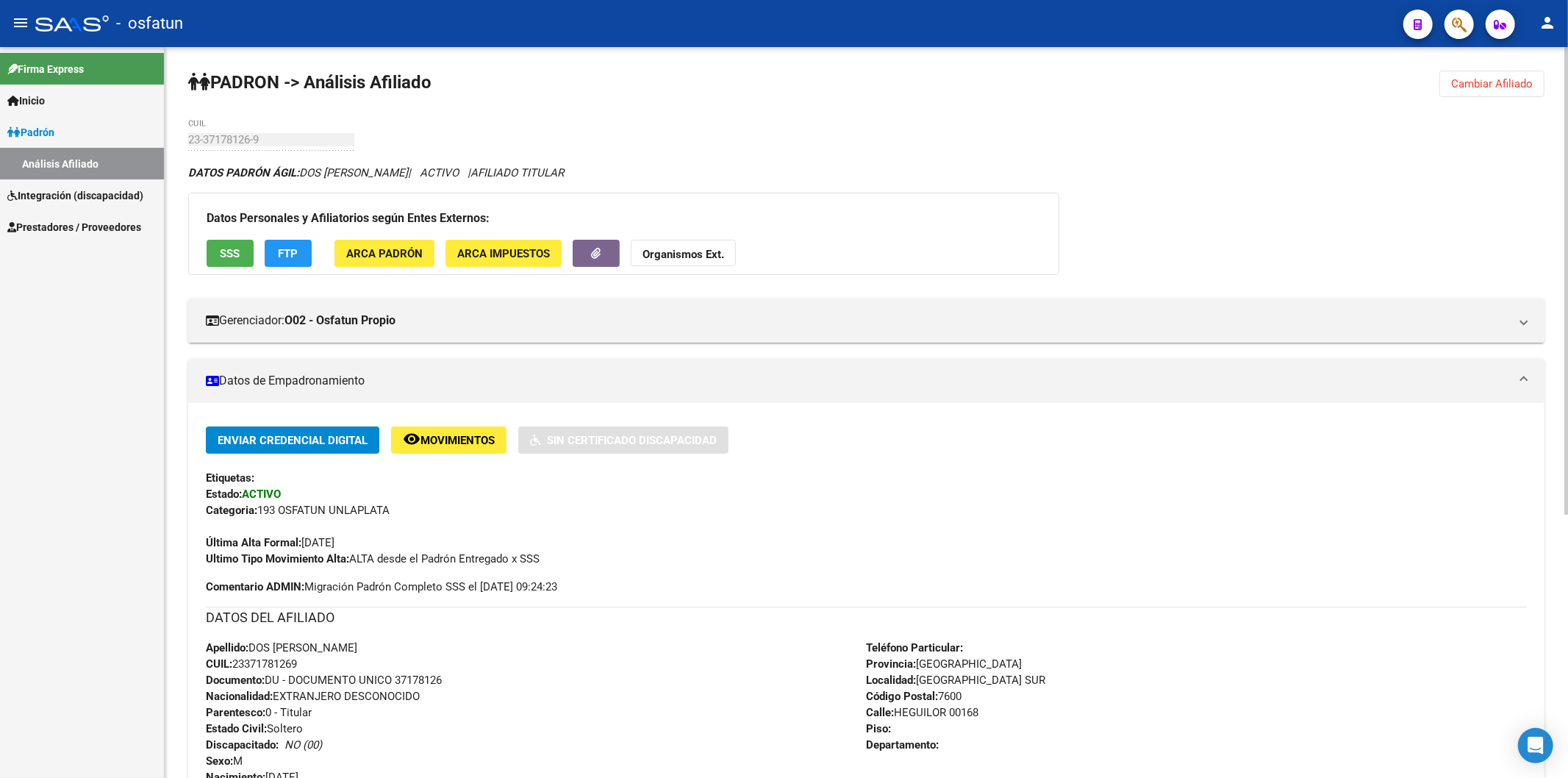
click at [670, 257] on strong "Organismos Ext." at bounding box center [684, 254] width 82 height 14
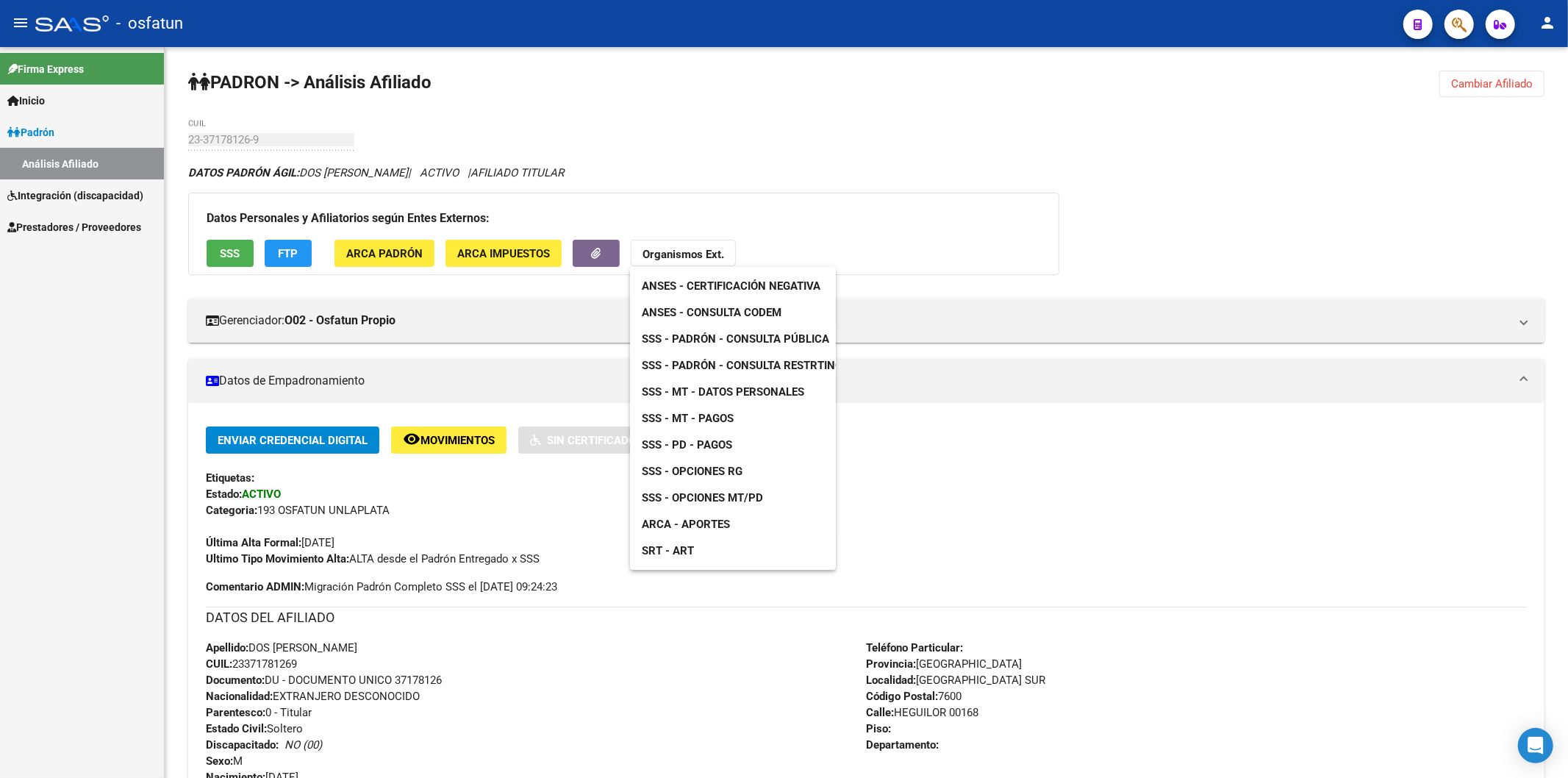
click at [753, 335] on span "SSS - Padrón - Consulta Pública" at bounding box center [735, 339] width 187 height 14
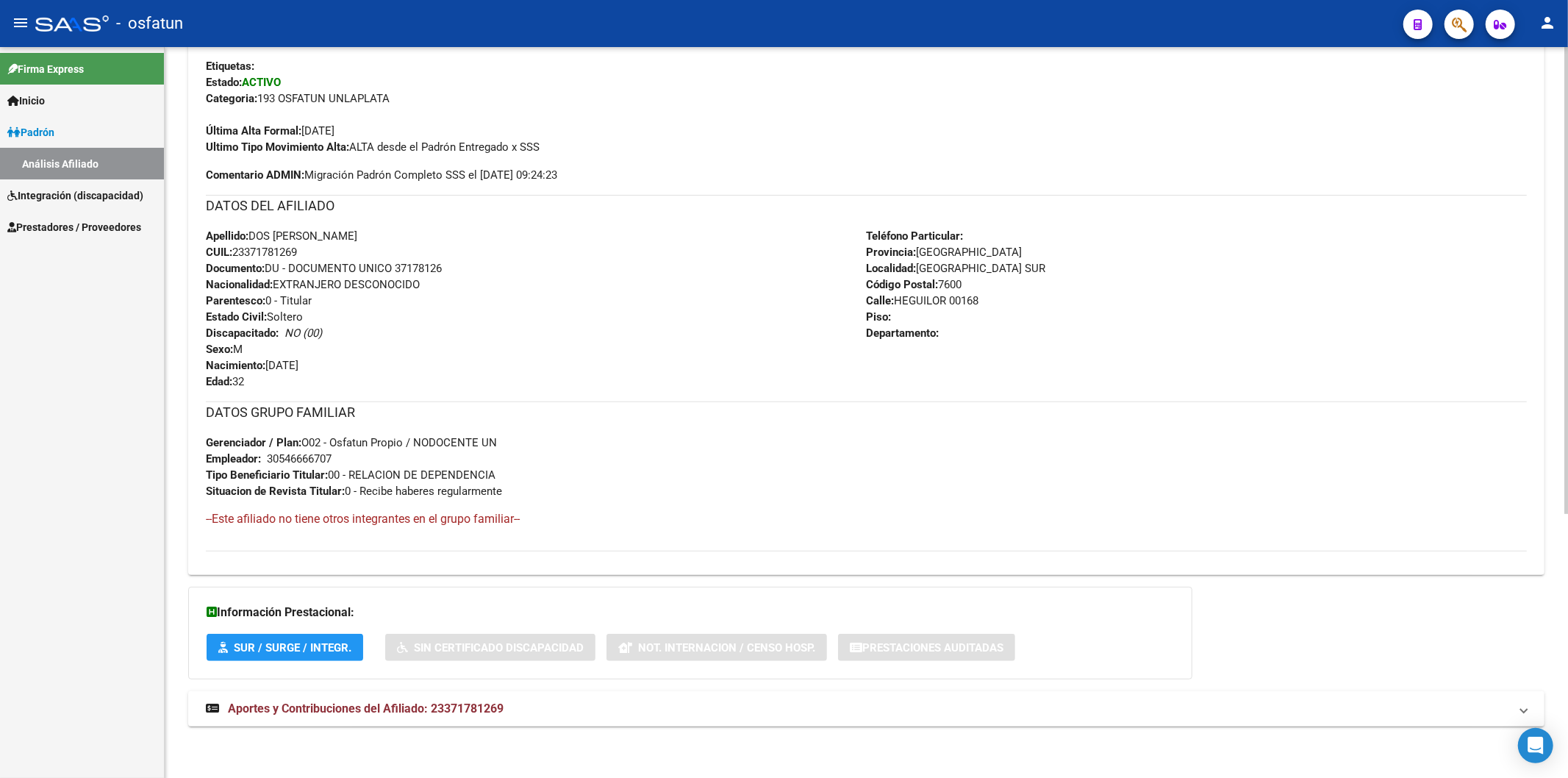
scroll to position [412, 0]
click at [290, 711] on span "Aportes y Contribuciones del Afiliado: 23371781269" at bounding box center [365, 708] width 276 height 14
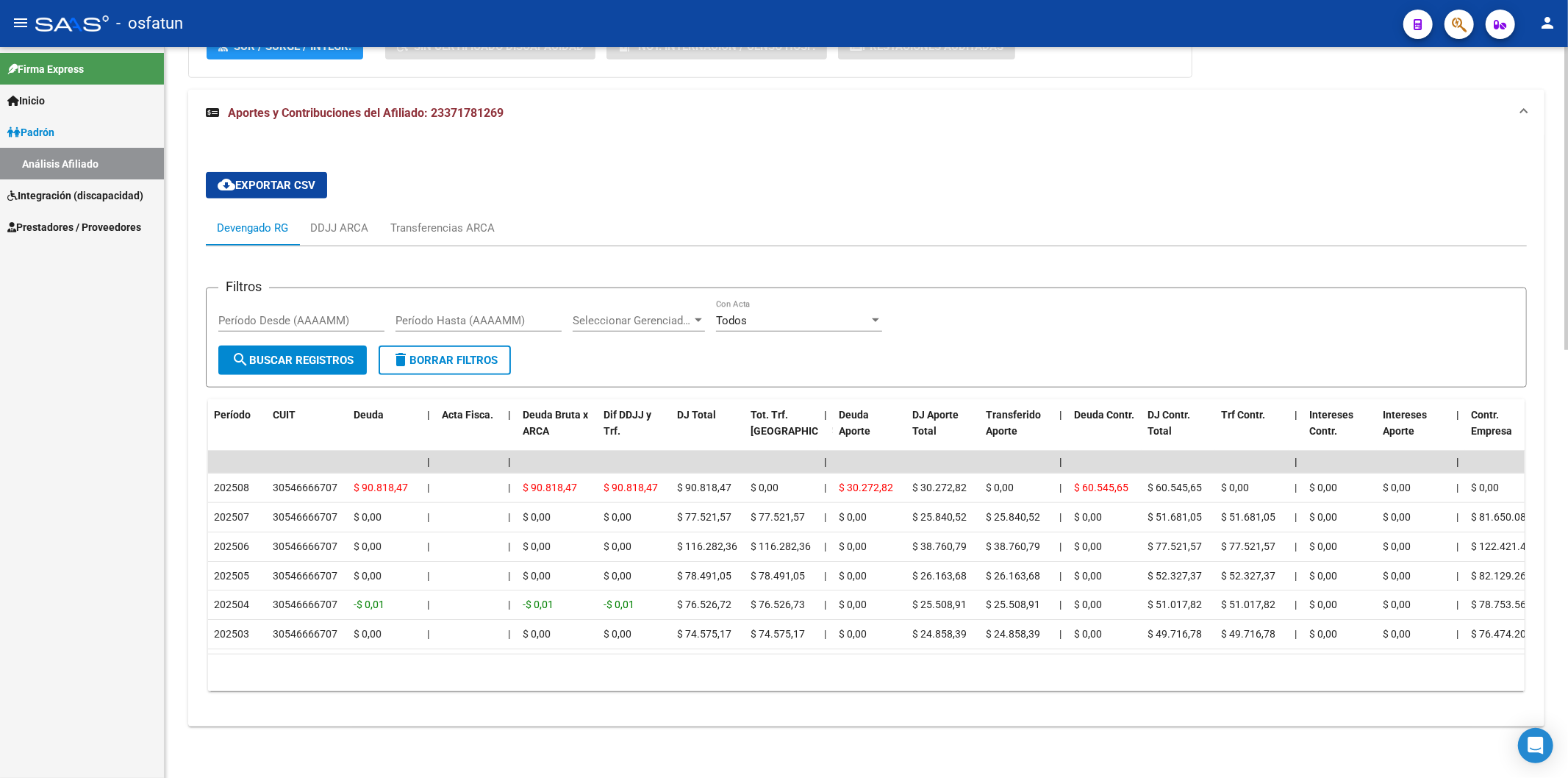
scroll to position [1029, 0]
click at [422, 220] on div "Transferencias ARCA" at bounding box center [442, 228] width 104 height 17
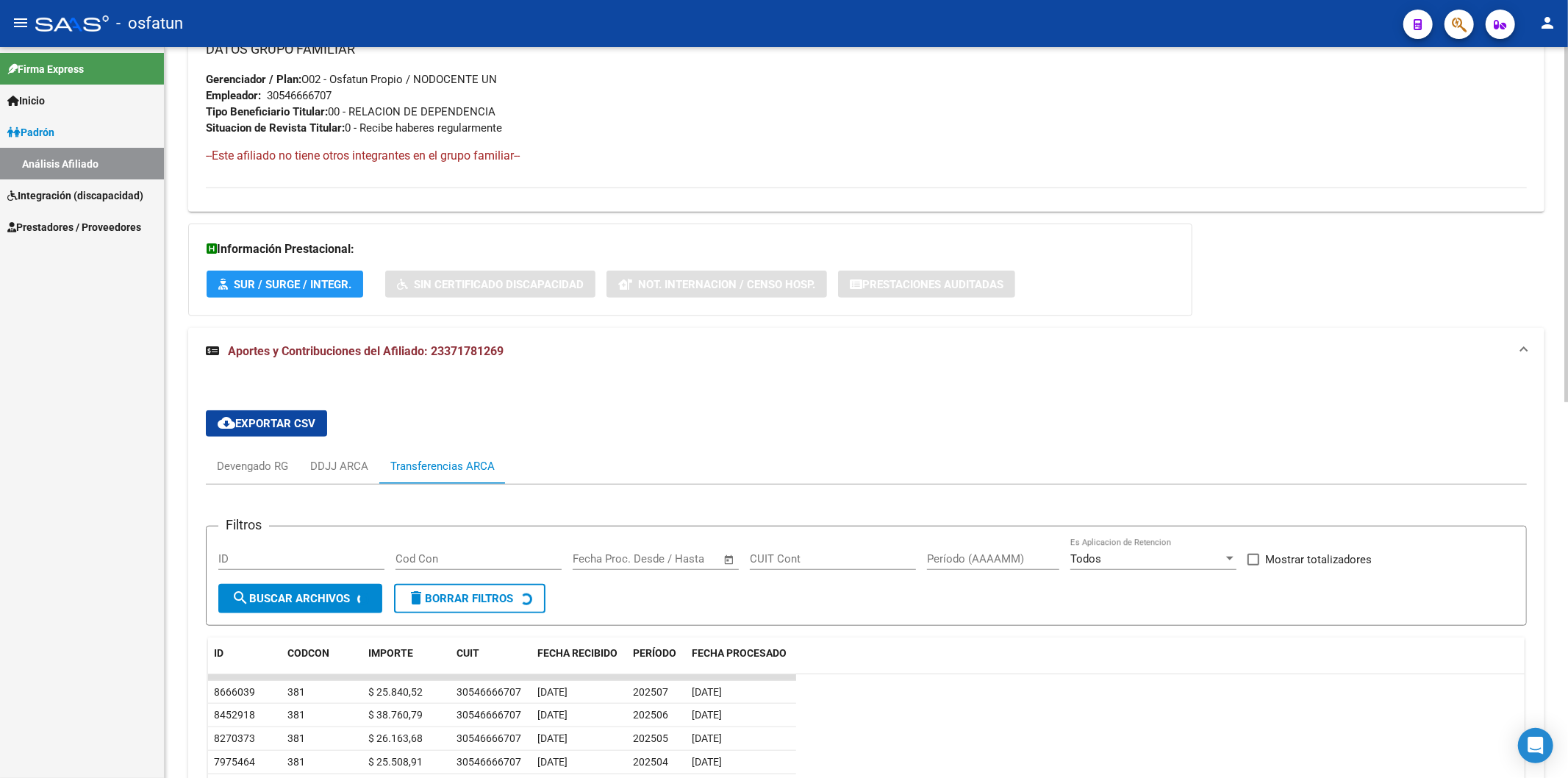
scroll to position [923, 0]
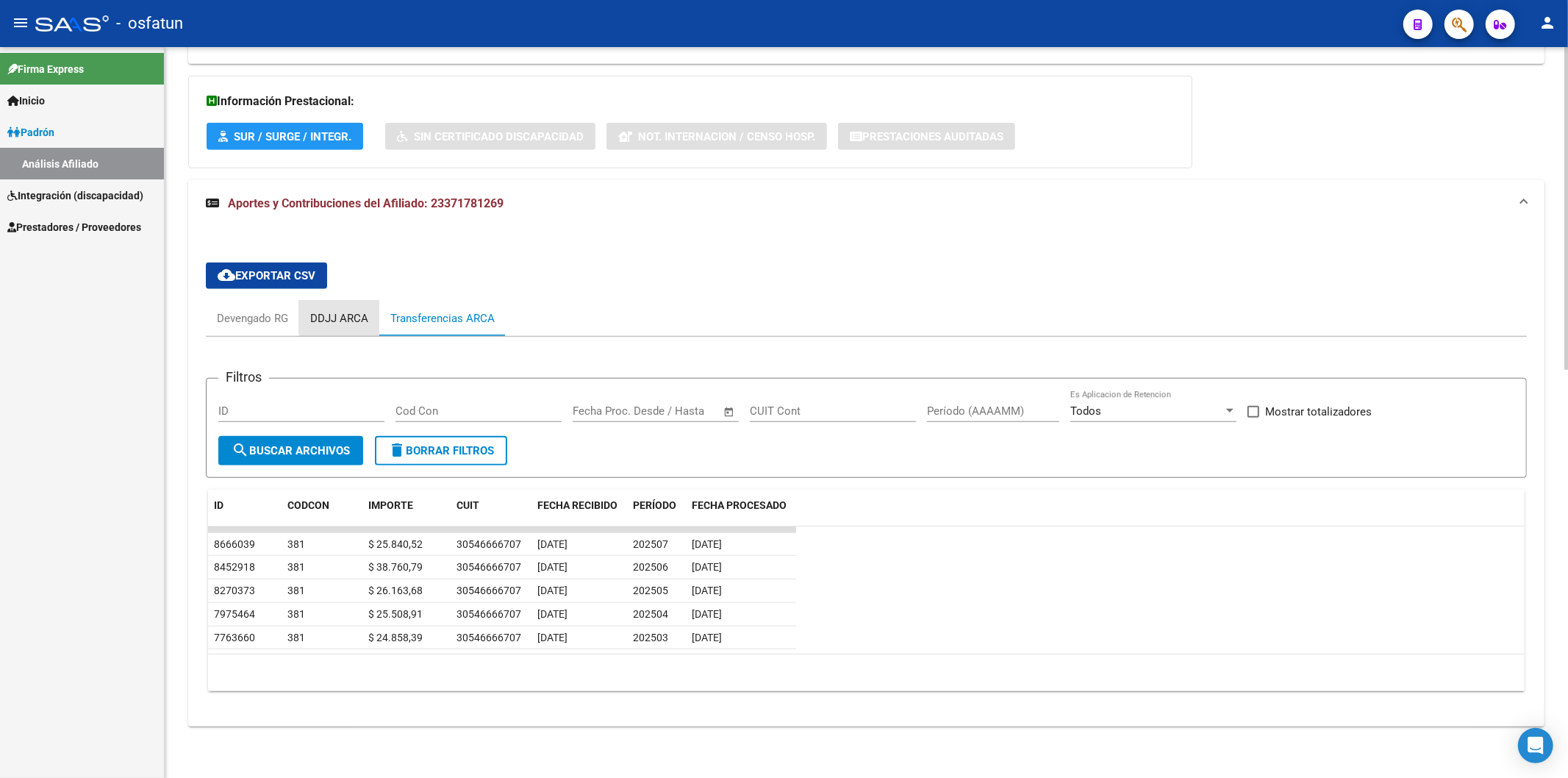
click at [343, 313] on div "DDJJ ARCA" at bounding box center [340, 318] width 58 height 17
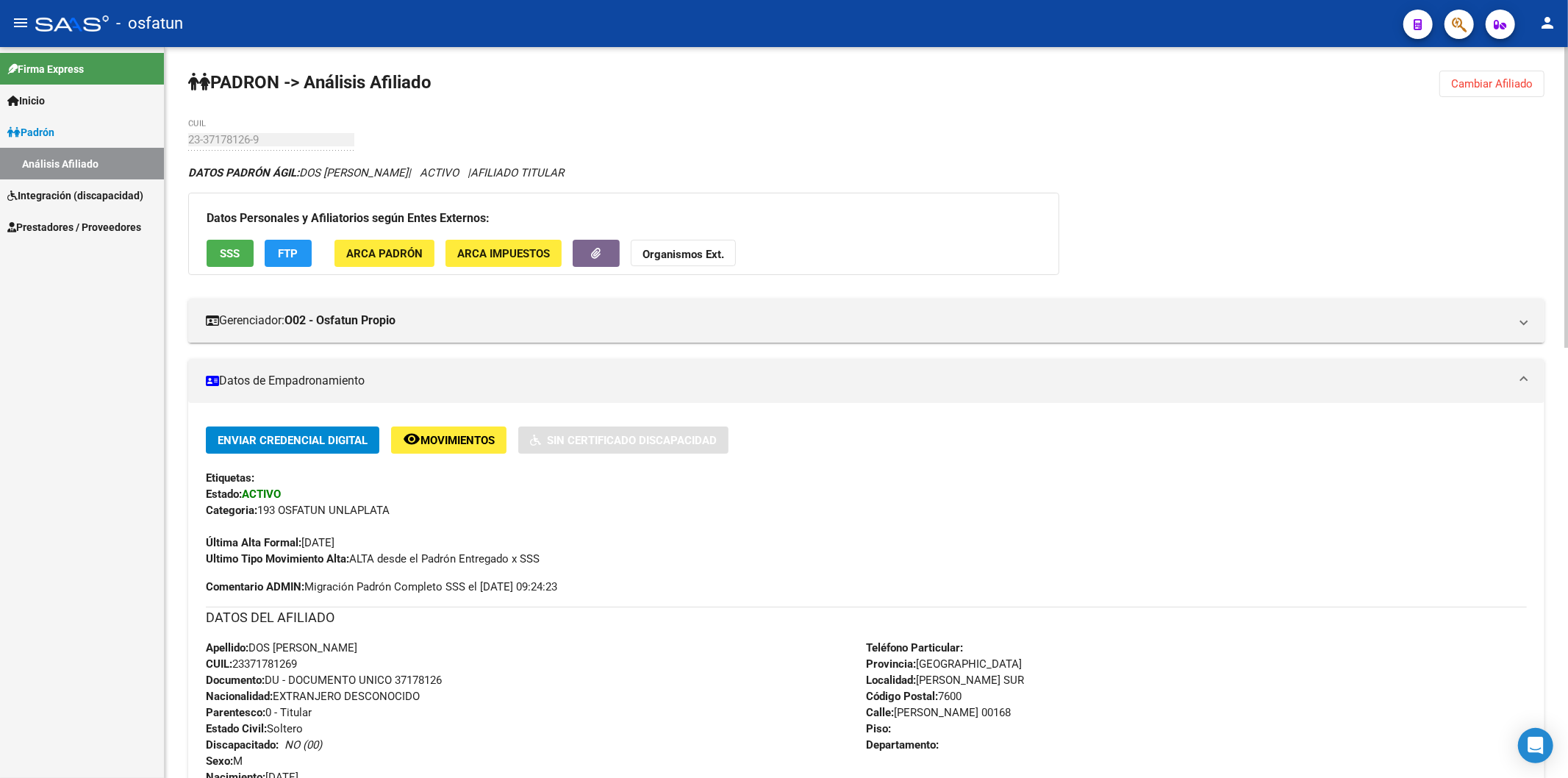
click at [1485, 84] on span "Cambiar Afiliado" at bounding box center [1492, 84] width 82 height 14
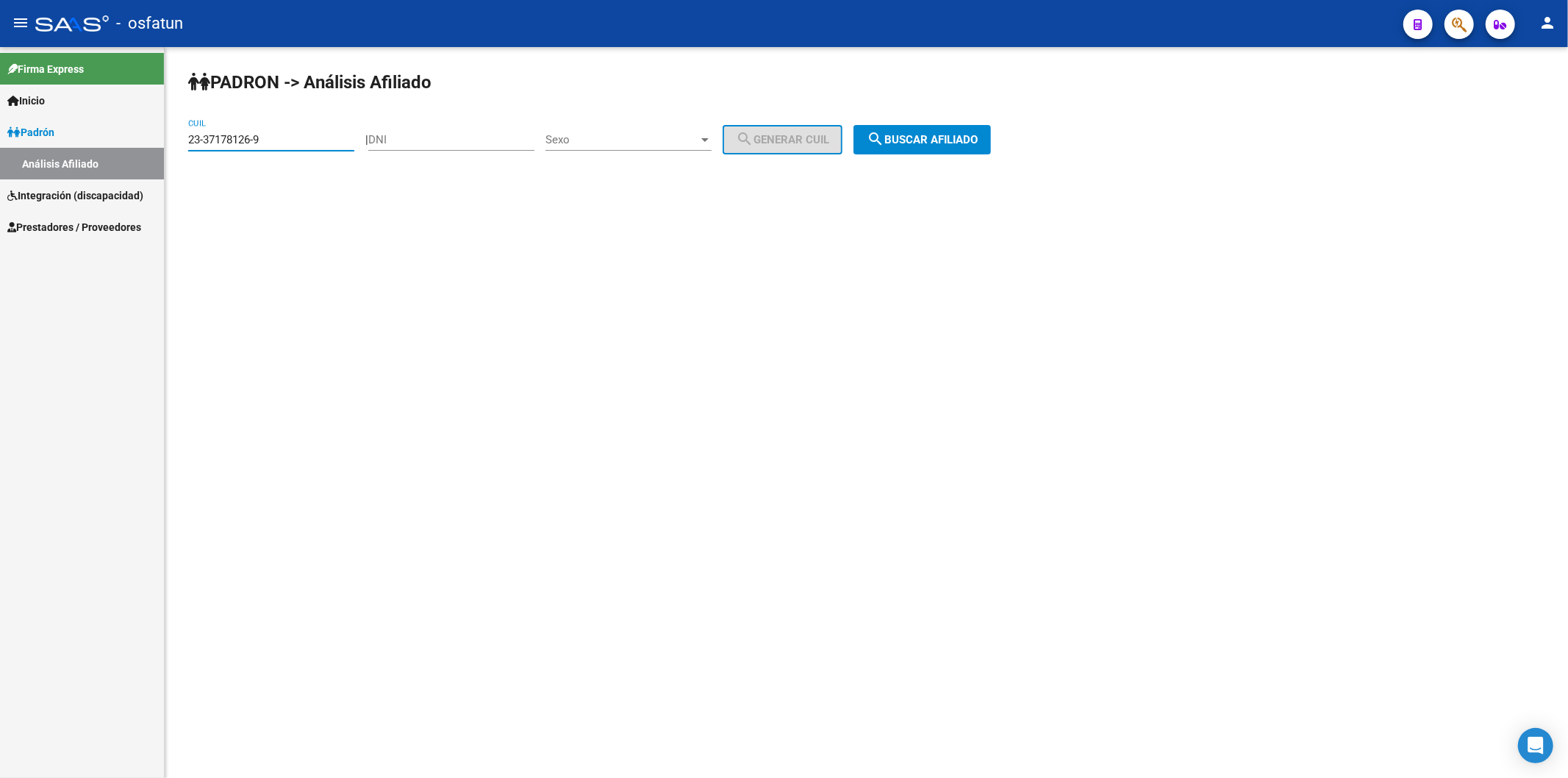
drag, startPoint x: 283, startPoint y: 139, endPoint x: 116, endPoint y: 139, distance: 167.0
click at [116, 139] on mat-sidenav-container "Firma Express Inicio Instructivos Contacto OS Padrón Análisis Afiliado Integrac…" at bounding box center [784, 412] width 1568 height 730
paste input "43-948116"
type input "43-948116"
drag, startPoint x: 268, startPoint y: 140, endPoint x: 132, endPoint y: 135, distance: 136.1
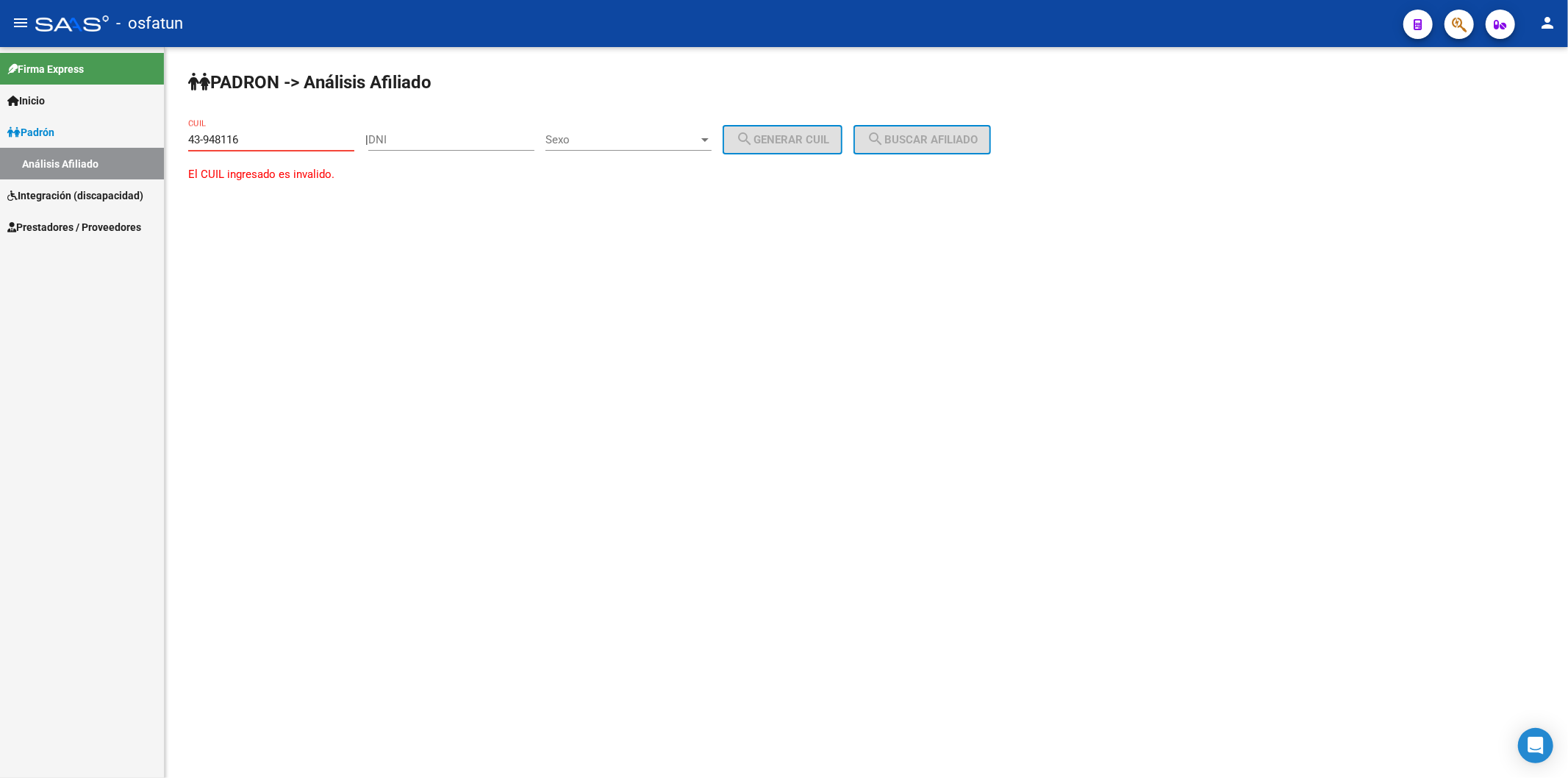
click at [132, 135] on mat-sidenav-container "Firma Express Inicio Instructivos Contacto OS Padrón Análisis Afiliado Integrac…" at bounding box center [784, 412] width 1568 height 730
paste input "27-43948116-7"
type input "27-43948116-7"
click at [986, 128] on button "search Buscar afiliado" at bounding box center [921, 139] width 137 height 29
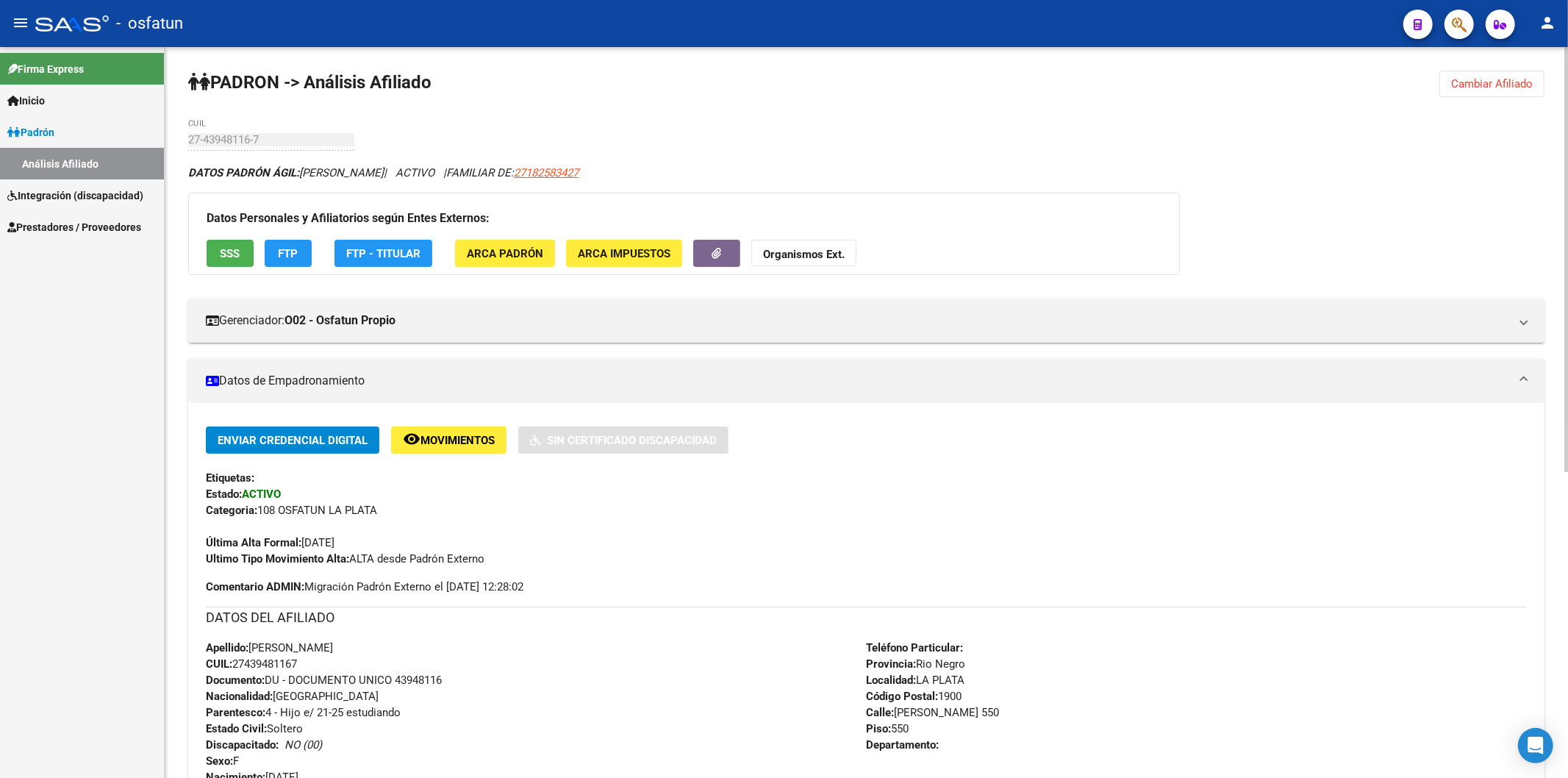
click at [417, 678] on span "Documento: DU - DOCUMENTO UNICO 43948116" at bounding box center [323, 680] width 236 height 14
copy span "43948116"
click at [810, 246] on button "Organismos Ext." at bounding box center [803, 253] width 105 height 27
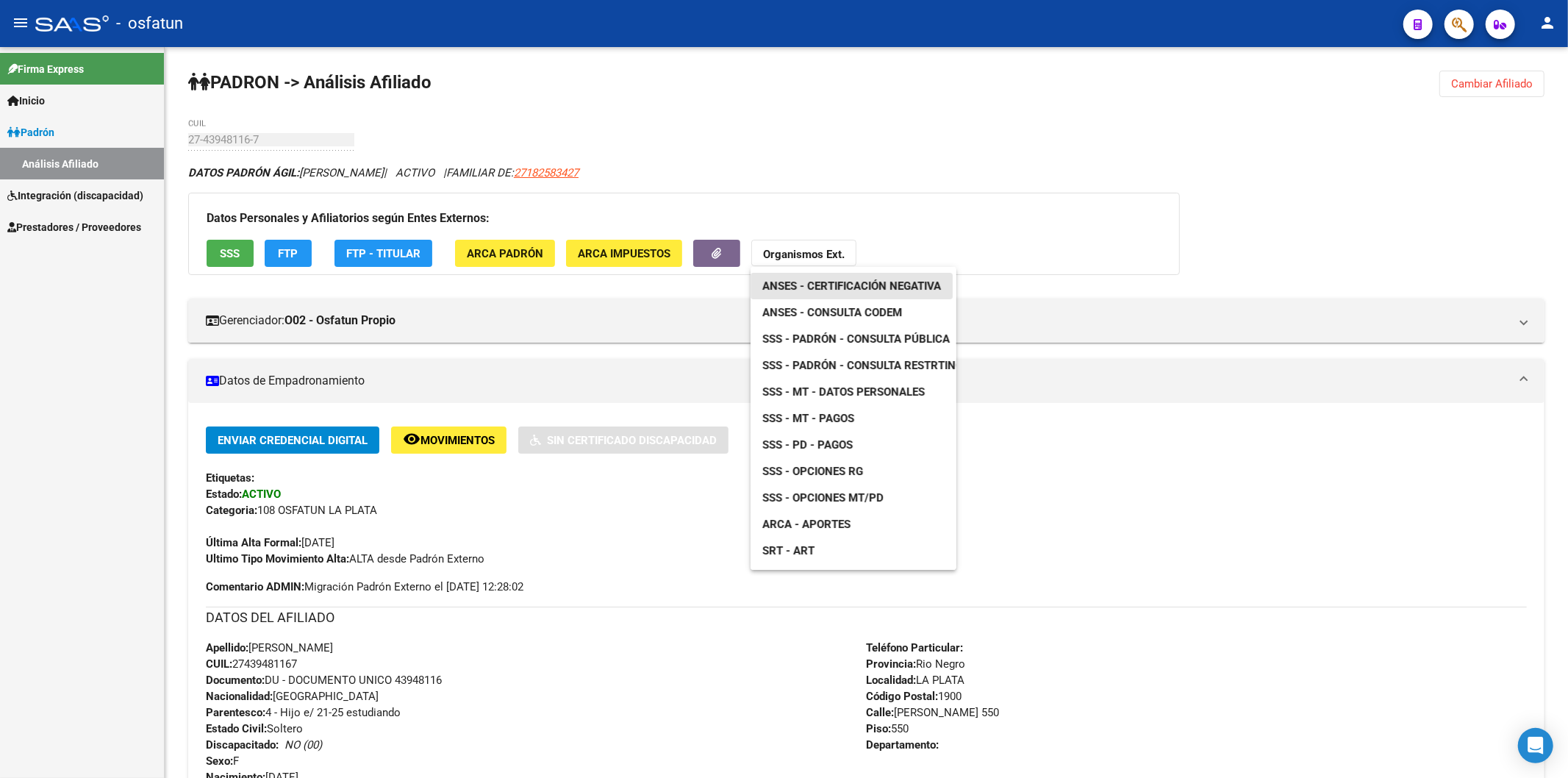
click at [826, 282] on span "ANSES - Certificación Negativa" at bounding box center [851, 286] width 178 height 14
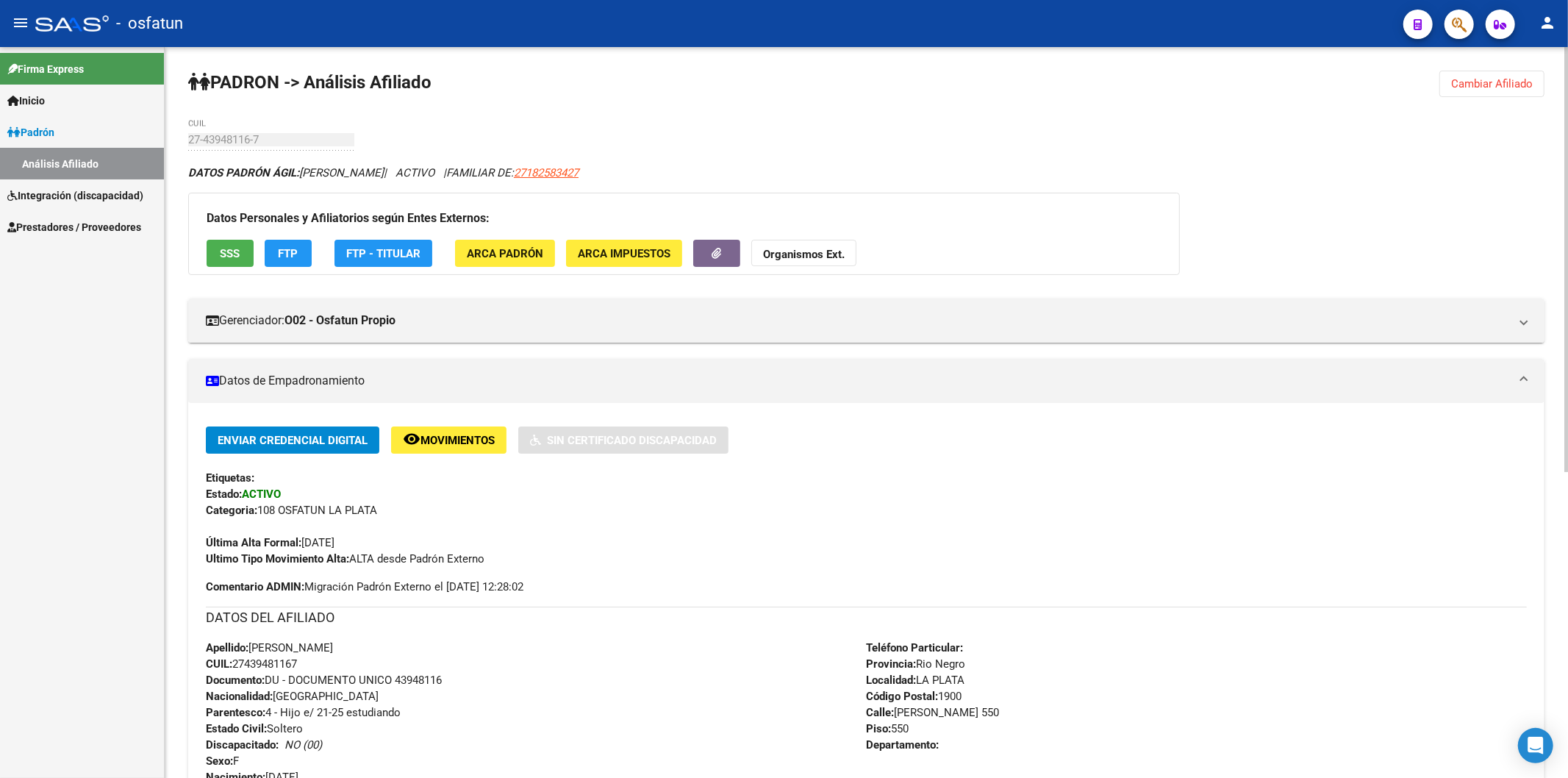
click at [809, 250] on strong "Organismos Ext." at bounding box center [803, 254] width 82 height 14
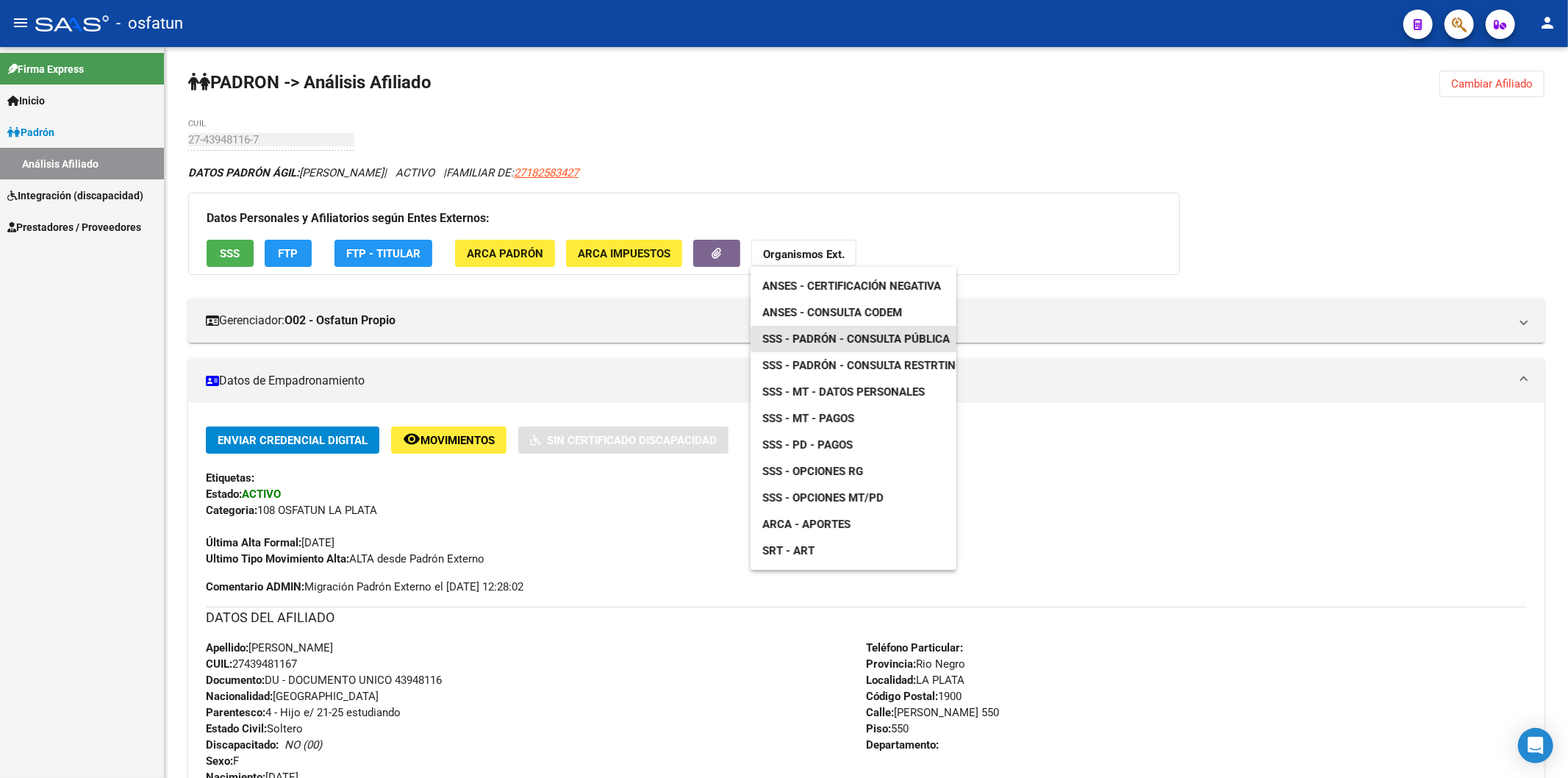
click at [912, 332] on span "SSS - Padrón - Consulta Pública" at bounding box center [856, 339] width 187 height 14
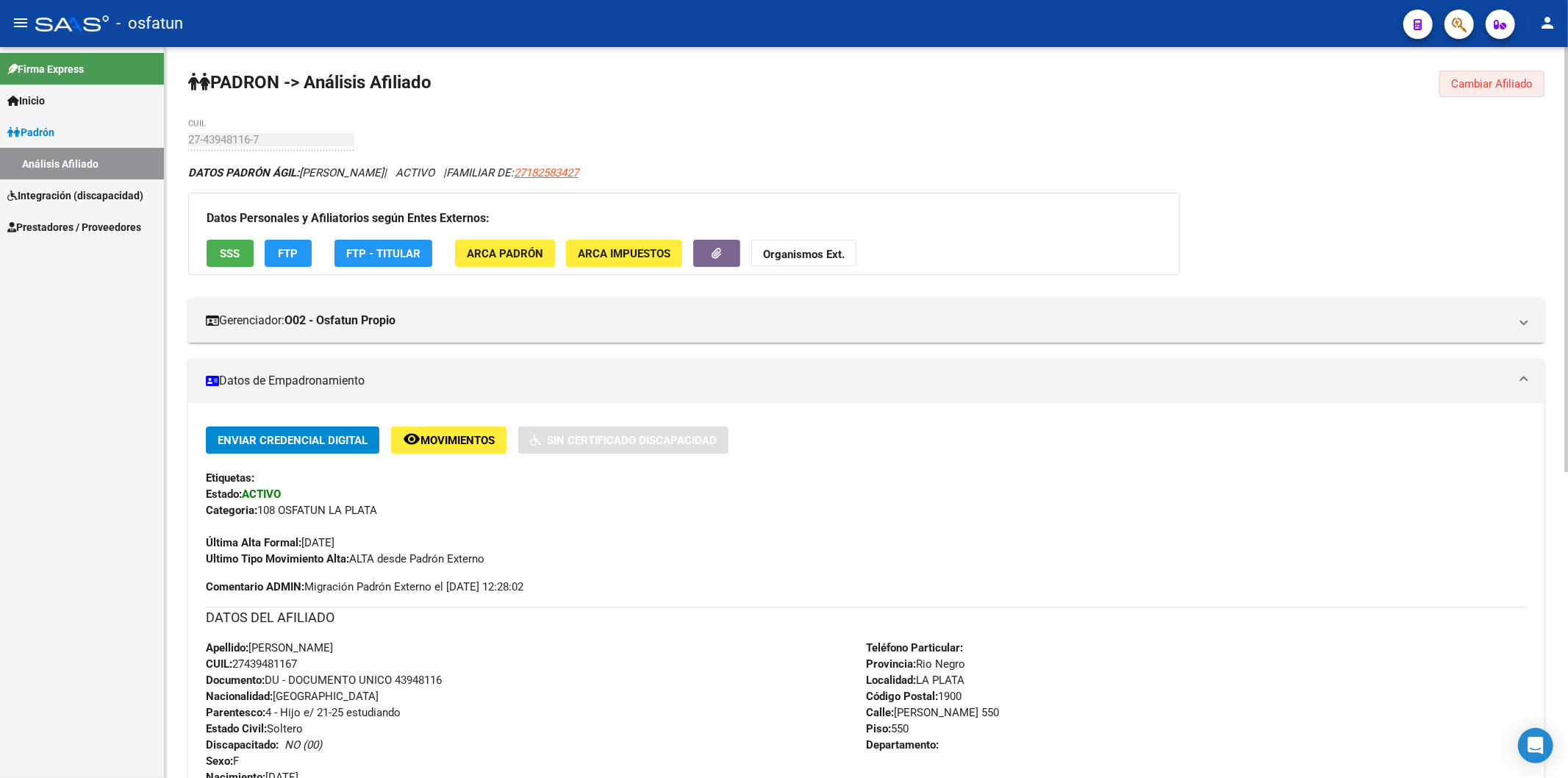
click at [1508, 90] on span "Cambiar Afiliado" at bounding box center [1492, 84] width 82 height 14
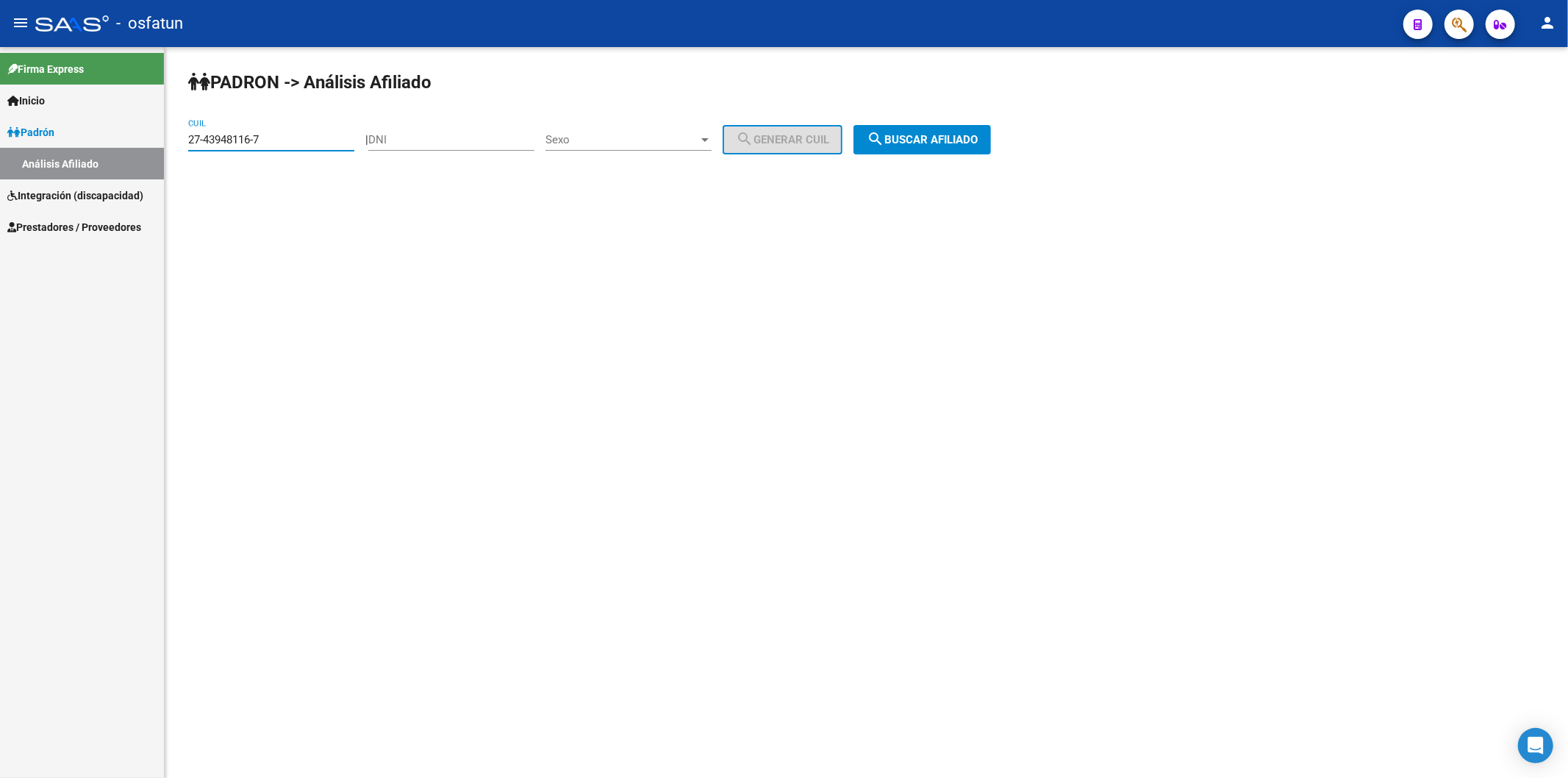
drag, startPoint x: 301, startPoint y: 140, endPoint x: 52, endPoint y: 136, distance: 249.0
click at [44, 133] on mat-sidenav-container "Firma Express Inicio Instructivos Contacto OS Padrón Análisis Afiliado Integrac…" at bounding box center [784, 412] width 1568 height 730
paste input "20-17816432-6"
type input "20-17816432-6"
click at [964, 143] on span "search Buscar afiliado" at bounding box center [922, 140] width 111 height 14
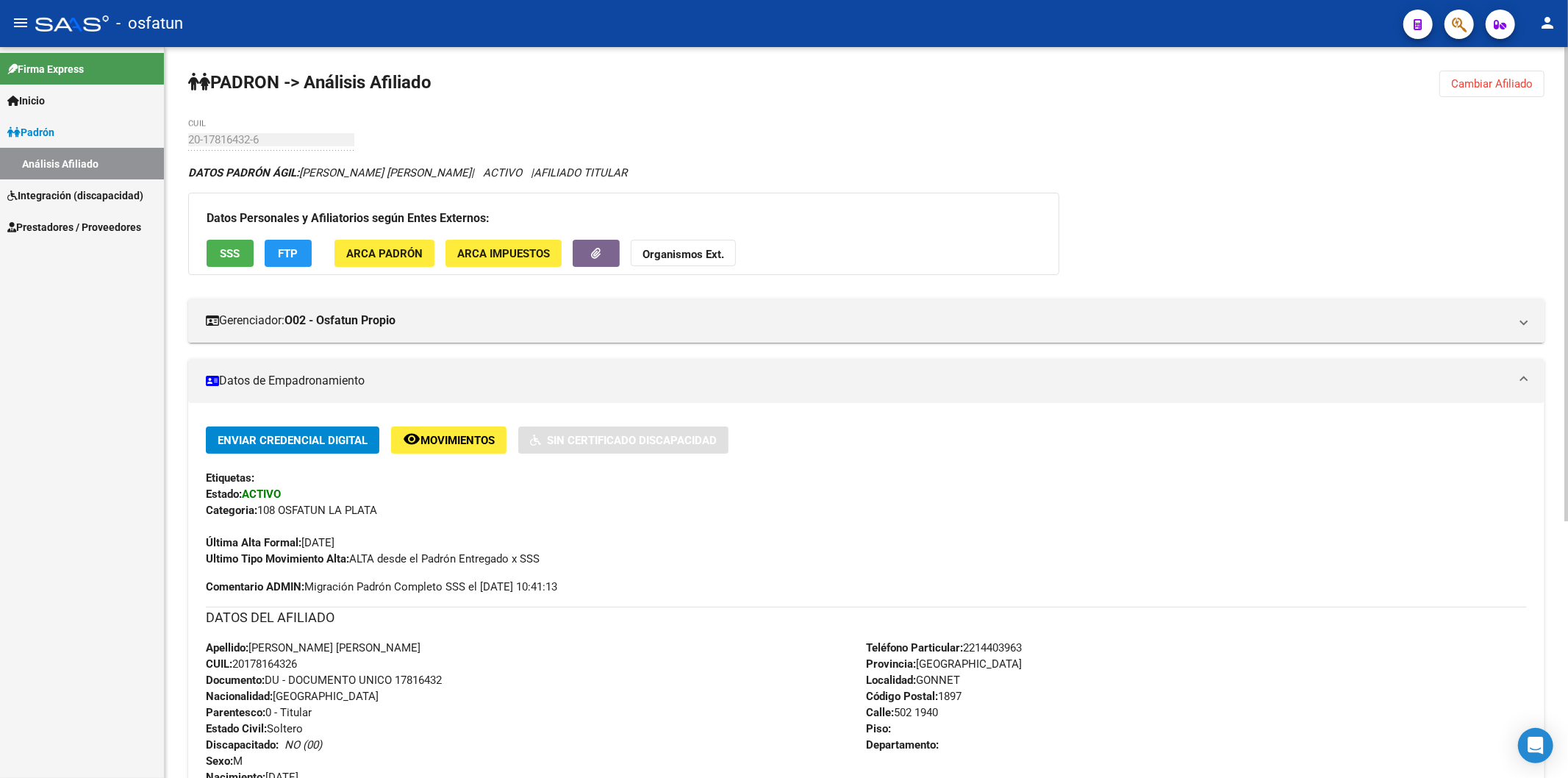
click at [678, 261] on strong "Organismos Ext." at bounding box center [684, 254] width 82 height 14
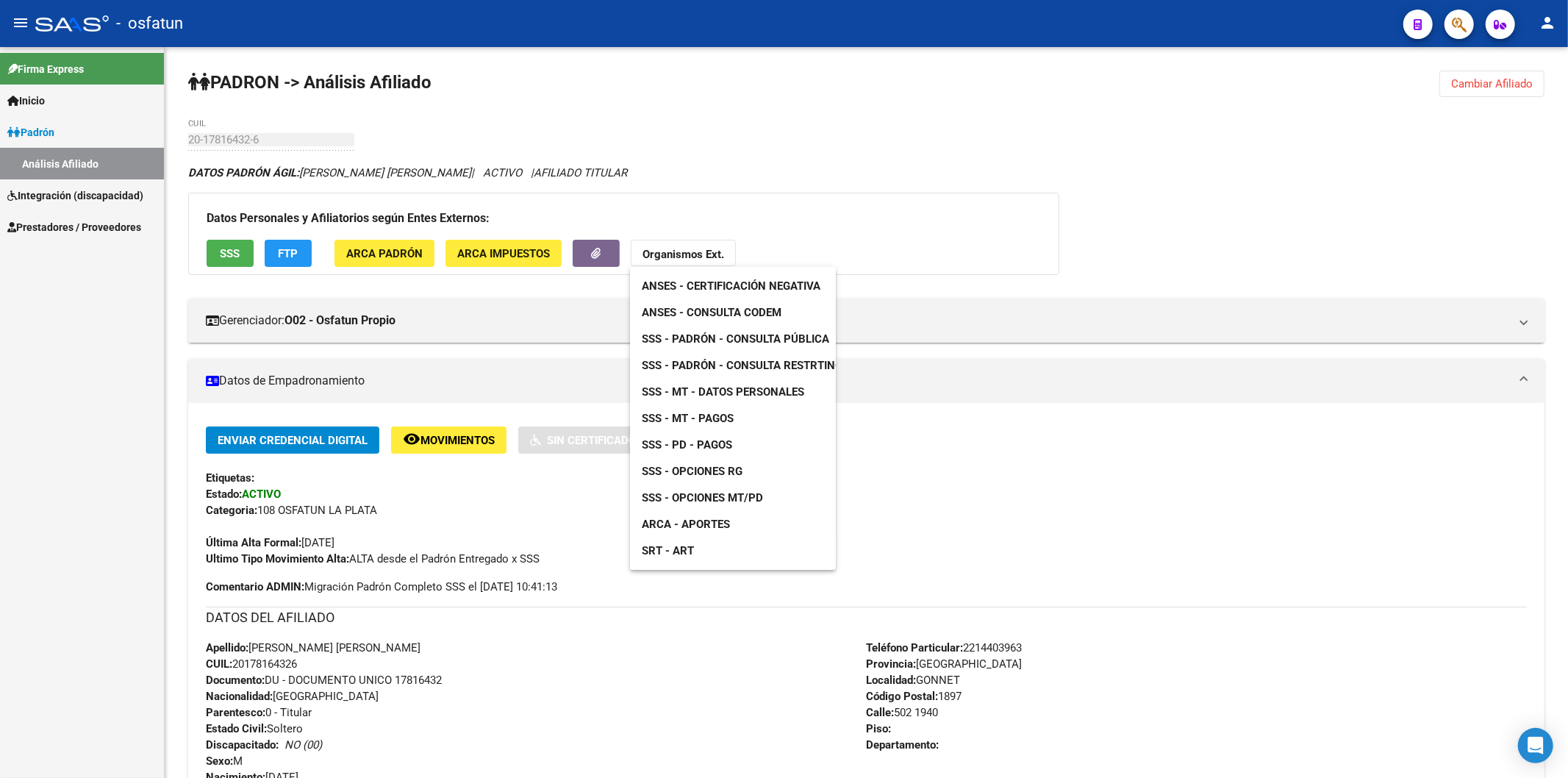
click at [428, 667] on div at bounding box center [784, 389] width 1568 height 778
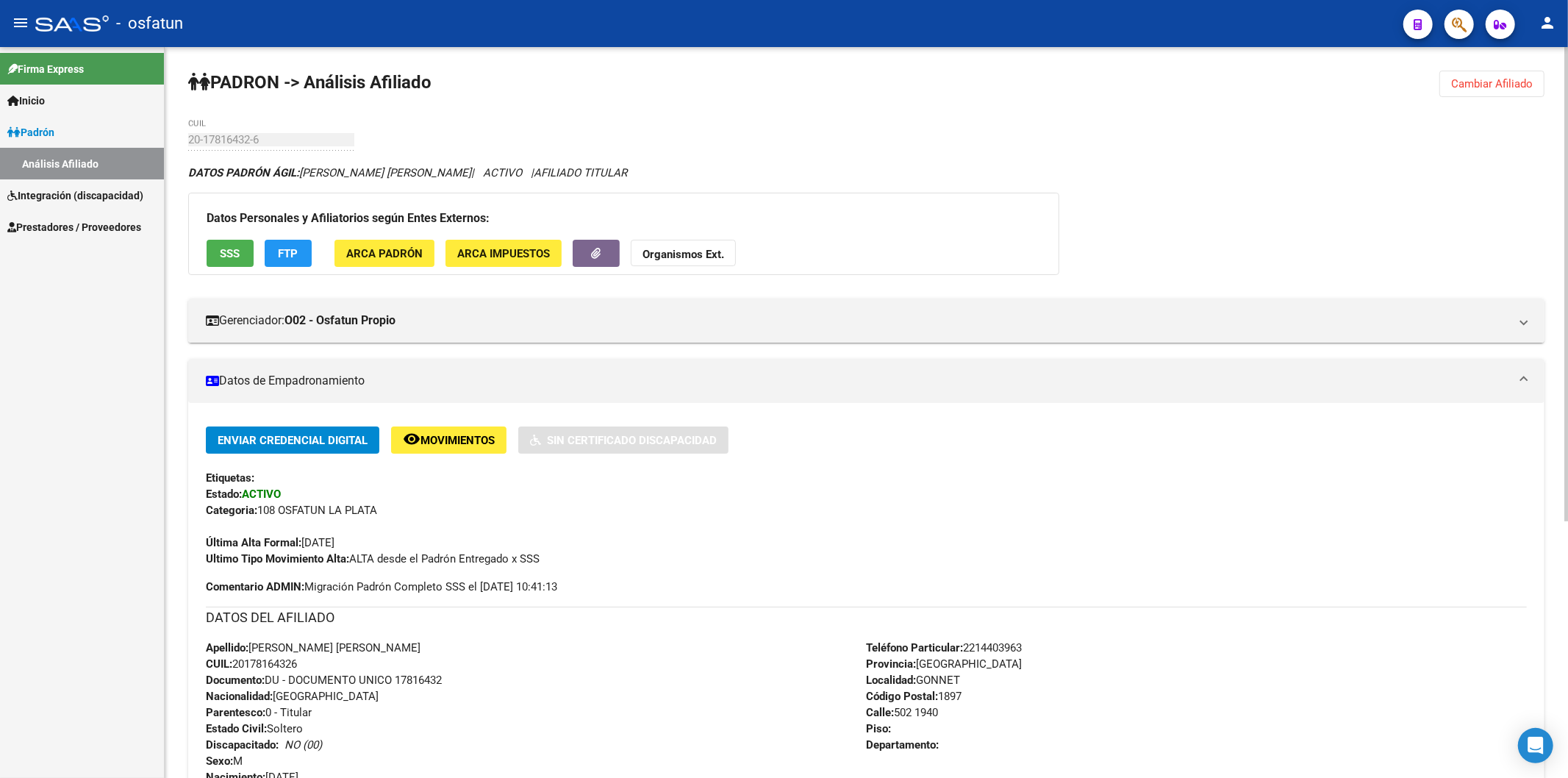
click at [417, 684] on span "Documento: DU - DOCUMENTO UNICO 17816432" at bounding box center [323, 680] width 236 height 14
copy span "17816432"
click at [676, 253] on strong "Organismos Ext." at bounding box center [684, 254] width 82 height 14
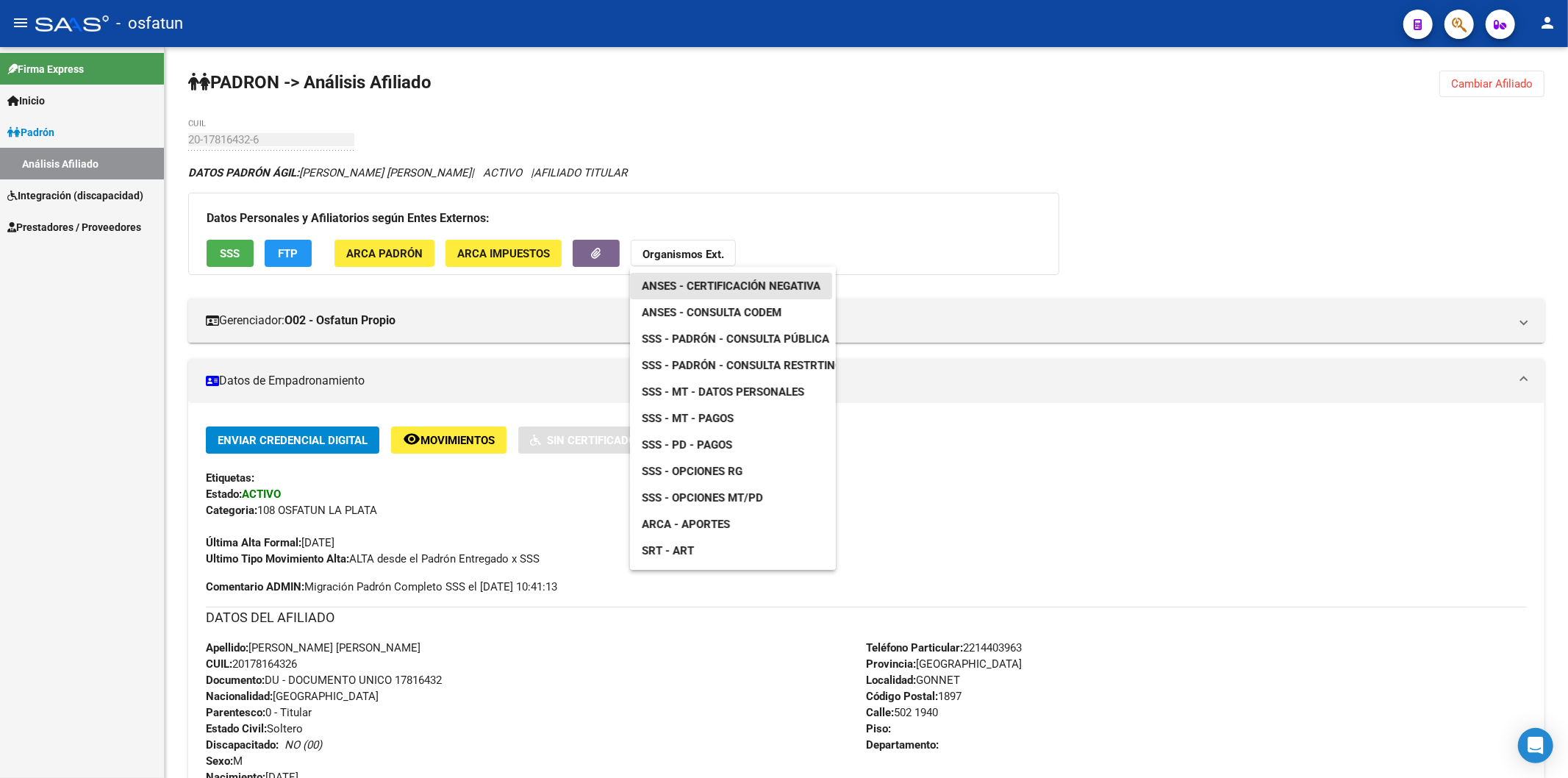
click at [712, 283] on span "ANSES - Certificación Negativa" at bounding box center [730, 286] width 178 height 14
